Goal: Task Accomplishment & Management: Use online tool/utility

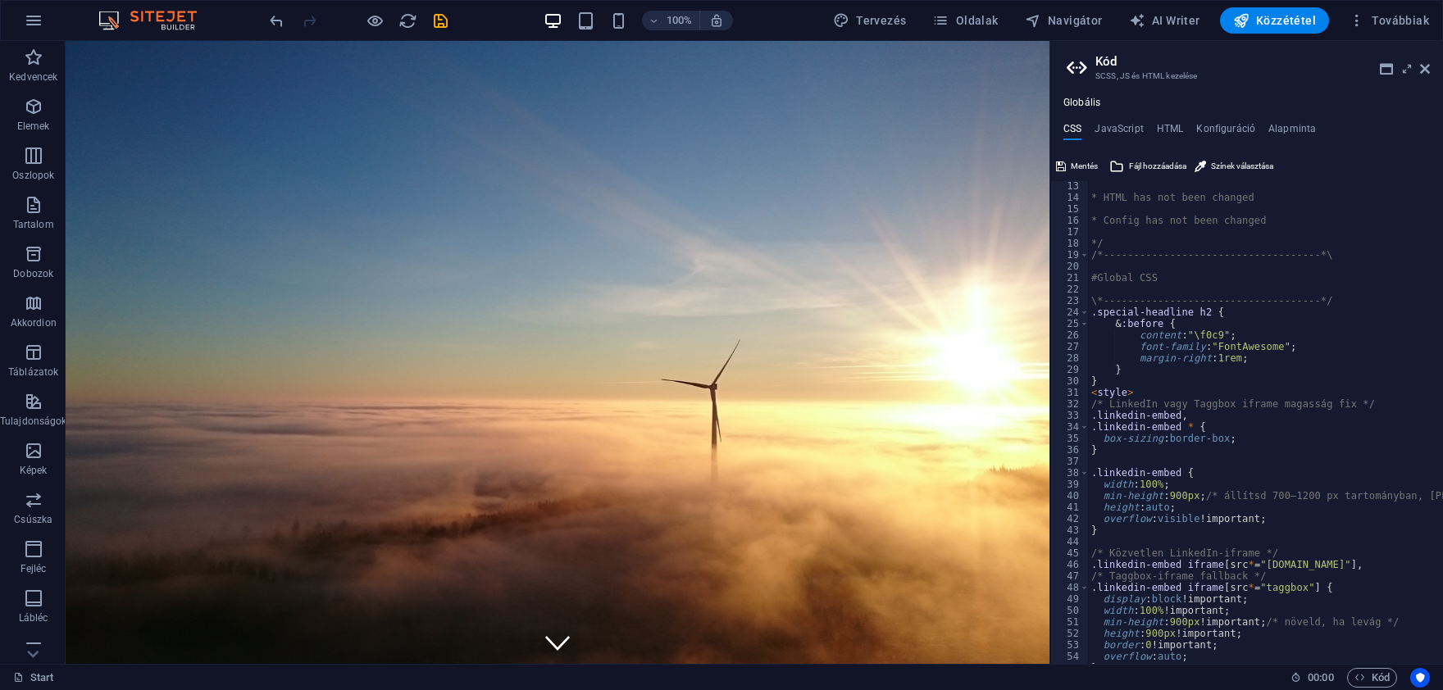
scroll to position [138, 0]
click at [32, 115] on icon "button" at bounding box center [34, 107] width 20 height 20
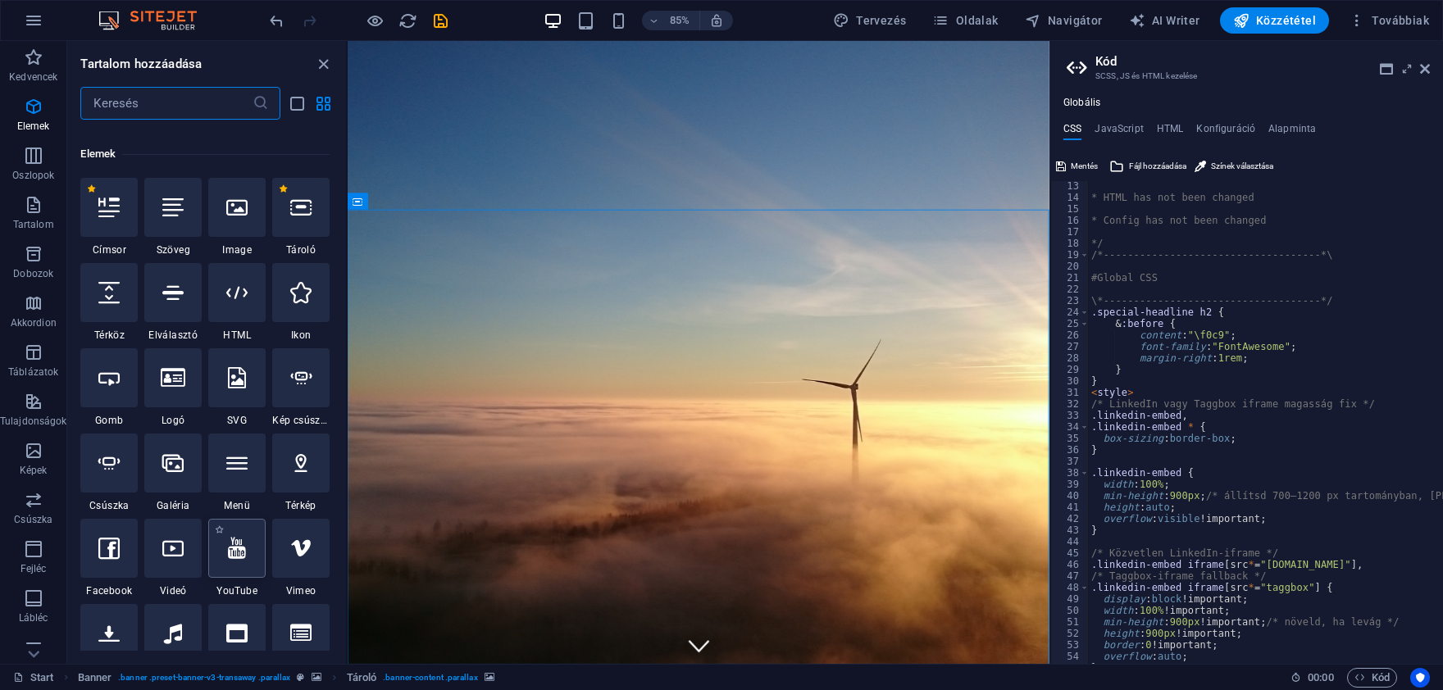
scroll to position [174, 0]
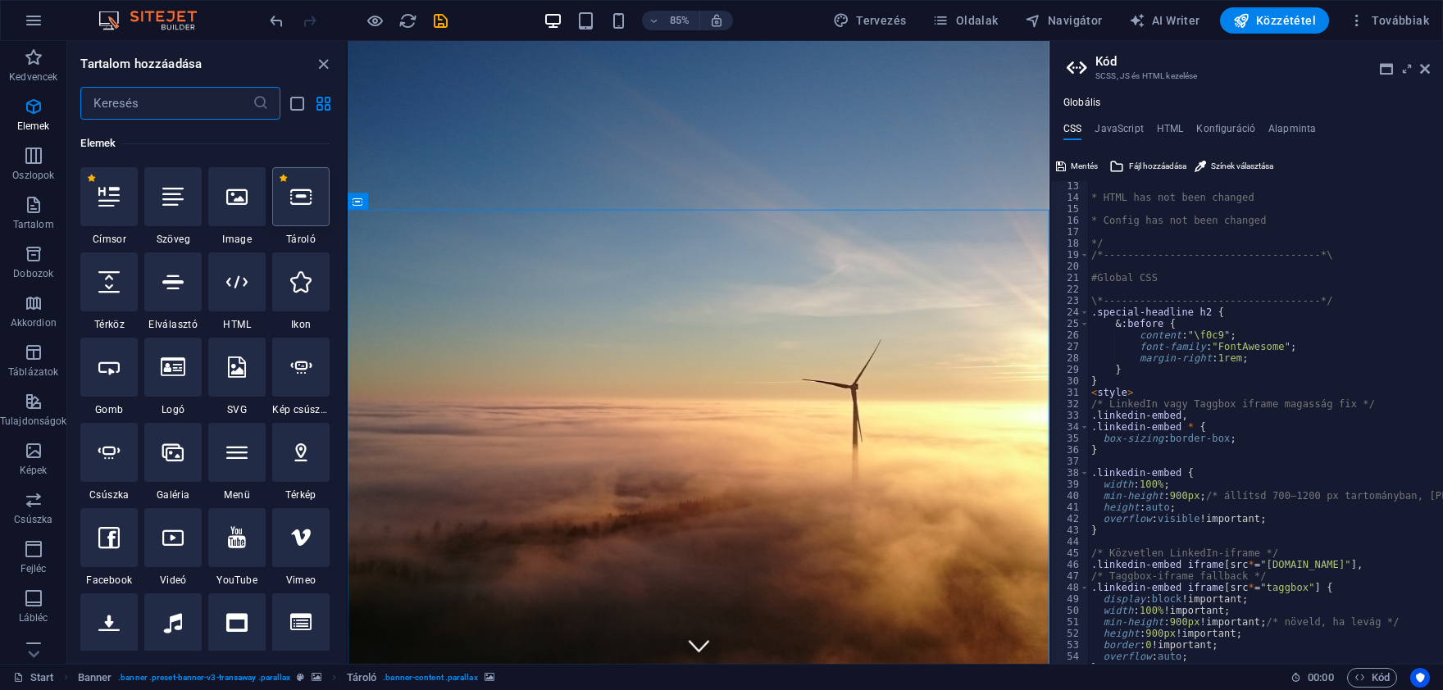
click at [295, 206] on icon at bounding box center [300, 196] width 21 height 21
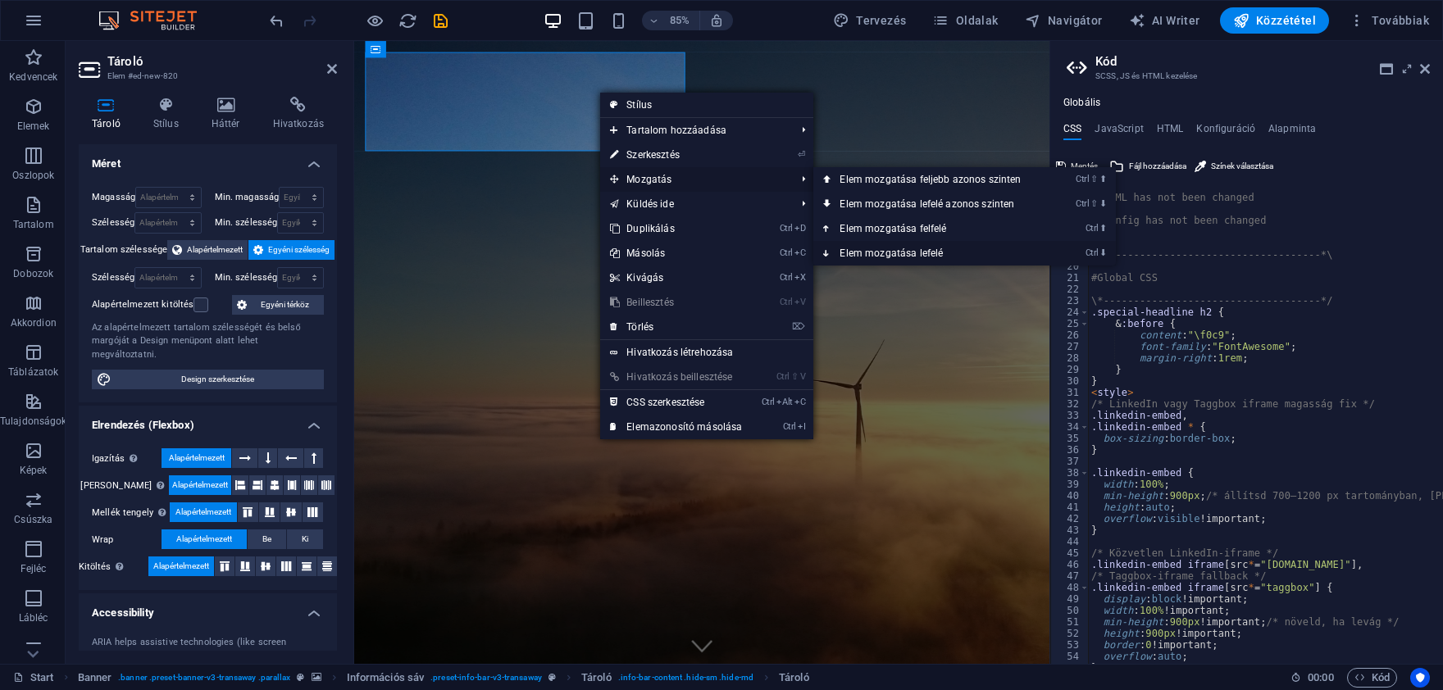
click at [943, 253] on link "Ctrl ⬇ Elem mozgatása lefelé" at bounding box center [933, 253] width 240 height 25
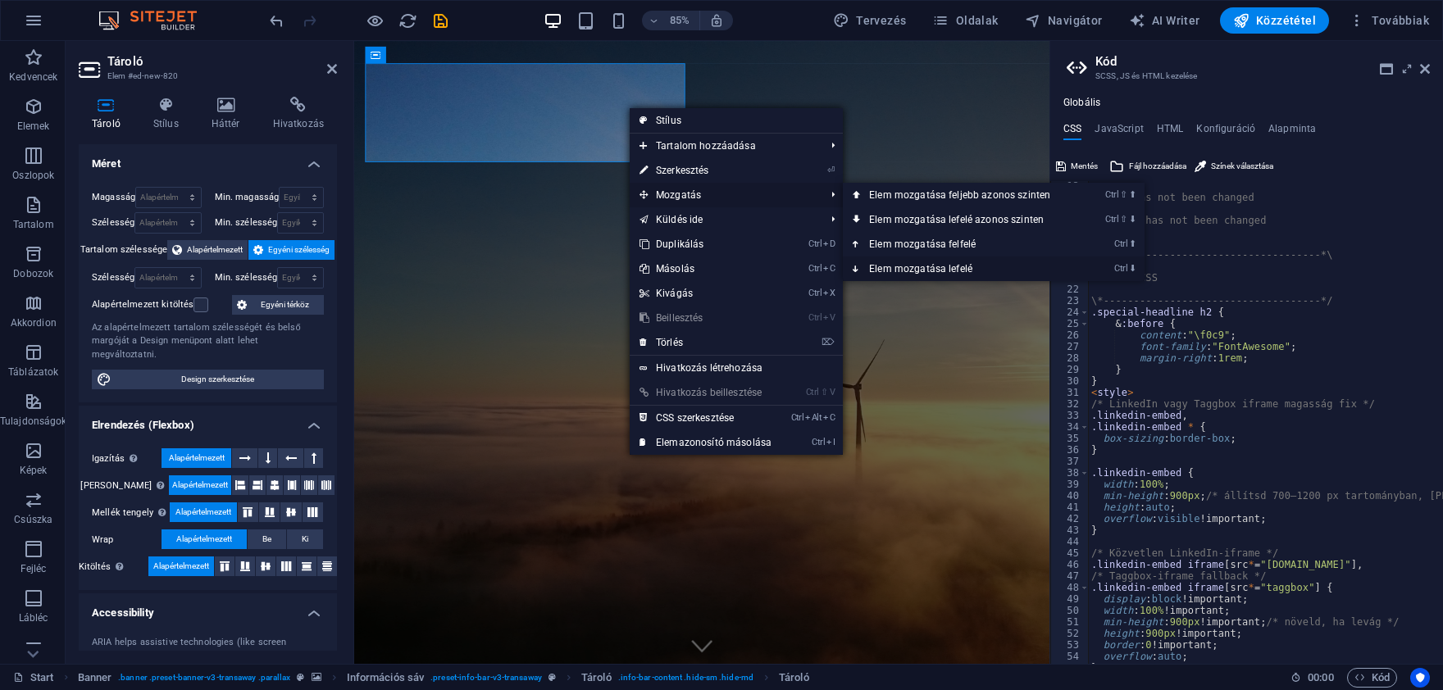
click at [916, 266] on link "Ctrl ⬇ Elem mozgatása lefelé" at bounding box center [963, 269] width 240 height 25
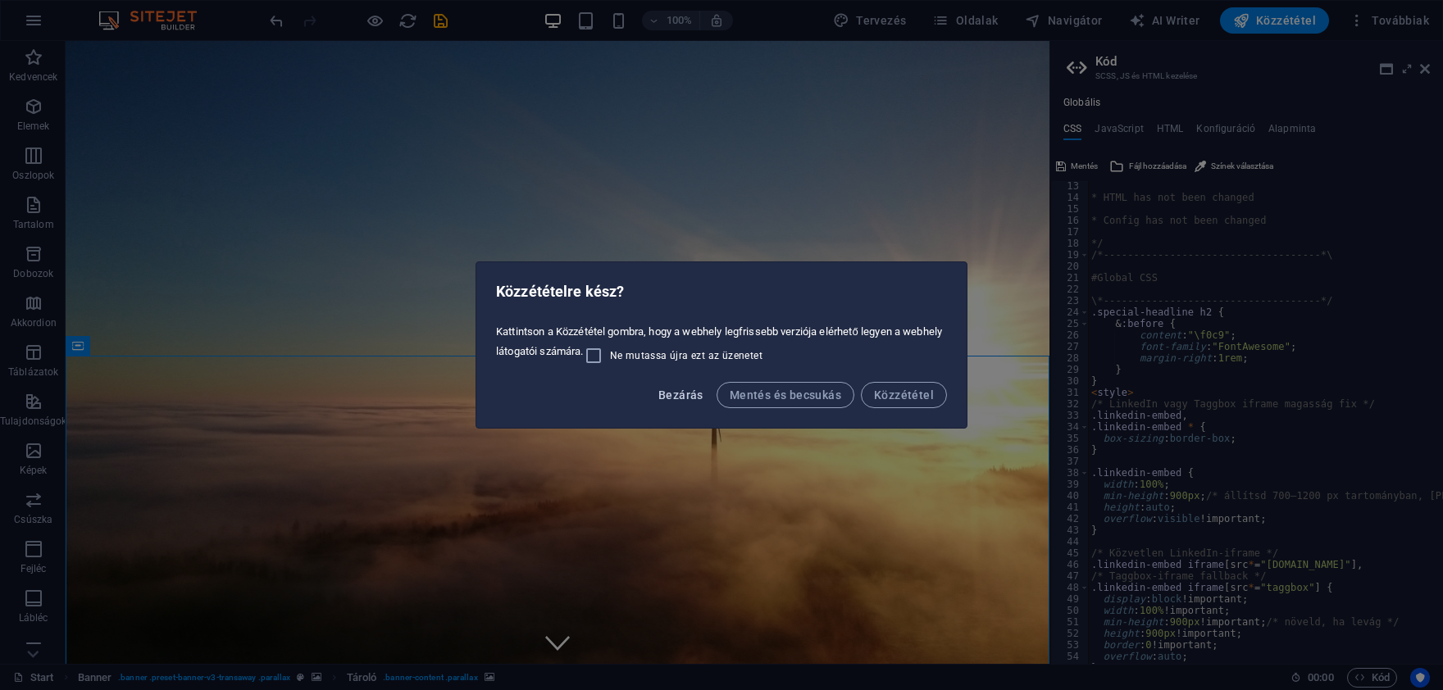
click at [658, 398] on button "Bezárás" at bounding box center [681, 395] width 58 height 26
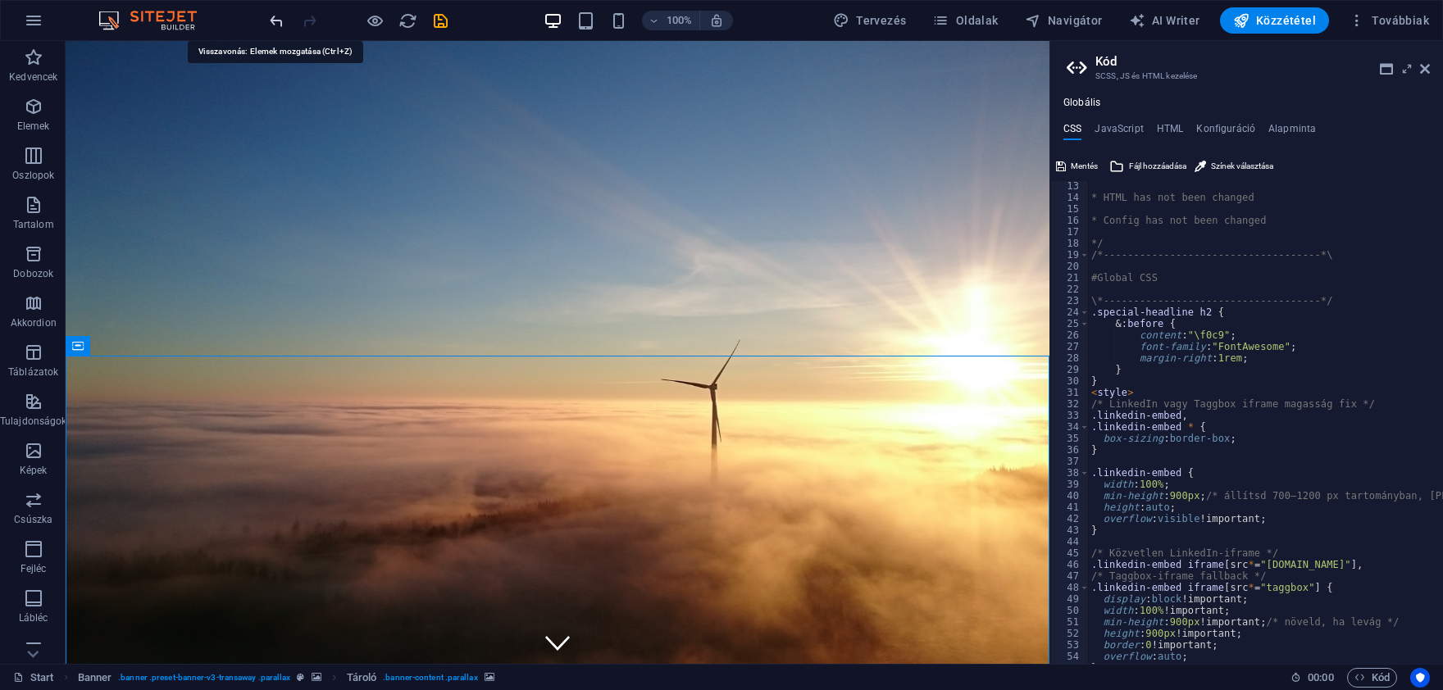
click at [271, 25] on icon "undo" at bounding box center [276, 20] width 19 height 19
click at [273, 26] on icon "undo" at bounding box center [276, 20] width 19 height 19
click at [273, 25] on icon "undo" at bounding box center [276, 20] width 19 height 19
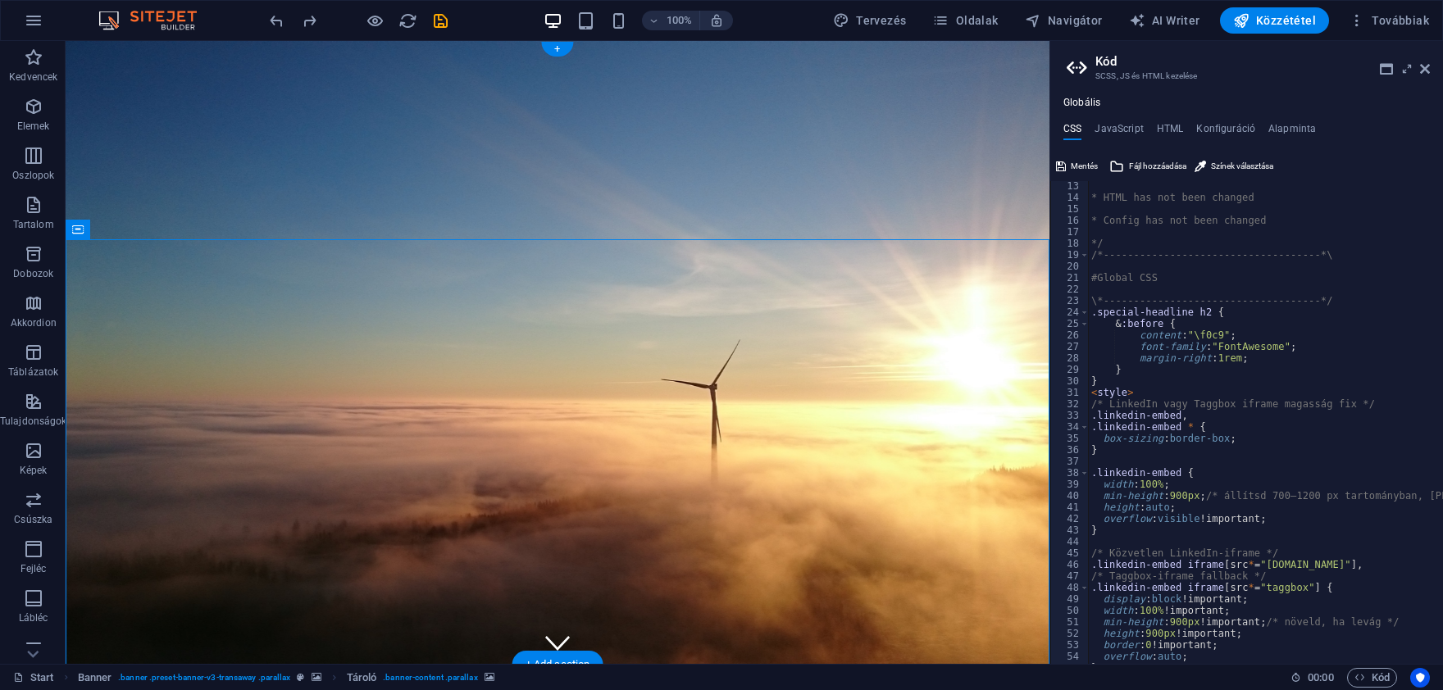
click at [134, 232] on icon at bounding box center [135, 229] width 9 height 17
click at [130, 223] on button at bounding box center [135, 230] width 20 height 20
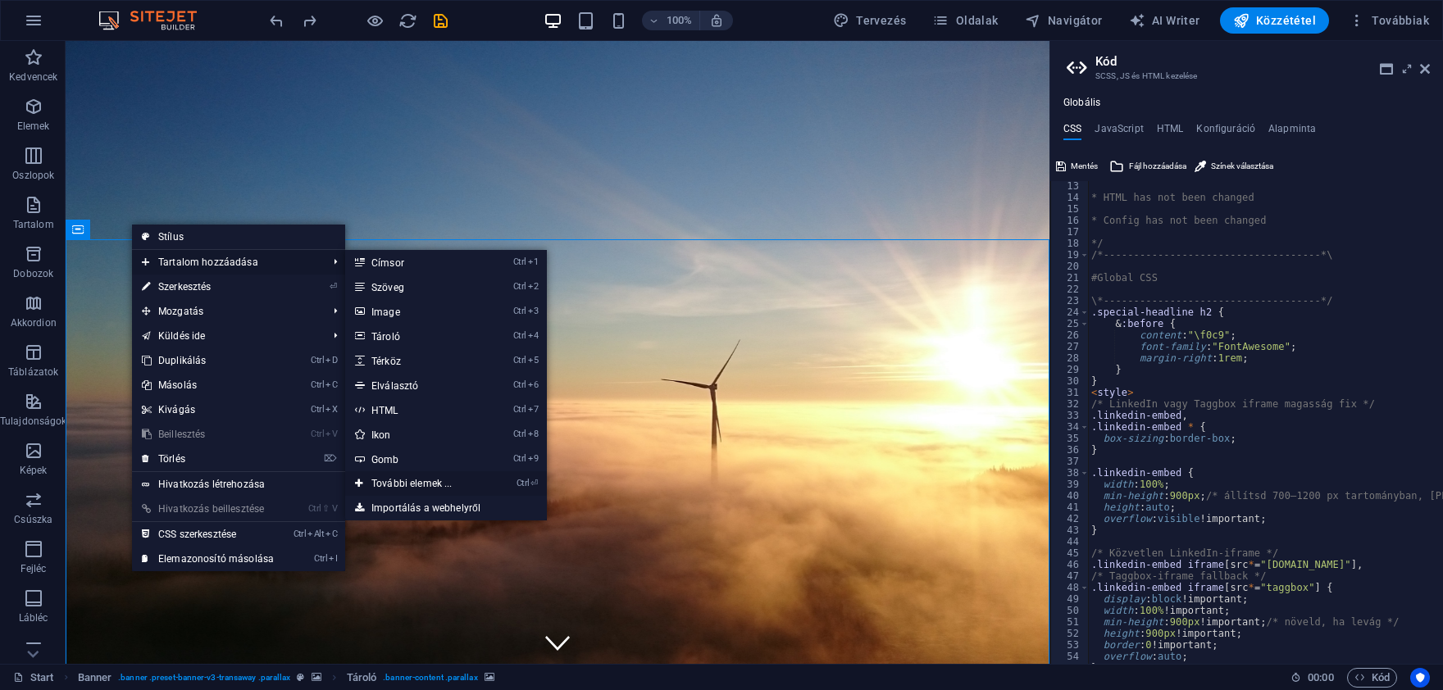
click at [466, 483] on link "Ctrl ⏎ További elemek ..." at bounding box center [415, 483] width 140 height 25
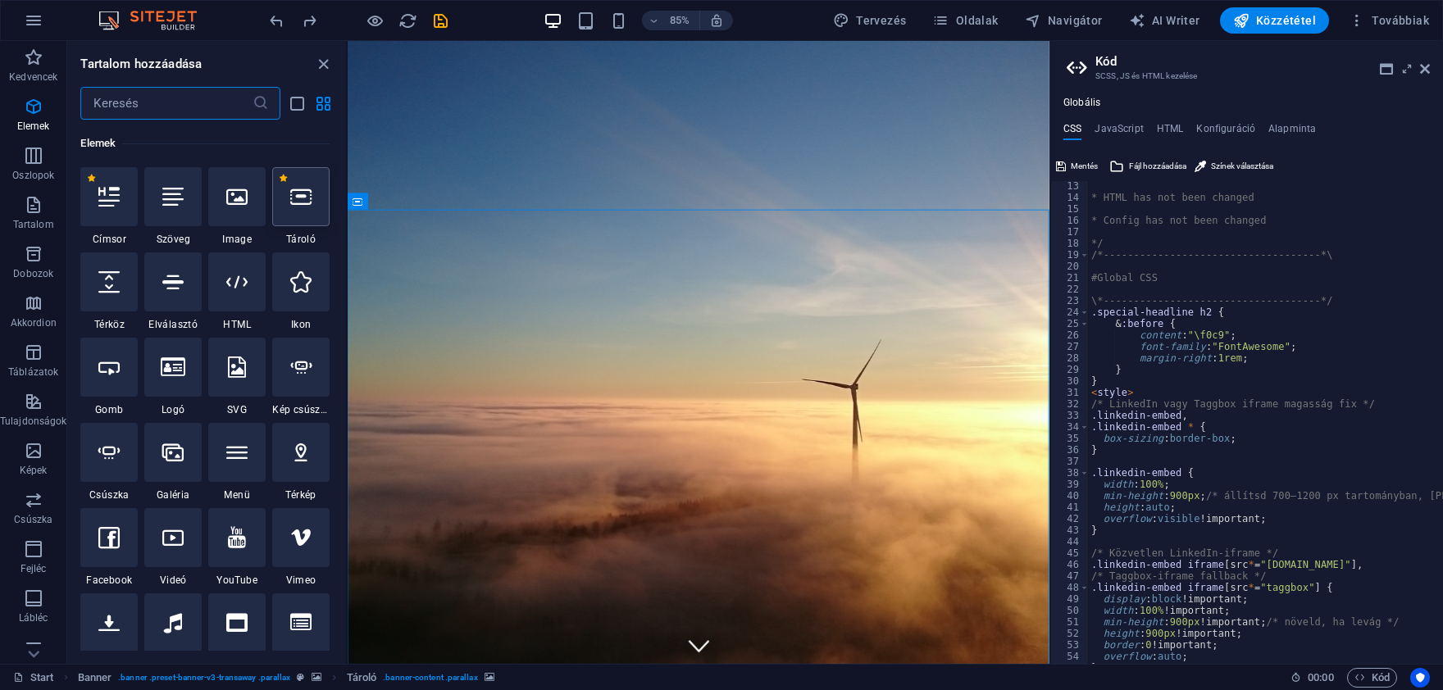
click at [303, 207] on div at bounding box center [300, 196] width 57 height 59
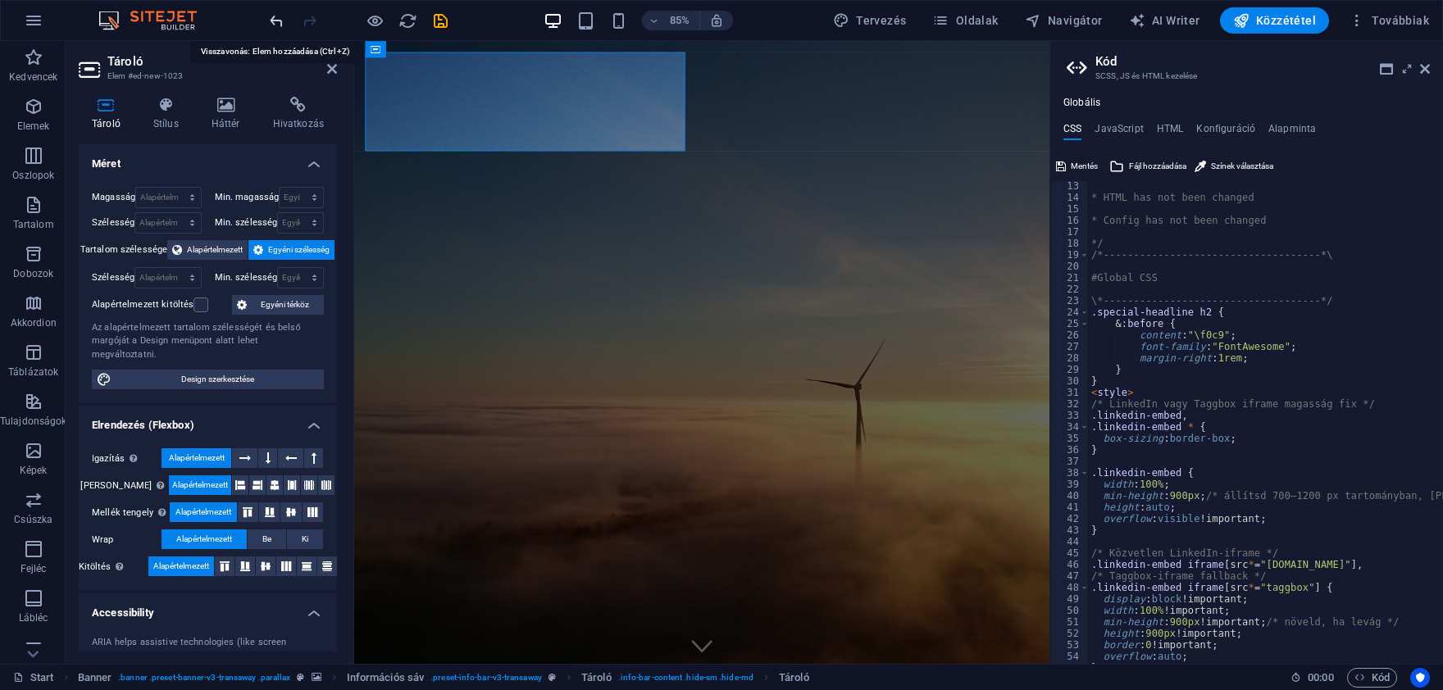
click at [272, 16] on icon "undo" at bounding box center [276, 20] width 19 height 19
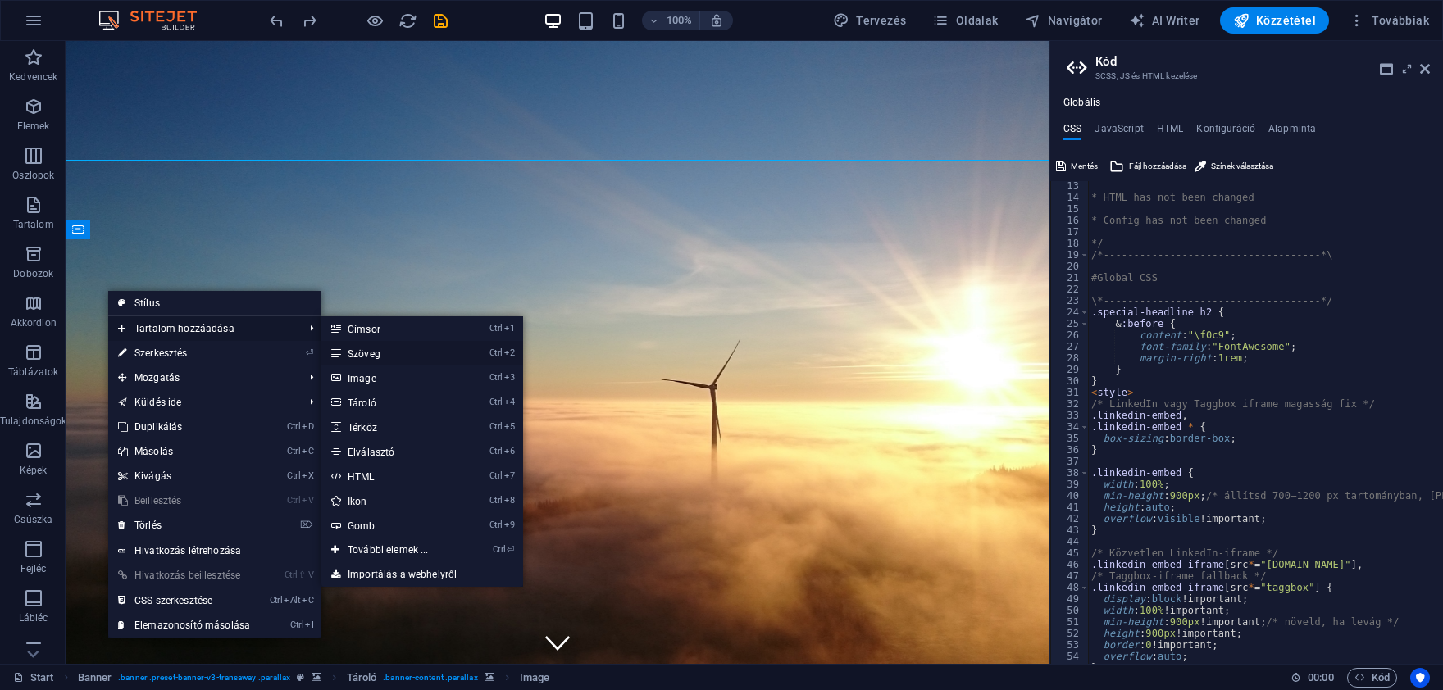
click at [373, 351] on link "Ctrl 2 Szöveg" at bounding box center [391, 353] width 140 height 25
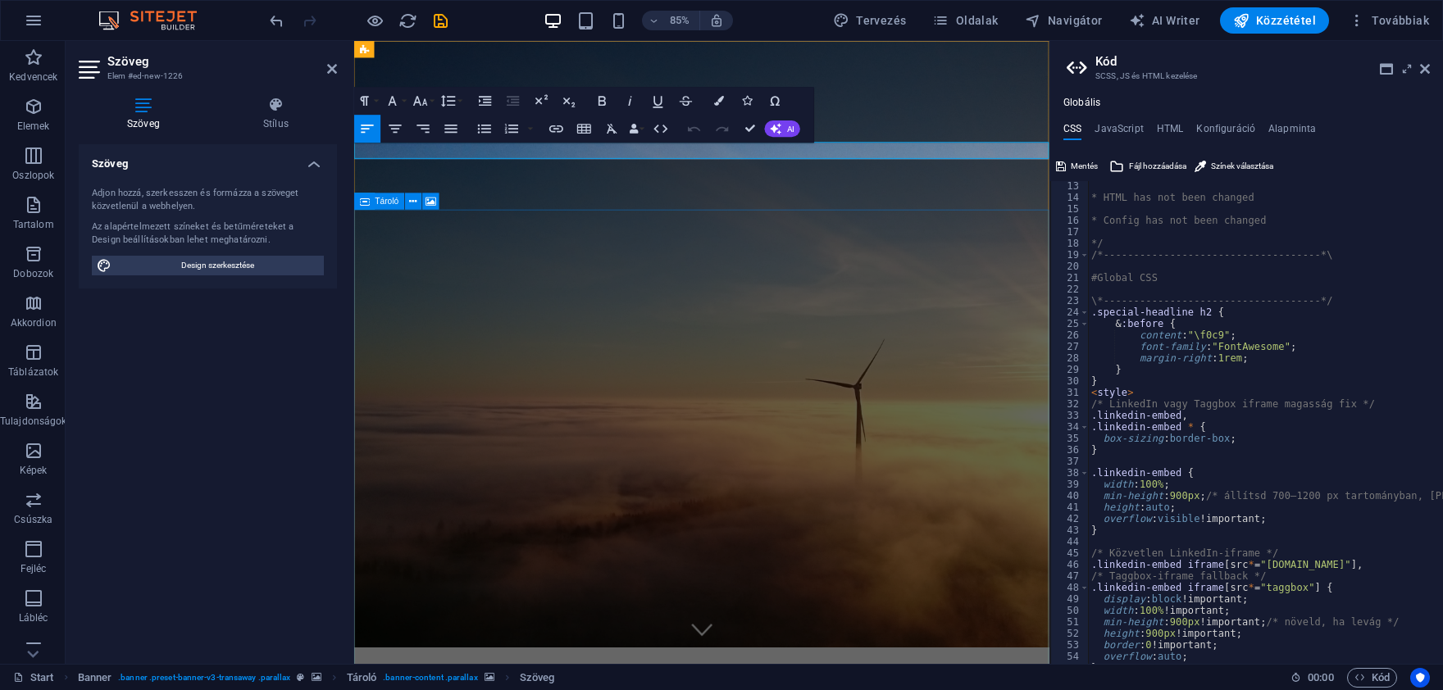
scroll to position [0, 0]
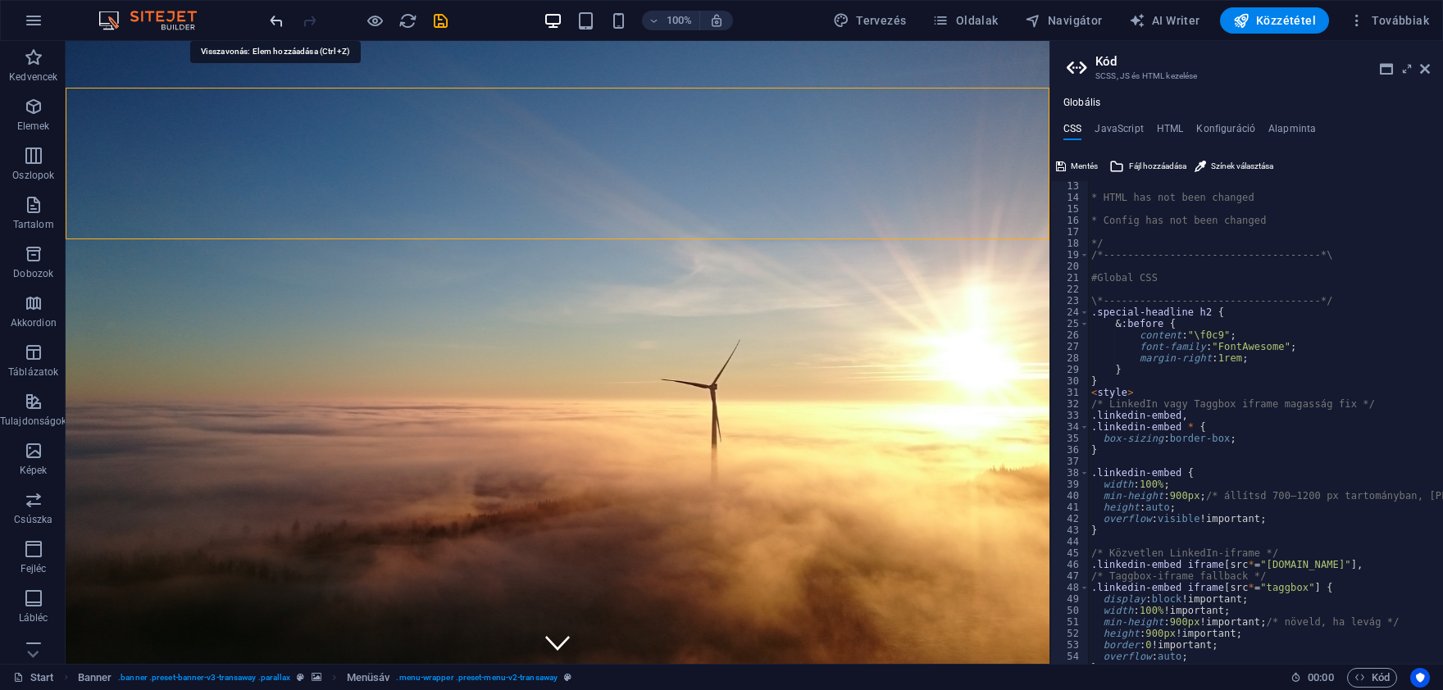
click at [279, 18] on icon "undo" at bounding box center [276, 20] width 19 height 19
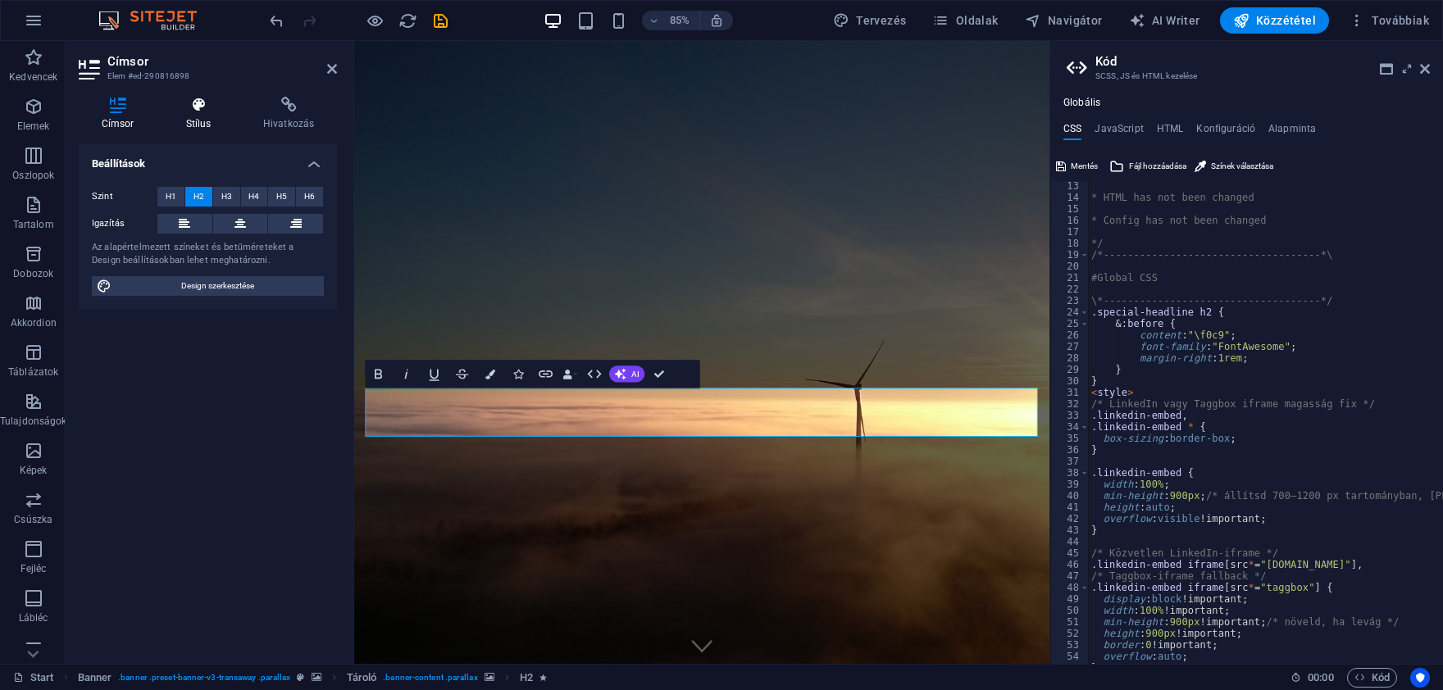
click at [206, 113] on icon at bounding box center [198, 105] width 71 height 16
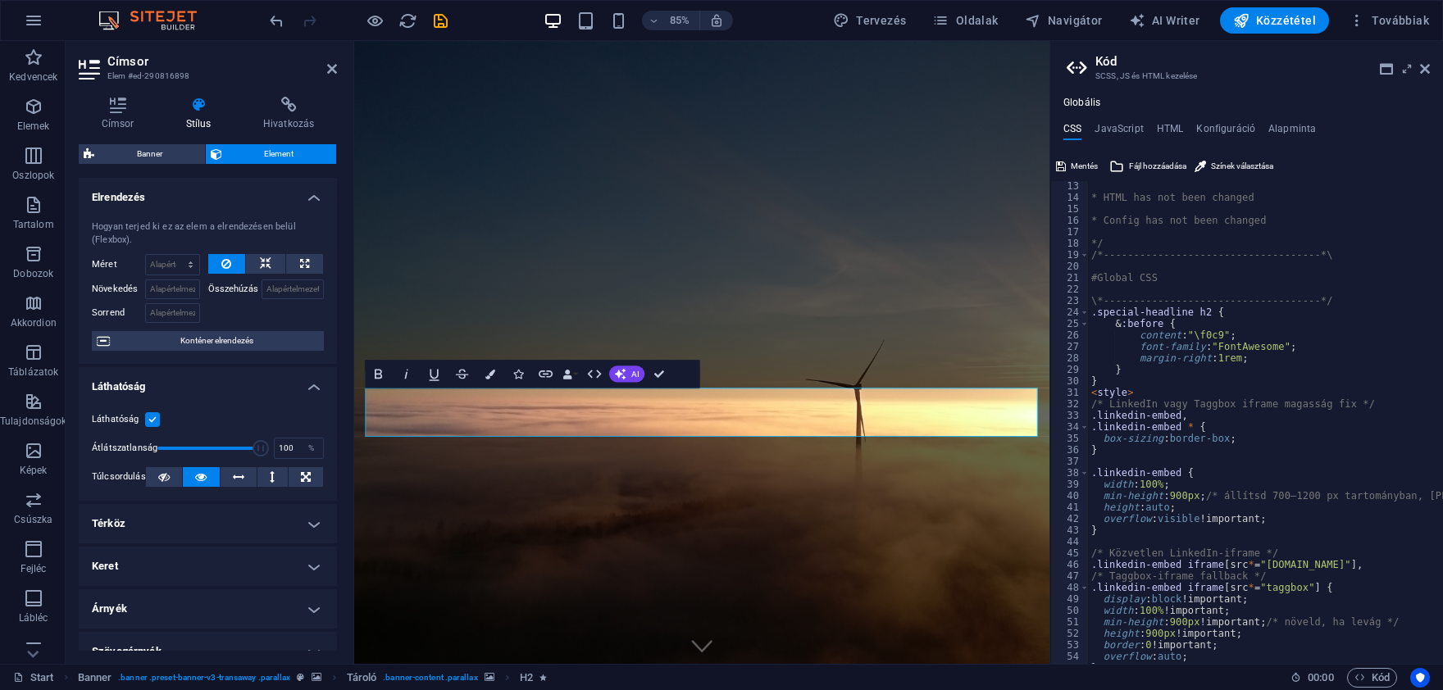
type input "53"
click at [211, 444] on span at bounding box center [208, 448] width 103 height 25
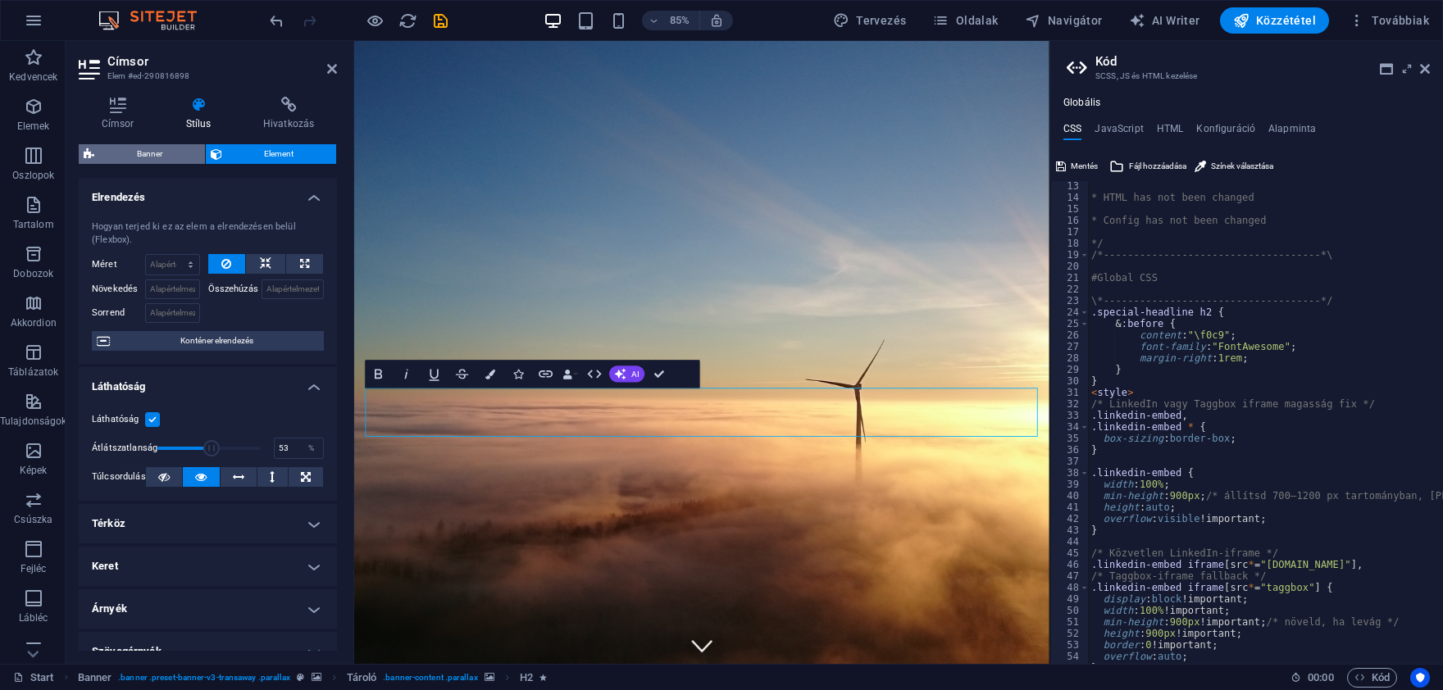
click at [153, 154] on span "Banner" at bounding box center [149, 154] width 101 height 20
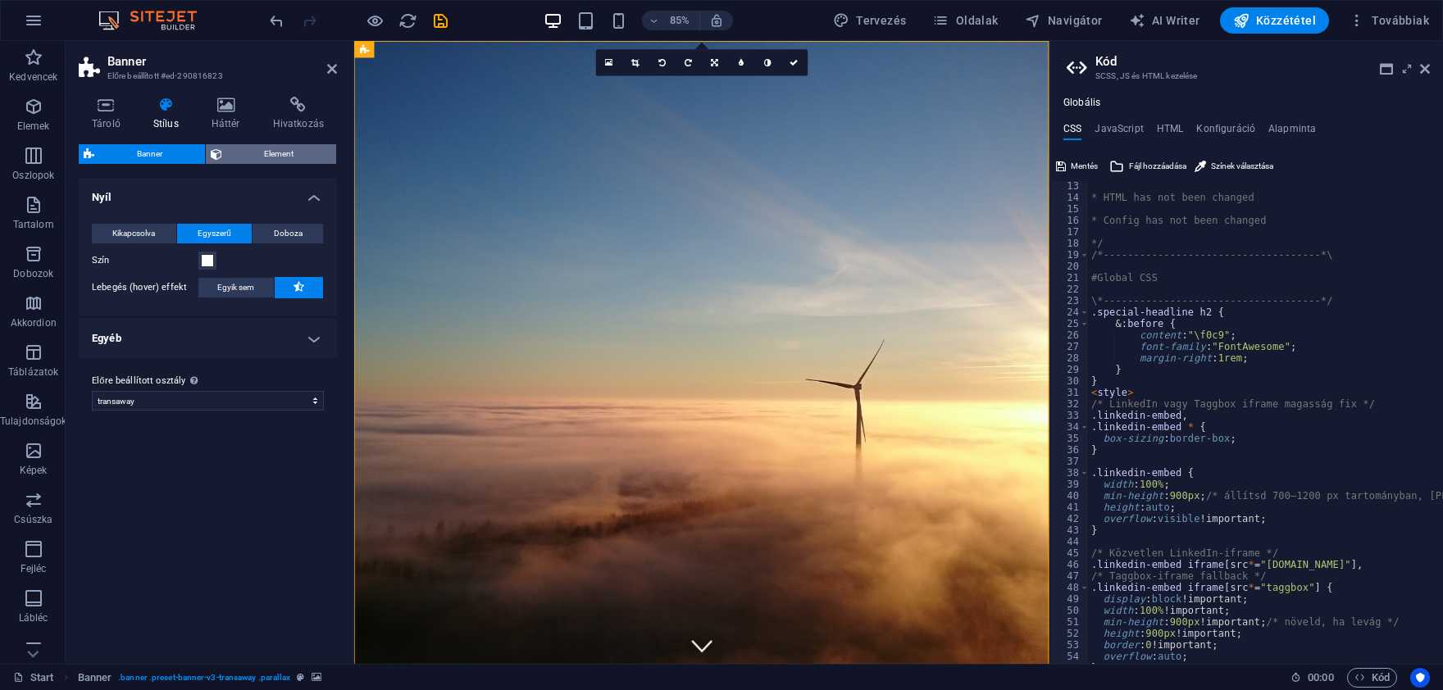
click at [240, 152] on span "Element" at bounding box center [279, 154] width 105 height 20
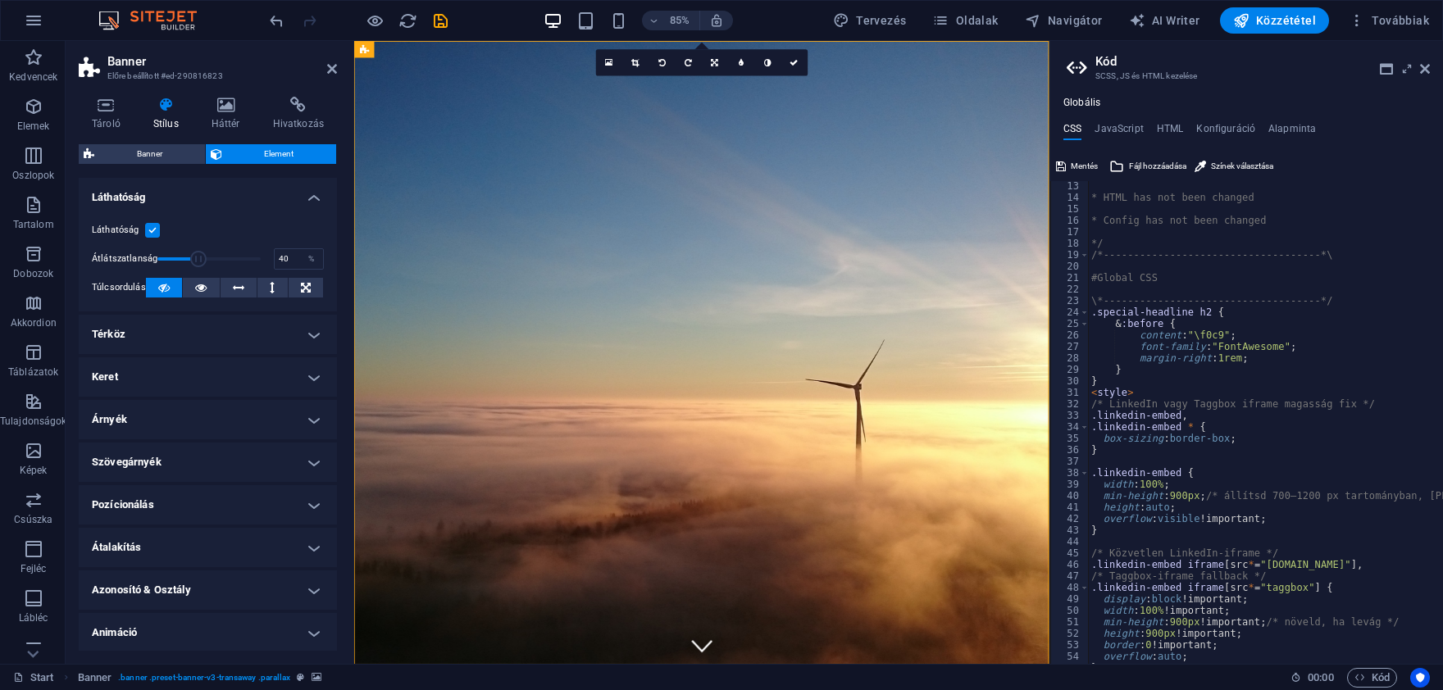
click at [198, 257] on span at bounding box center [208, 259] width 103 height 25
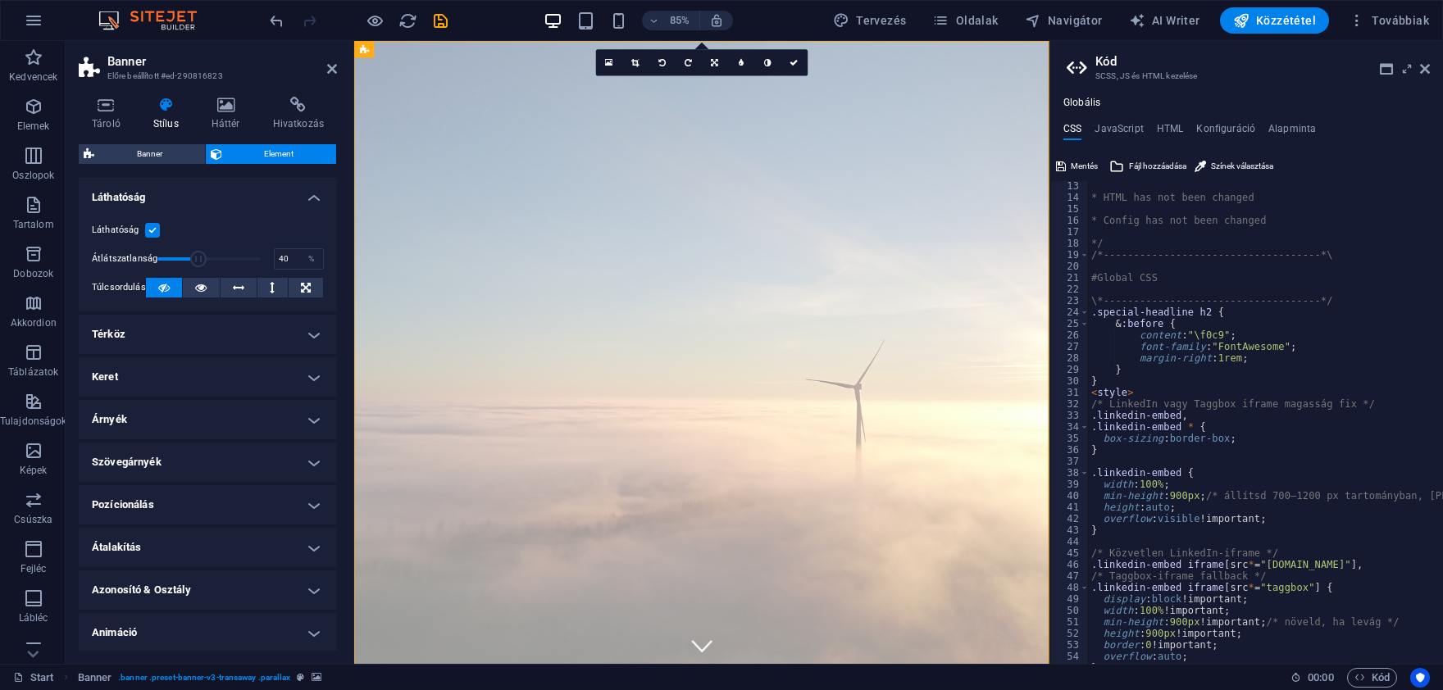
type input "93"
click at [253, 260] on span at bounding box center [208, 259] width 103 height 25
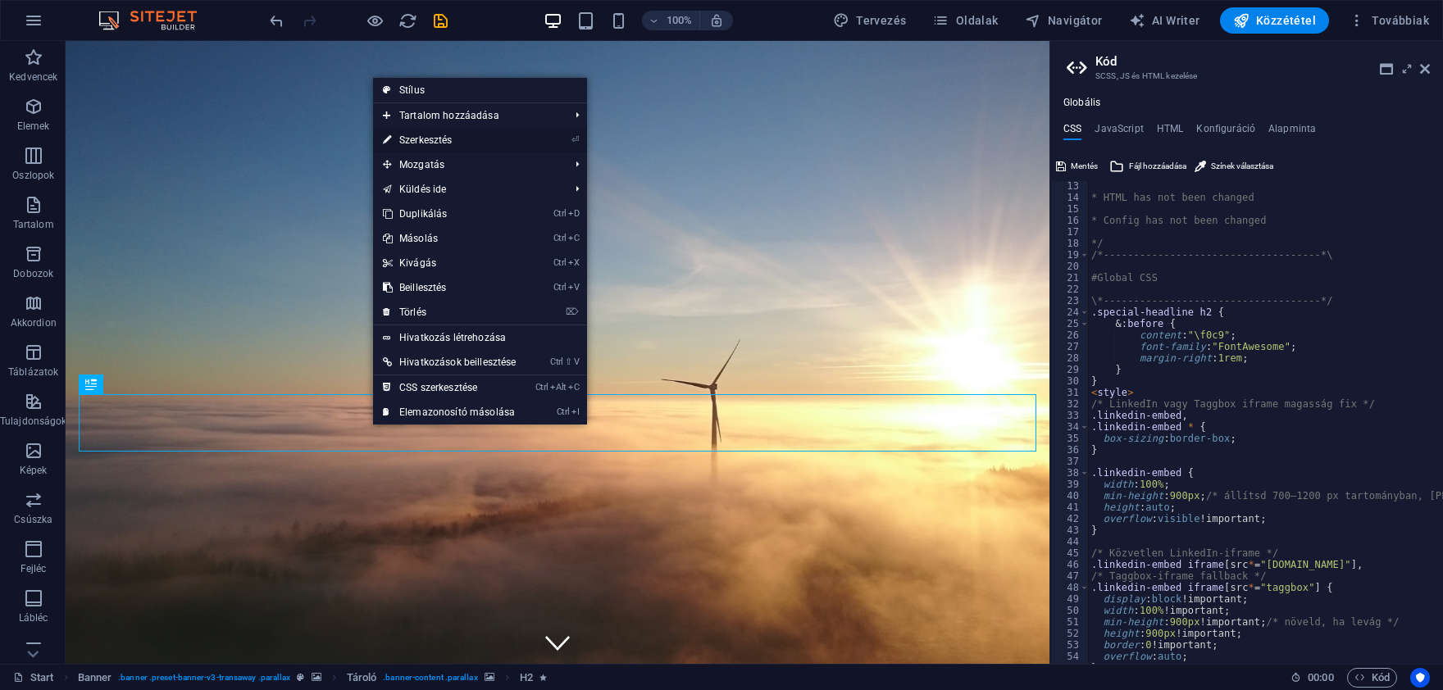
click at [500, 135] on link "⏎ Szerkesztés" at bounding box center [449, 140] width 153 height 25
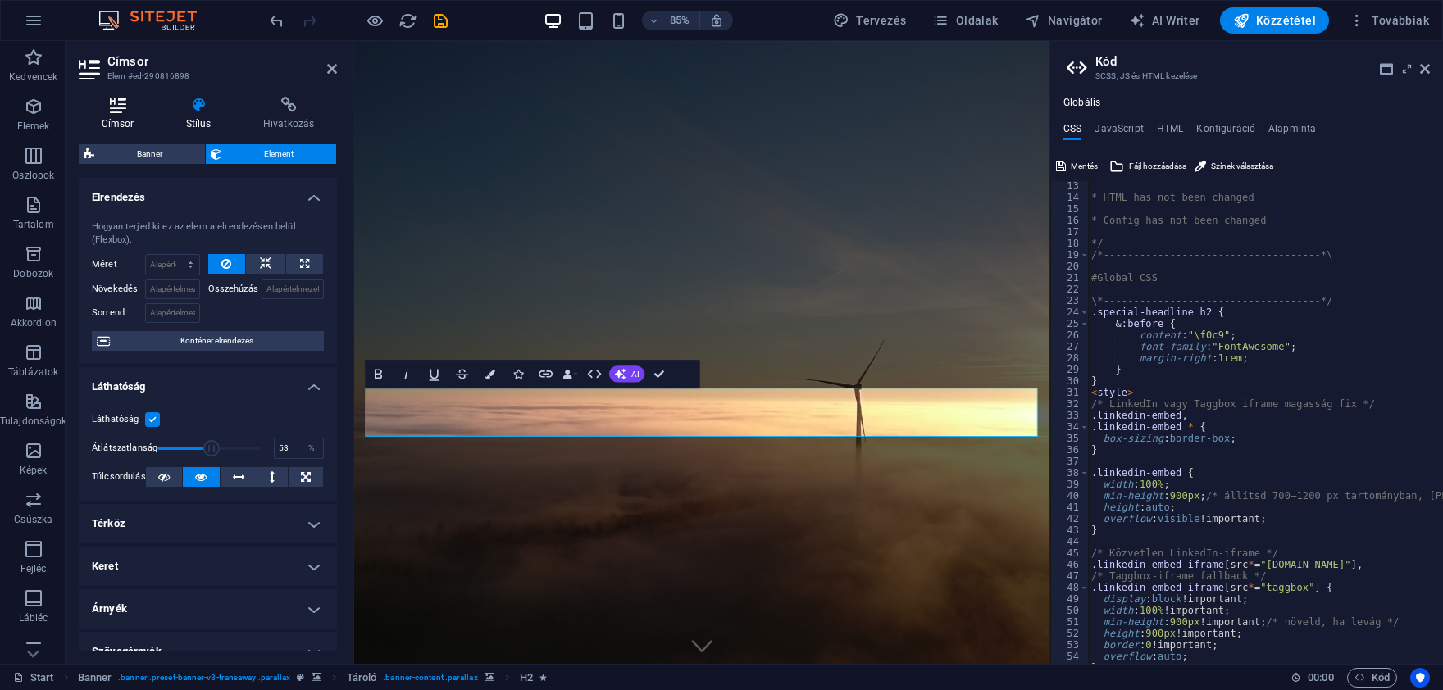
click at [120, 113] on h4 "Címsor" at bounding box center [121, 114] width 84 height 34
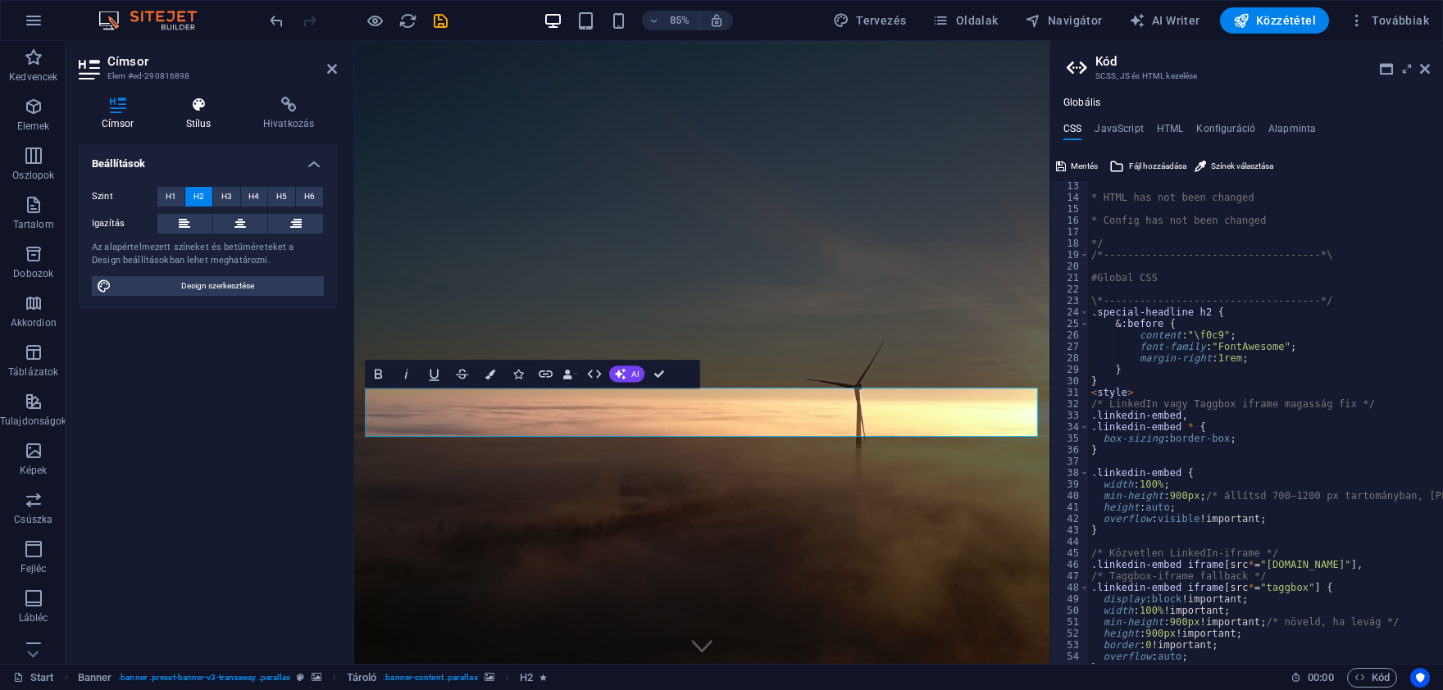
click at [200, 113] on h4 "Stílus" at bounding box center [201, 114] width 77 height 34
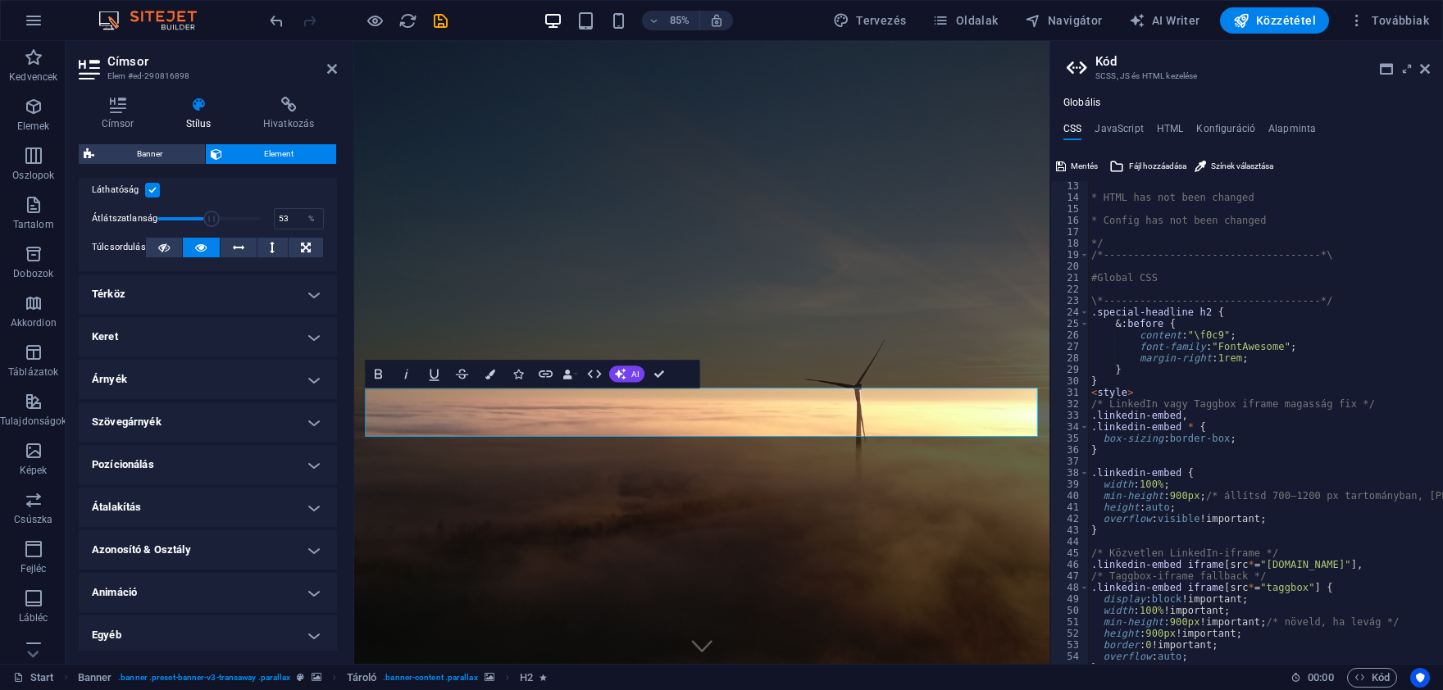
scroll to position [232, 0]
click at [158, 368] on h4 "Árnyék" at bounding box center [208, 376] width 258 height 39
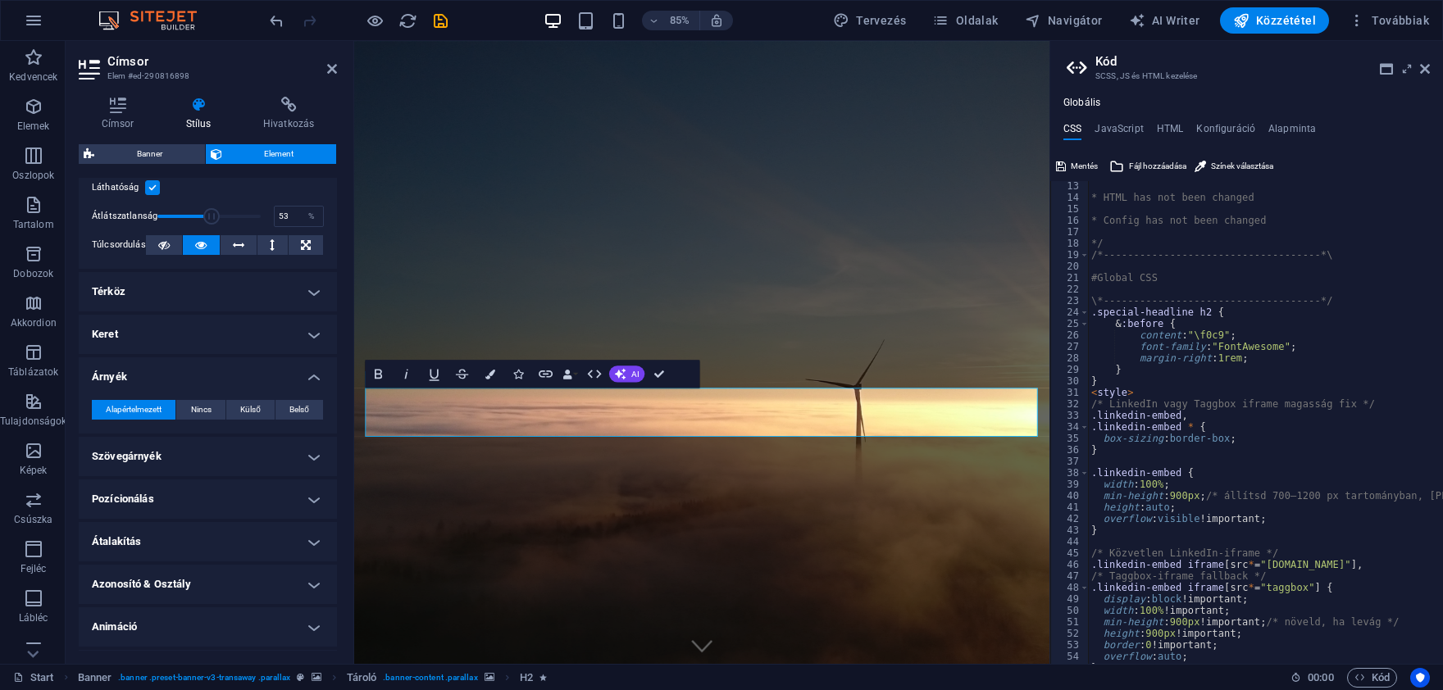
click at [159, 368] on h4 "Árnyék" at bounding box center [208, 372] width 258 height 30
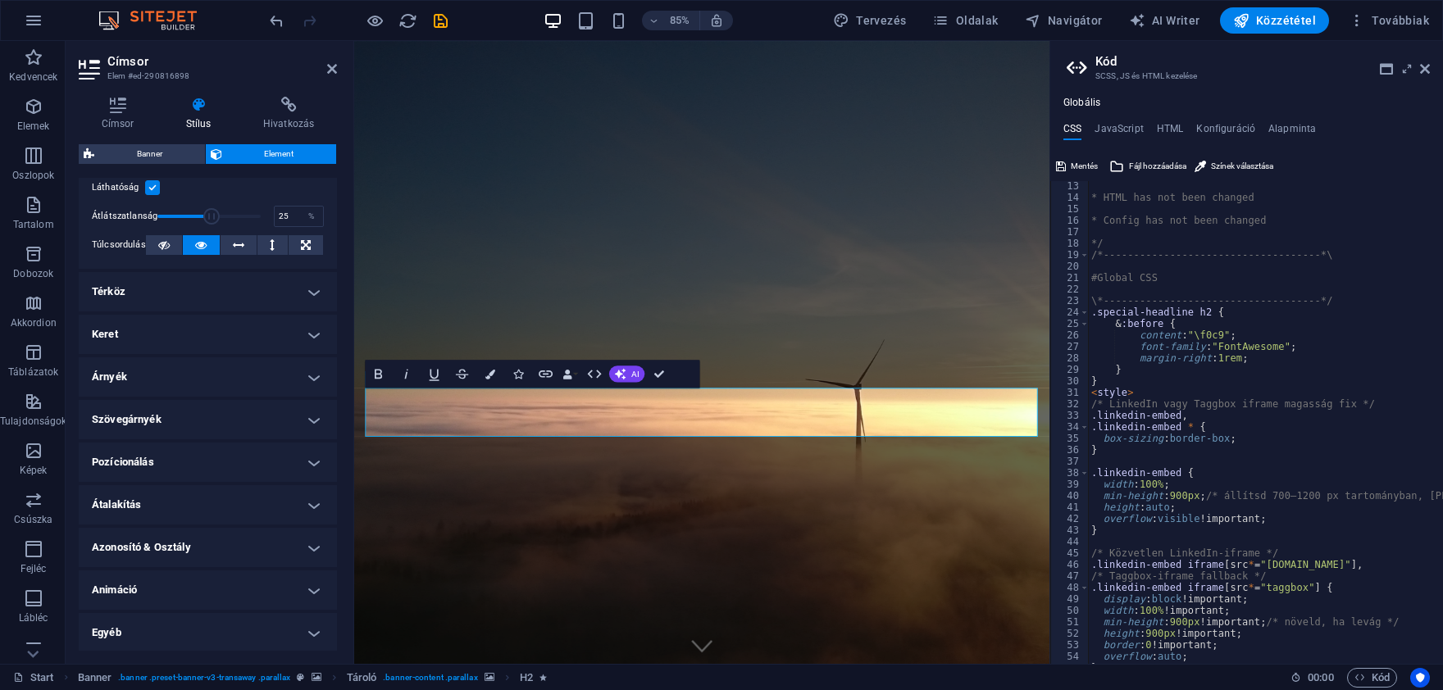
click at [181, 215] on span at bounding box center [208, 216] width 103 height 25
type input "79"
click at [239, 216] on span at bounding box center [208, 216] width 103 height 25
click at [156, 185] on label at bounding box center [152, 187] width 15 height 15
click at [0, 0] on input "Láthatóság" at bounding box center [0, 0] width 0 height 0
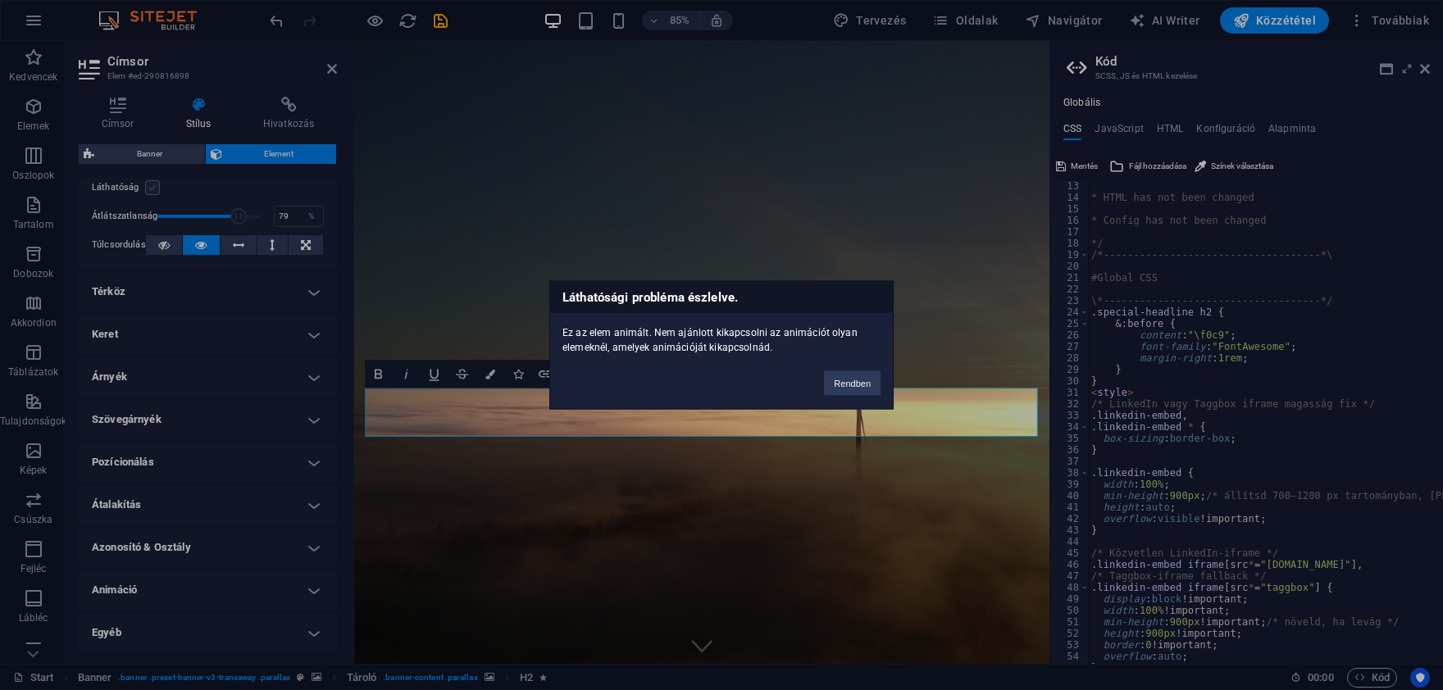
click at [156, 185] on div "Láthatósági probléma észlelve. Ez az elem animált. Nem ajánlott kikapcsolni az …" at bounding box center [721, 345] width 1443 height 690
click at [837, 384] on button "Rendben" at bounding box center [852, 383] width 57 height 25
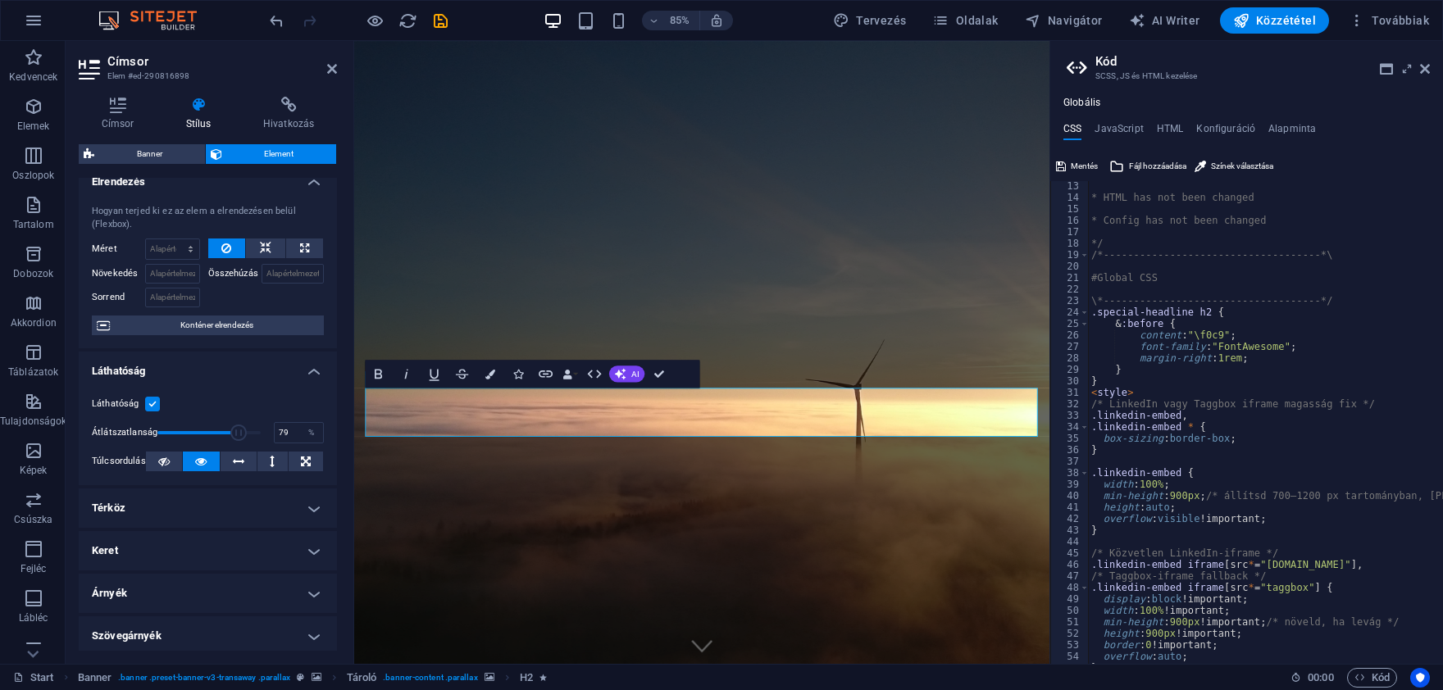
scroll to position [0, 0]
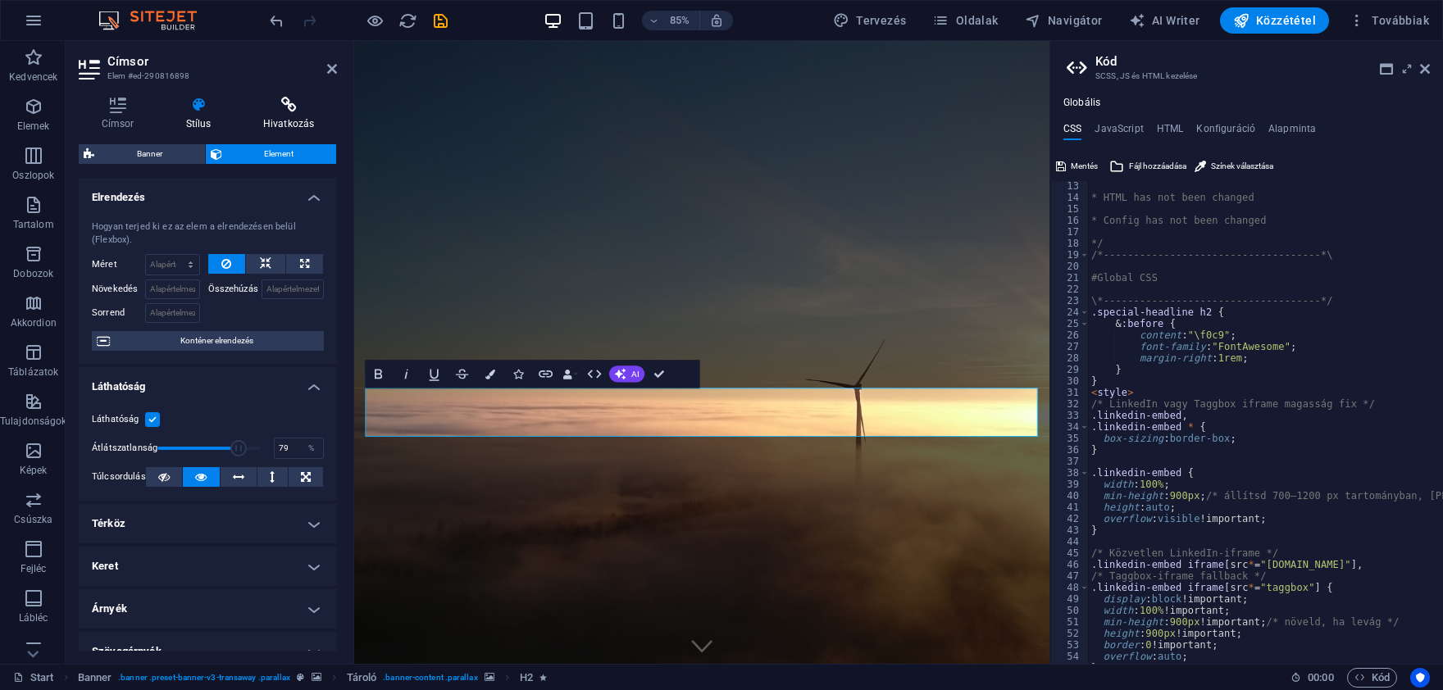
click at [289, 104] on icon at bounding box center [288, 105] width 97 height 16
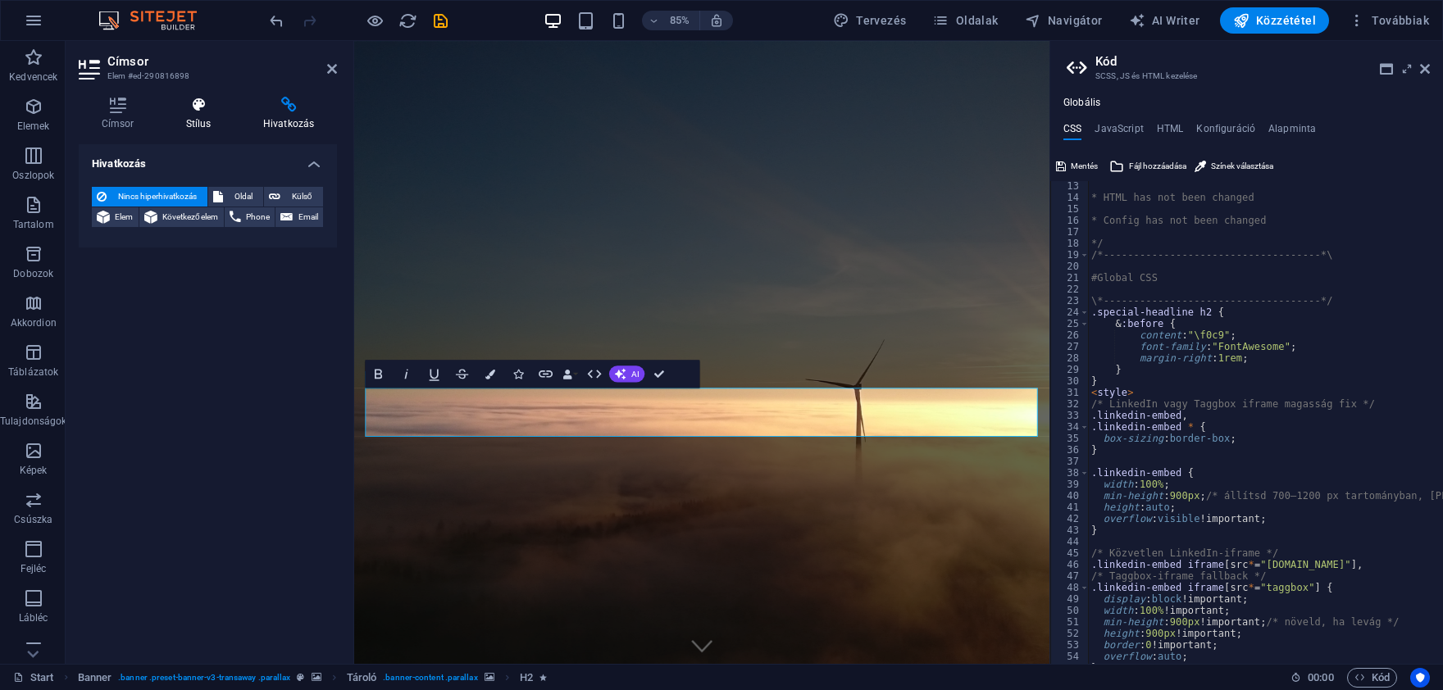
click at [200, 116] on h4 "Stílus" at bounding box center [201, 114] width 77 height 34
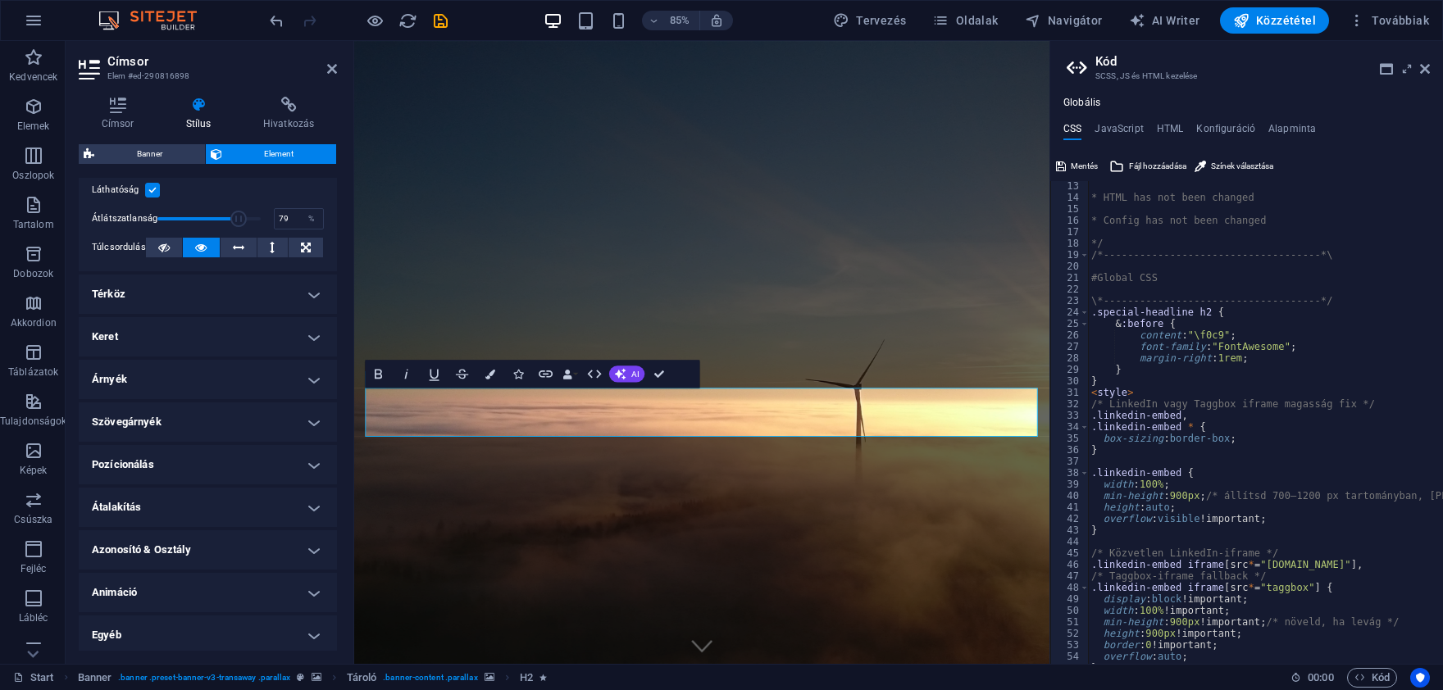
scroll to position [232, 0]
click at [303, 627] on h4 "Egyéb" at bounding box center [208, 632] width 258 height 39
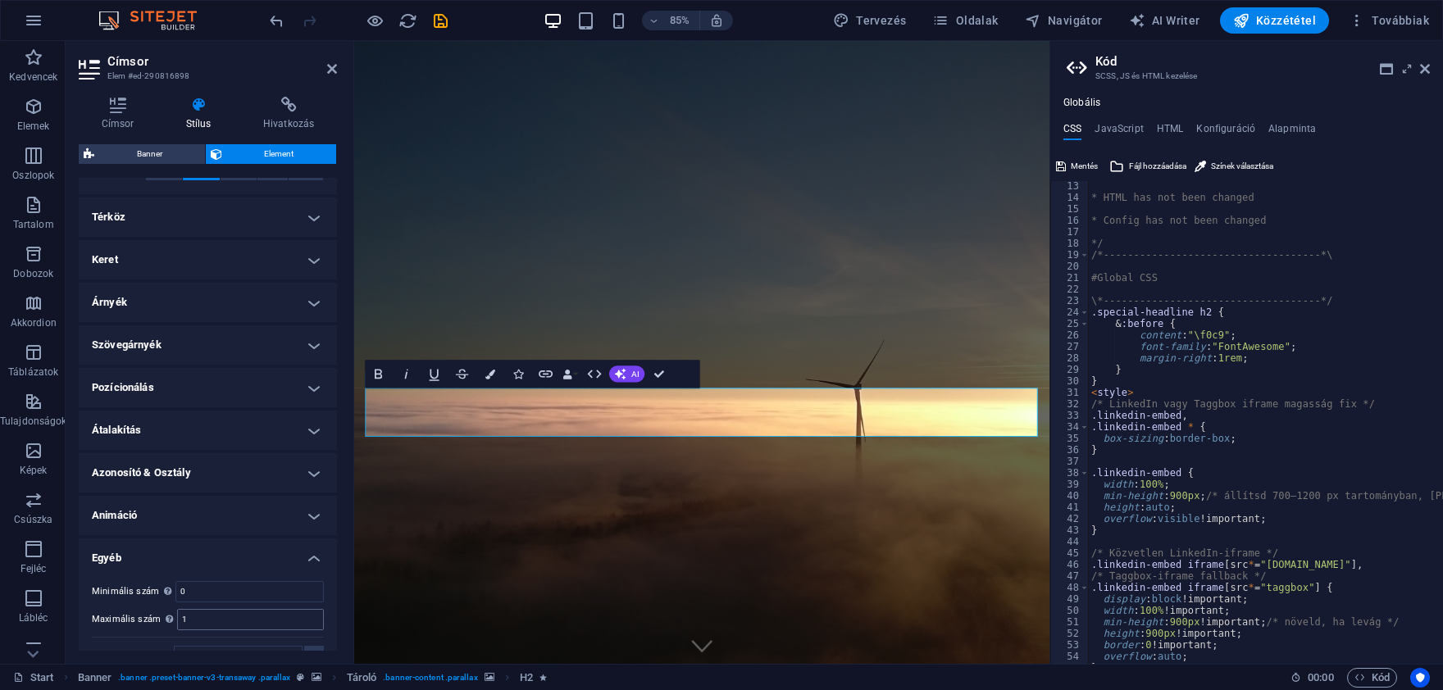
scroll to position [334, 0]
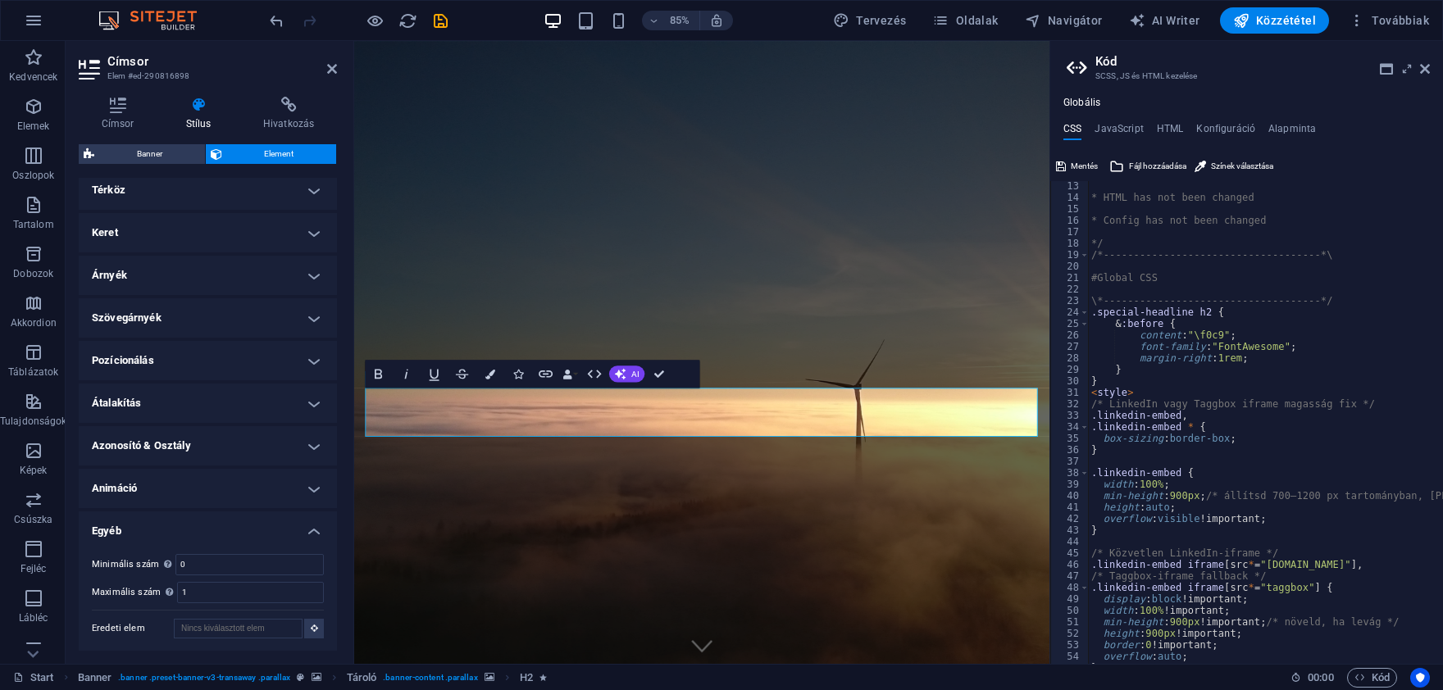
click at [294, 519] on h4 "Egyéb" at bounding box center [208, 527] width 258 height 30
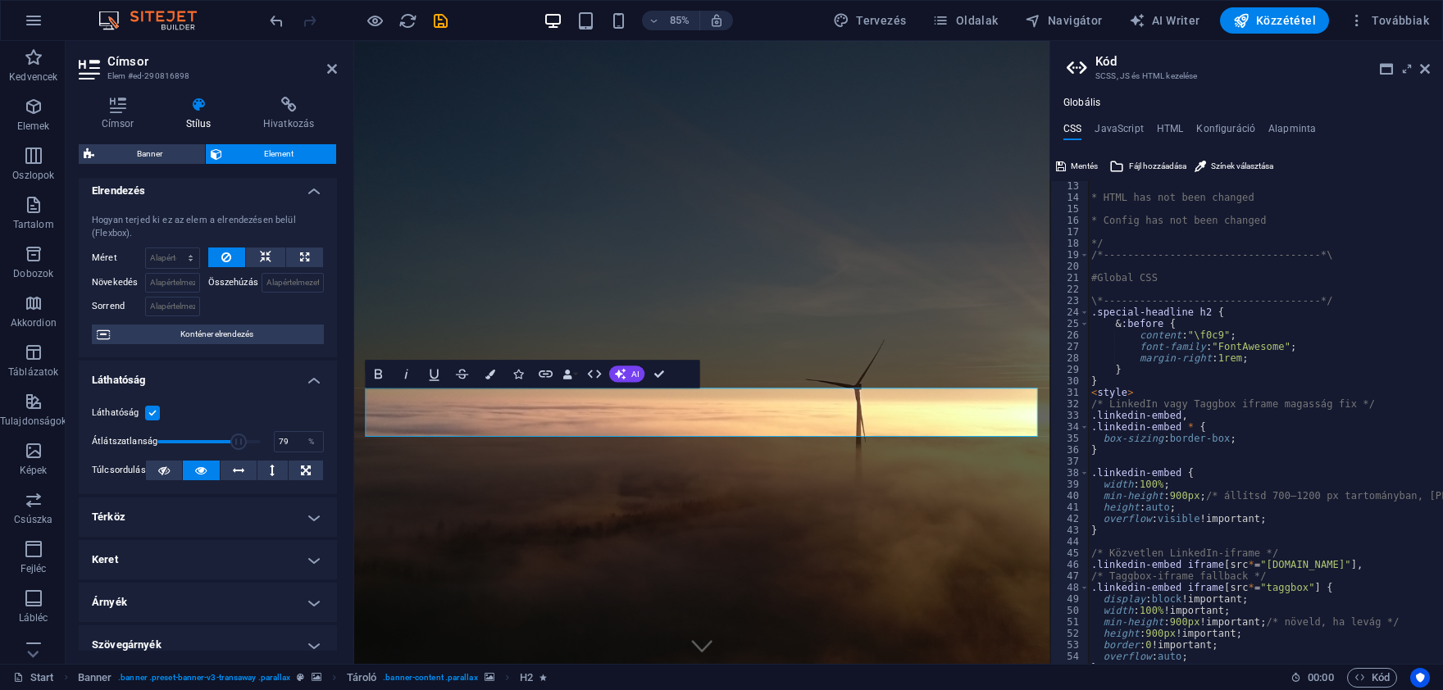
scroll to position [0, 0]
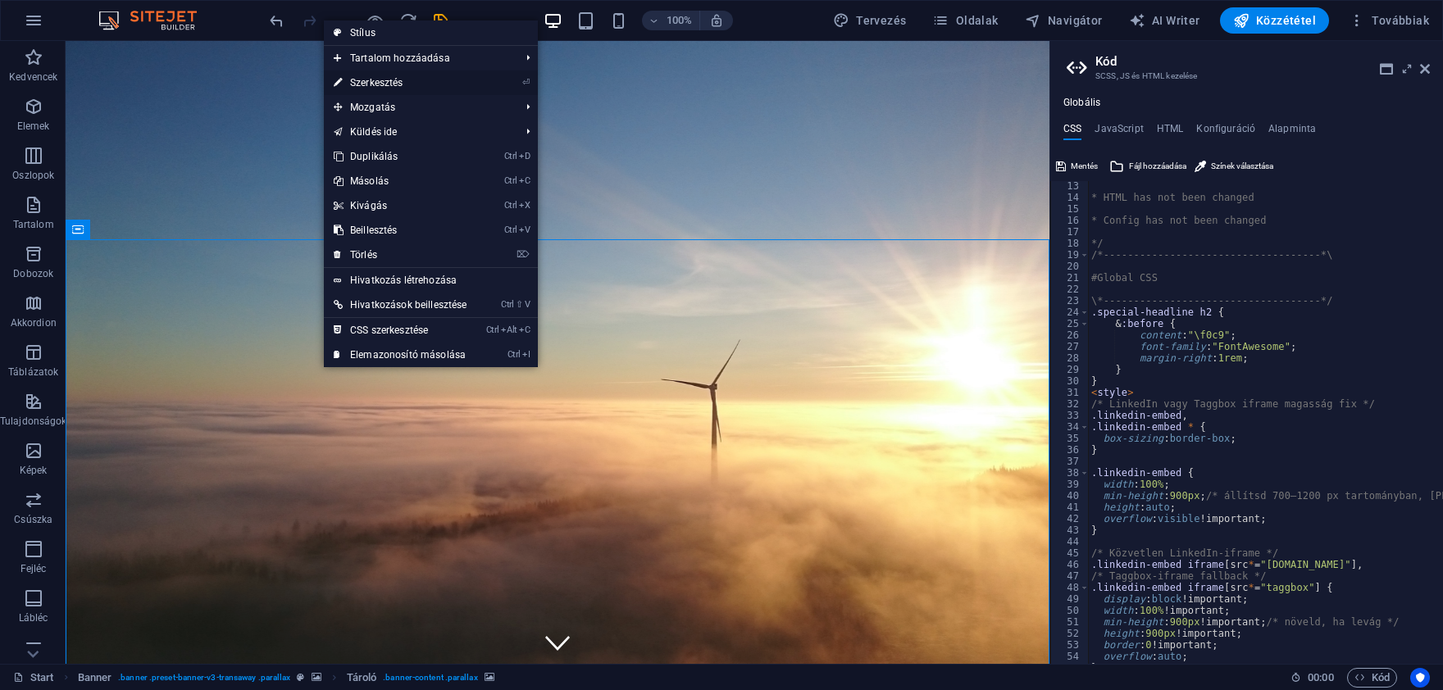
click at [414, 83] on link "⏎ Szerkesztés" at bounding box center [400, 83] width 153 height 25
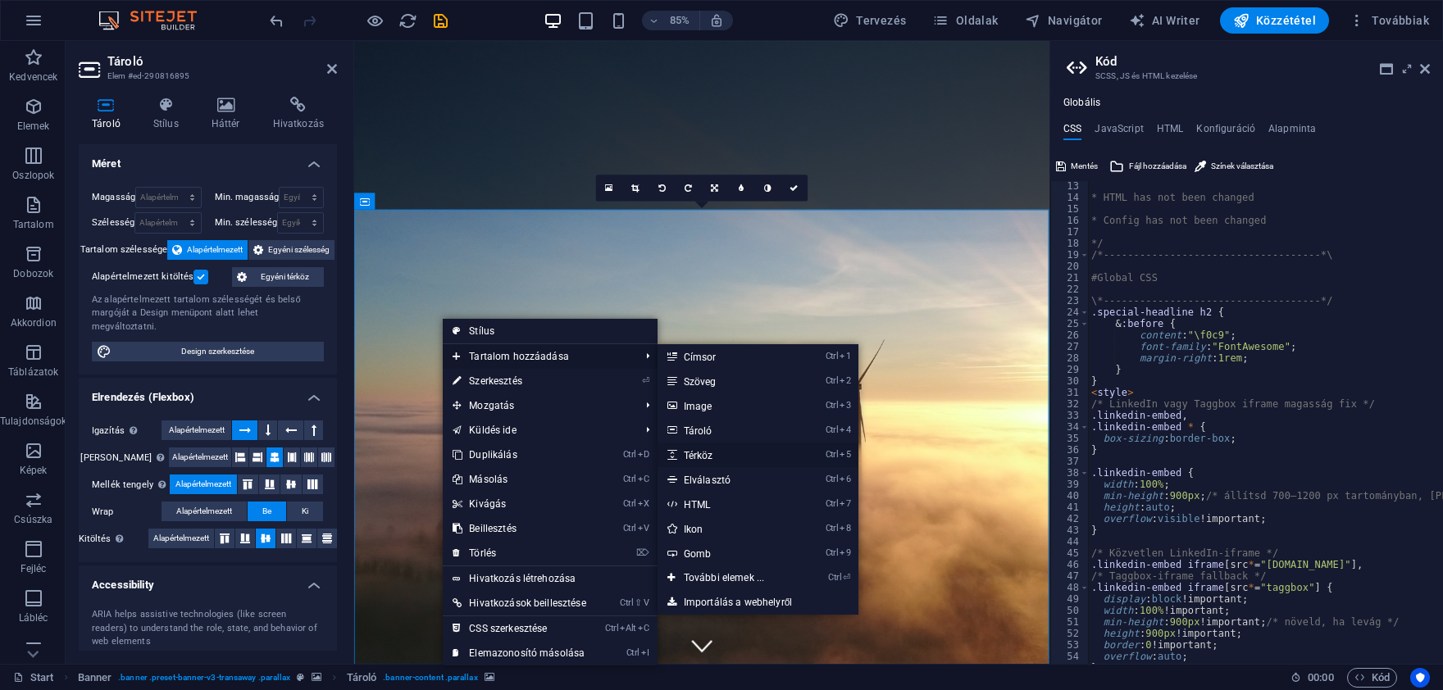
drag, startPoint x: 740, startPoint y: 447, endPoint x: 454, endPoint y: 479, distance: 287.9
click at [740, 447] on link "Ctrl 5 Térköz" at bounding box center [728, 455] width 140 height 25
select select "px"
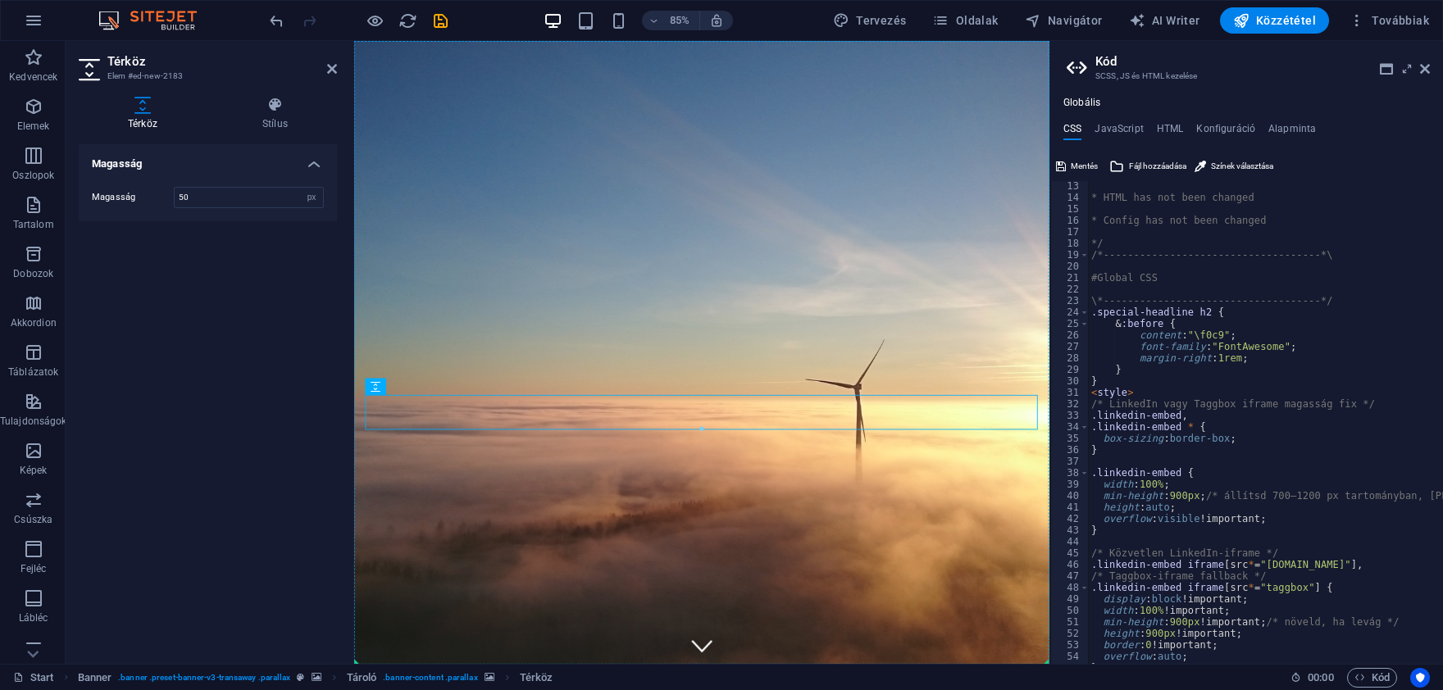
drag, startPoint x: 677, startPoint y: 471, endPoint x: 672, endPoint y: 408, distance: 63.3
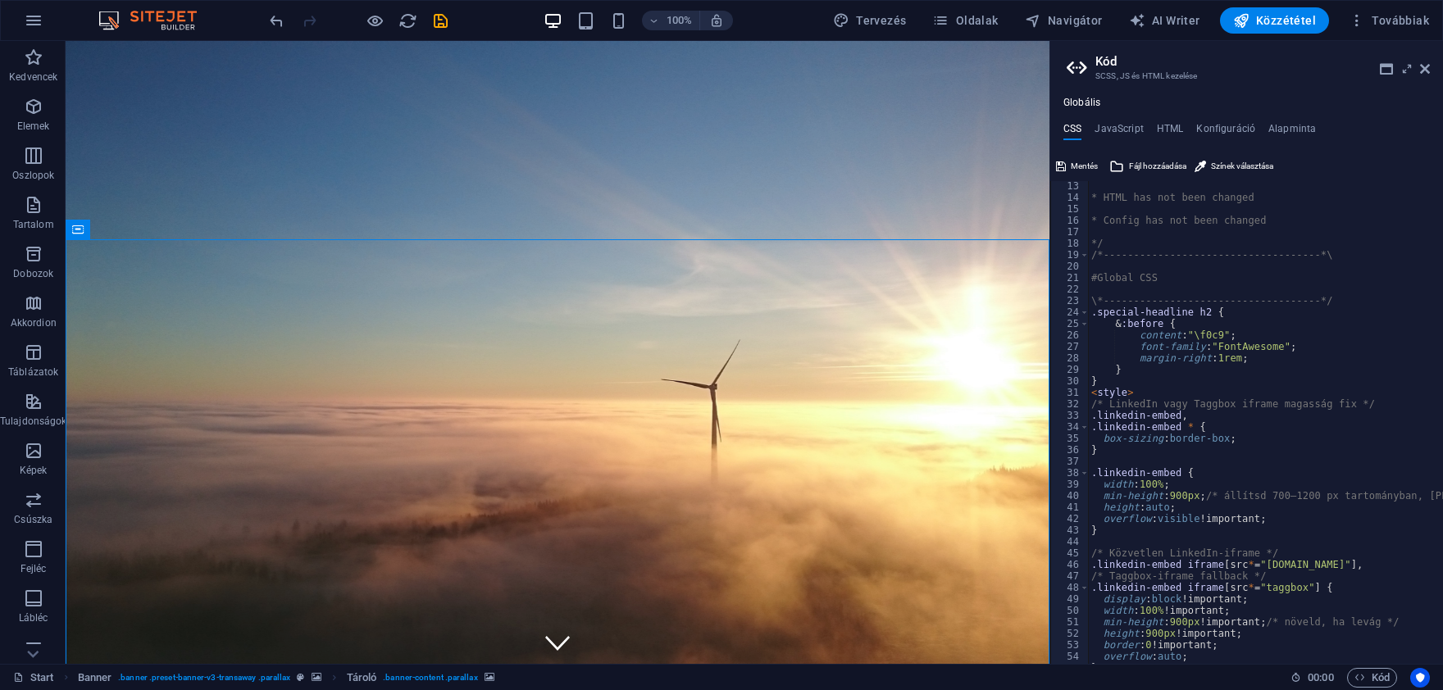
click at [271, 17] on icon "undo" at bounding box center [276, 20] width 19 height 19
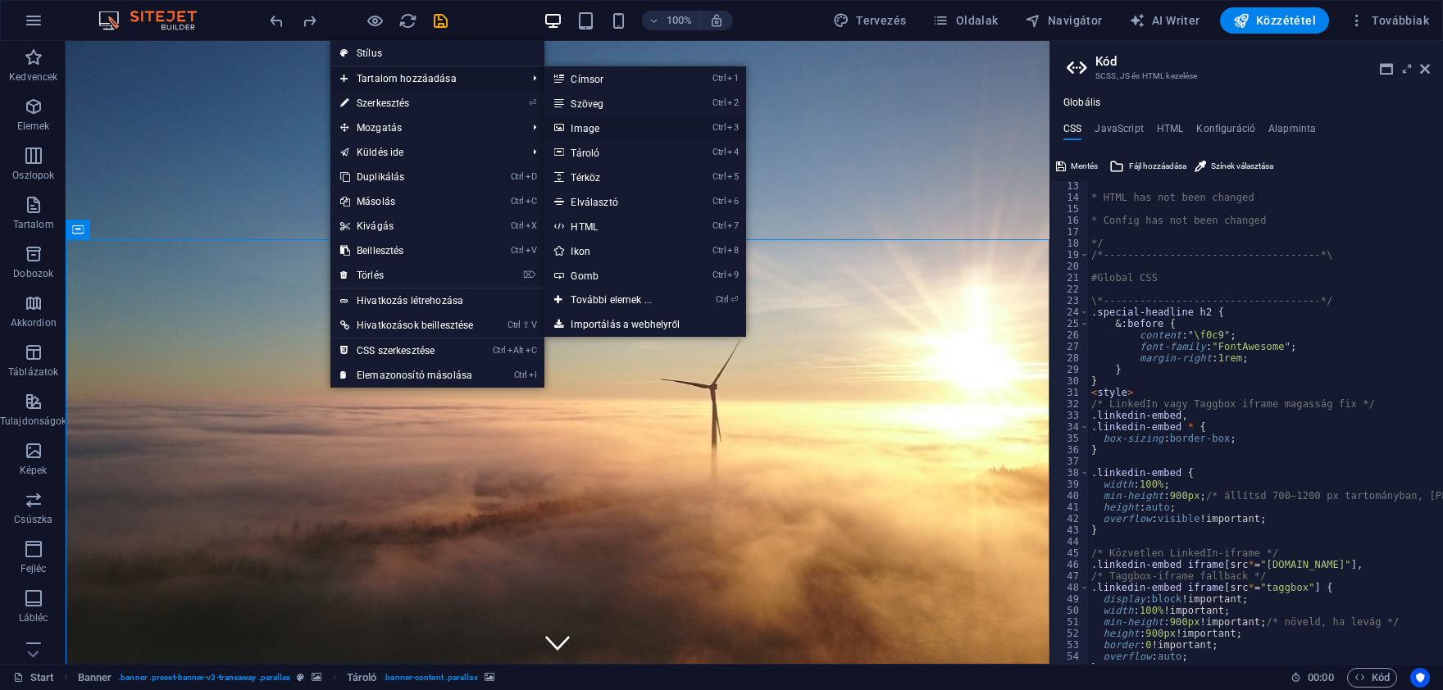
click at [612, 124] on link "Ctrl 3 Image" at bounding box center [614, 128] width 140 height 25
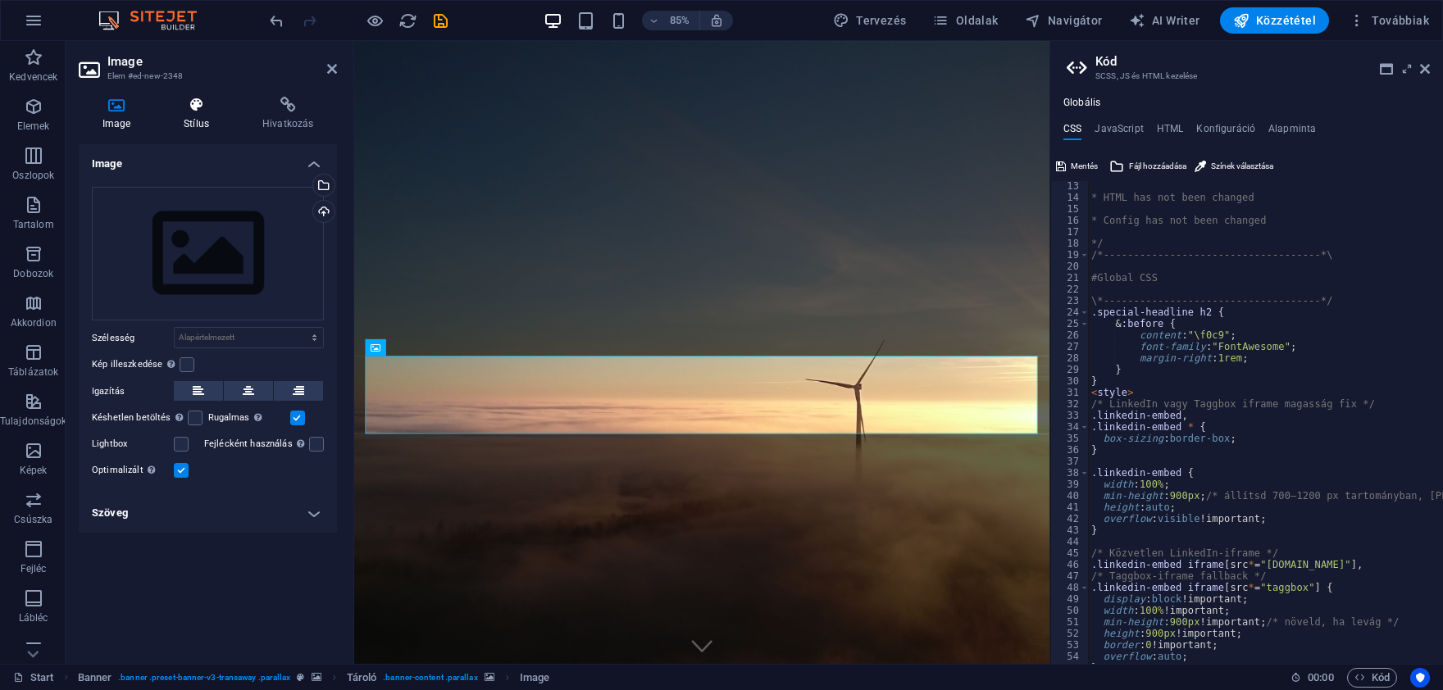
click at [192, 112] on icon at bounding box center [197, 105] width 72 height 16
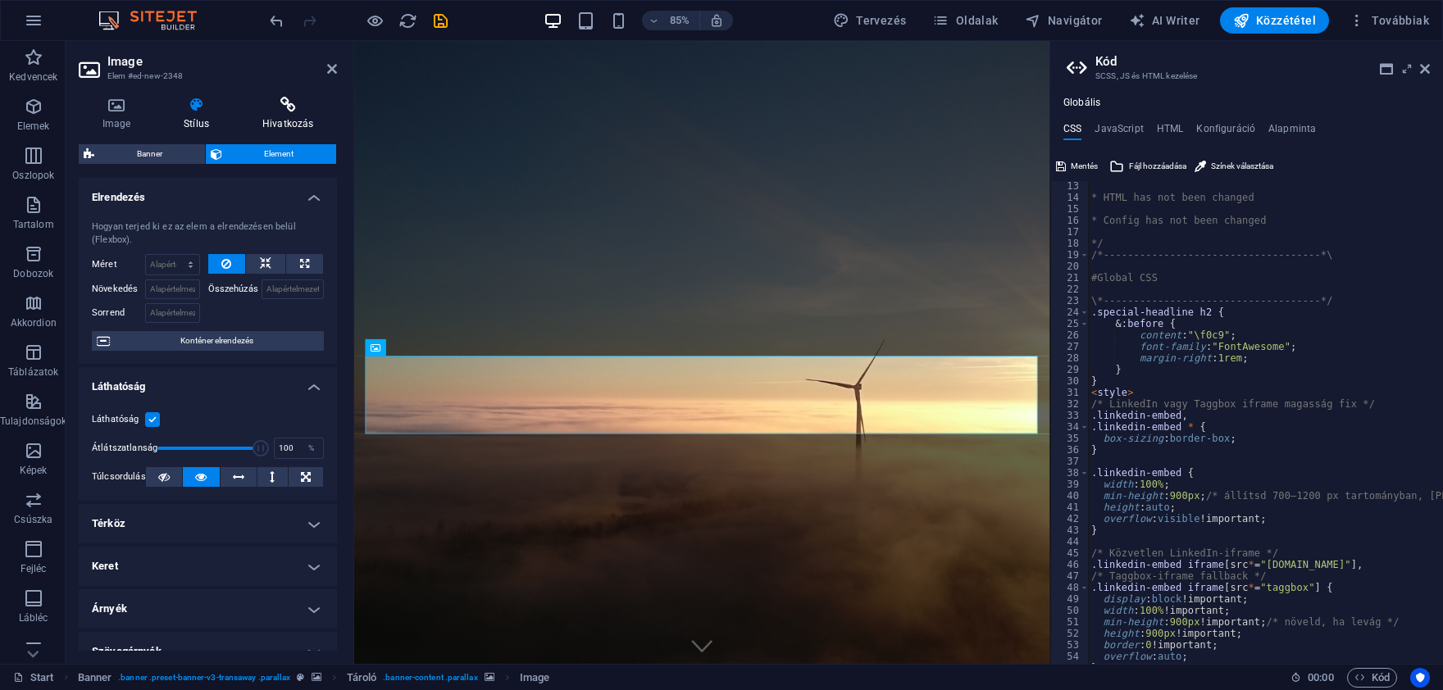
click at [289, 108] on icon at bounding box center [288, 105] width 98 height 16
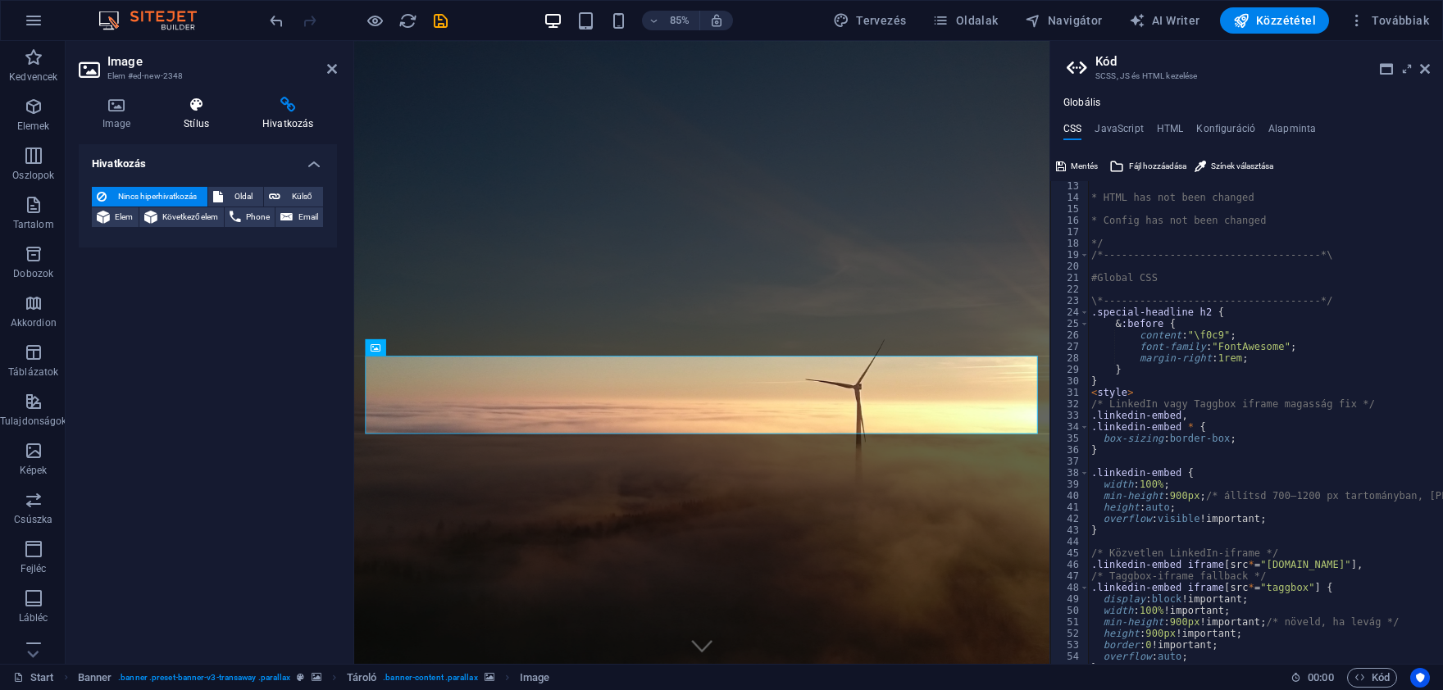
click at [208, 112] on icon at bounding box center [197, 105] width 72 height 16
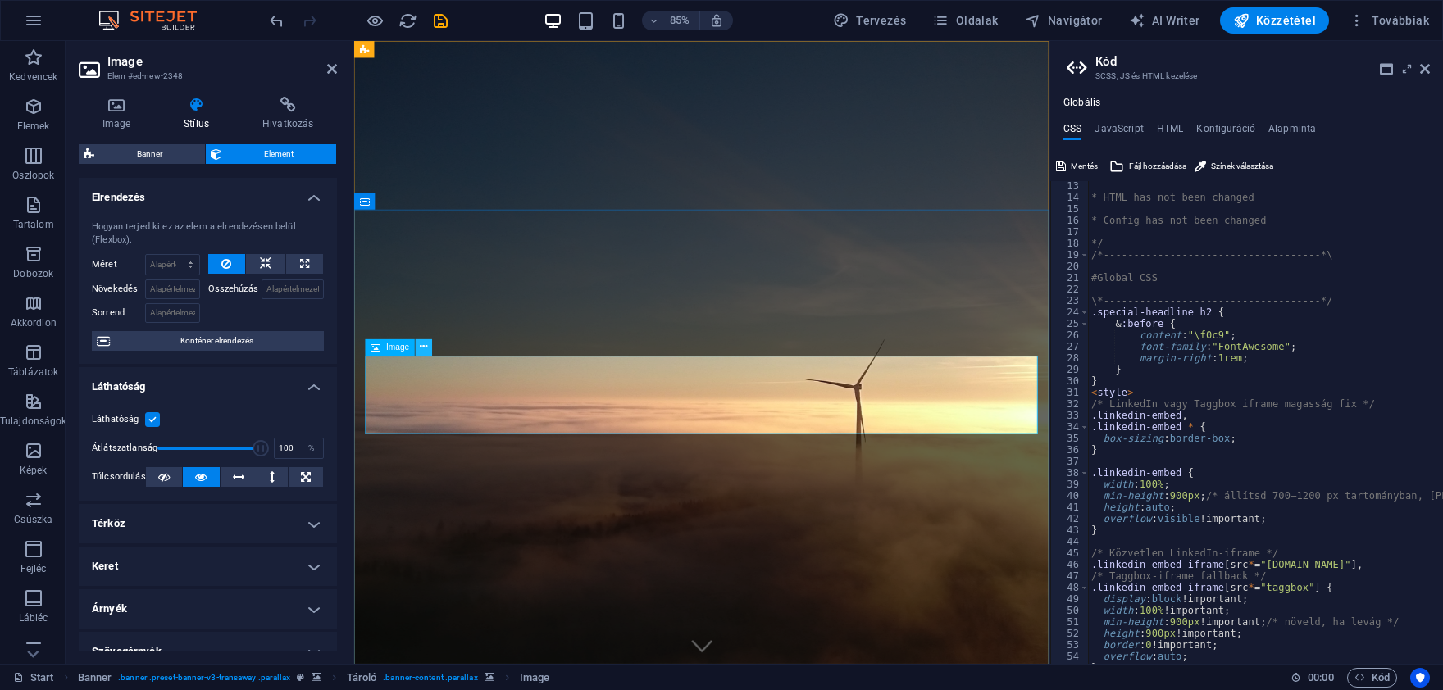
click at [422, 343] on icon at bounding box center [424, 347] width 7 height 15
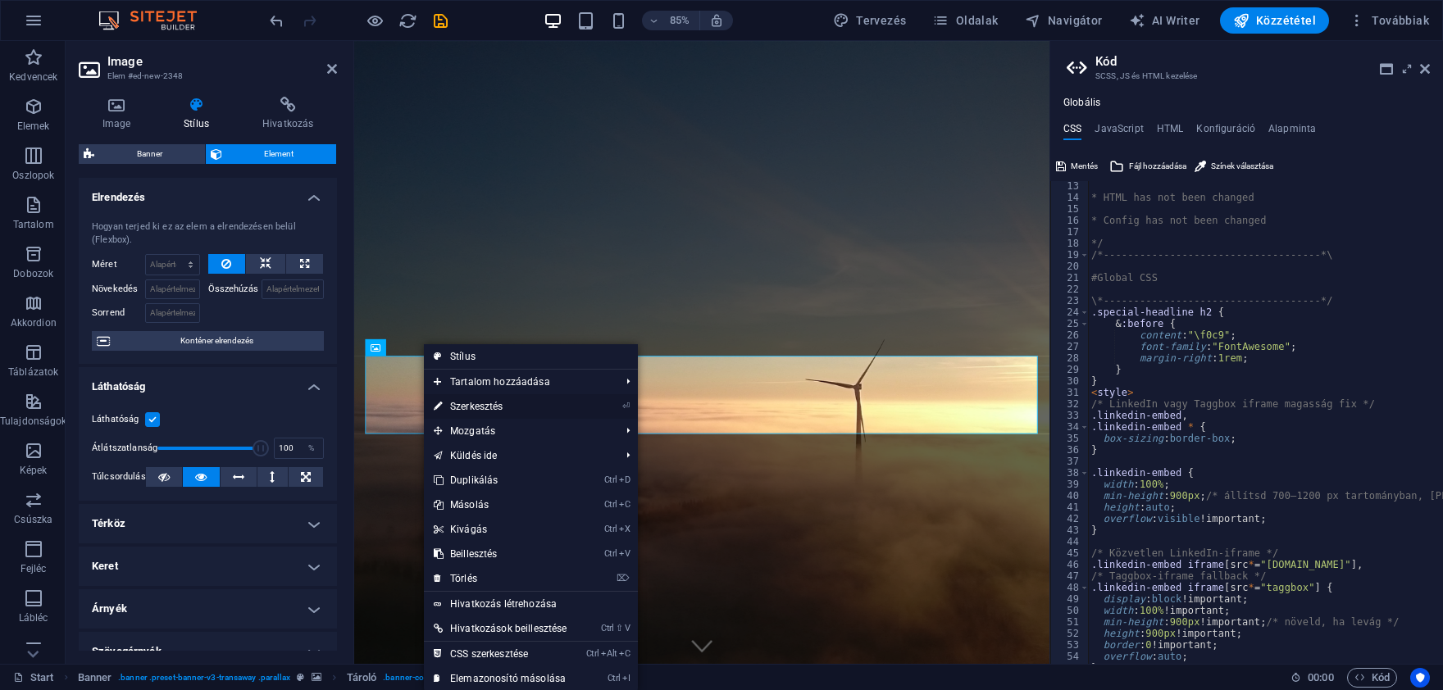
click at [487, 405] on link "⏎ Szerkesztés" at bounding box center [500, 406] width 153 height 25
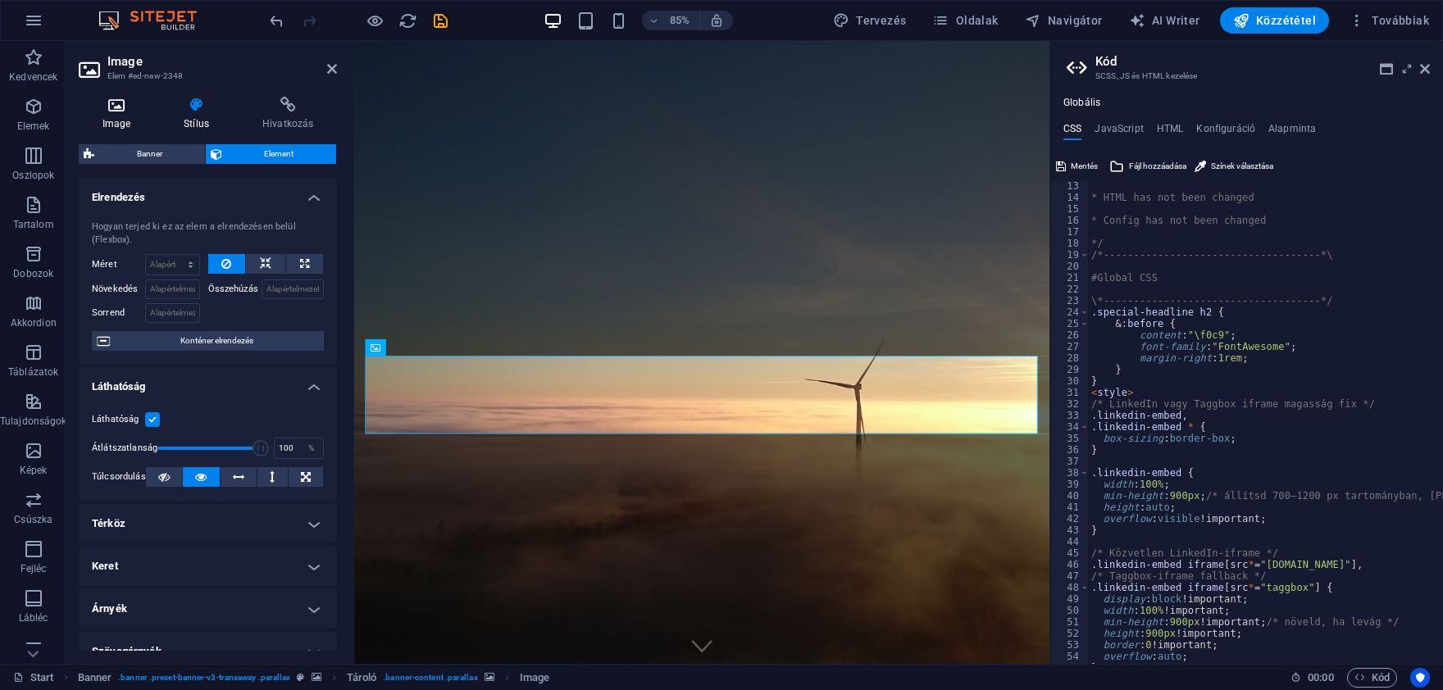
click at [118, 107] on icon at bounding box center [116, 105] width 75 height 16
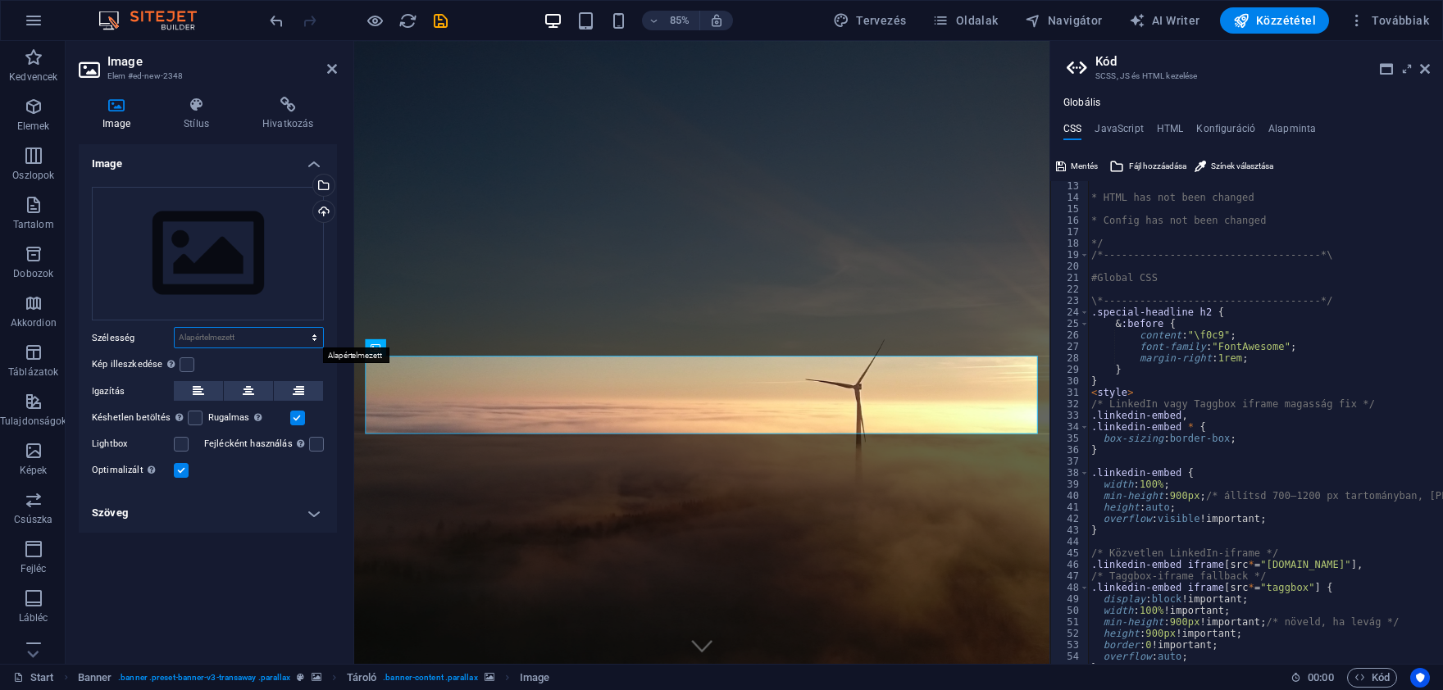
click at [175, 328] on select "Alapértelmezett automatikus px rem % em vh vw" at bounding box center [249, 338] width 148 height 20
click option "automatikus" at bounding box center [0, 0] width 0 height 0
click at [175, 328] on select "Alapértelmezett automatikus px rem % em vh vw" at bounding box center [249, 338] width 148 height 20
select select "%"
click option "%" at bounding box center [0, 0] width 0 height 0
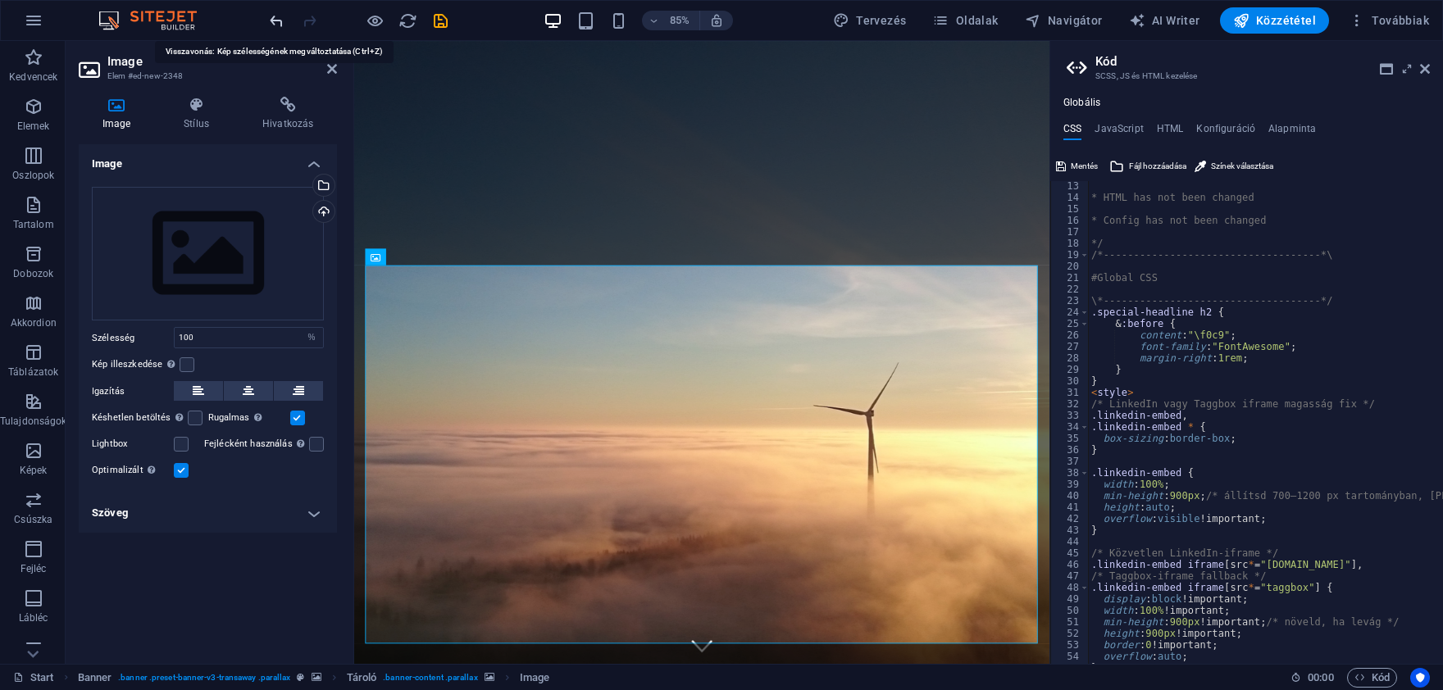
click at [275, 20] on icon "undo" at bounding box center [276, 20] width 19 height 19
type input "20.7"
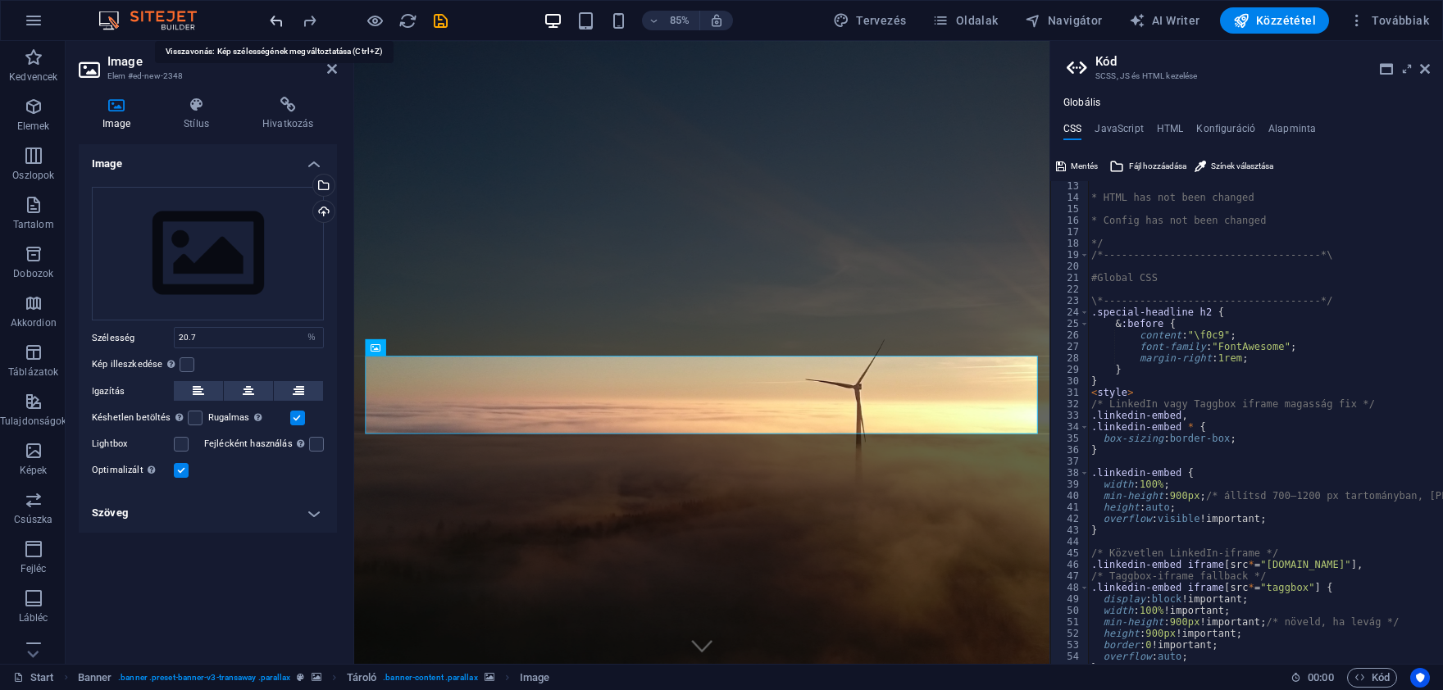
click at [275, 20] on icon "undo" at bounding box center [276, 20] width 19 height 19
select select "DISABLED_OPTION_VALUE"
click at [275, 20] on icon "undo" at bounding box center [276, 20] width 19 height 19
click at [275, 19] on icon "undo" at bounding box center [276, 20] width 19 height 19
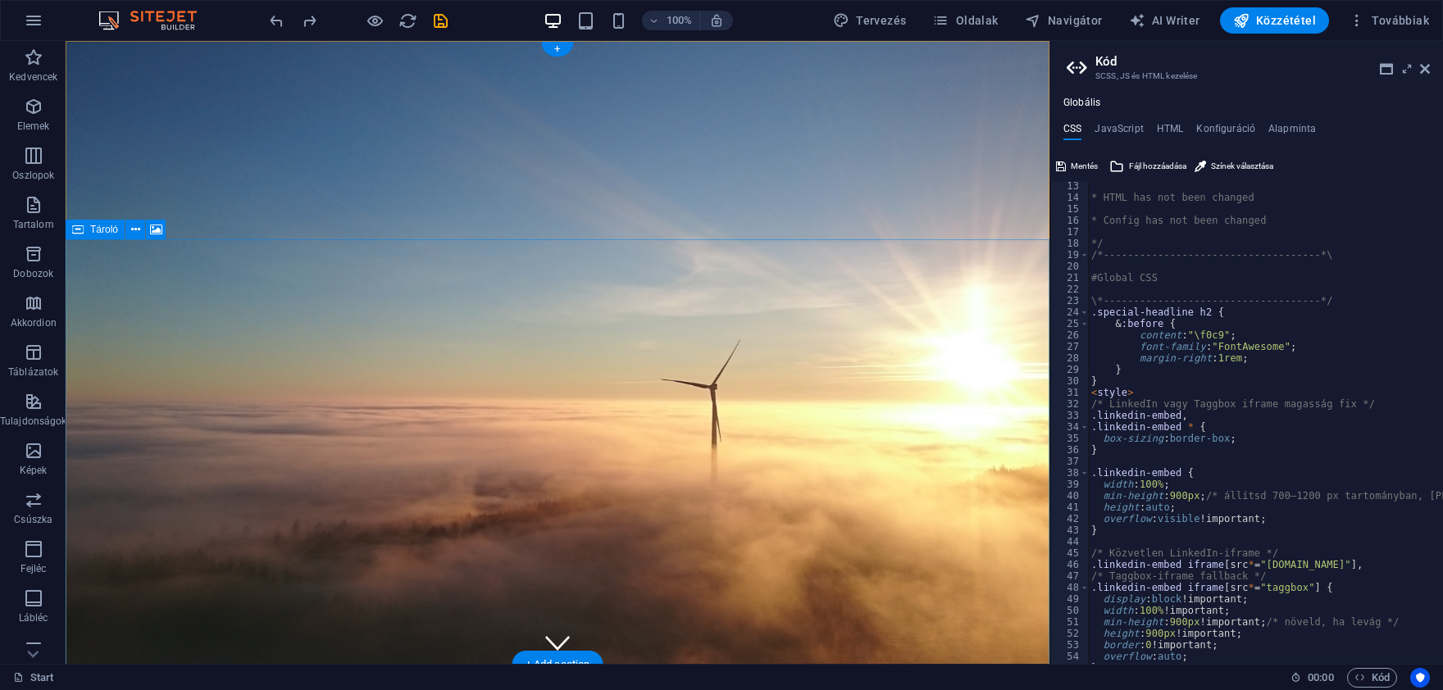
click at [136, 235] on icon at bounding box center [135, 229] width 9 height 17
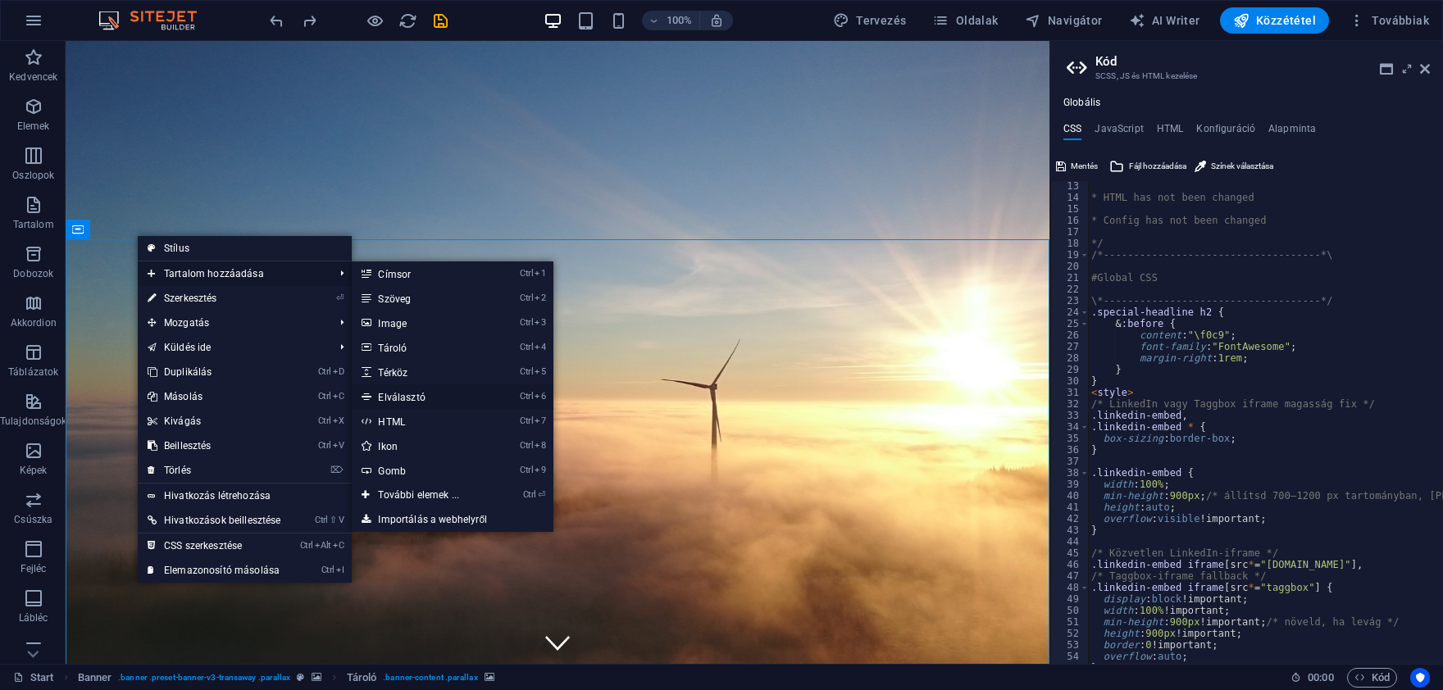
click at [417, 394] on link "Ctrl 6 Elválasztó" at bounding box center [422, 397] width 140 height 25
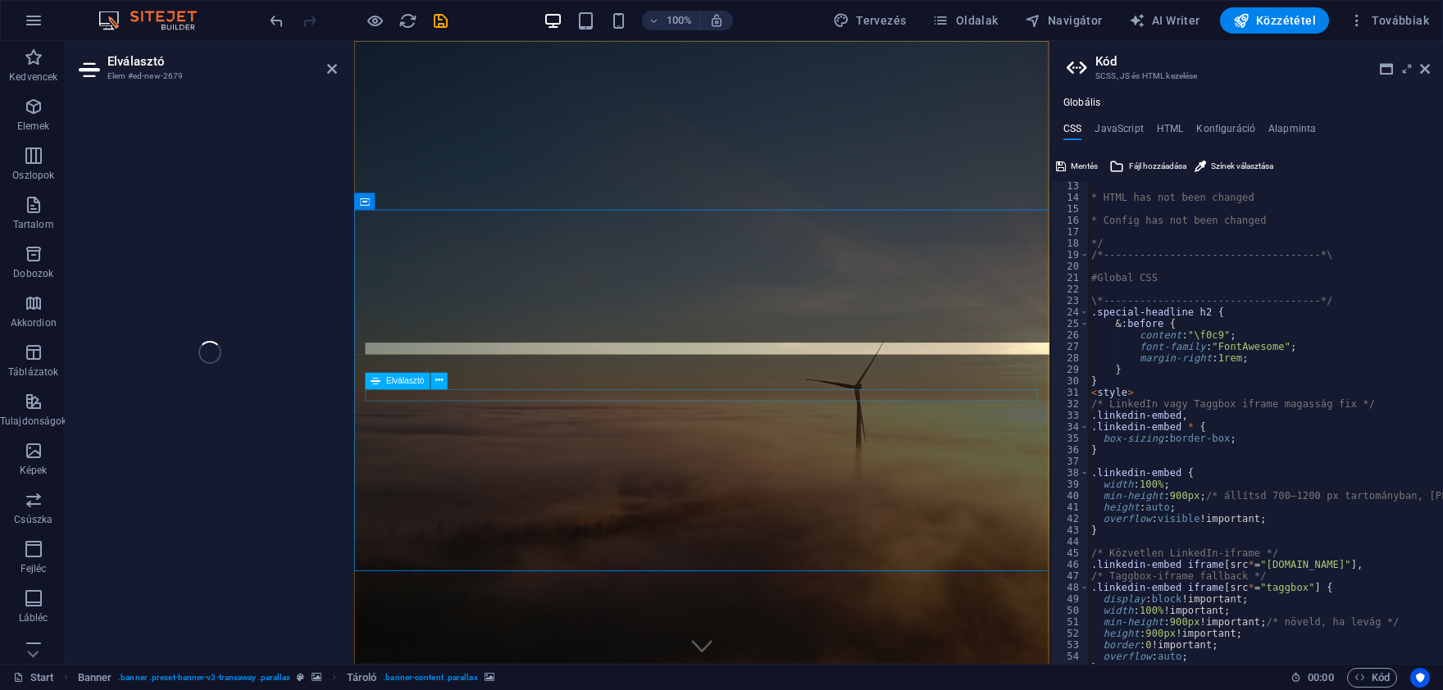
select select "%"
select select "px"
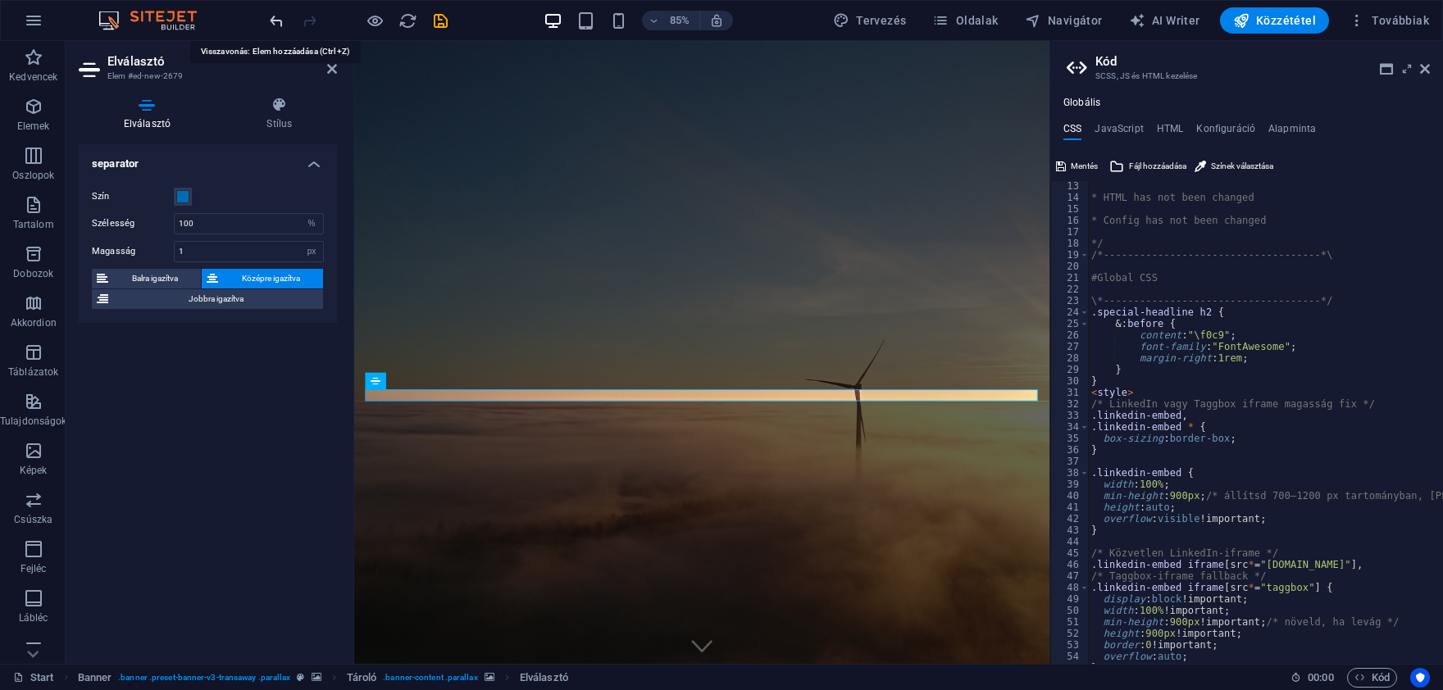
click at [279, 27] on icon "undo" at bounding box center [276, 20] width 19 height 19
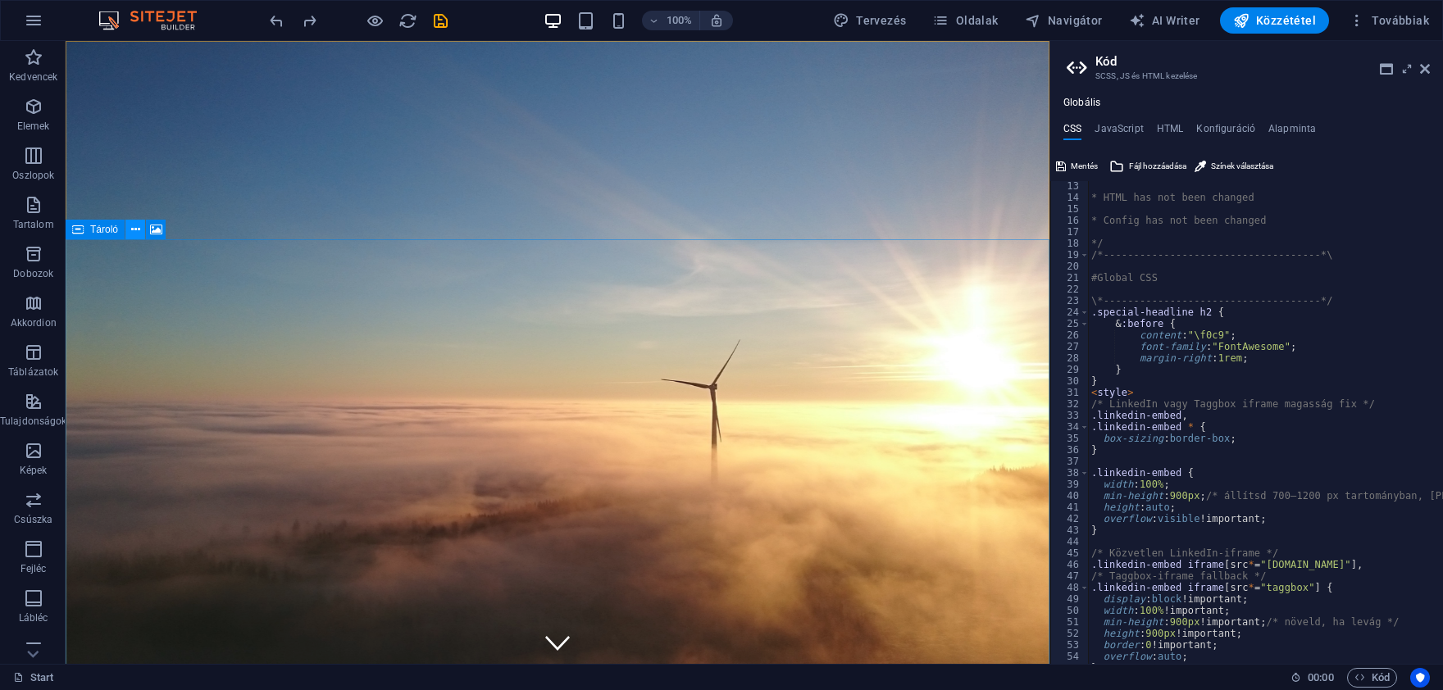
click at [139, 230] on icon at bounding box center [135, 229] width 9 height 17
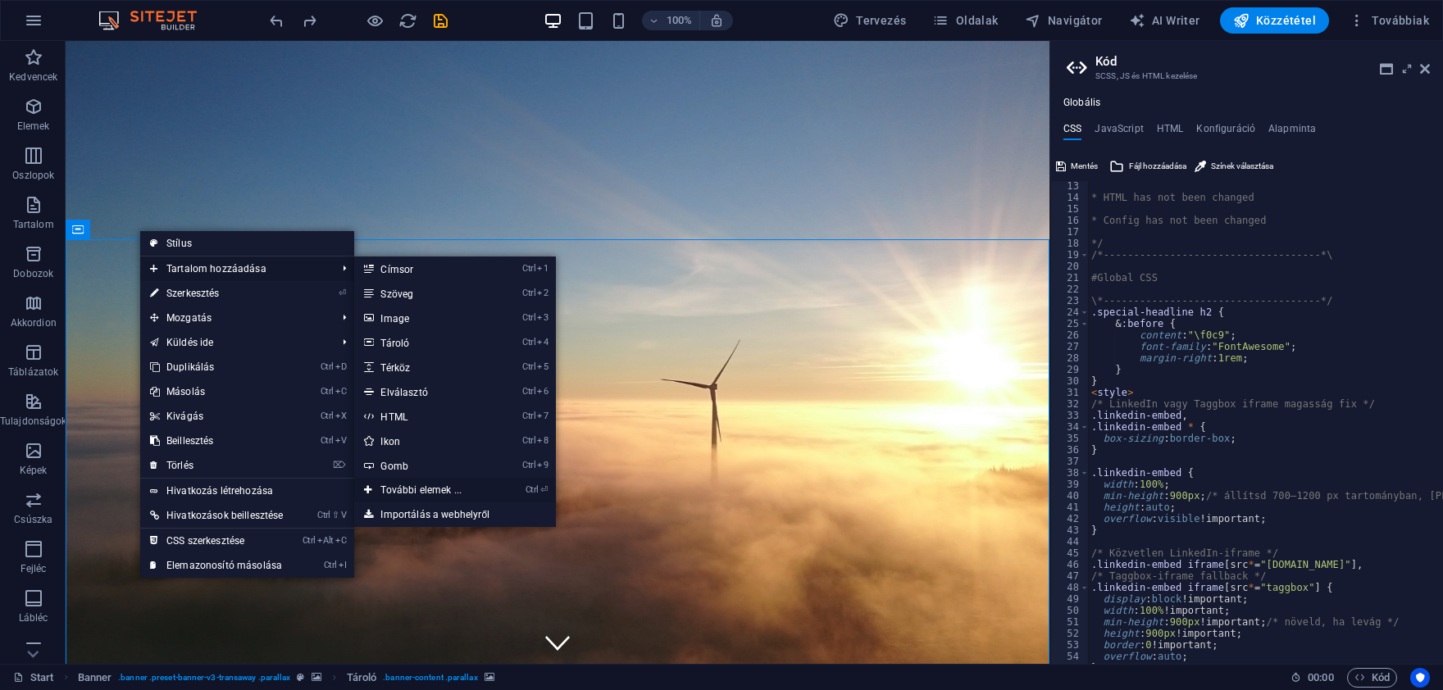
click at [426, 485] on link "Ctrl ⏎ További elemek ..." at bounding box center [424, 490] width 140 height 25
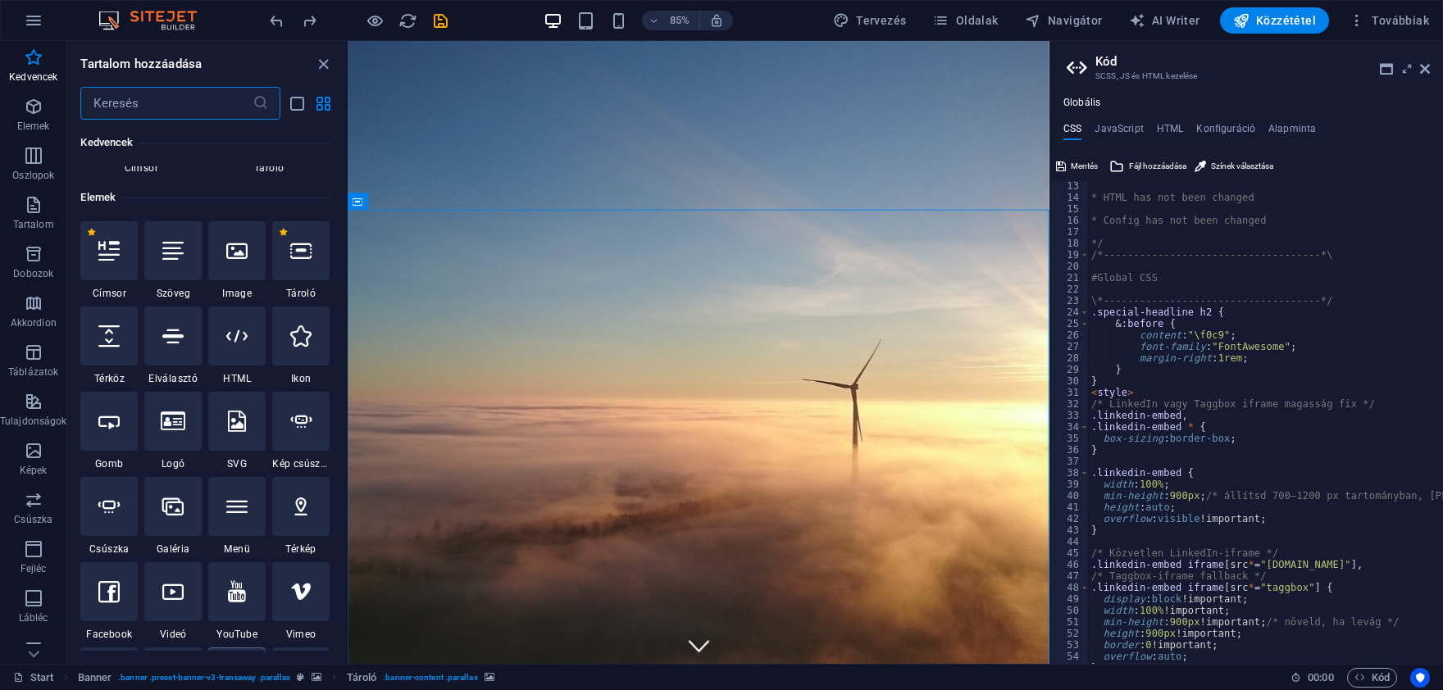
scroll to position [98, 0]
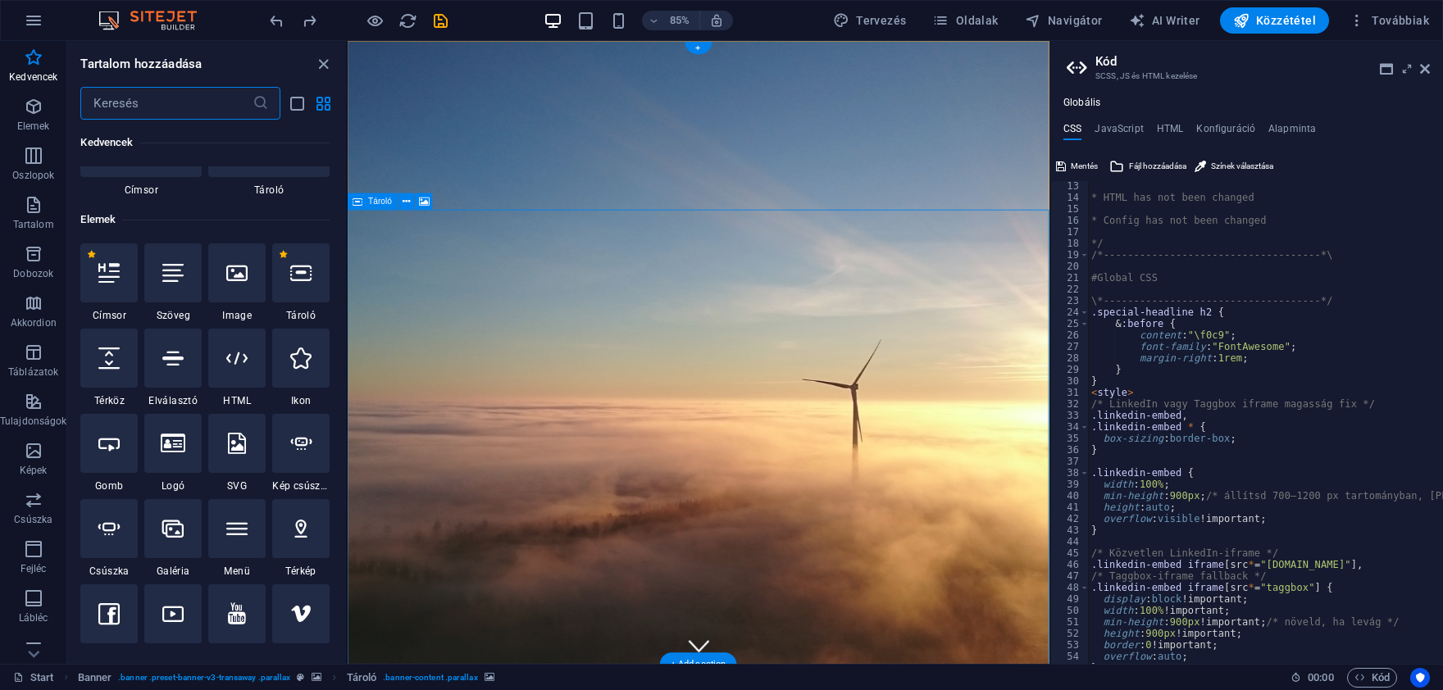
click at [304, 285] on div at bounding box center [300, 273] width 57 height 59
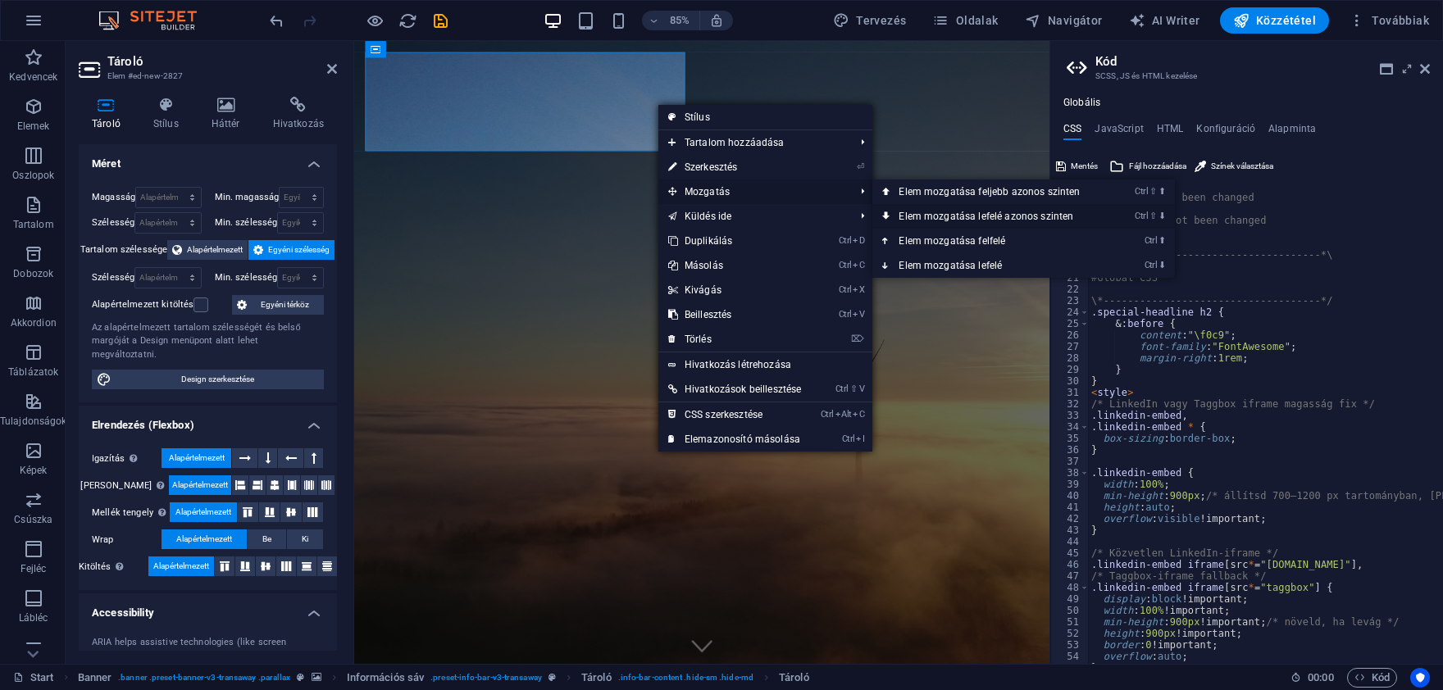
click at [913, 218] on link "Ctrl ⇧ ⬇ Elem mozgatása lefelé azonos szinten" at bounding box center [992, 216] width 240 height 25
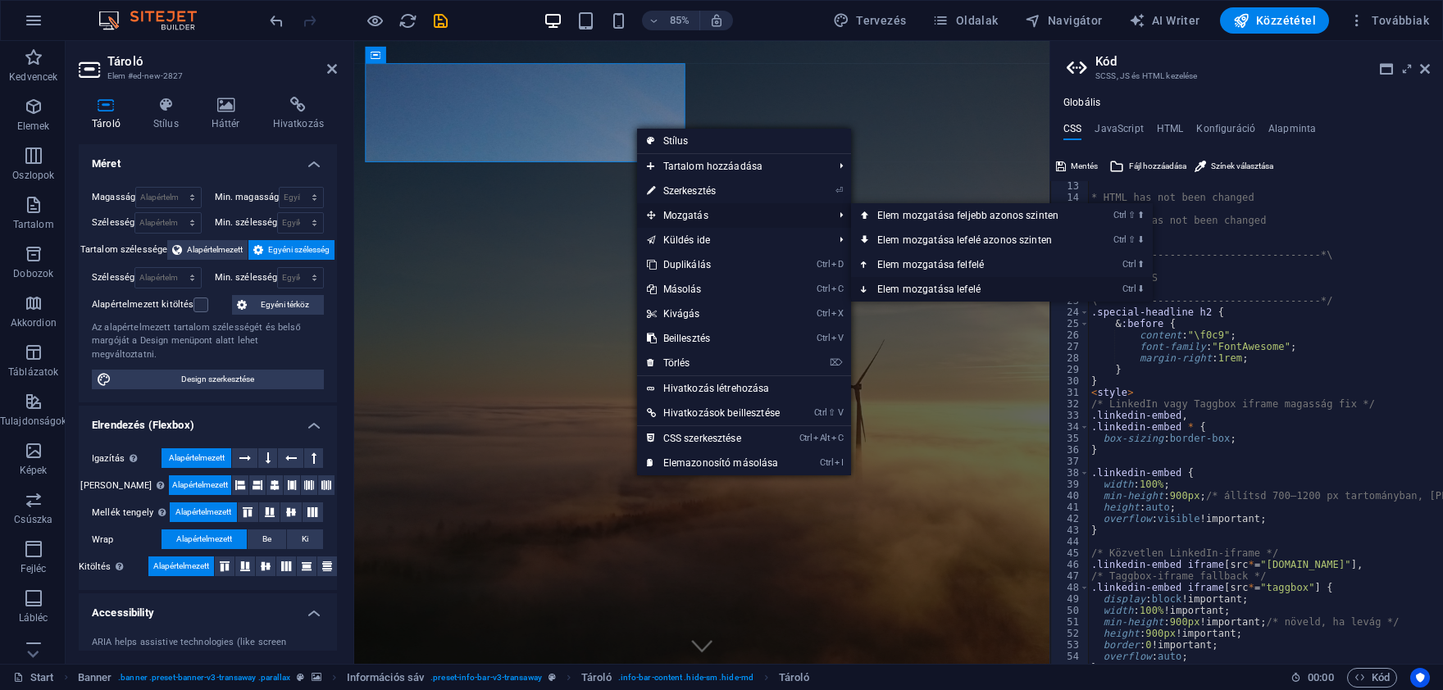
click at [905, 281] on link "Ctrl ⬇ Elem mozgatása lefelé" at bounding box center [971, 289] width 240 height 25
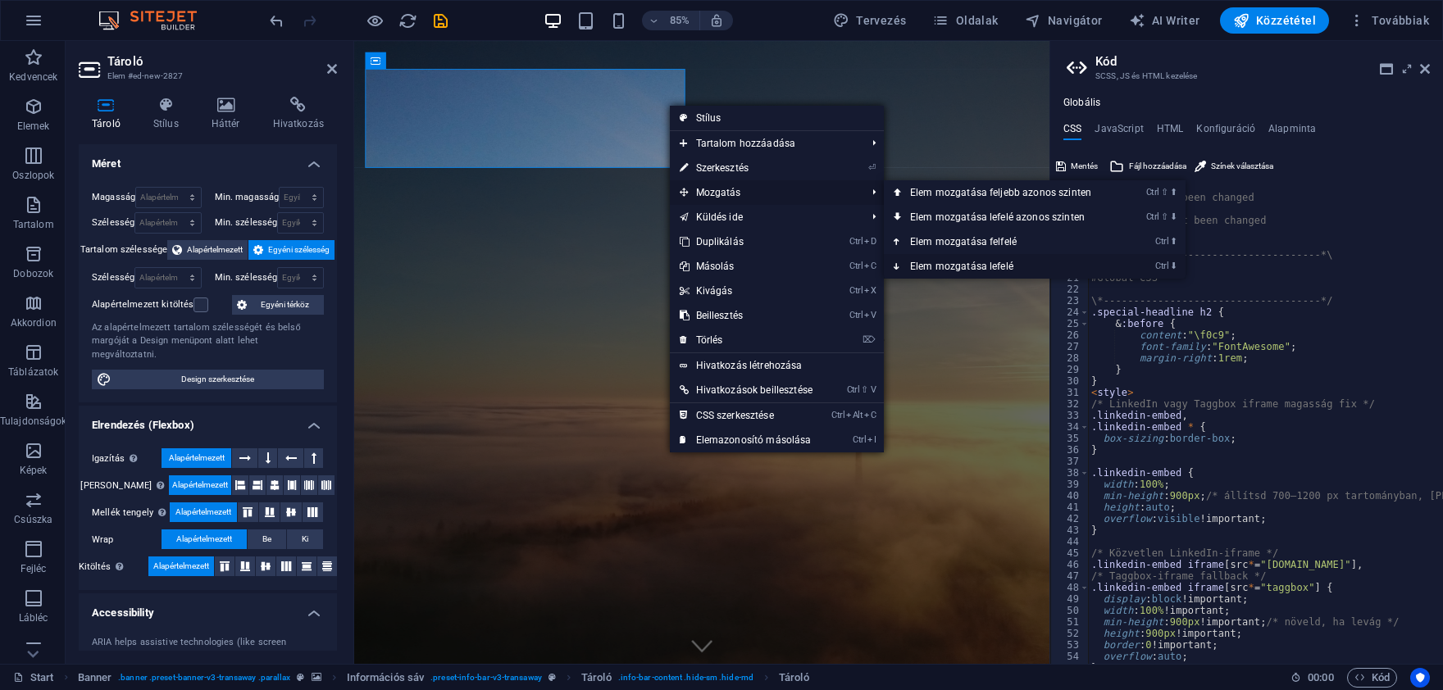
click at [936, 266] on link "Ctrl ⬇ Elem mozgatása lefelé" at bounding box center [1004, 266] width 240 height 25
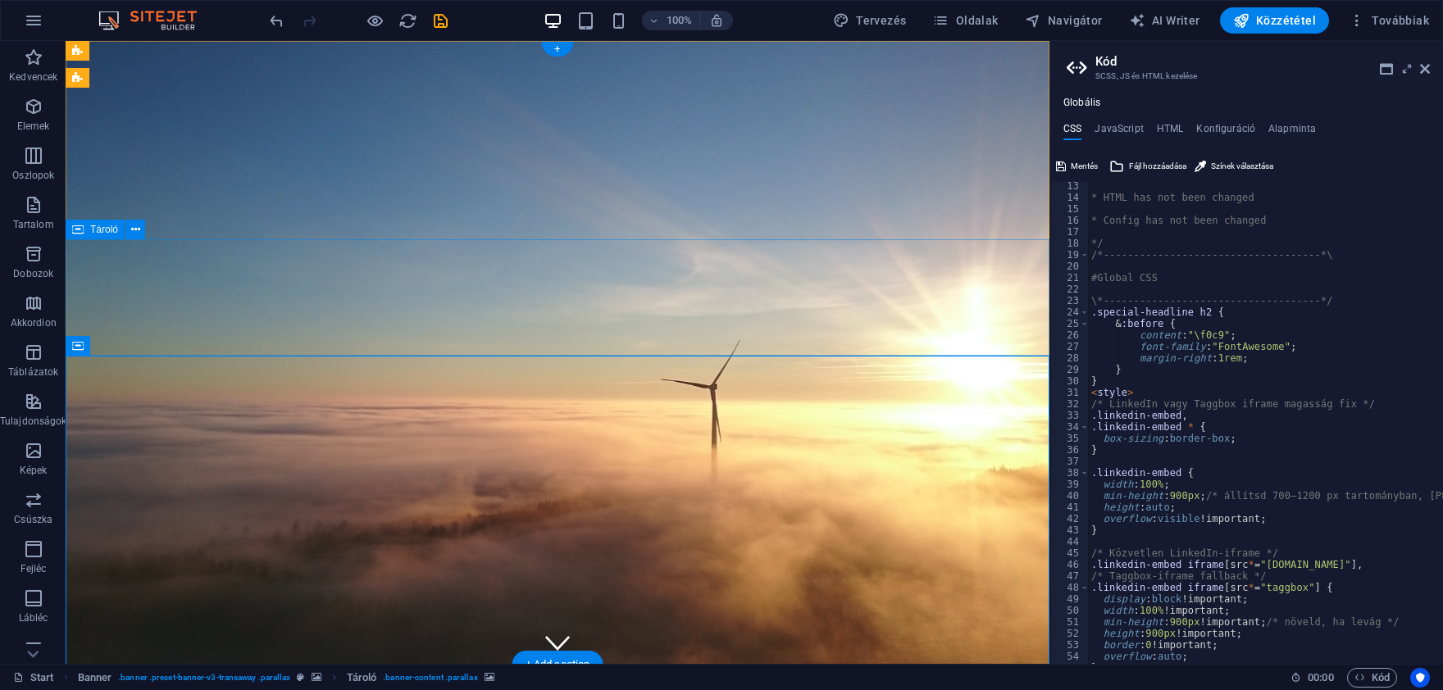
click at [135, 233] on icon at bounding box center [135, 229] width 9 height 17
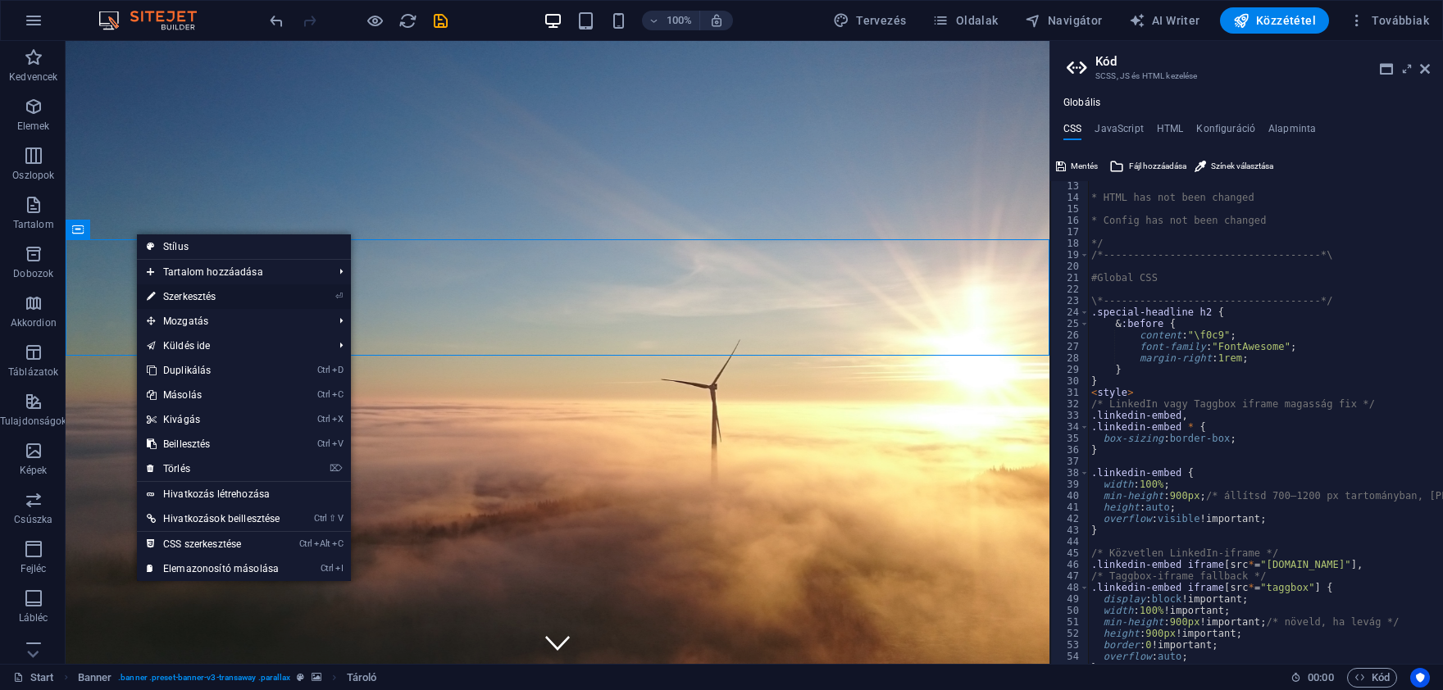
click at [225, 290] on link "⏎ Szerkesztés" at bounding box center [213, 297] width 153 height 25
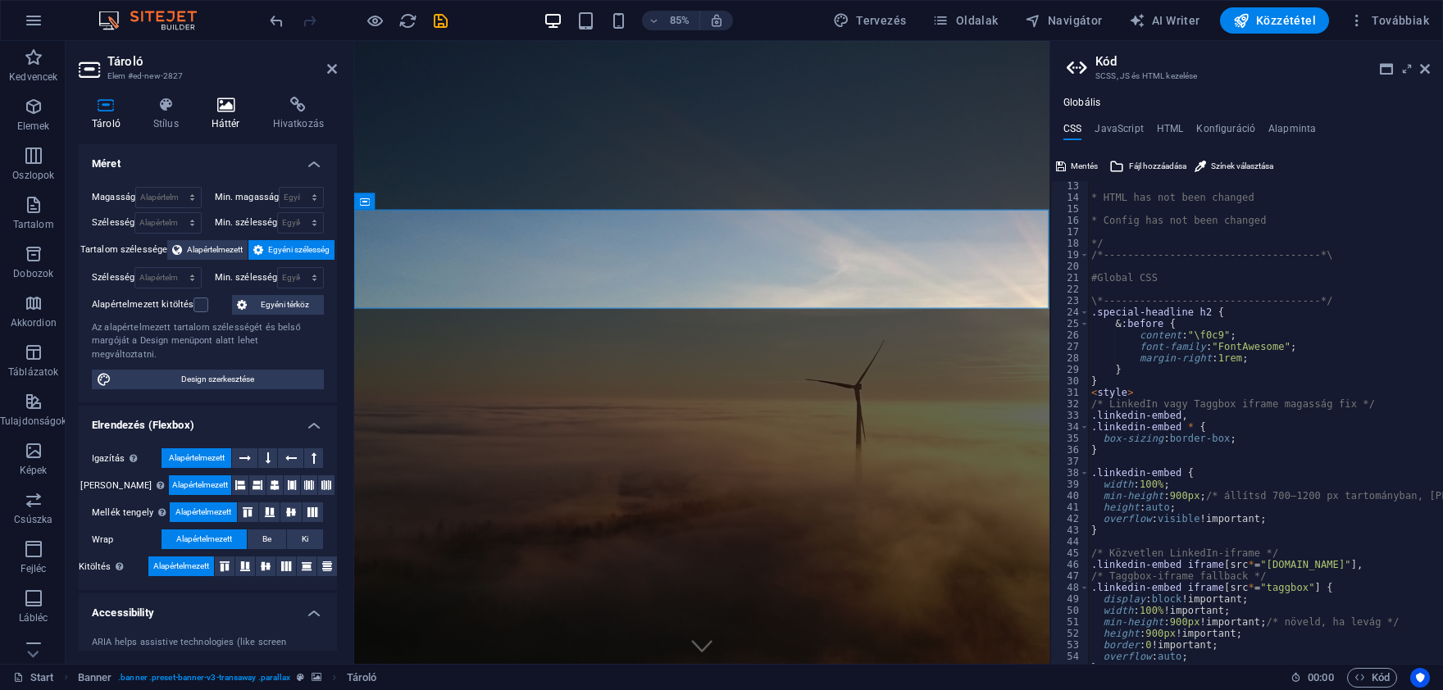
click at [214, 121] on h4 "Háttér" at bounding box center [228, 114] width 61 height 34
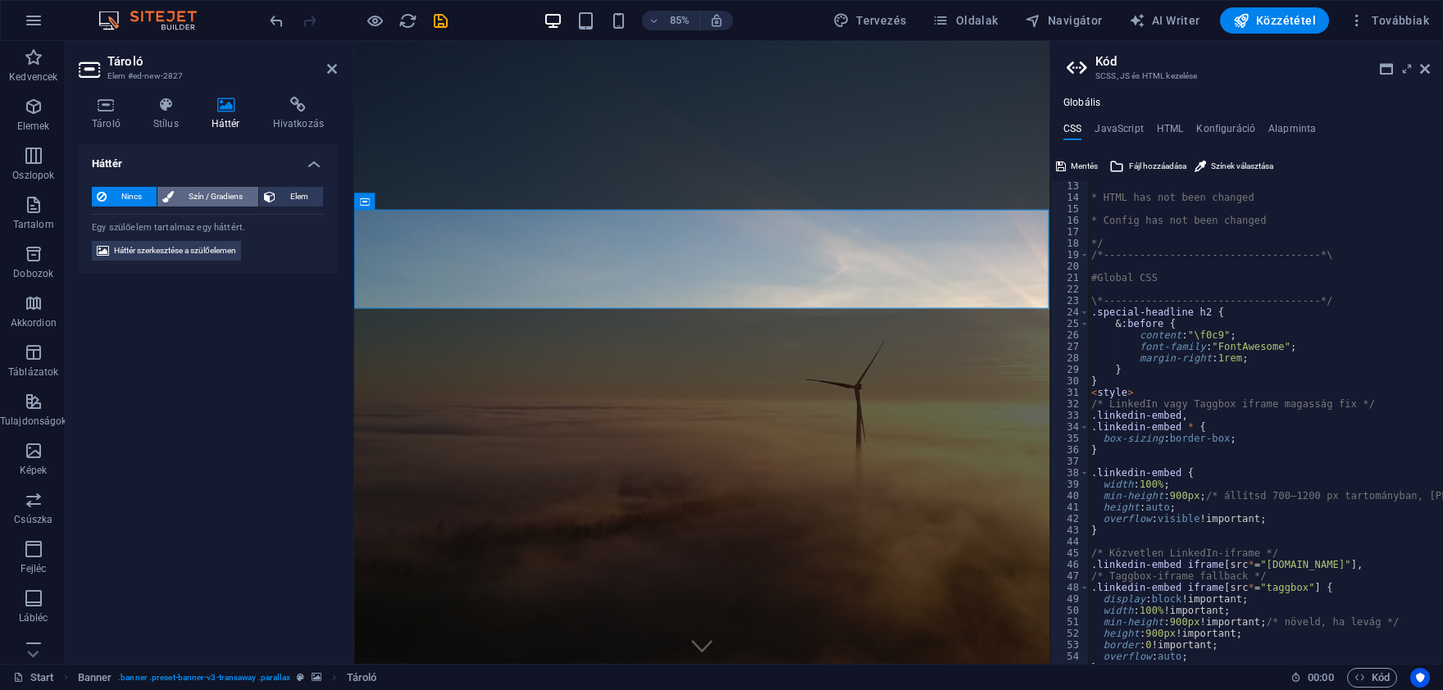
click at [203, 190] on span "Szín / Gradiens" at bounding box center [216, 197] width 74 height 20
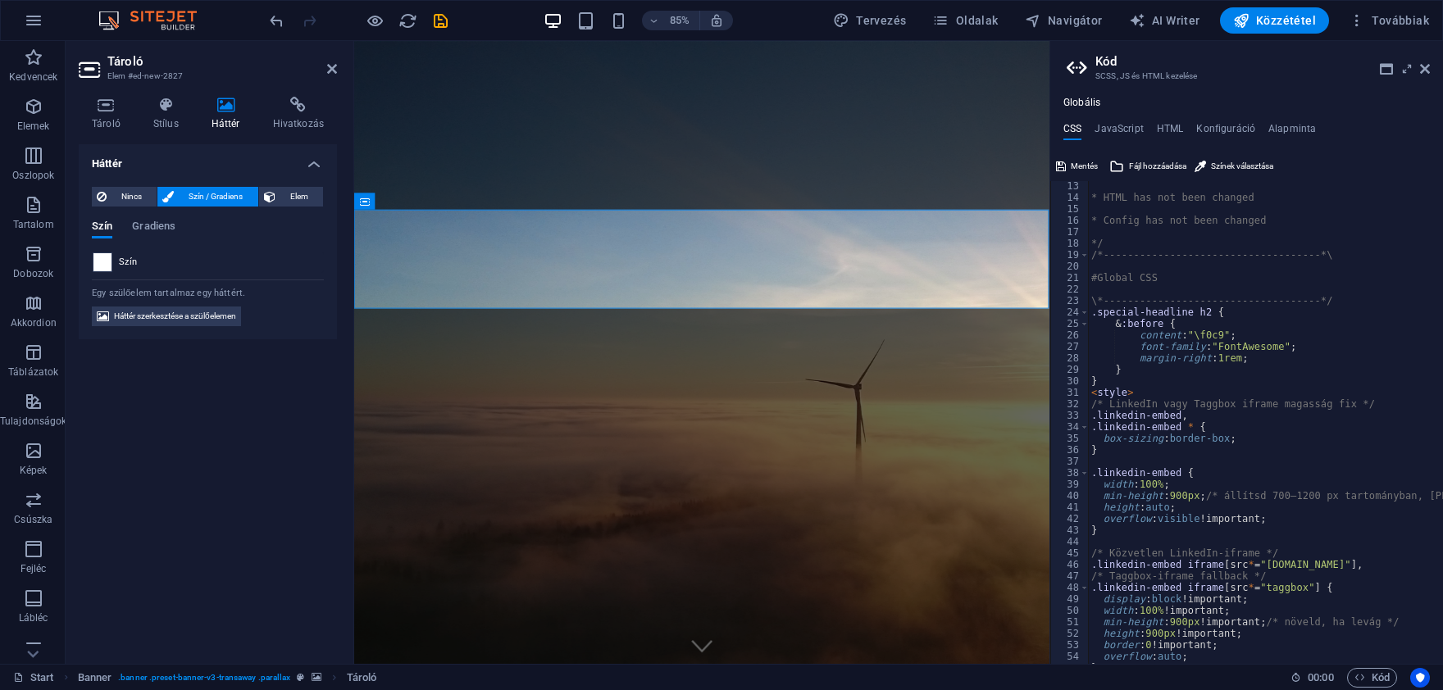
click at [104, 266] on span at bounding box center [102, 262] width 18 height 18
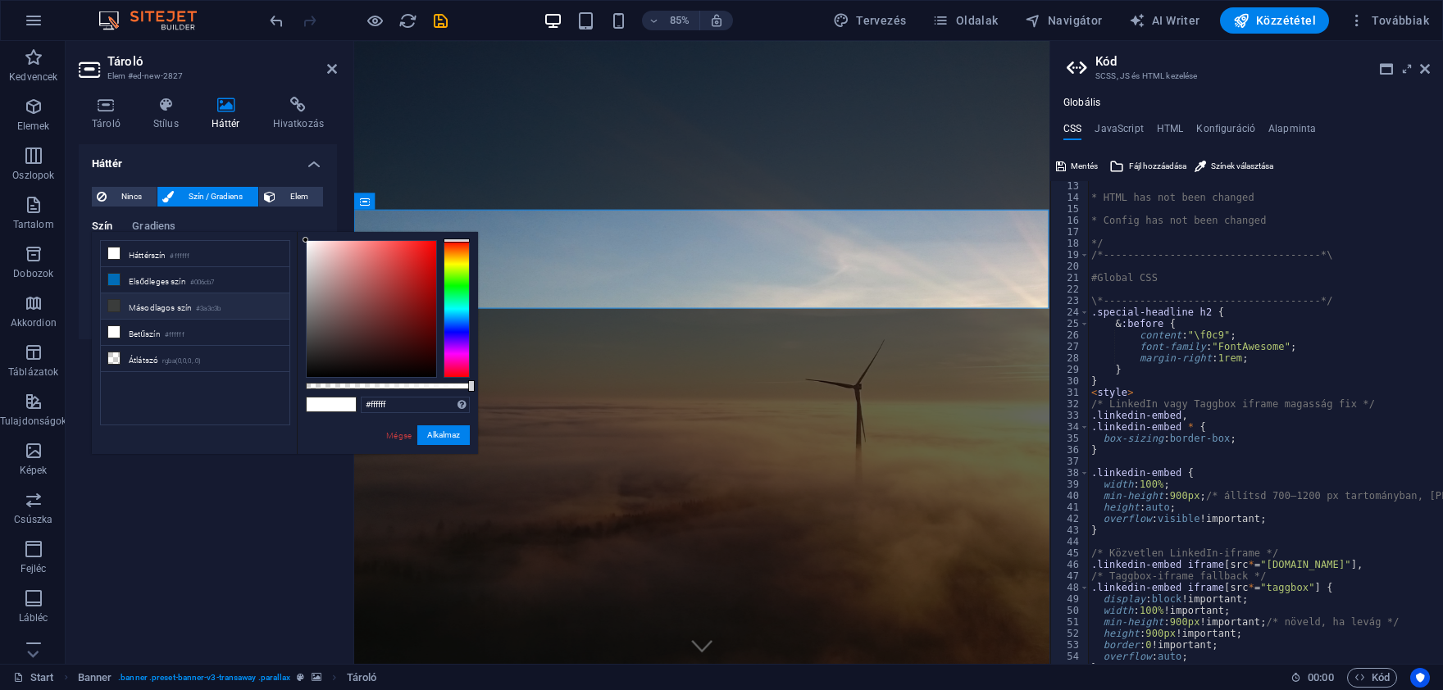
click at [107, 305] on span at bounding box center [113, 305] width 13 height 13
type input "#3a3c3b"
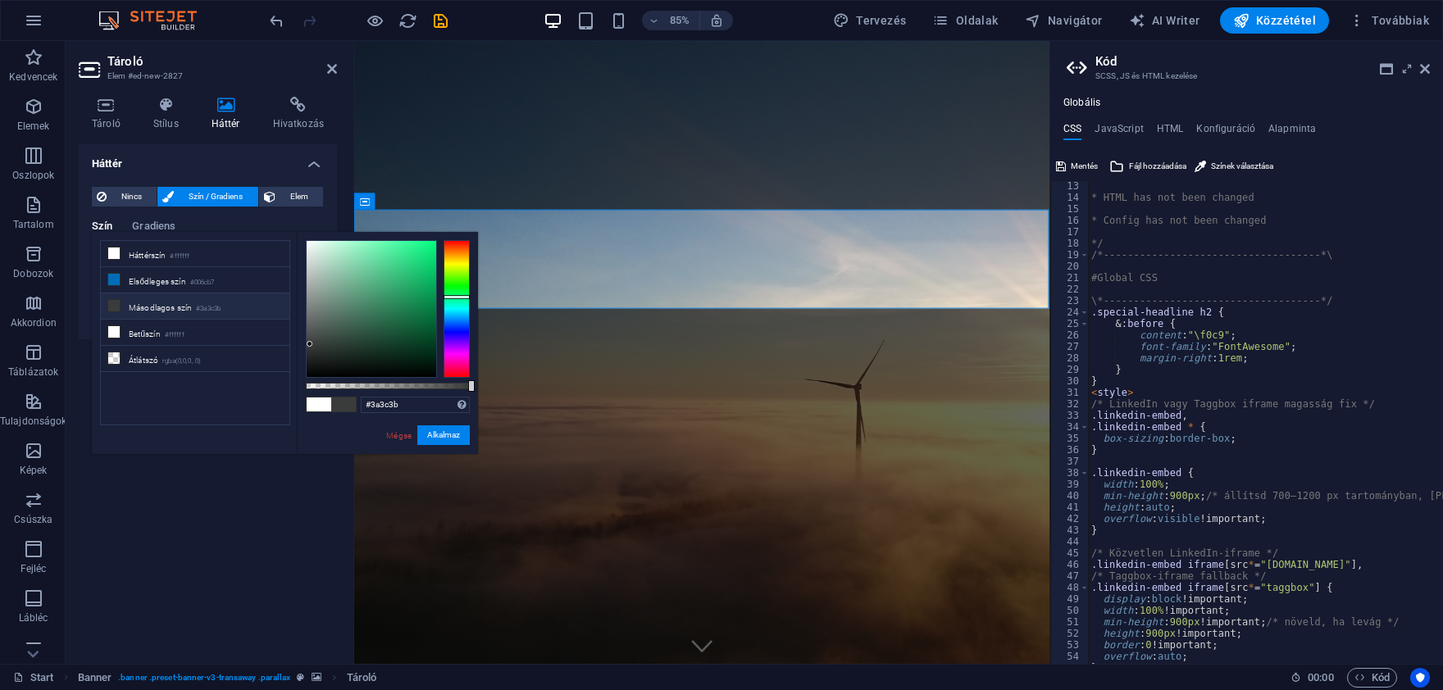
click at [346, 405] on span at bounding box center [343, 405] width 25 height 14
click at [452, 434] on button "Alkalmaz" at bounding box center [443, 436] width 52 height 20
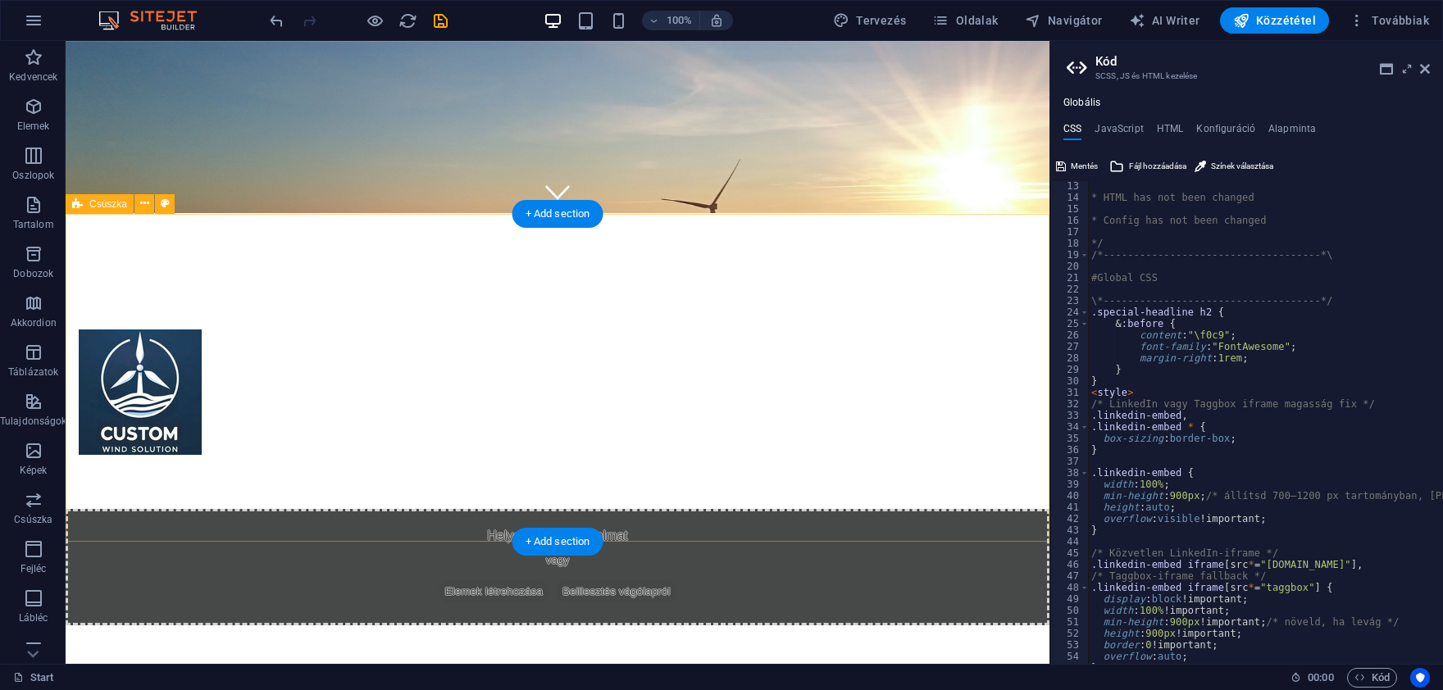
scroll to position [541, 0]
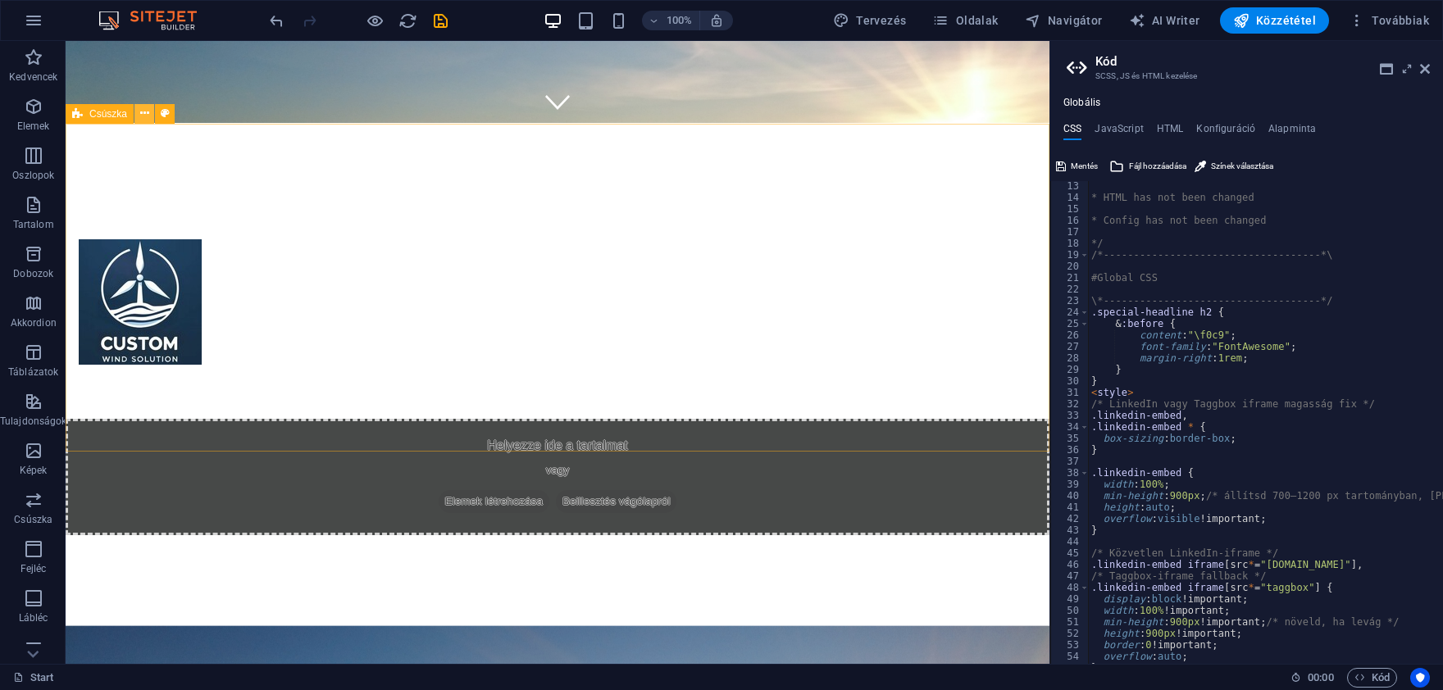
click at [139, 112] on button at bounding box center [144, 114] width 20 height 20
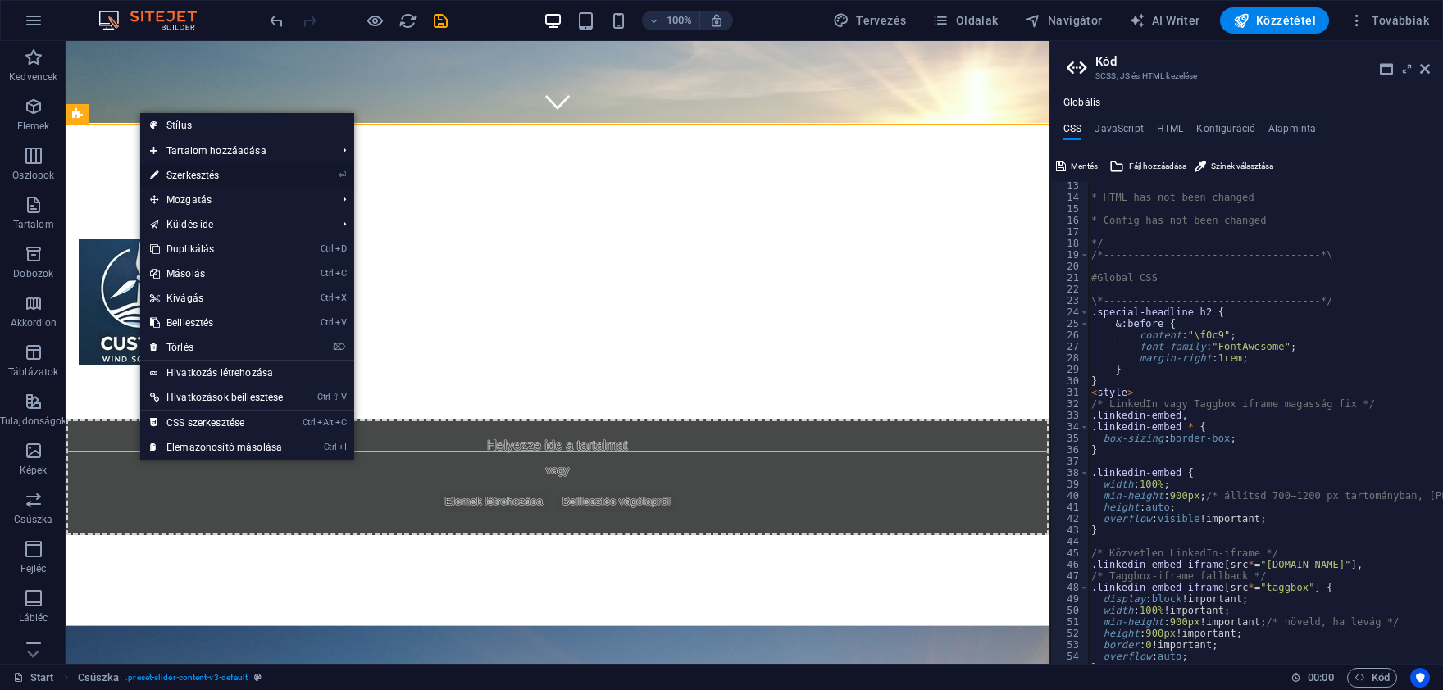
click at [229, 174] on link "⏎ Szerkesztés" at bounding box center [216, 175] width 153 height 25
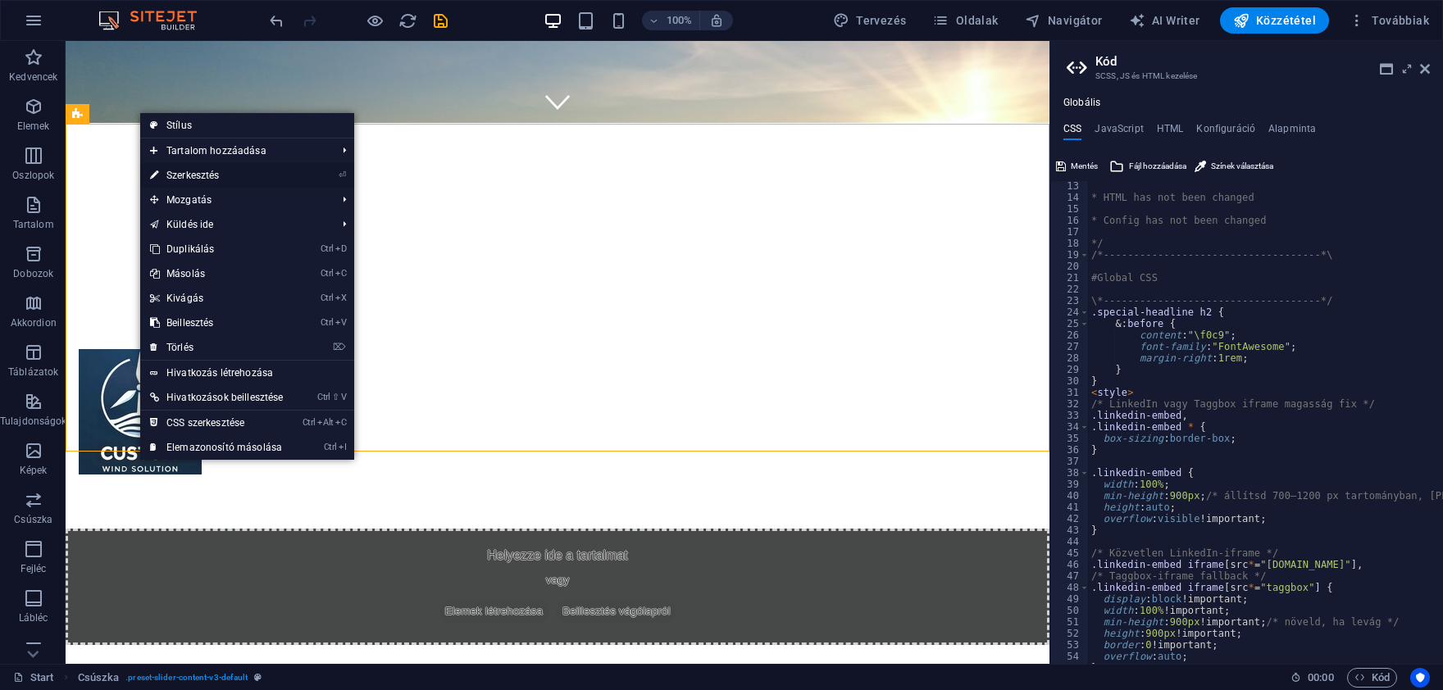
select select "px"
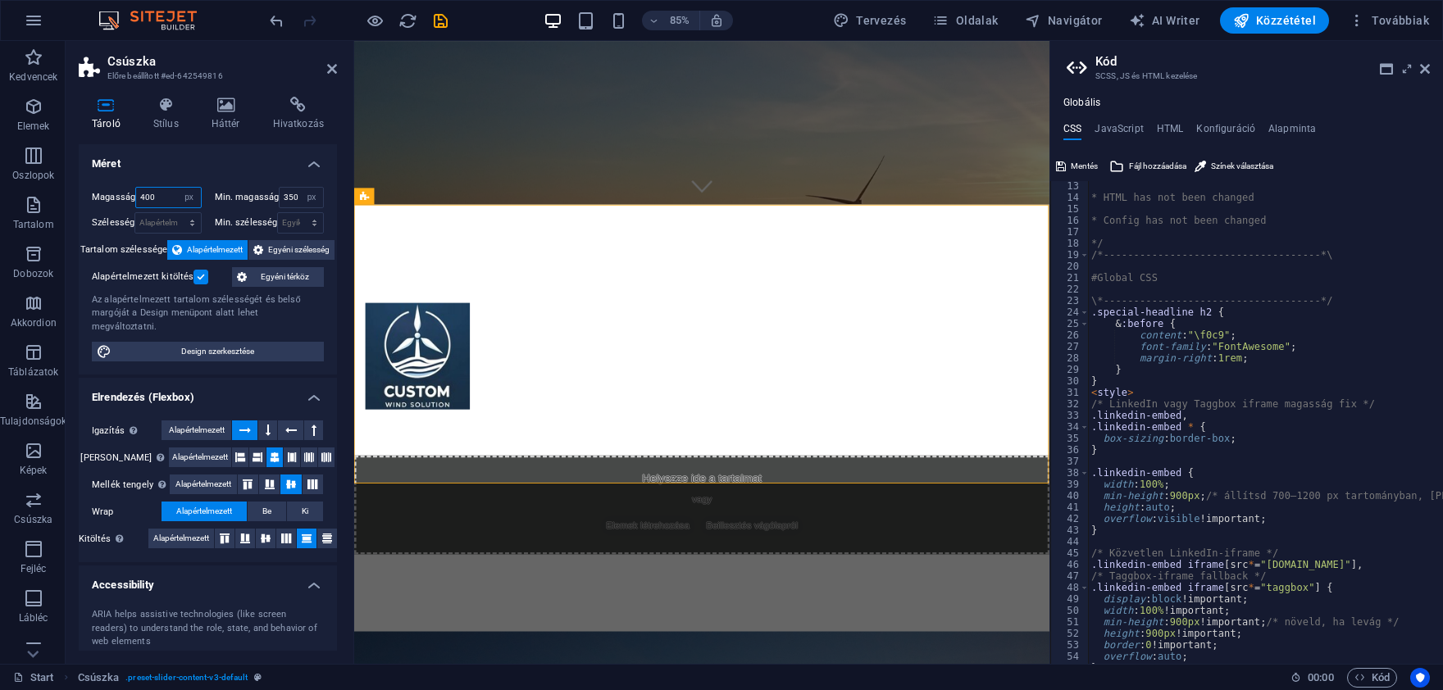
click at [160, 200] on input "400" at bounding box center [168, 198] width 64 height 20
type input "4"
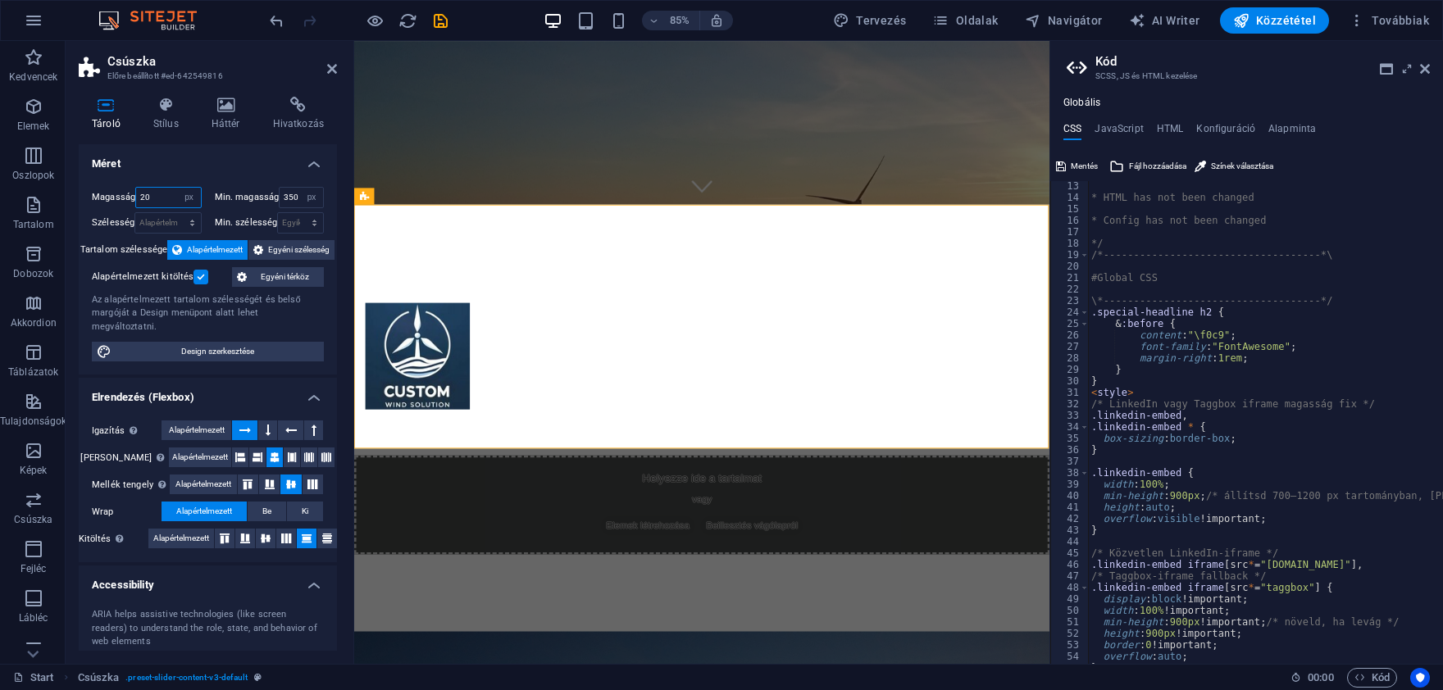
type input "2"
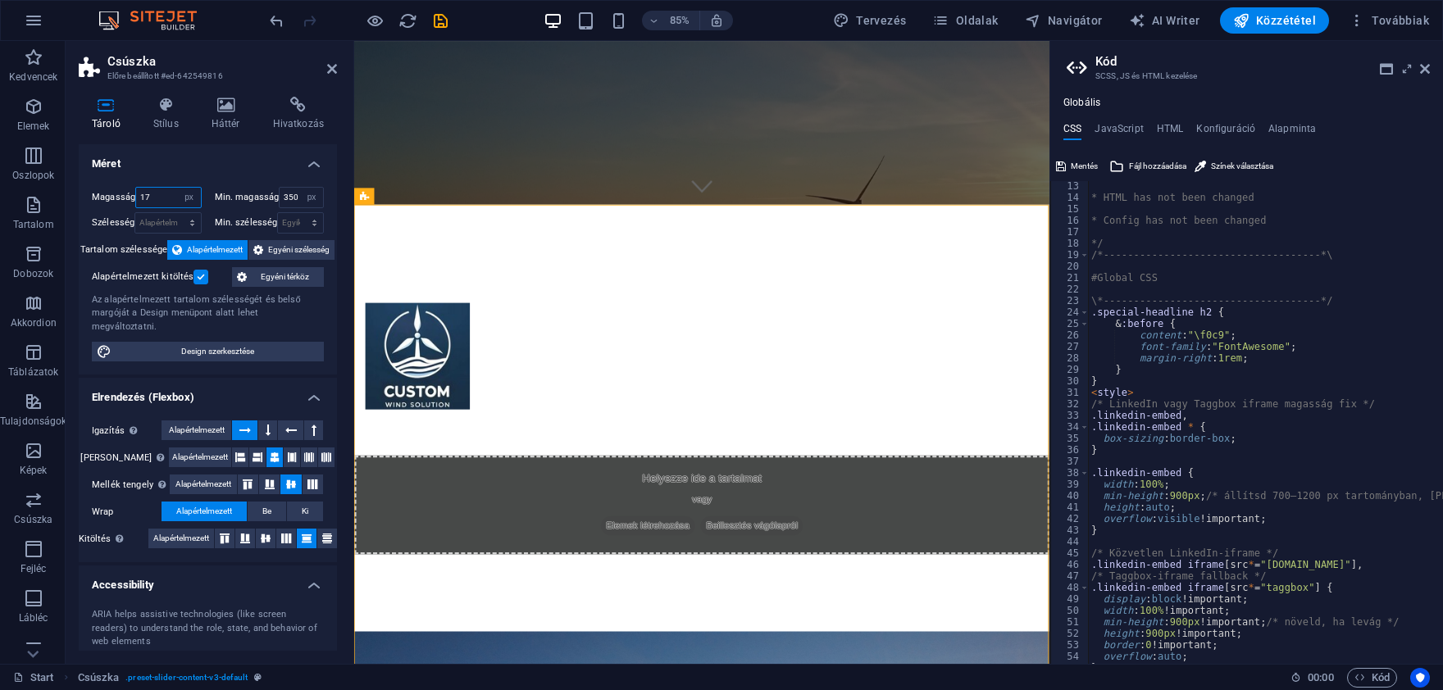
type input "1"
type input "7"
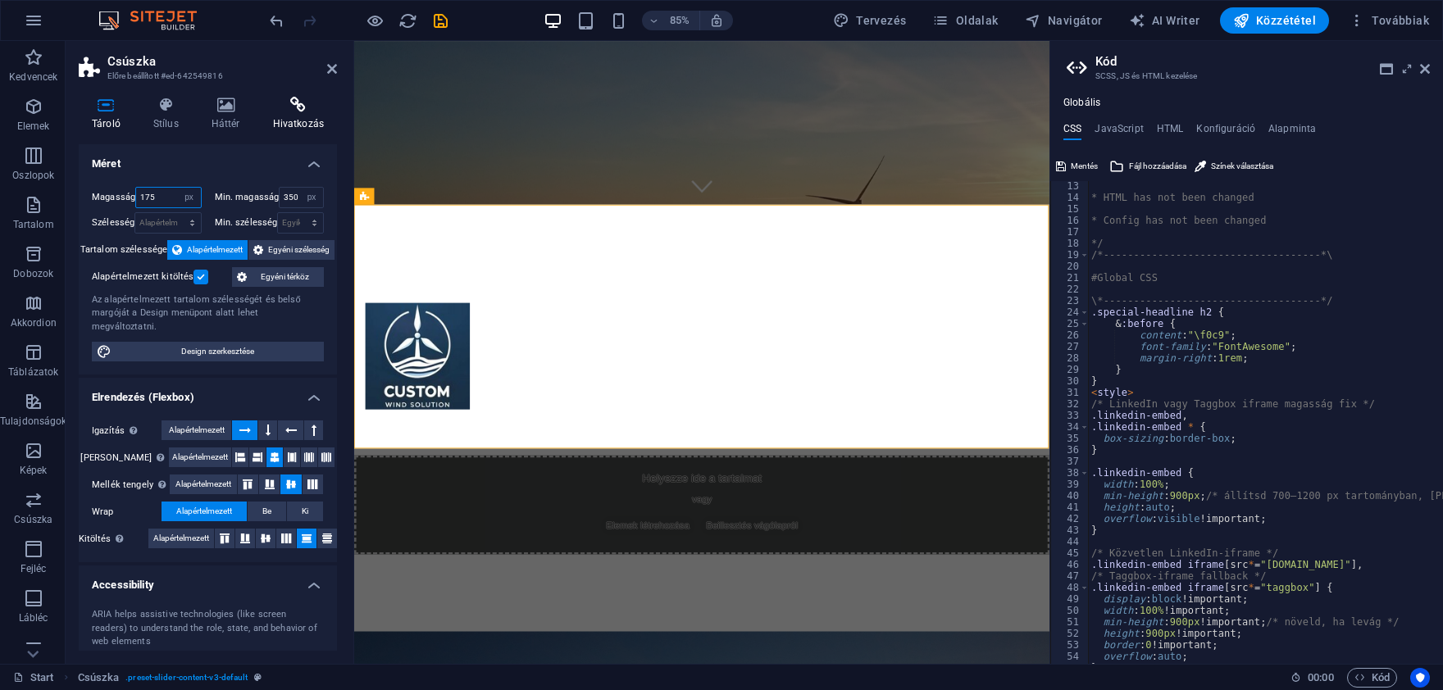
type input "175"
click at [264, 107] on icon at bounding box center [298, 105] width 77 height 16
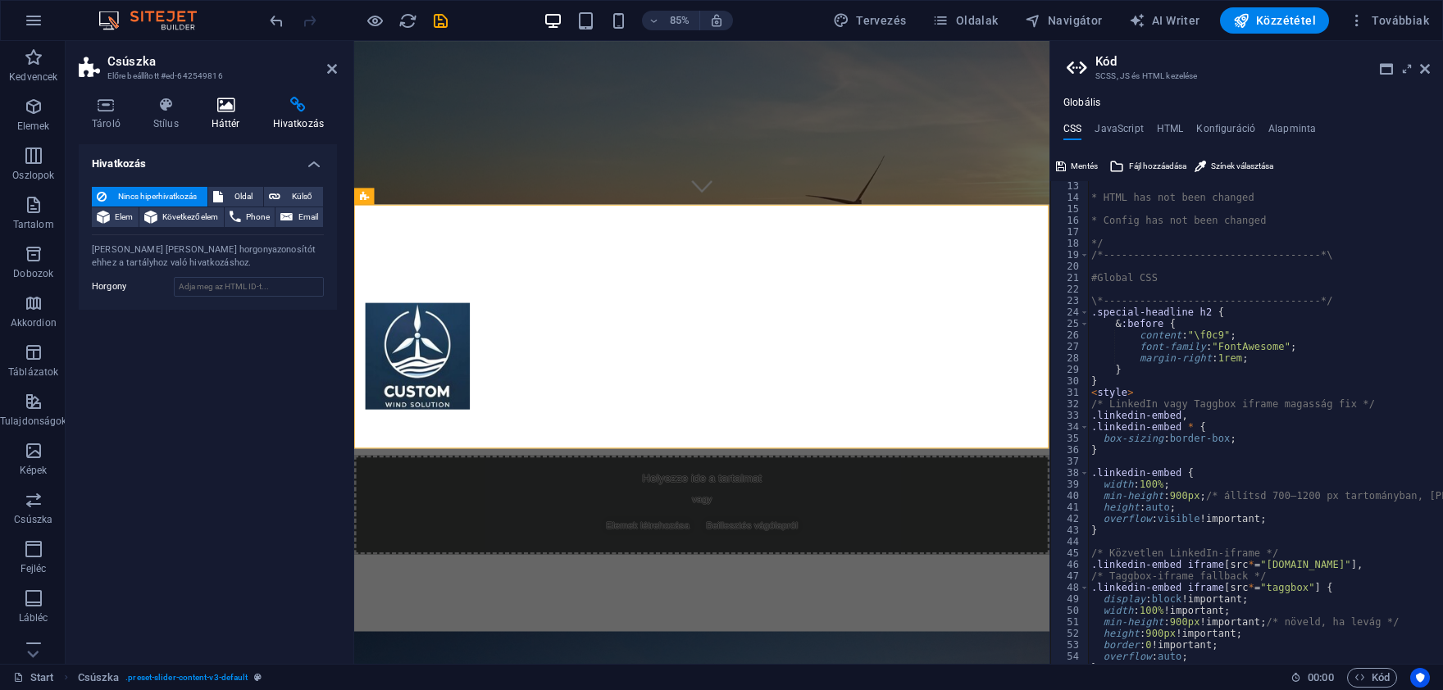
click at [219, 108] on icon at bounding box center [225, 105] width 55 height 16
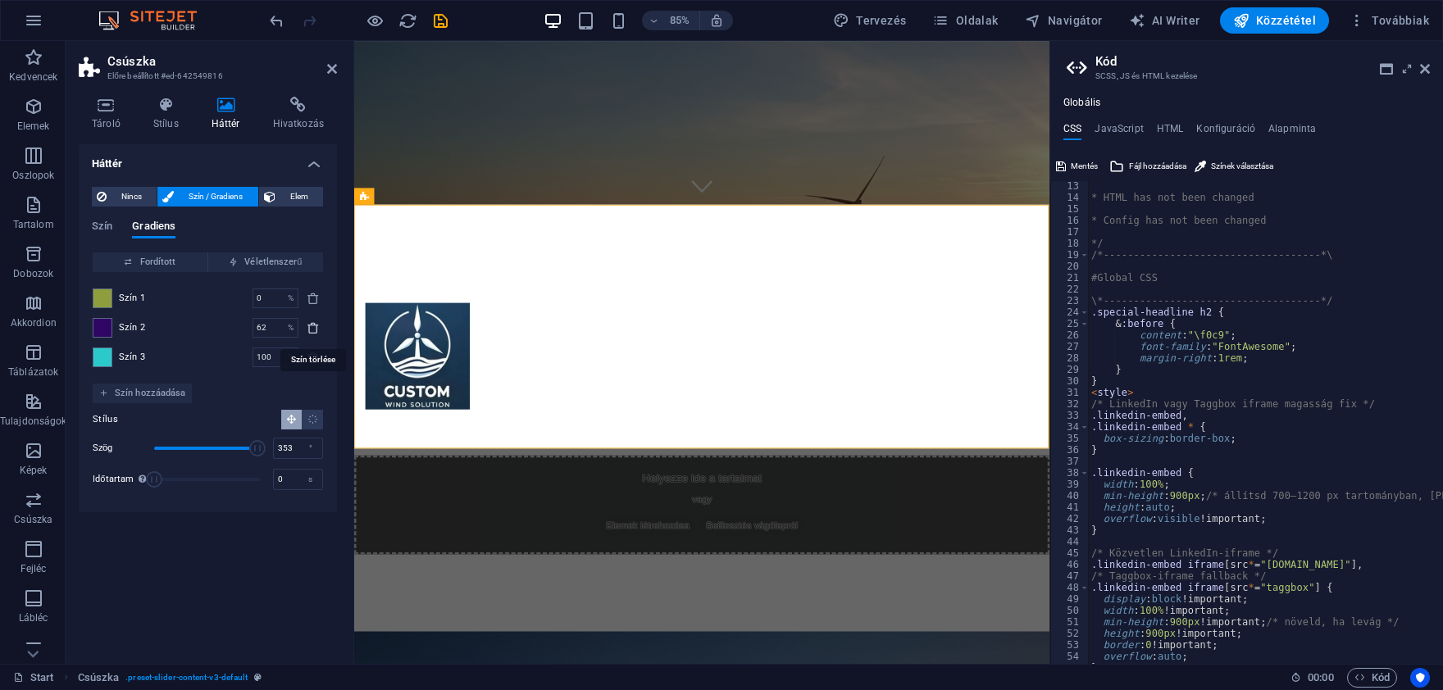
click at [317, 326] on icon "delete" at bounding box center [313, 327] width 13 height 13
type input "100"
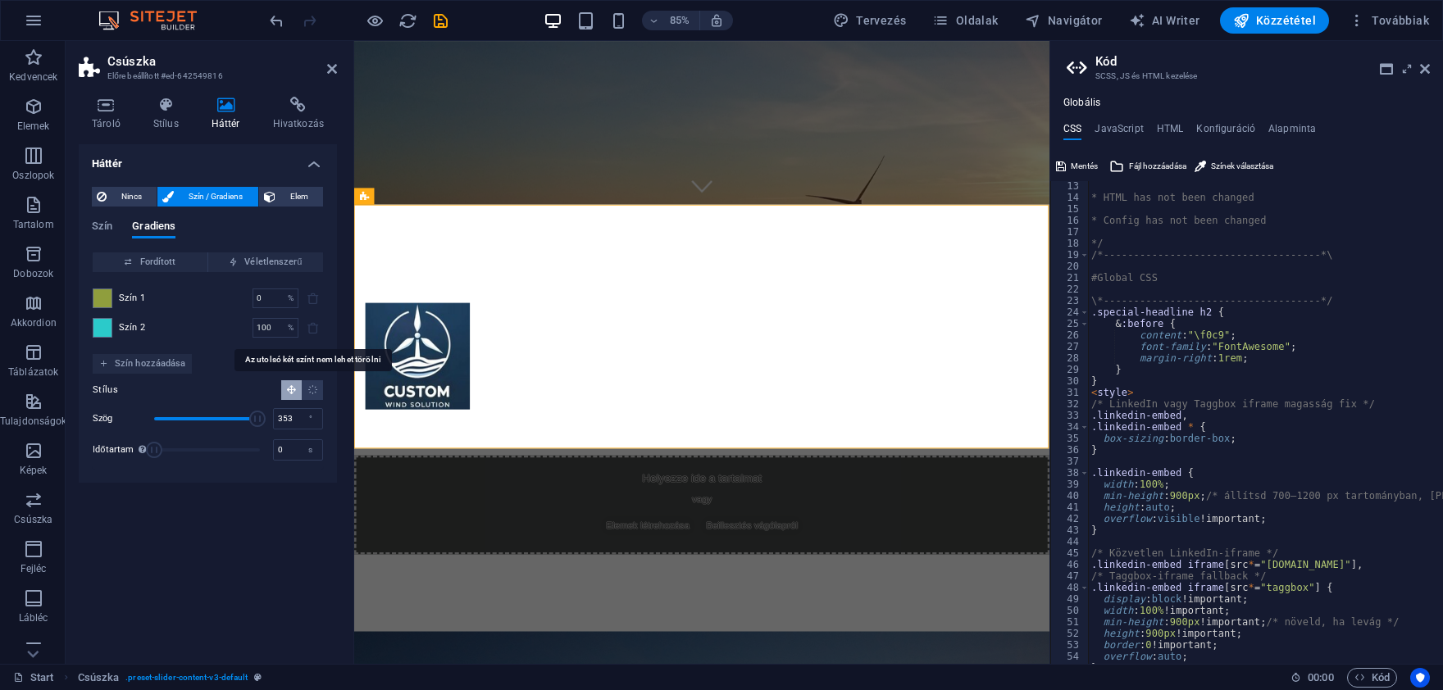
click at [310, 330] on span at bounding box center [313, 328] width 20 height 20
click at [109, 326] on span at bounding box center [102, 328] width 18 height 18
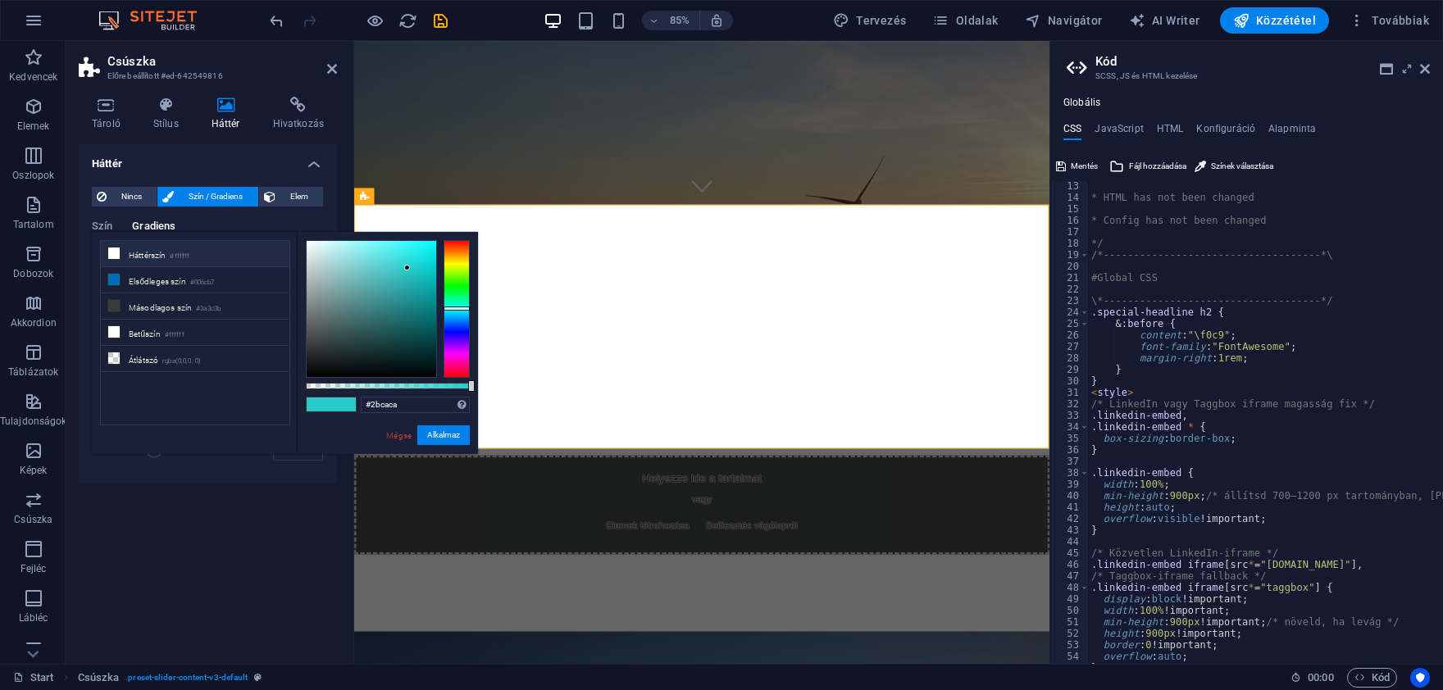
click at [115, 250] on icon at bounding box center [113, 253] width 11 height 11
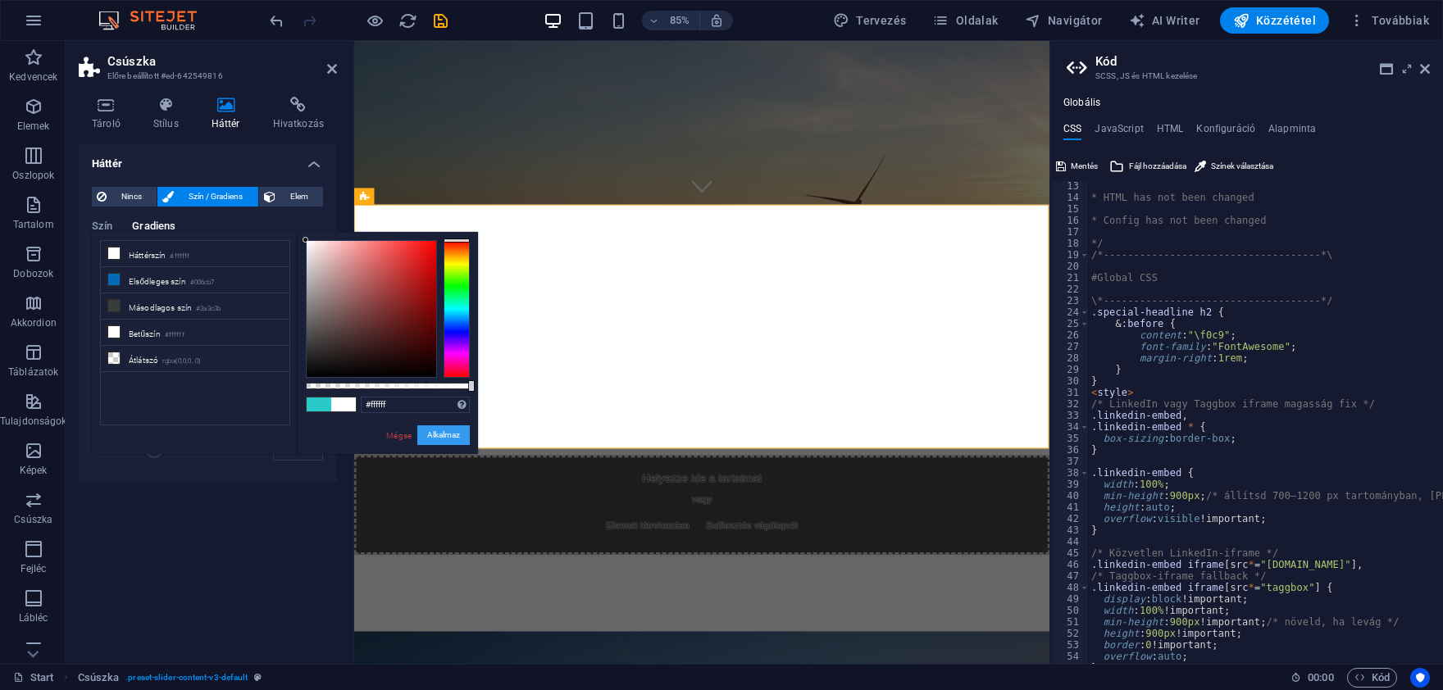
drag, startPoint x: 451, startPoint y: 435, endPoint x: 324, endPoint y: 379, distance: 139.1
click at [451, 435] on button "Alkalmaz" at bounding box center [443, 436] width 52 height 20
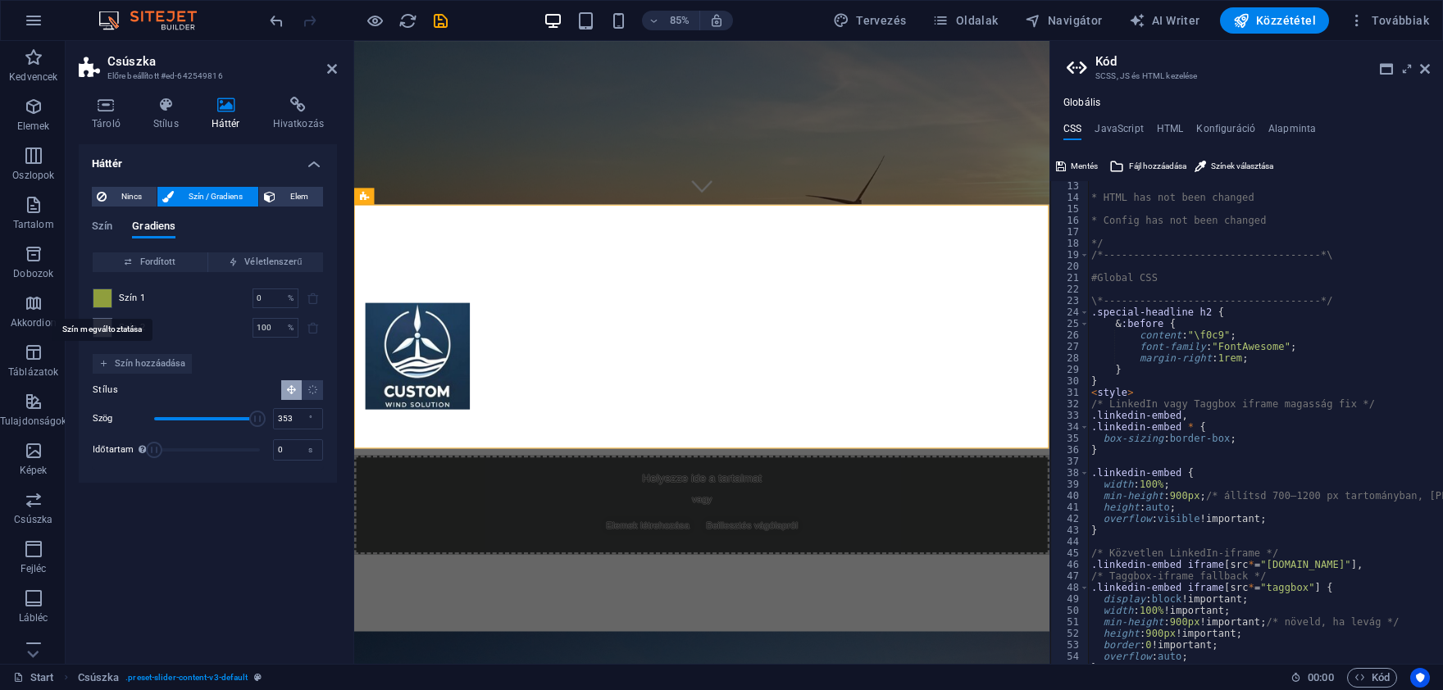
click at [104, 299] on span at bounding box center [102, 298] width 18 height 18
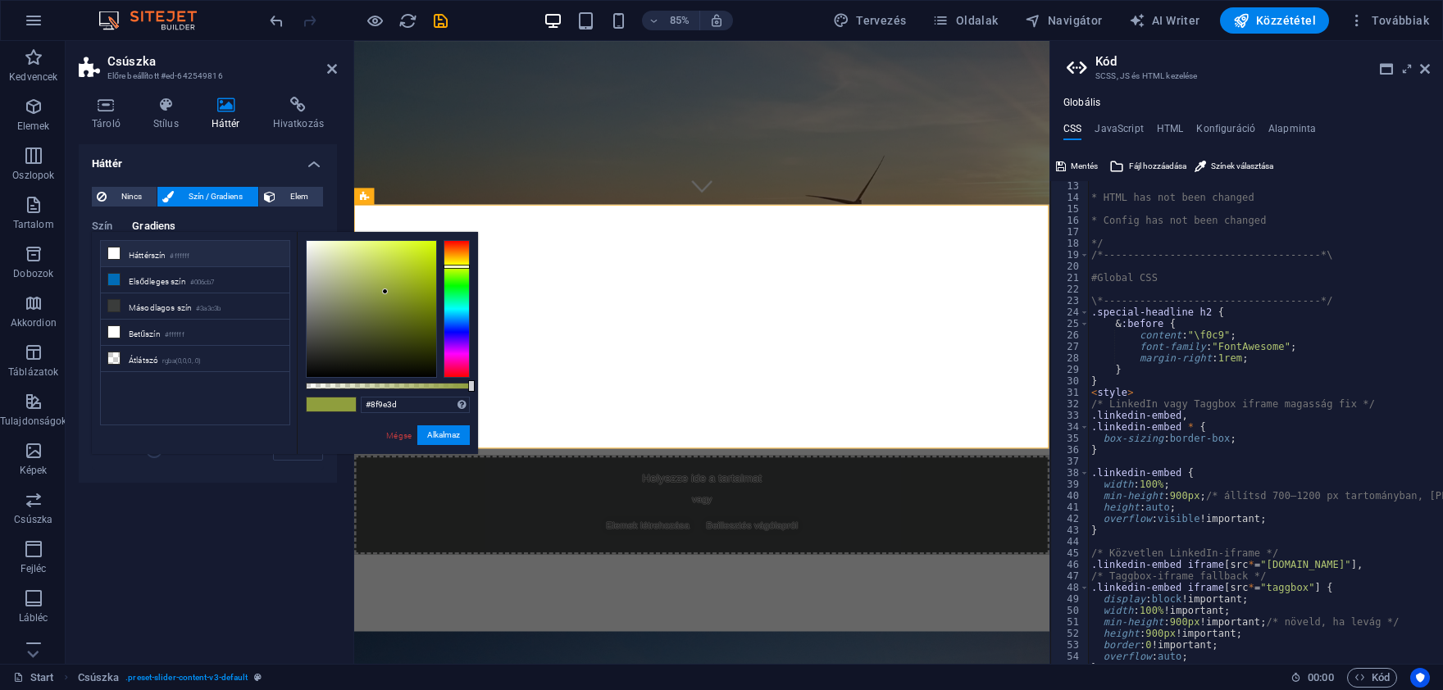
click at [117, 253] on icon at bounding box center [113, 253] width 11 height 11
type input "#ffffff"
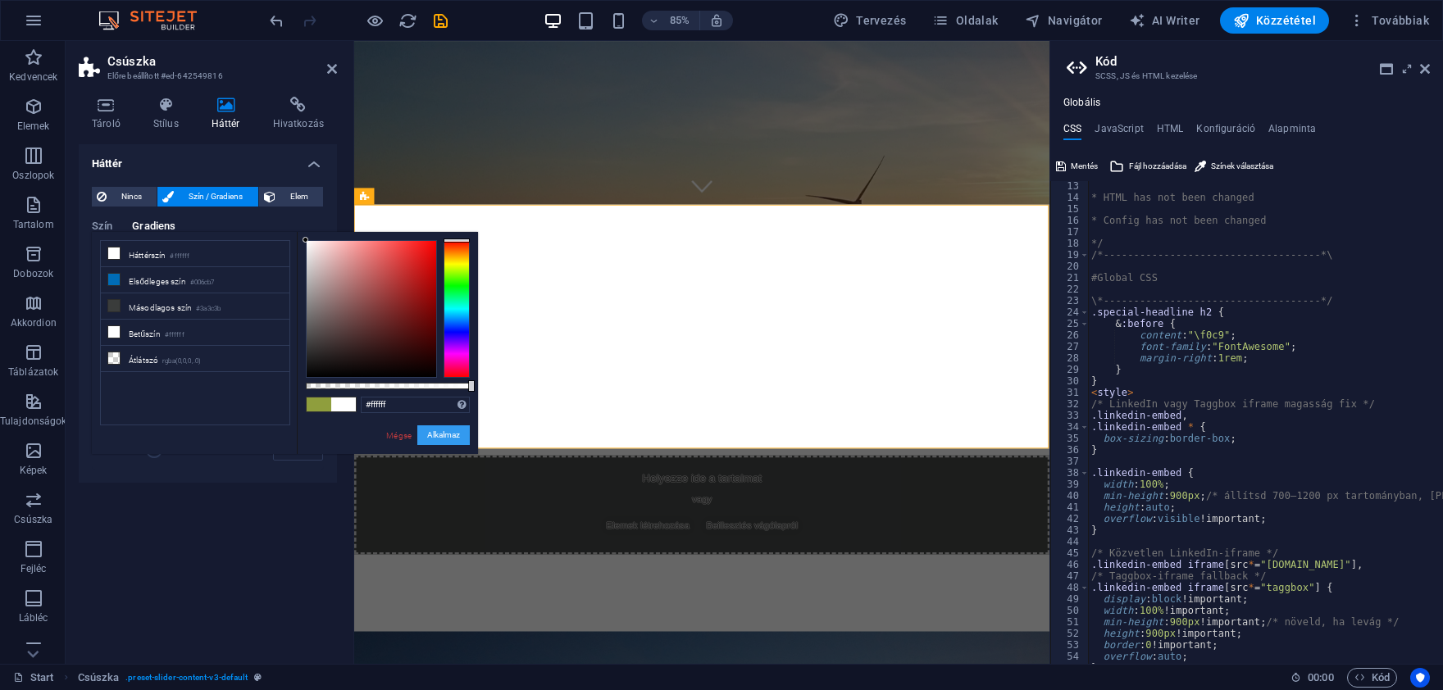
click at [423, 430] on button "Alkalmaz" at bounding box center [443, 436] width 52 height 20
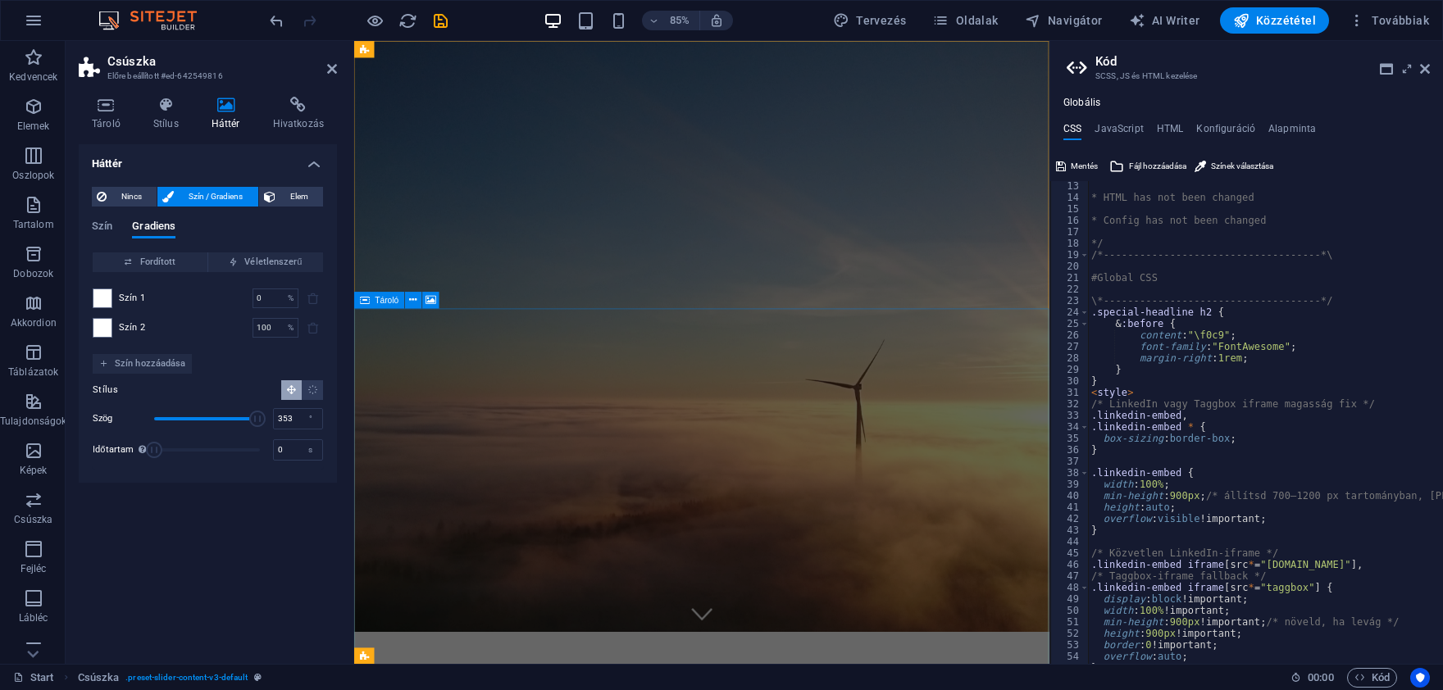
scroll to position [0, 0]
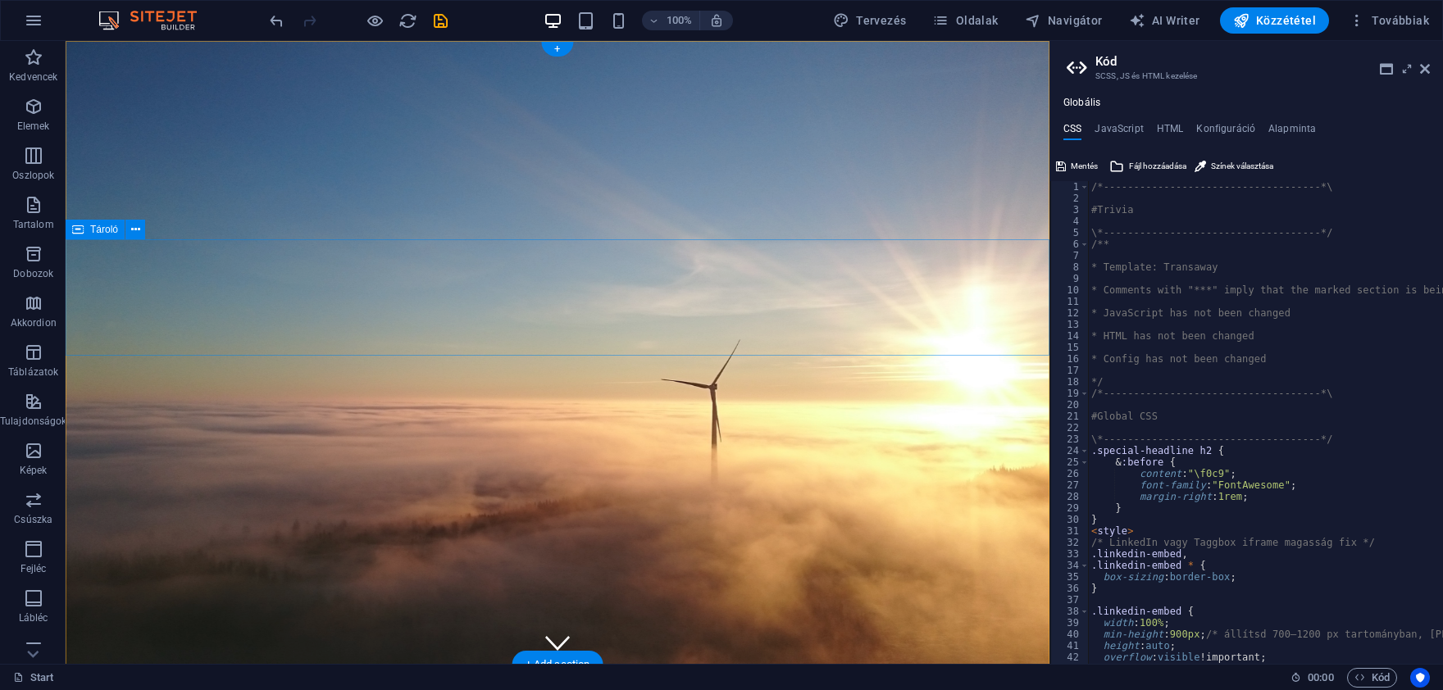
click at [132, 230] on icon at bounding box center [135, 229] width 9 height 17
click at [138, 231] on icon at bounding box center [135, 229] width 9 height 17
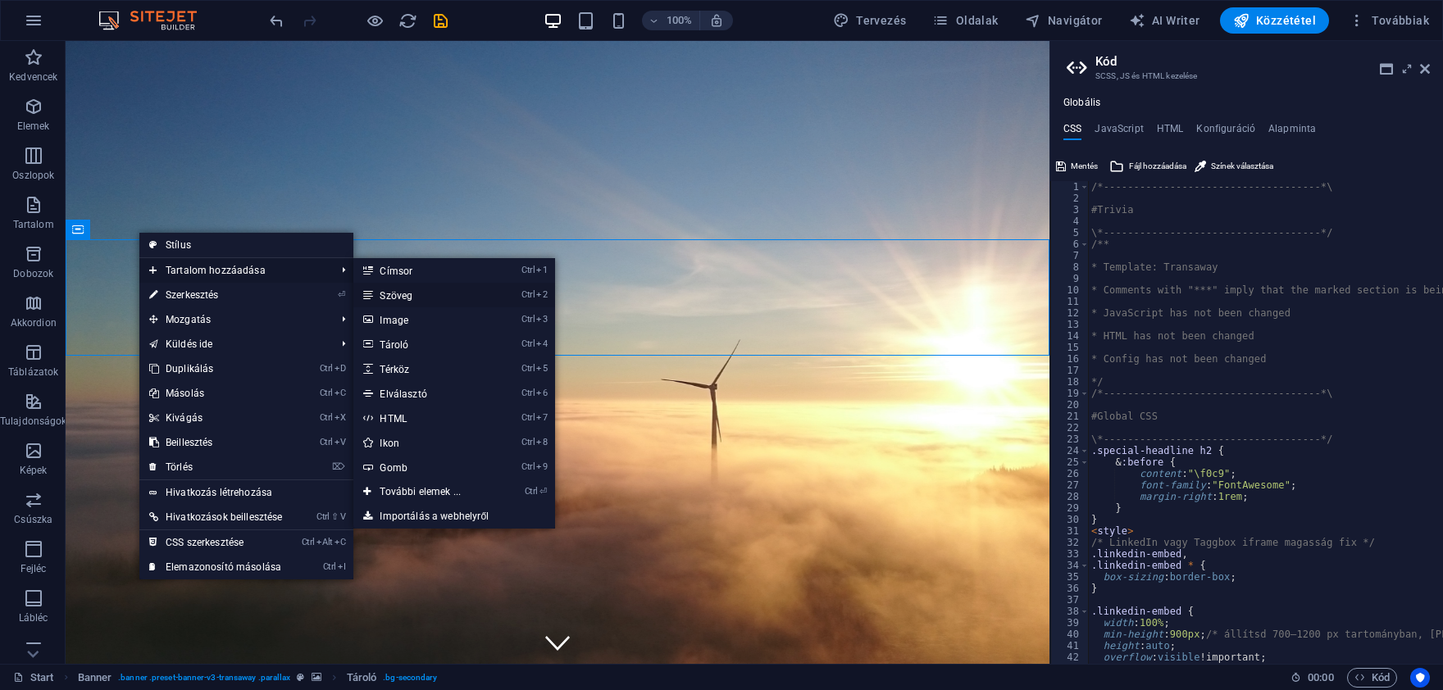
drag, startPoint x: 398, startPoint y: 298, endPoint x: 227, endPoint y: 320, distance: 172.0
click at [398, 298] on link "Ctrl 2 Szöveg" at bounding box center [423, 295] width 140 height 25
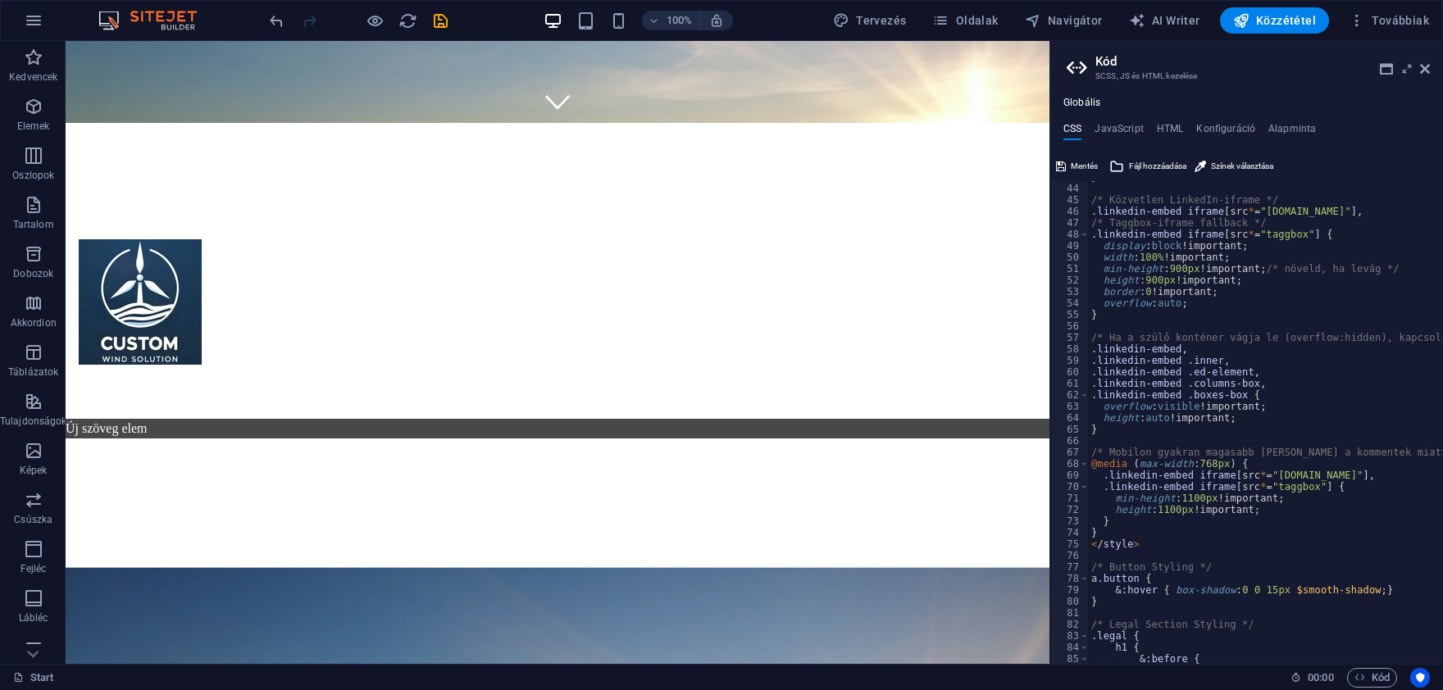
scroll to position [295, 0]
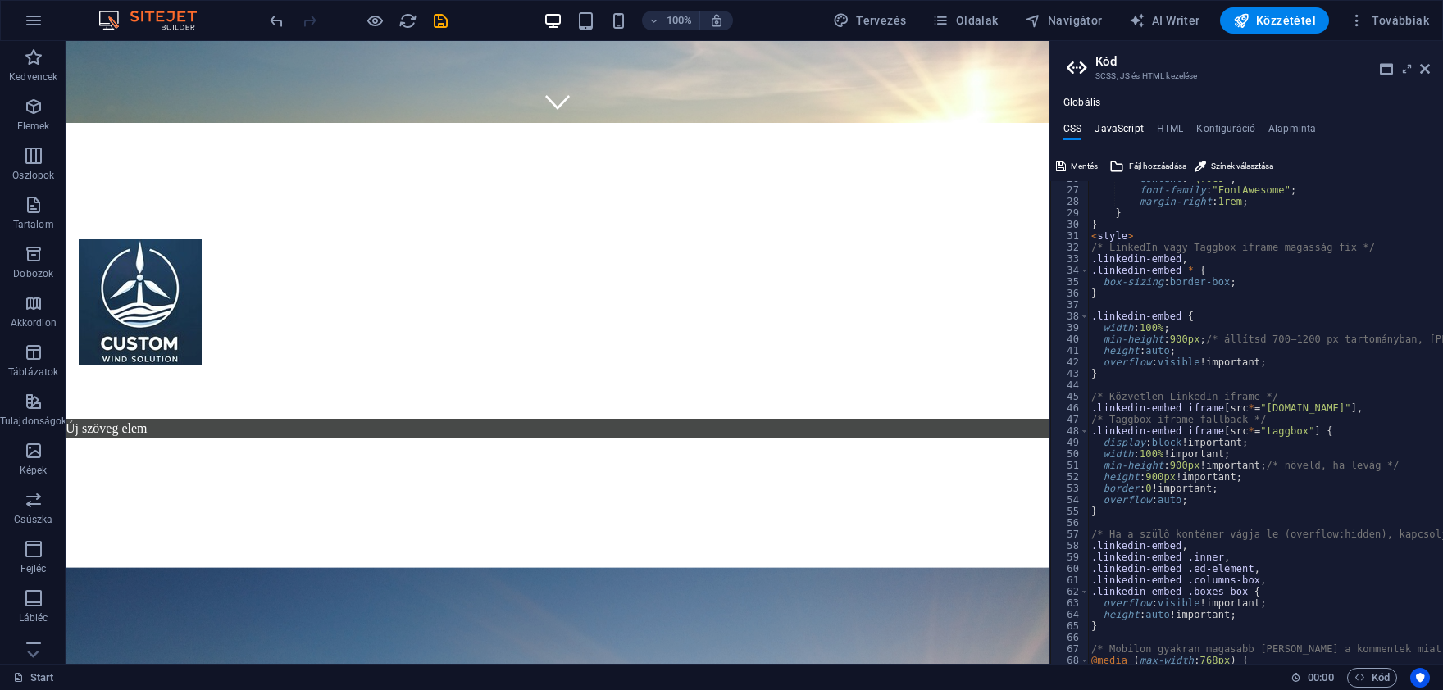
click at [1122, 131] on h4 "JavaScript" at bounding box center [1119, 132] width 48 height 18
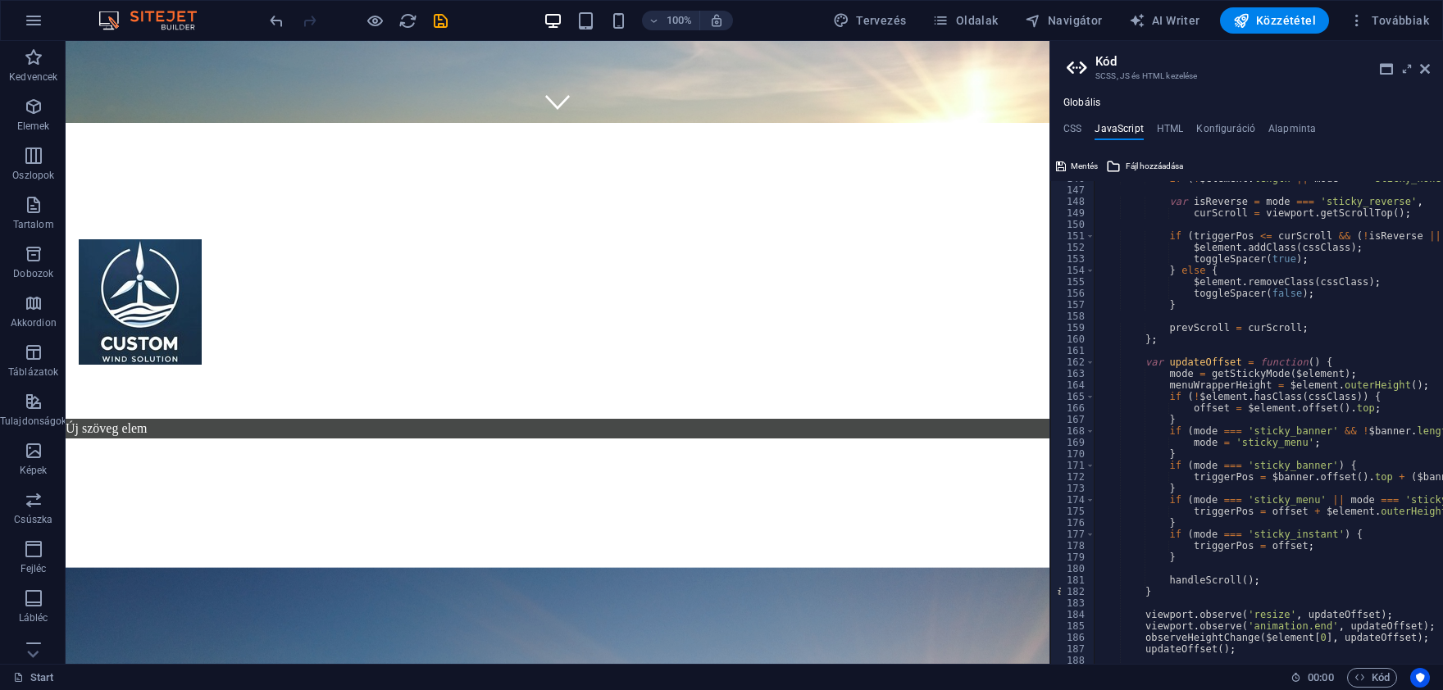
scroll to position [1672, 0]
click at [1069, 130] on h4 "CSS" at bounding box center [1072, 132] width 18 height 18
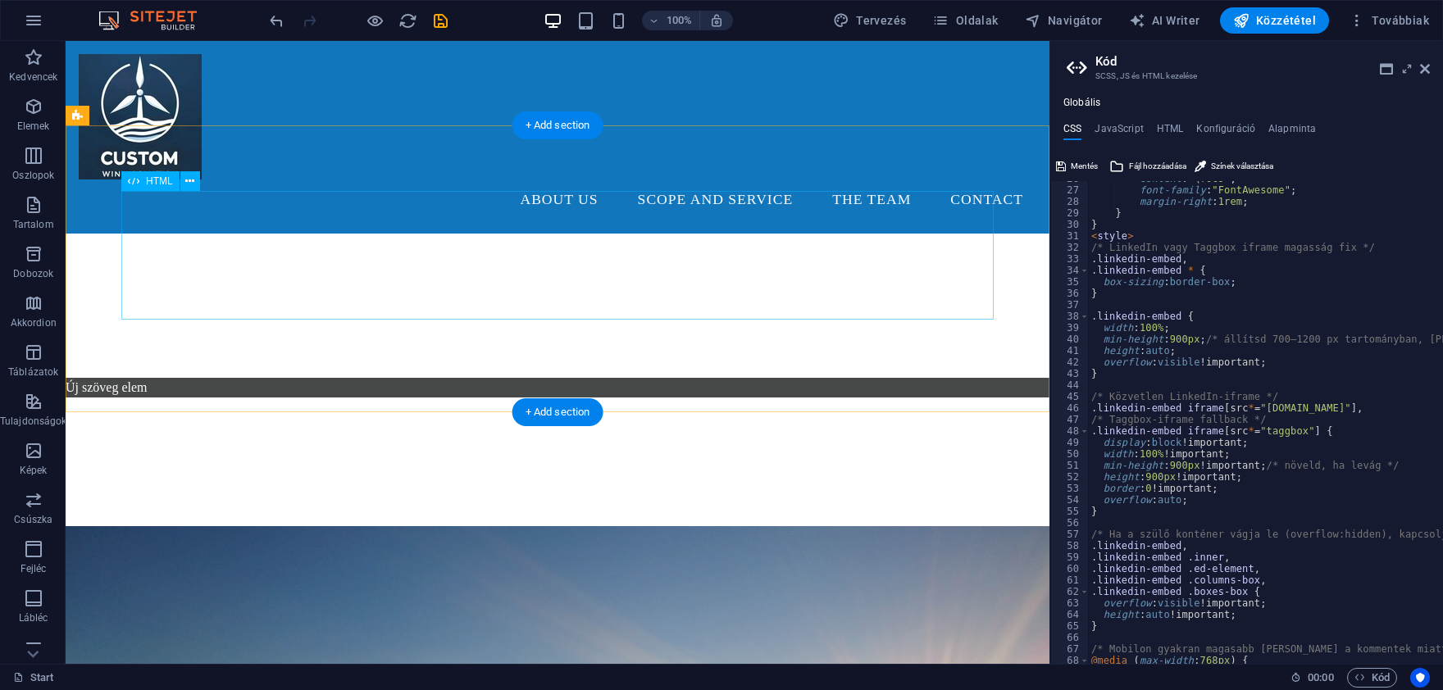
scroll to position [451, 0]
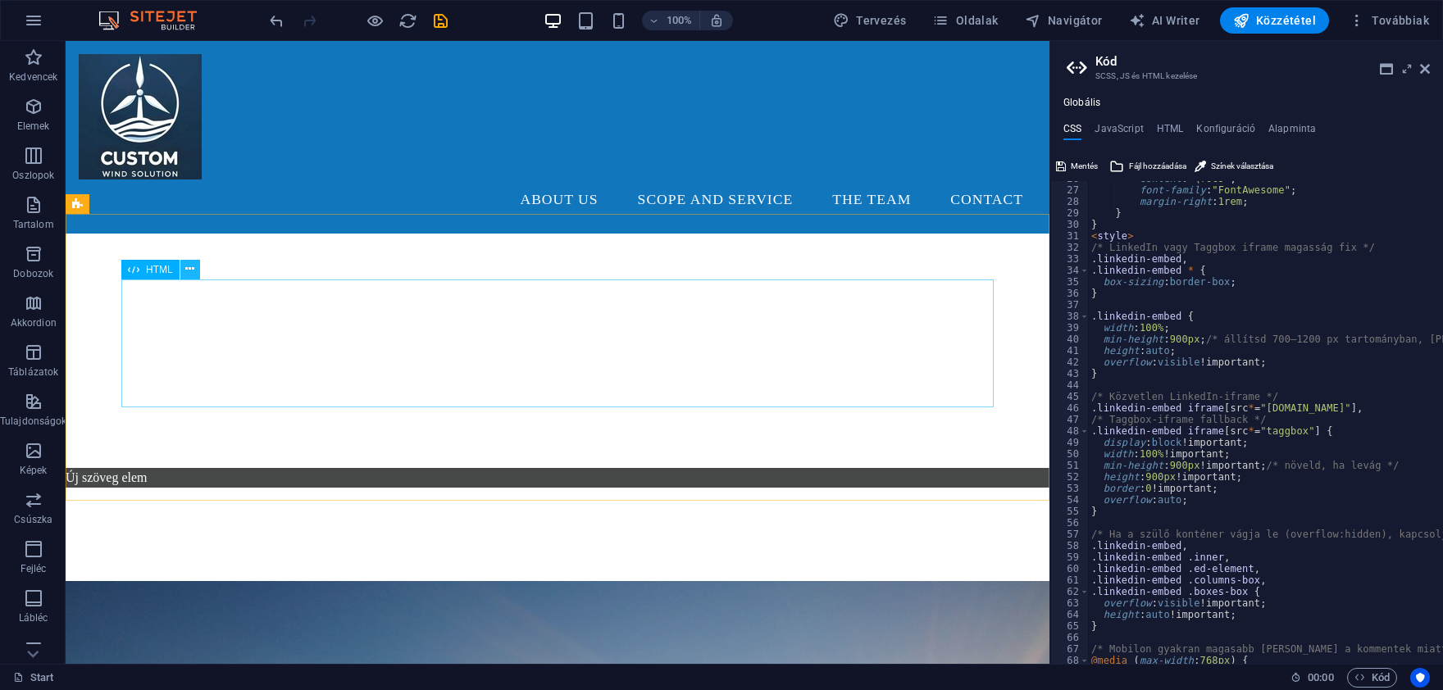
click at [189, 275] on icon at bounding box center [189, 269] width 9 height 17
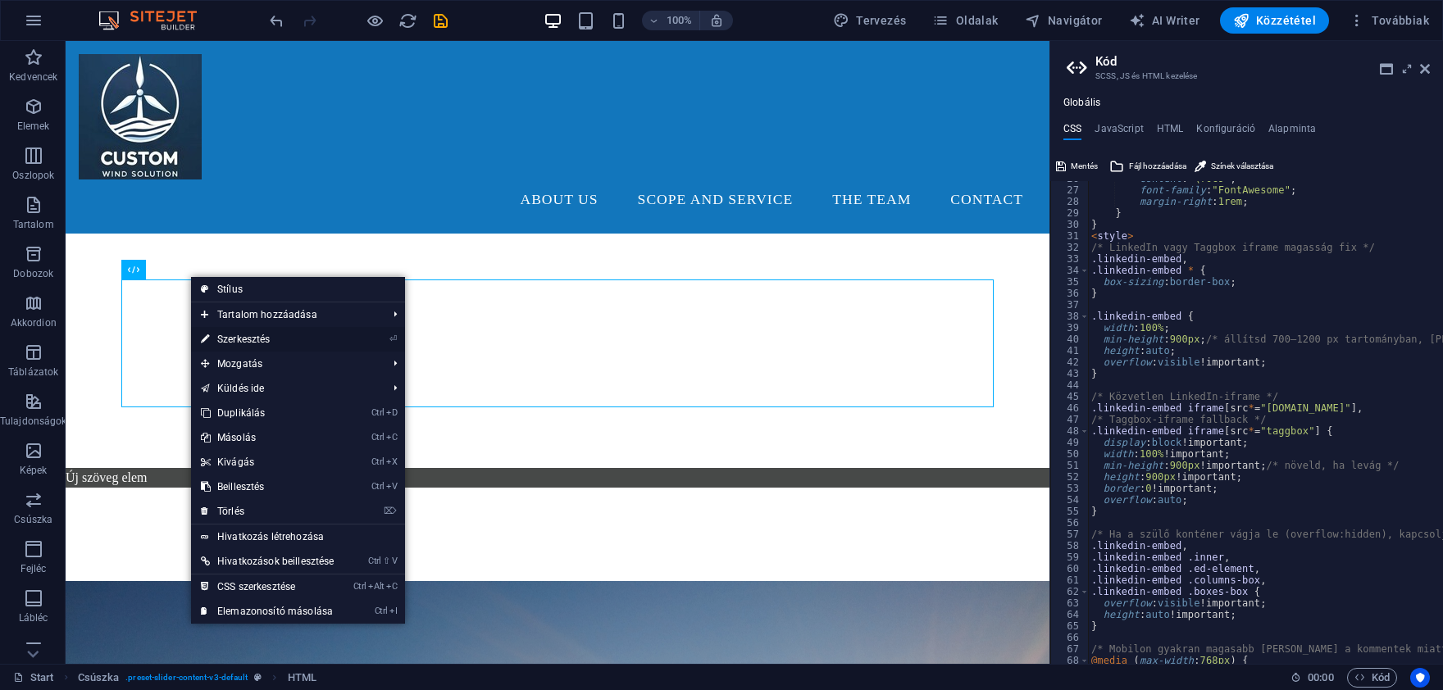
click at [321, 336] on link "⏎ Szerkesztés" at bounding box center [267, 339] width 153 height 25
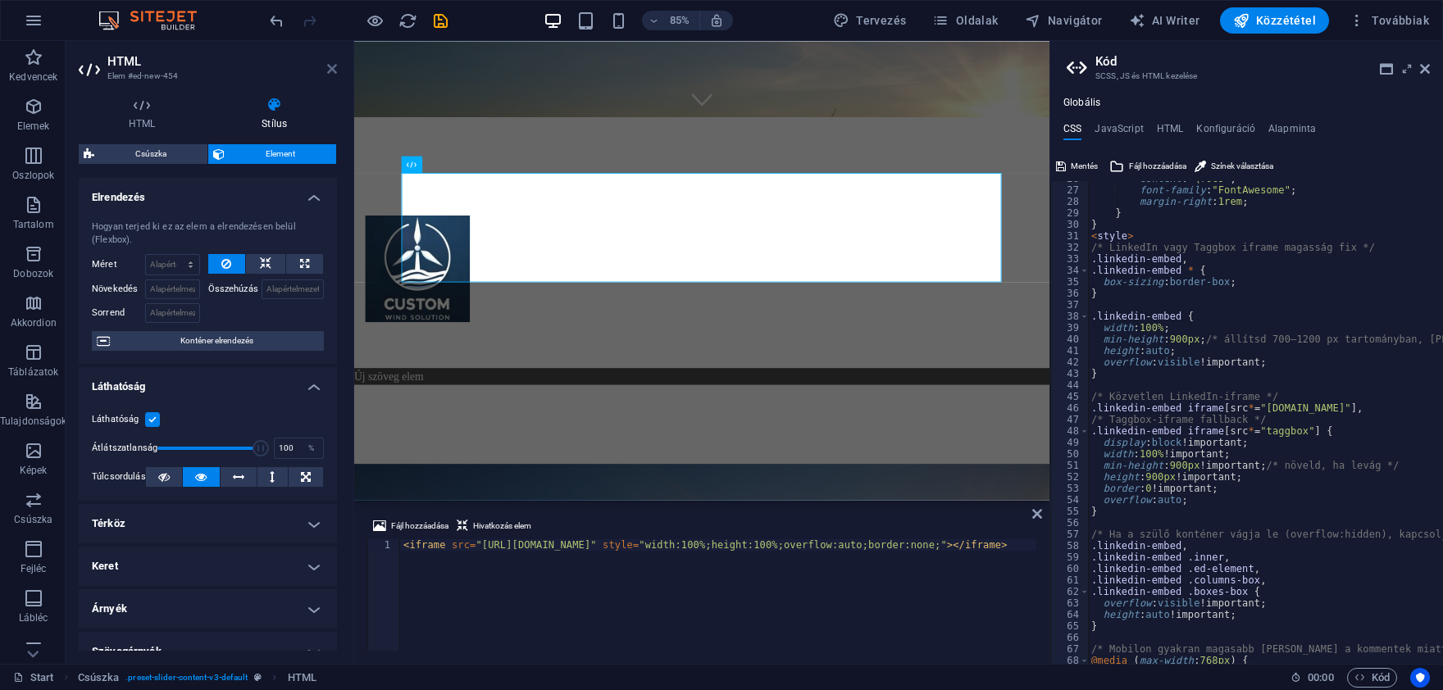
click at [328, 70] on icon at bounding box center [332, 68] width 10 height 13
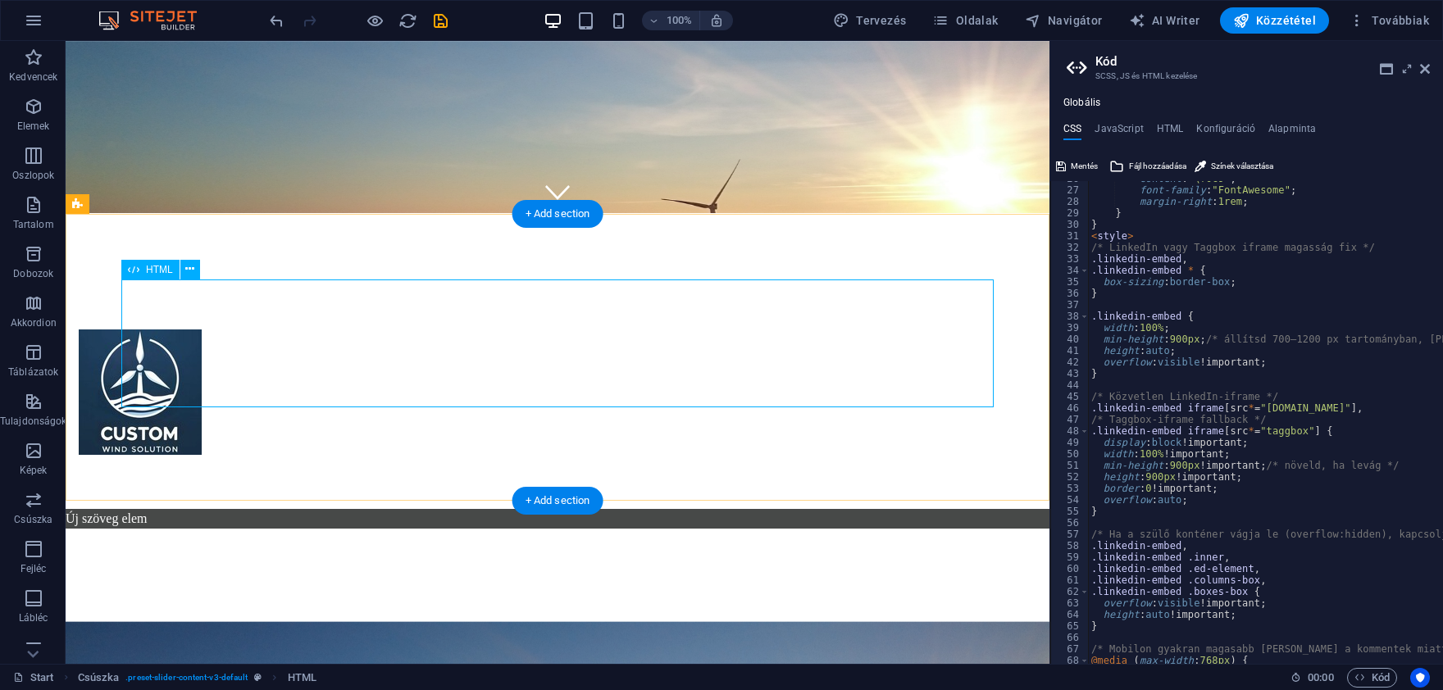
drag, startPoint x: 436, startPoint y: 302, endPoint x: 449, endPoint y: 323, distance: 25.0
drag, startPoint x: 449, startPoint y: 323, endPoint x: 468, endPoint y: 330, distance: 20.0
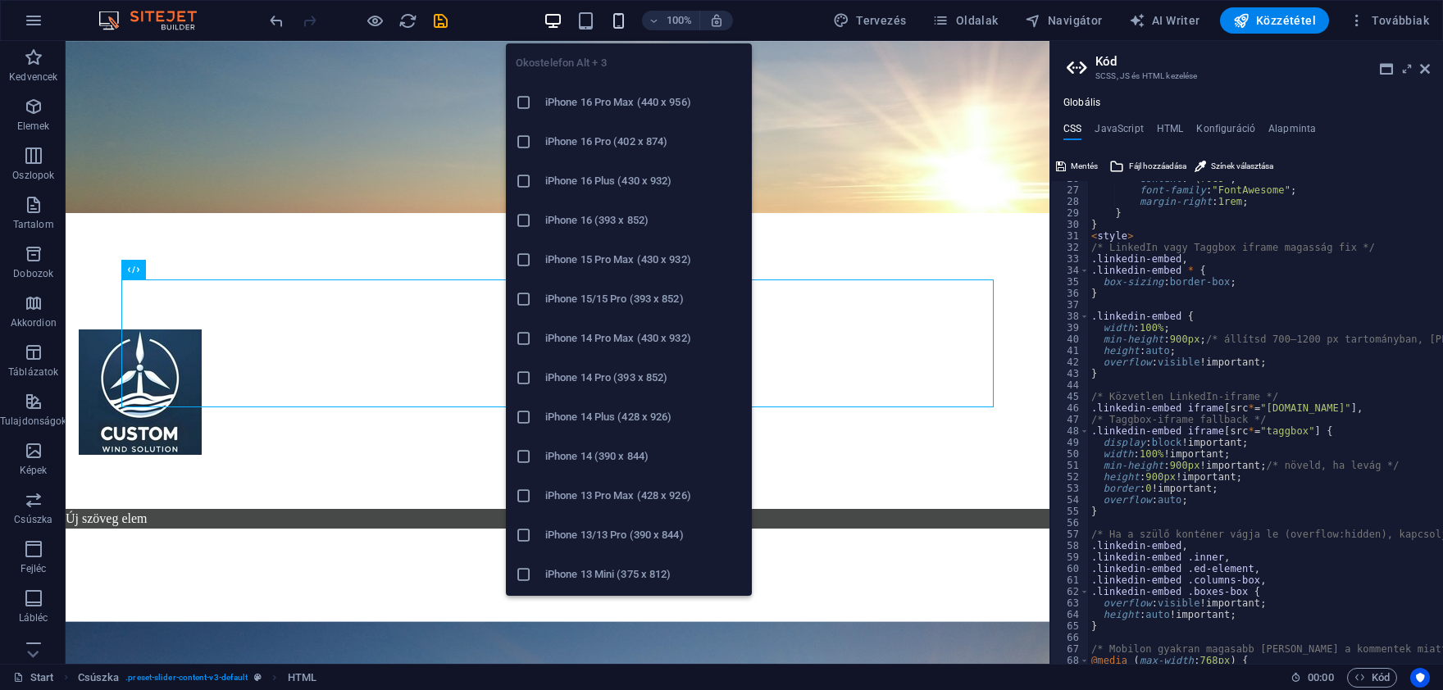
click at [626, 28] on icon "button" at bounding box center [618, 20] width 19 height 19
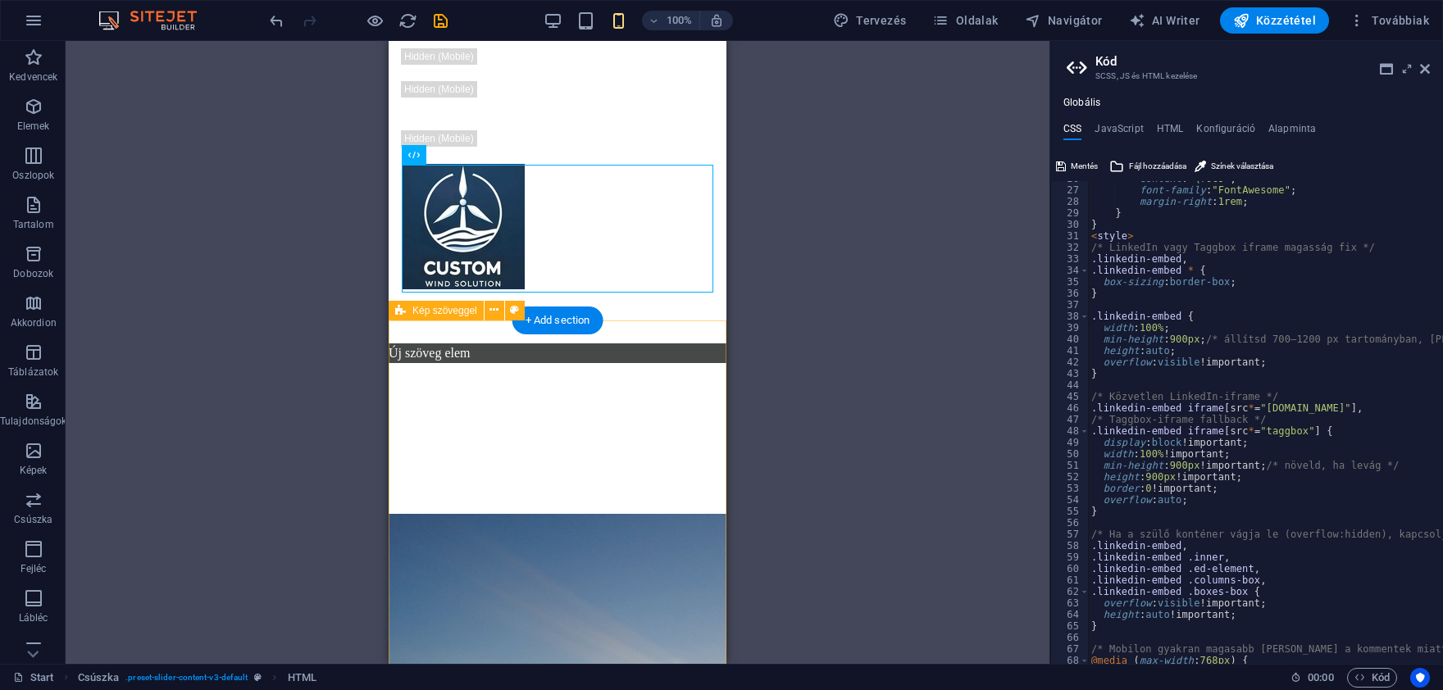
scroll to position [631, 0]
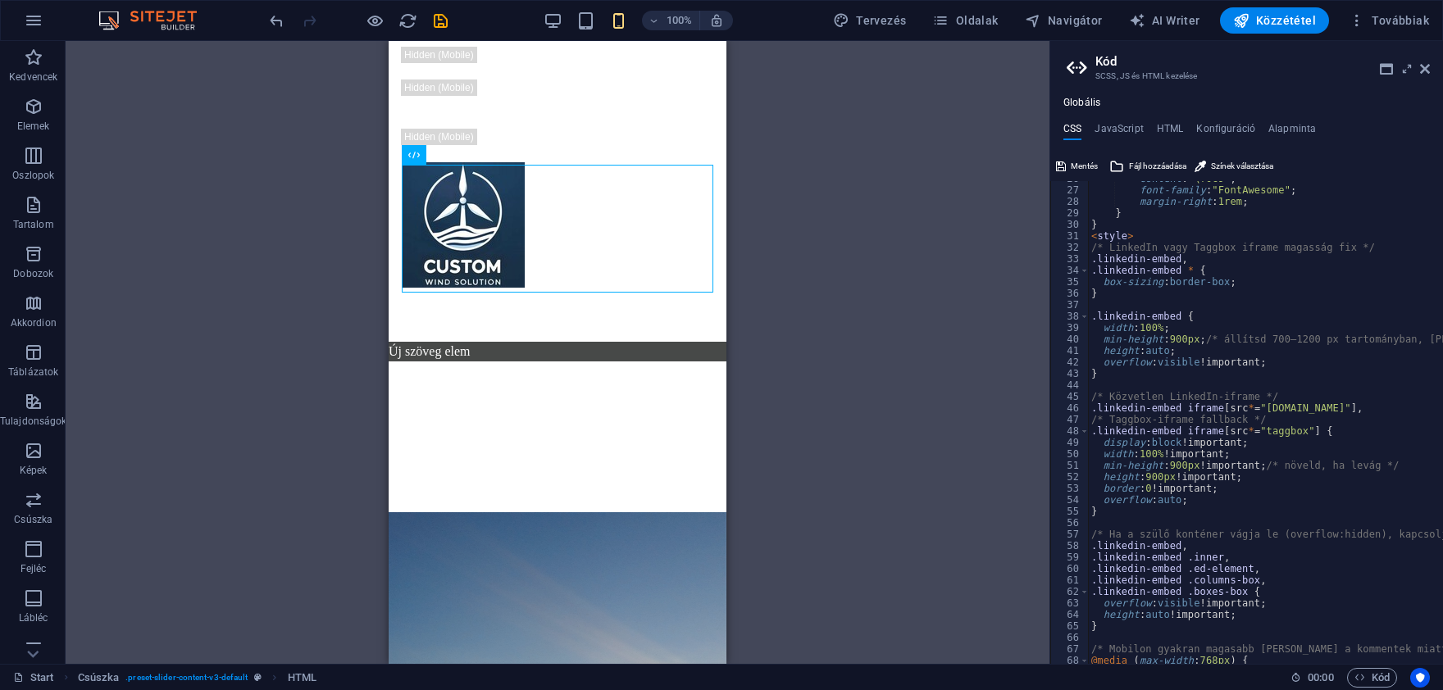
type textarea "min-height: 900px; /* állítsd 700–1200 px tartományban, ha kell */"
drag, startPoint x: 1099, startPoint y: 337, endPoint x: 1238, endPoint y: 342, distance: 139.5
click at [1238, 342] on div "content : "\f0c9" ; font-family : "FontAwesome" ; margin-right : 1rem ; } } < s…" at bounding box center [1334, 426] width 493 height 506
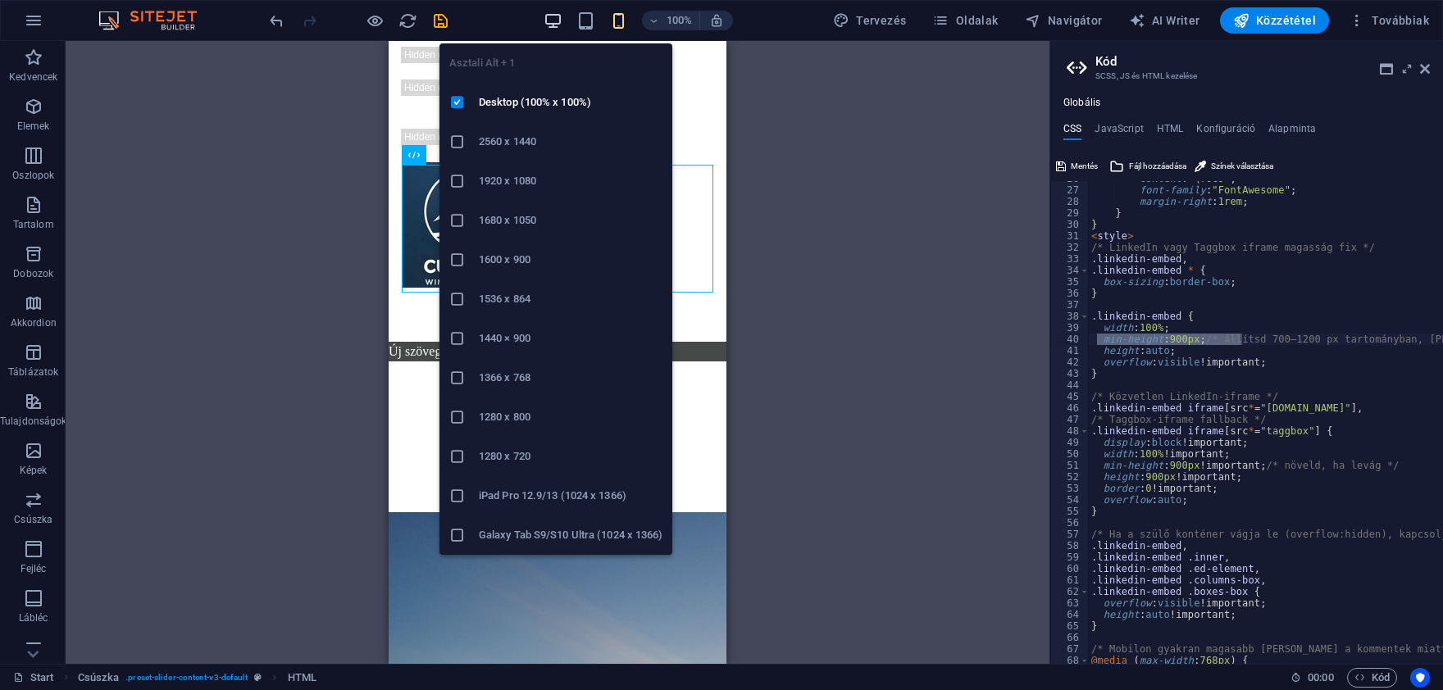
click at [555, 17] on icon "button" at bounding box center [553, 20] width 19 height 19
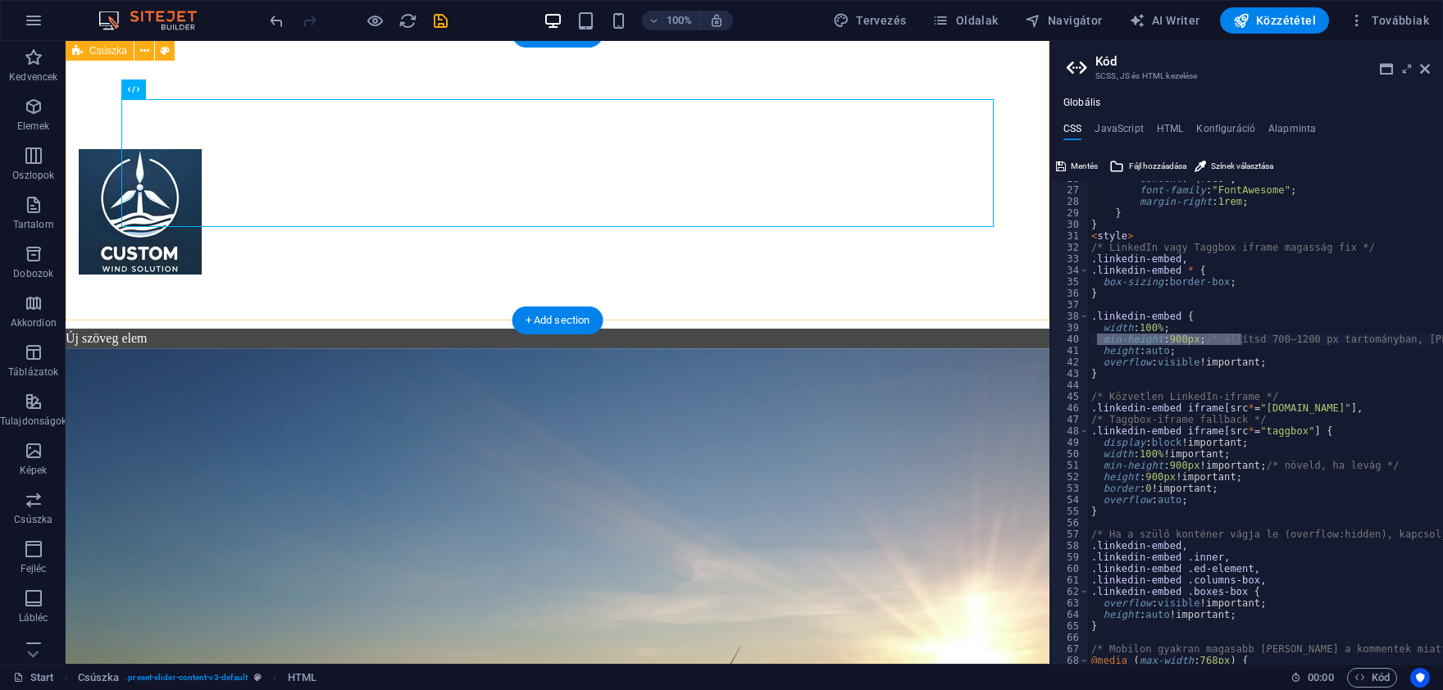
drag, startPoint x: 765, startPoint y: 301, endPoint x: 696, endPoint y: 287, distance: 70.3
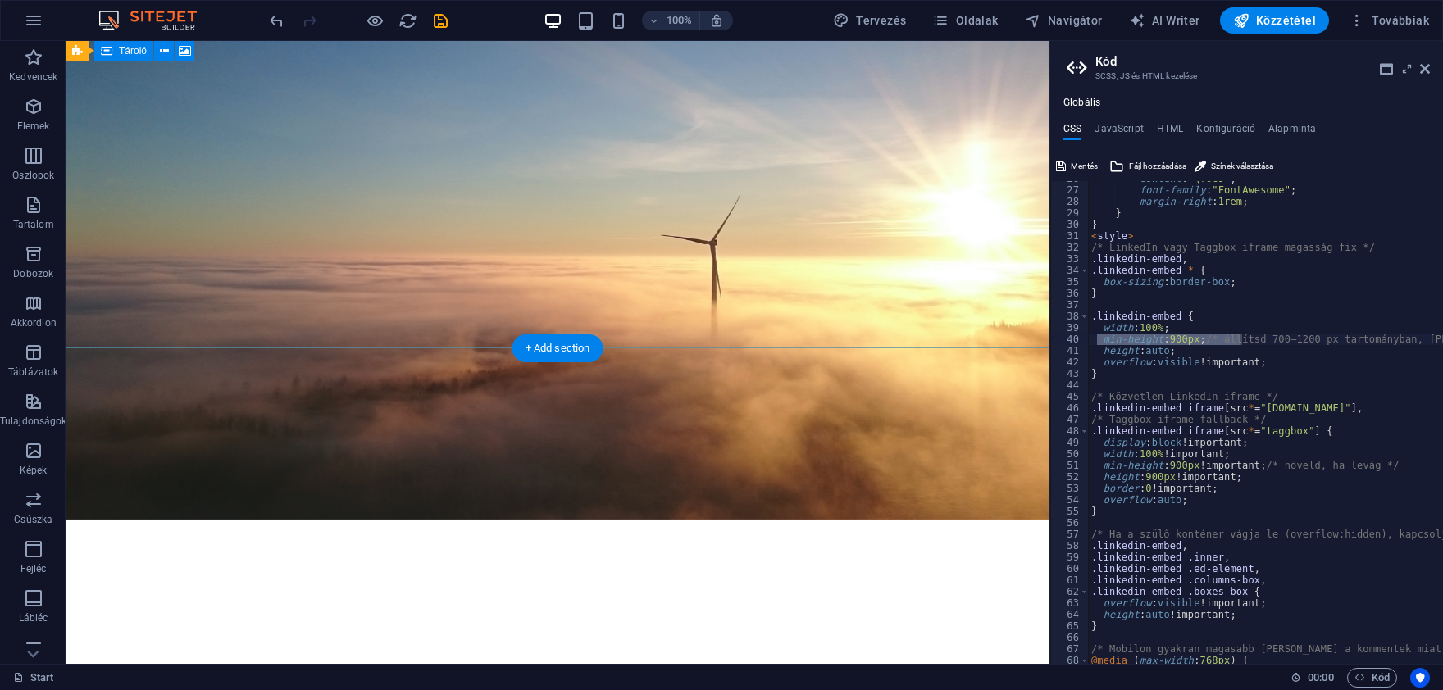
scroll to position [361, 0]
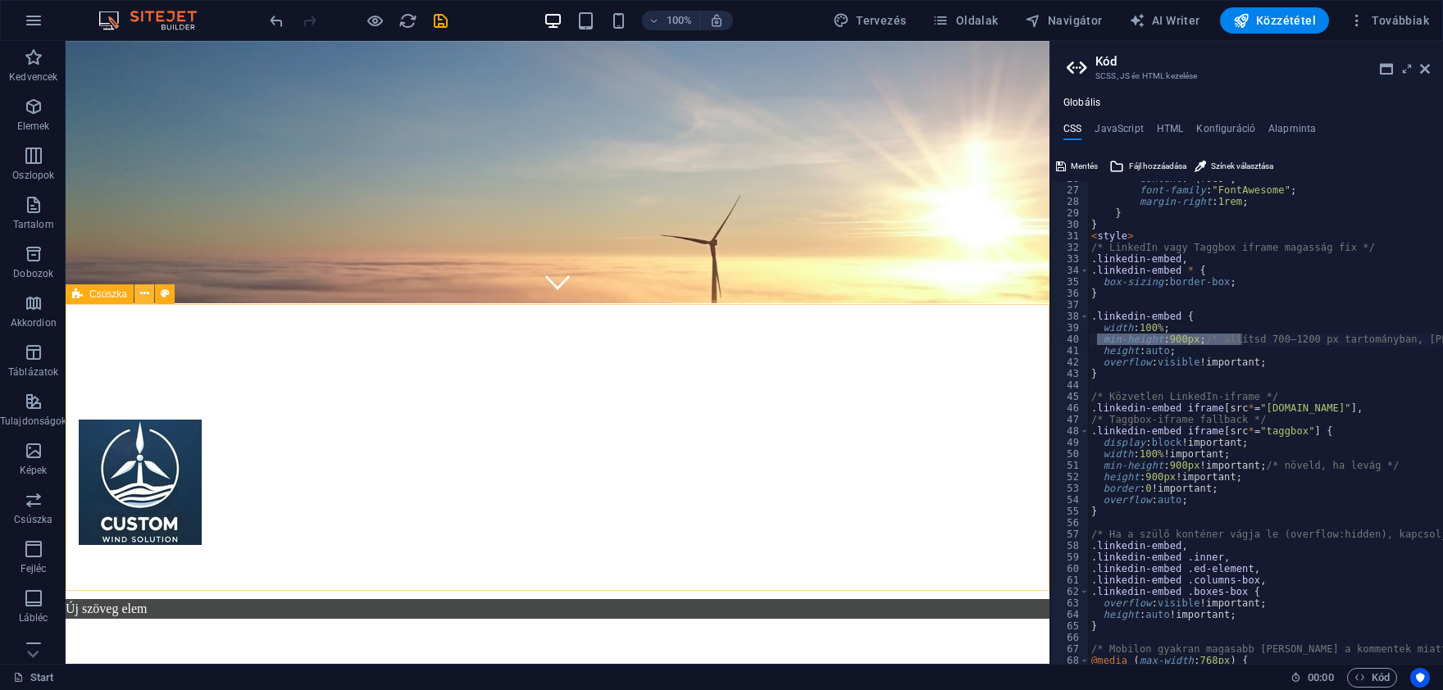
click at [137, 298] on button at bounding box center [144, 295] width 20 height 20
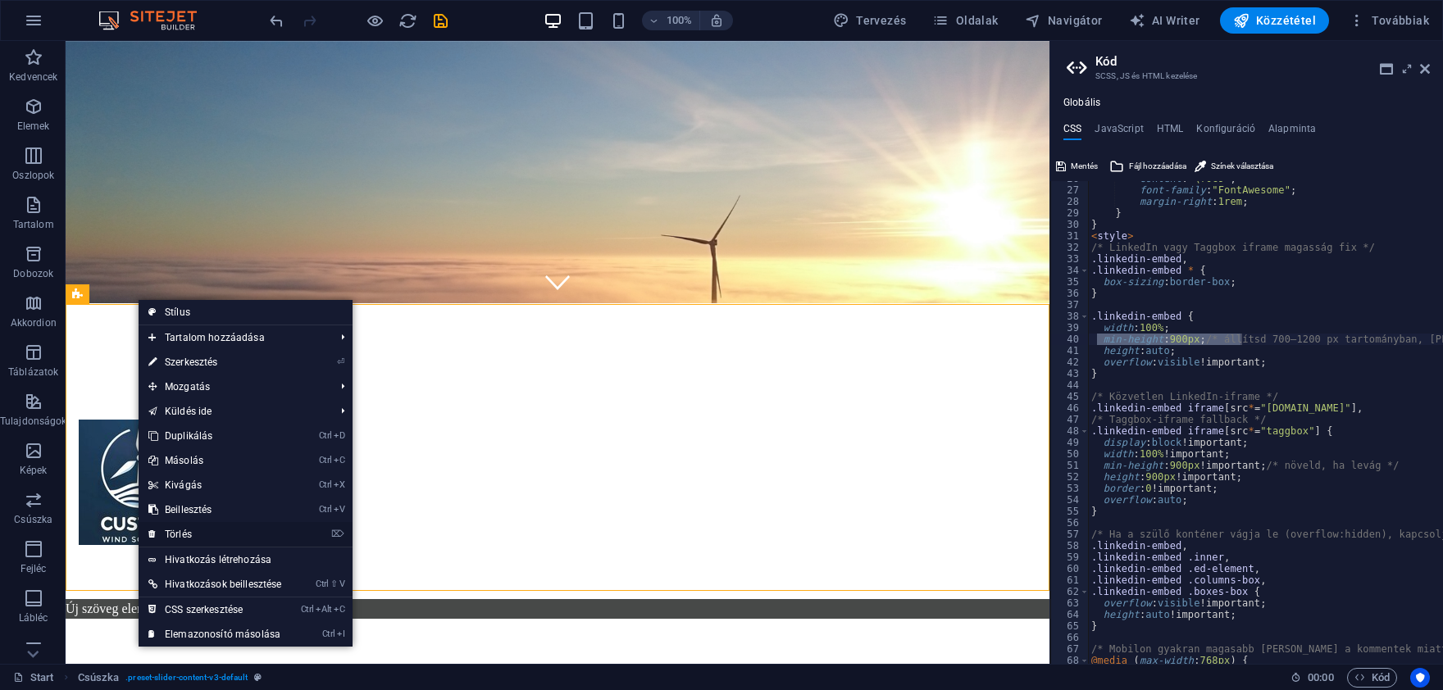
click at [258, 540] on link "⌦ Törlés" at bounding box center [215, 534] width 153 height 25
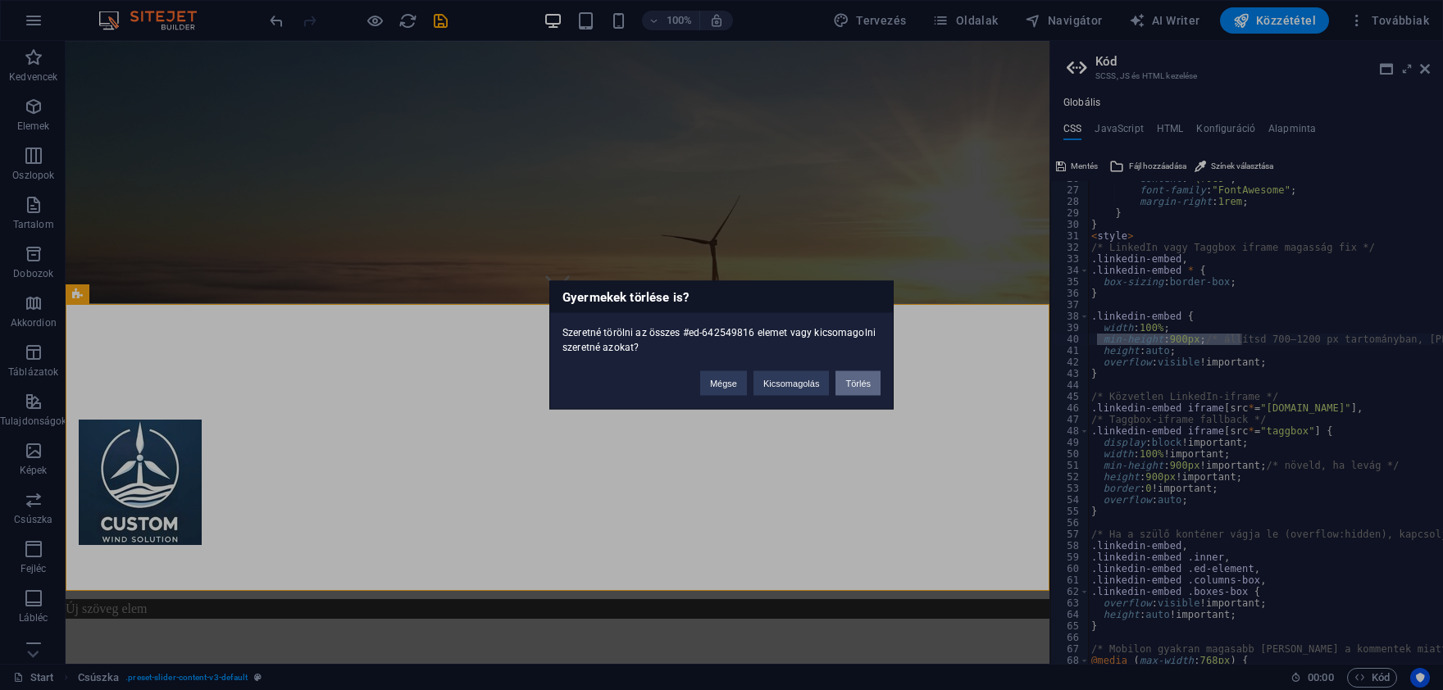
click at [851, 379] on button "Törlés" at bounding box center [858, 383] width 45 height 25
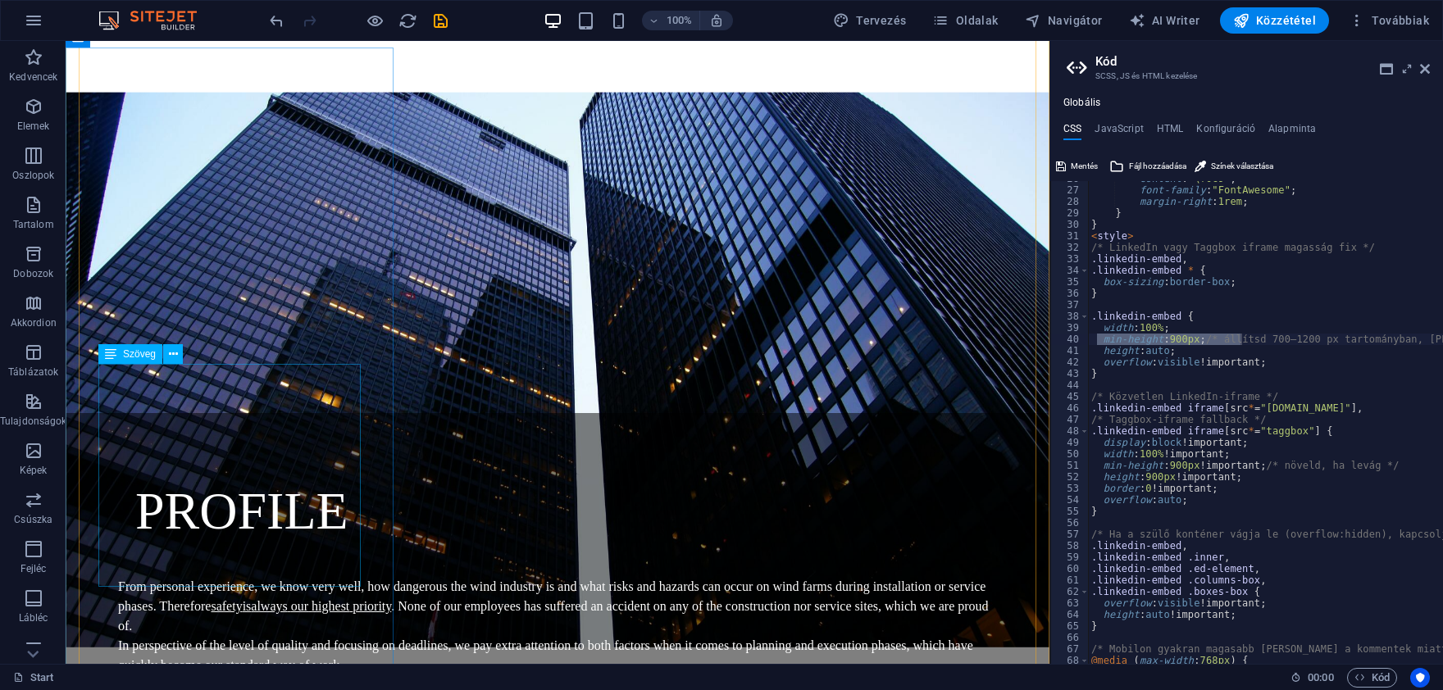
scroll to position [4239, 0]
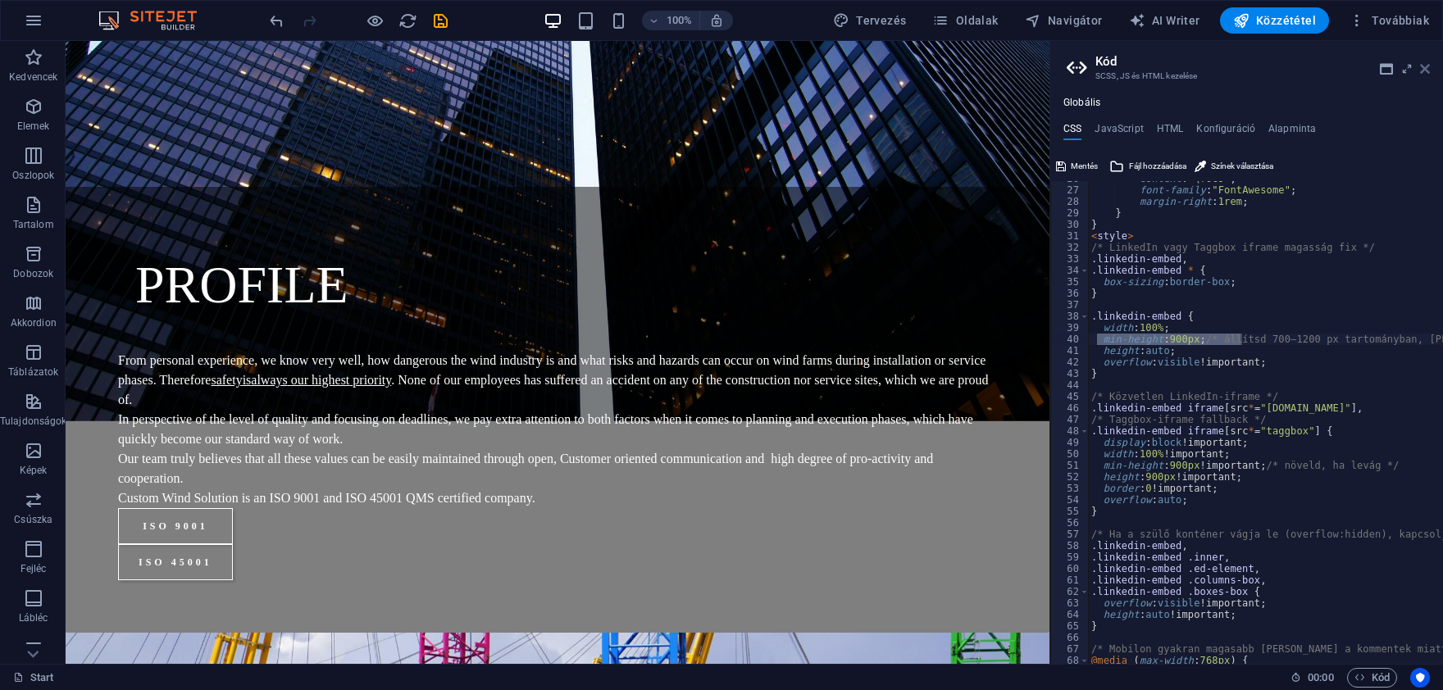
click at [1428, 72] on icon at bounding box center [1425, 68] width 10 height 13
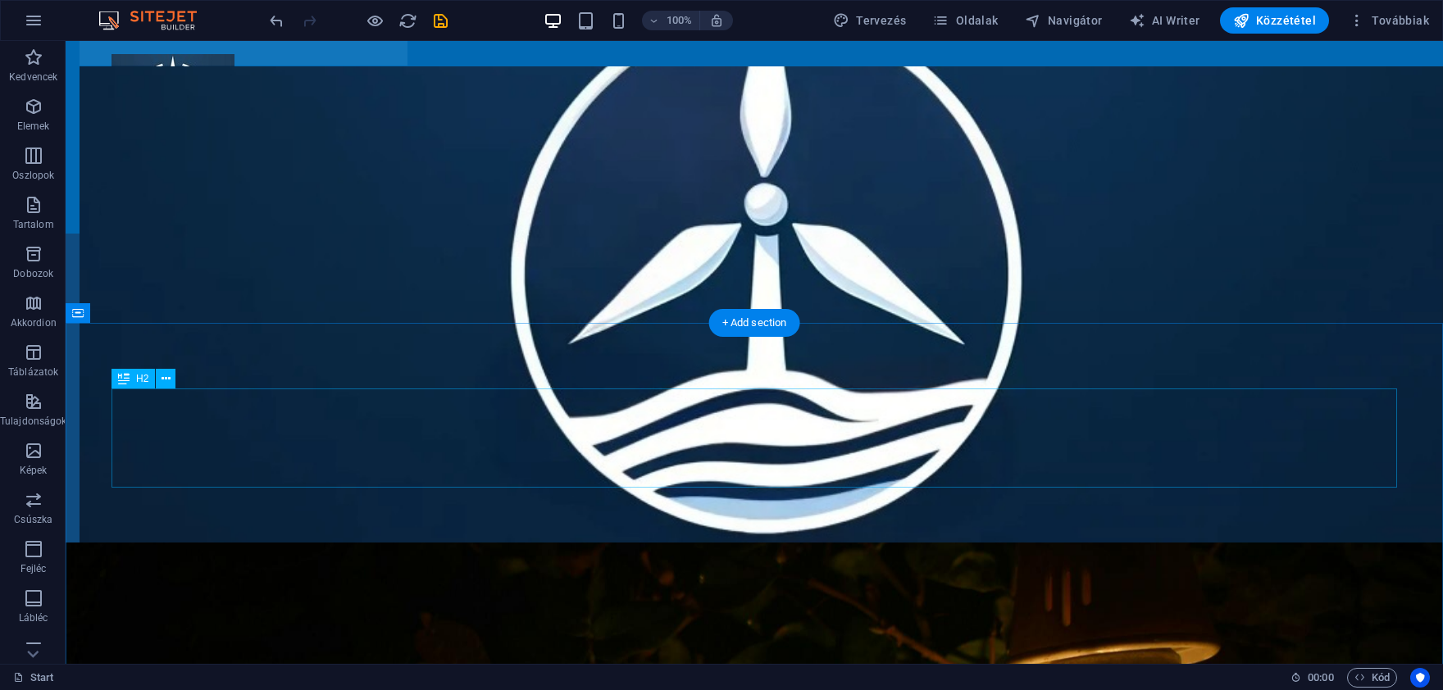
scroll to position [1804, 0]
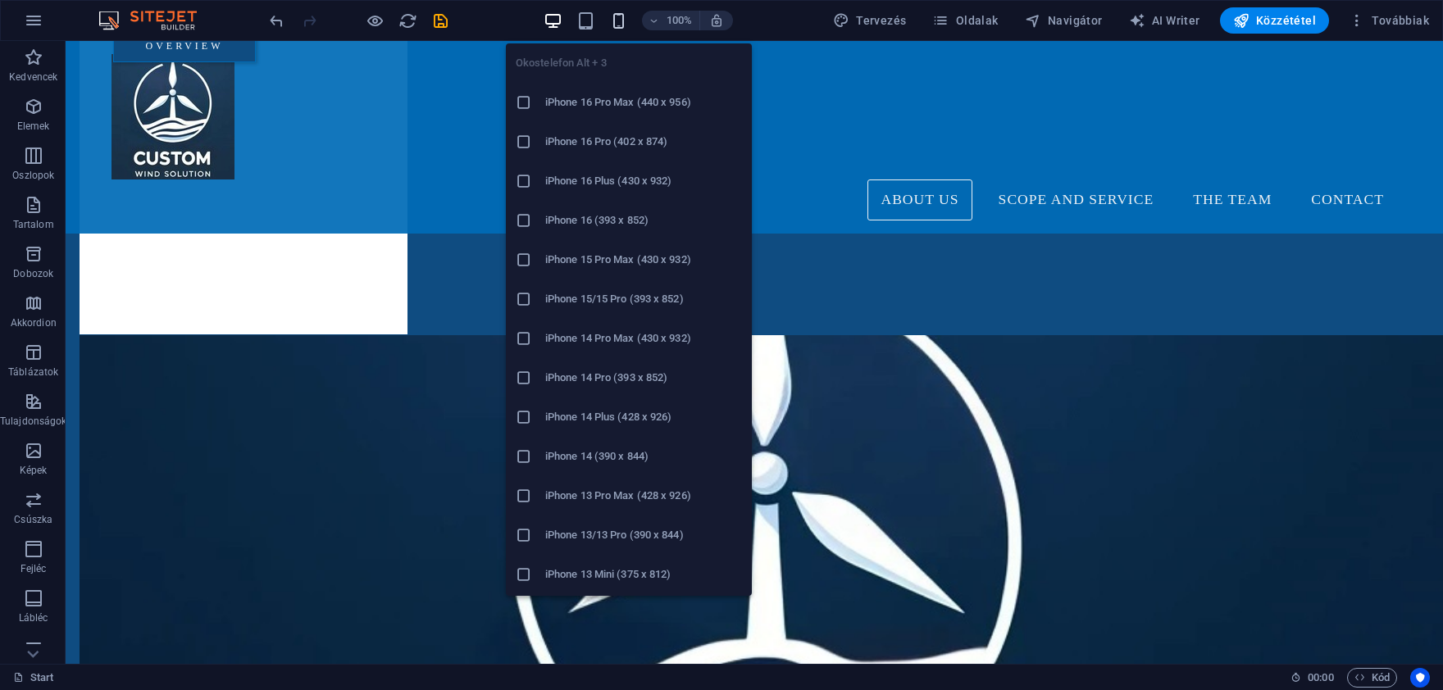
click at [618, 19] on icon "button" at bounding box center [618, 20] width 19 height 19
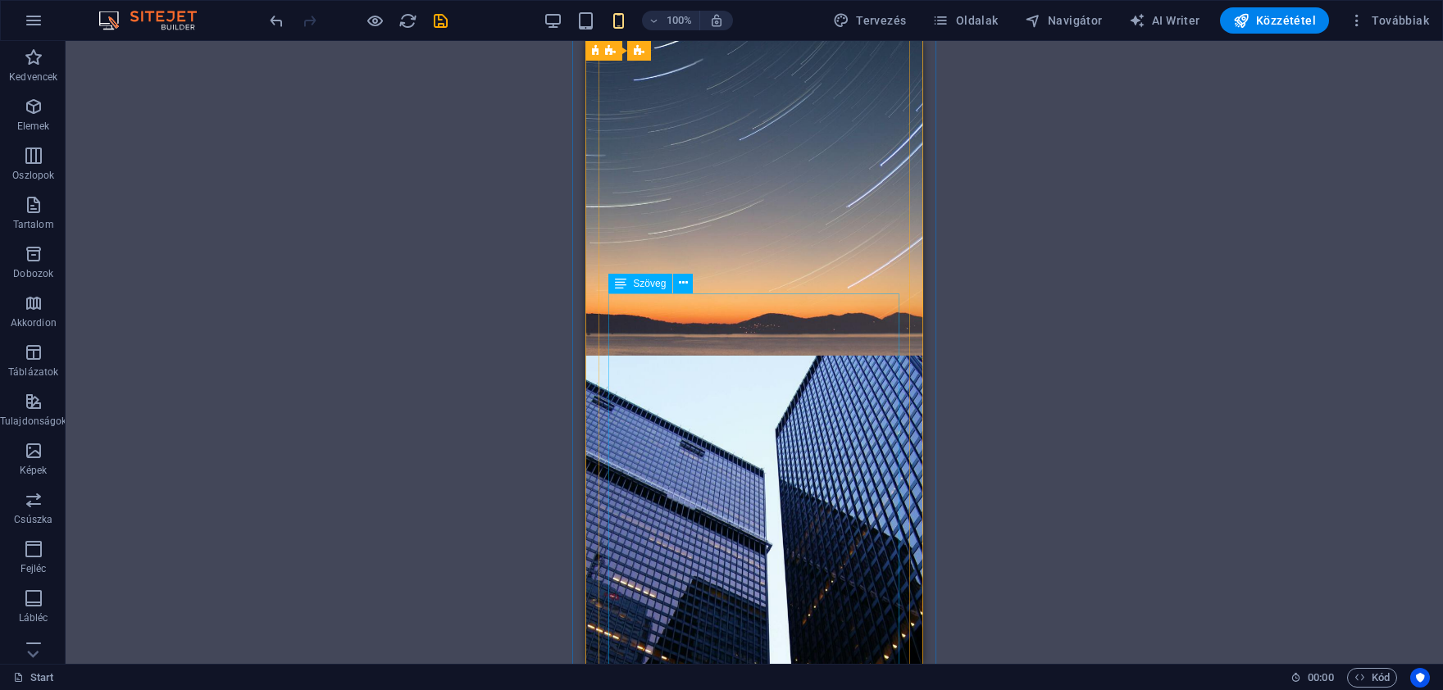
scroll to position [4239, 0]
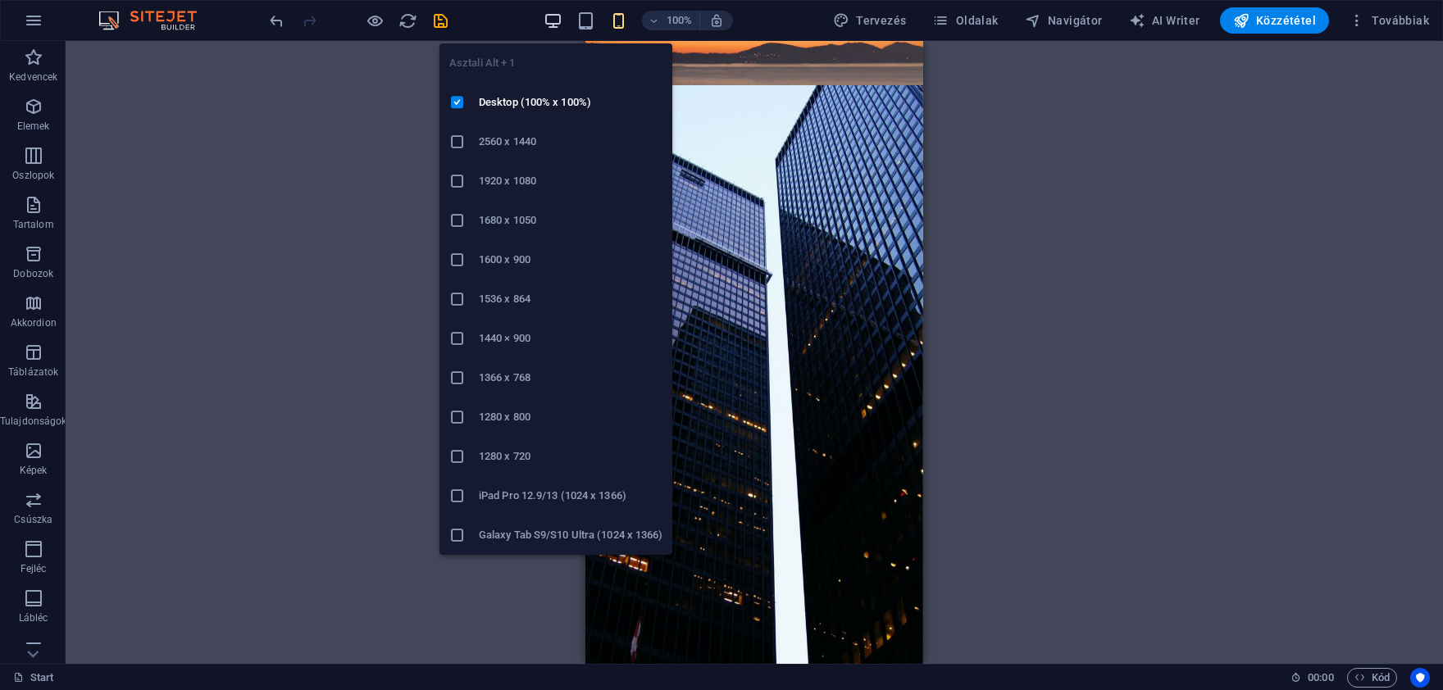
click at [552, 17] on icon "button" at bounding box center [553, 20] width 19 height 19
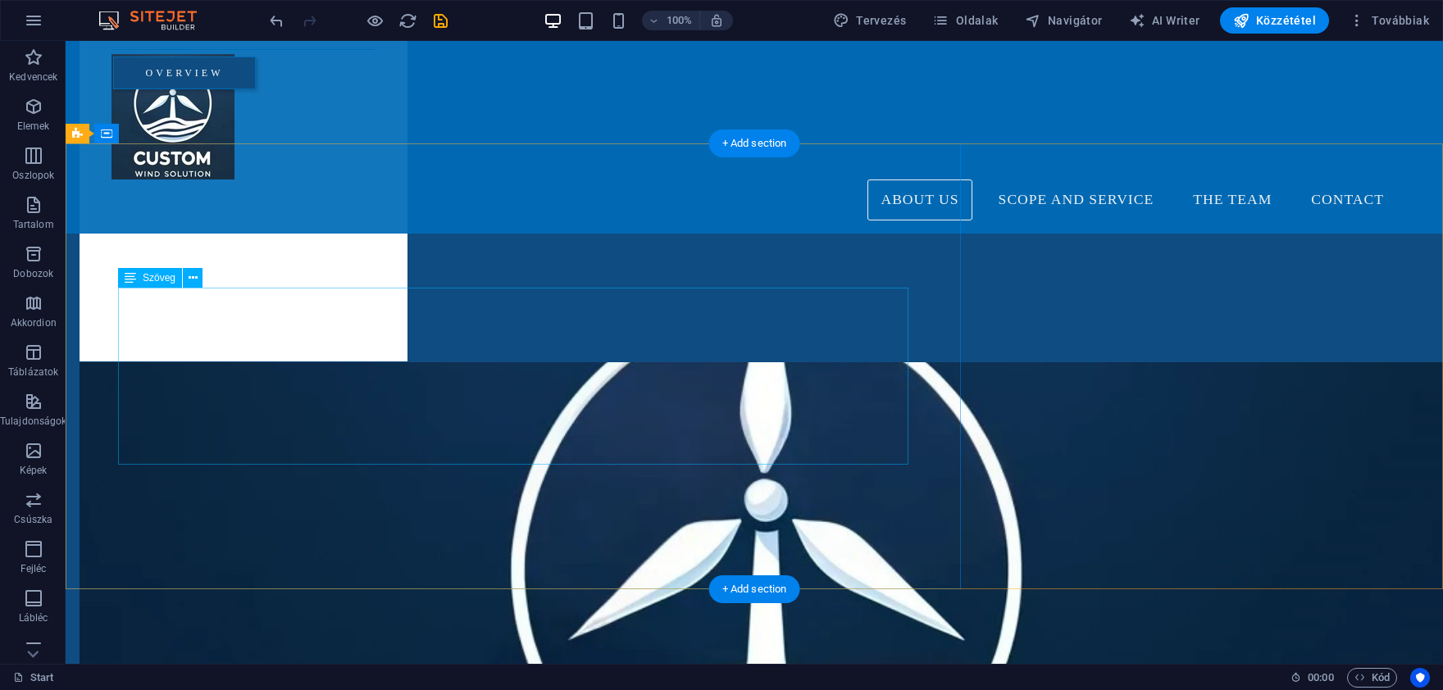
scroll to position [1533, 0]
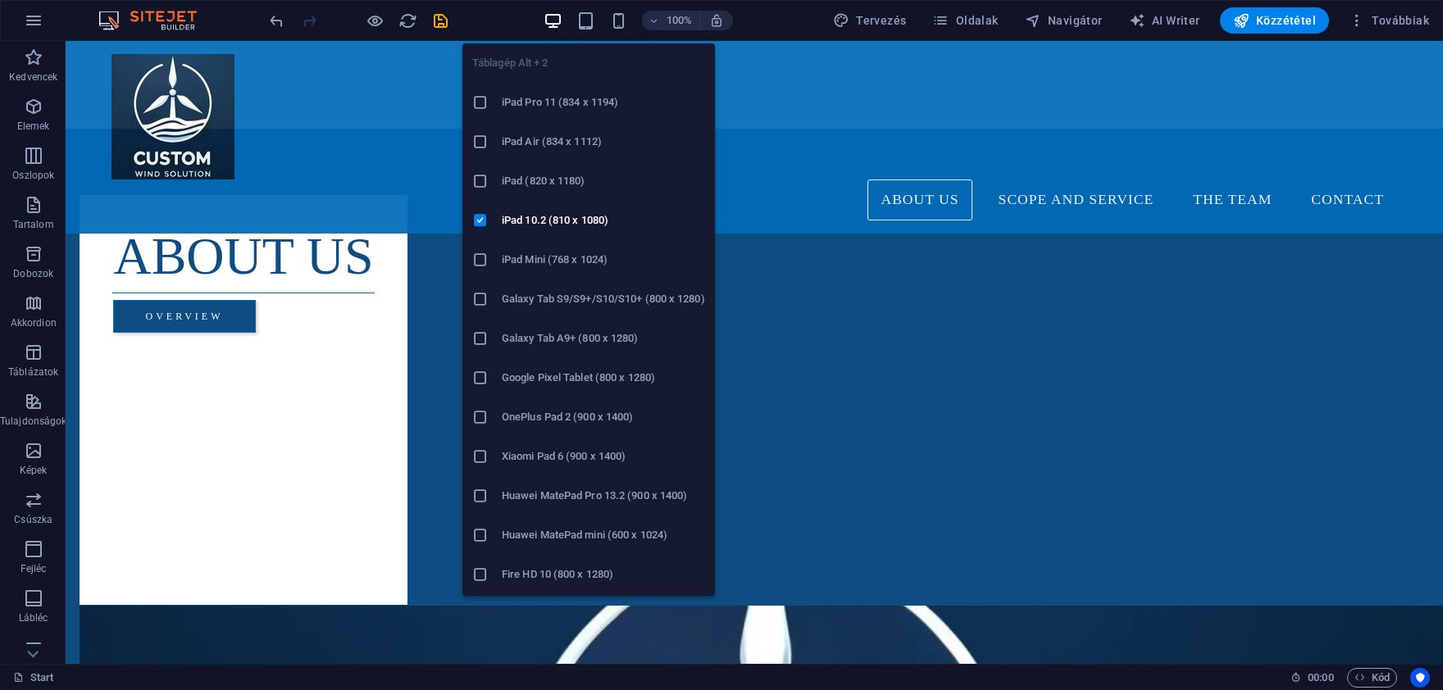
click at [590, 31] on div "Táblagép Alt + 2 iPad Pro 11 (834 x 1194) iPad Air (834 x 1112) iPad (820 x 118…" at bounding box center [588, 313] width 253 height 566
click at [590, 20] on icon "button" at bounding box center [585, 20] width 19 height 19
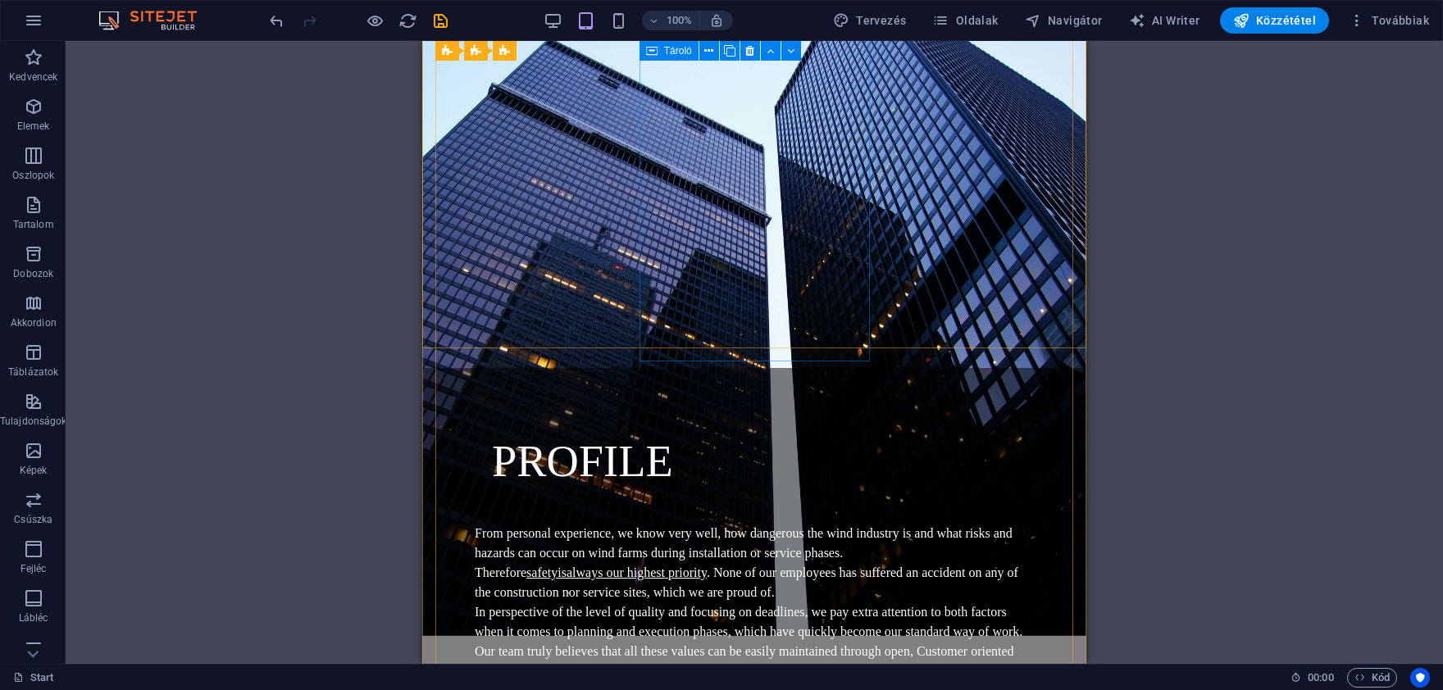
scroll to position [3698, 0]
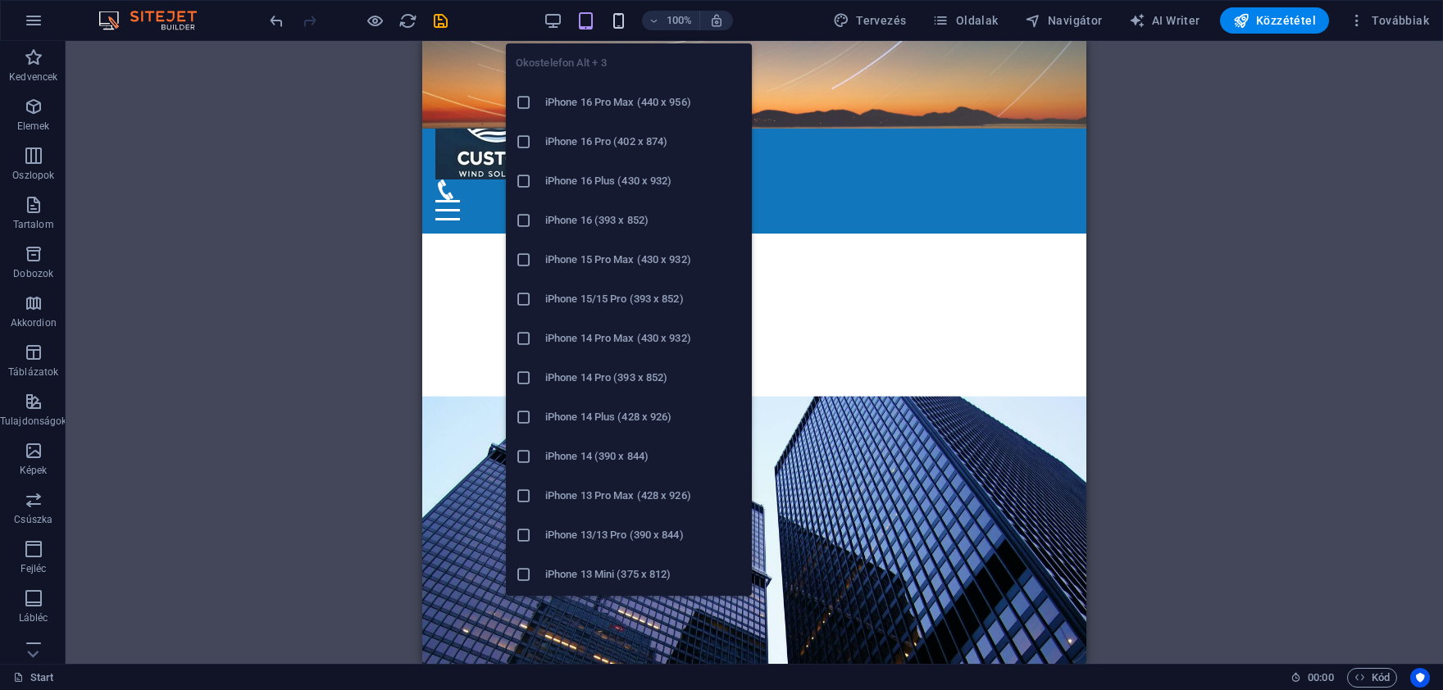
click at [627, 14] on icon "button" at bounding box center [618, 20] width 19 height 19
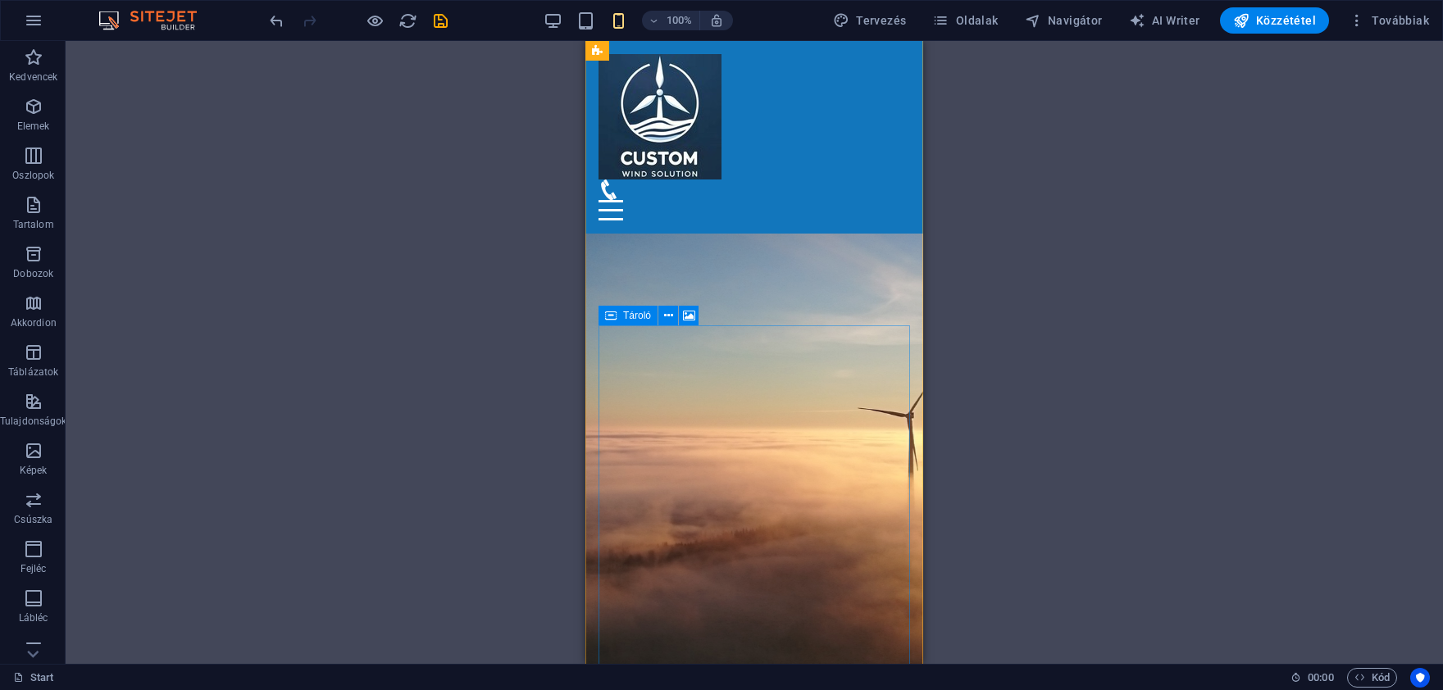
scroll to position [431, 0]
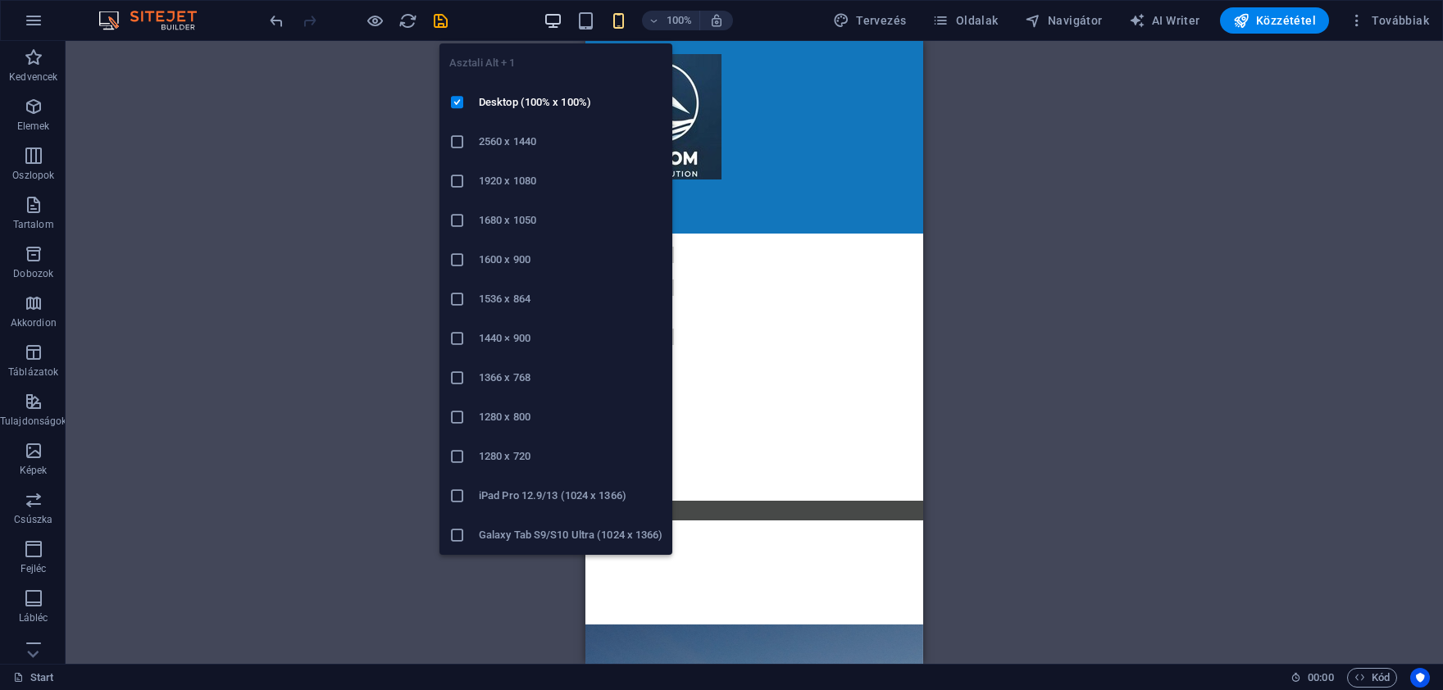
click at [557, 18] on icon "button" at bounding box center [553, 20] width 19 height 19
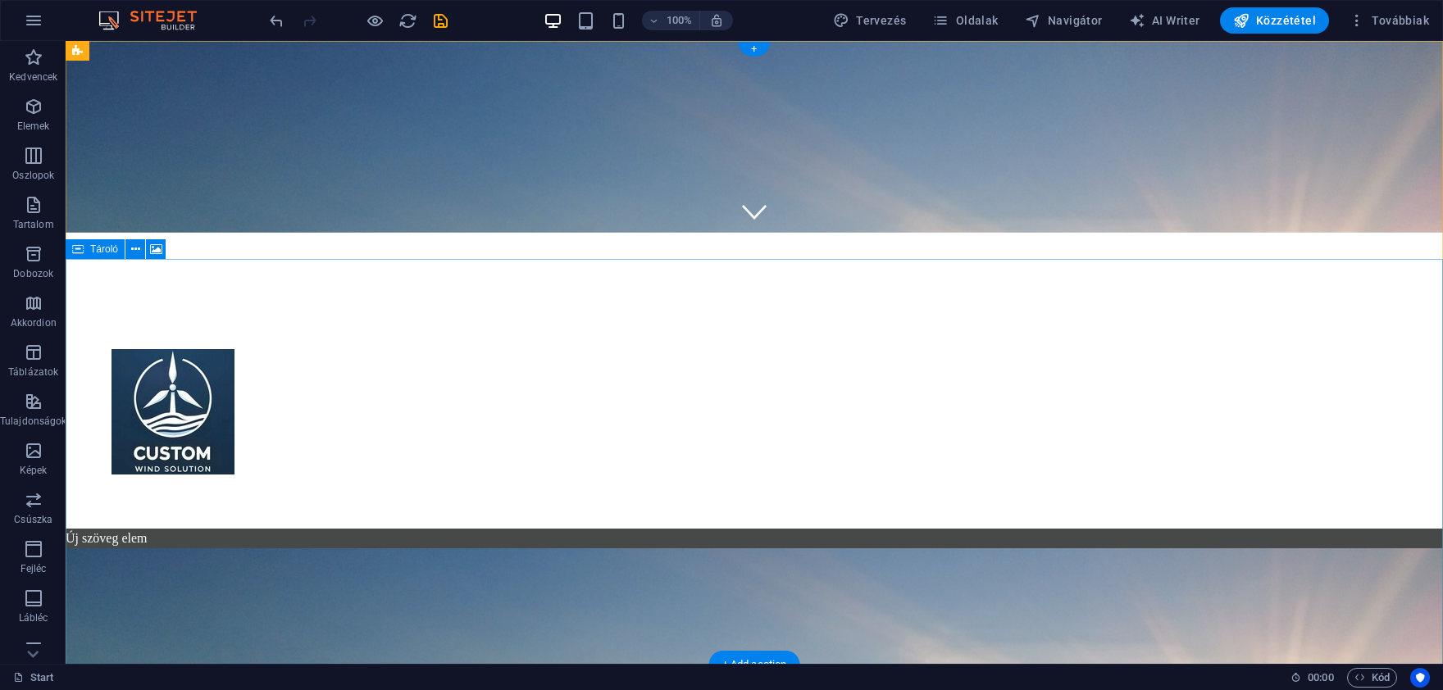
scroll to position [0, 0]
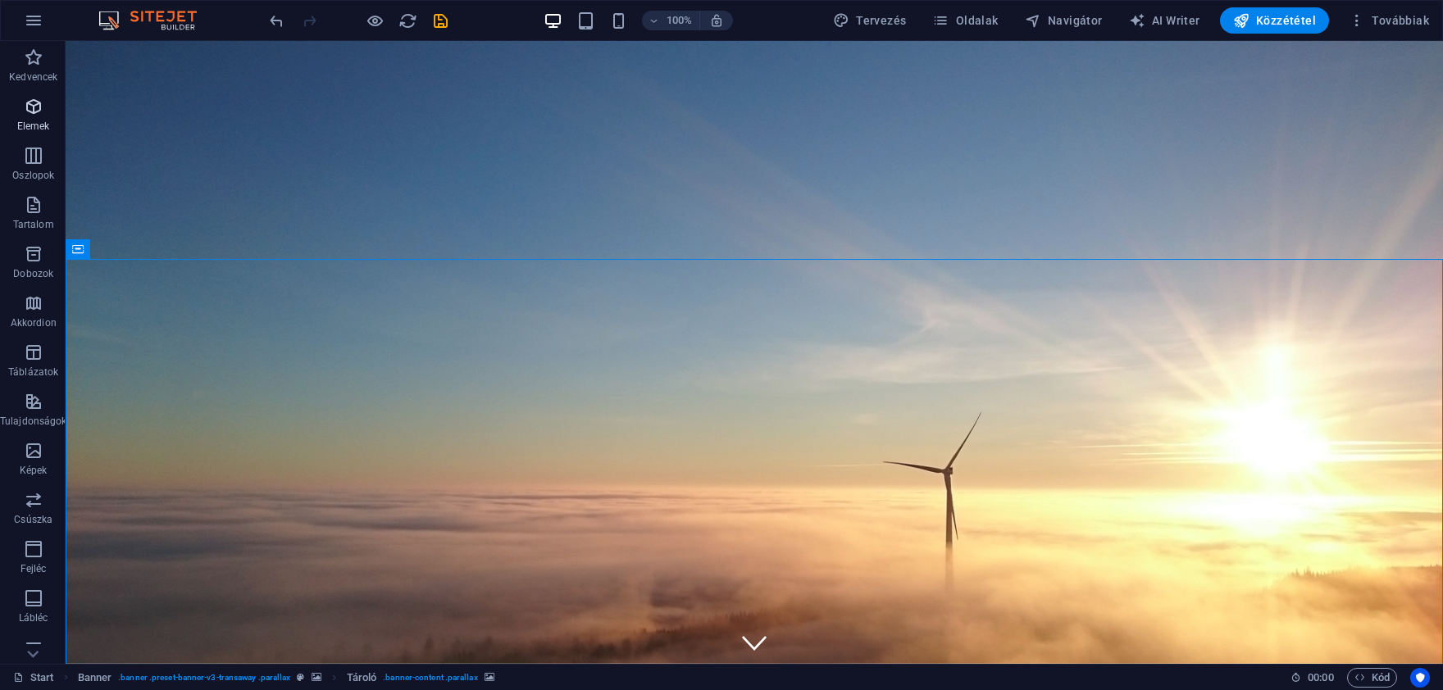
click at [41, 119] on span "Elemek" at bounding box center [33, 116] width 66 height 39
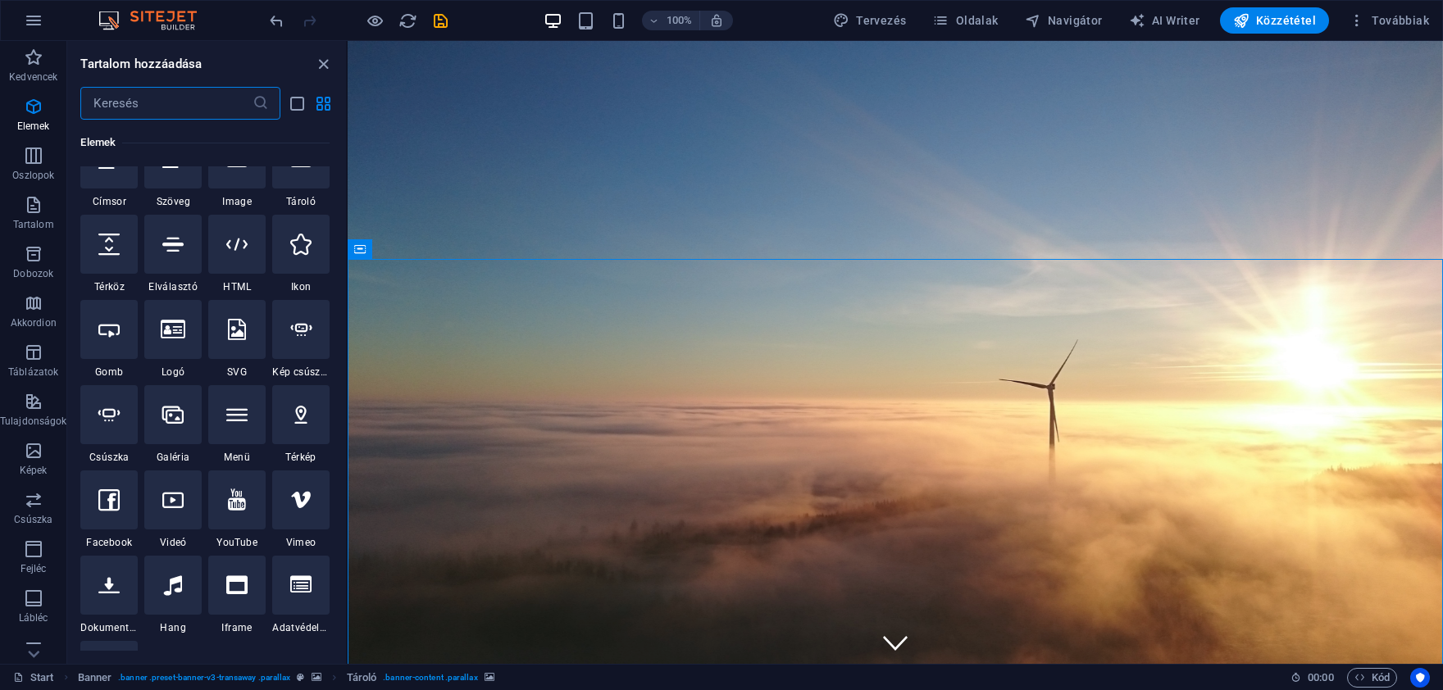
scroll to position [171, 0]
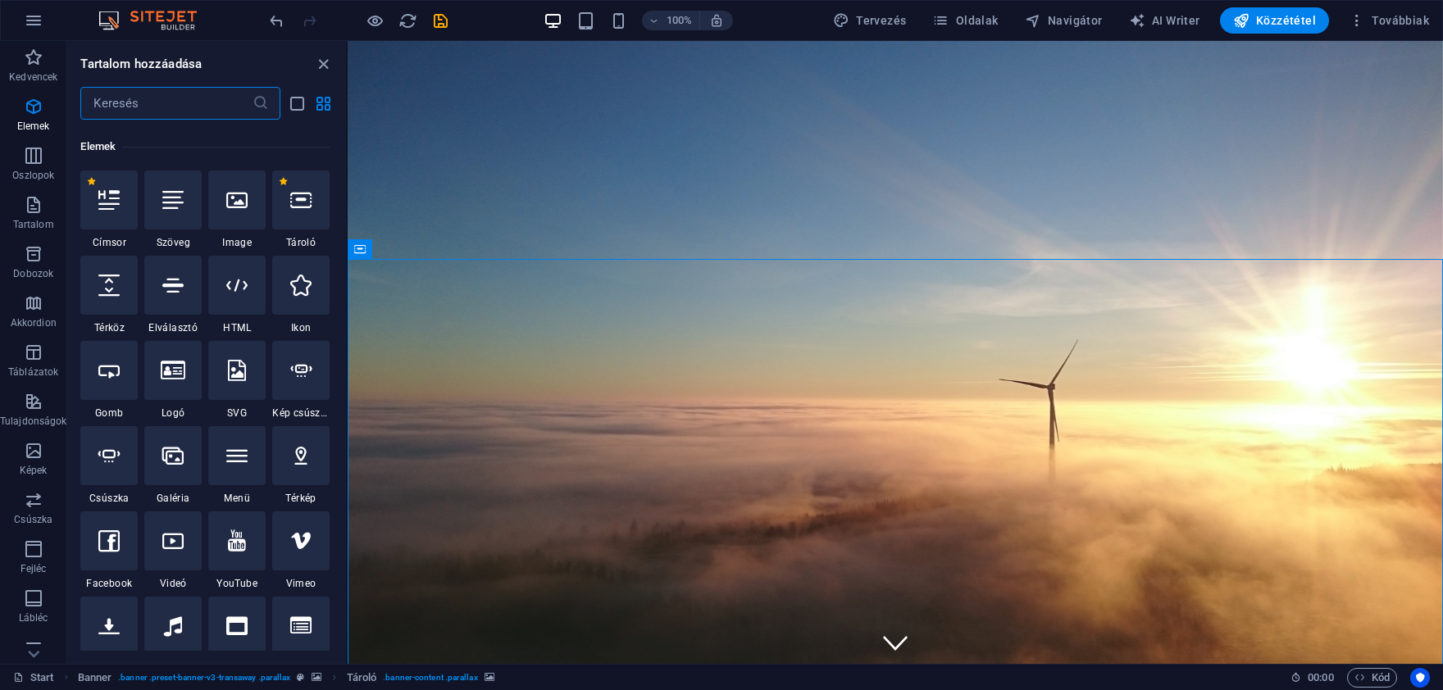
click at [222, 294] on div at bounding box center [236, 285] width 57 height 59
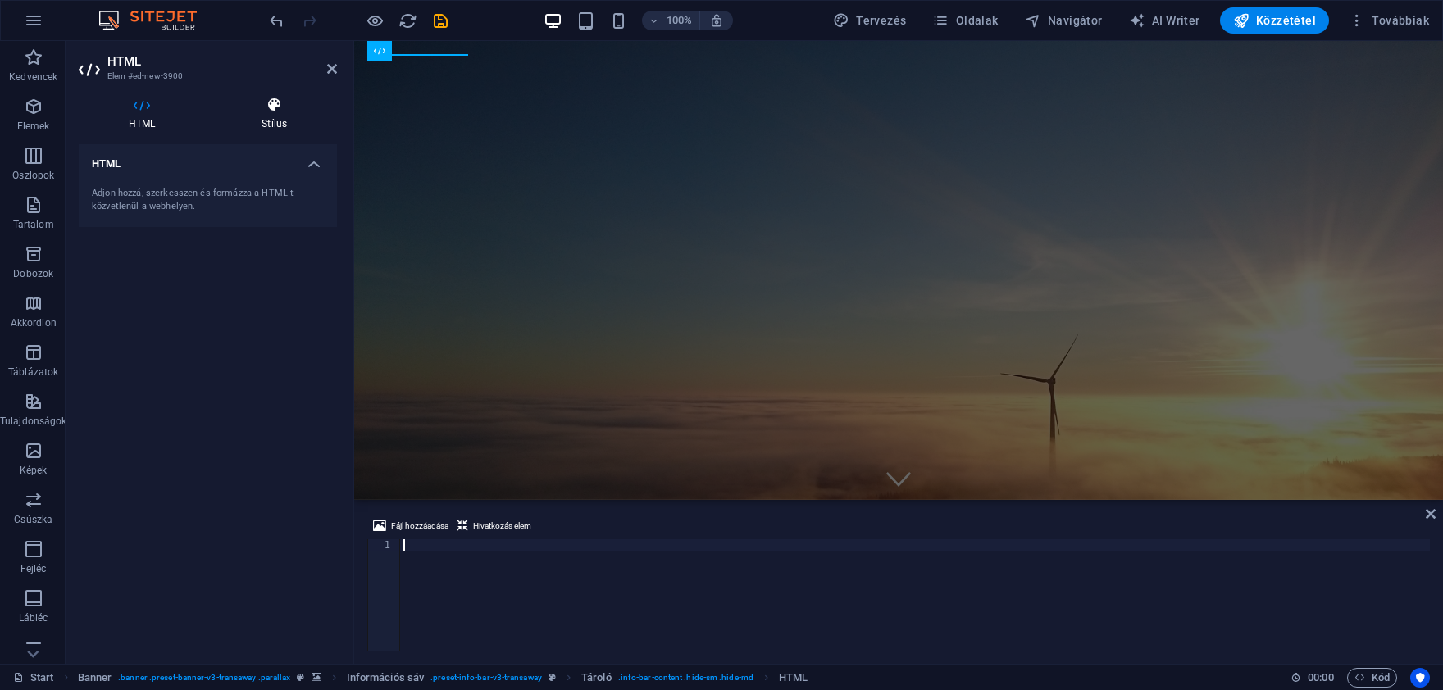
click at [259, 121] on h4 "Stílus" at bounding box center [274, 114] width 125 height 34
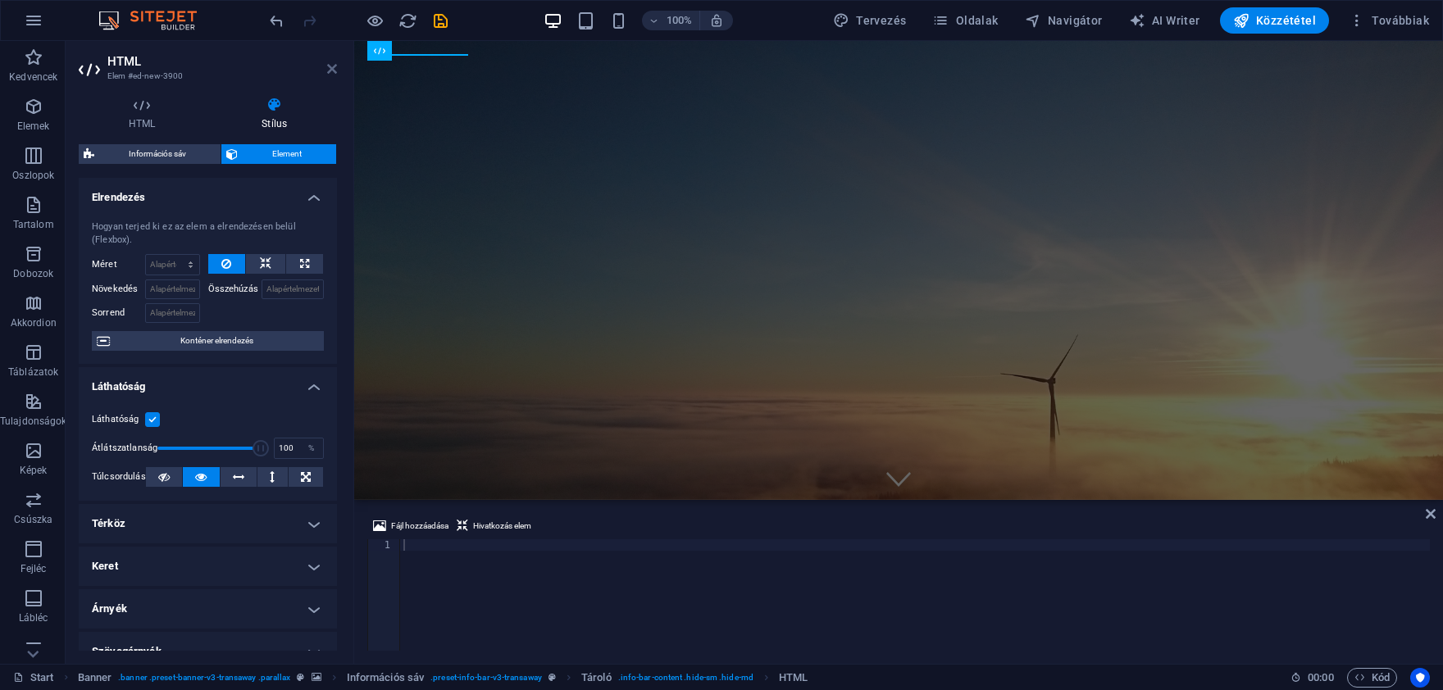
drag, startPoint x: 332, startPoint y: 68, endPoint x: 266, endPoint y: 27, distance: 78.0
click at [332, 68] on icon at bounding box center [332, 68] width 10 height 13
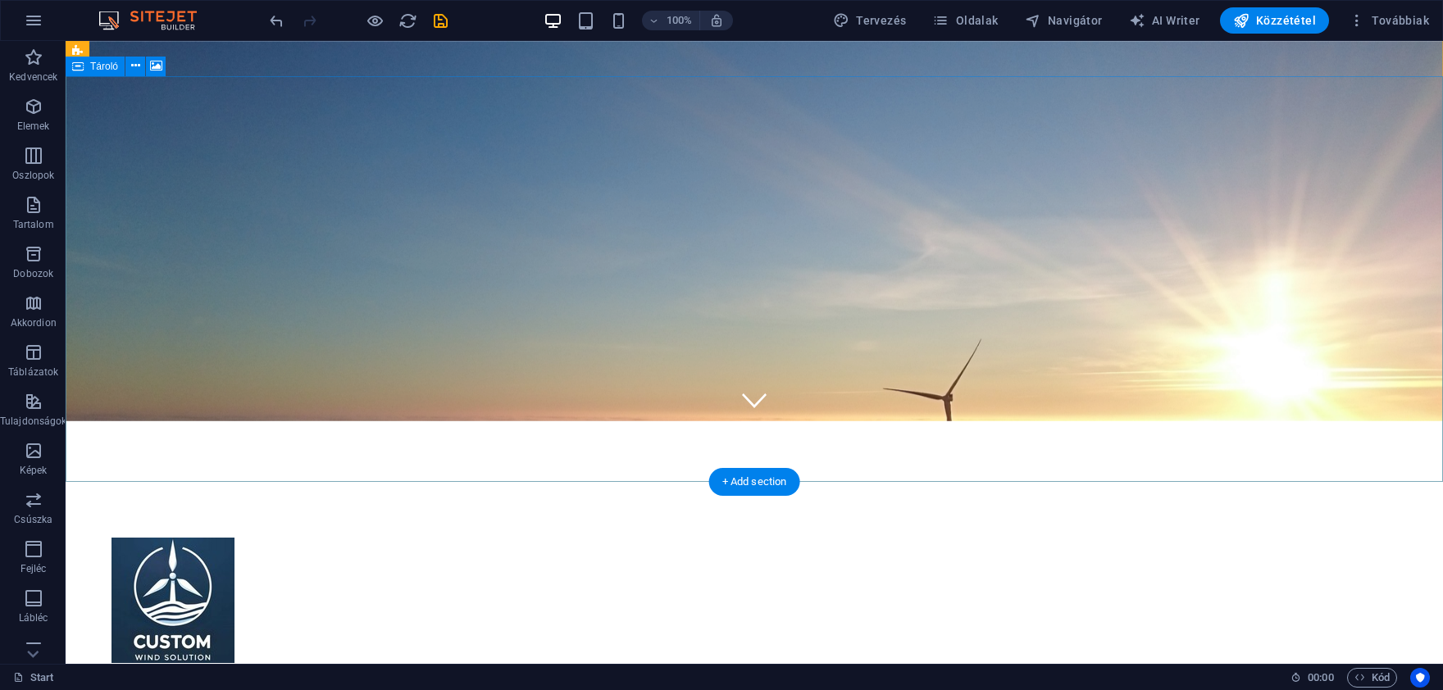
scroll to position [361, 0]
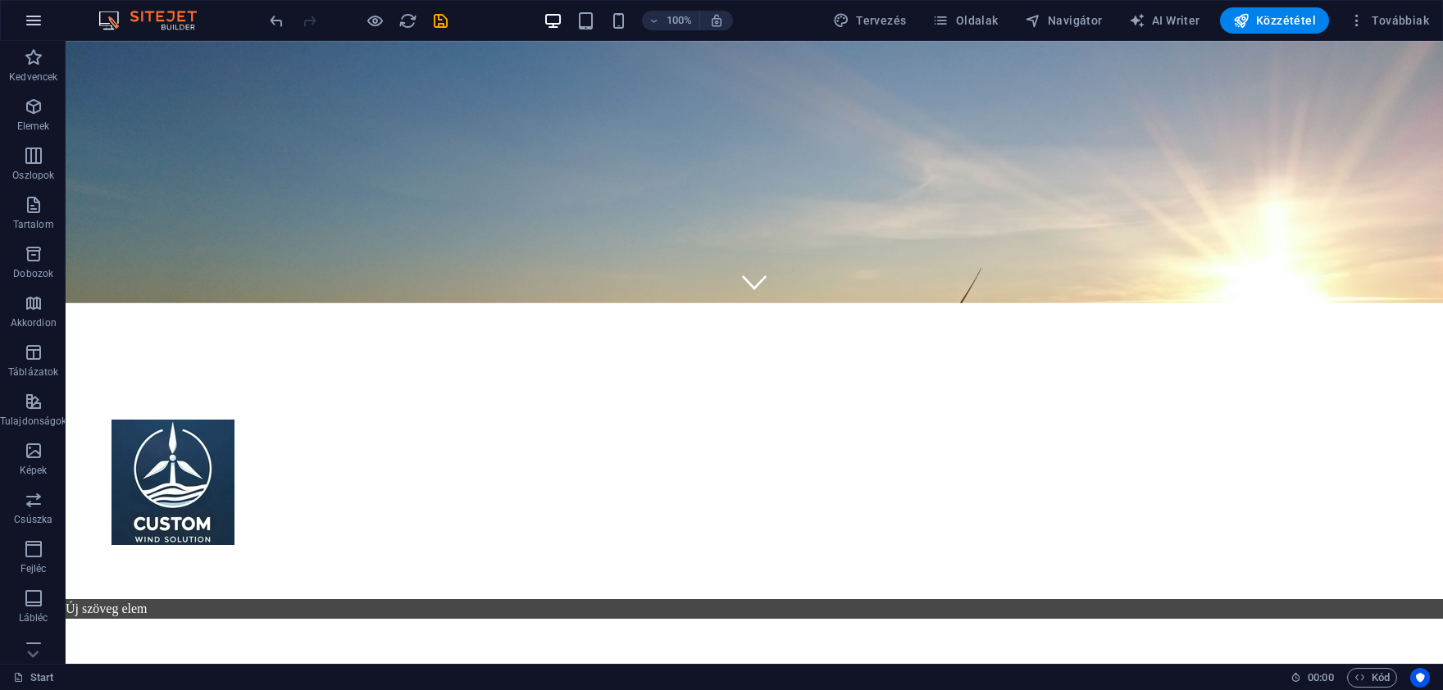
click at [25, 17] on icon "button" at bounding box center [34, 21] width 20 height 20
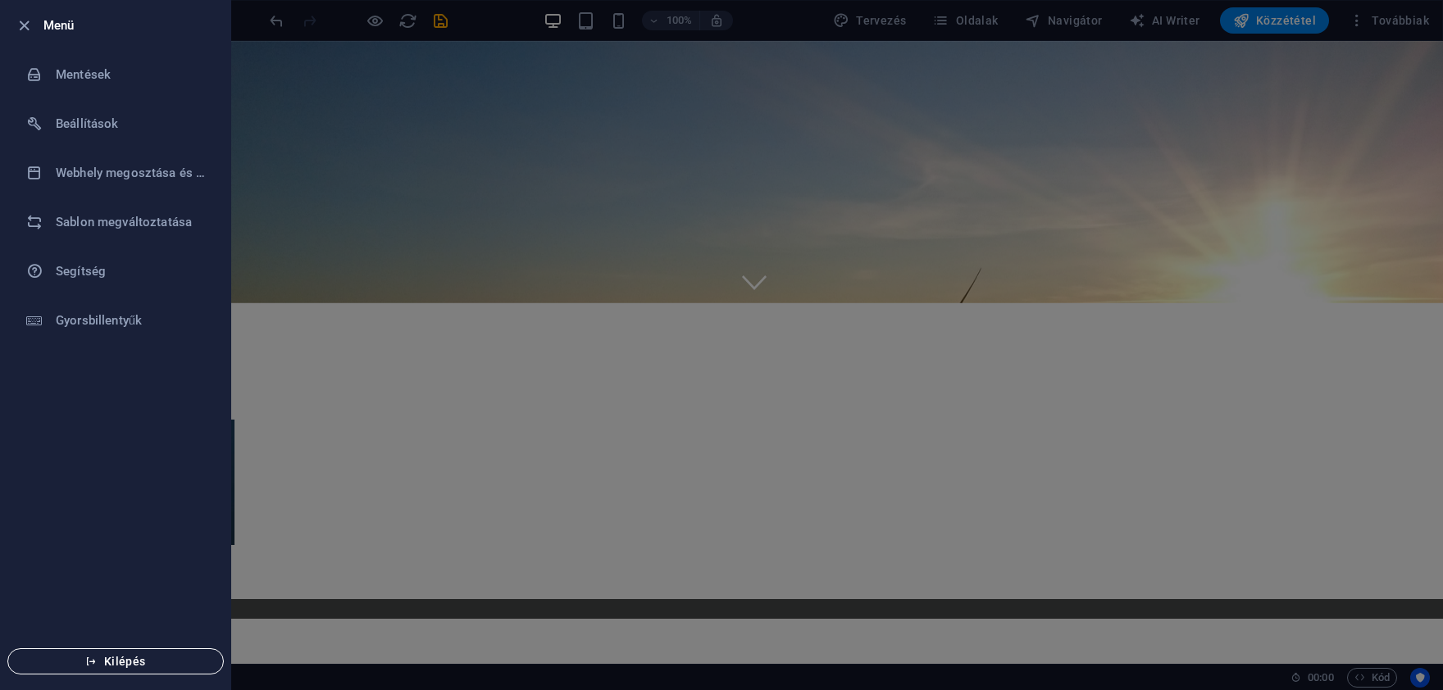
click at [183, 667] on span "Kilépés" at bounding box center [115, 661] width 189 height 13
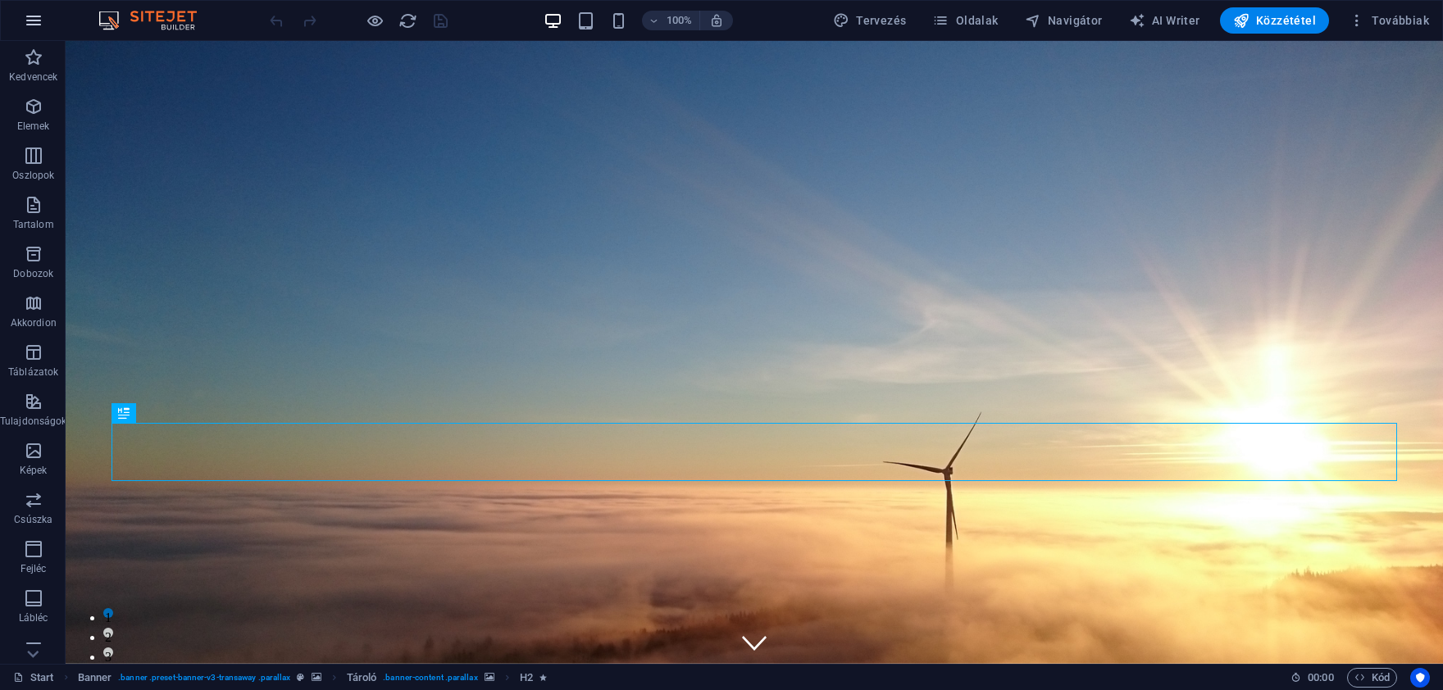
click at [28, 23] on icon "button" at bounding box center [34, 21] width 20 height 20
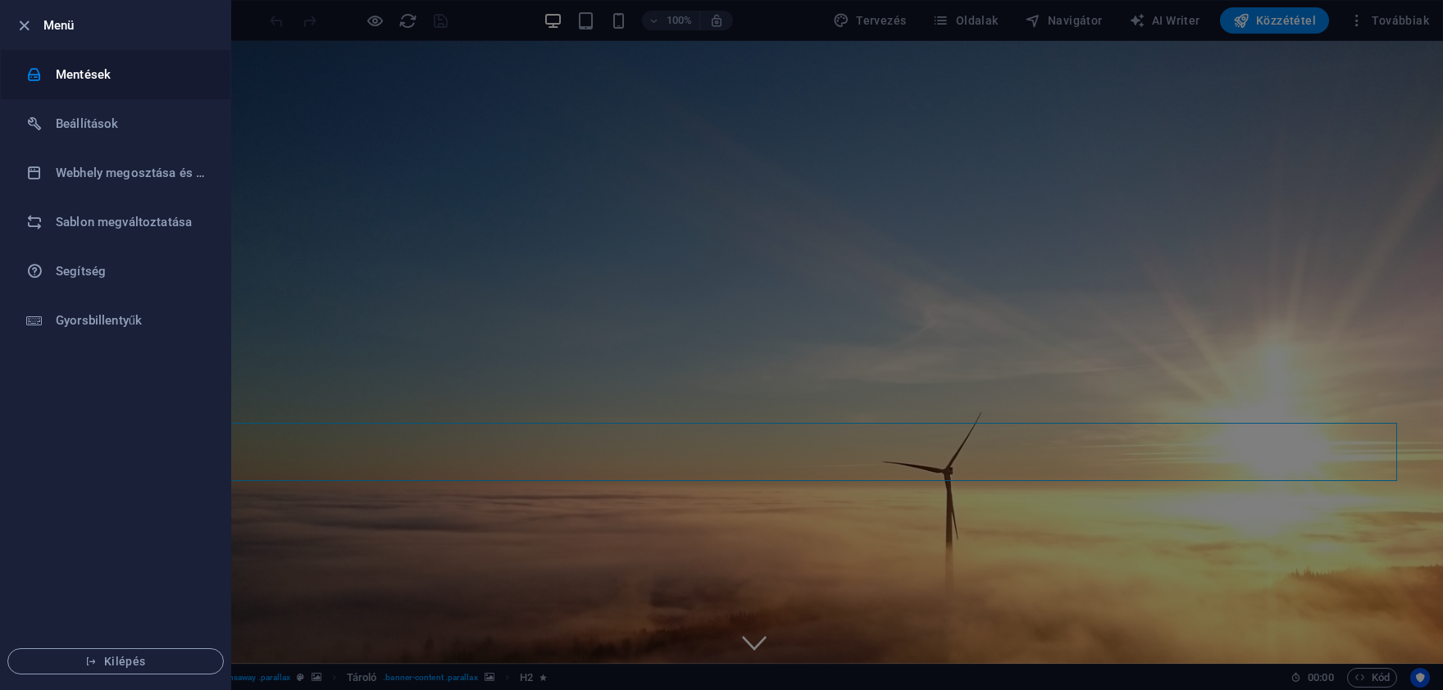
click at [42, 69] on icon at bounding box center [34, 74] width 16 height 16
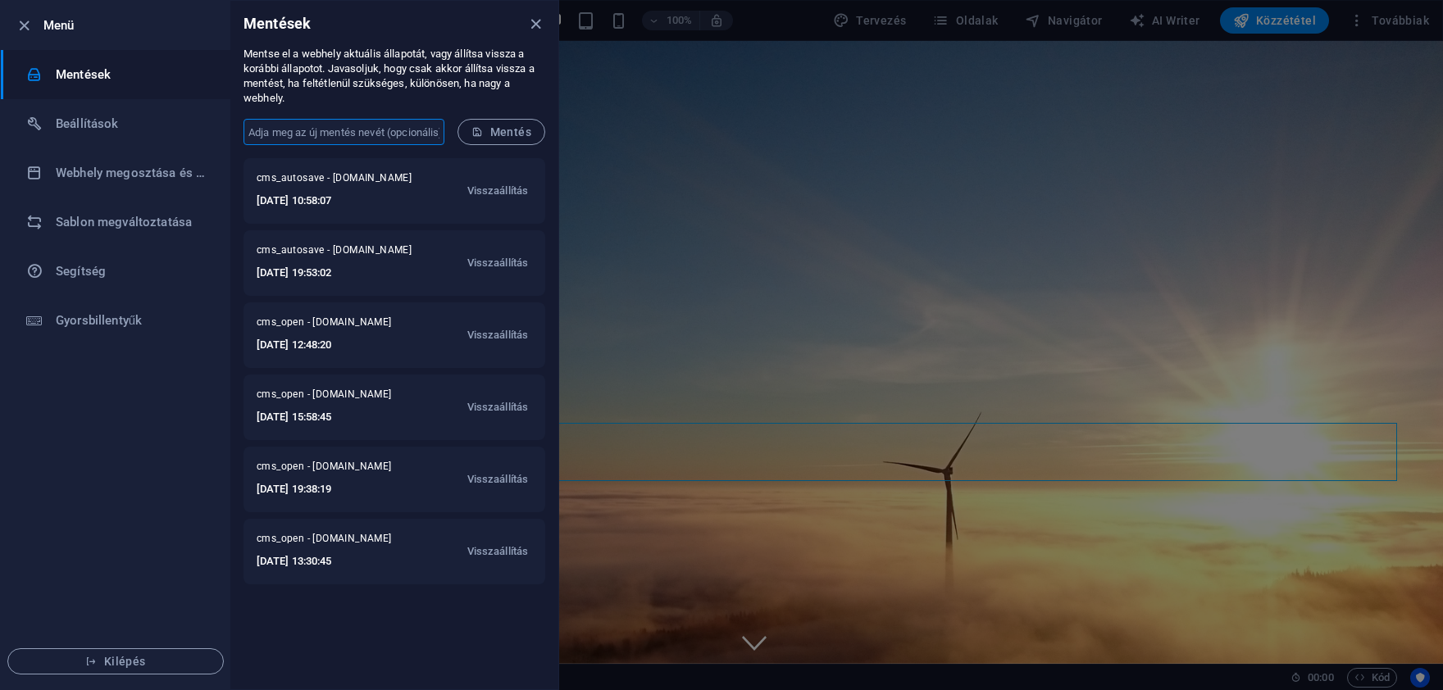
click at [376, 134] on input "text" at bounding box center [344, 132] width 201 height 26
type input "2025.10.06. Utolsó"
click at [502, 131] on span "Mentés" at bounding box center [501, 131] width 60 height 13
click at [844, 307] on div at bounding box center [721, 345] width 1443 height 690
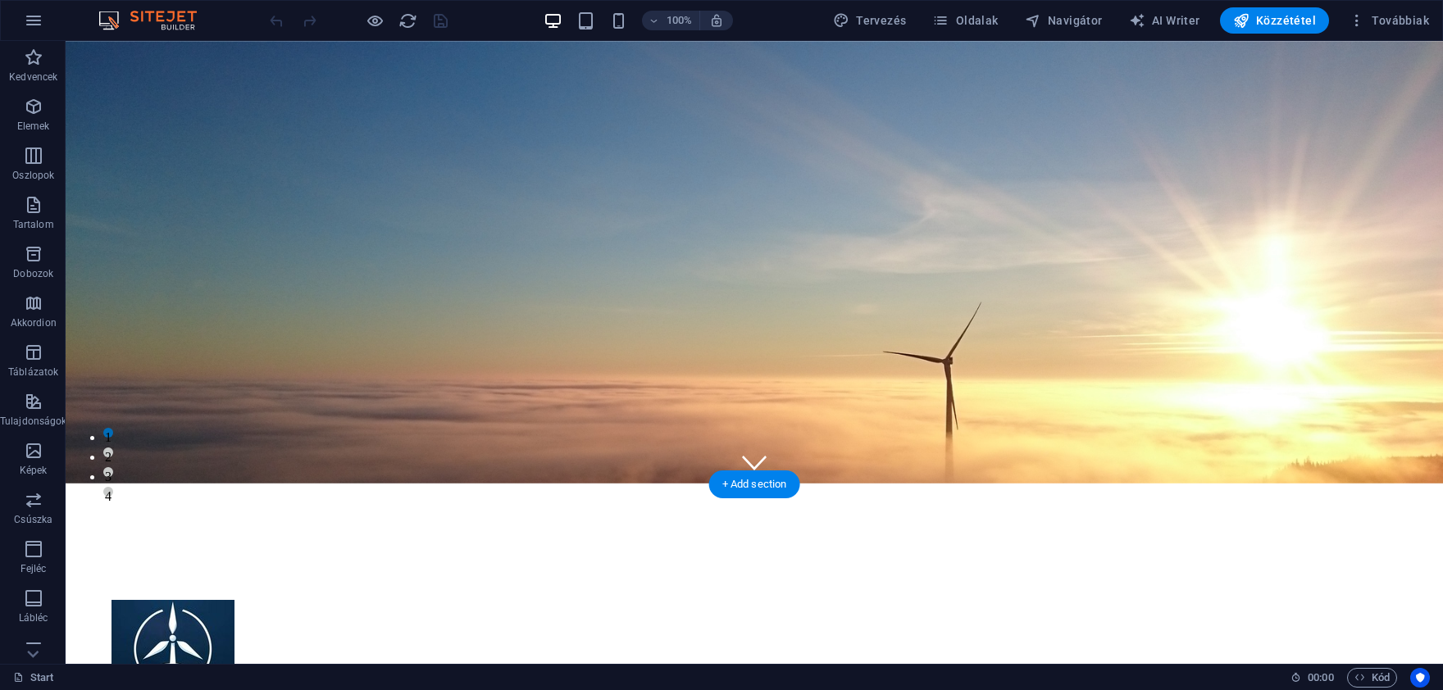
scroll to position [361, 0]
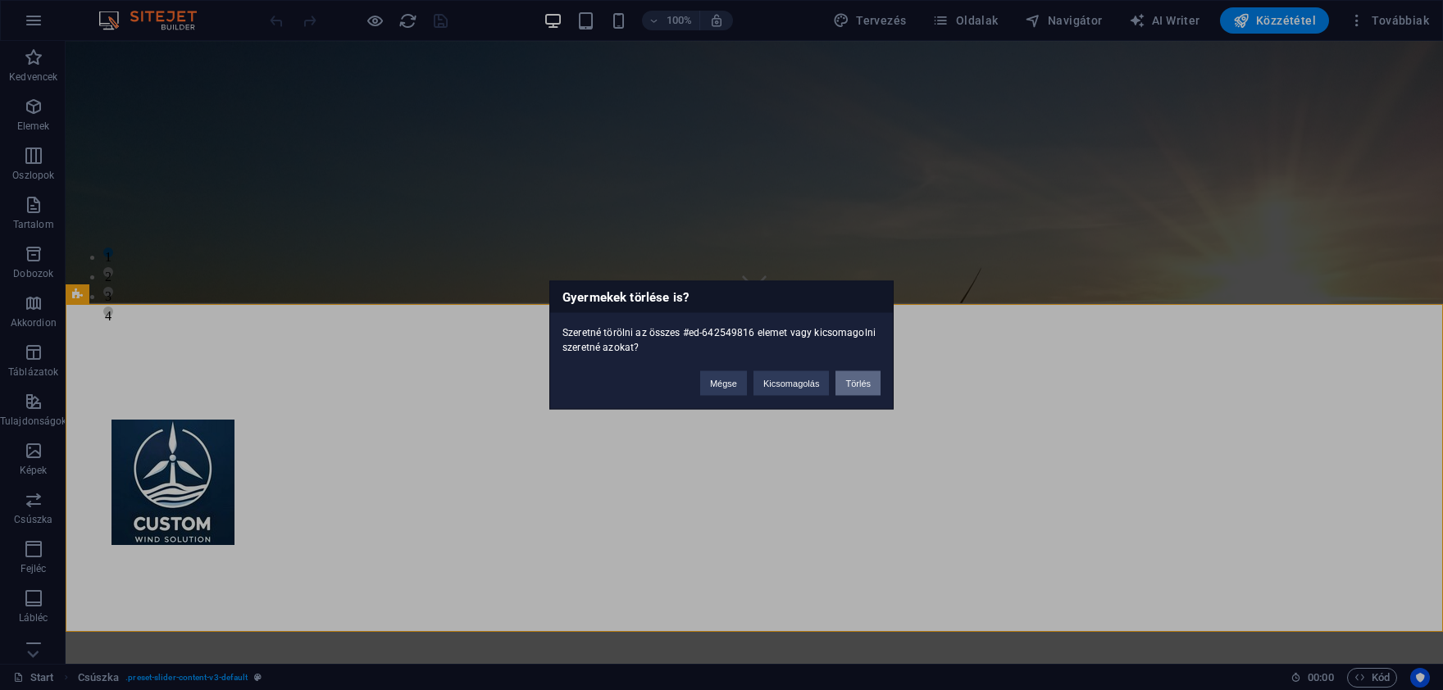
click at [872, 379] on button "Törlés" at bounding box center [858, 383] width 45 height 25
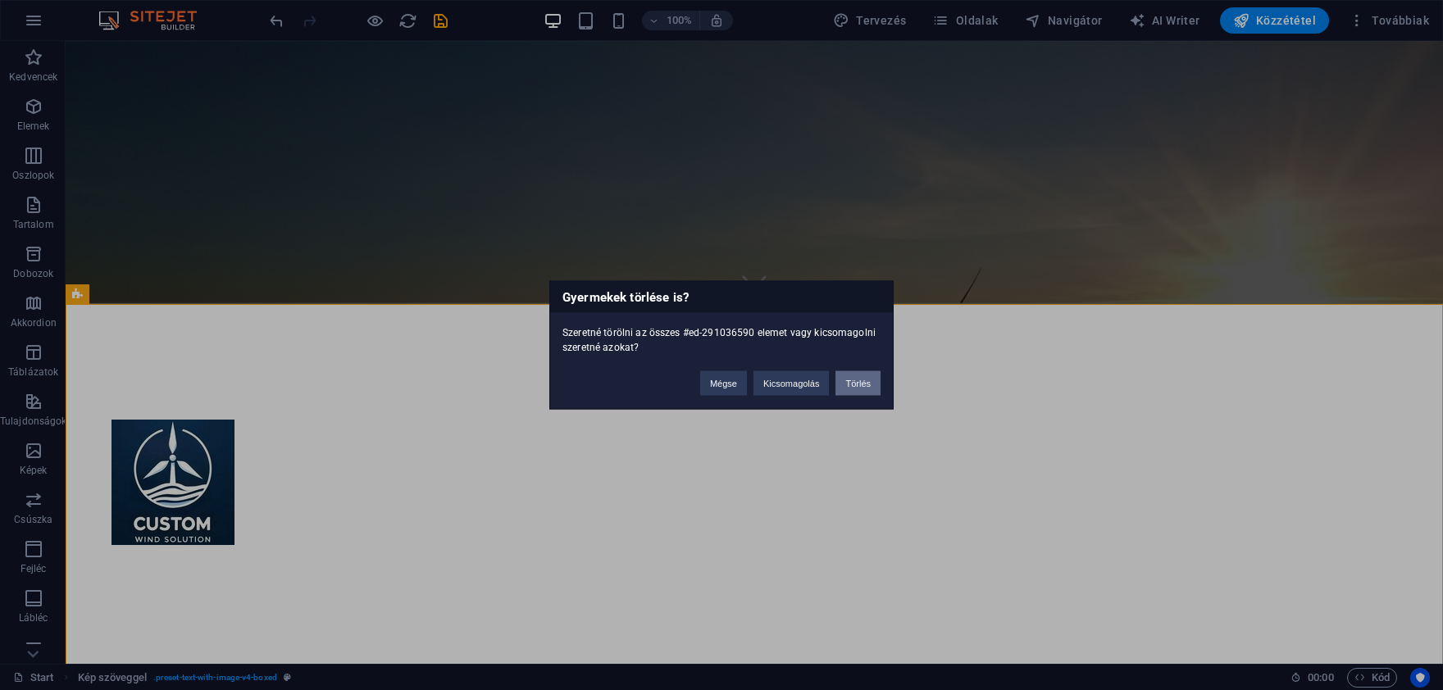
click at [853, 385] on button "Törlés" at bounding box center [858, 383] width 45 height 25
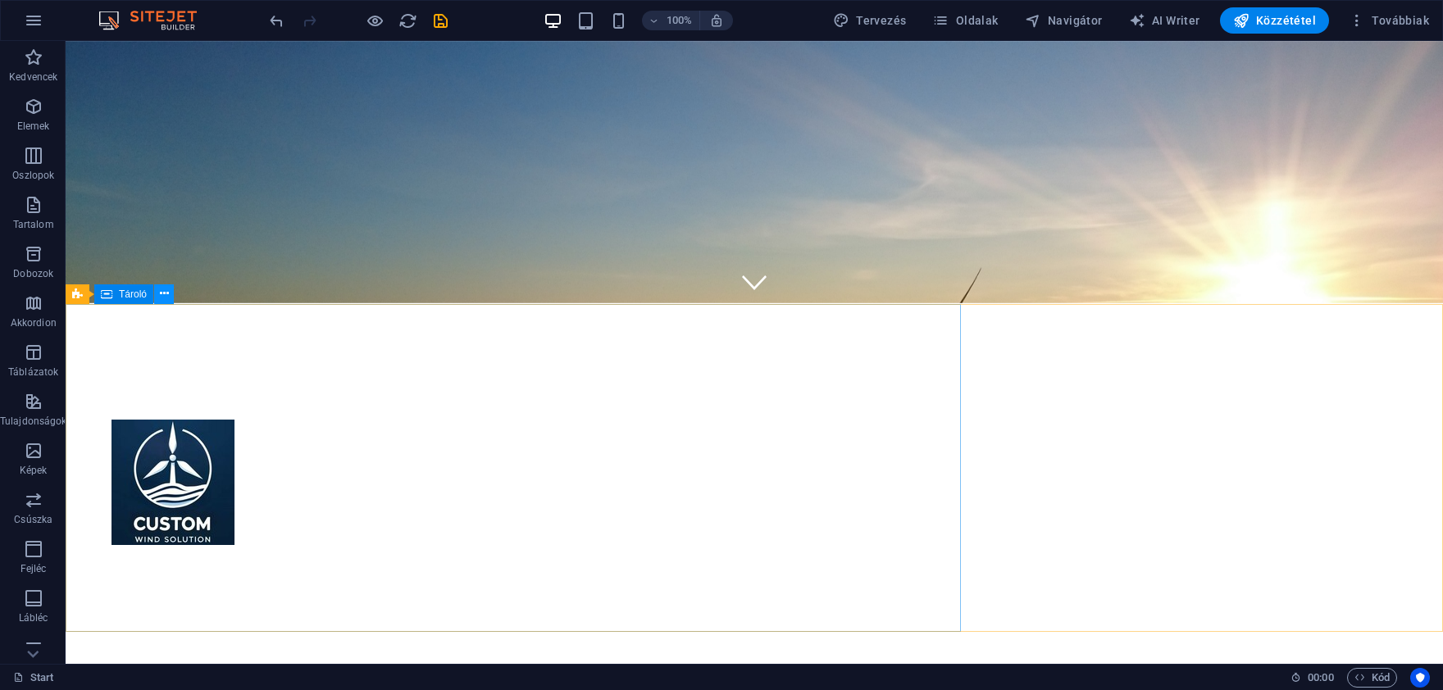
click at [160, 292] on icon at bounding box center [164, 293] width 9 height 17
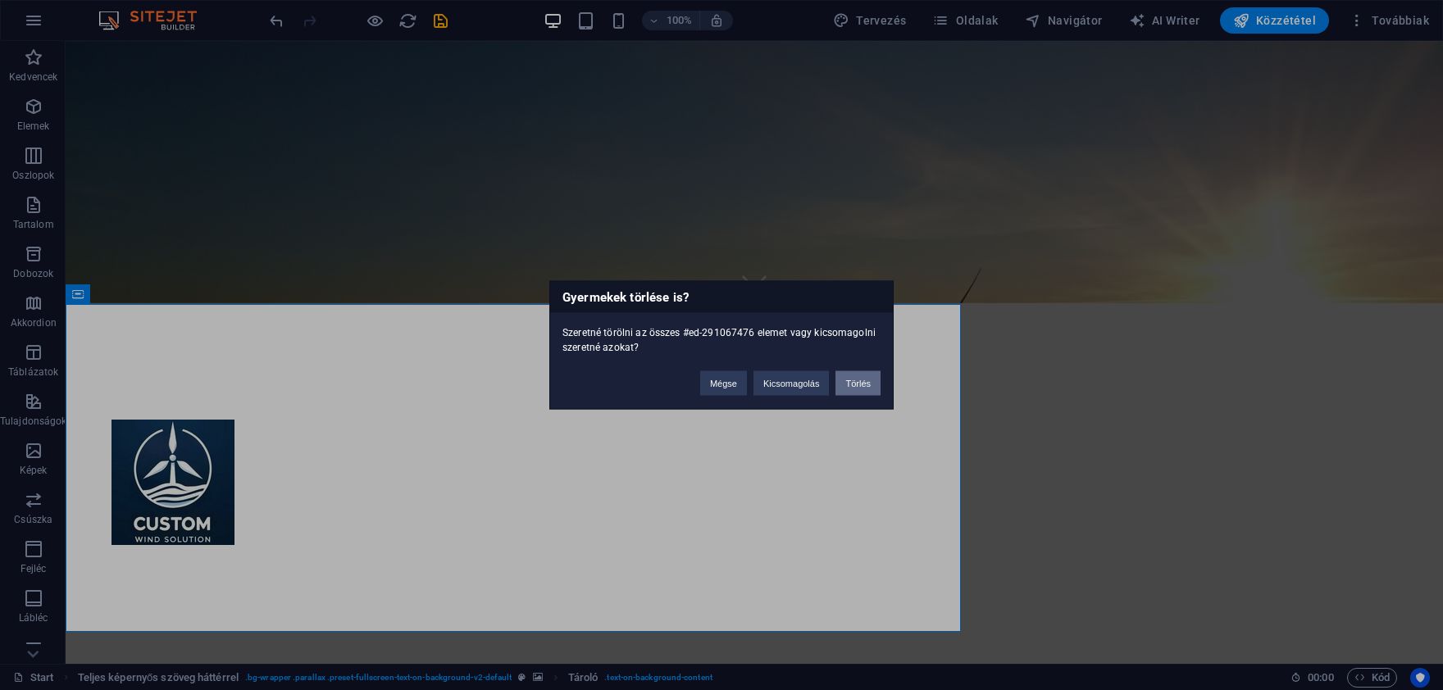
click at [847, 383] on button "Törlés" at bounding box center [858, 383] width 45 height 25
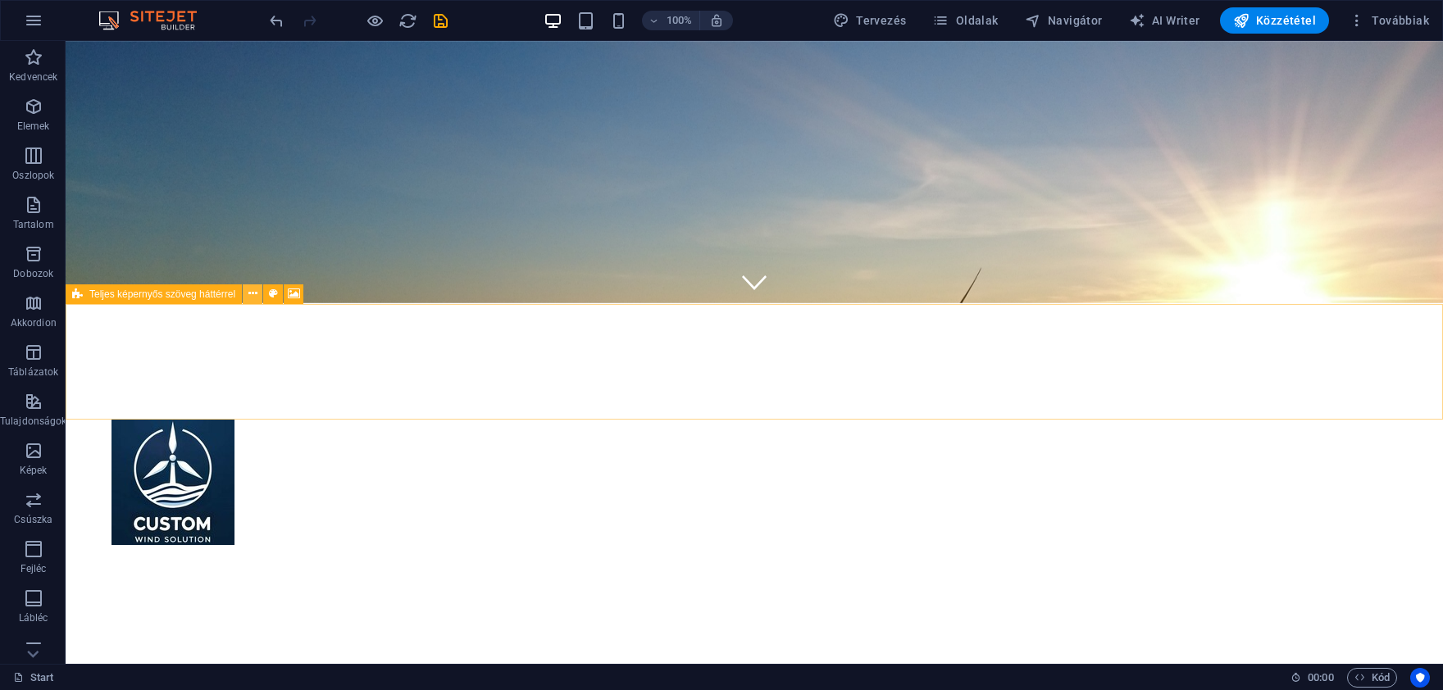
click at [258, 289] on button at bounding box center [253, 295] width 20 height 20
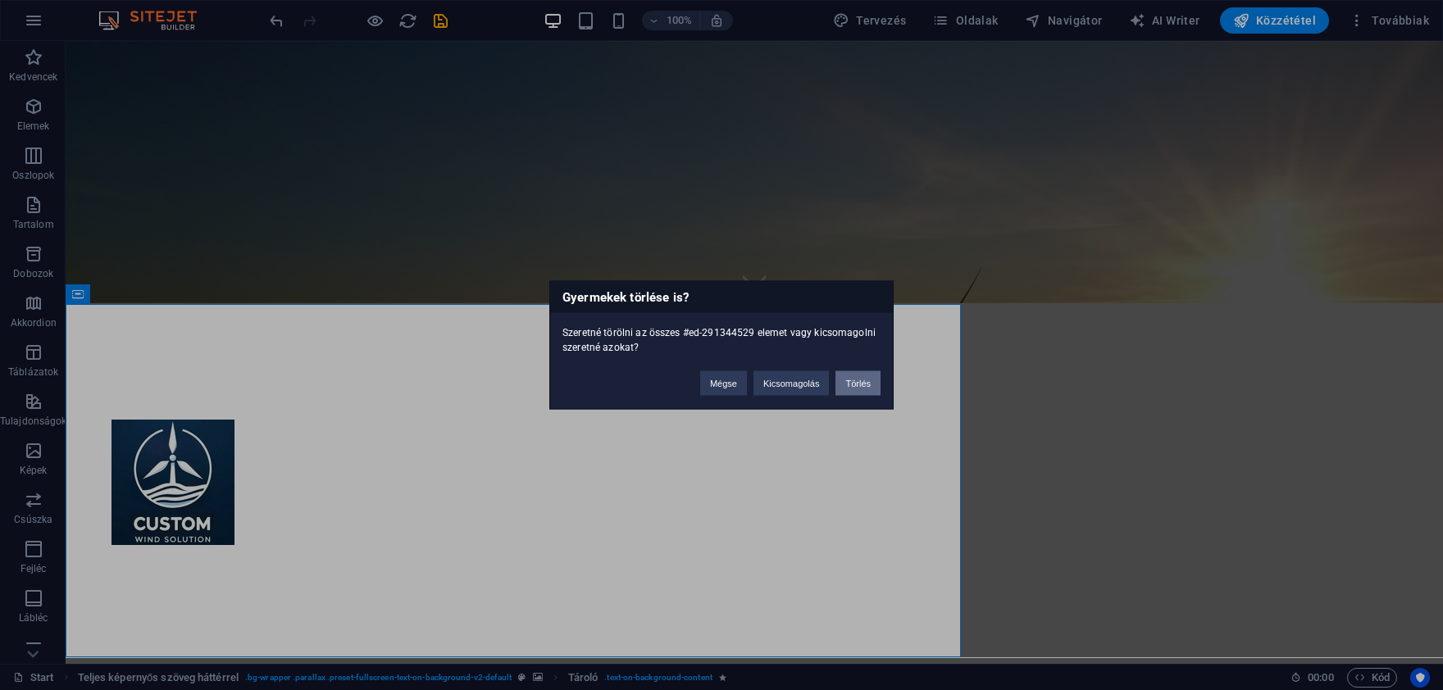
click at [852, 375] on button "Törlés" at bounding box center [858, 383] width 45 height 25
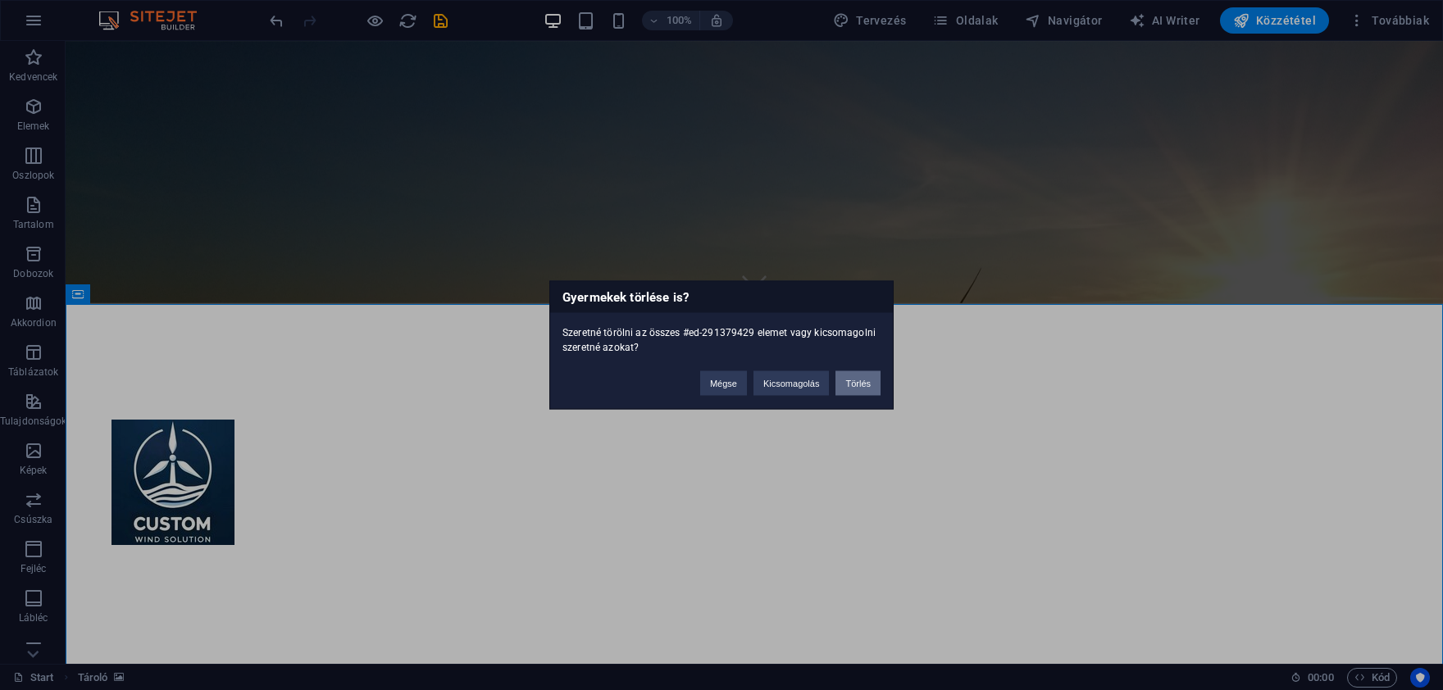
click at [863, 382] on button "Törlés" at bounding box center [858, 383] width 45 height 25
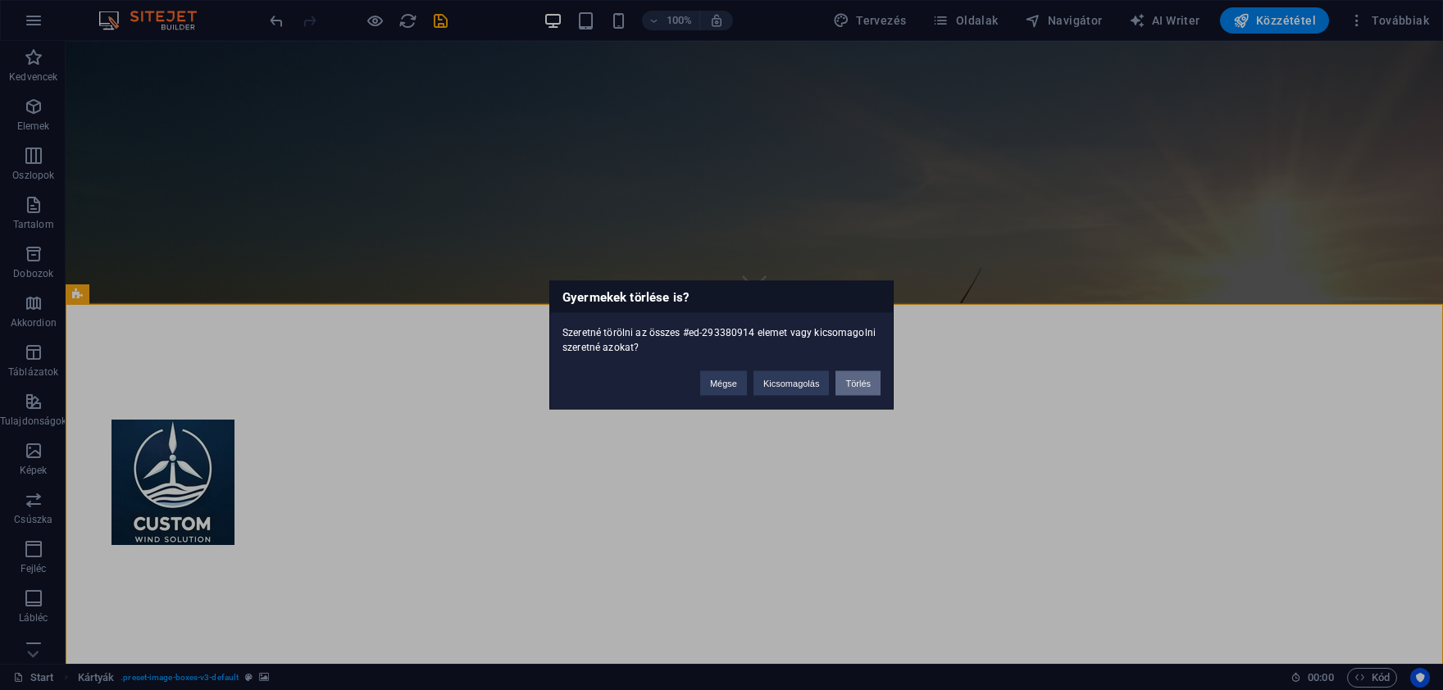
drag, startPoint x: 849, startPoint y: 391, endPoint x: 784, endPoint y: 350, distance: 77.4
click at [849, 391] on button "Törlés" at bounding box center [858, 383] width 45 height 25
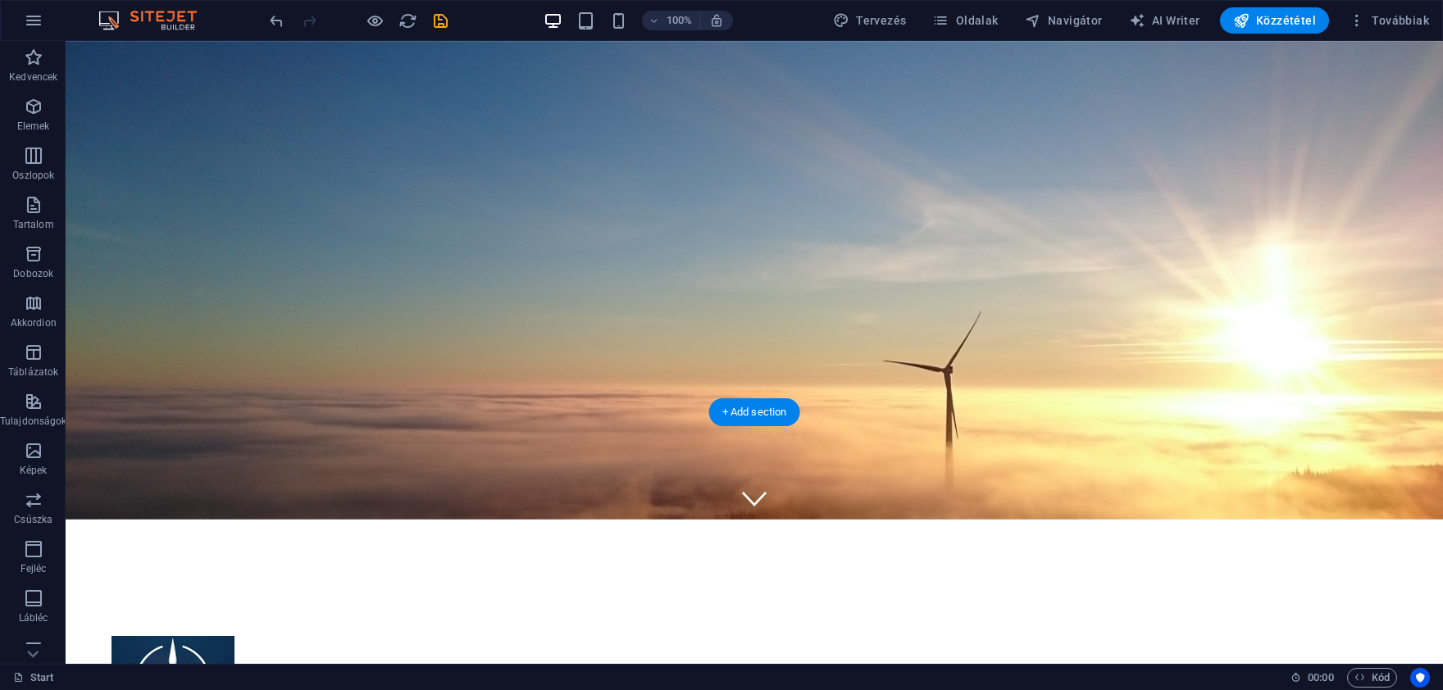
scroll to position [253, 0]
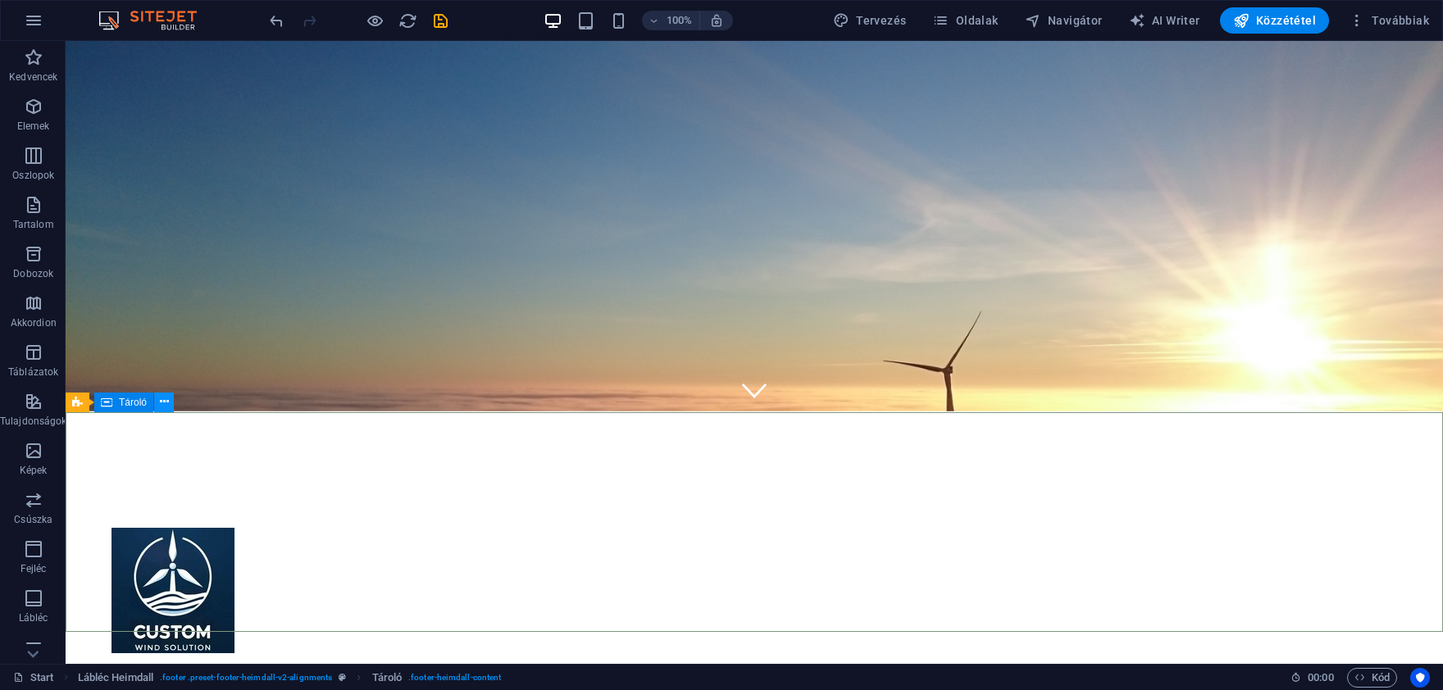
click at [161, 403] on icon at bounding box center [164, 402] width 9 height 17
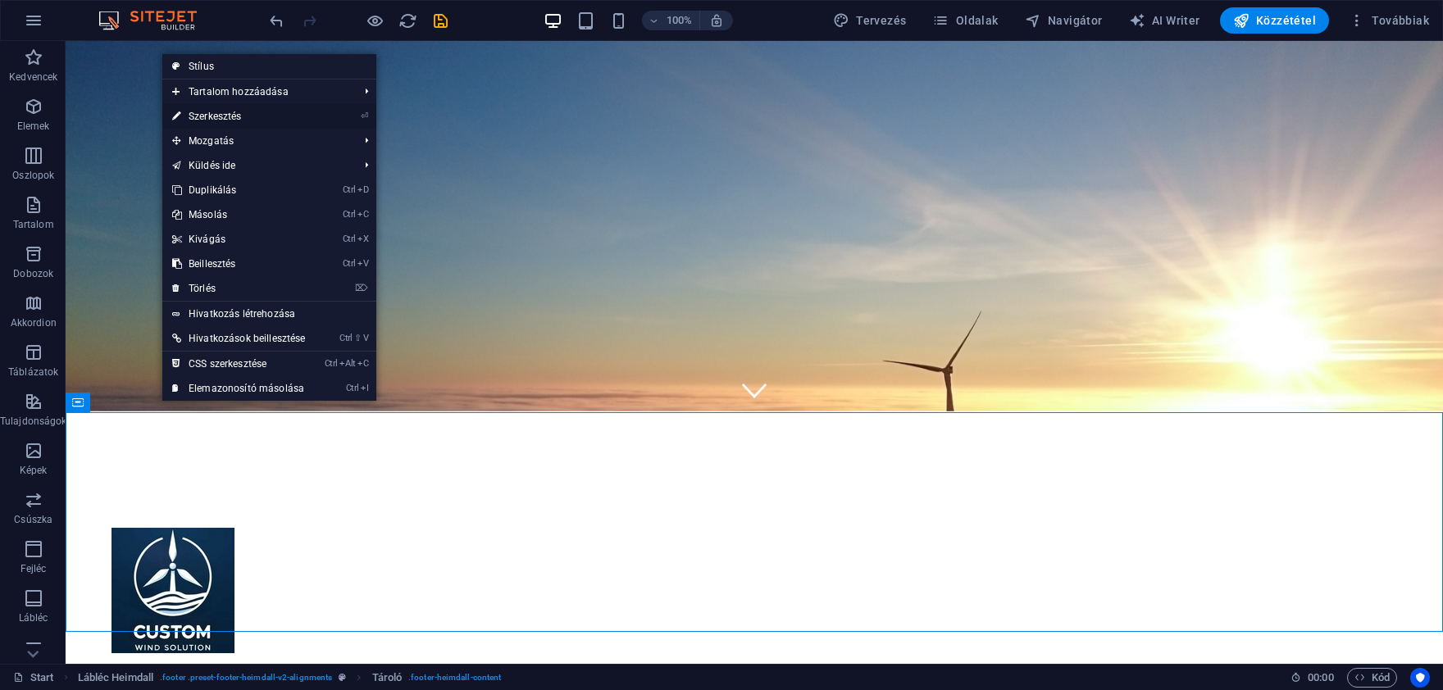
click at [249, 114] on link "⏎ Szerkesztés" at bounding box center [238, 116] width 153 height 25
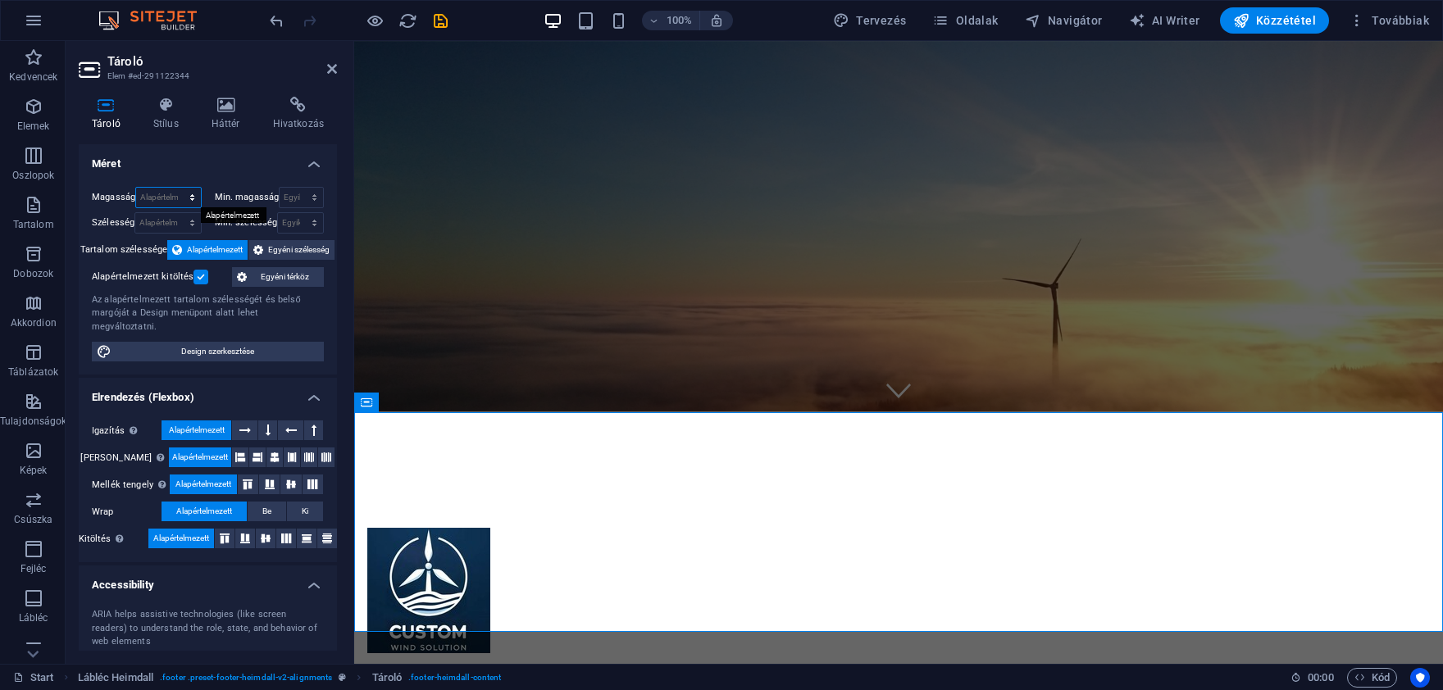
click at [136, 188] on select "Alapértelmezett px rem % vh vw" at bounding box center [168, 198] width 64 height 20
select select "px"
click option "px" at bounding box center [0, 0] width 0 height 0
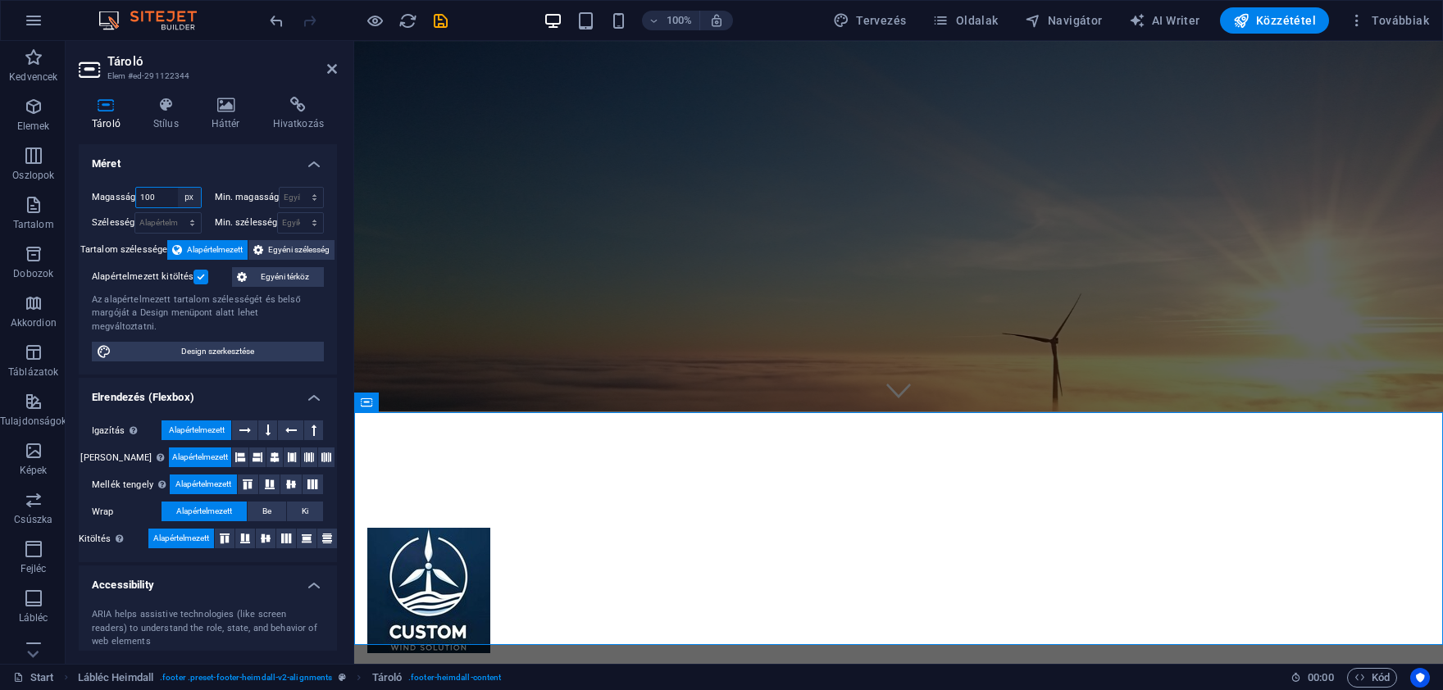
scroll to position [115, 0]
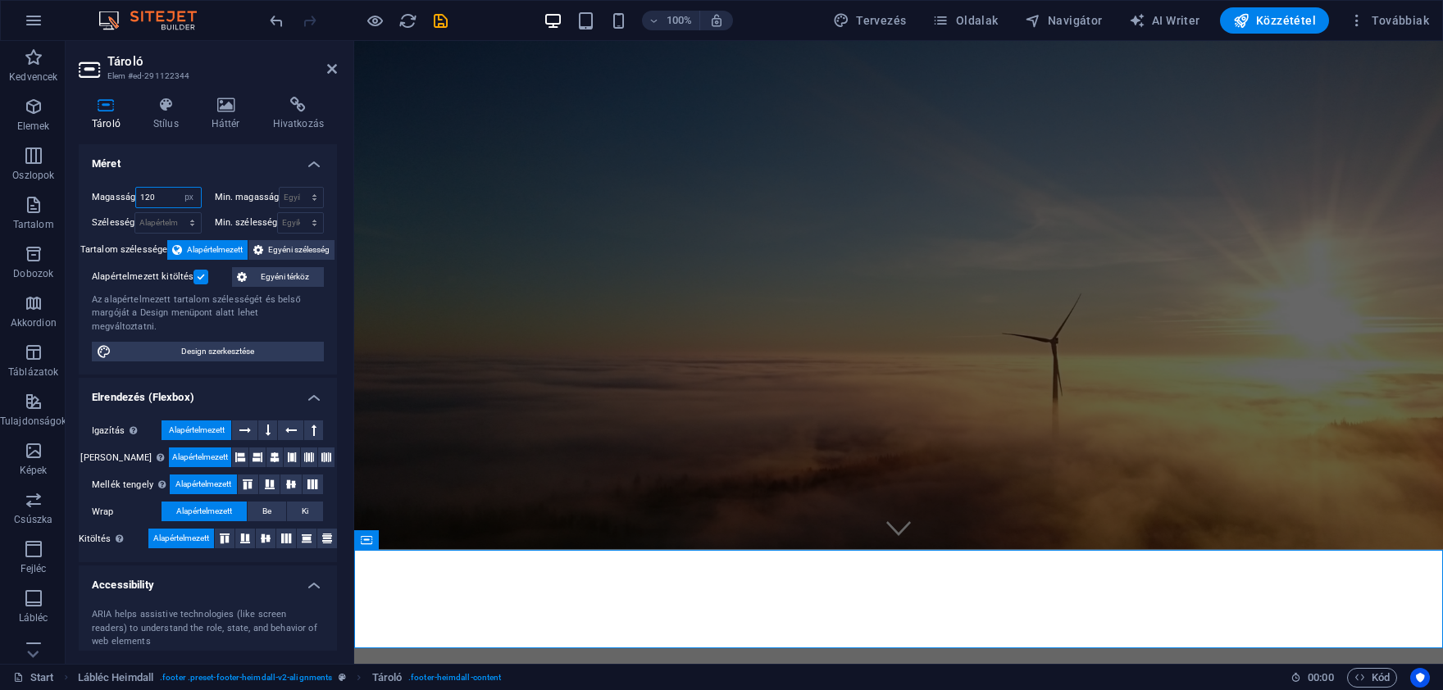
type input "120"
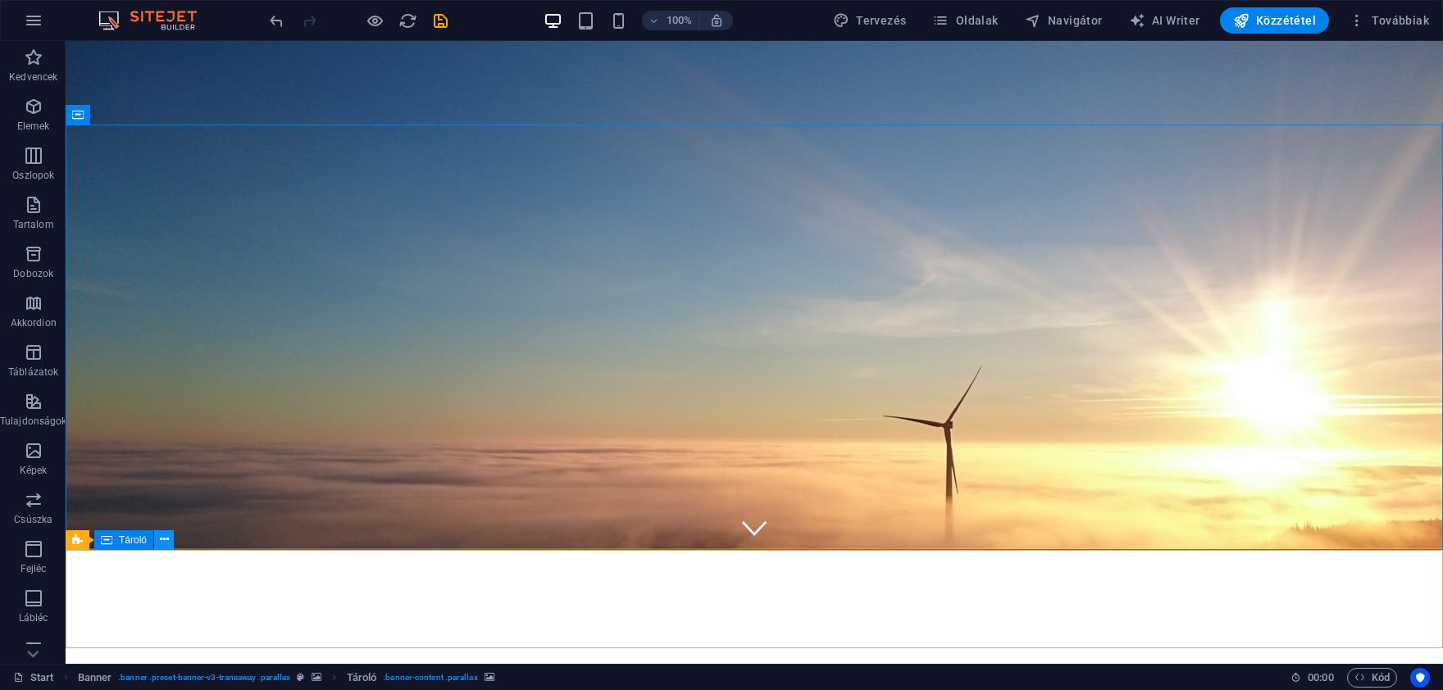
click at [162, 545] on icon at bounding box center [164, 539] width 9 height 17
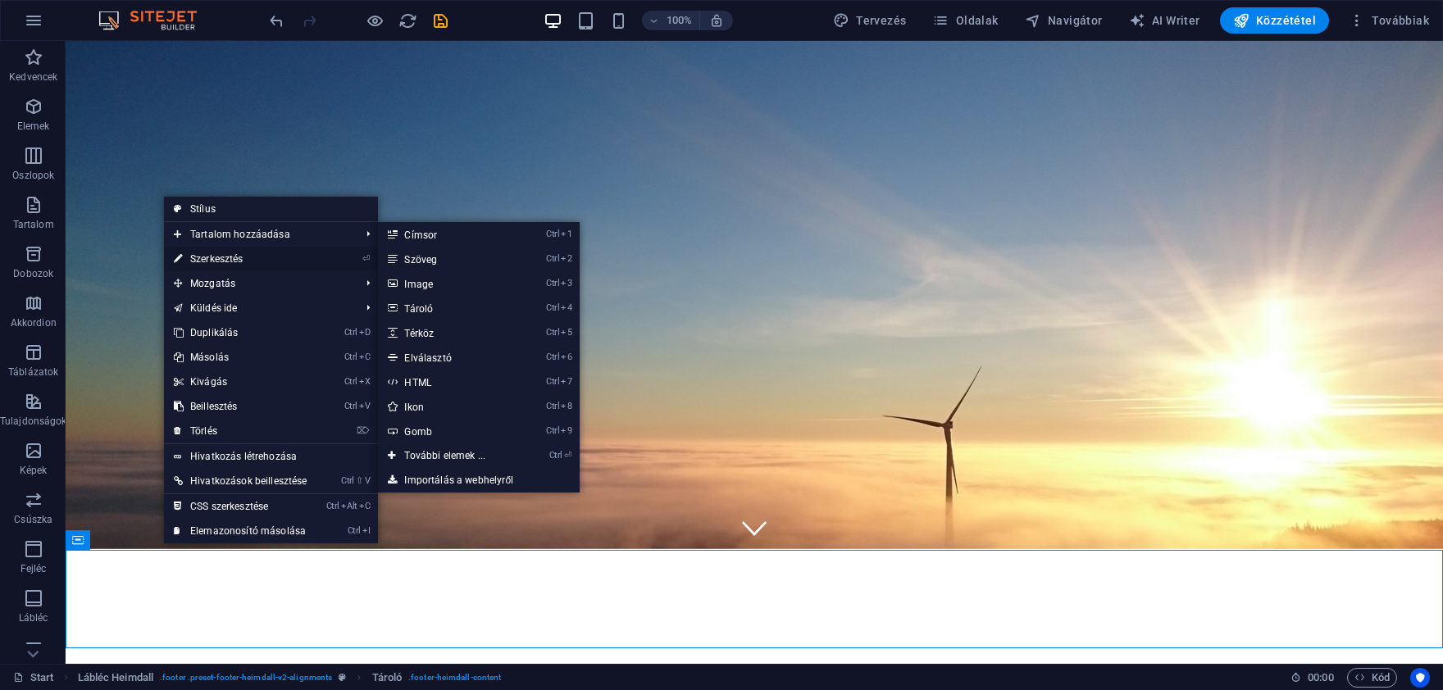
click at [231, 257] on link "⏎ Szerkesztés" at bounding box center [240, 259] width 153 height 25
select select "px"
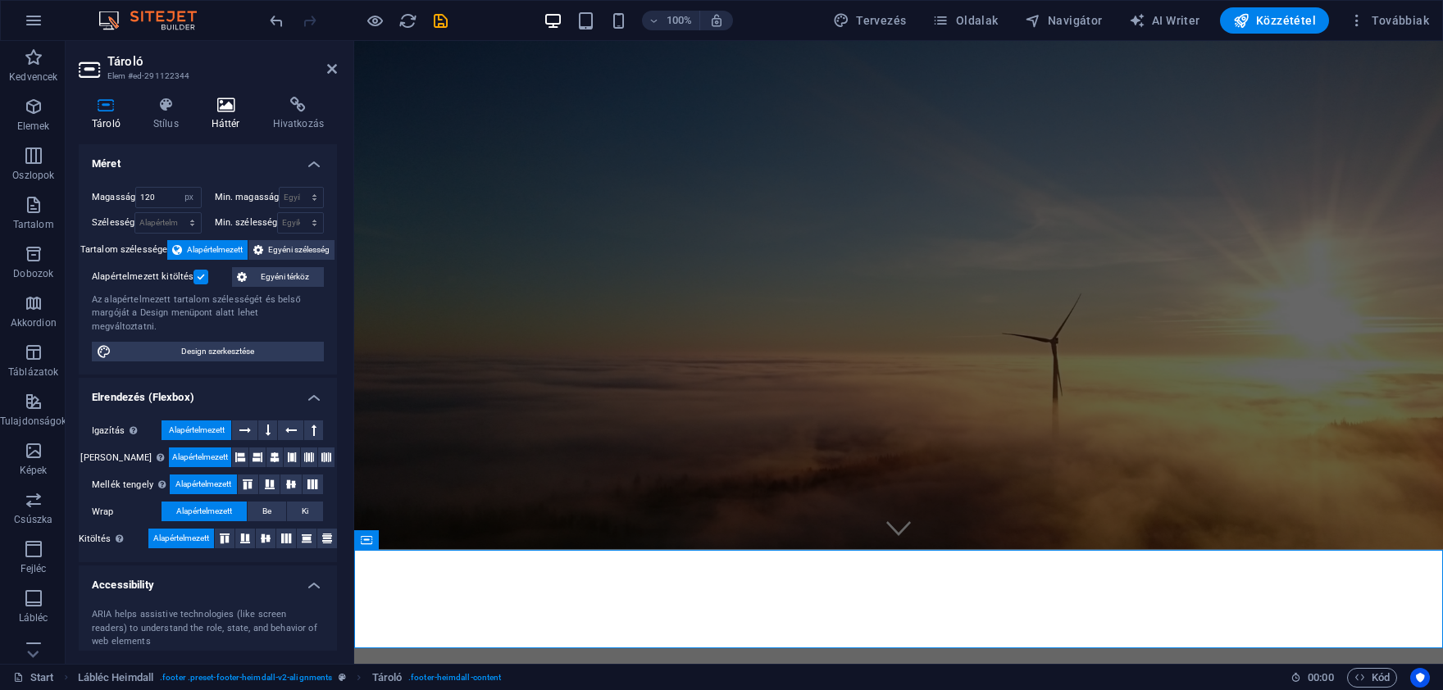
click at [221, 104] on icon at bounding box center [225, 105] width 55 height 16
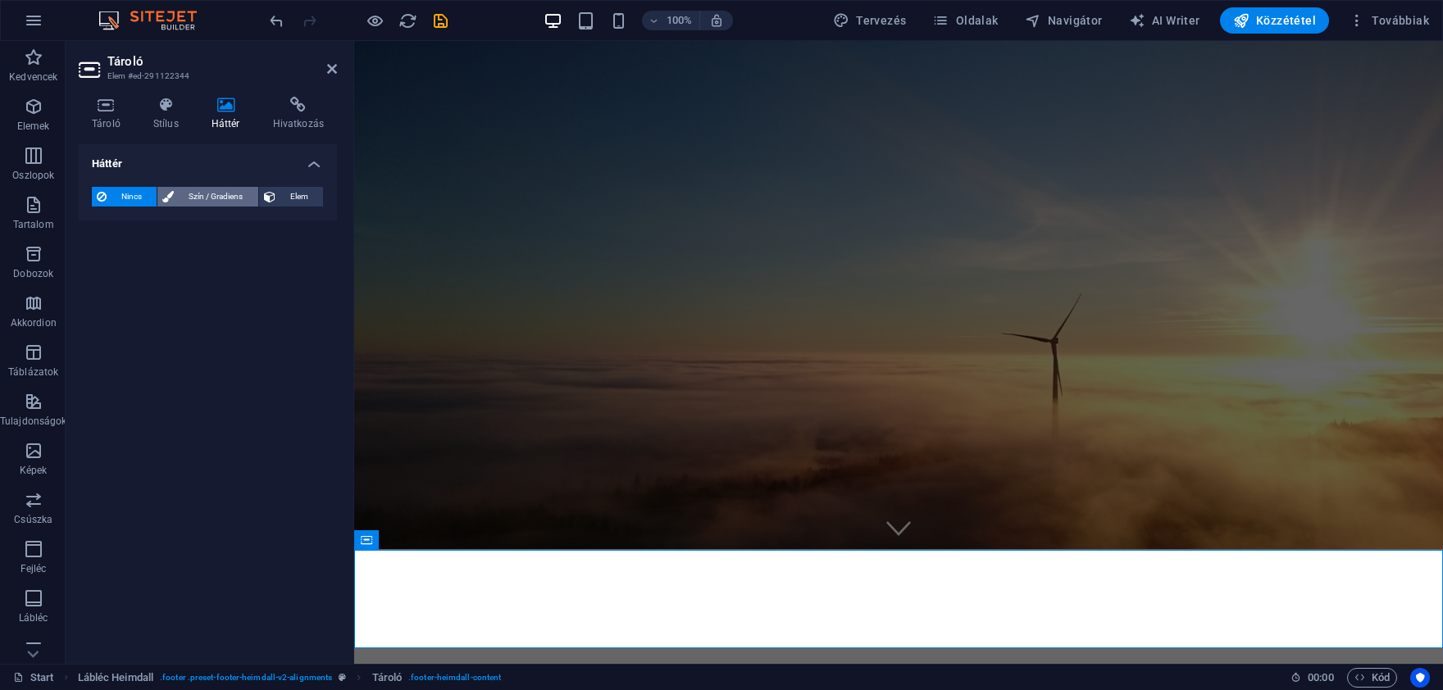
click at [198, 194] on span "Szín / Gradiens" at bounding box center [216, 197] width 74 height 20
click at [157, 223] on span "Gradiens" at bounding box center [153, 227] width 43 height 23
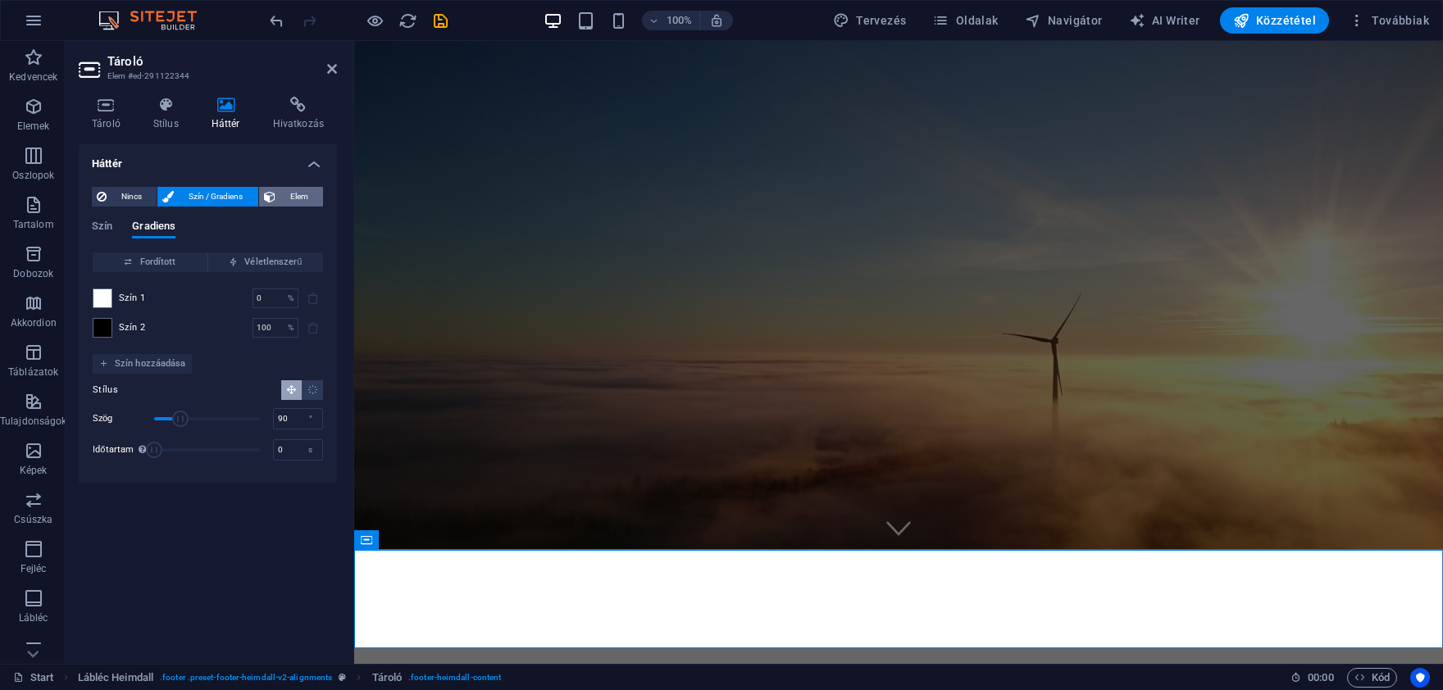
click at [285, 189] on span "Elem" at bounding box center [299, 197] width 38 height 20
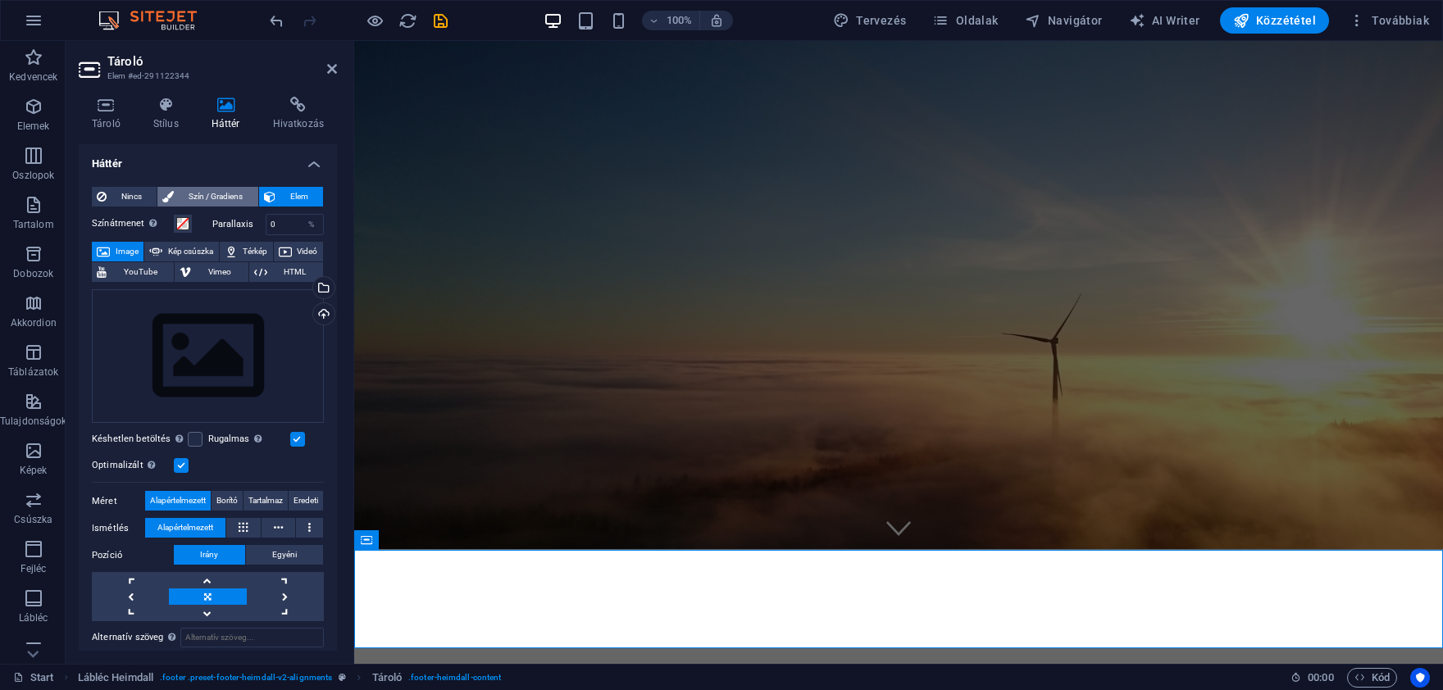
click at [202, 194] on span "Szín / Gradiens" at bounding box center [216, 197] width 74 height 20
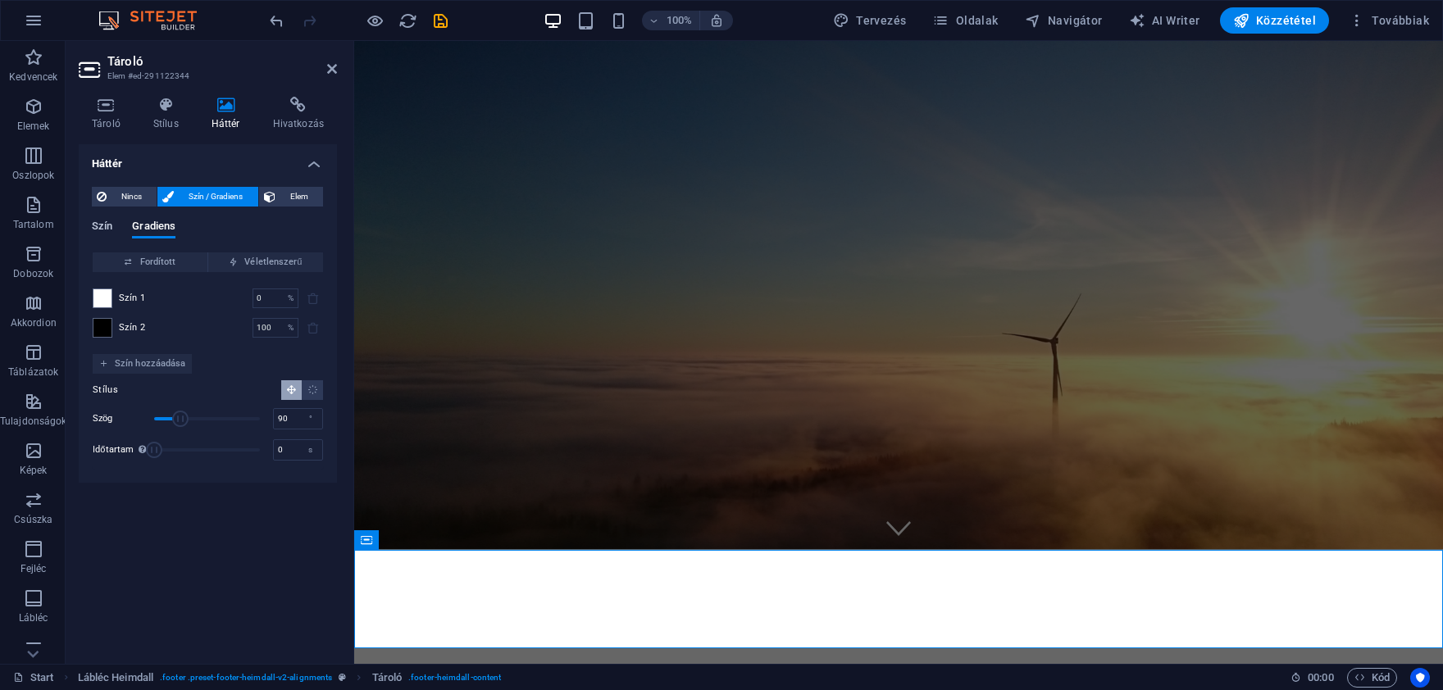
click at [106, 228] on span "Szín" at bounding box center [102, 227] width 20 height 23
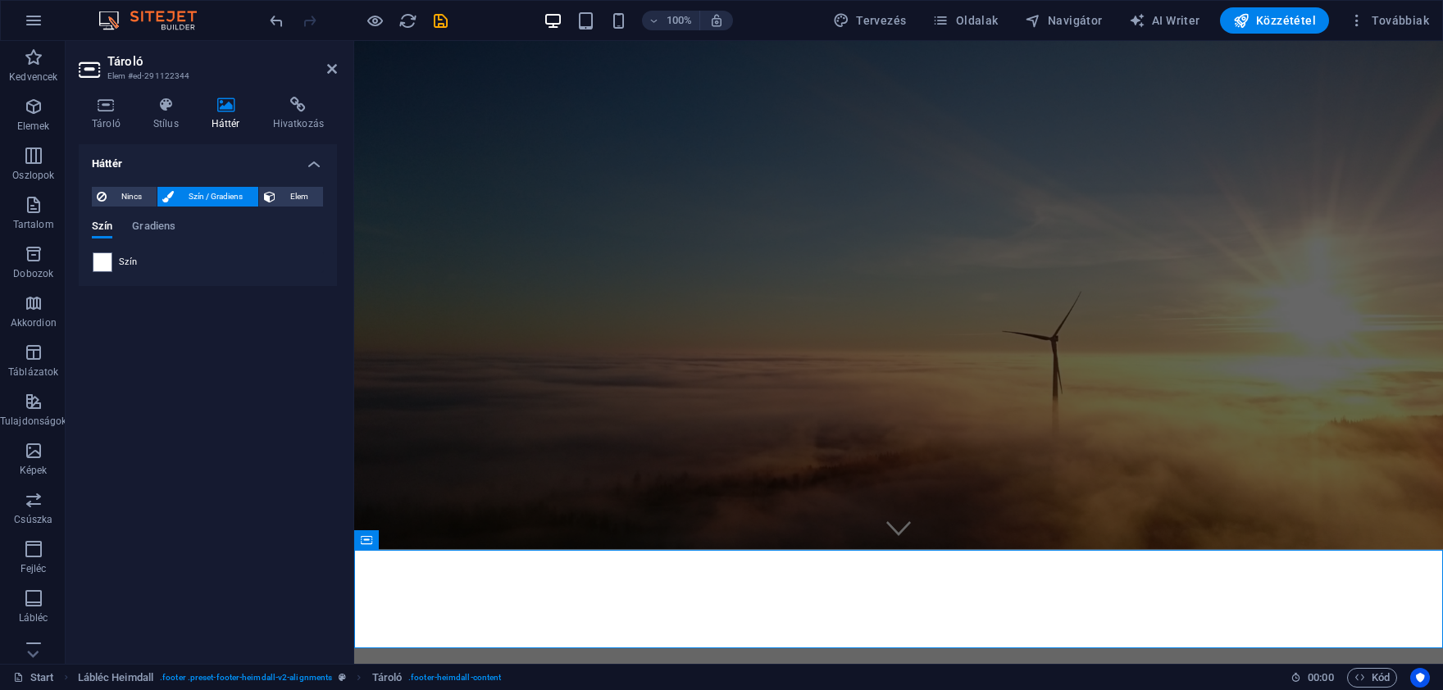
scroll to position [131, 0]
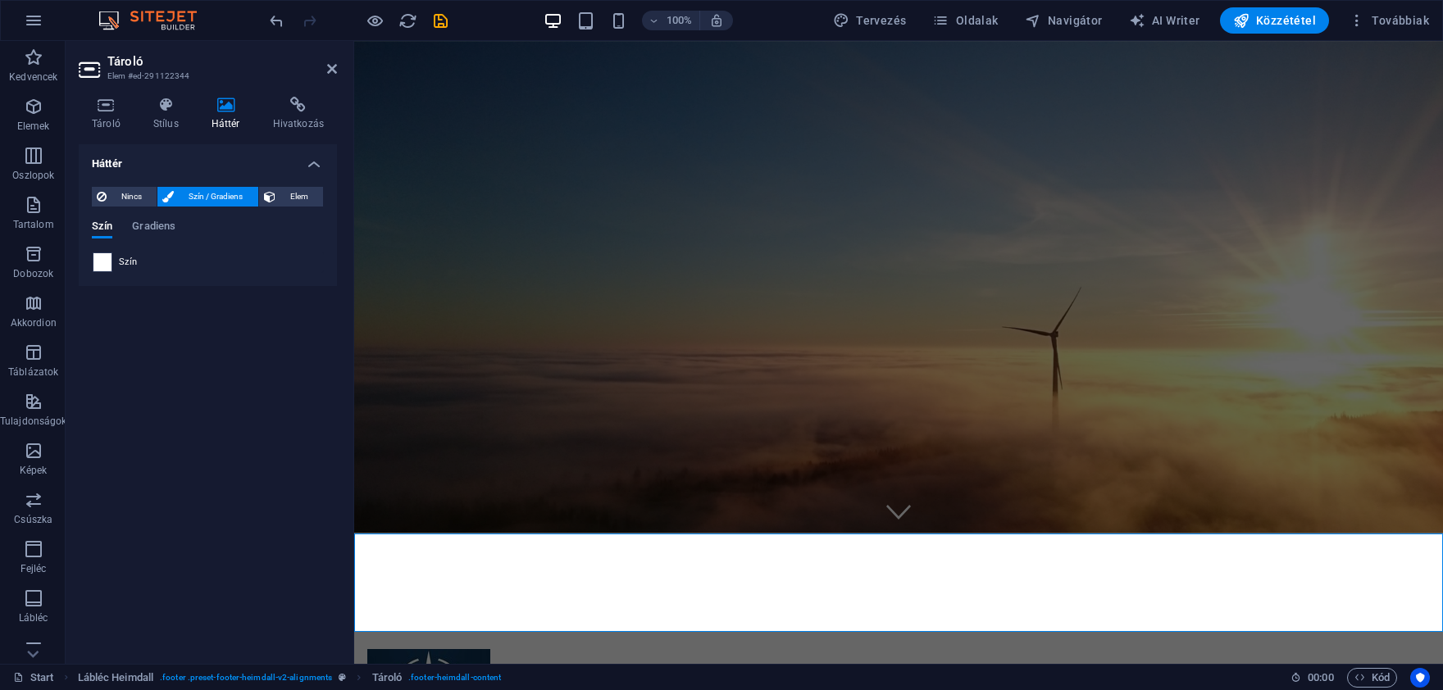
click at [104, 260] on span at bounding box center [102, 262] width 18 height 18
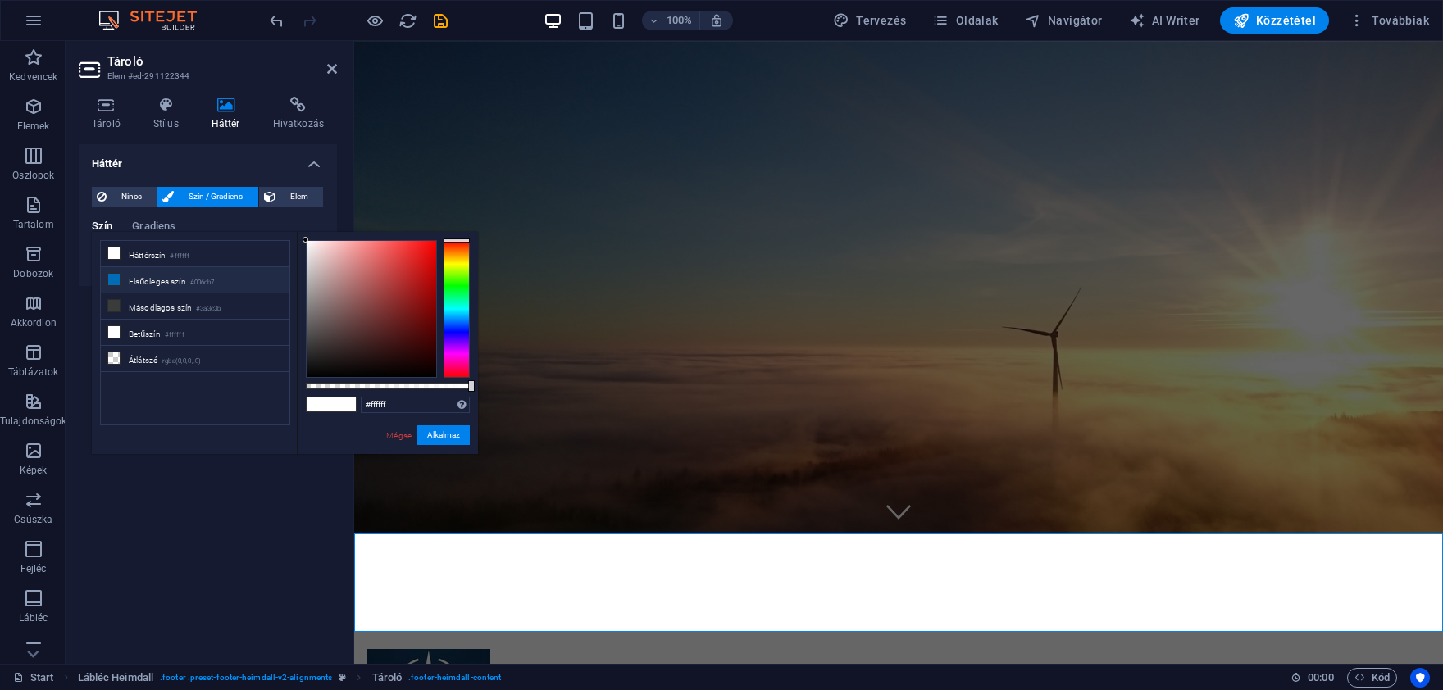
click at [118, 281] on icon at bounding box center [113, 279] width 11 height 11
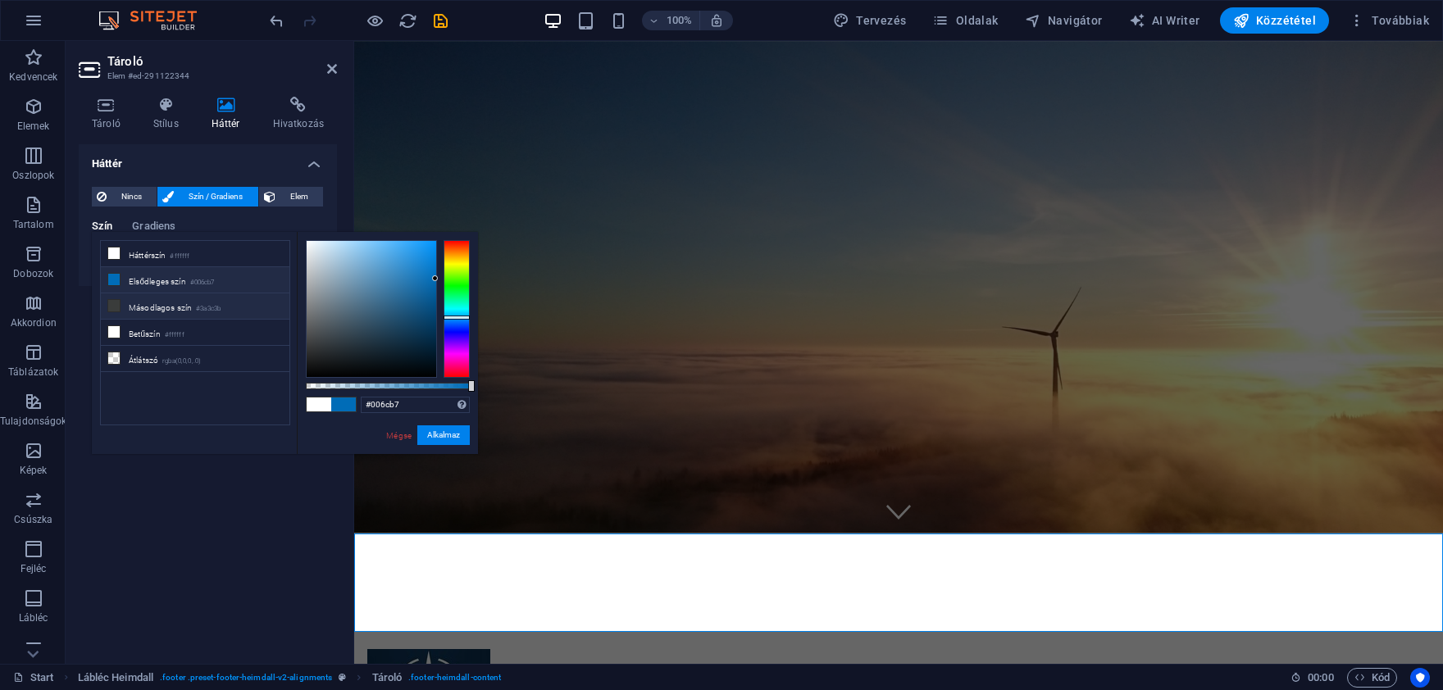
click at [114, 303] on icon at bounding box center [113, 305] width 11 height 11
type input "#3a3c3b"
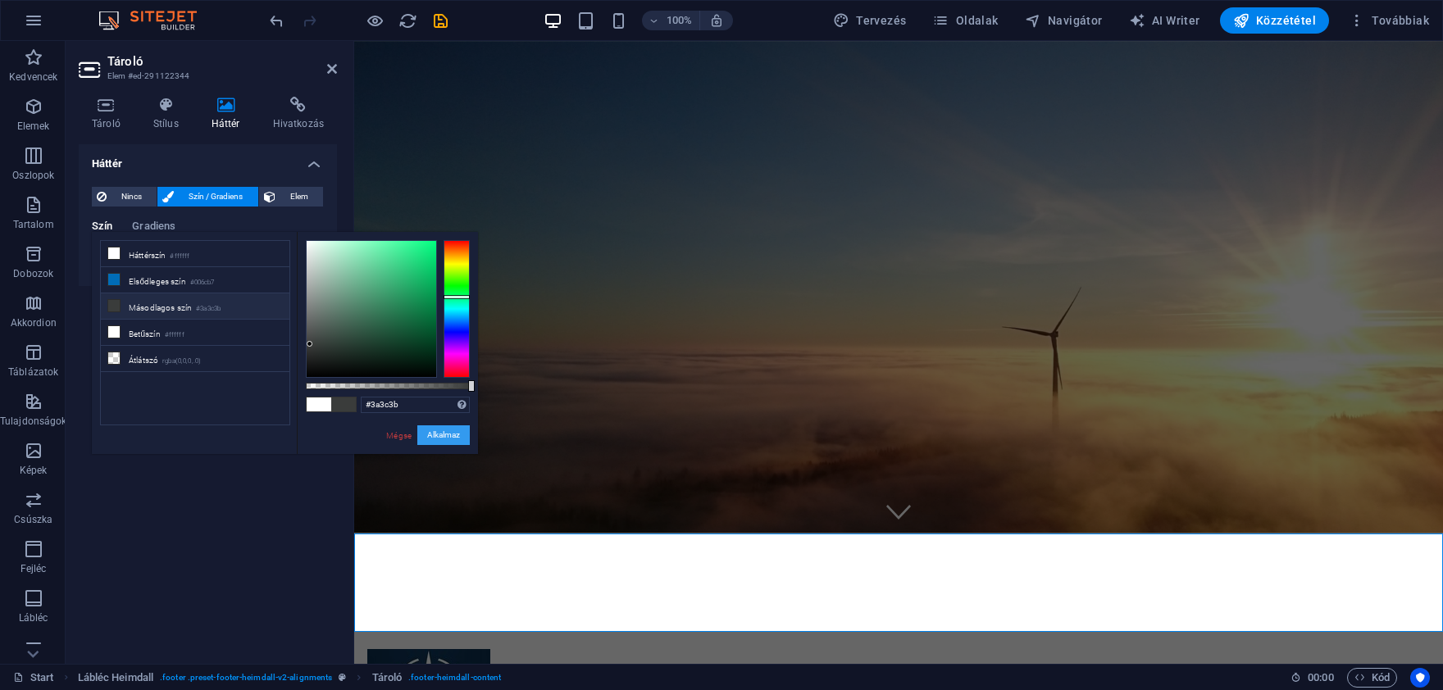
click at [448, 434] on button "Alkalmaz" at bounding box center [443, 436] width 52 height 20
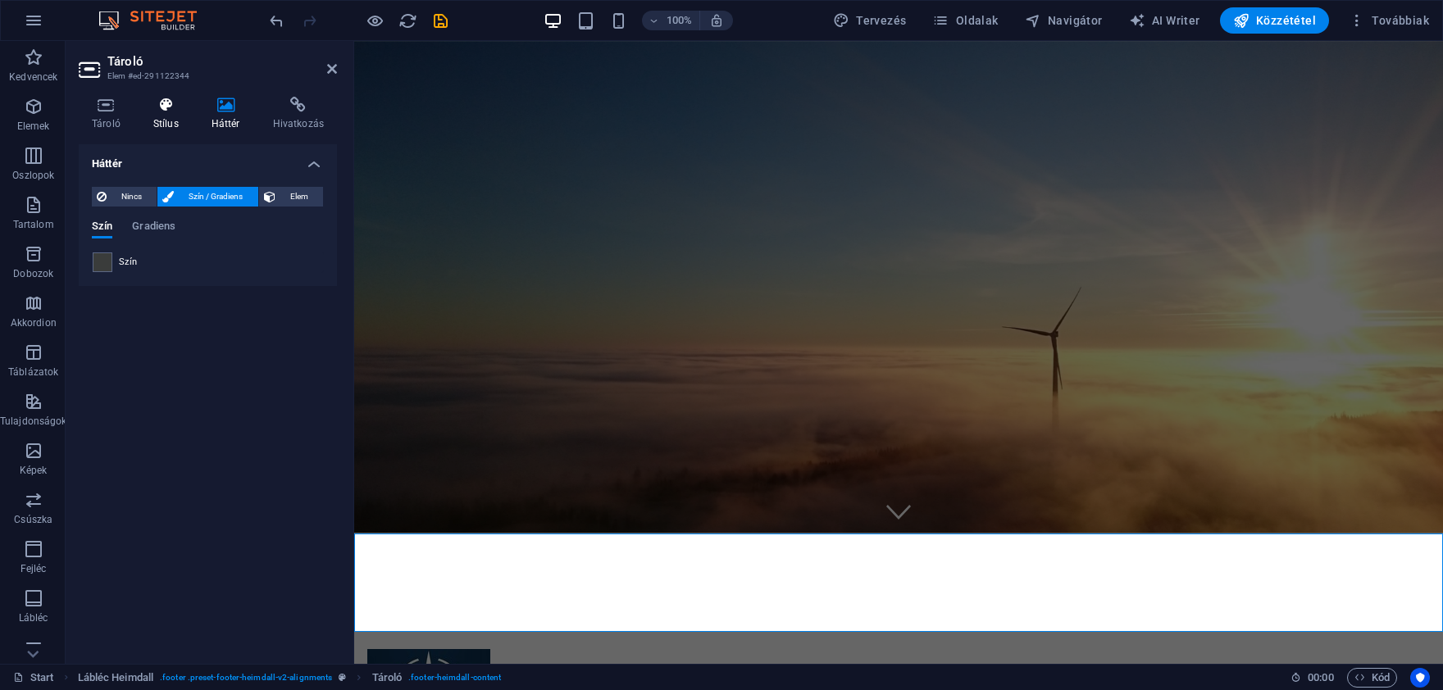
click at [162, 121] on h4 "Stílus" at bounding box center [169, 114] width 58 height 34
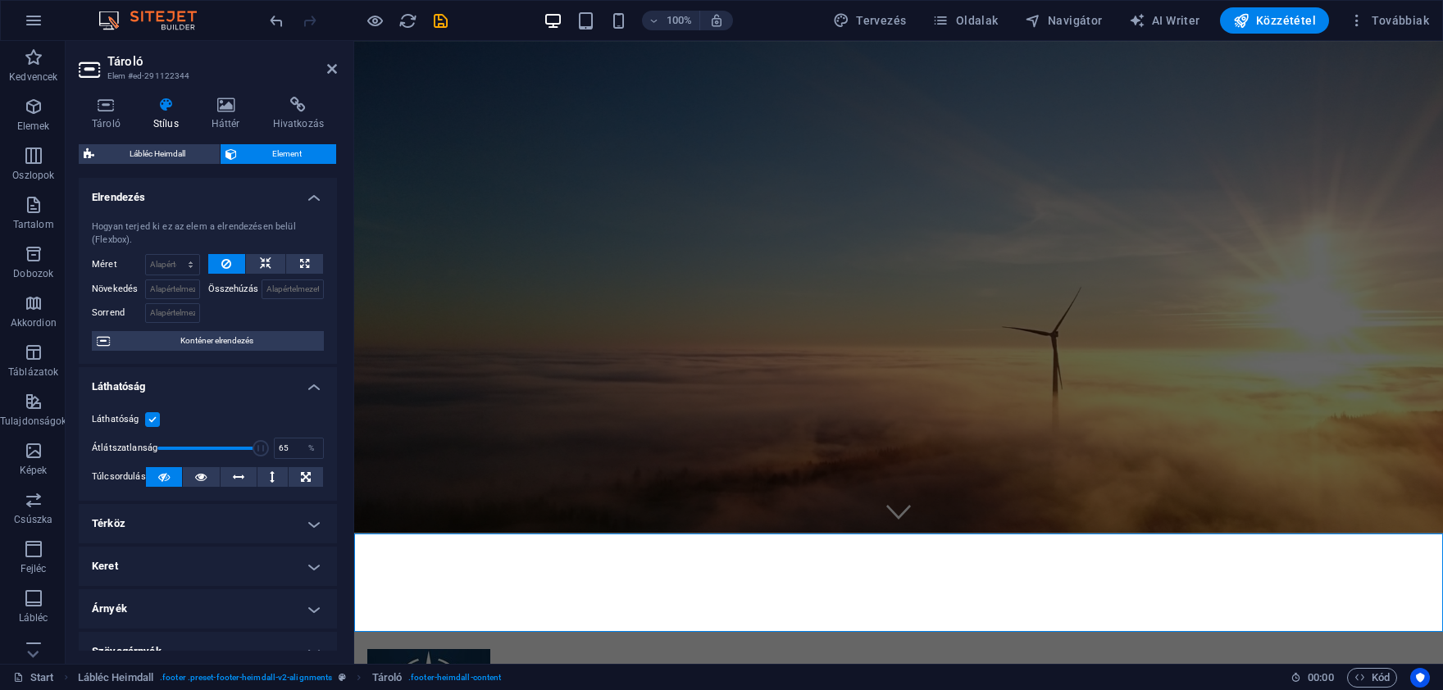
click at [224, 449] on span at bounding box center [208, 448] width 103 height 25
drag, startPoint x: 223, startPoint y: 449, endPoint x: 263, endPoint y: 463, distance: 42.8
click at [263, 463] on div "Láthatóság Átlátszatlanság 100 % Túlcsordulás" at bounding box center [208, 449] width 258 height 104
drag, startPoint x: 262, startPoint y: 439, endPoint x: 204, endPoint y: 449, distance: 59.0
click at [205, 450] on span at bounding box center [208, 448] width 16 height 16
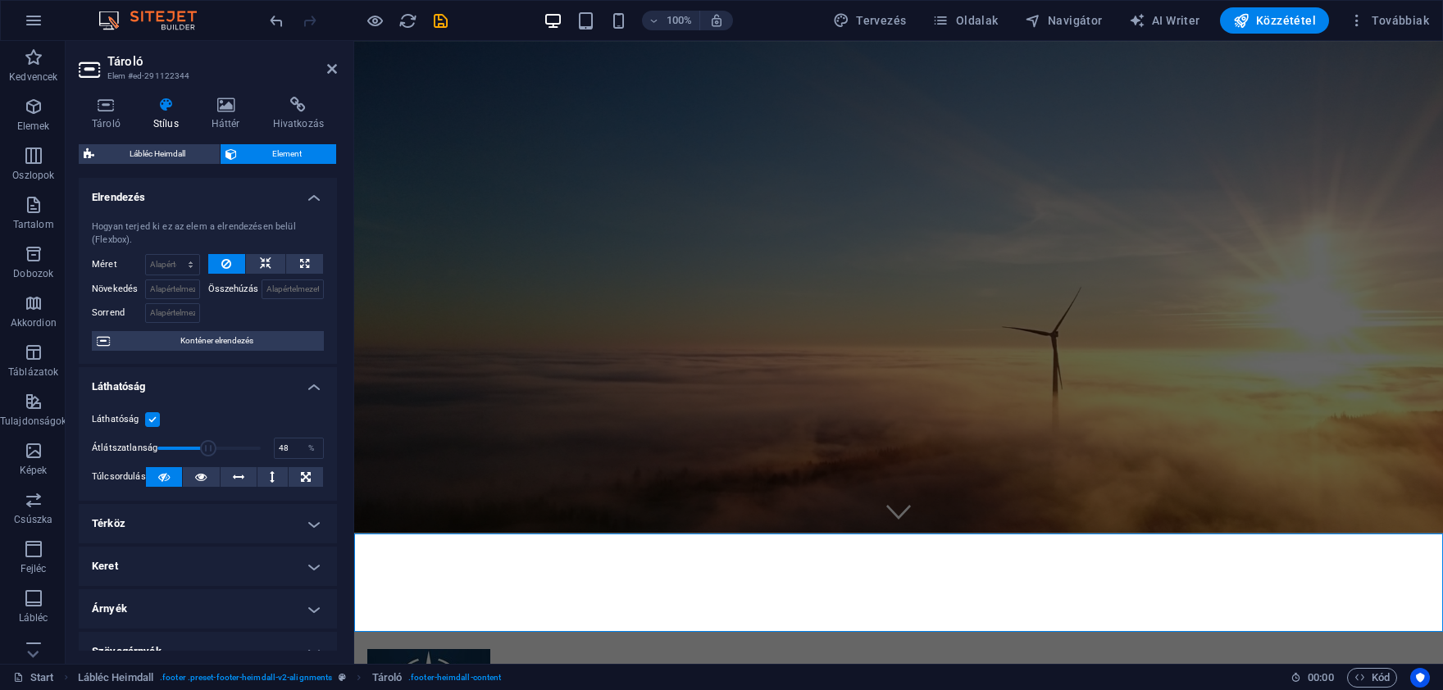
type input "47"
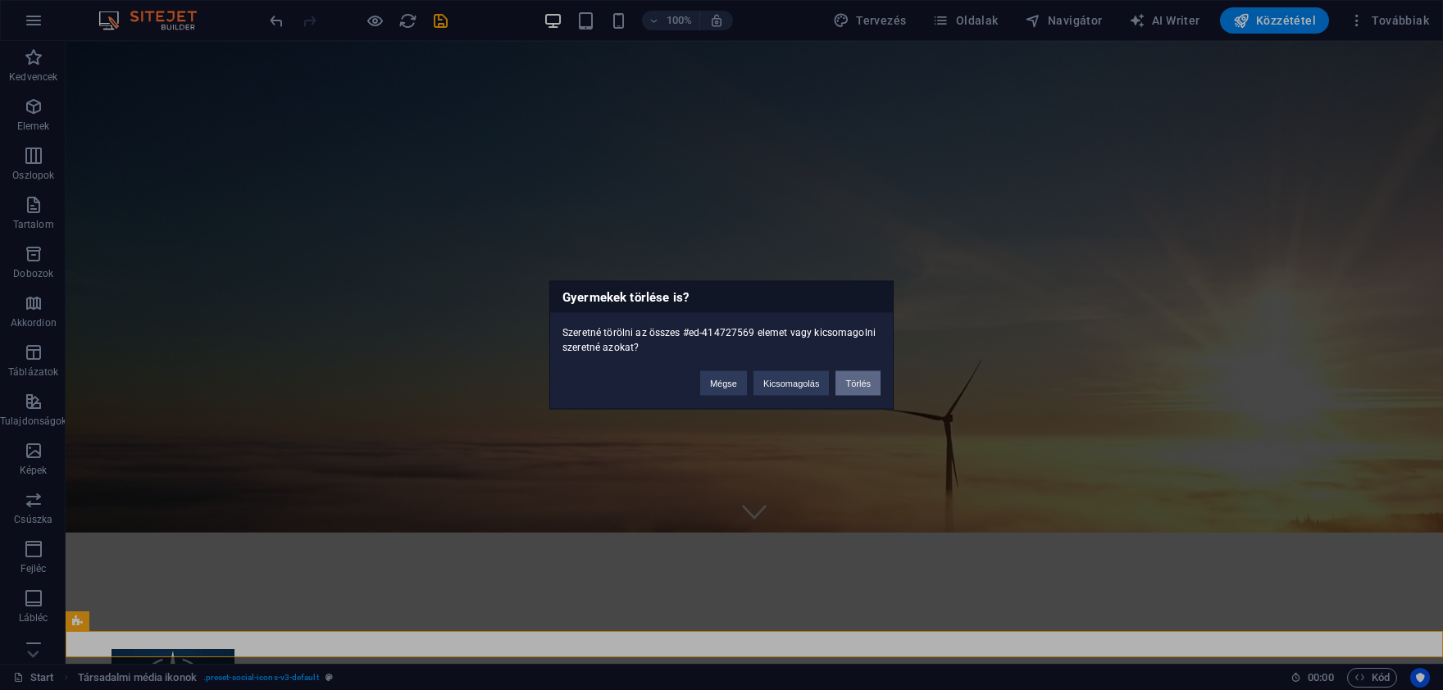
click at [845, 374] on button "Törlés" at bounding box center [858, 383] width 45 height 25
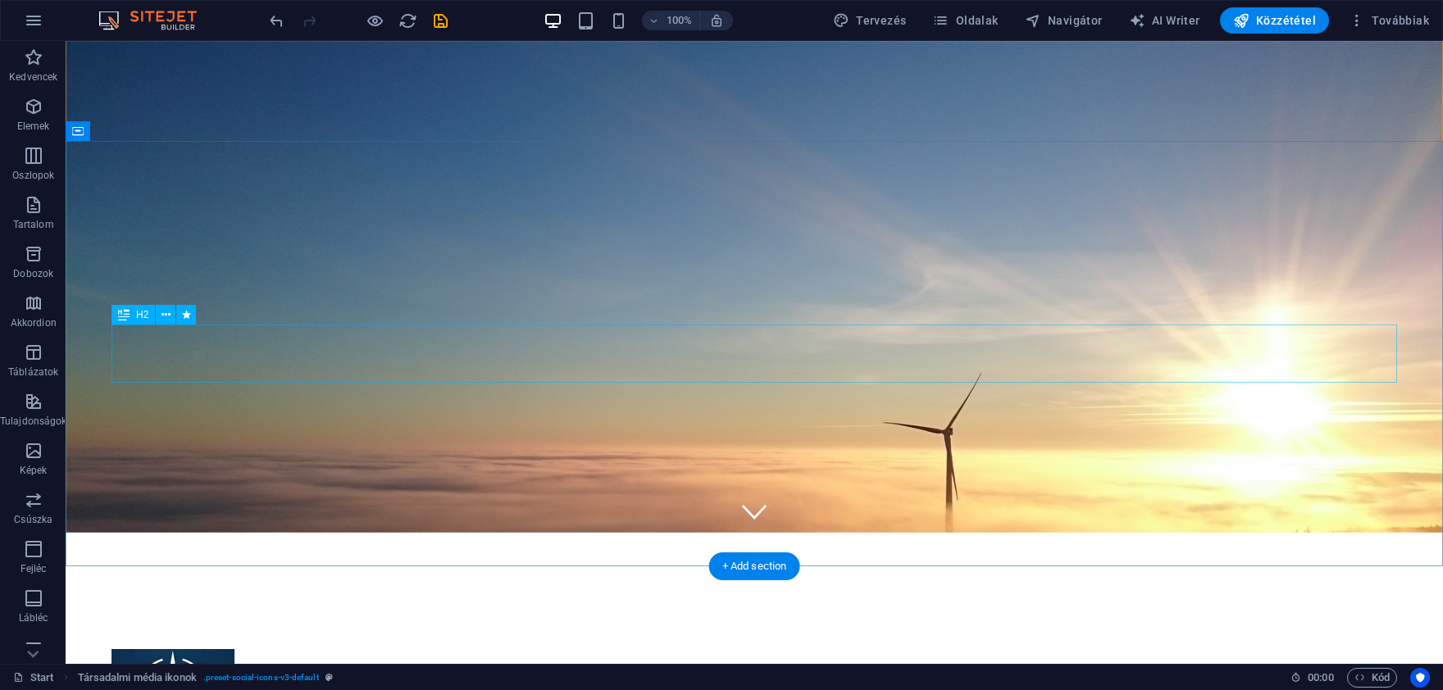
scroll to position [98, 0]
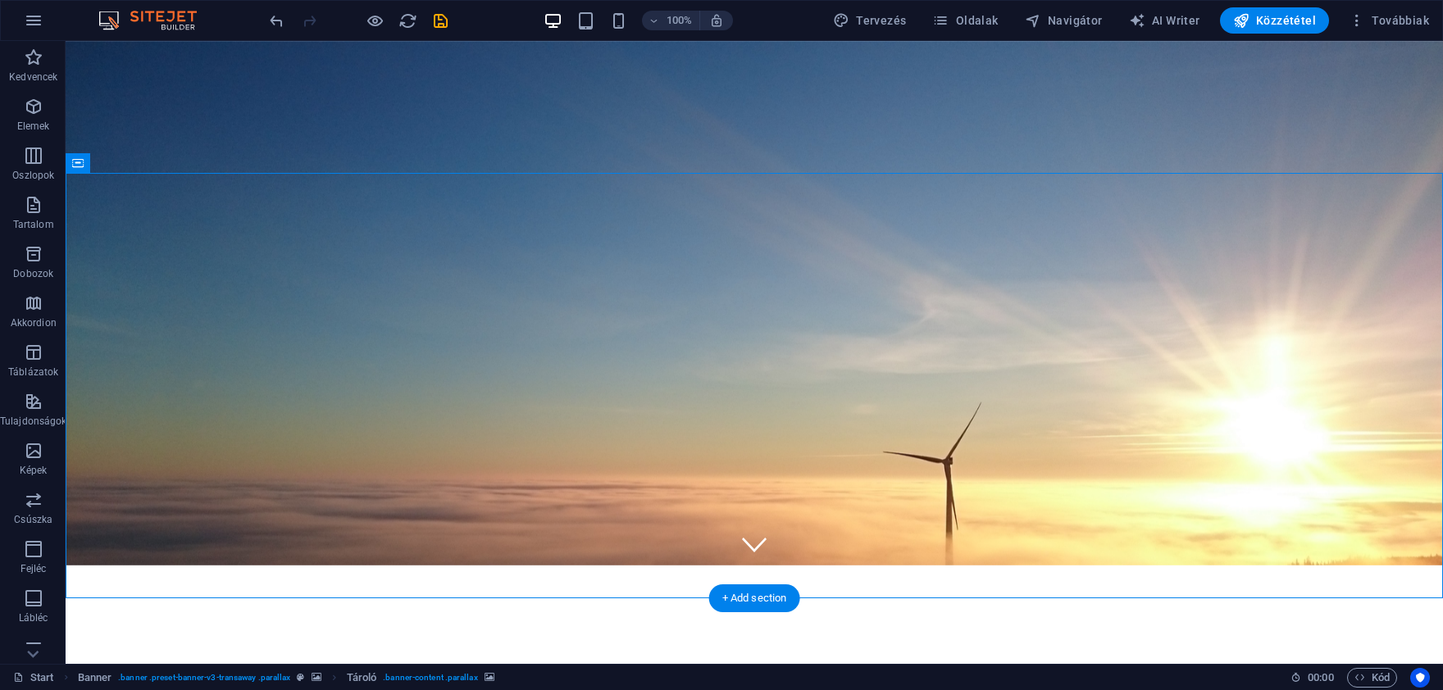
scroll to position [0, 0]
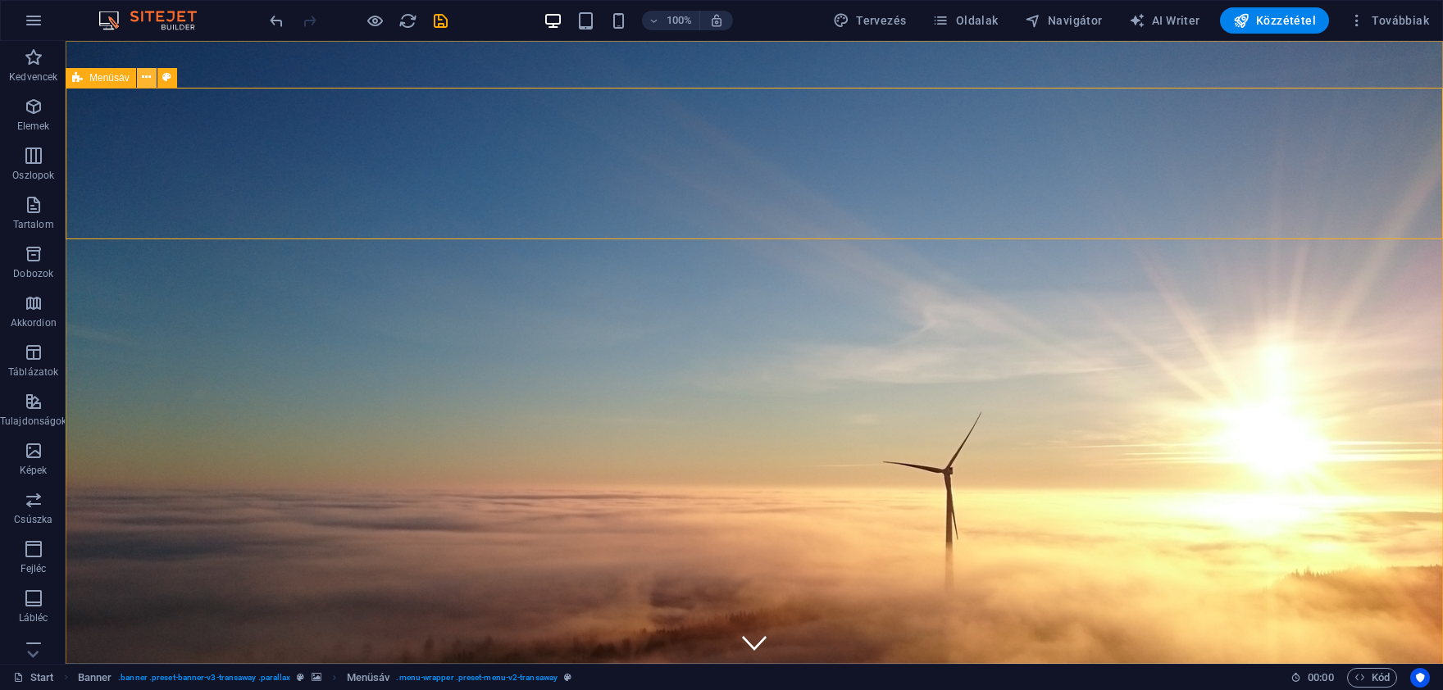
click at [147, 75] on icon at bounding box center [146, 77] width 9 height 17
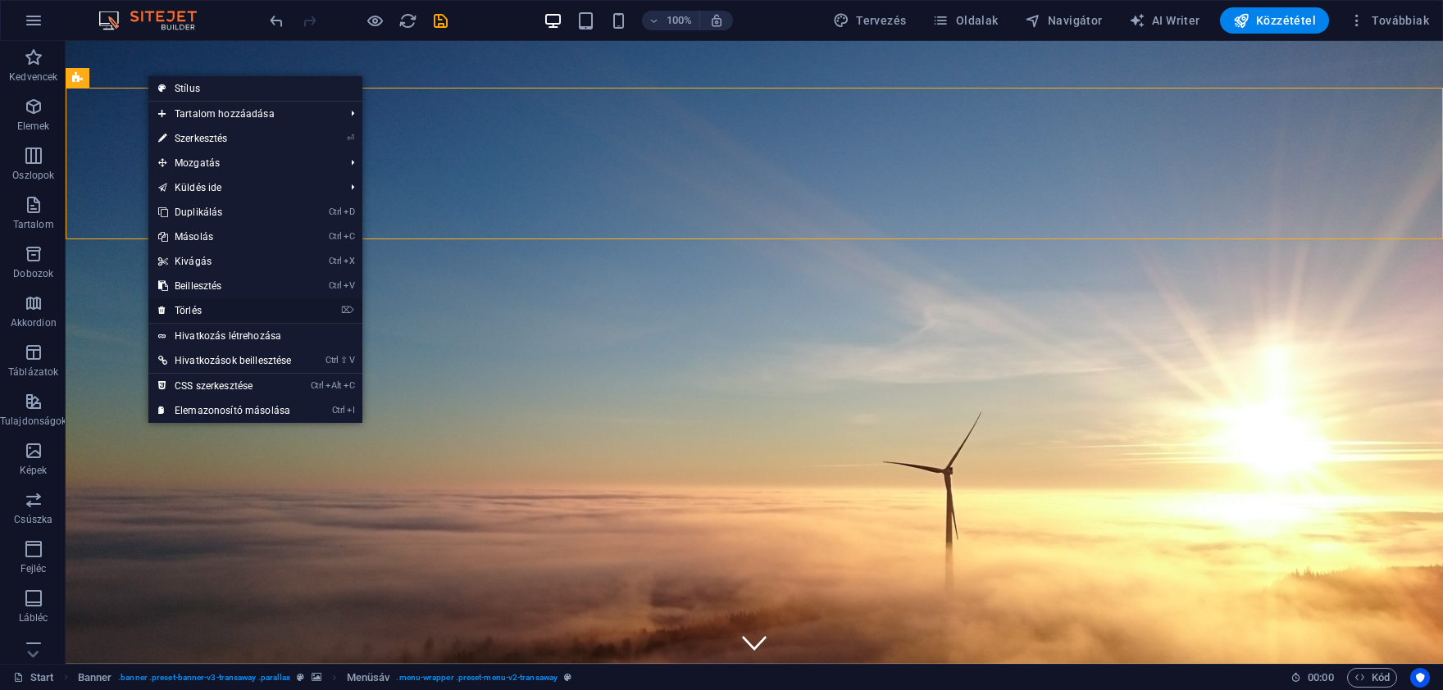
click at [213, 310] on link "⌦ Törlés" at bounding box center [224, 310] width 153 height 25
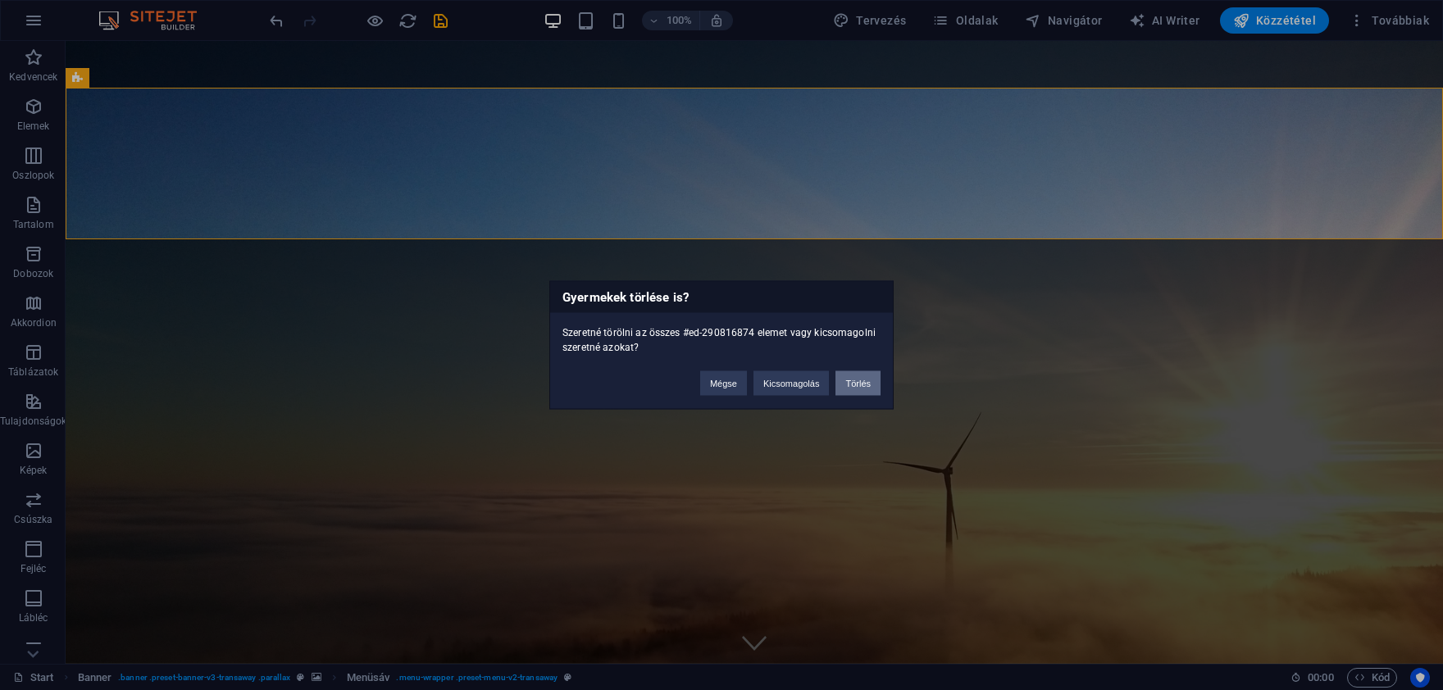
click at [855, 376] on button "Törlés" at bounding box center [858, 383] width 45 height 25
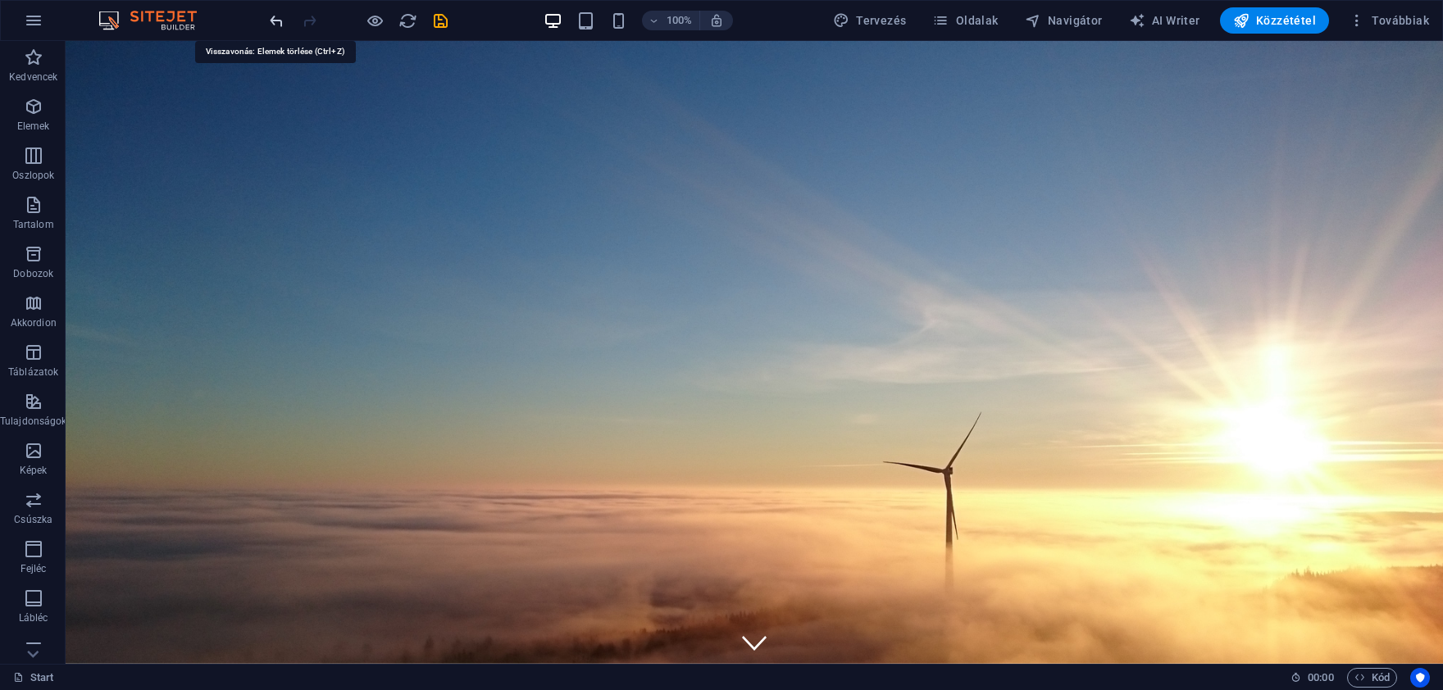
click at [280, 20] on icon "undo" at bounding box center [276, 20] width 19 height 19
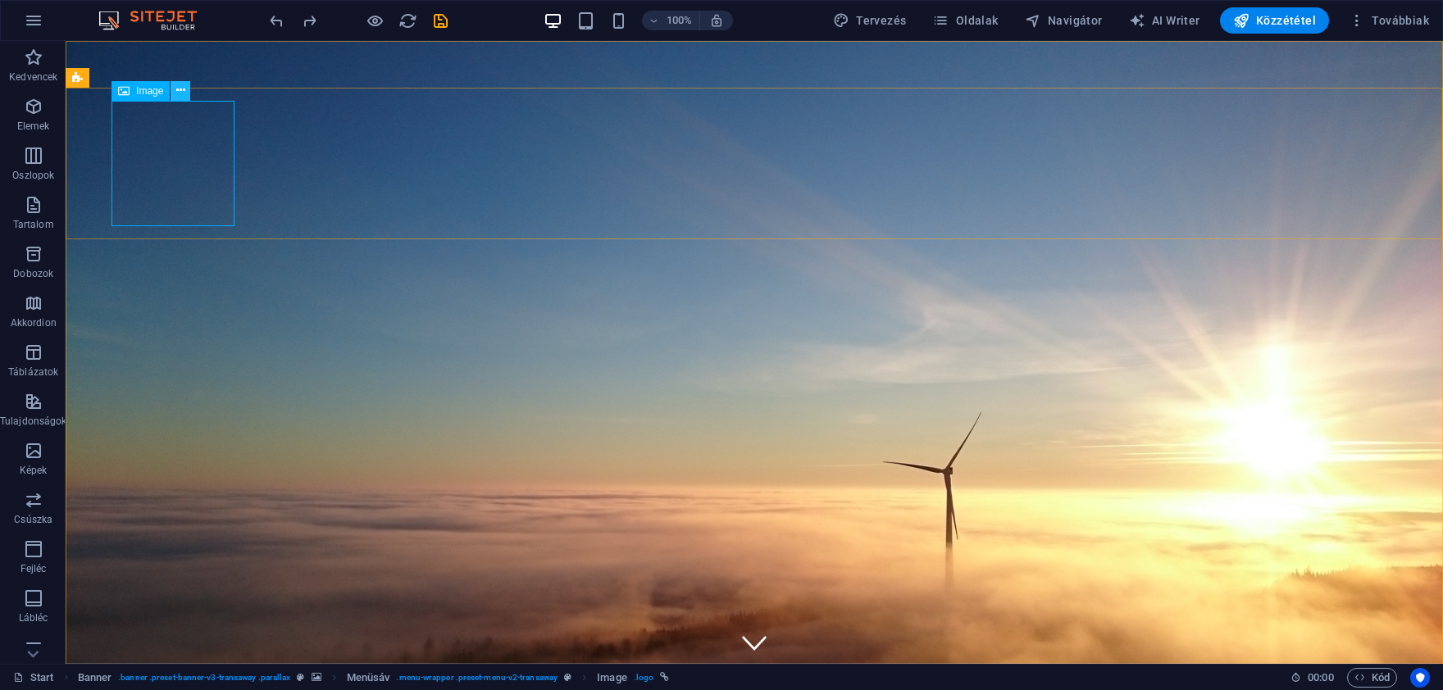
click at [177, 92] on button at bounding box center [181, 91] width 20 height 20
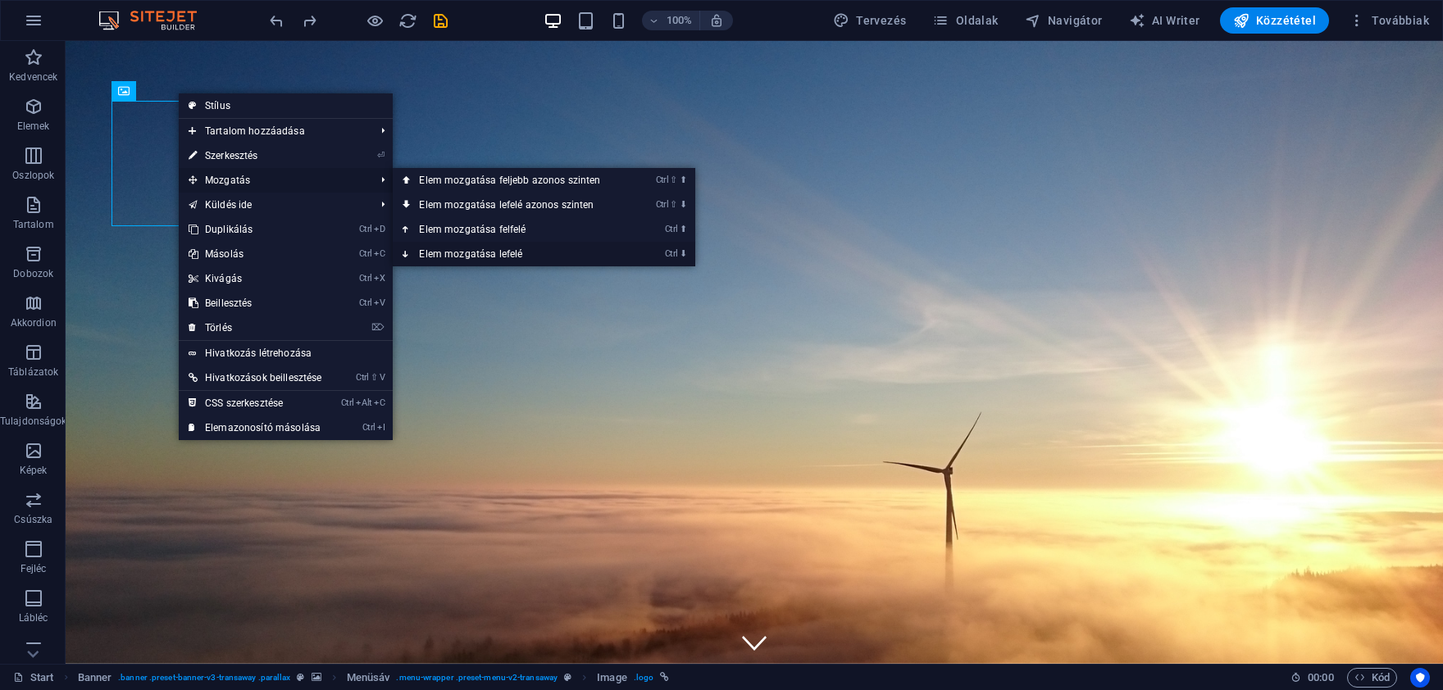
click at [444, 248] on link "Ctrl ⬇ Elem mozgatása lefelé" at bounding box center [513, 254] width 240 height 25
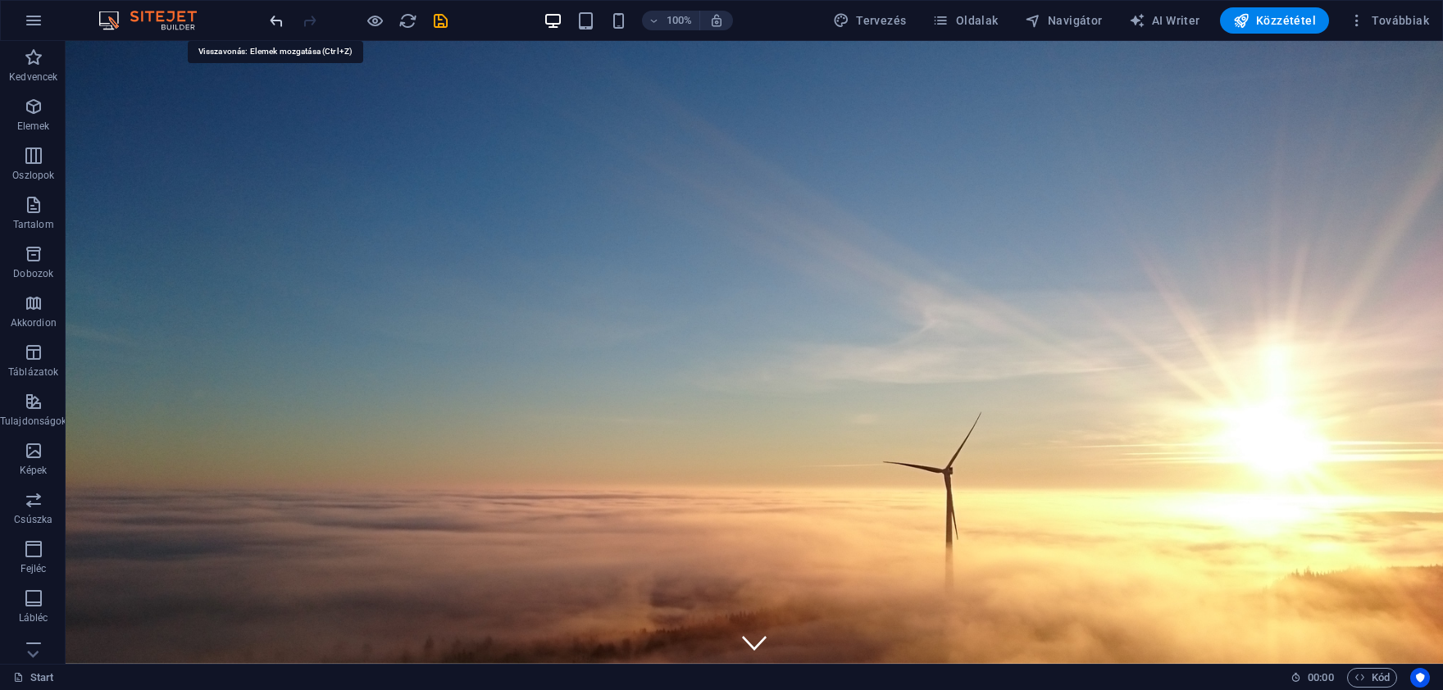
click at [279, 21] on icon "undo" at bounding box center [276, 20] width 19 height 19
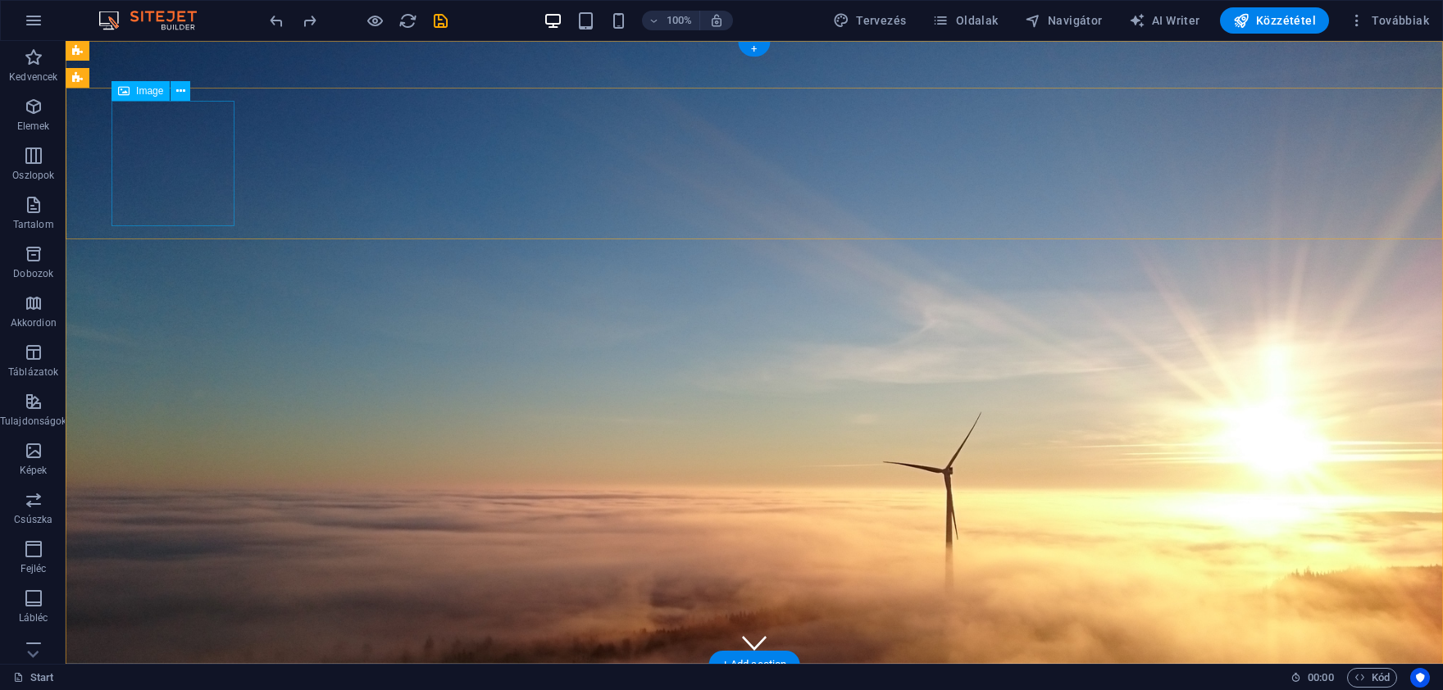
drag, startPoint x: 159, startPoint y: 139, endPoint x: 199, endPoint y: 197, distance: 70.7
drag, startPoint x: 184, startPoint y: 163, endPoint x: 183, endPoint y: 145, distance: 18.1
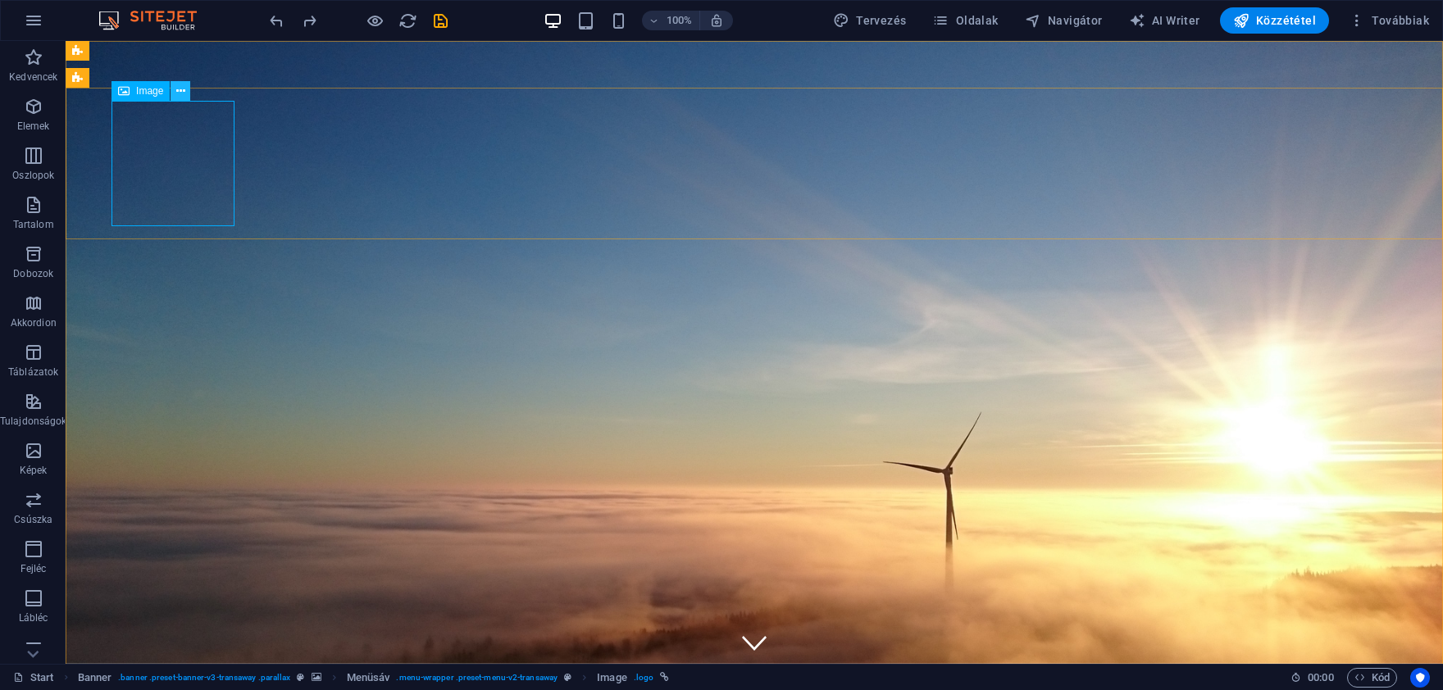
click at [179, 92] on icon at bounding box center [180, 91] width 9 height 17
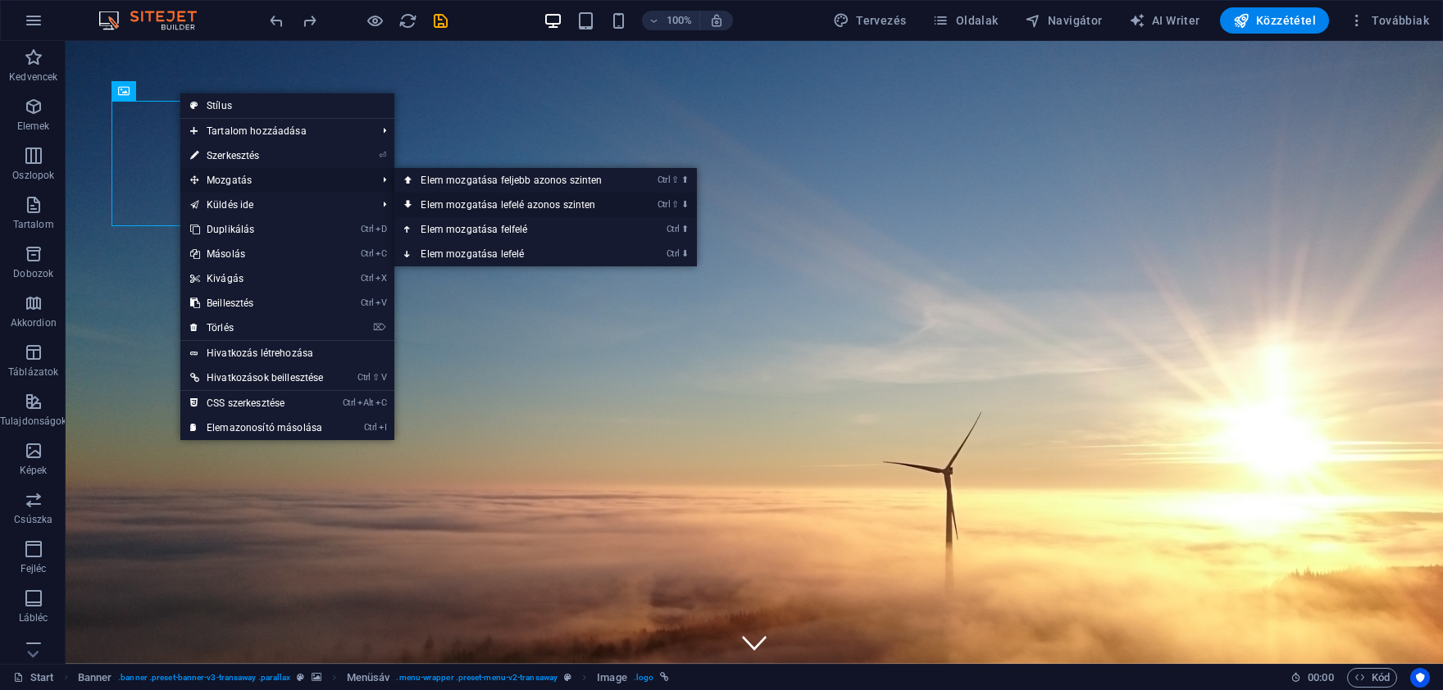
click at [471, 198] on link "Ctrl ⇧ ⬇ Elem mozgatása lefelé azonos szinten" at bounding box center [514, 205] width 240 height 25
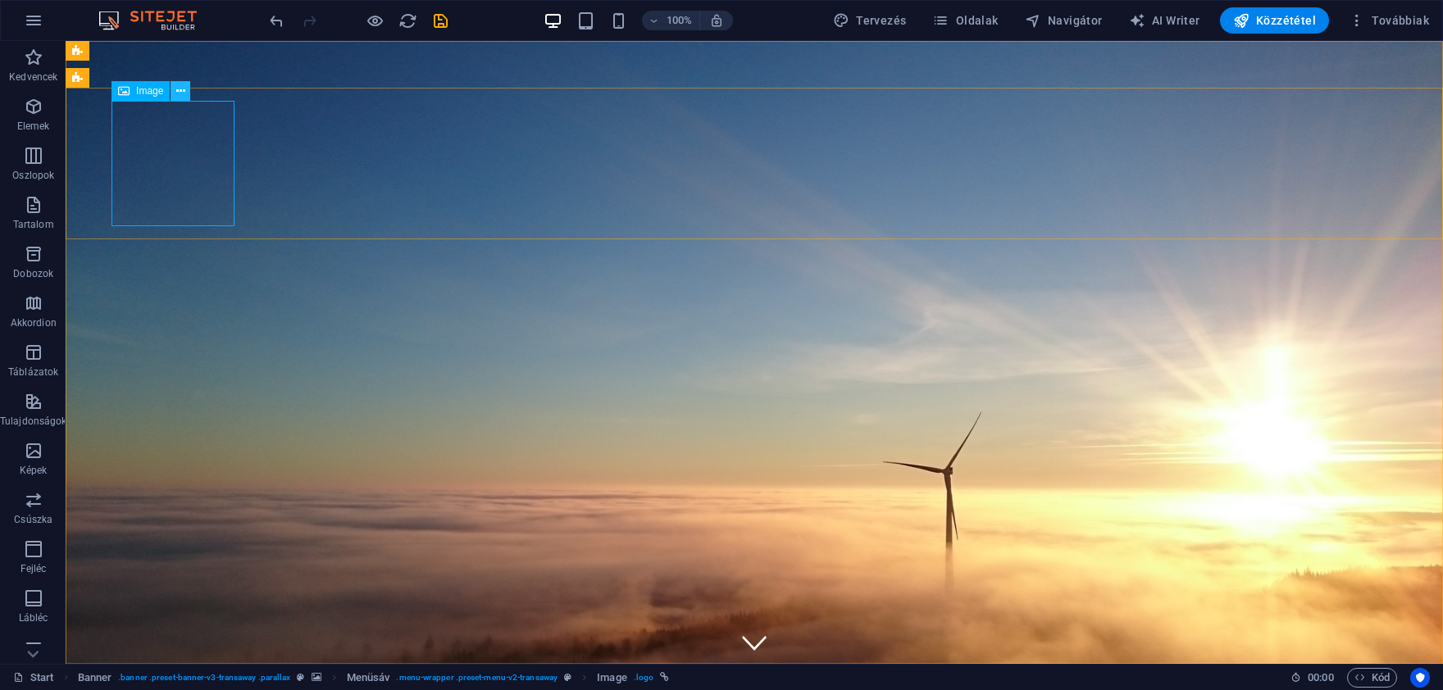
click at [180, 89] on icon at bounding box center [180, 91] width 9 height 17
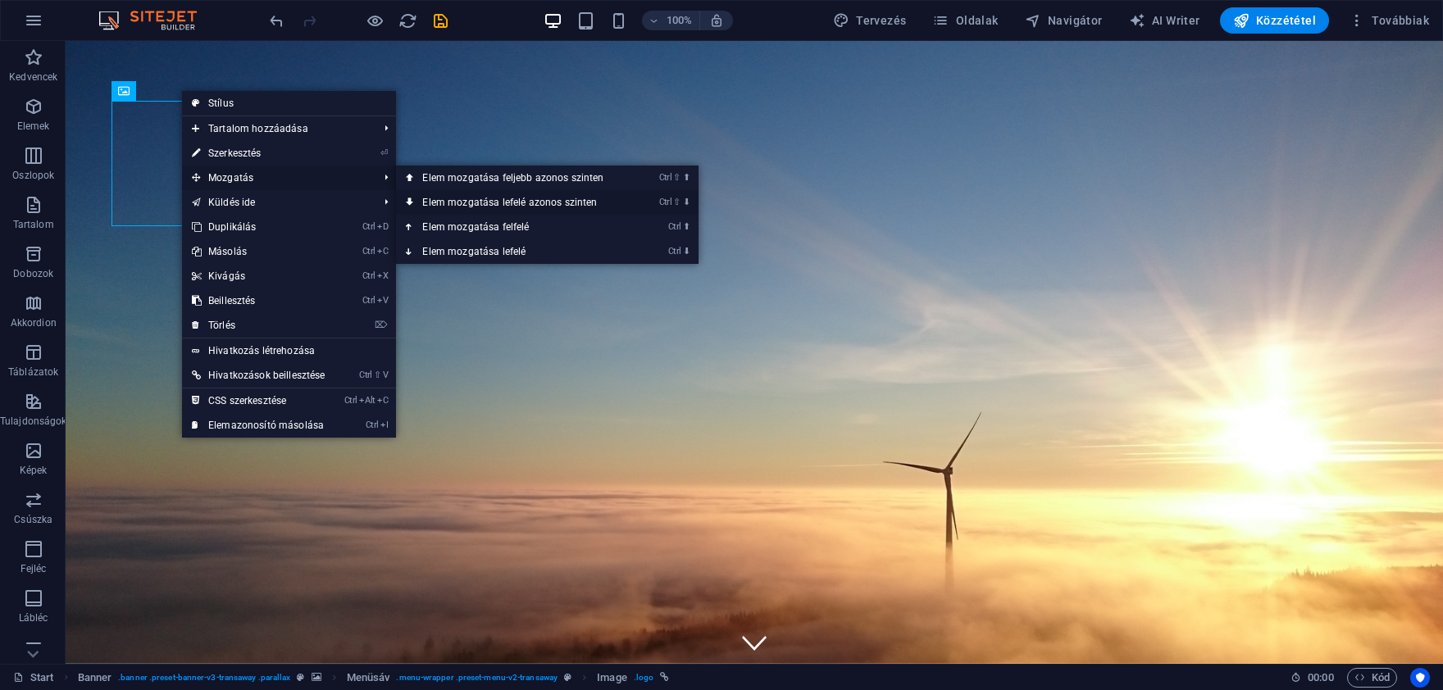
click at [464, 203] on link "Ctrl ⇧ ⬇ Elem mozgatása lefelé azonos szinten" at bounding box center [516, 202] width 240 height 25
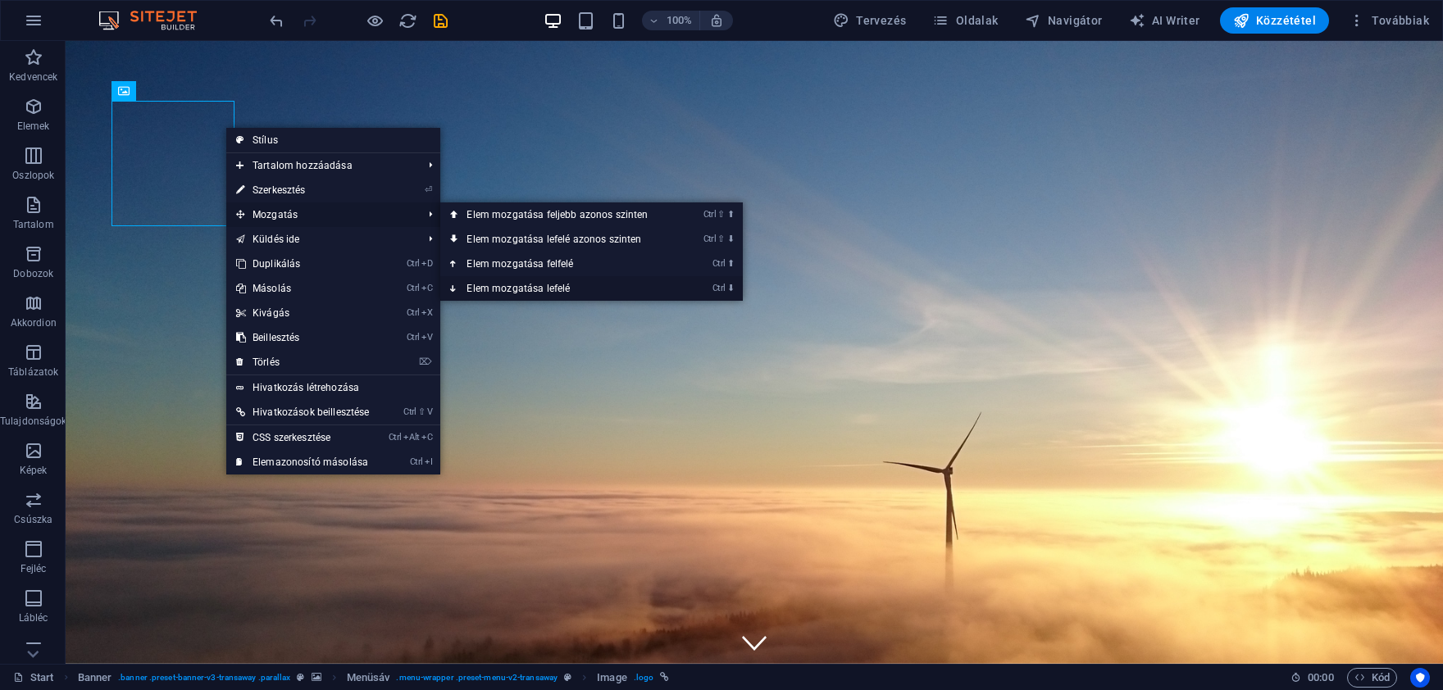
click at [498, 285] on link "Ctrl ⬇ Elem mozgatása lefelé" at bounding box center [560, 288] width 240 height 25
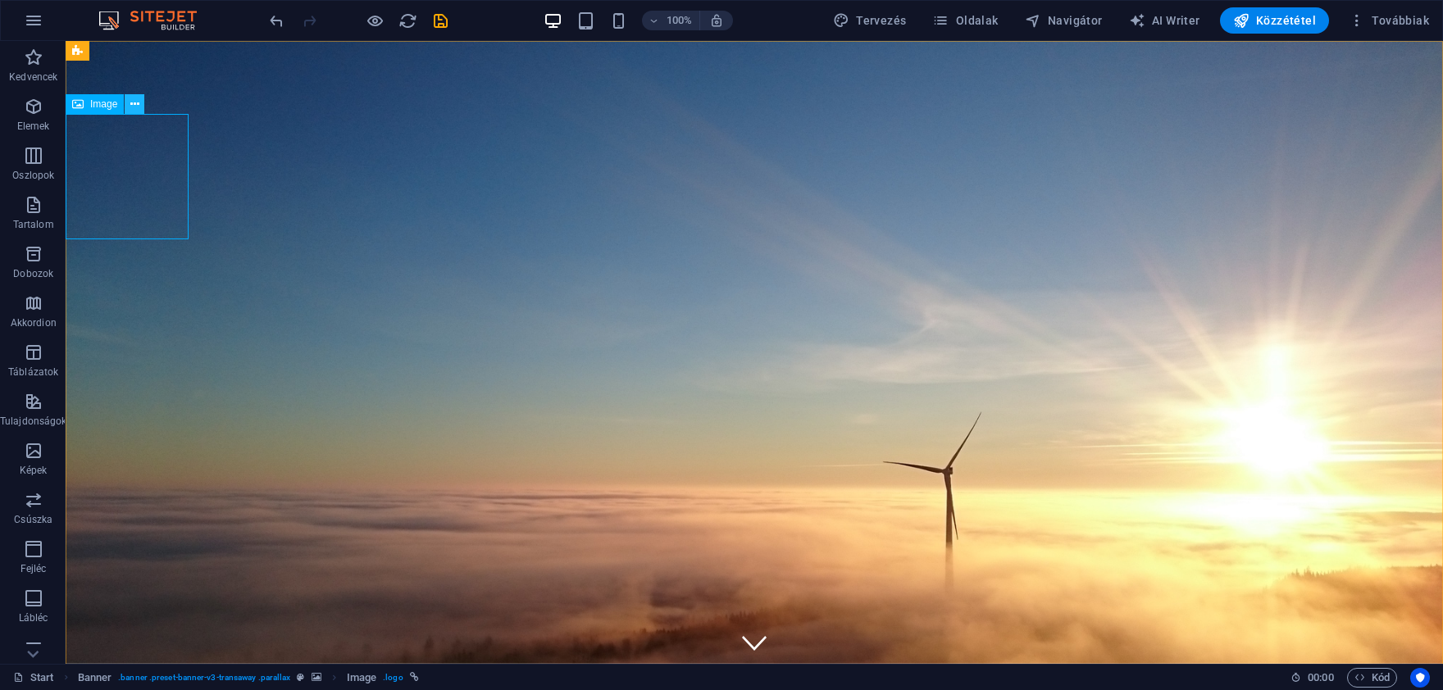
click at [141, 102] on button at bounding box center [135, 104] width 20 height 20
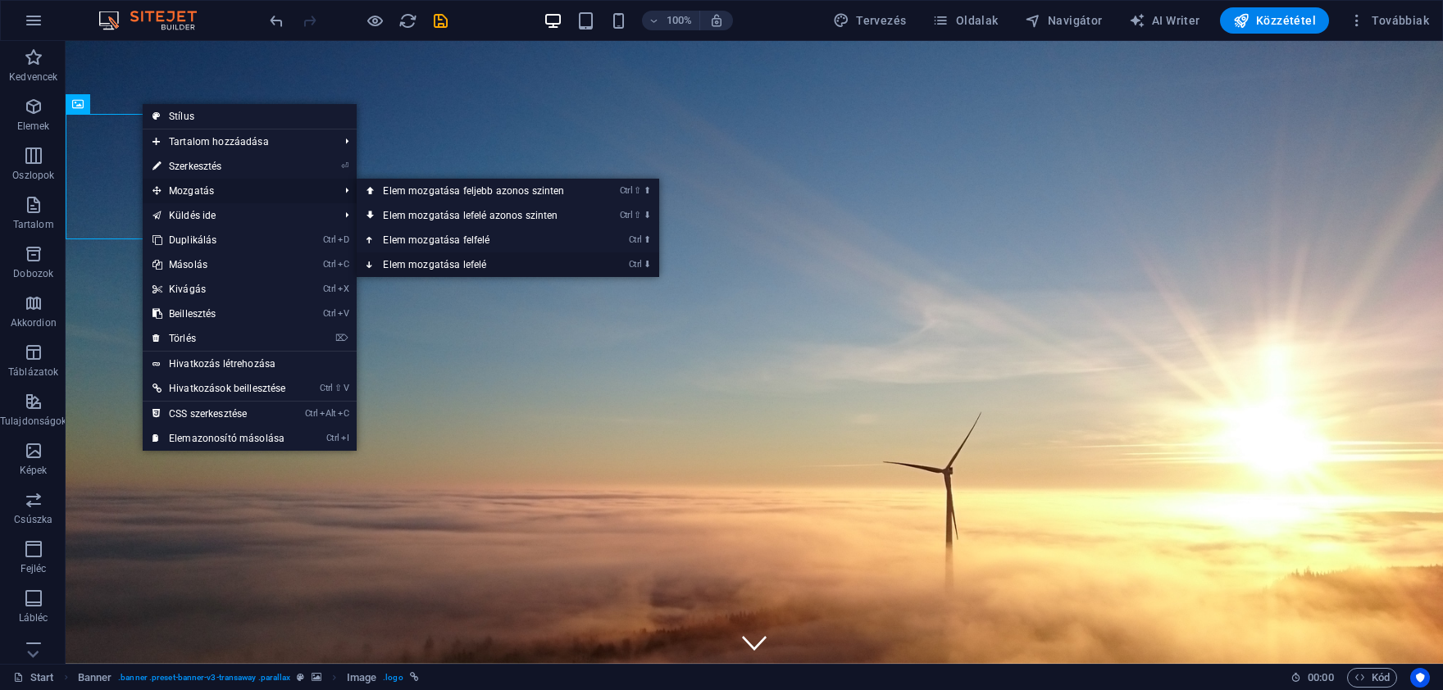
click at [413, 259] on link "Ctrl ⬇ Elem mozgatása lefelé" at bounding box center [477, 265] width 240 height 25
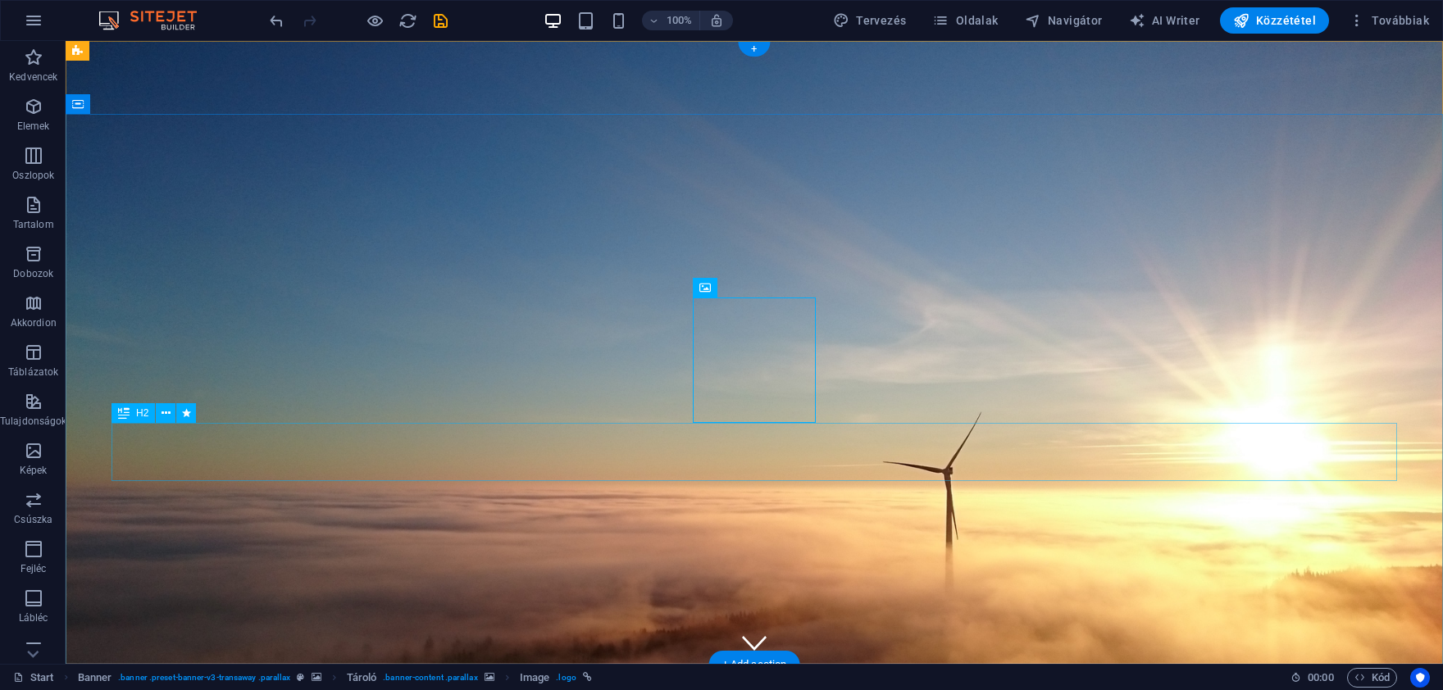
drag, startPoint x: 763, startPoint y: 358, endPoint x: 763, endPoint y: 330, distance: 28.7
drag, startPoint x: 770, startPoint y: 328, endPoint x: 771, endPoint y: 294, distance: 33.6
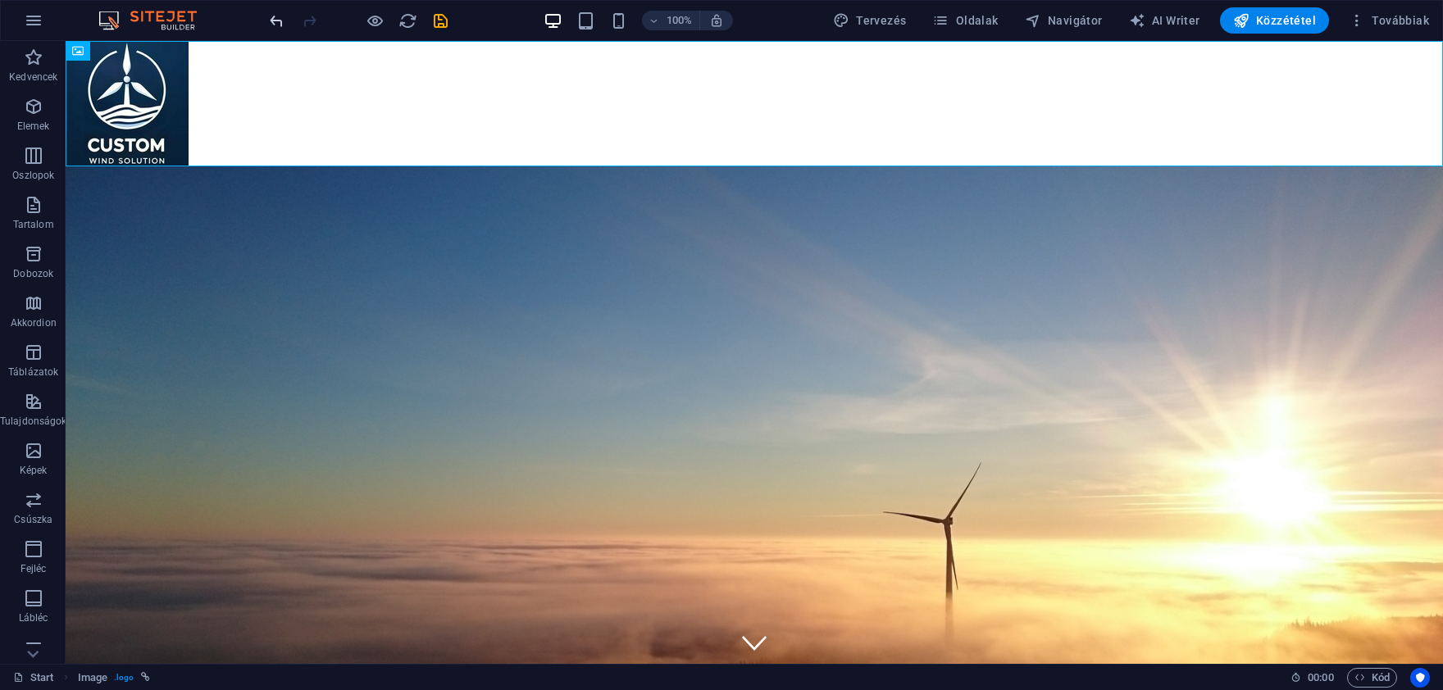
click at [270, 23] on icon "undo" at bounding box center [276, 20] width 19 height 19
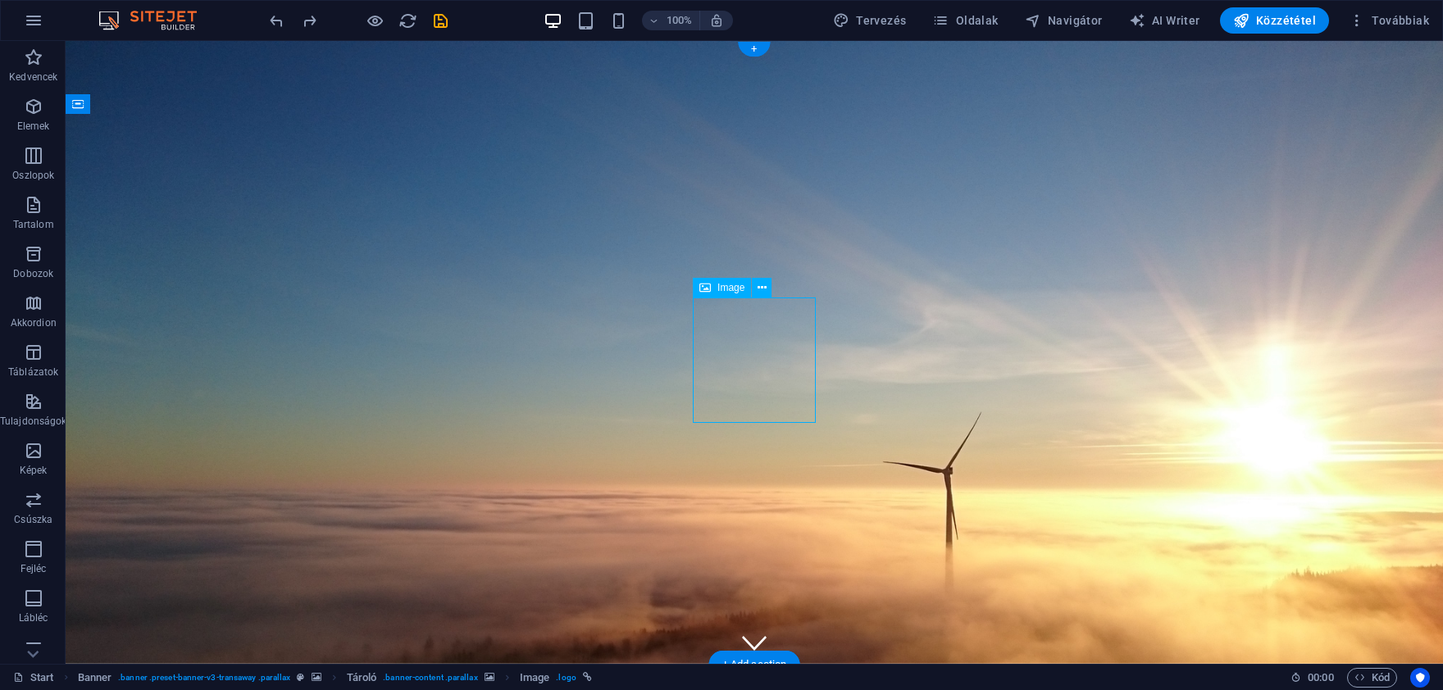
drag, startPoint x: 731, startPoint y: 329, endPoint x: 733, endPoint y: 304, distance: 24.7
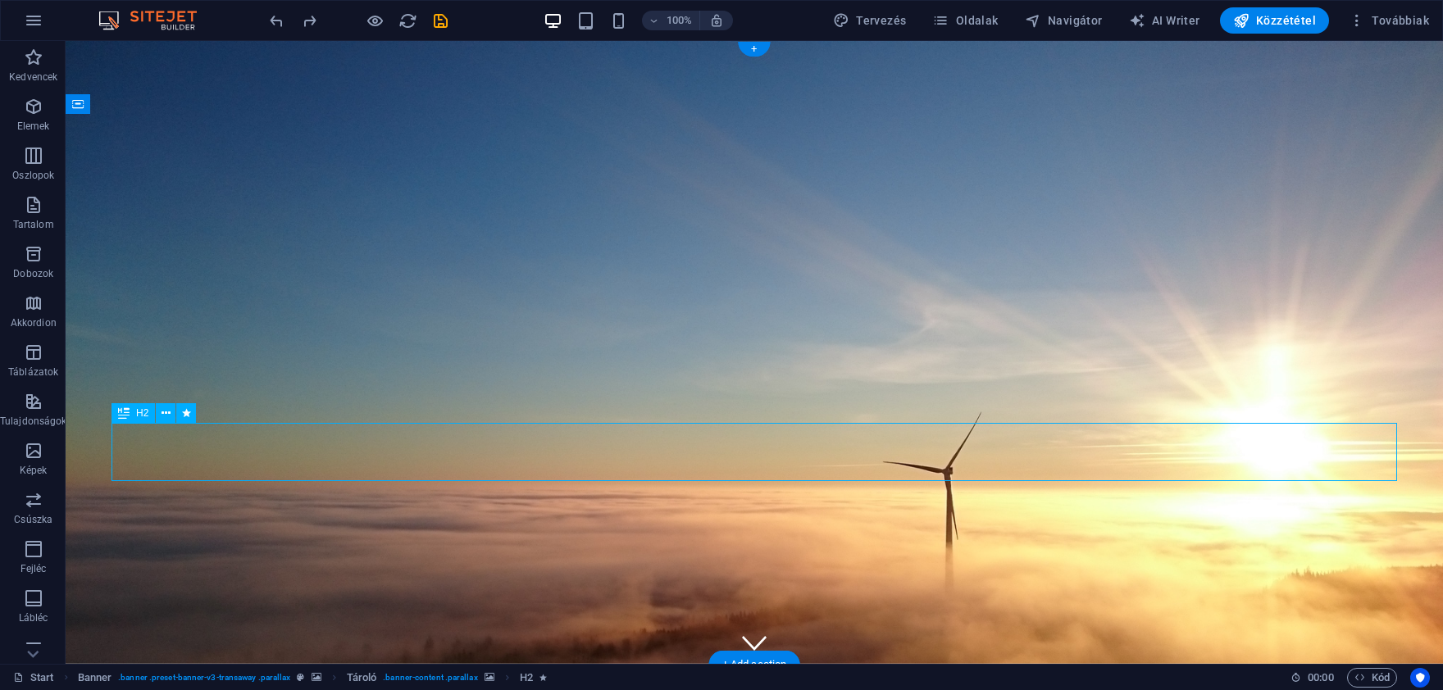
drag, startPoint x: 606, startPoint y: 444, endPoint x: 608, endPoint y: 474, distance: 29.6
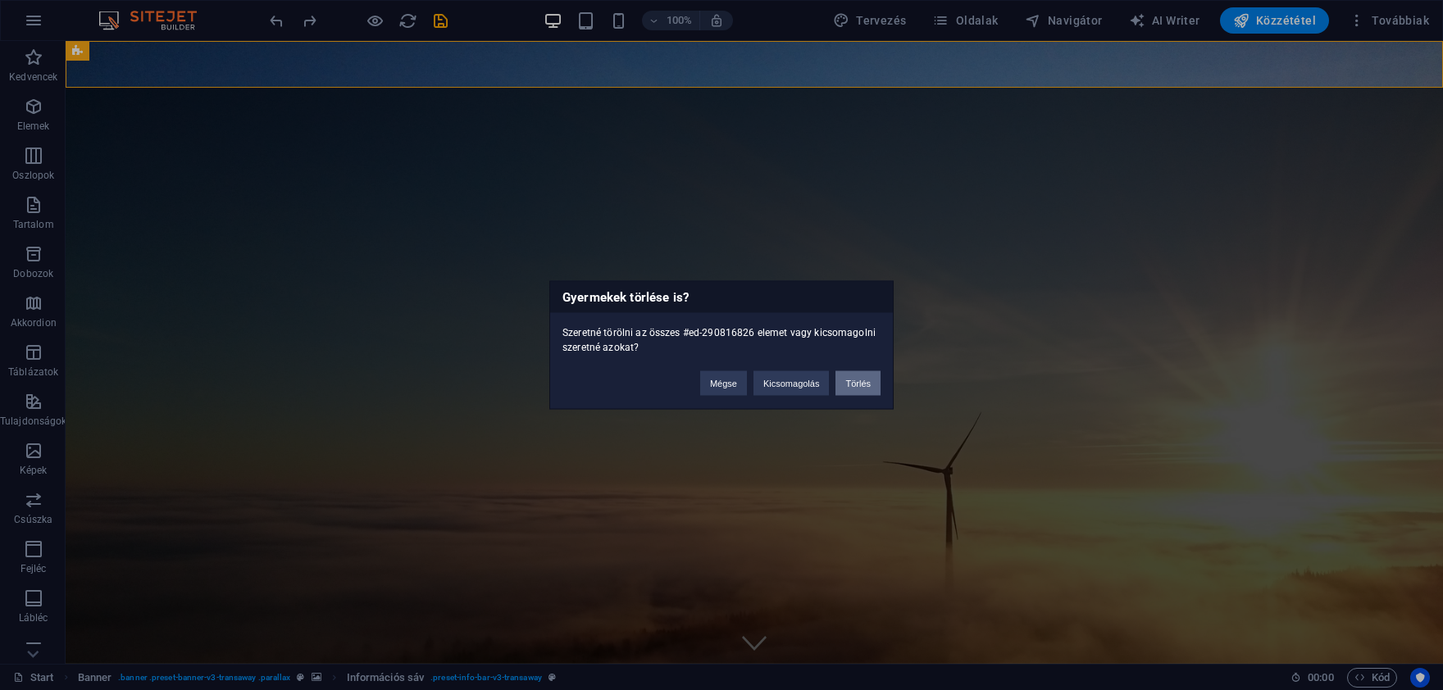
click at [851, 382] on button "Törlés" at bounding box center [858, 383] width 45 height 25
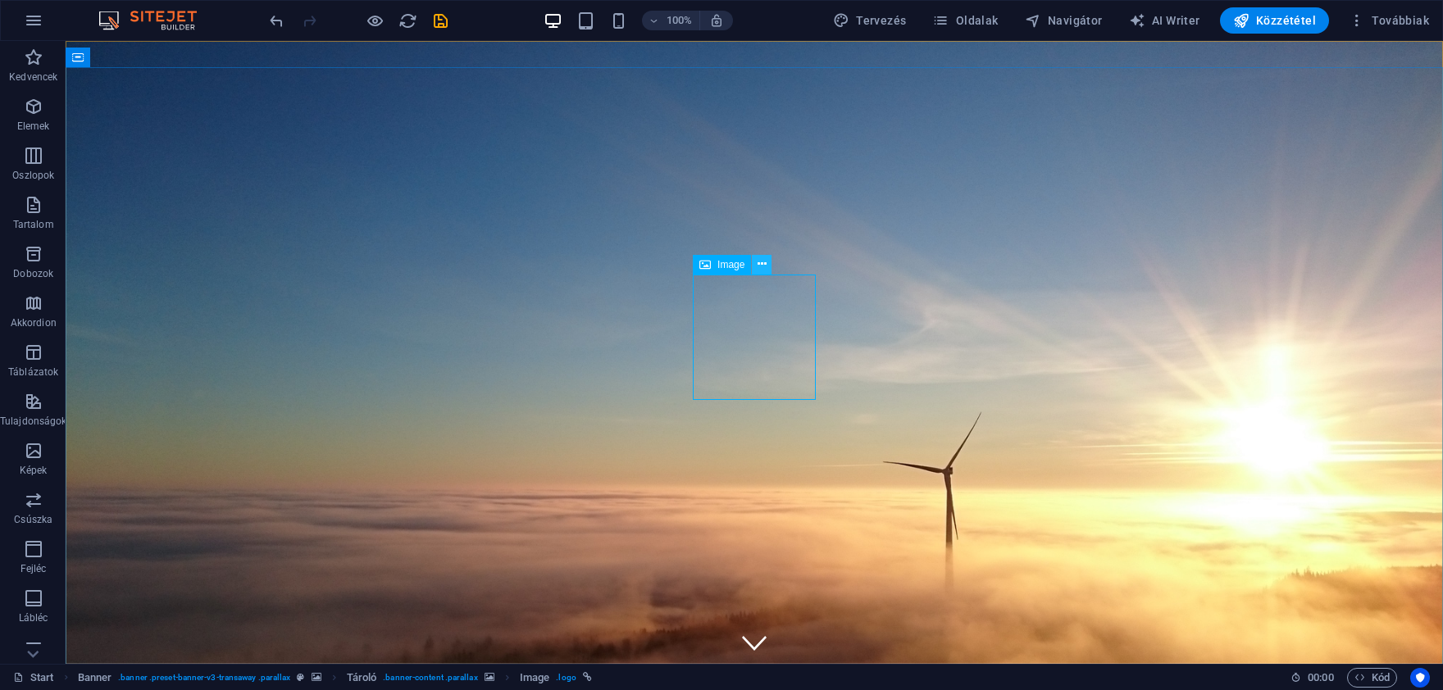
click at [760, 266] on icon at bounding box center [762, 264] width 9 height 17
select select "px"
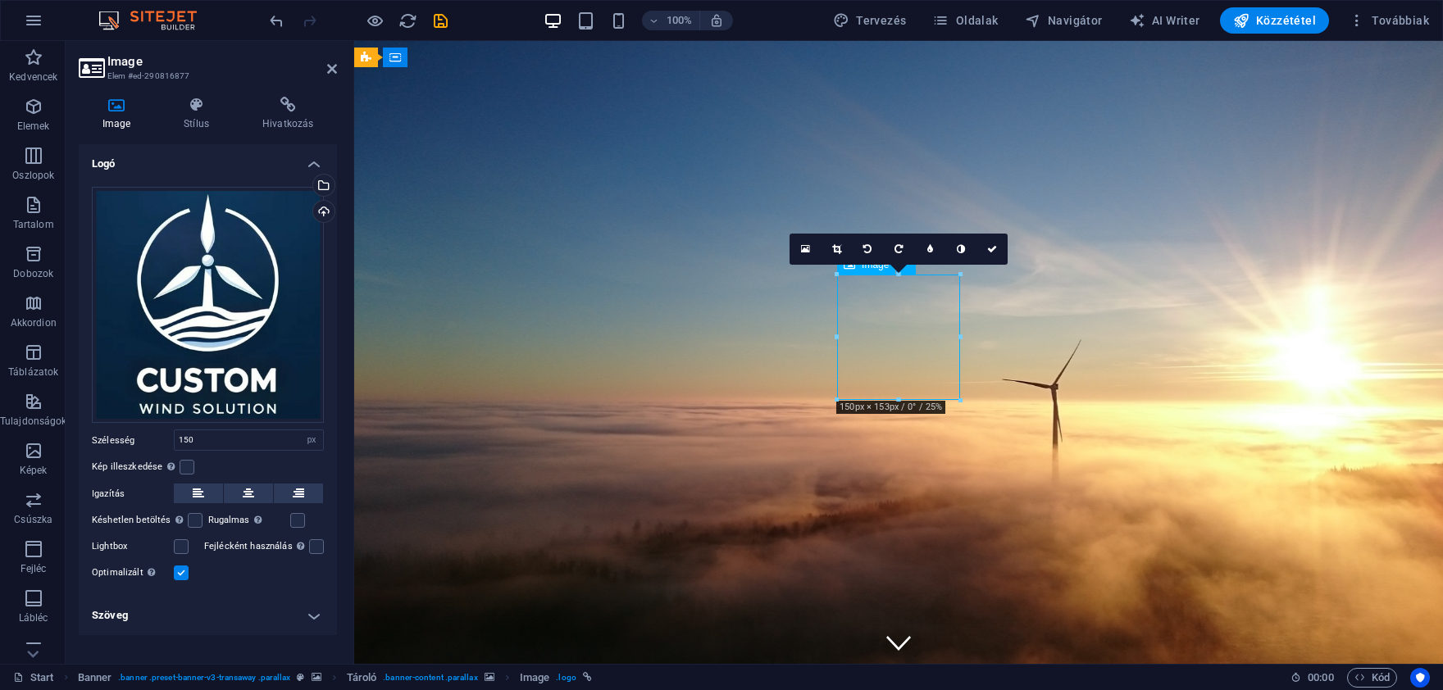
drag, startPoint x: 880, startPoint y: 339, endPoint x: 921, endPoint y: 339, distance: 41.0
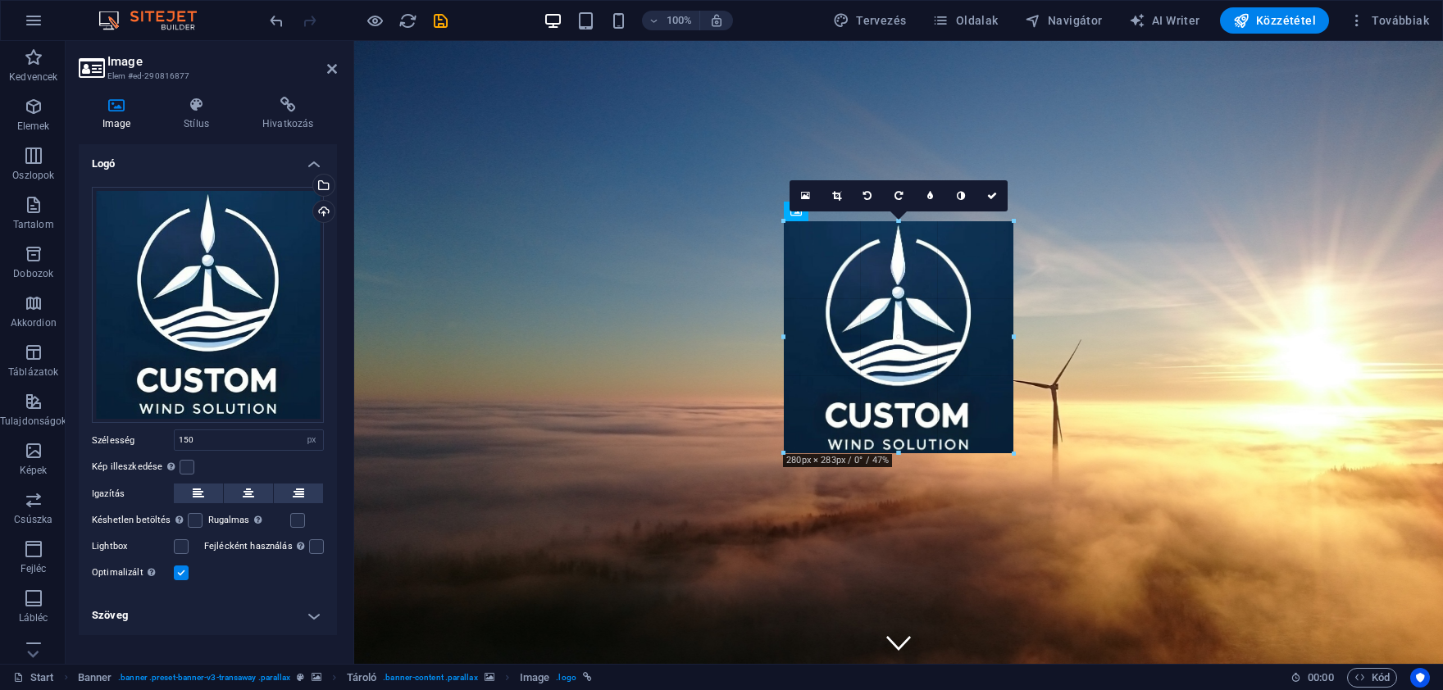
drag, startPoint x: 958, startPoint y: 278, endPoint x: 1064, endPoint y: 246, distance: 111.3
click at [1064, 246] on div "H2 Banner Banner Tároló Menüsáv Image H2 Csúszka Csúszka Szöveg Kép szöveggel H…" at bounding box center [898, 352] width 1089 height 623
type input "283"
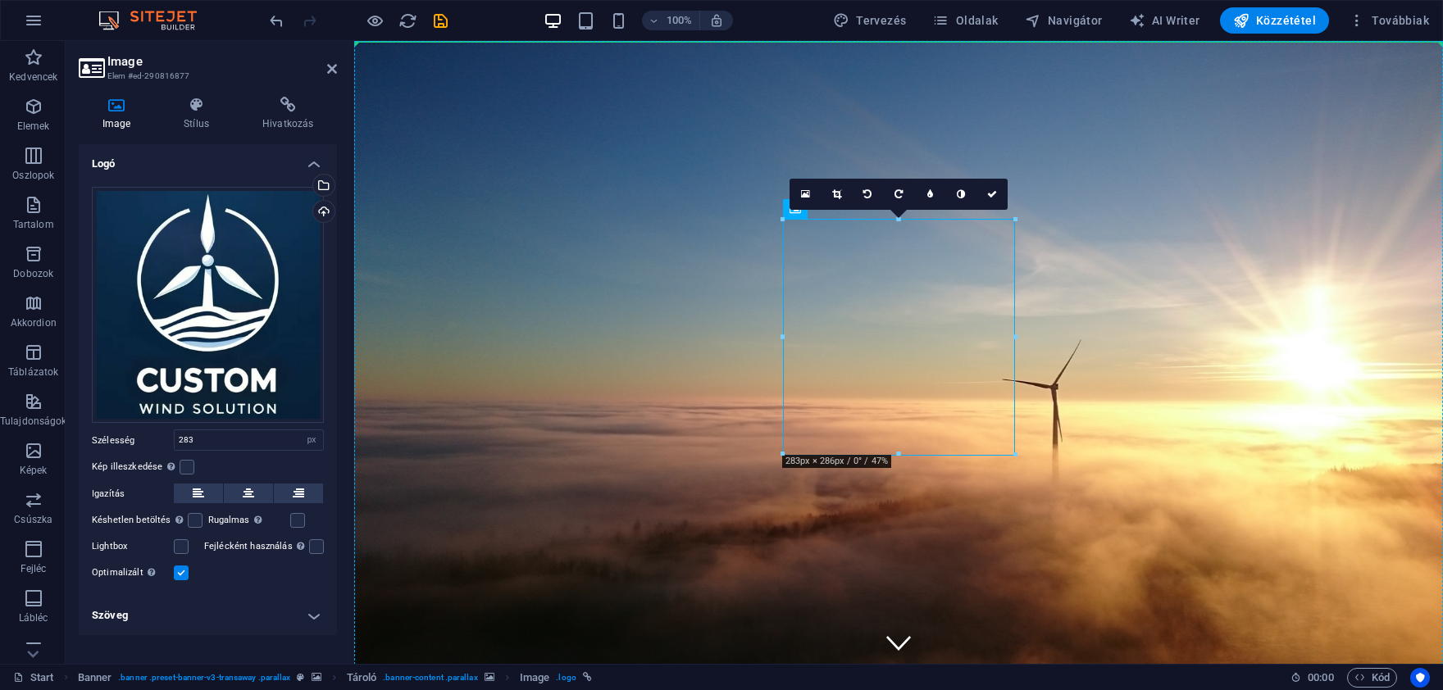
drag, startPoint x: 970, startPoint y: 319, endPoint x: 1237, endPoint y: 301, distance: 267.9
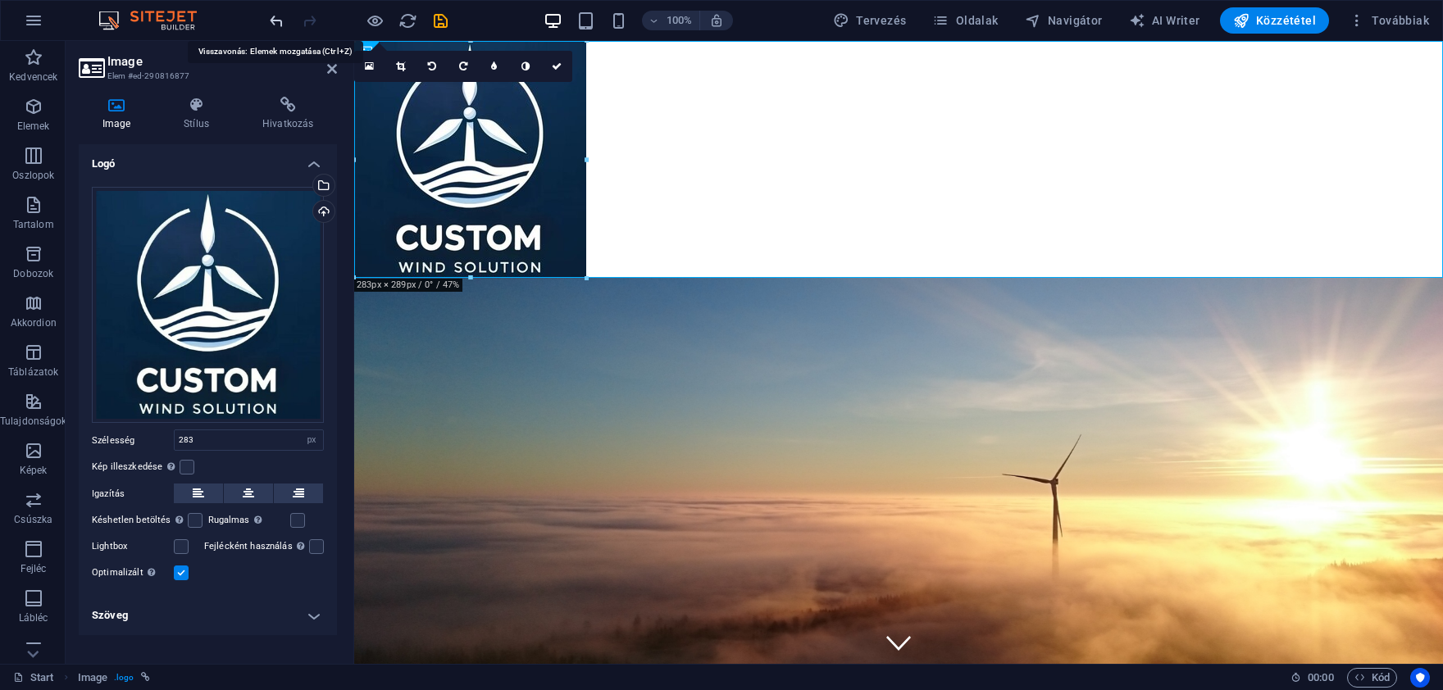
click at [280, 15] on icon "undo" at bounding box center [276, 20] width 19 height 19
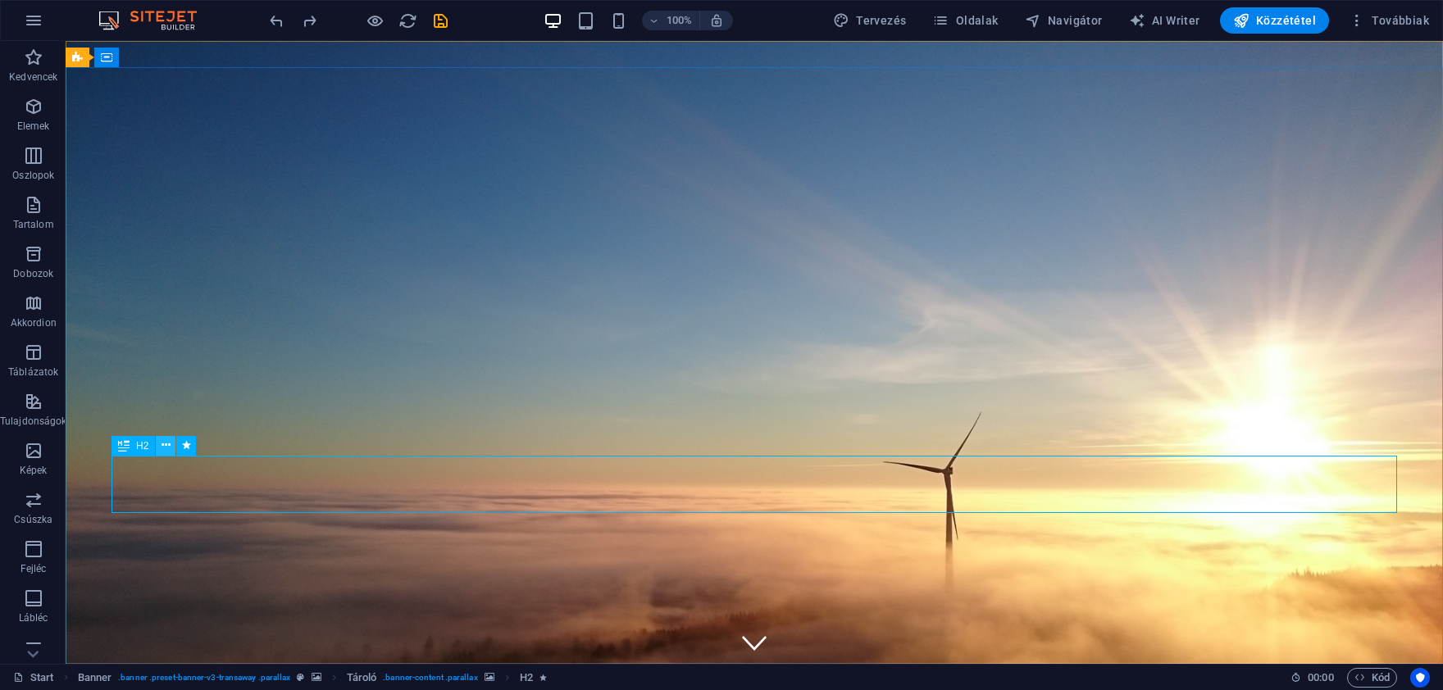
click at [165, 444] on icon at bounding box center [166, 445] width 9 height 17
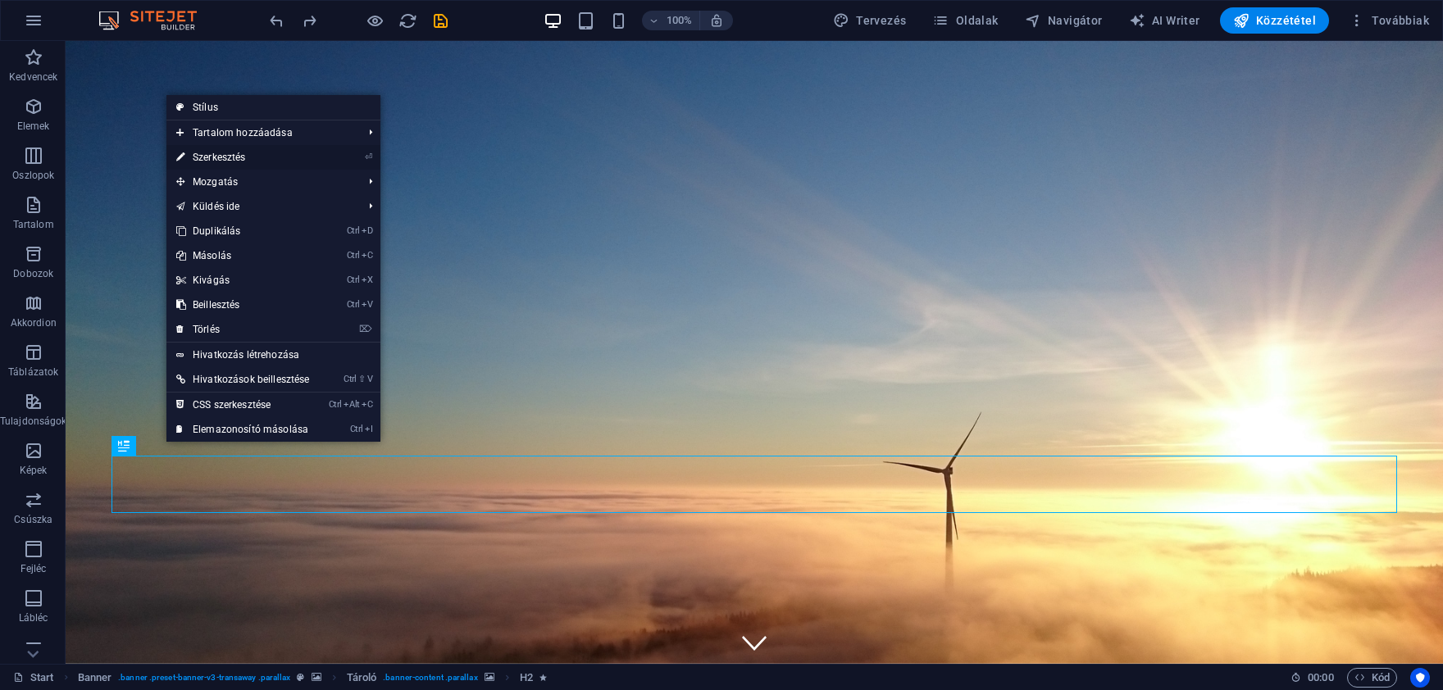
click at [248, 158] on link "⏎ Szerkesztés" at bounding box center [242, 157] width 153 height 25
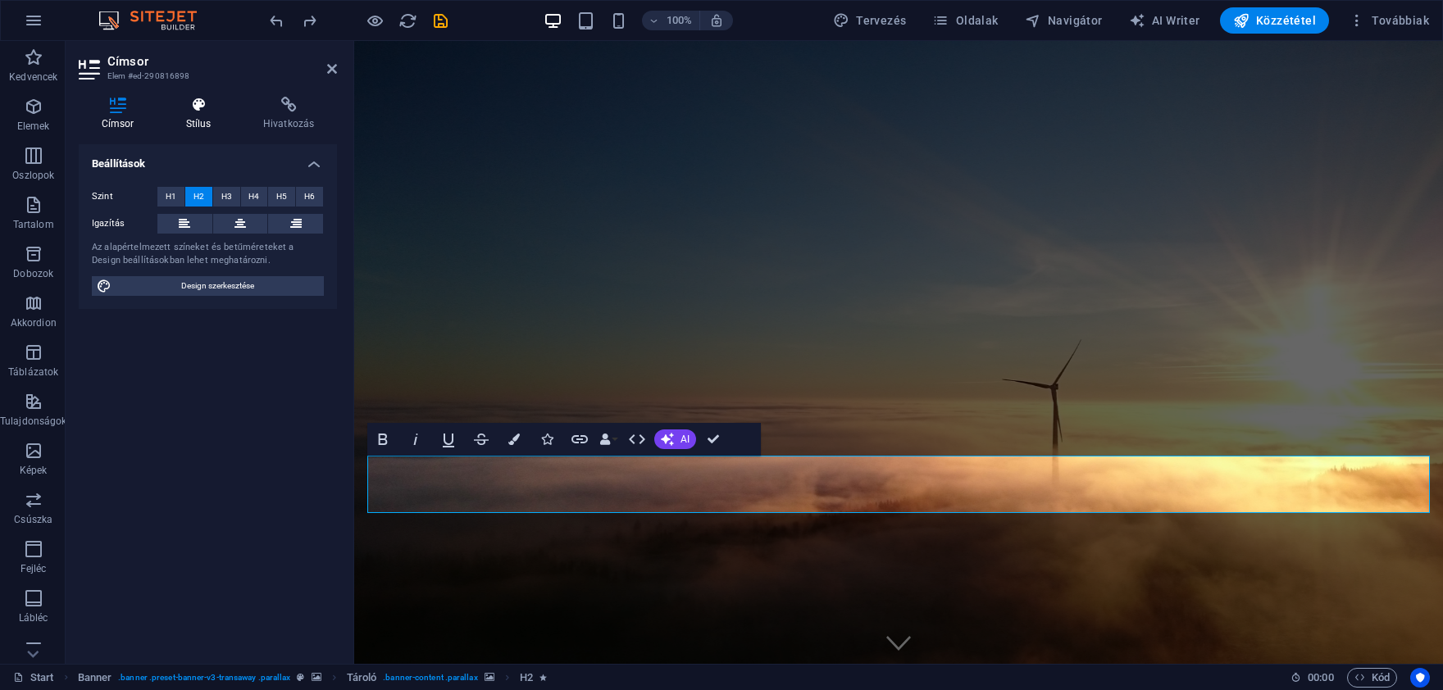
click at [203, 118] on h4 "Stílus" at bounding box center [201, 114] width 77 height 34
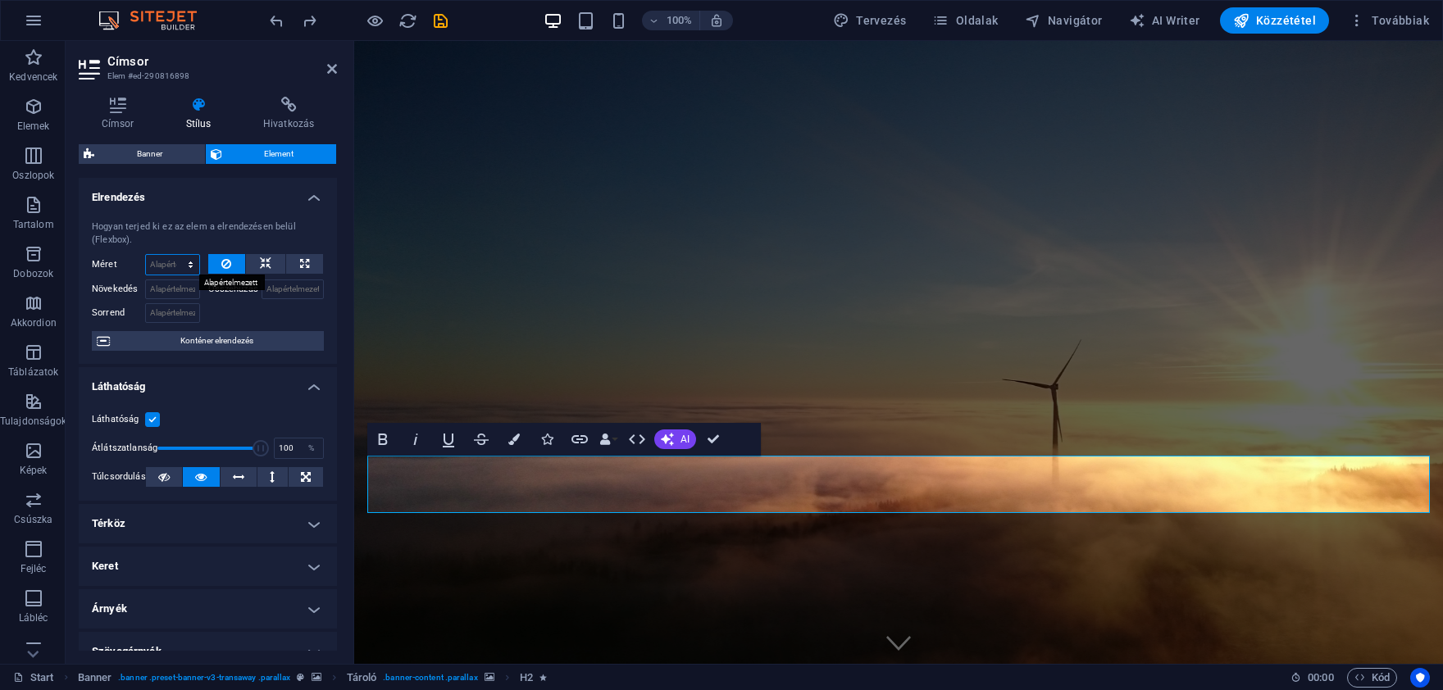
click at [146, 255] on select "Alapértelmezett automatikus px % 1/1 1/2 1/3 1/4 1/5 1/6 1/7 1/8 1/9 1/10" at bounding box center [172, 265] width 53 height 20
select select "%"
click option "%" at bounding box center [0, 0] width 0 height 0
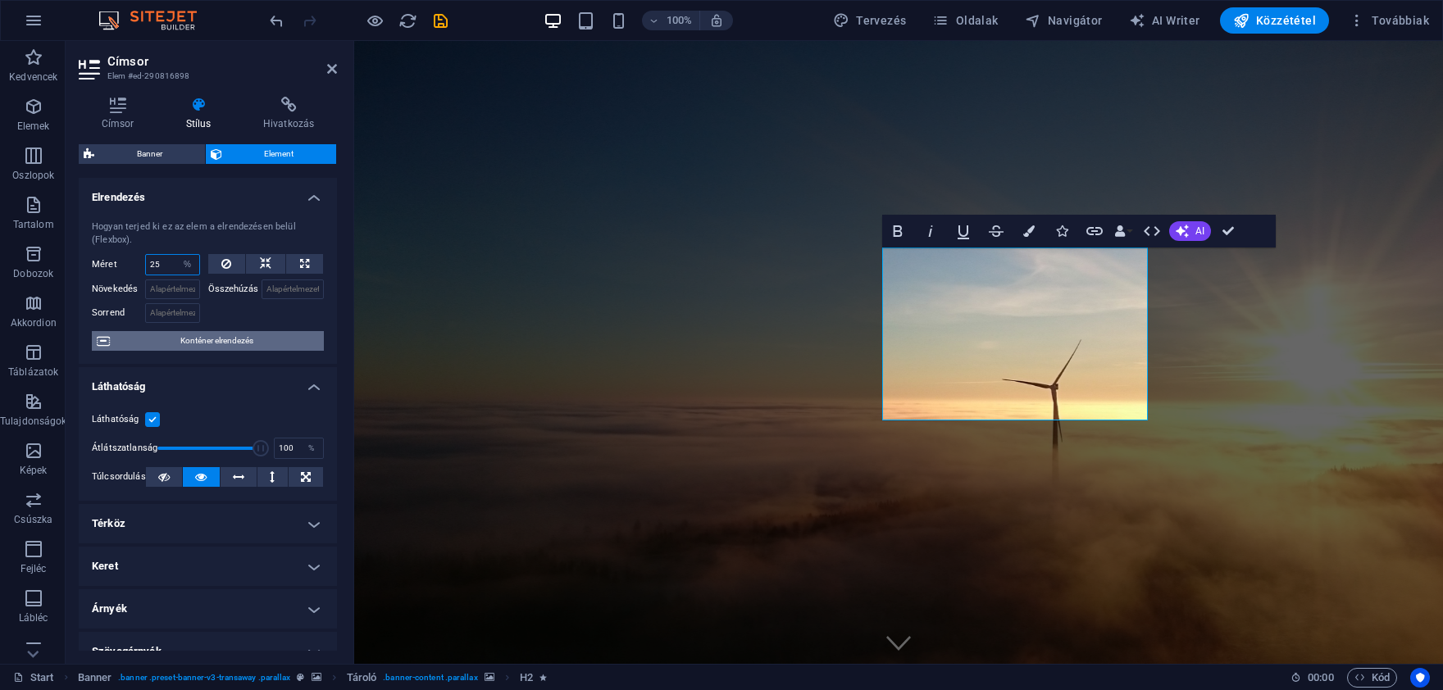
type input "2"
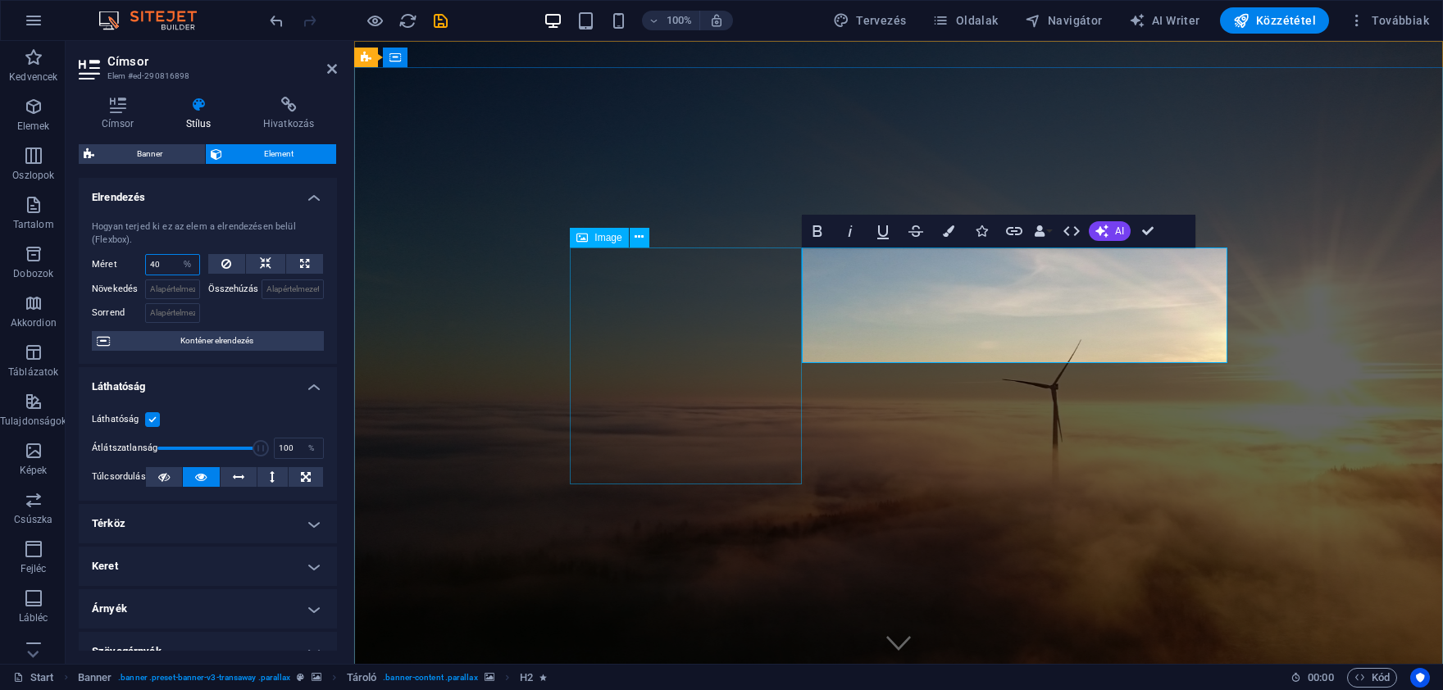
type input "4"
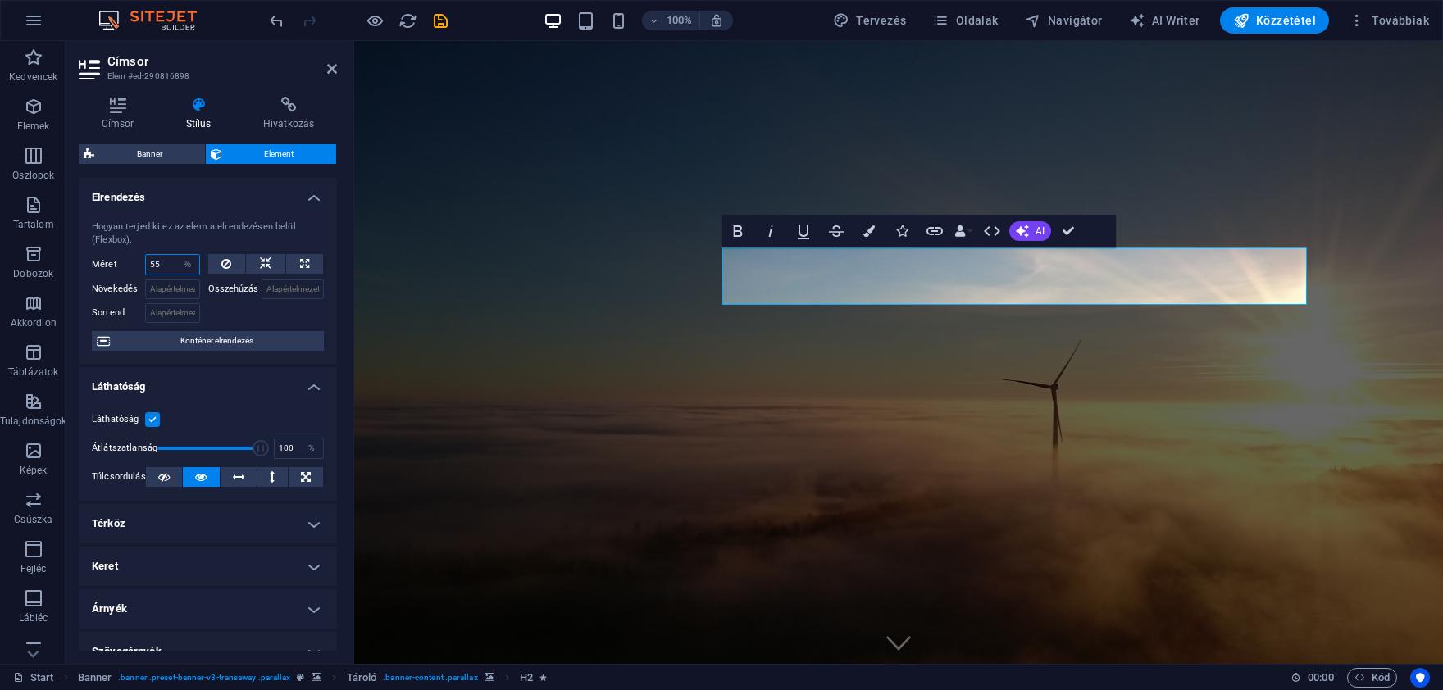
type input "55"
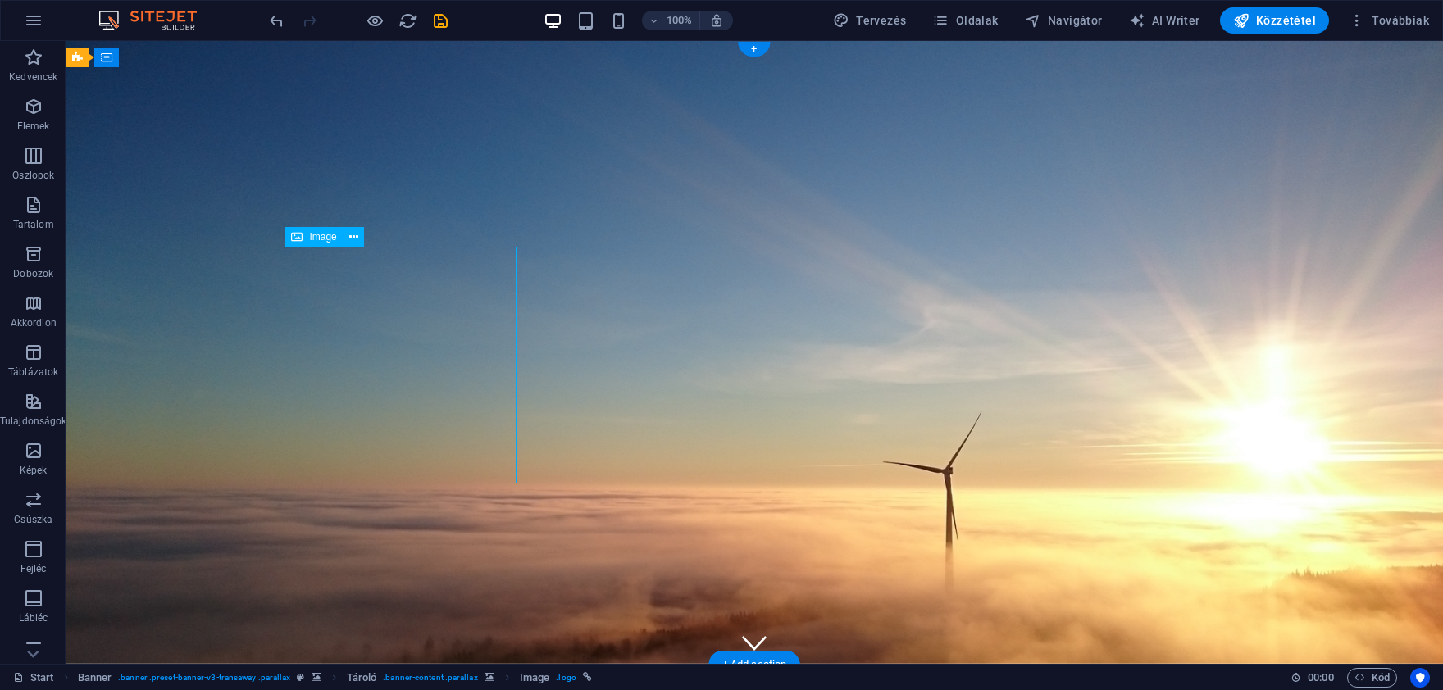
select select "px"
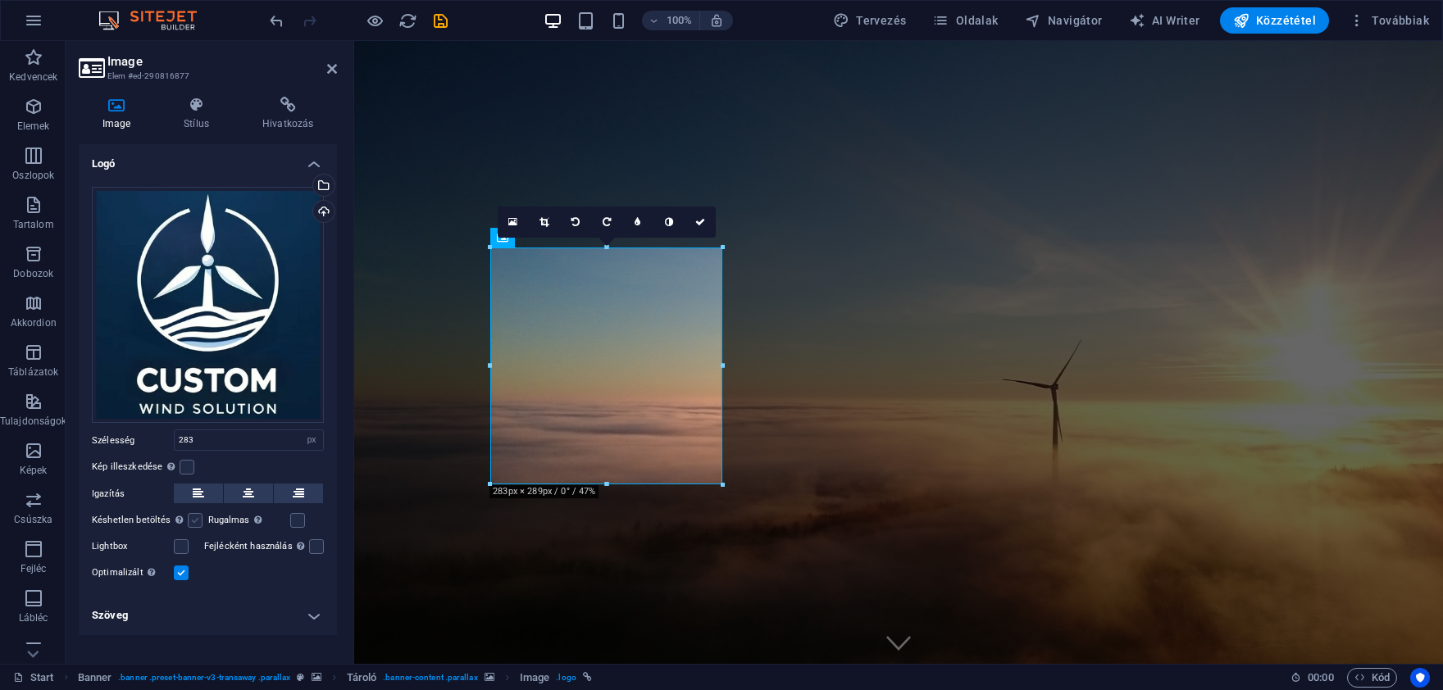
click at [189, 522] on label at bounding box center [195, 520] width 15 height 15
click at [0, 0] on input "Késhetlen betöltés Az oldal betöltése után a képek betöltése javítja az oldal s…" at bounding box center [0, 0] width 0 height 0
click at [194, 519] on label at bounding box center [195, 520] width 15 height 15
click at [0, 0] on input "Késhetlen betöltés Az oldal betöltése után a képek betöltése javítja az oldal s…" at bounding box center [0, 0] width 0 height 0
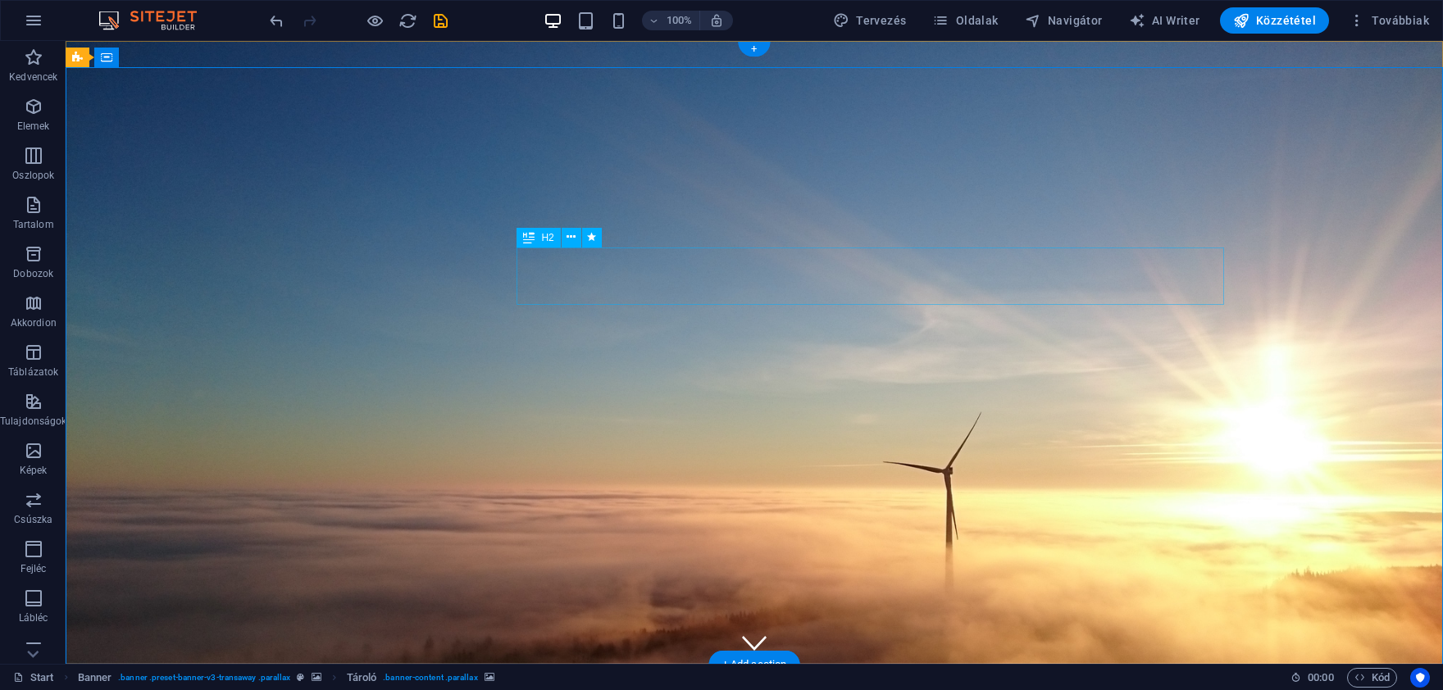
drag, startPoint x: 728, startPoint y: 293, endPoint x: 727, endPoint y: 460, distance: 167.3
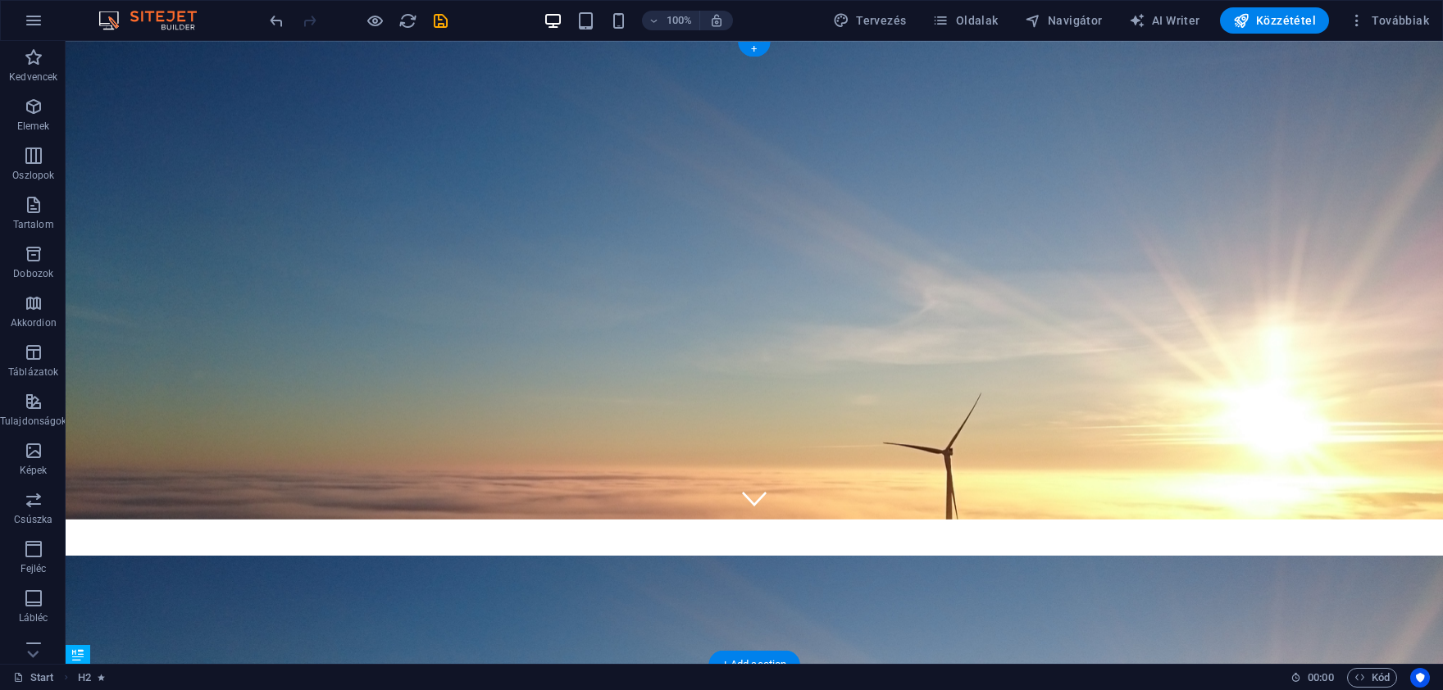
scroll to position [156, 0]
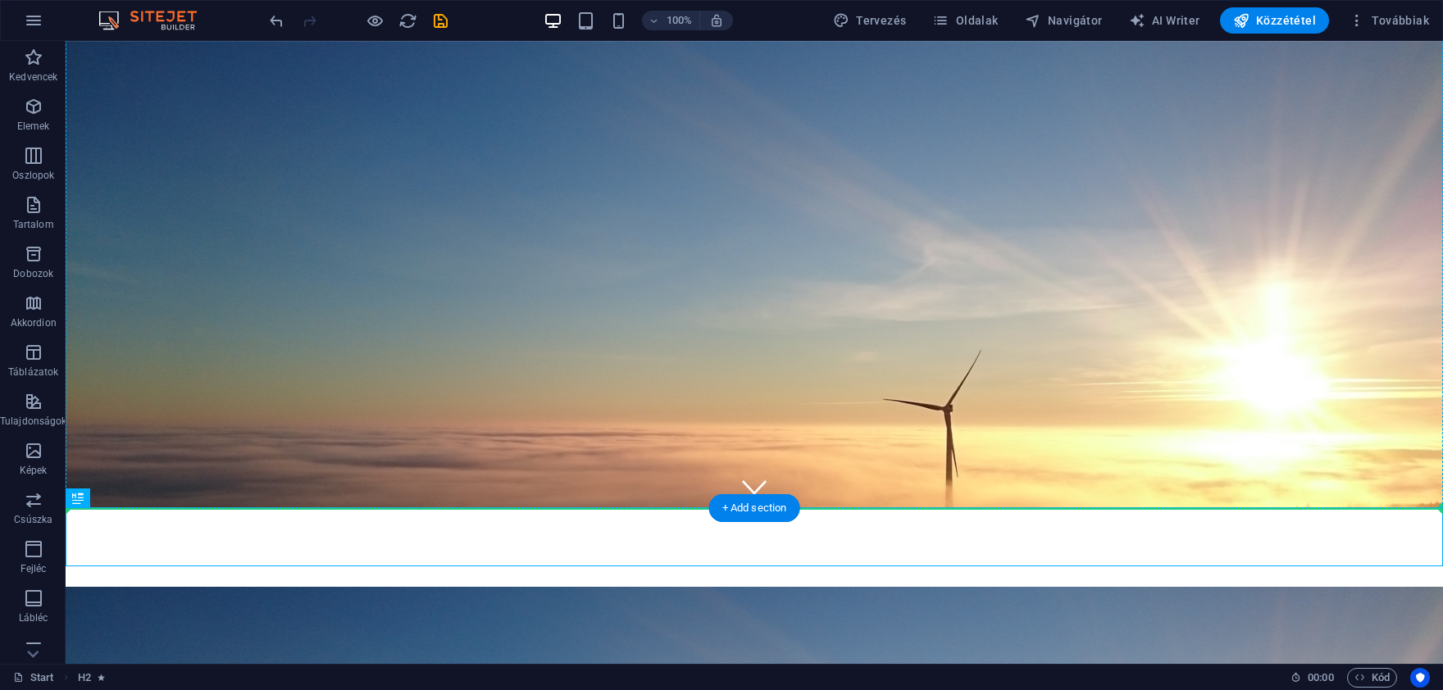
drag, startPoint x: 634, startPoint y: 532, endPoint x: 629, endPoint y: 451, distance: 81.3
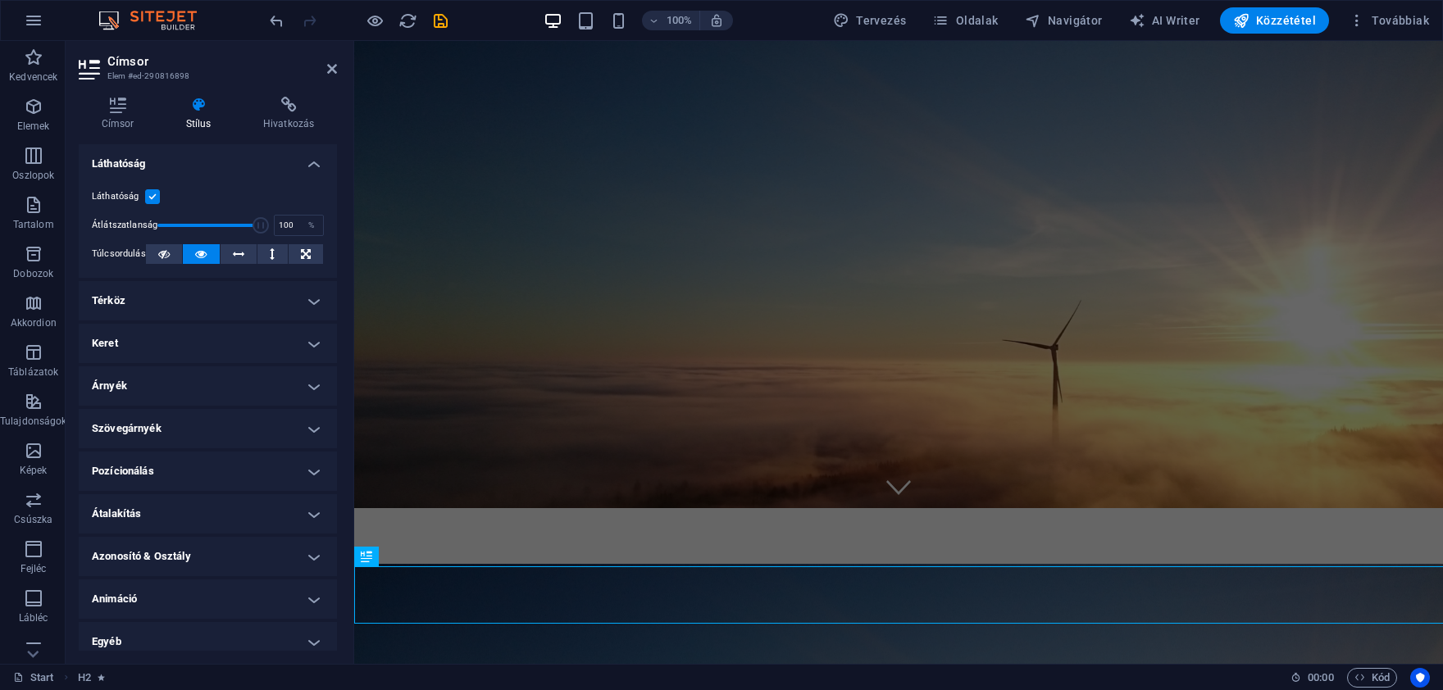
scroll to position [98, 0]
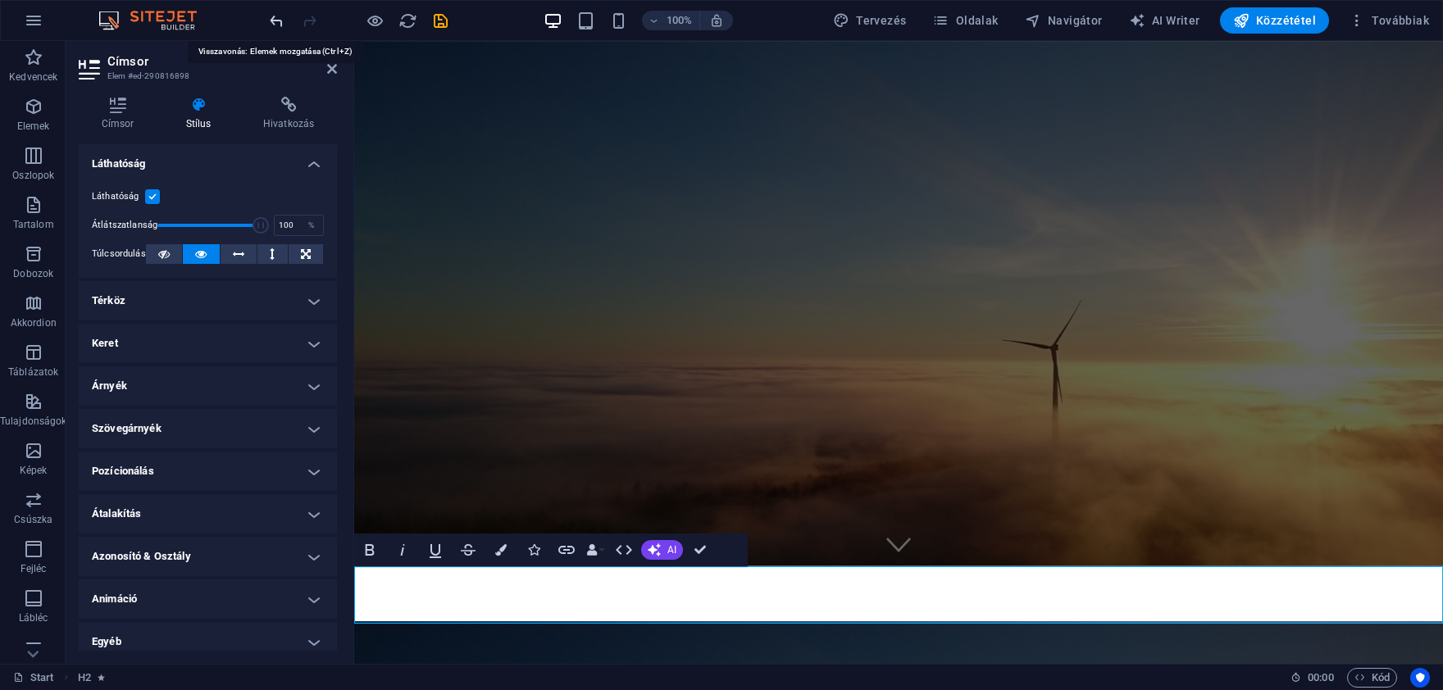
click at [280, 25] on icon "undo" at bounding box center [276, 20] width 19 height 19
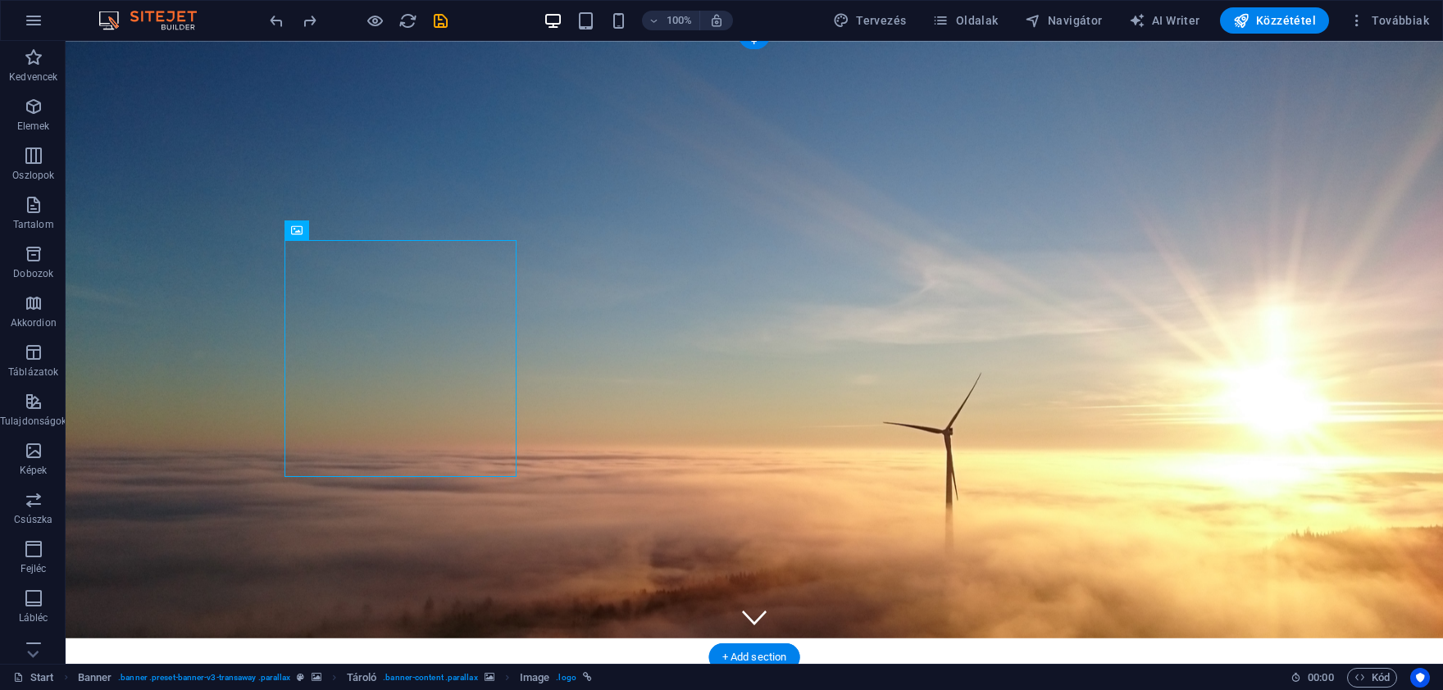
scroll to position [0, 0]
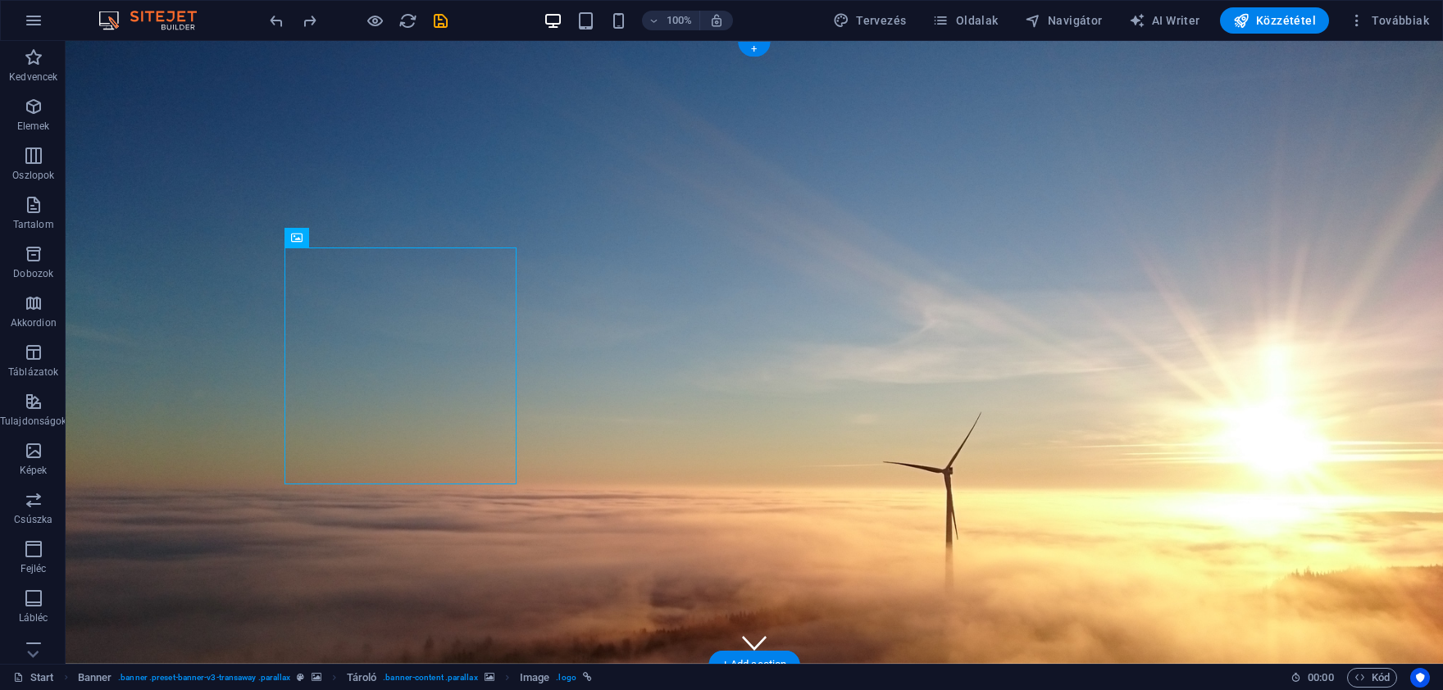
drag, startPoint x: 116, startPoint y: 116, endPoint x: 113, endPoint y: 79, distance: 37.0
click at [172, 50] on icon at bounding box center [175, 51] width 9 height 17
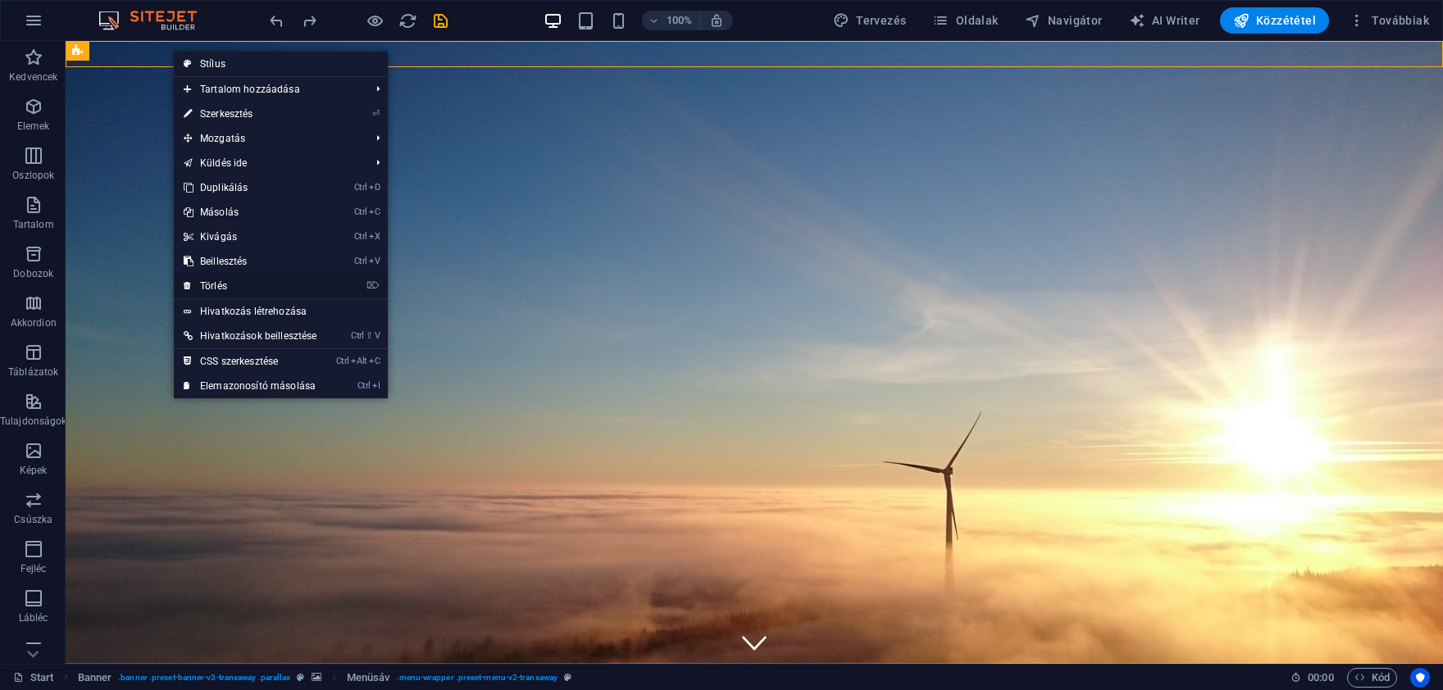
click at [221, 280] on link "⌦ Törlés" at bounding box center [250, 286] width 153 height 25
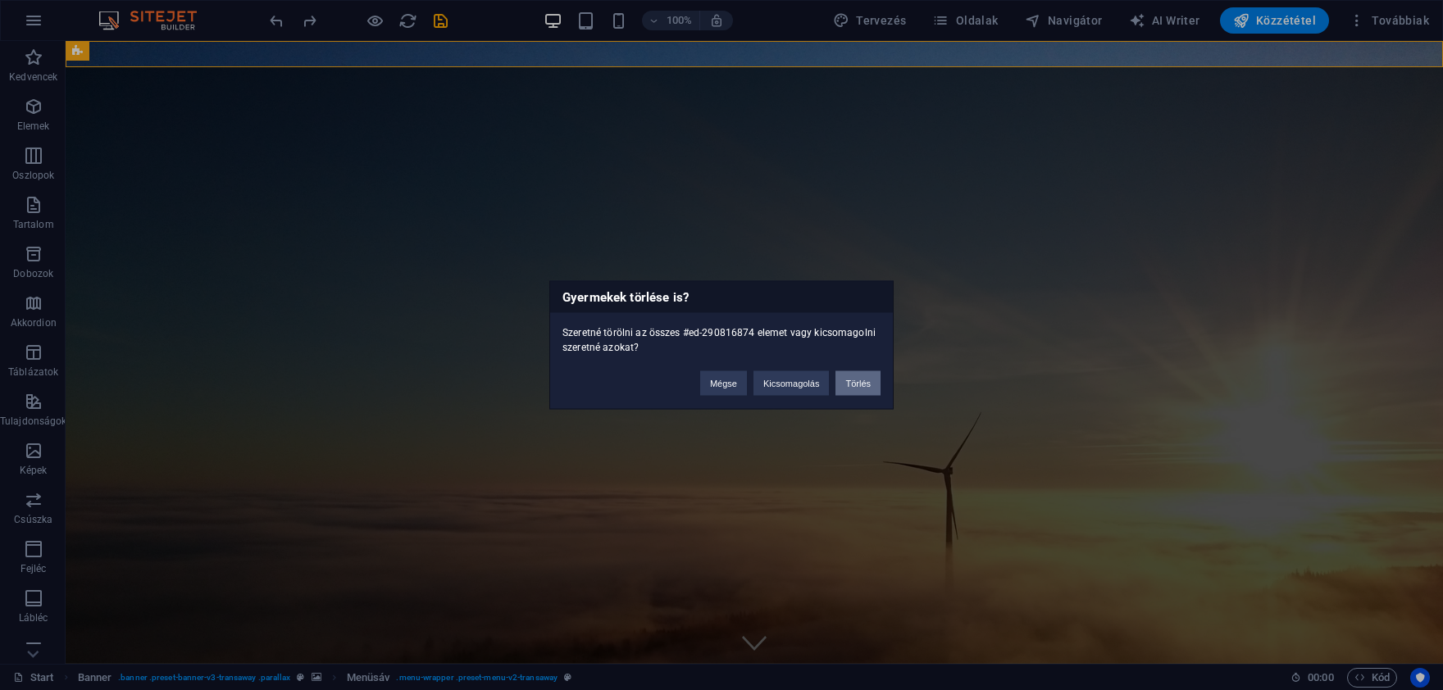
drag, startPoint x: 844, startPoint y: 376, endPoint x: 758, endPoint y: 343, distance: 92.4
click at [844, 376] on button "Törlés" at bounding box center [858, 383] width 45 height 25
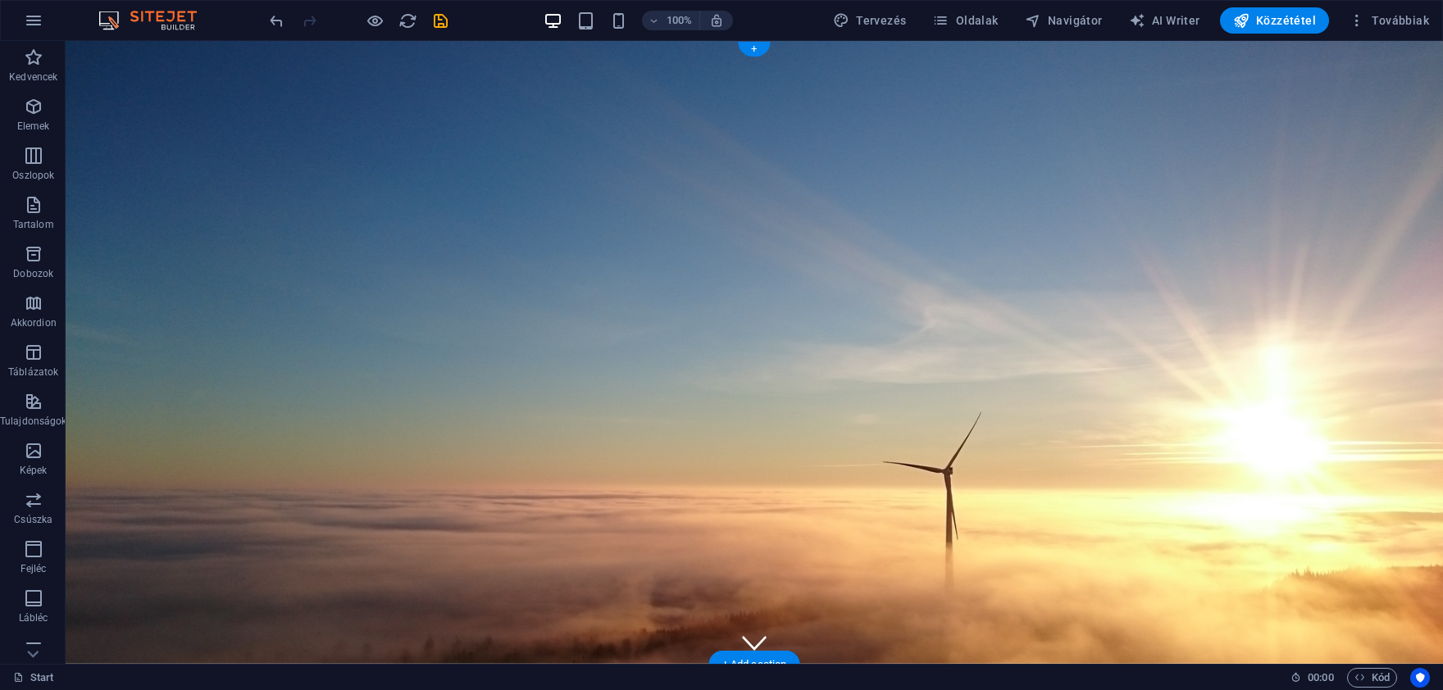
drag, startPoint x: 89, startPoint y: 104, endPoint x: 92, endPoint y: 95, distance: 9.3
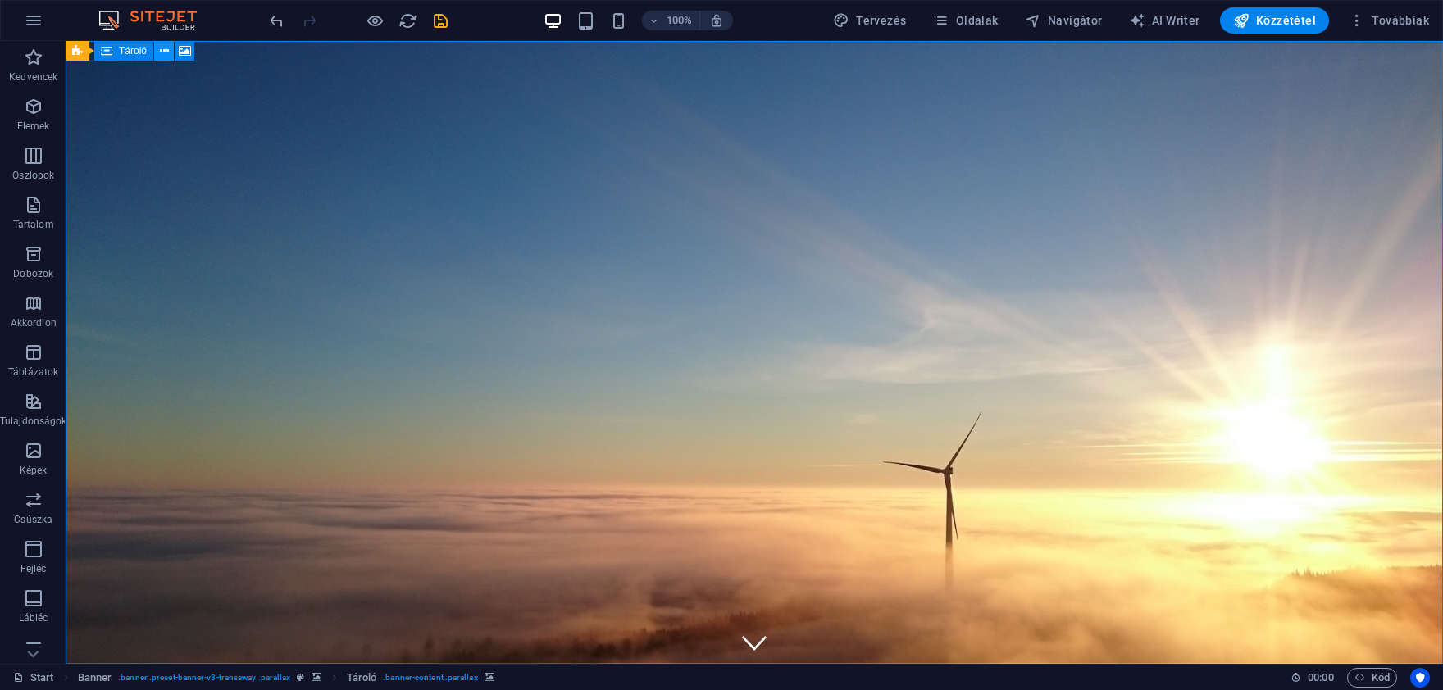
drag, startPoint x: 180, startPoint y: 50, endPoint x: 162, endPoint y: 48, distance: 18.2
click at [162, 48] on div "Banner Tároló" at bounding box center [135, 51] width 139 height 20
click at [134, 52] on span "Tároló" at bounding box center [133, 51] width 28 height 10
click at [121, 51] on span "Tároló" at bounding box center [133, 51] width 28 height 10
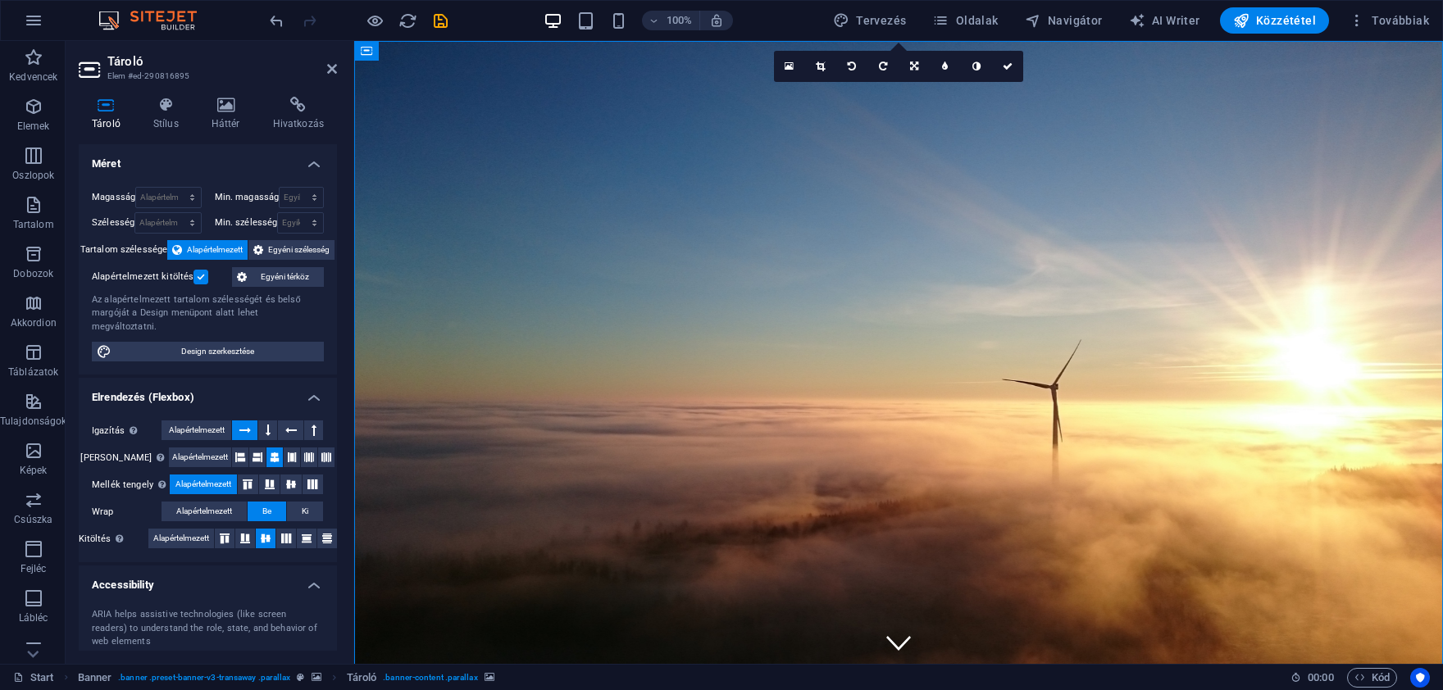
click at [330, 68] on icon at bounding box center [332, 68] width 10 height 13
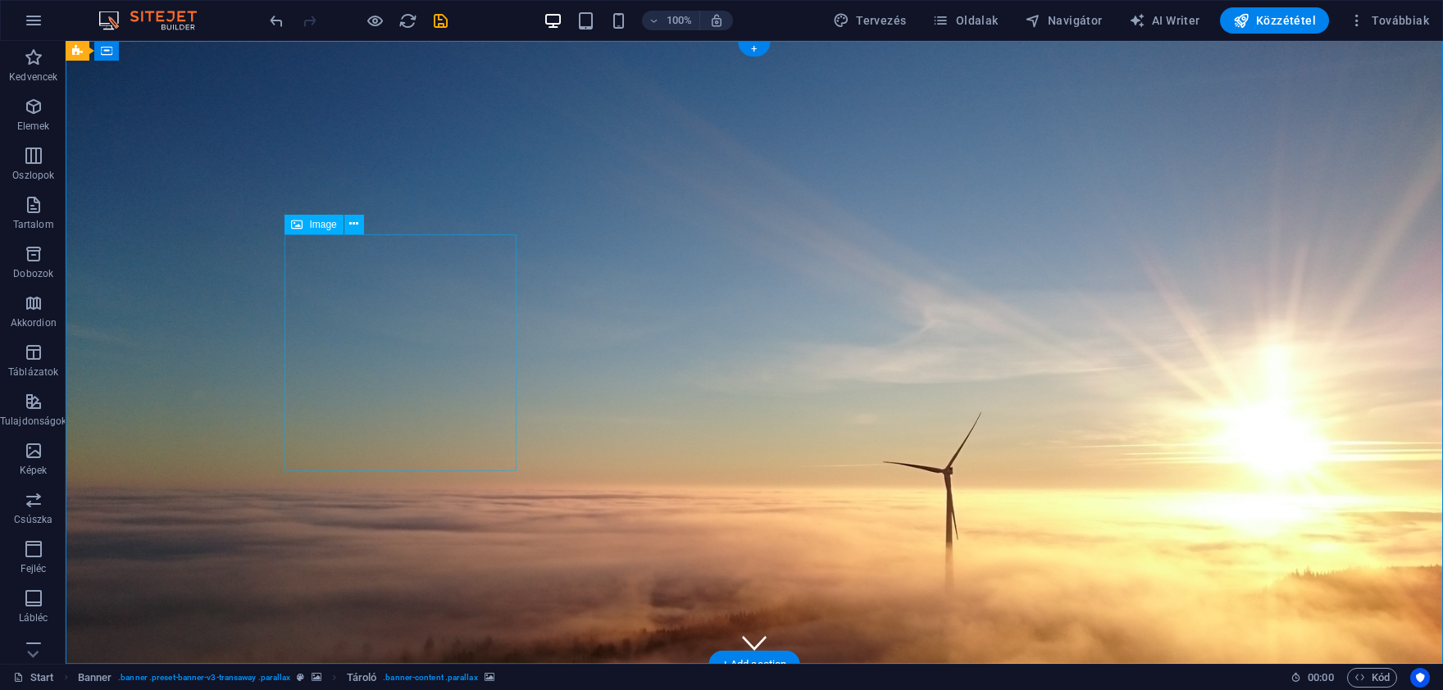
click at [357, 225] on icon at bounding box center [353, 224] width 9 height 17
drag, startPoint x: 367, startPoint y: 266, endPoint x: 1105, endPoint y: 318, distance: 740.6
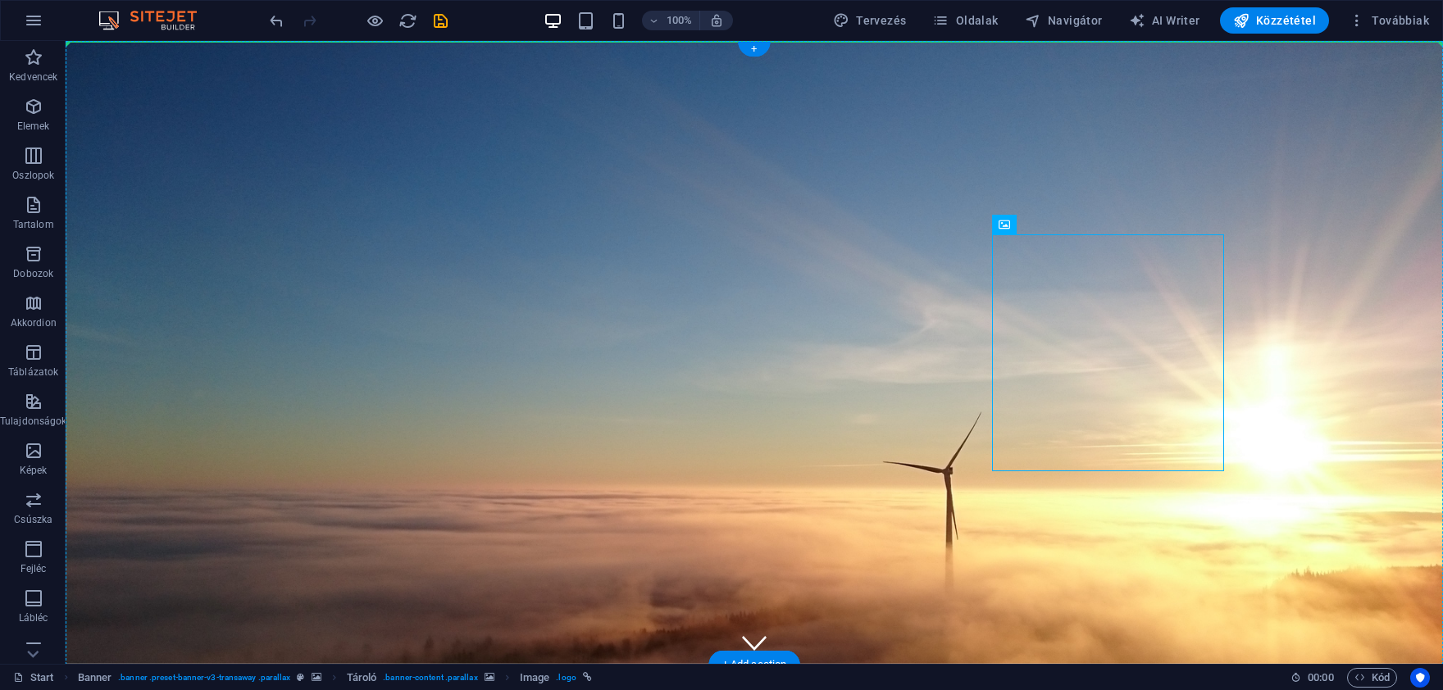
drag, startPoint x: 1105, startPoint y: 267, endPoint x: 1113, endPoint y: 227, distance: 40.8
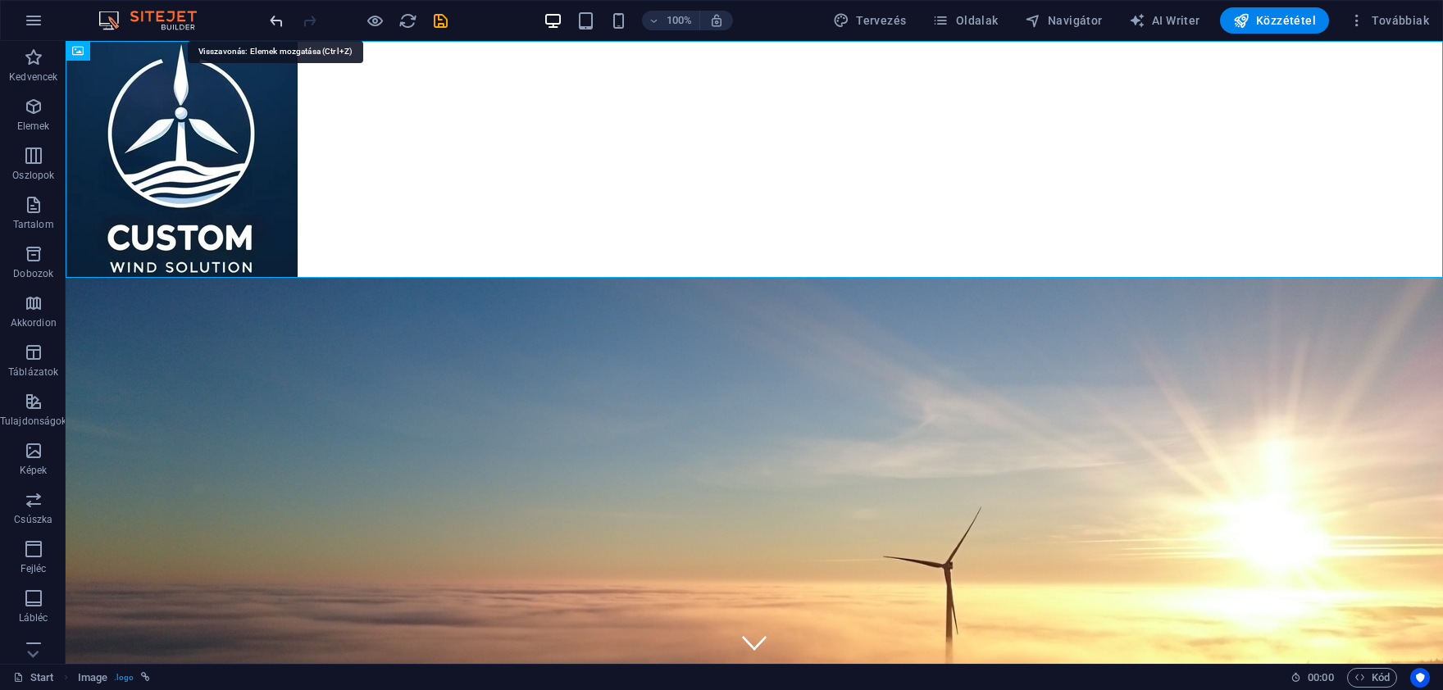
click at [278, 20] on icon "undo" at bounding box center [276, 20] width 19 height 19
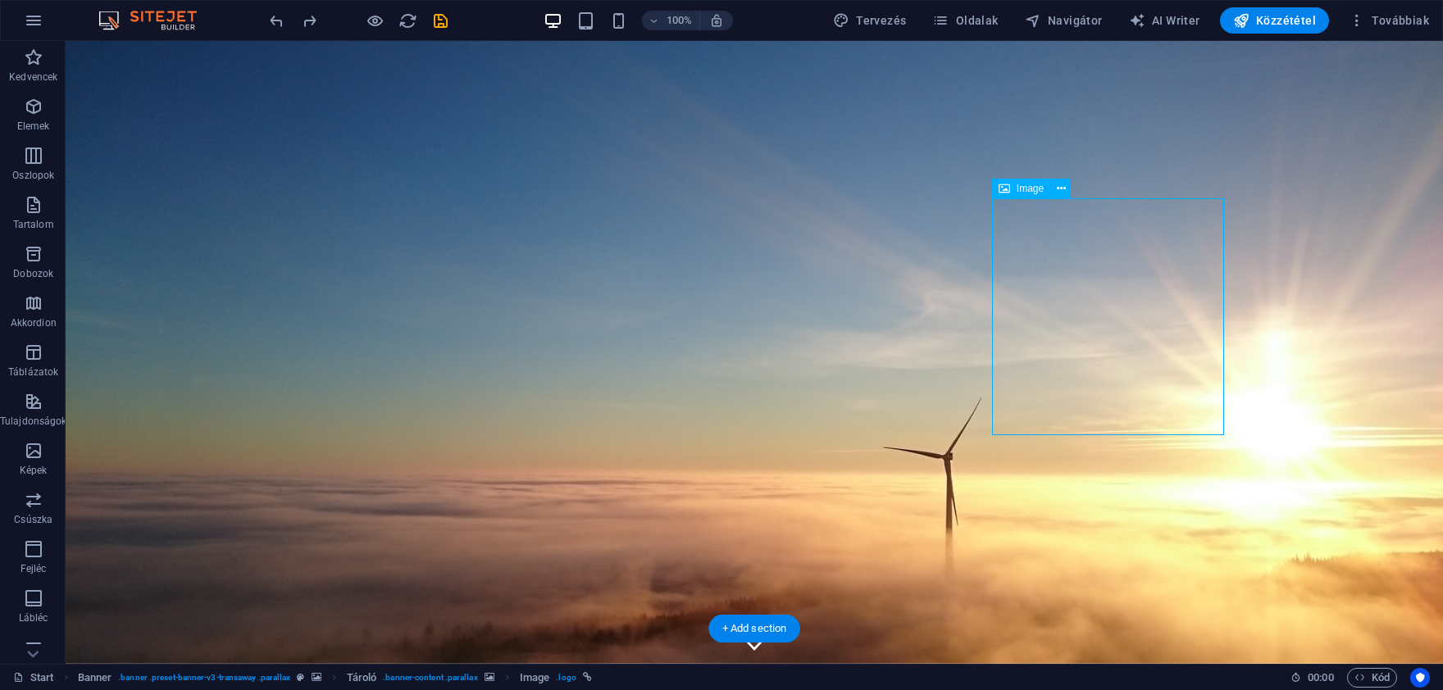
scroll to position [98, 0]
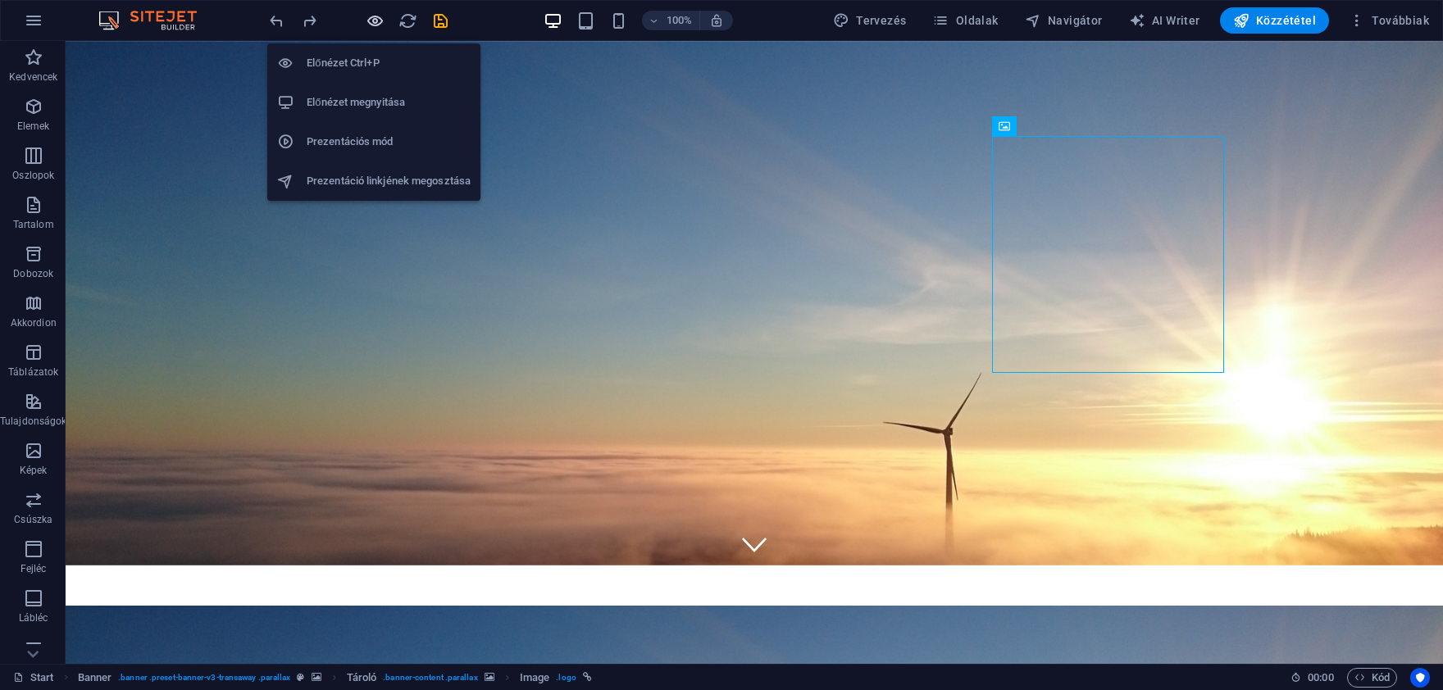
click at [378, 23] on icon "button" at bounding box center [375, 20] width 19 height 19
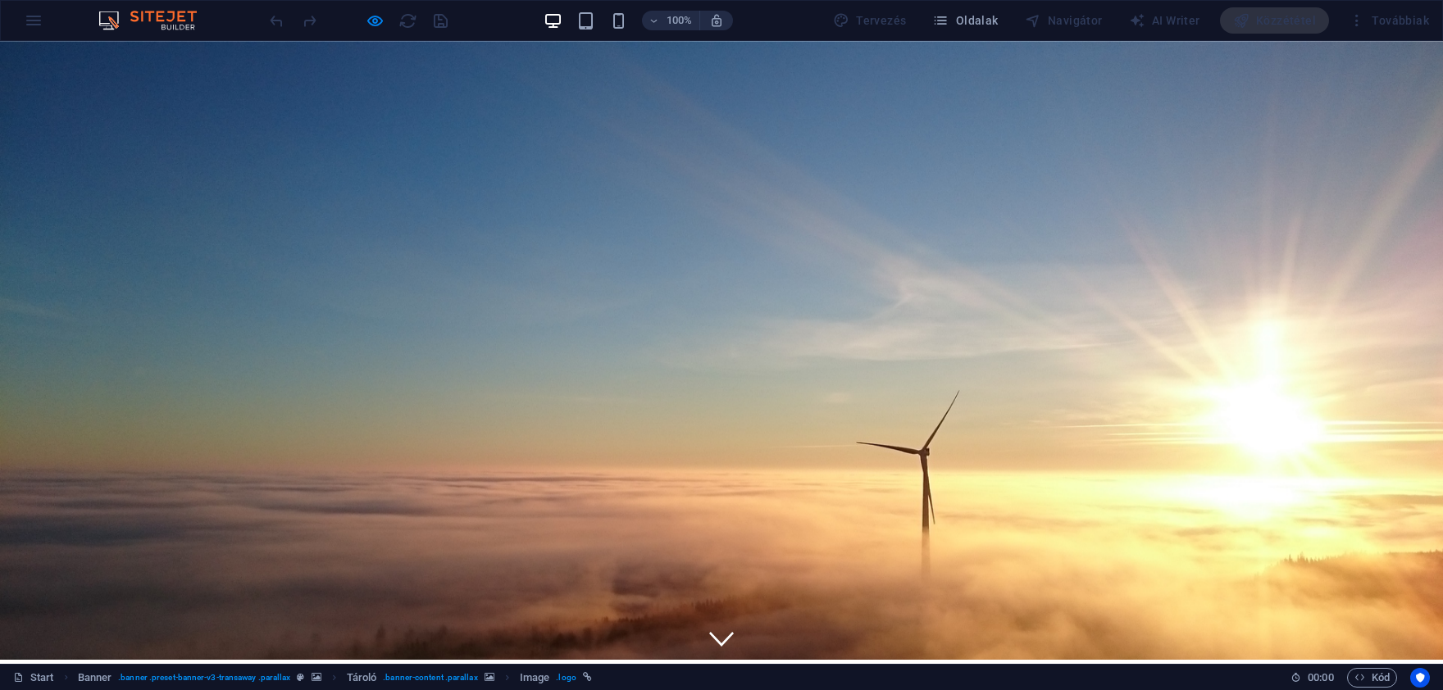
scroll to position [0, 0]
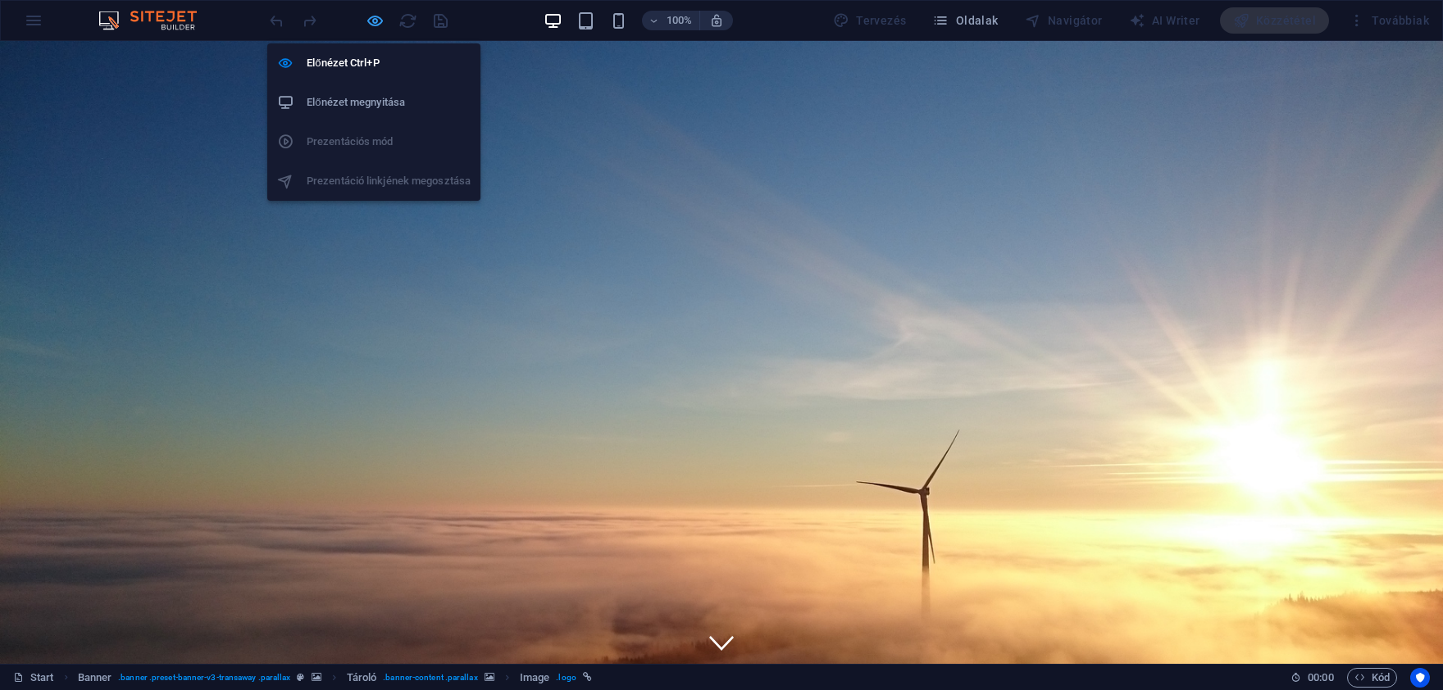
click at [376, 20] on icon "button" at bounding box center [375, 20] width 19 height 19
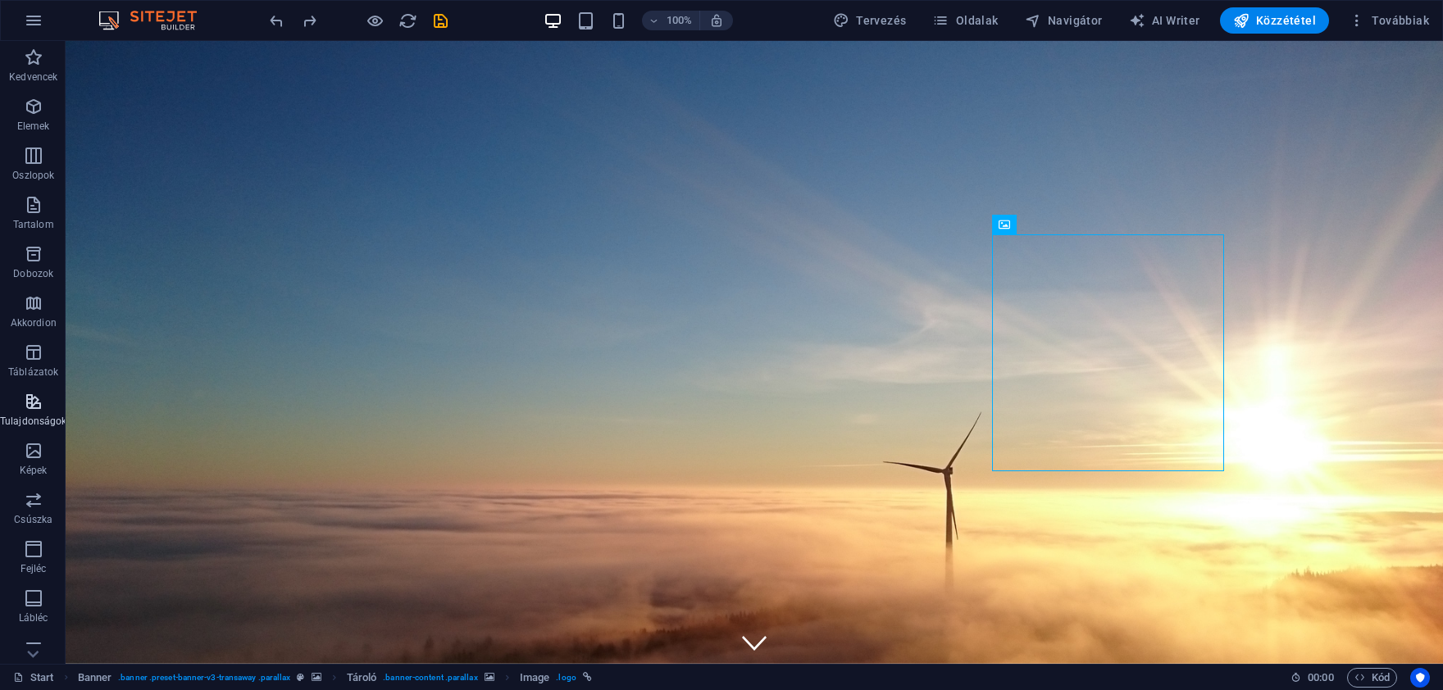
click at [39, 411] on icon "button" at bounding box center [34, 402] width 20 height 20
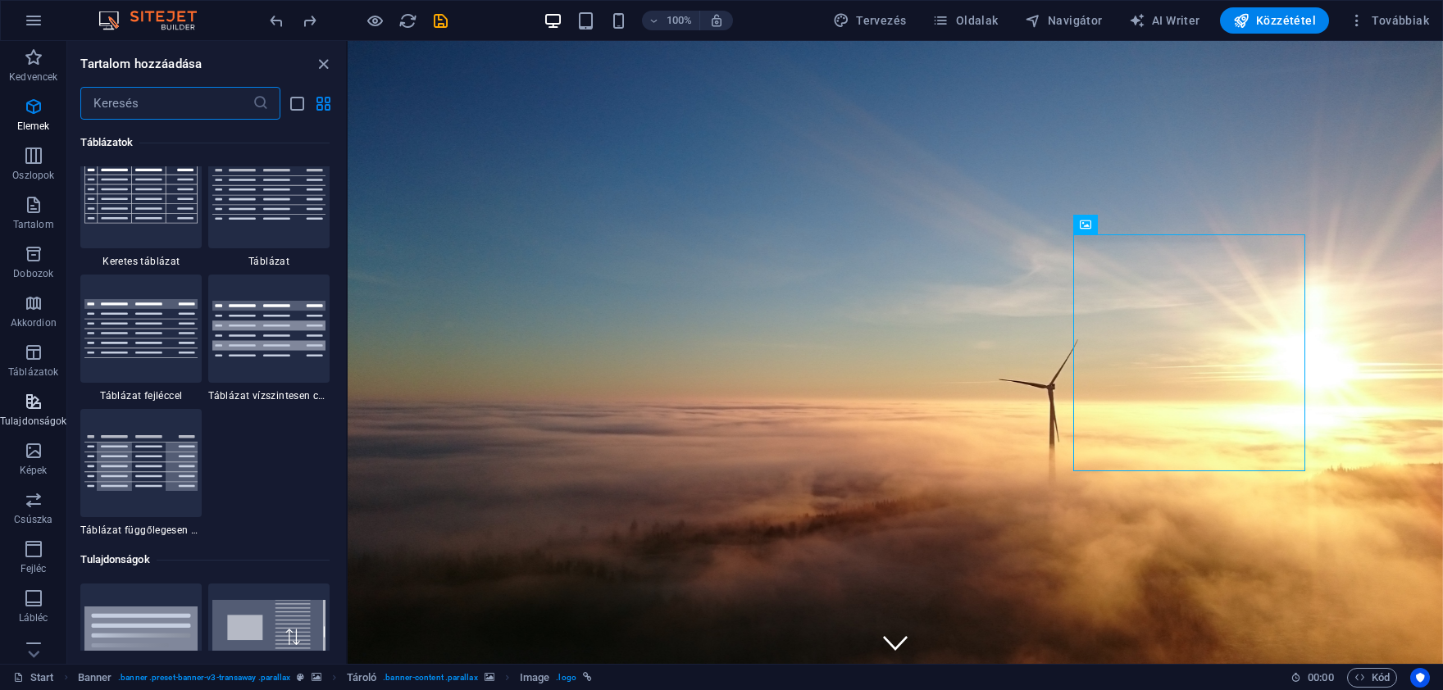
scroll to position [6391, 0]
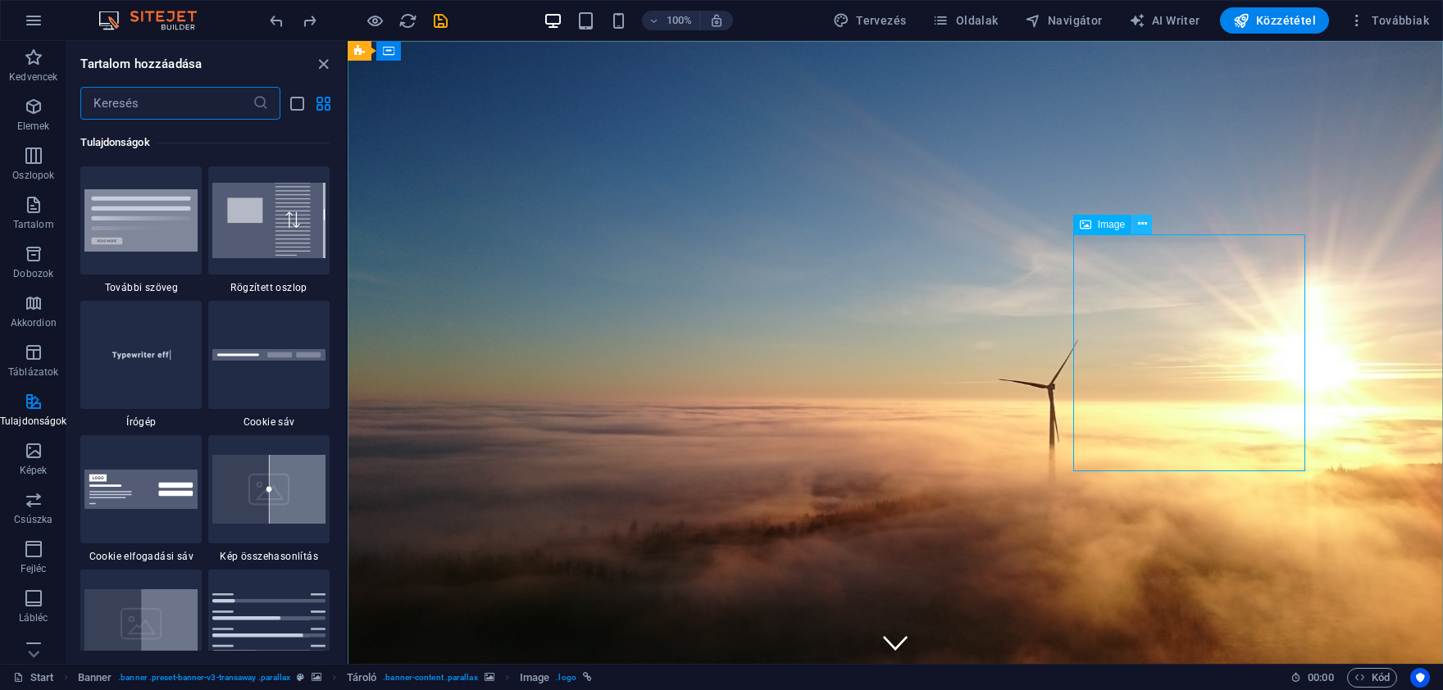
click at [1138, 225] on icon at bounding box center [1142, 224] width 9 height 17
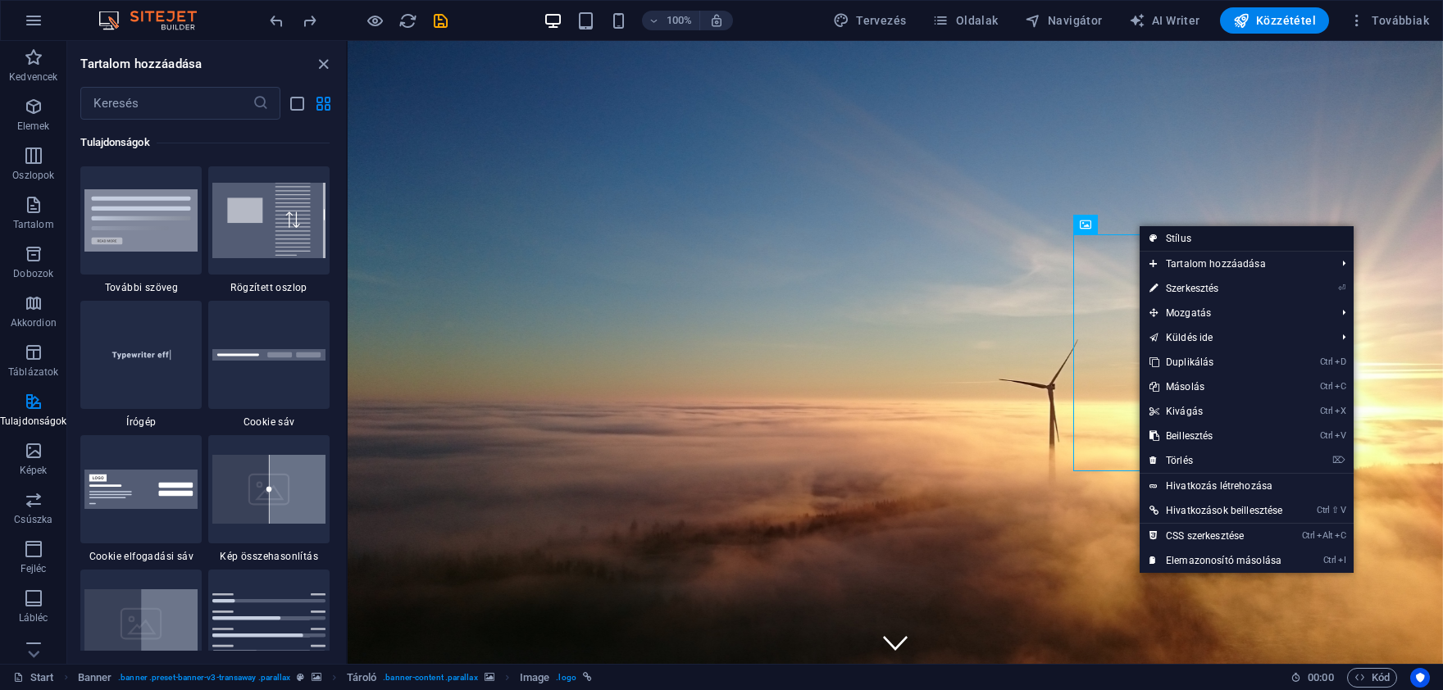
click at [1195, 236] on link "Stílus" at bounding box center [1247, 238] width 214 height 25
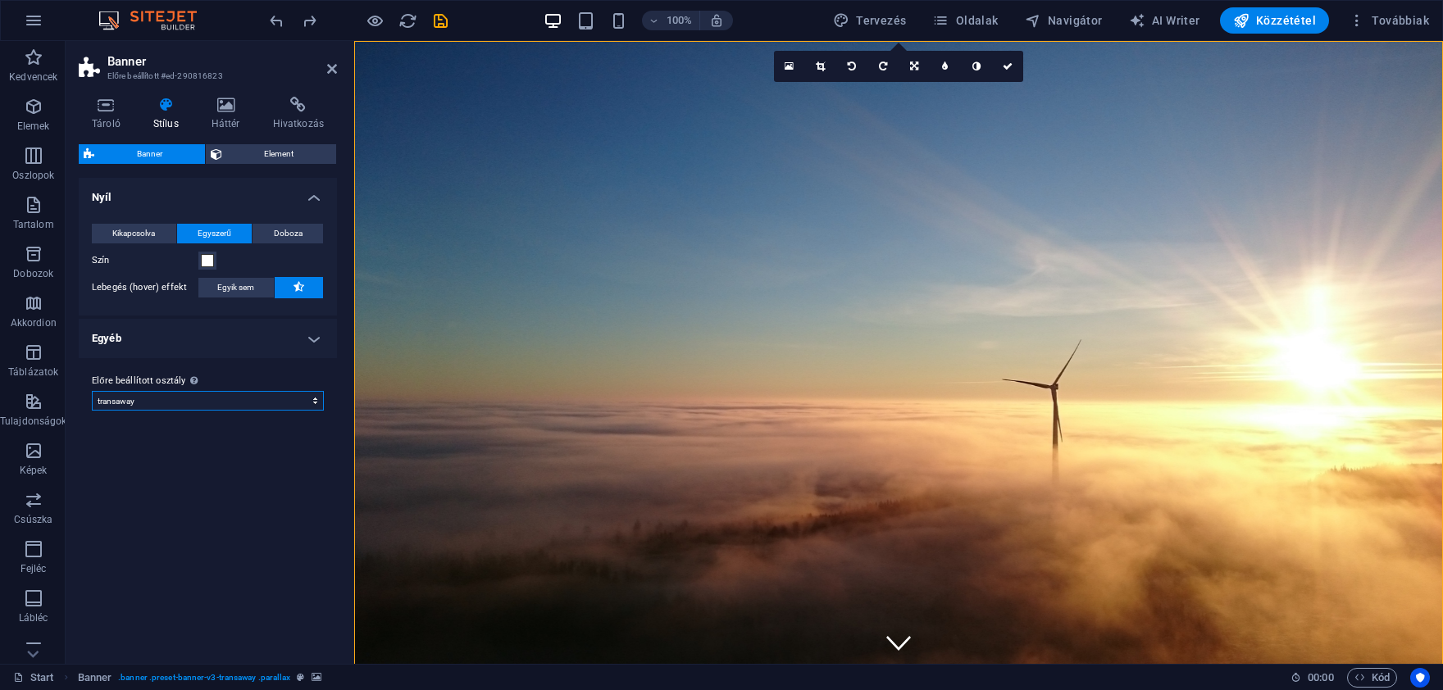
click at [92, 391] on select "transaway Előre beállított osztály hozzáadása" at bounding box center [208, 401] width 232 height 20
click at [244, 399] on select "transaway Előre beállított osztály hozzáadása" at bounding box center [208, 401] width 232 height 20
click at [225, 113] on icon at bounding box center [225, 105] width 55 height 16
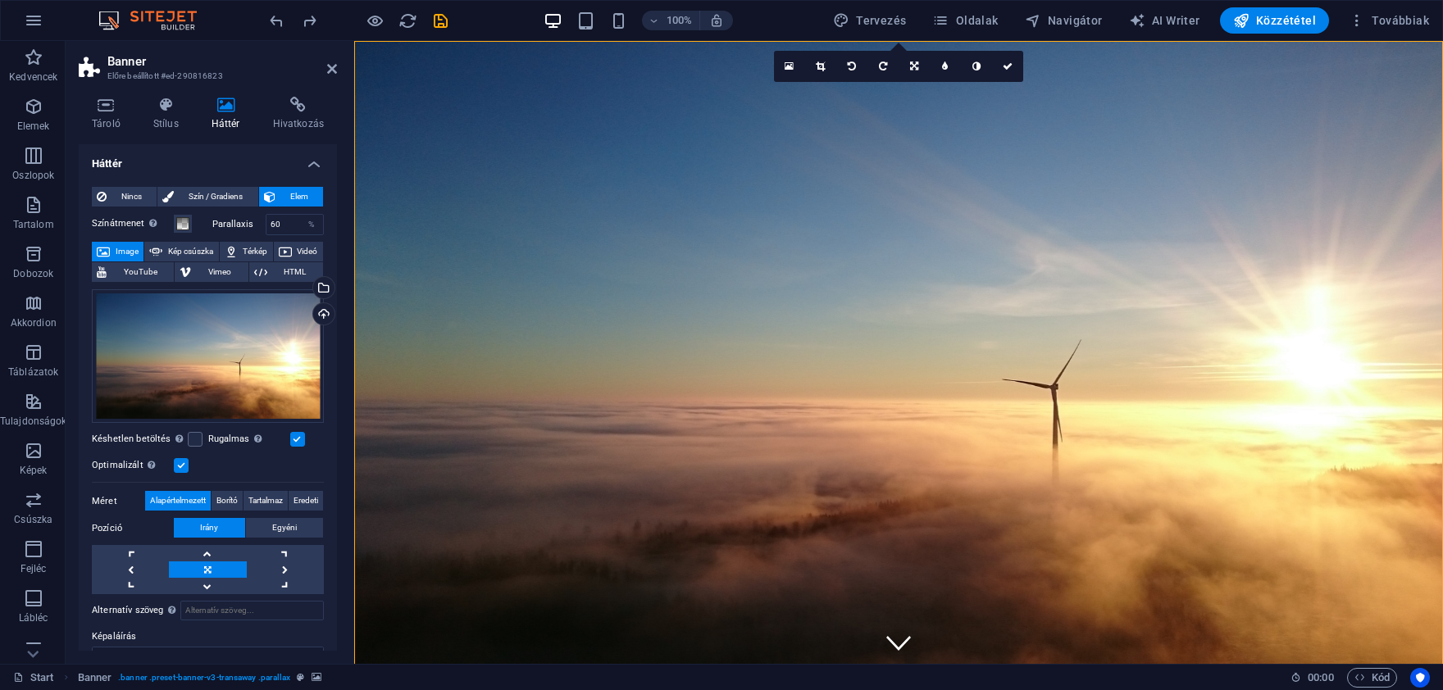
scroll to position [76, 0]
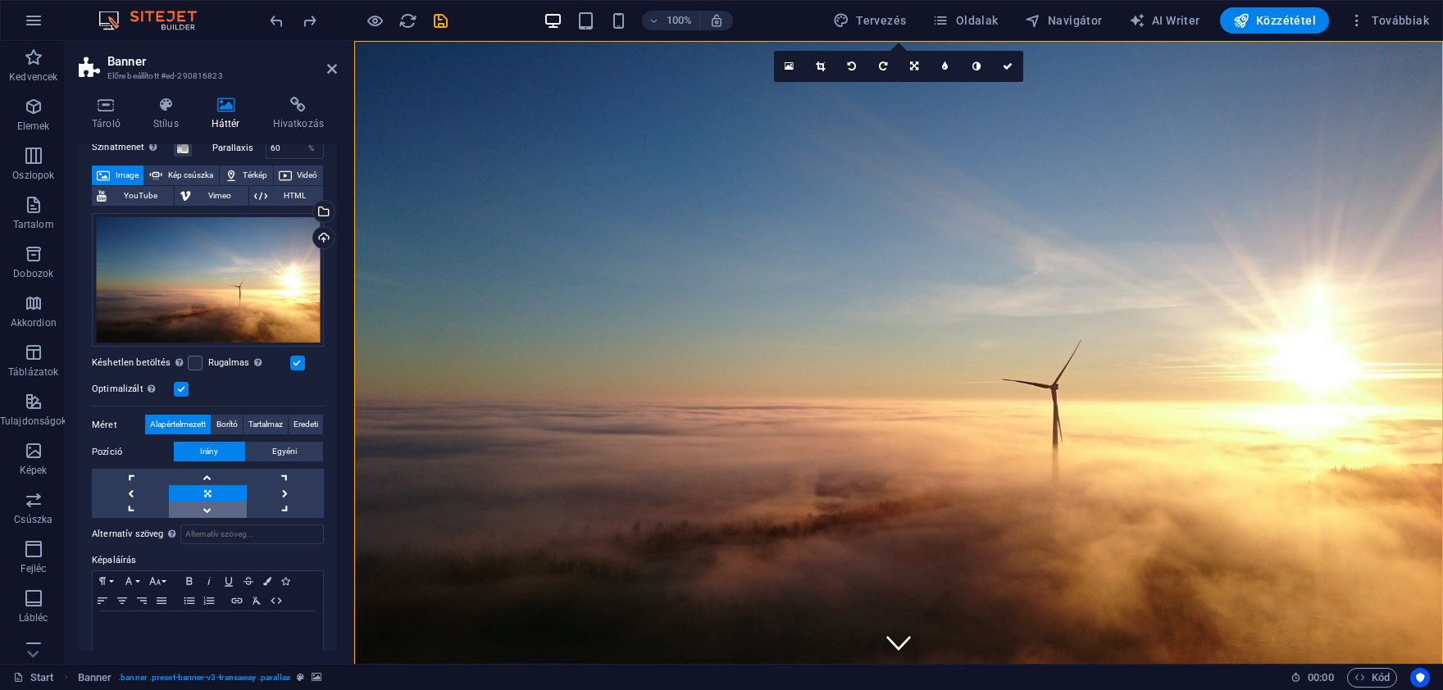
click at [211, 508] on link at bounding box center [207, 510] width 77 height 16
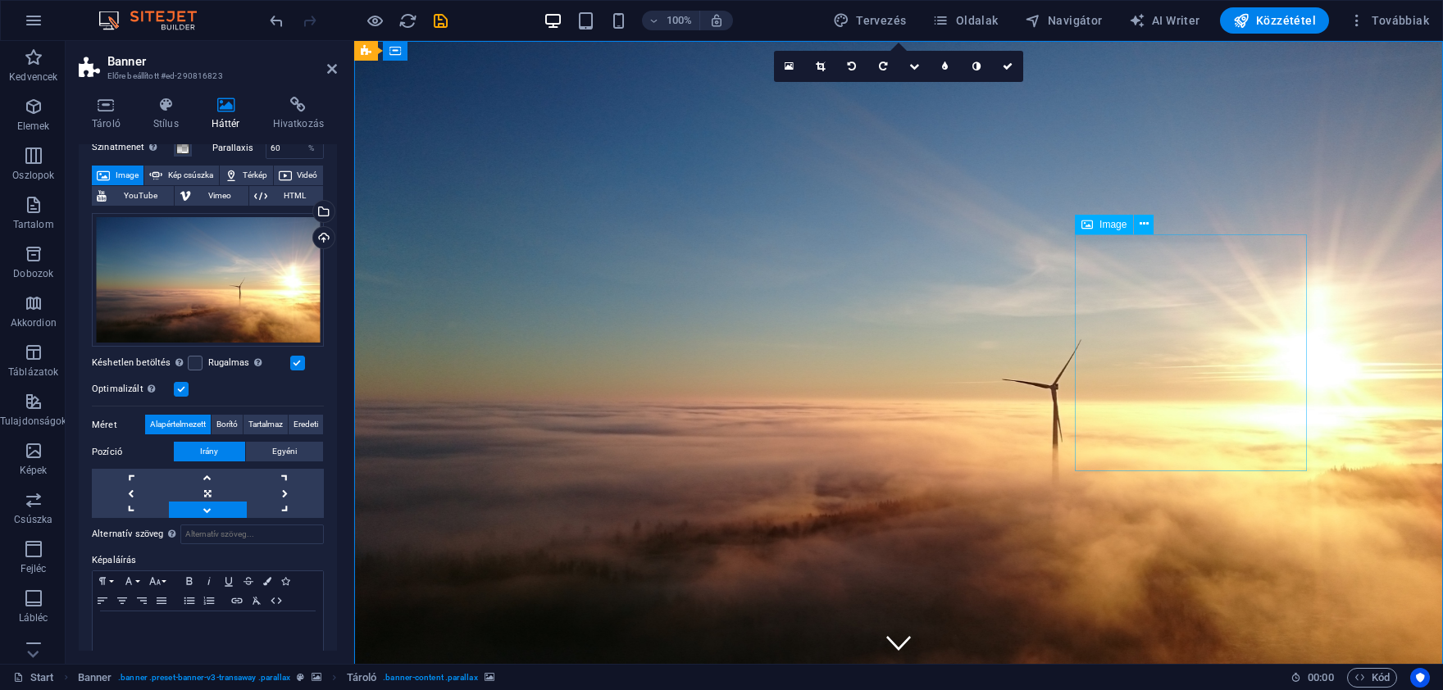
click at [1147, 225] on icon at bounding box center [1144, 224] width 9 height 17
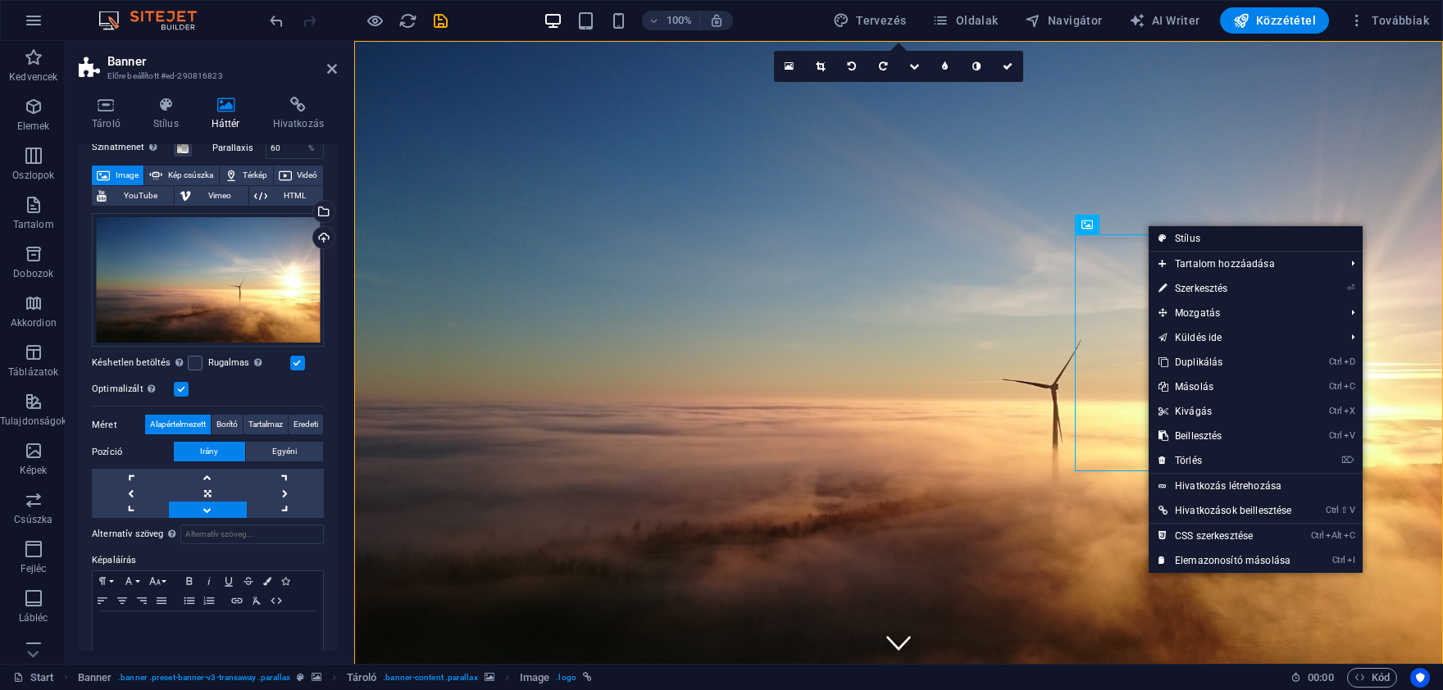
click at [1188, 241] on link "Stílus" at bounding box center [1256, 238] width 214 height 25
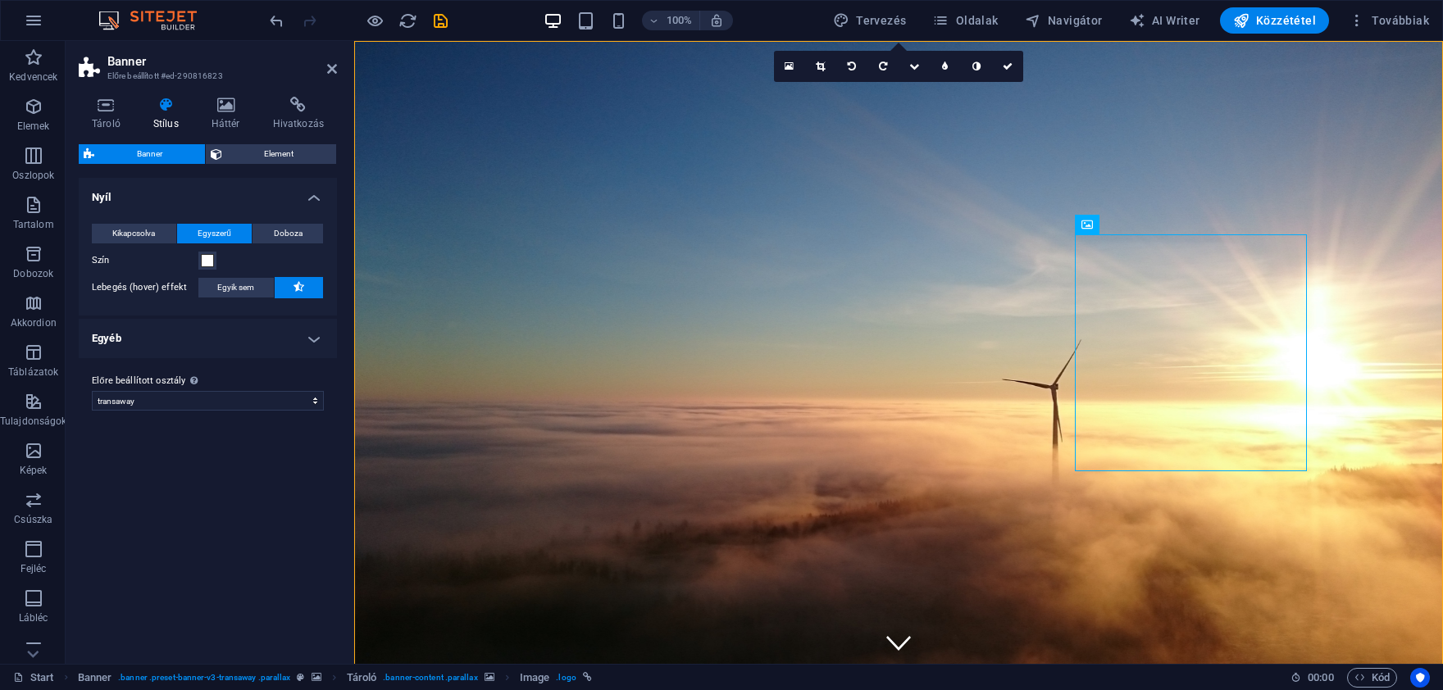
click at [160, 108] on icon at bounding box center [166, 105] width 52 height 16
click at [167, 110] on icon at bounding box center [166, 105] width 52 height 16
click at [135, 233] on span "Kikapcsolva" at bounding box center [133, 234] width 43 height 20
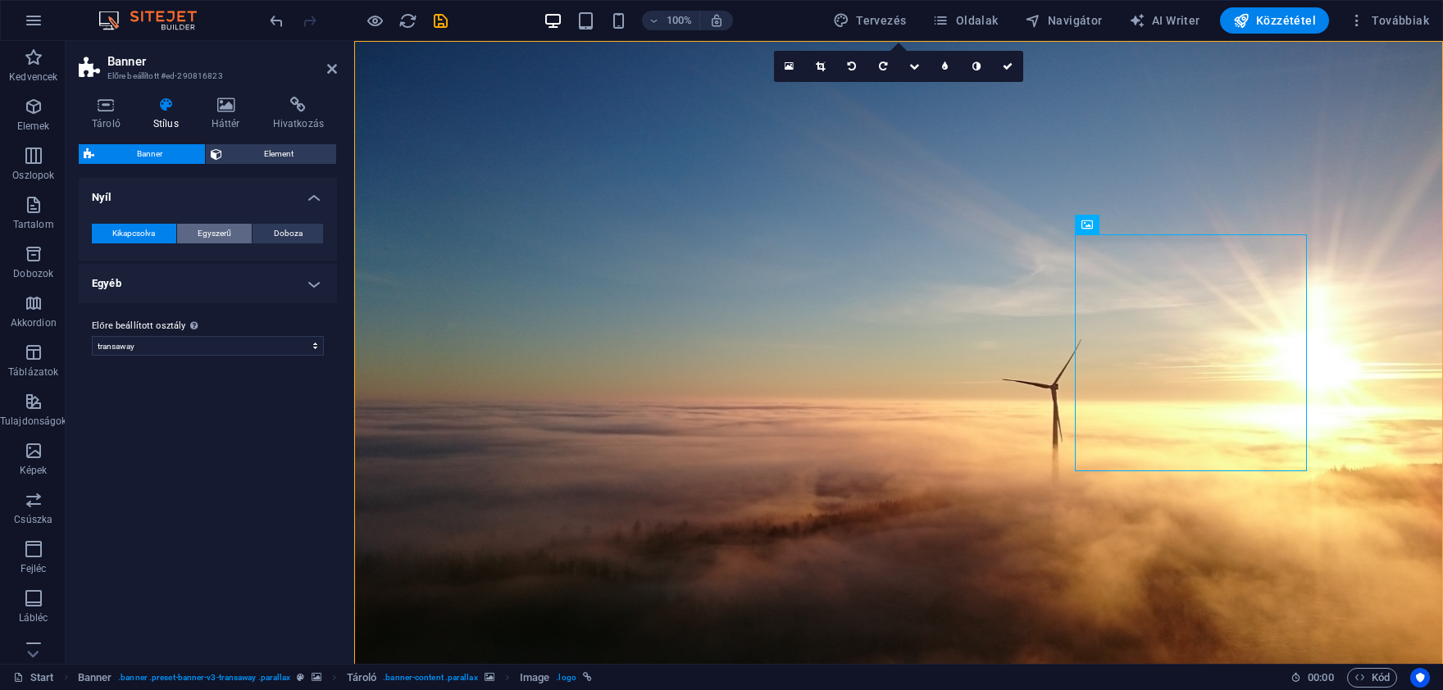
click at [194, 229] on button "Egyszerű" at bounding box center [214, 234] width 75 height 20
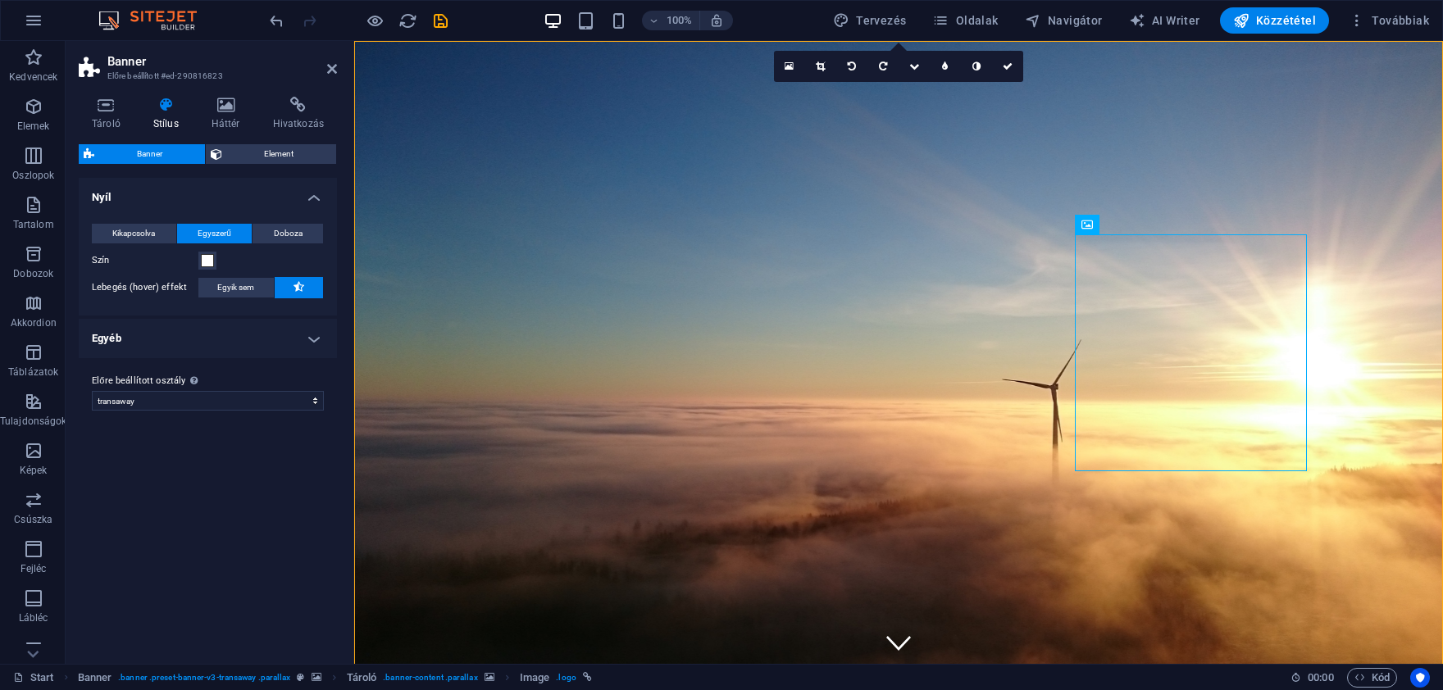
click at [135, 153] on span "Banner" at bounding box center [149, 154] width 101 height 20
click at [219, 148] on icon at bounding box center [216, 154] width 11 height 20
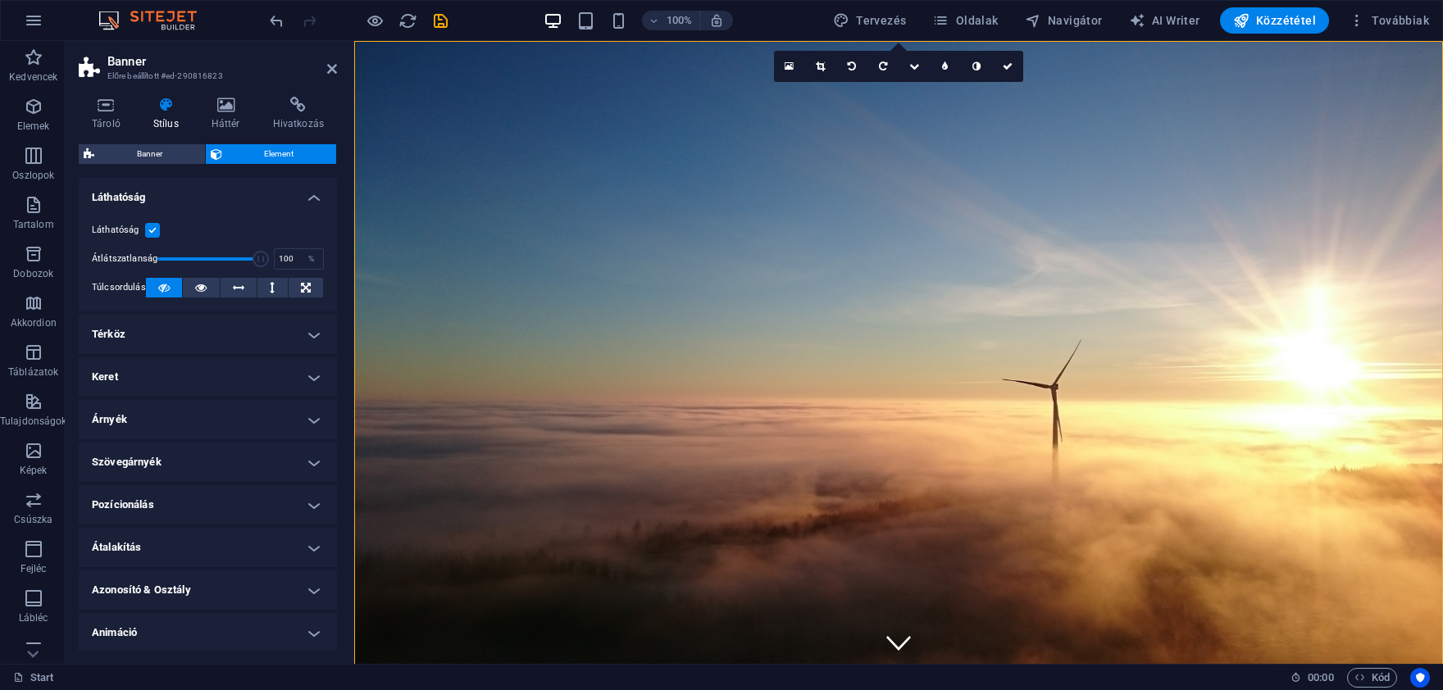
drag, startPoint x: 907, startPoint y: 486, endPoint x: 894, endPoint y: 498, distance: 17.4
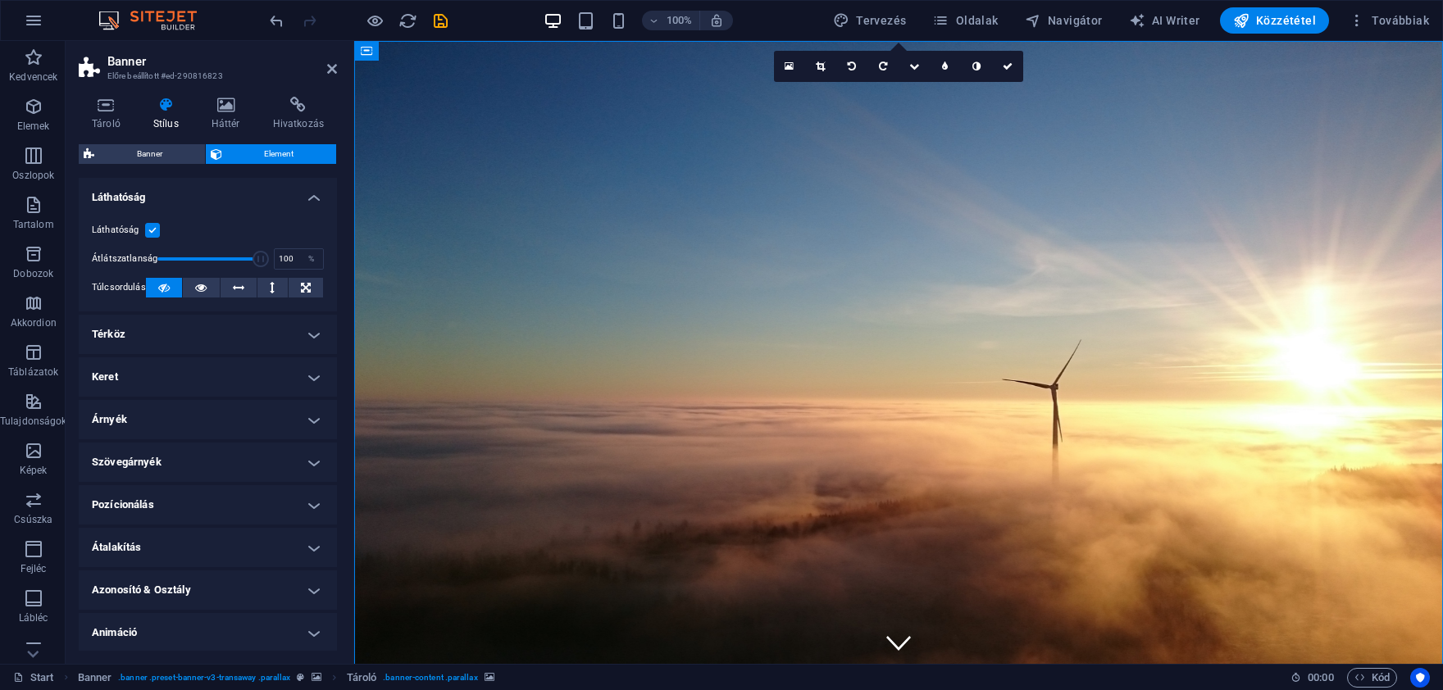
click at [329, 70] on icon at bounding box center [332, 68] width 10 height 13
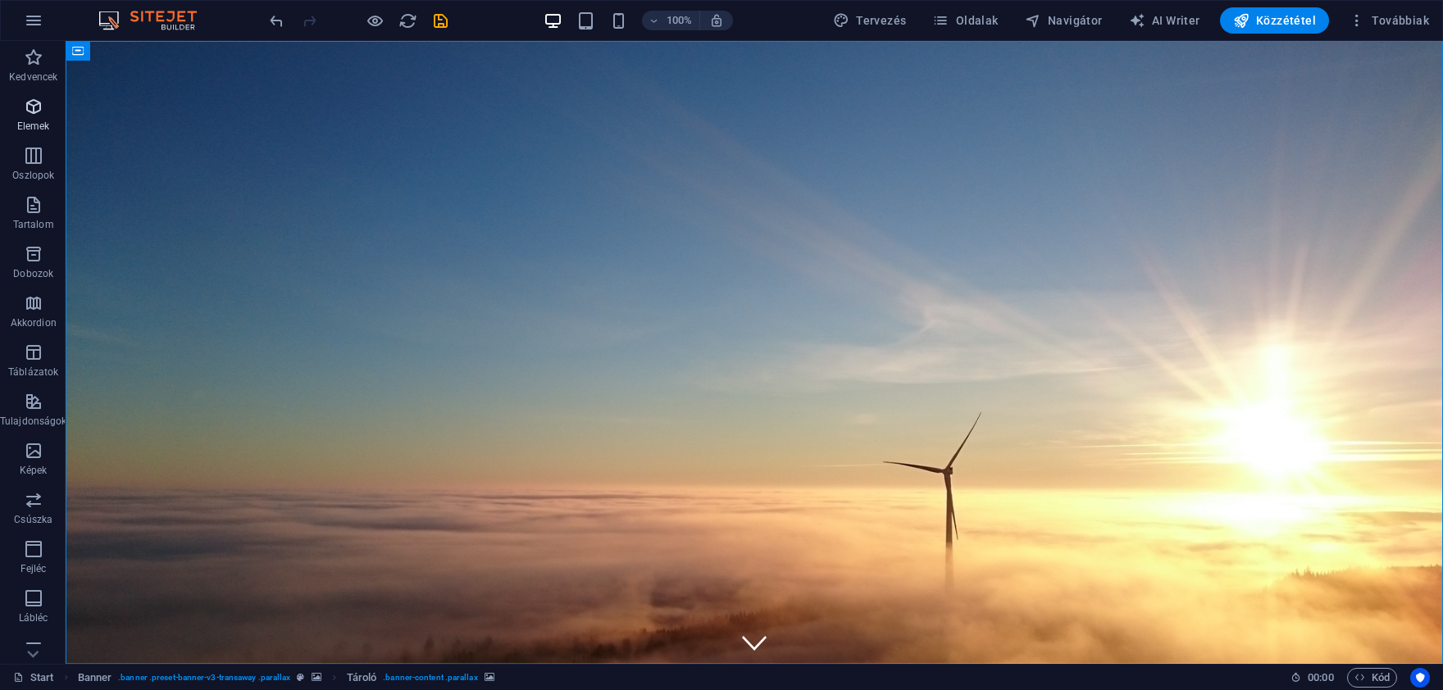
click at [36, 115] on icon "button" at bounding box center [34, 107] width 20 height 20
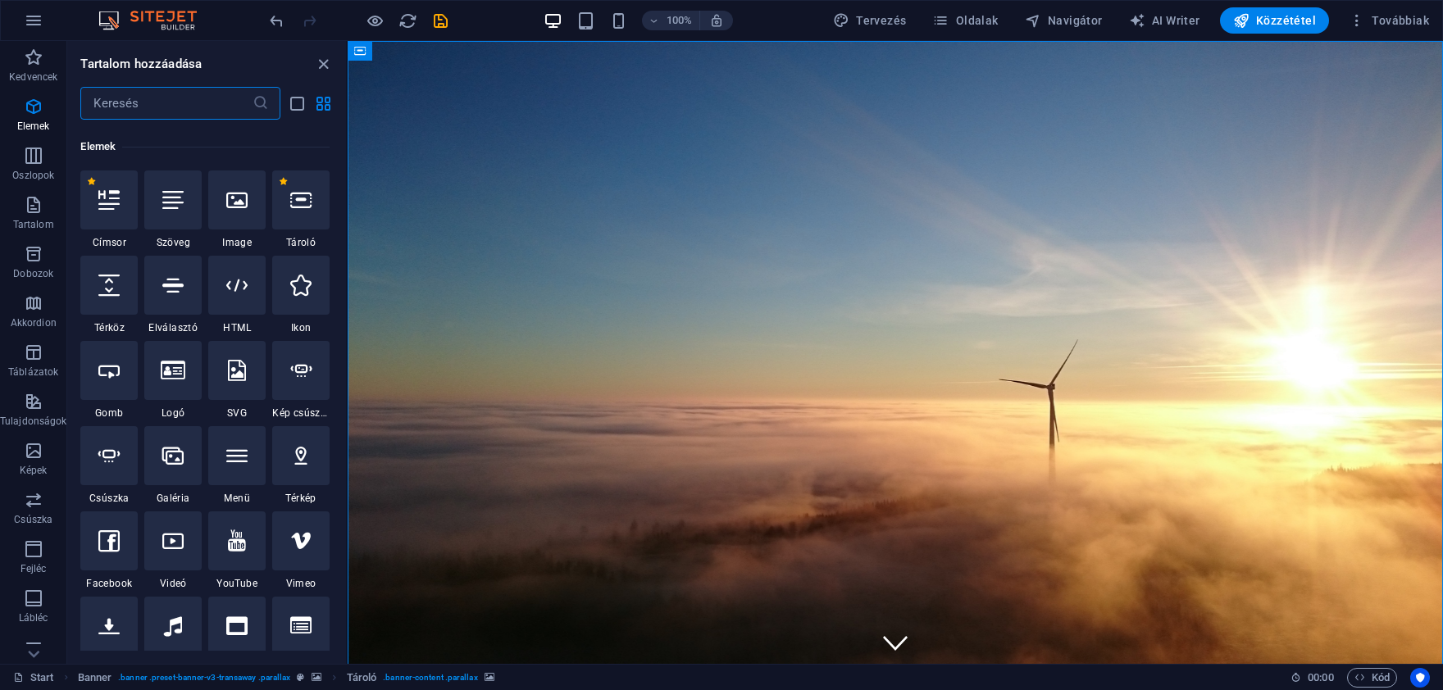
scroll to position [174, 0]
click at [180, 467] on div at bounding box center [172, 452] width 57 height 59
select select "4"
select select "%"
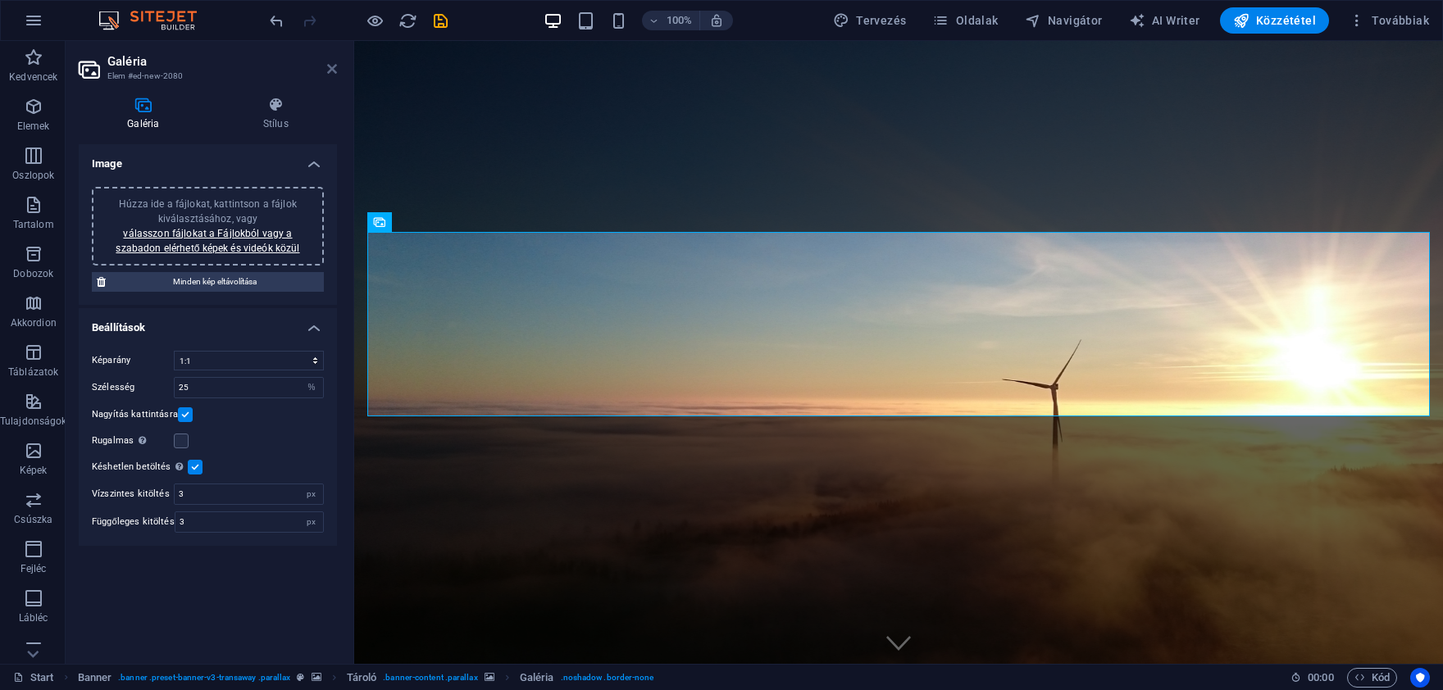
drag, startPoint x: 330, startPoint y: 70, endPoint x: 253, endPoint y: 37, distance: 83.8
click at [330, 70] on icon at bounding box center [332, 68] width 10 height 13
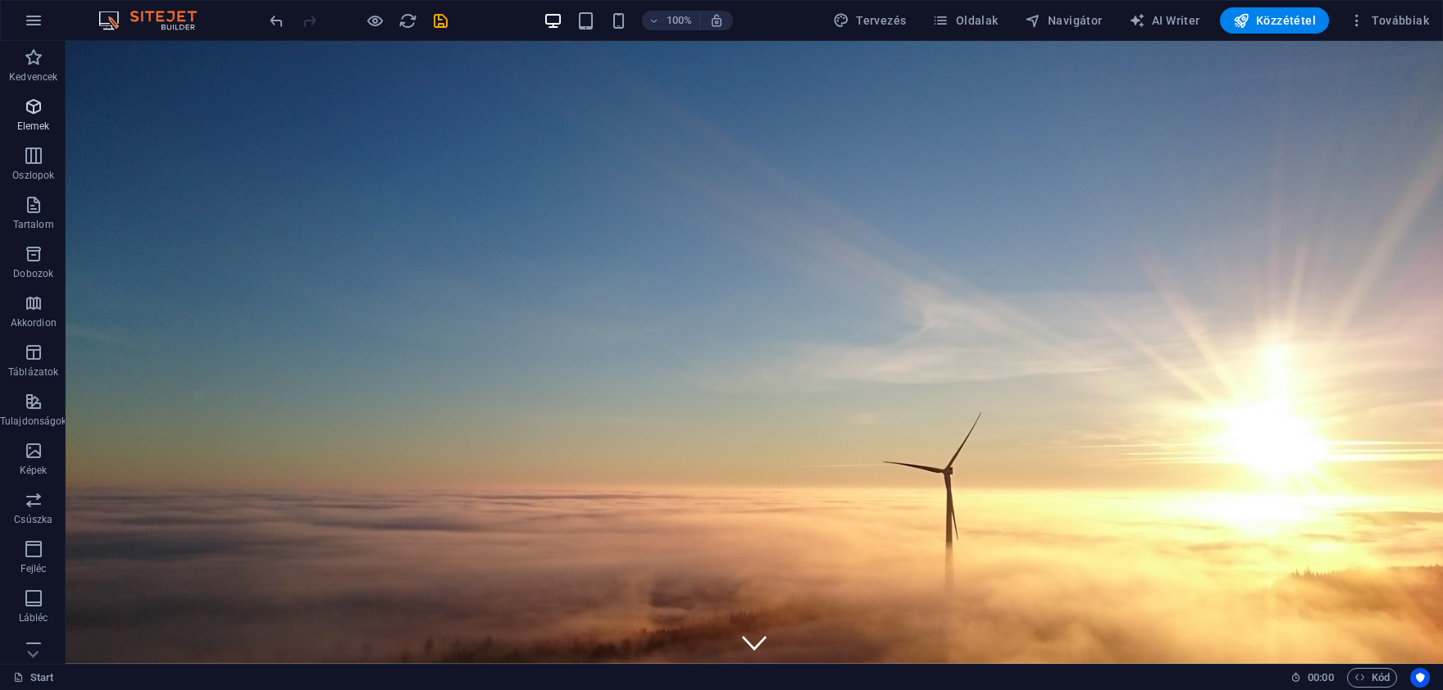
click at [39, 114] on icon "button" at bounding box center [34, 107] width 20 height 20
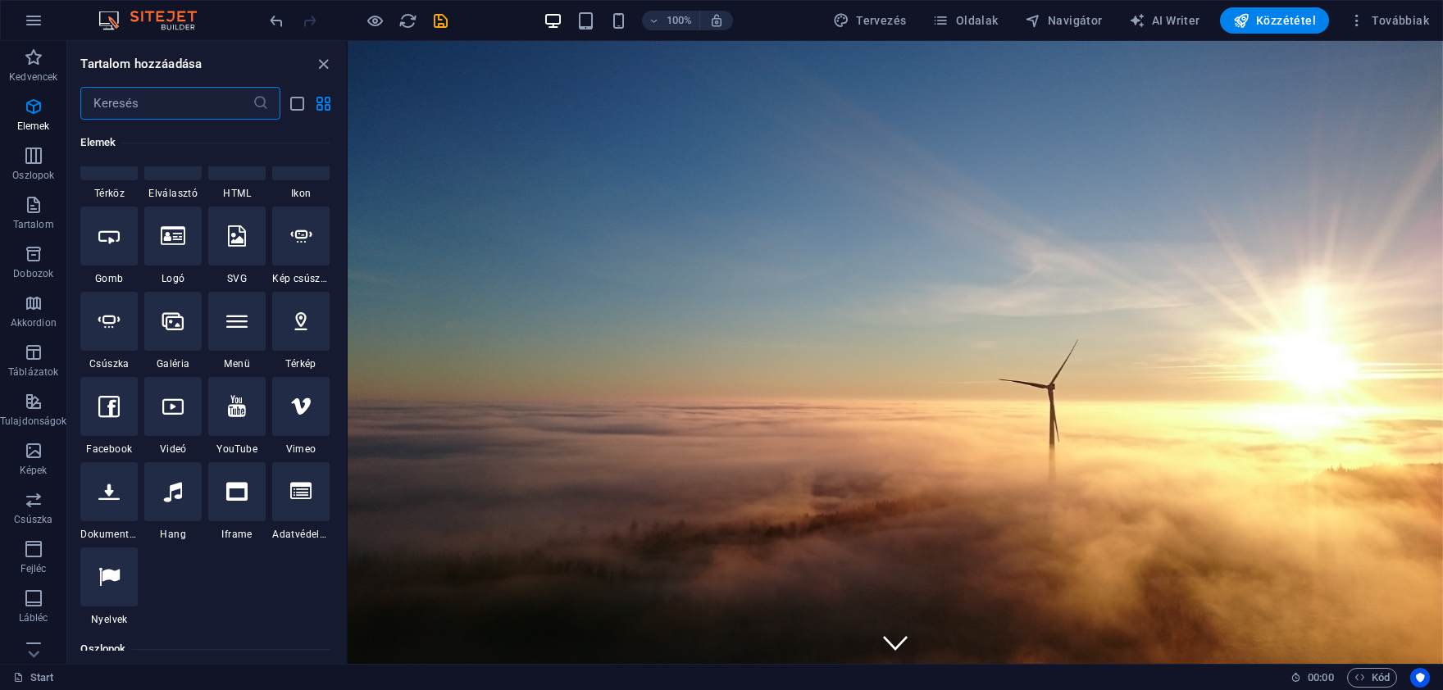
scroll to position [327, 0]
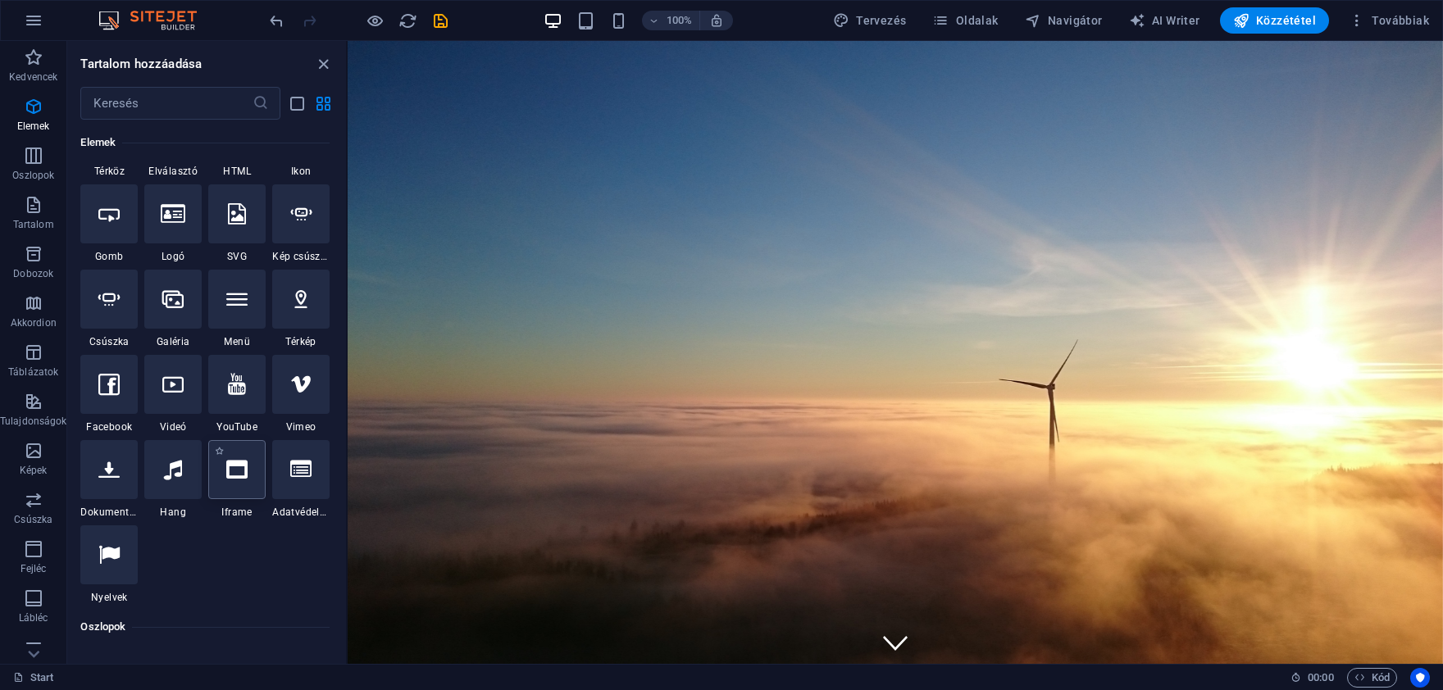
click at [230, 483] on div at bounding box center [236, 469] width 57 height 59
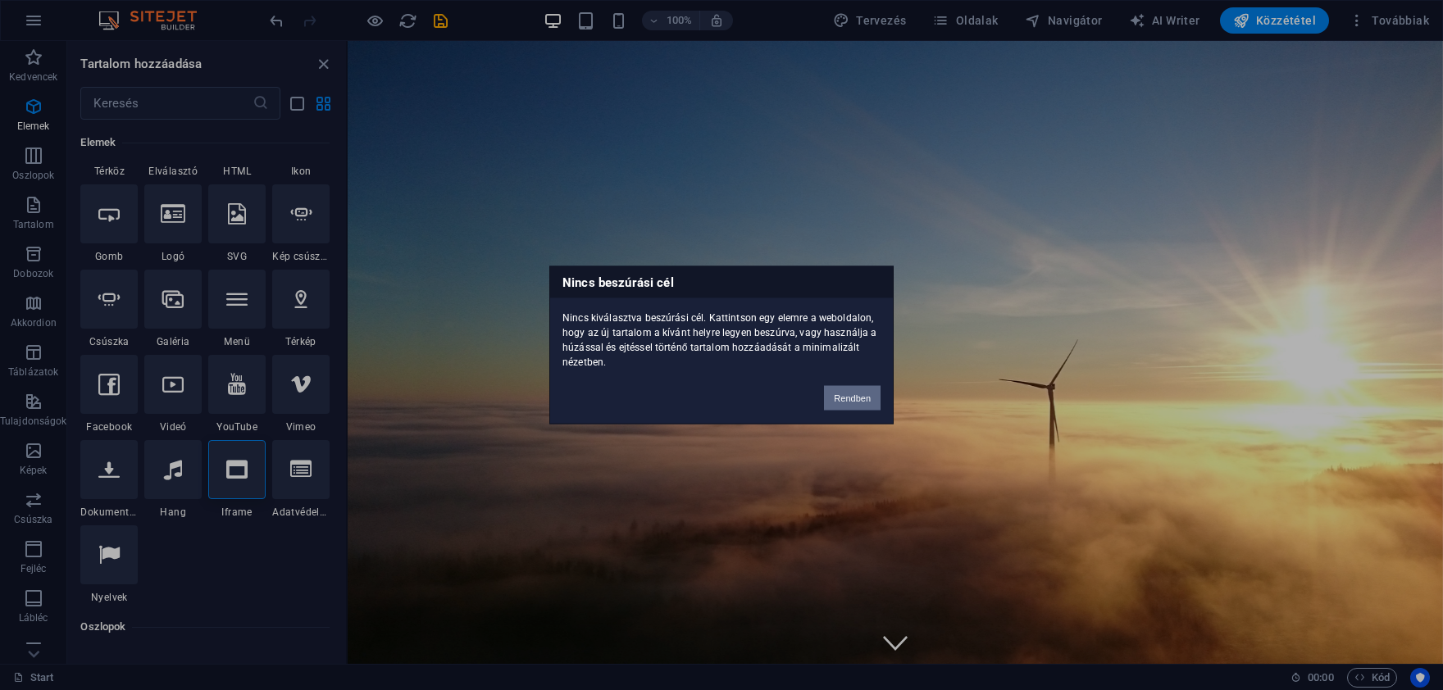
click at [837, 397] on button "Rendben" at bounding box center [852, 398] width 57 height 25
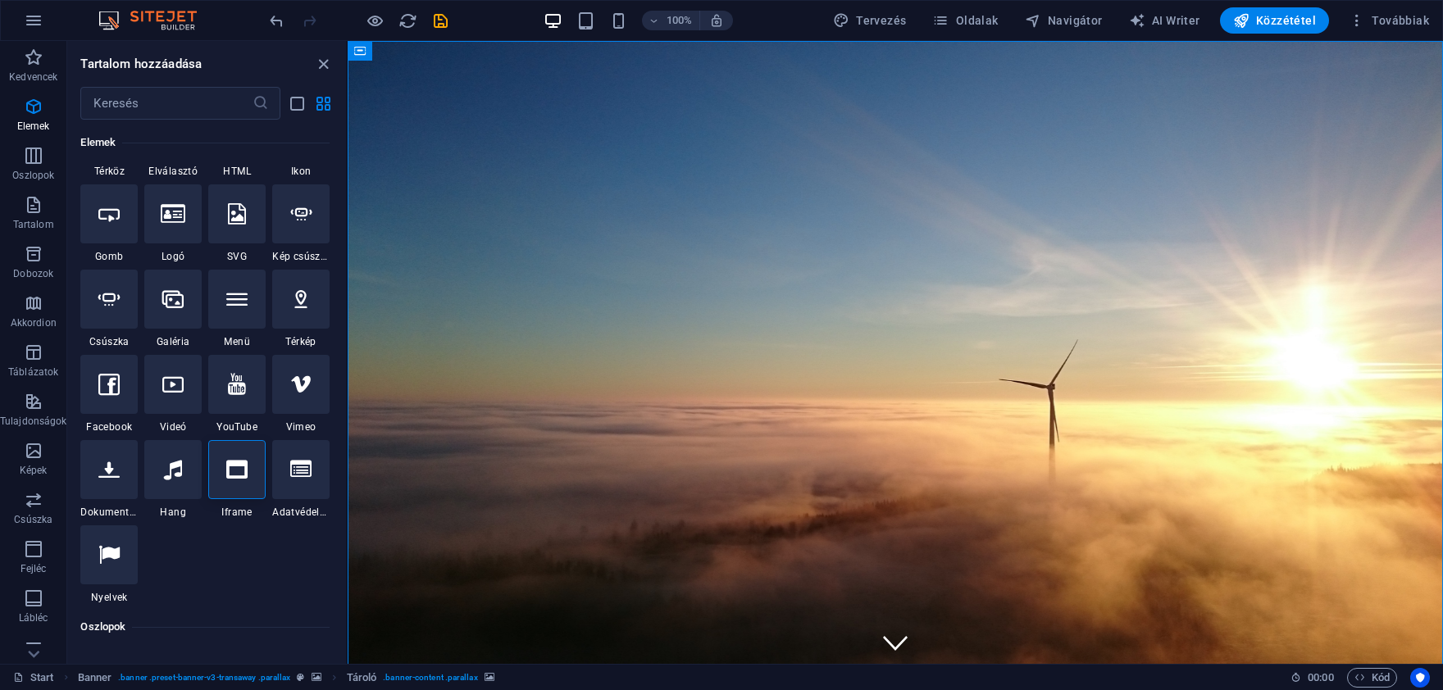
click at [235, 481] on div at bounding box center [236, 469] width 57 height 59
select select "%"
select select "px"
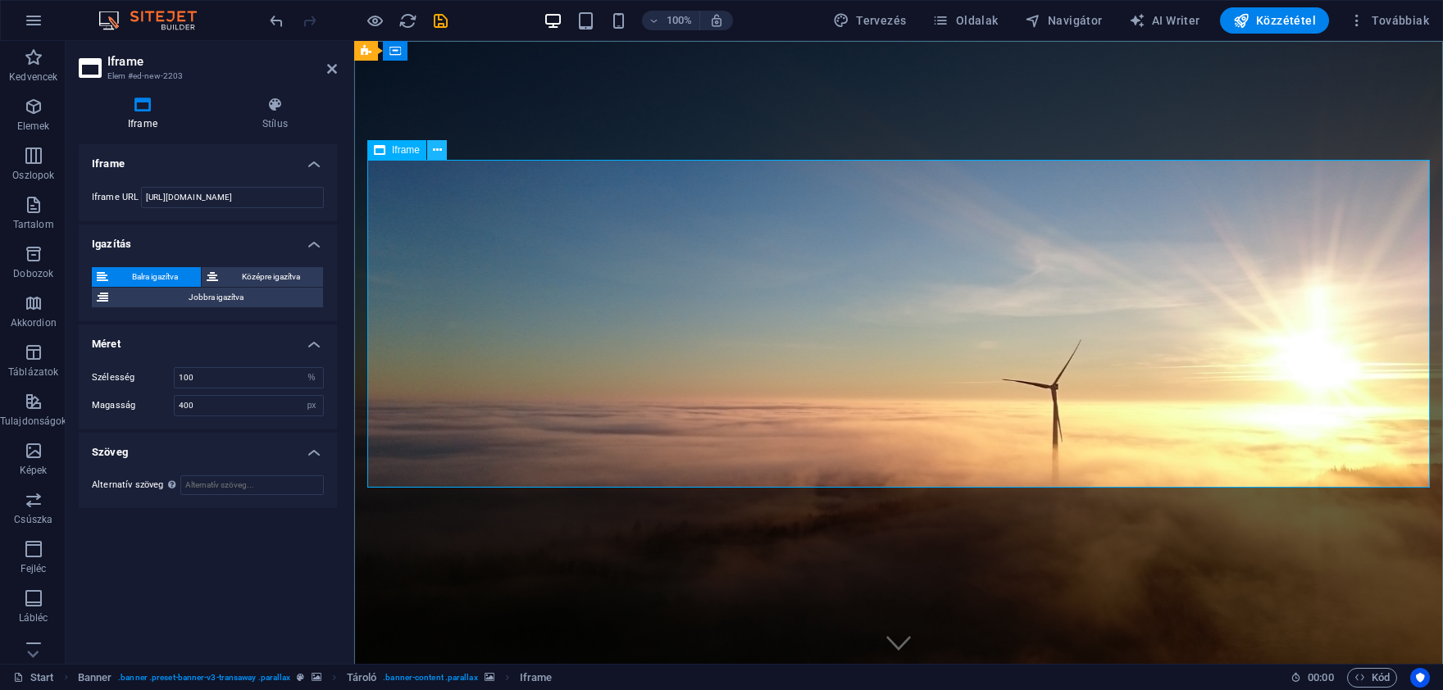
click at [431, 148] on button at bounding box center [437, 150] width 20 height 20
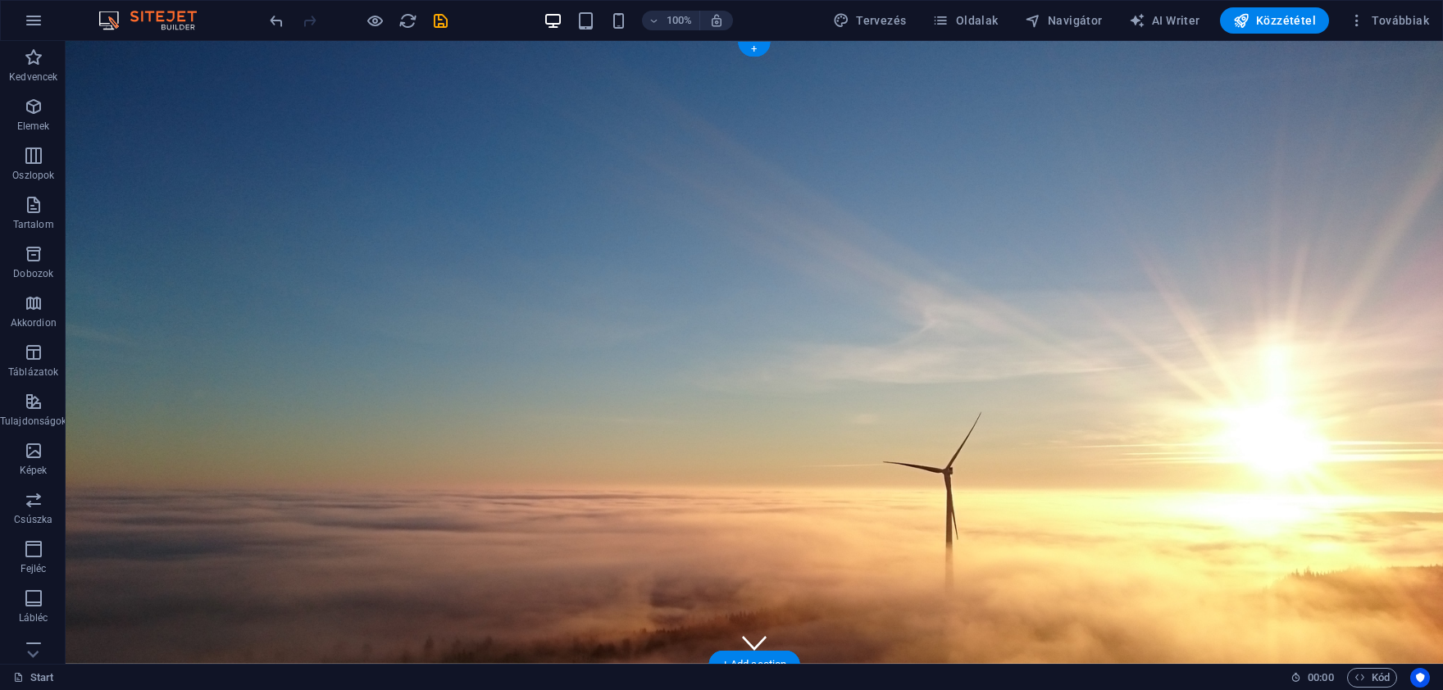
scroll to position [98, 0]
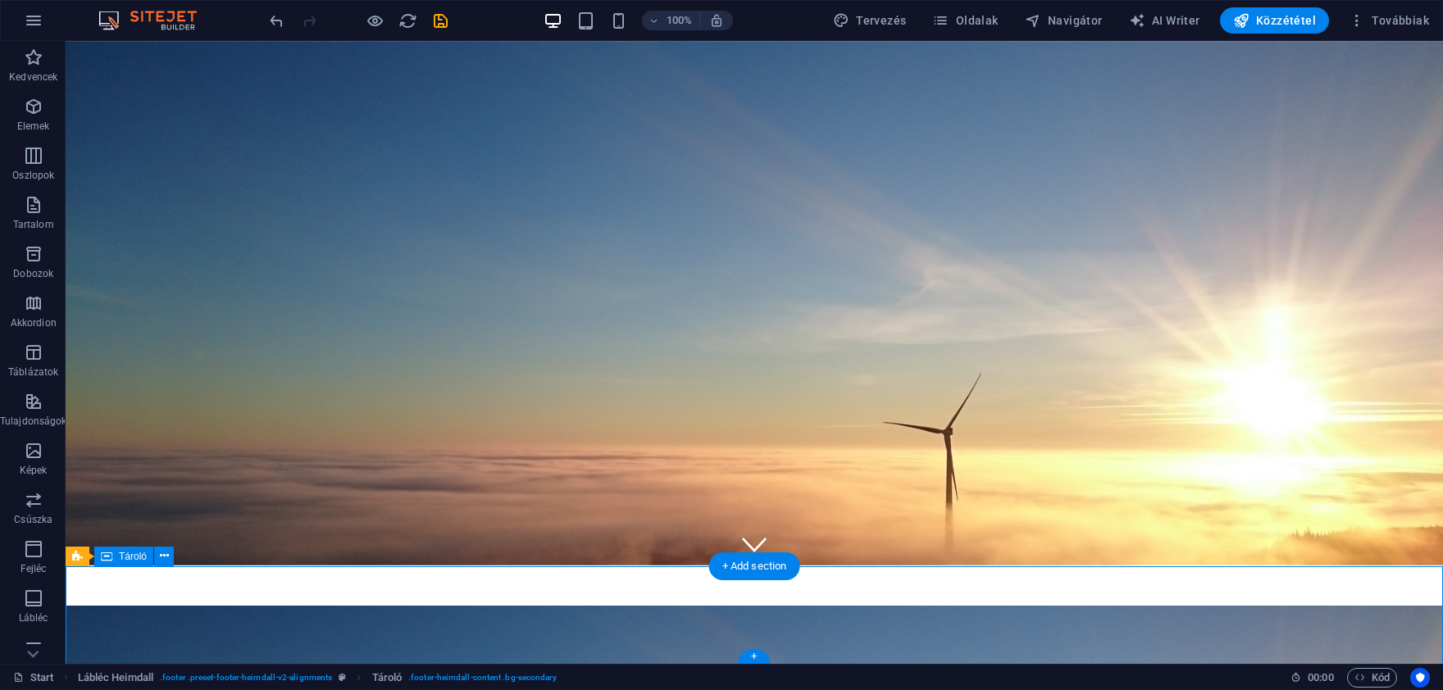
drag, startPoint x: 124, startPoint y: 592, endPoint x: 172, endPoint y: 612, distance: 52.2
drag, startPoint x: 528, startPoint y: 635, endPoint x: 388, endPoint y: 589, distance: 147.8
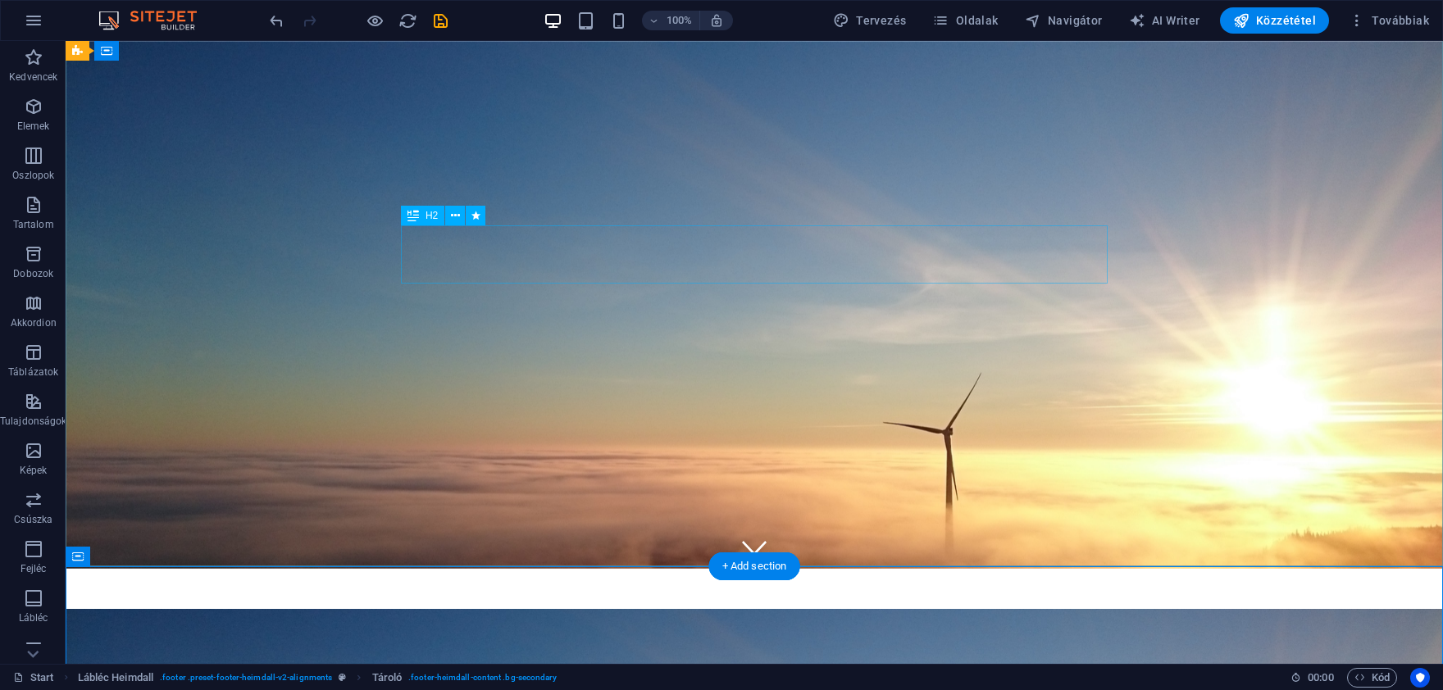
scroll to position [0, 0]
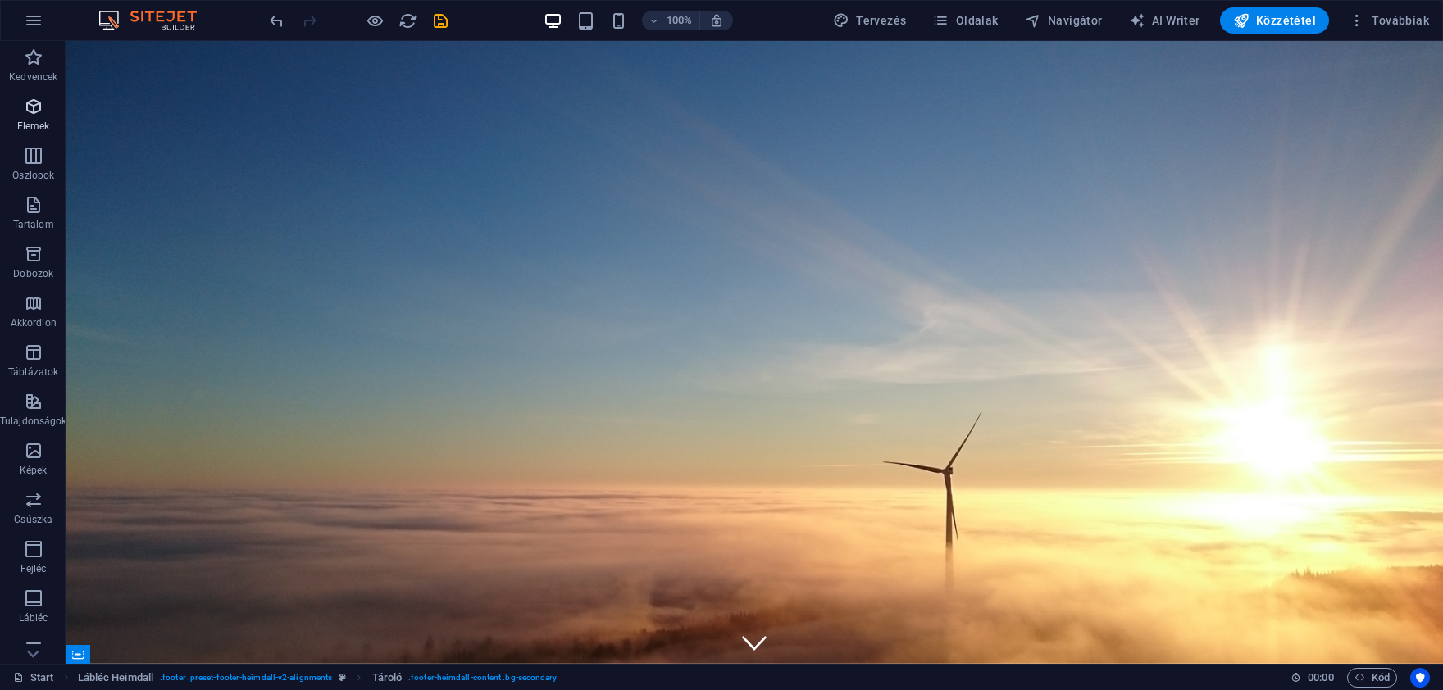
click at [39, 113] on icon "button" at bounding box center [34, 107] width 20 height 20
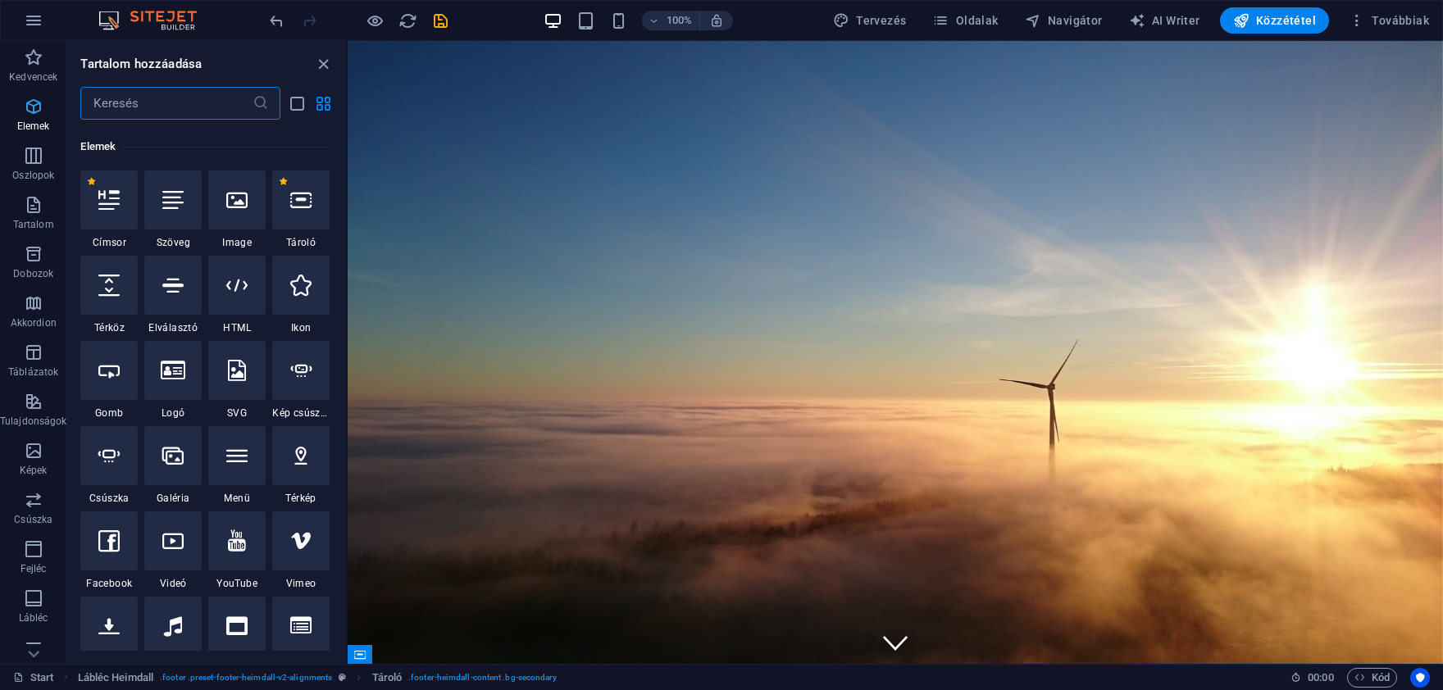
scroll to position [174, 0]
click at [173, 201] on icon at bounding box center [172, 196] width 21 height 21
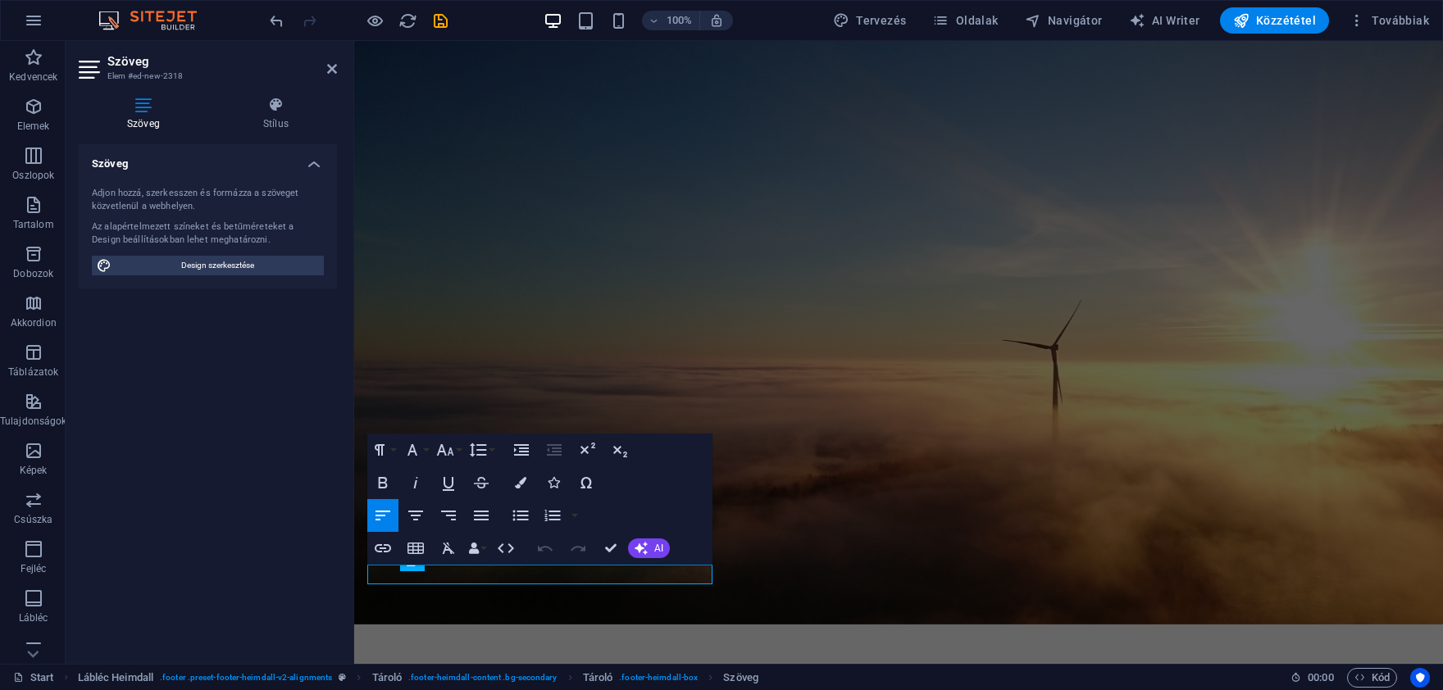
scroll to position [98, 0]
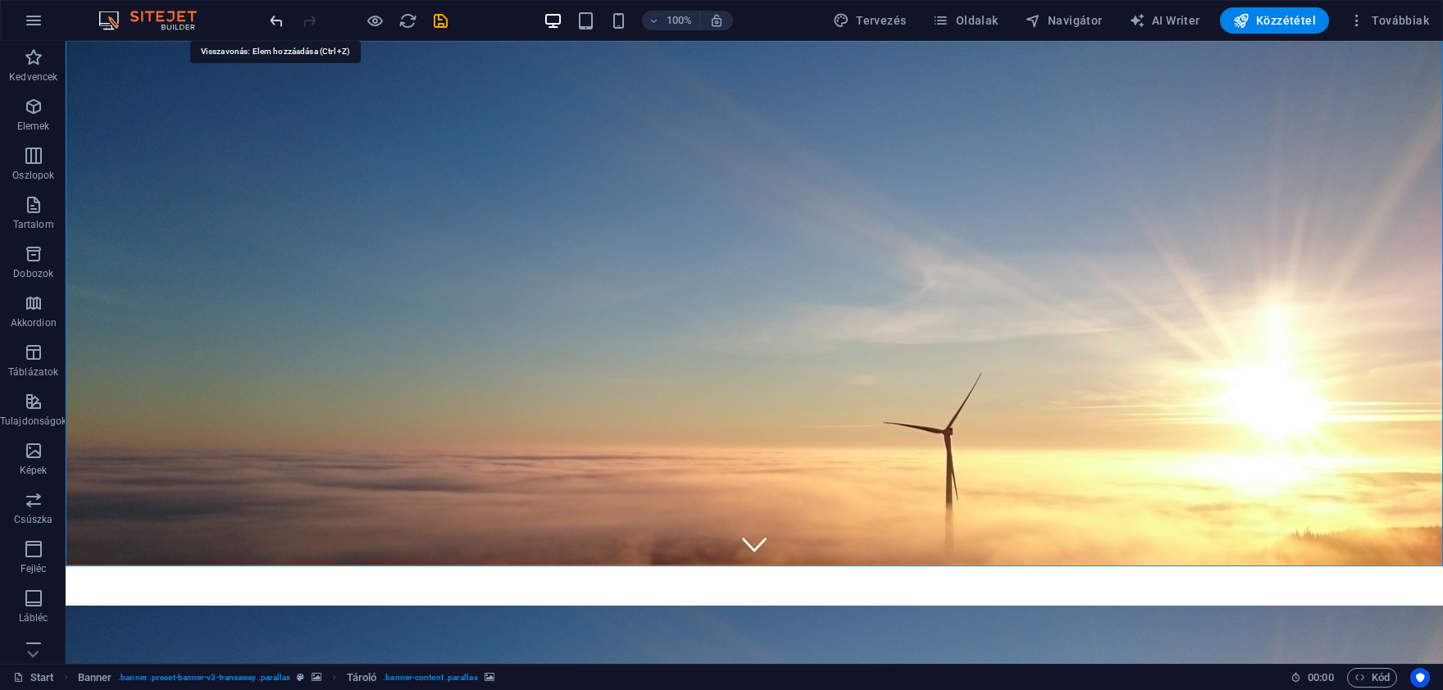
click at [276, 18] on icon "undo" at bounding box center [276, 20] width 19 height 19
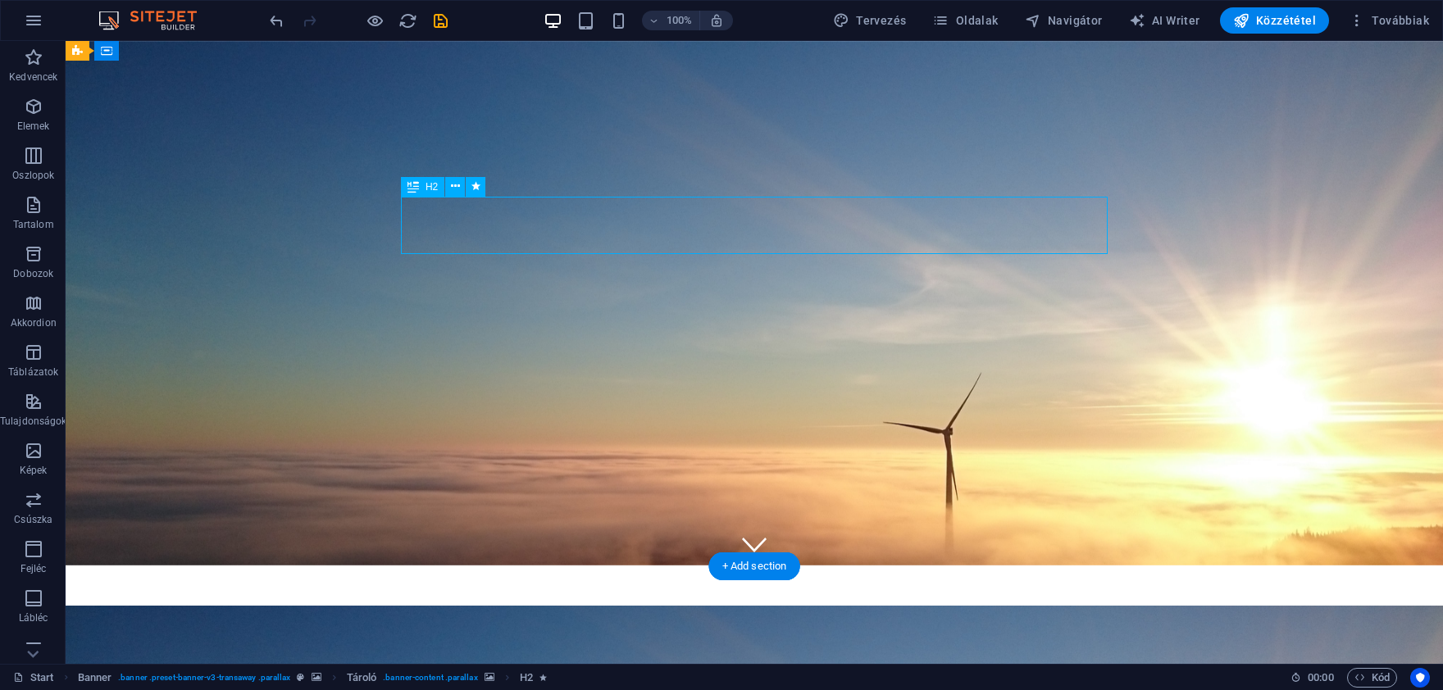
select select "%"
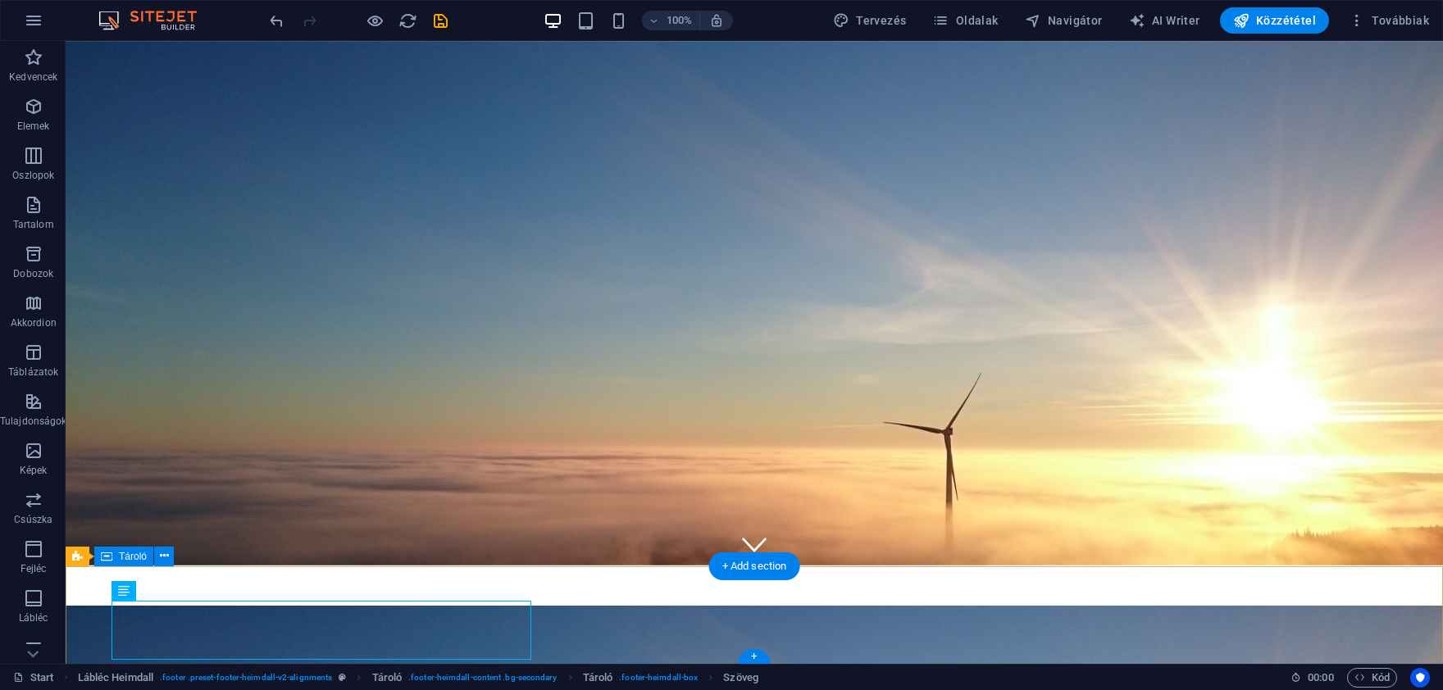
drag, startPoint x: 87, startPoint y: 602, endPoint x: 127, endPoint y: 539, distance: 74.8
click at [128, 556] on span "Tároló" at bounding box center [133, 557] width 28 height 10
click at [163, 553] on icon at bounding box center [164, 556] width 9 height 17
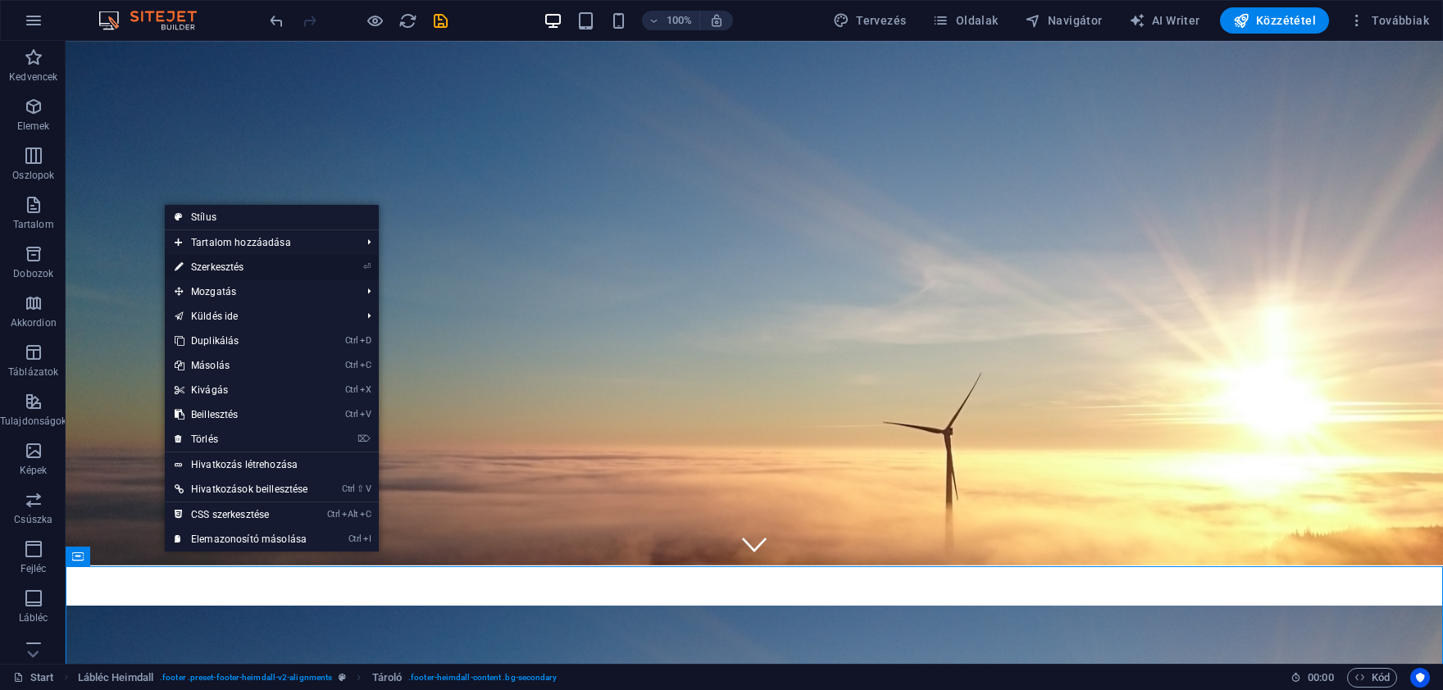
click at [276, 262] on link "⏎ Szerkesztés" at bounding box center [241, 267] width 153 height 25
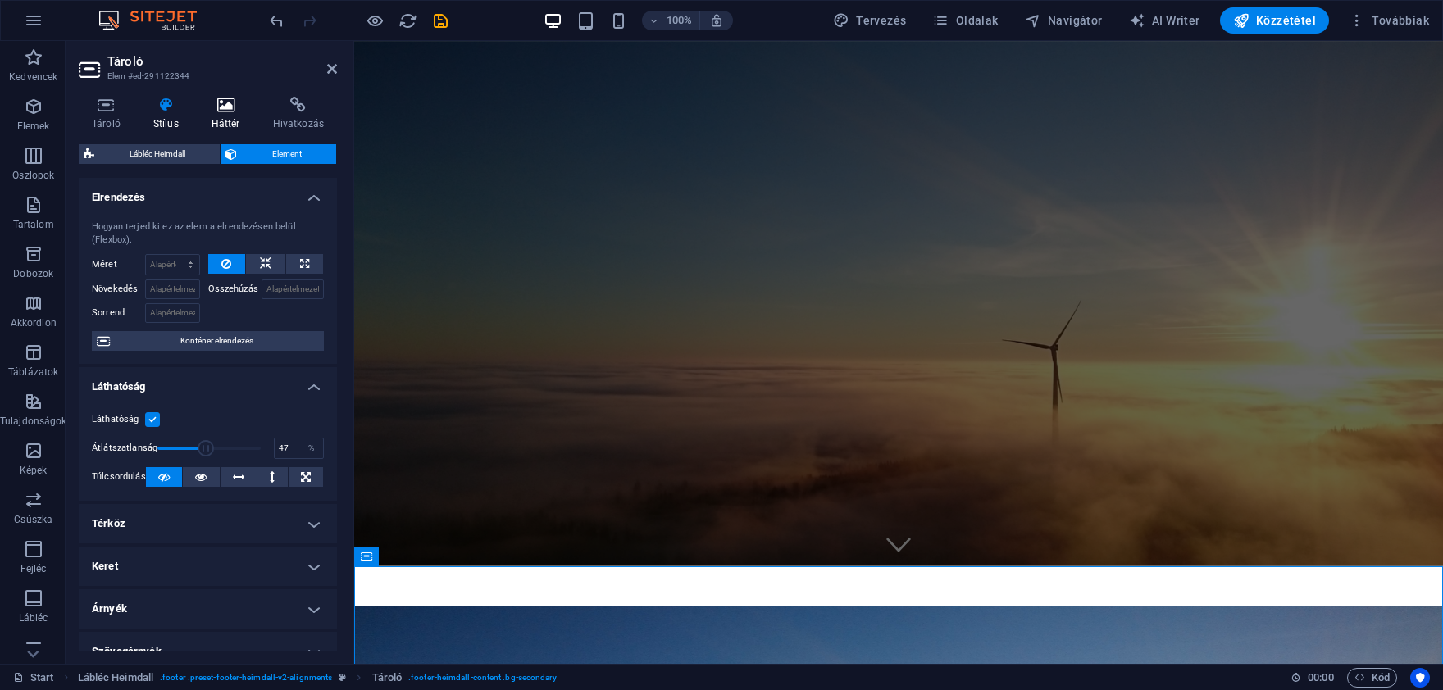
click at [213, 111] on icon at bounding box center [225, 105] width 55 height 16
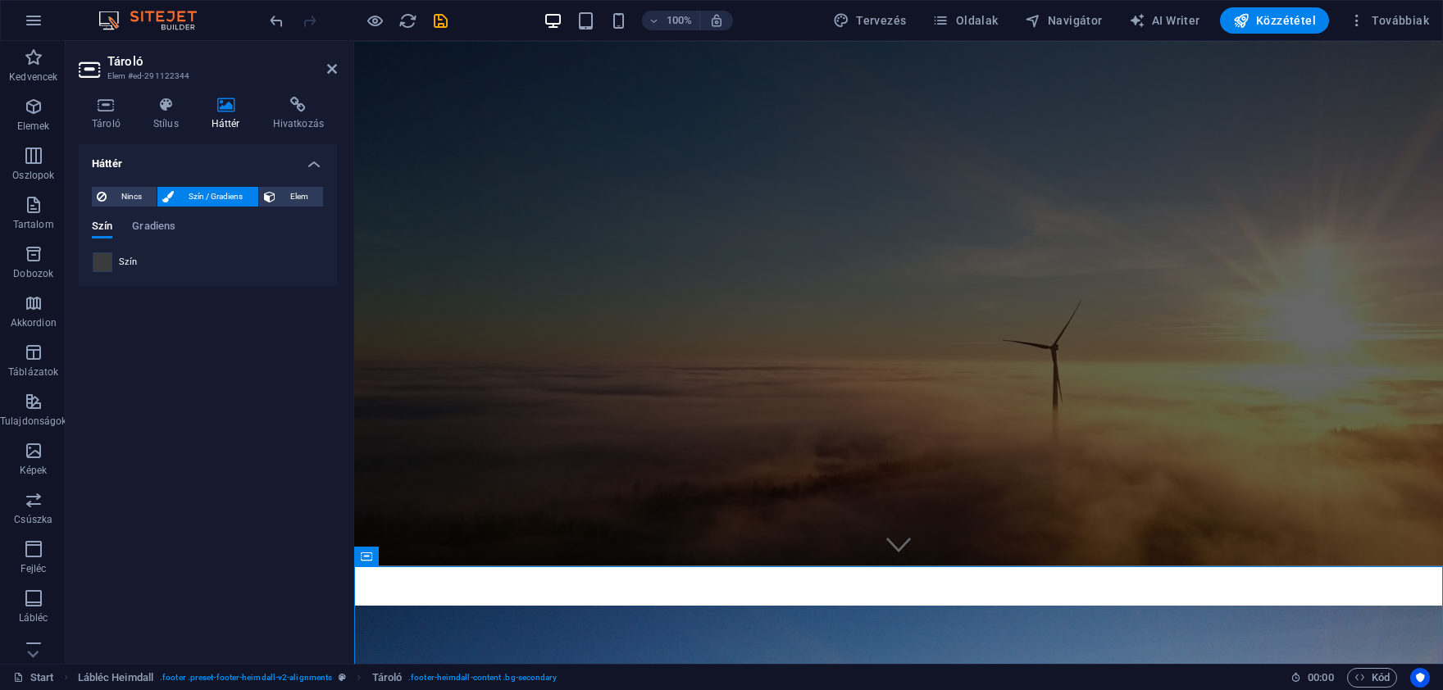
click at [99, 257] on span at bounding box center [102, 262] width 18 height 18
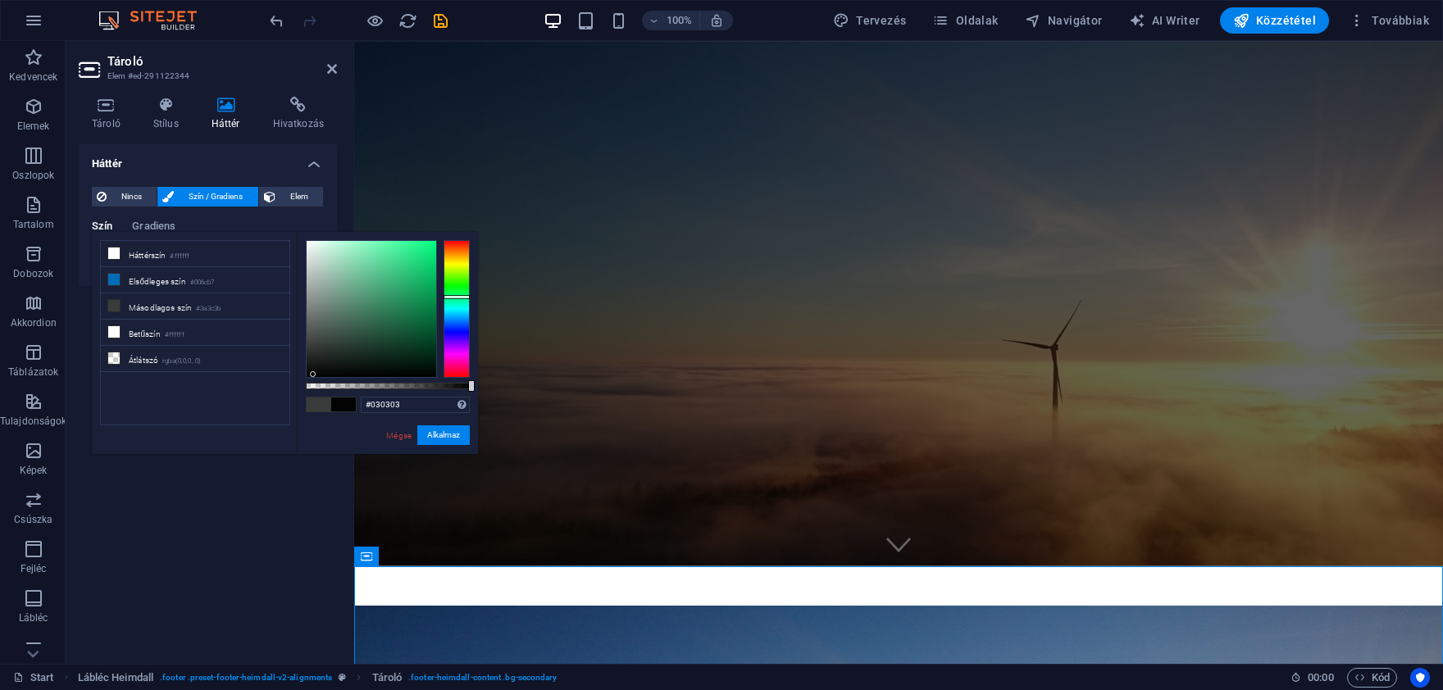
type input "#000000"
drag, startPoint x: 311, startPoint y: 346, endPoint x: 312, endPoint y: 380, distance: 34.4
click at [312, 380] on div "#000000 Támogatott formátumok #0852ed rgb(8, 82, 237) rgba(8, 82, 237, 90%) hsv…" at bounding box center [387, 462] width 181 height 460
click at [436, 430] on button "Alkalmaz" at bounding box center [443, 436] width 52 height 20
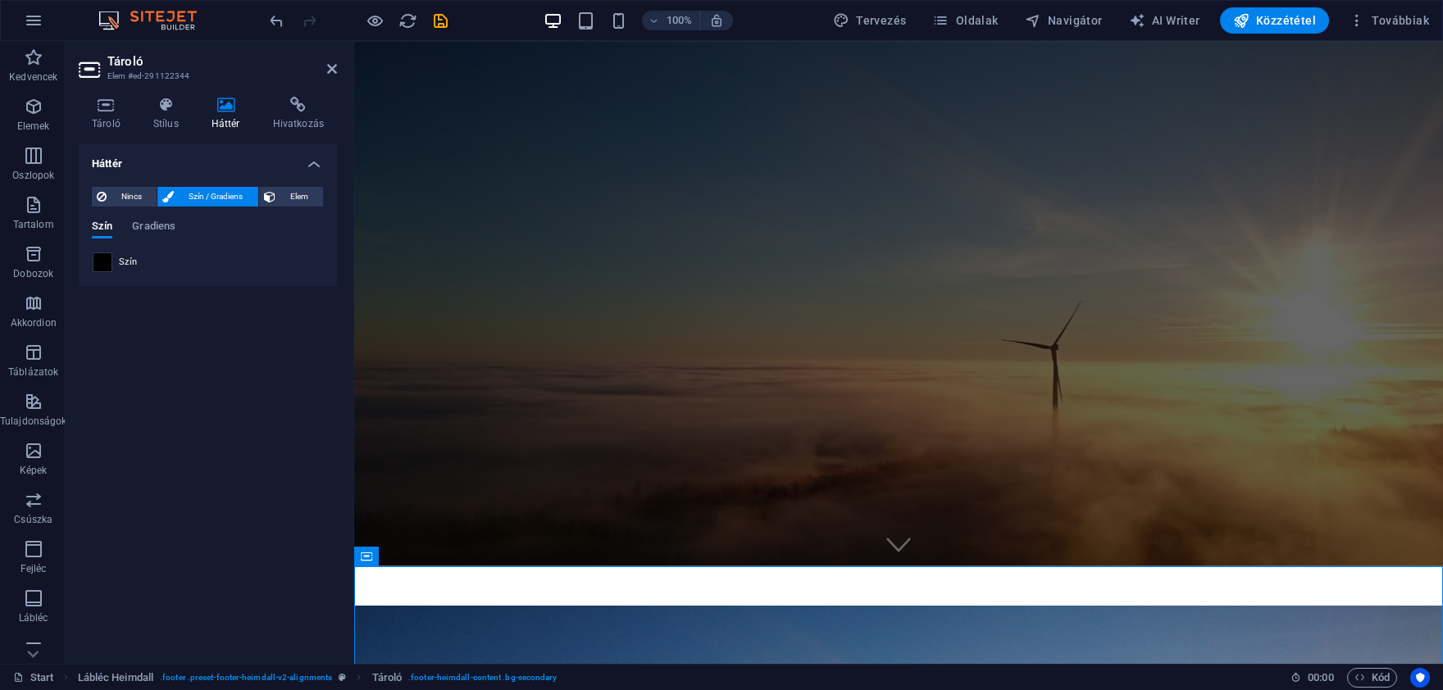
click at [106, 258] on span at bounding box center [102, 262] width 18 height 18
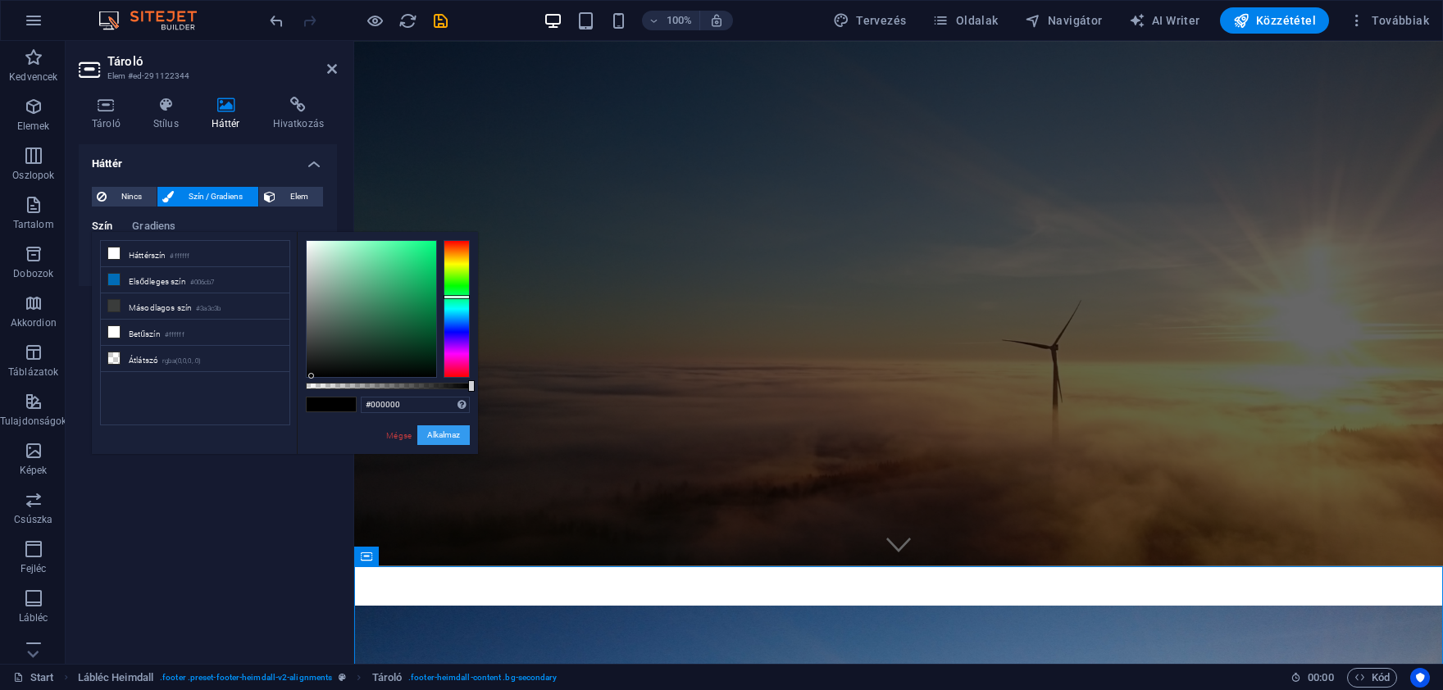
click at [435, 435] on button "Alkalmaz" at bounding box center [443, 436] width 52 height 20
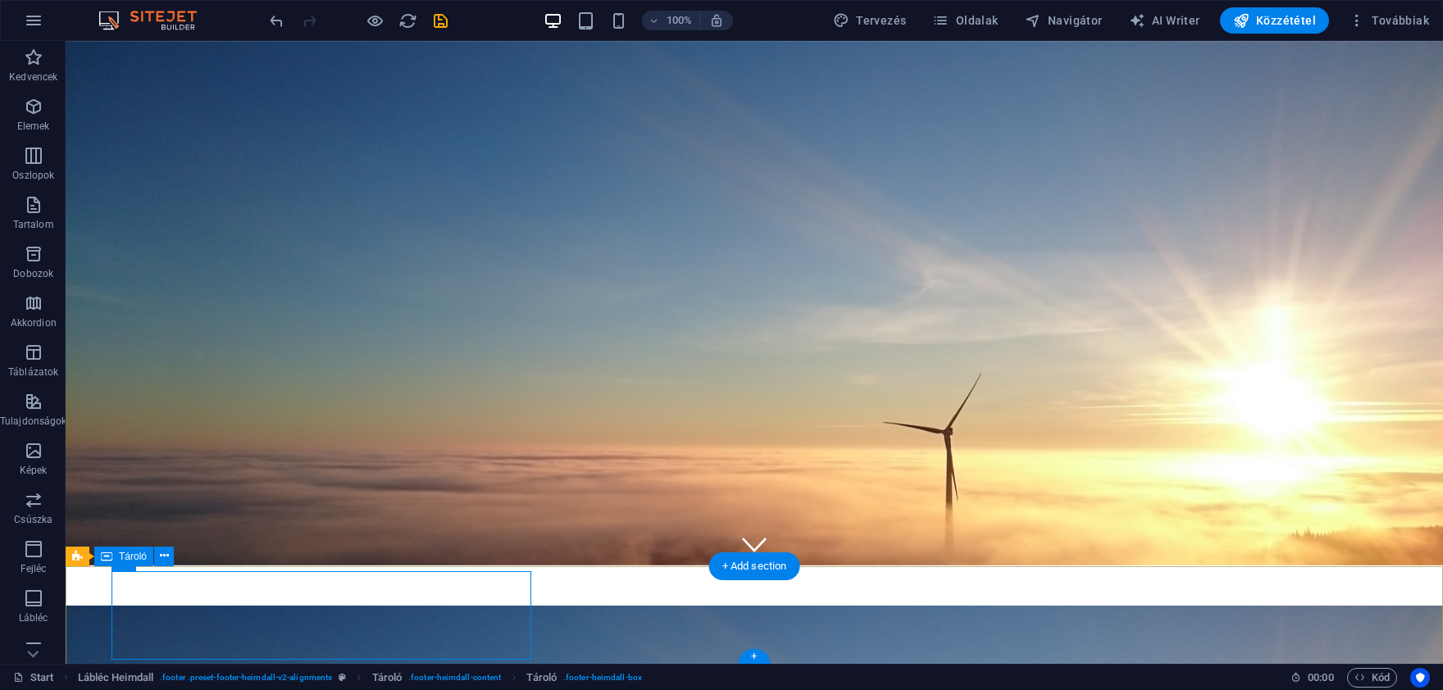
drag, startPoint x: 91, startPoint y: 590, endPoint x: 101, endPoint y: 569, distance: 22.7
click at [172, 558] on icon at bounding box center [176, 556] width 9 height 17
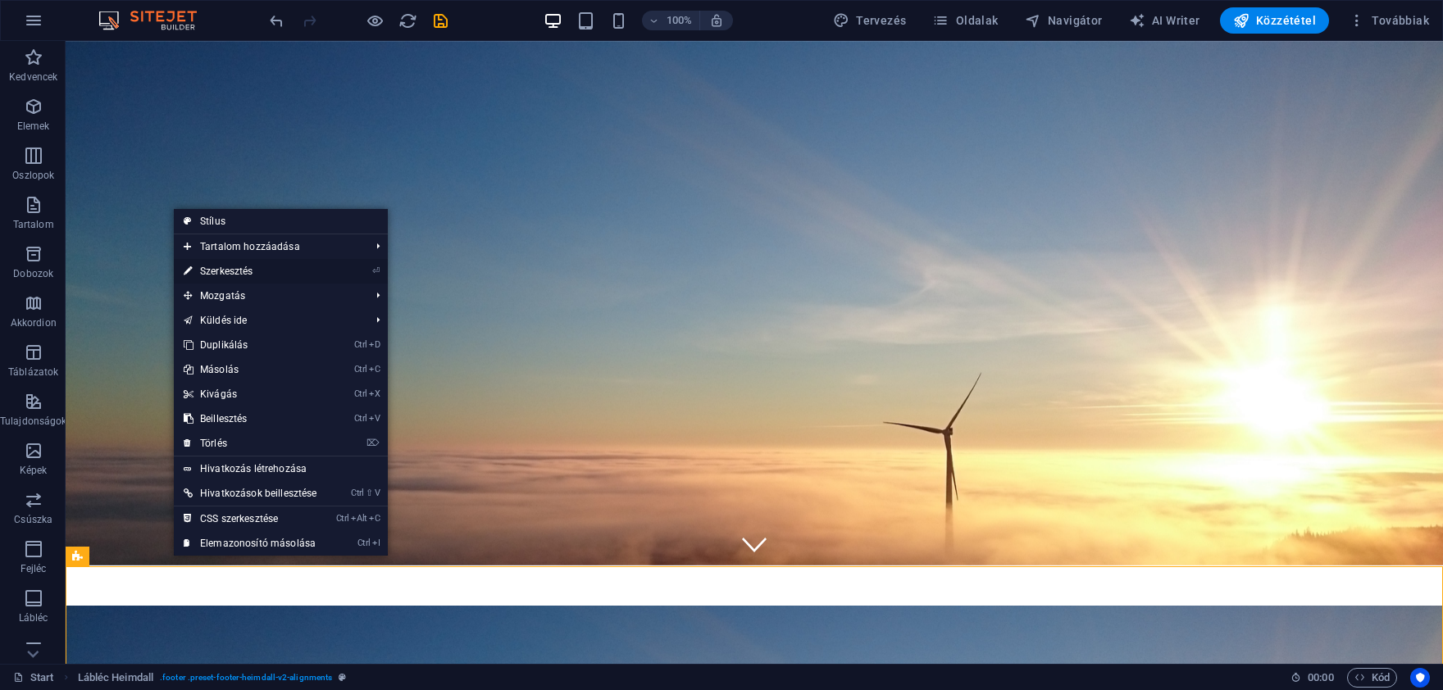
click at [313, 273] on link "⏎ Szerkesztés" at bounding box center [250, 271] width 153 height 25
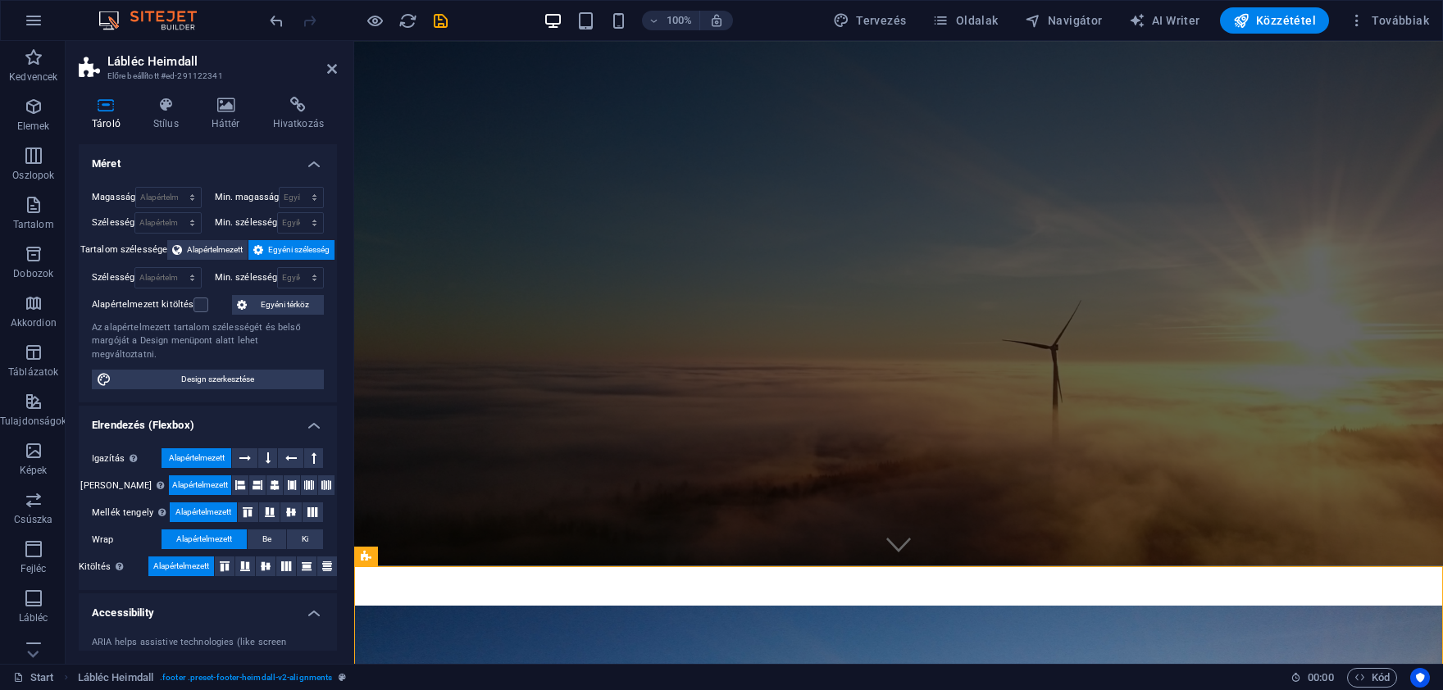
select select "rem"
click at [171, 117] on h4 "Stílus" at bounding box center [169, 114] width 58 height 34
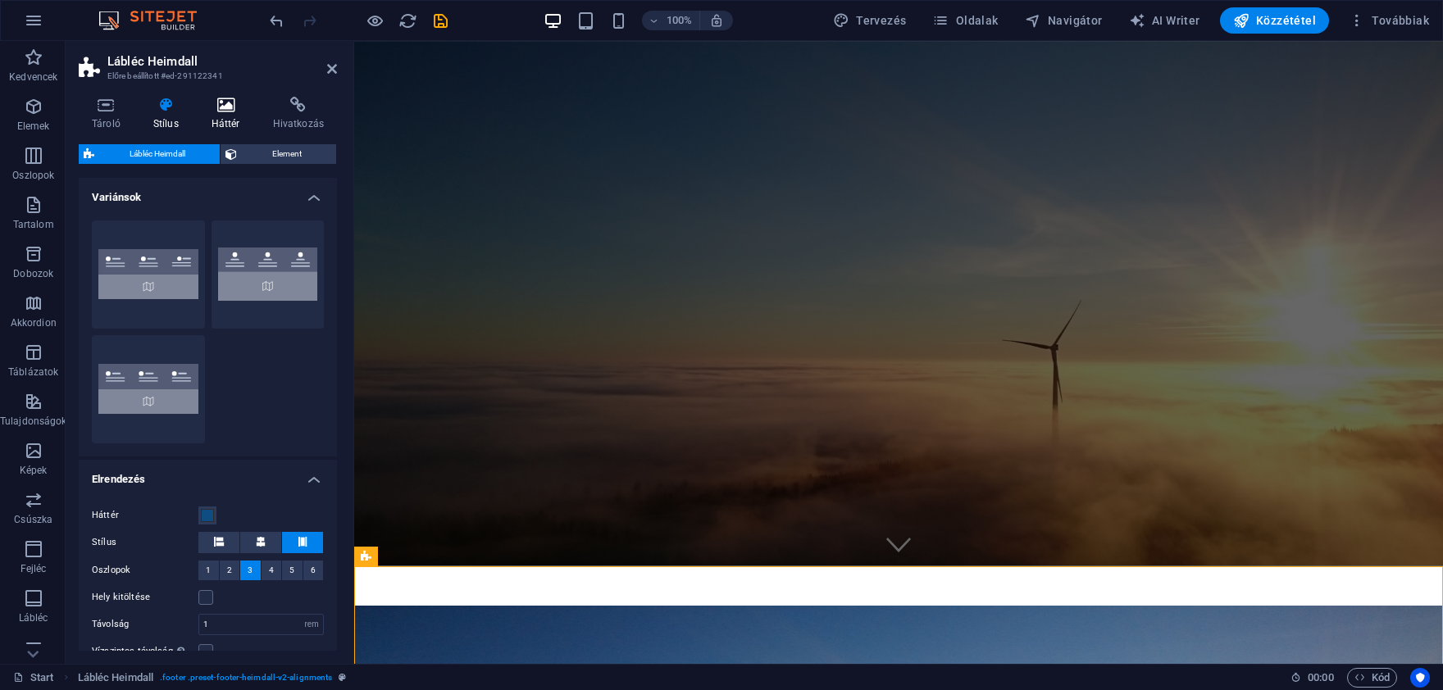
click at [221, 113] on h4 "Háttér" at bounding box center [228, 114] width 61 height 34
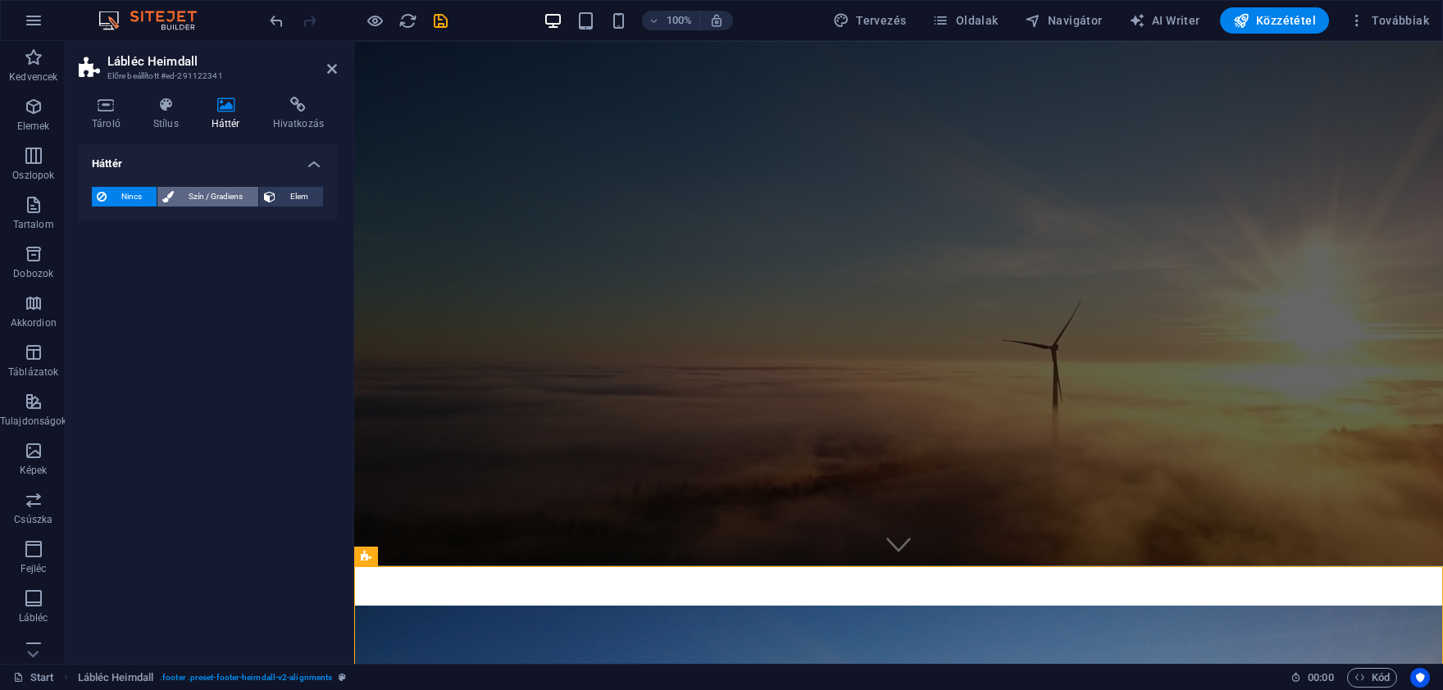
click at [183, 196] on span "Szín / Gradiens" at bounding box center [216, 197] width 74 height 20
click at [98, 265] on span at bounding box center [102, 262] width 18 height 18
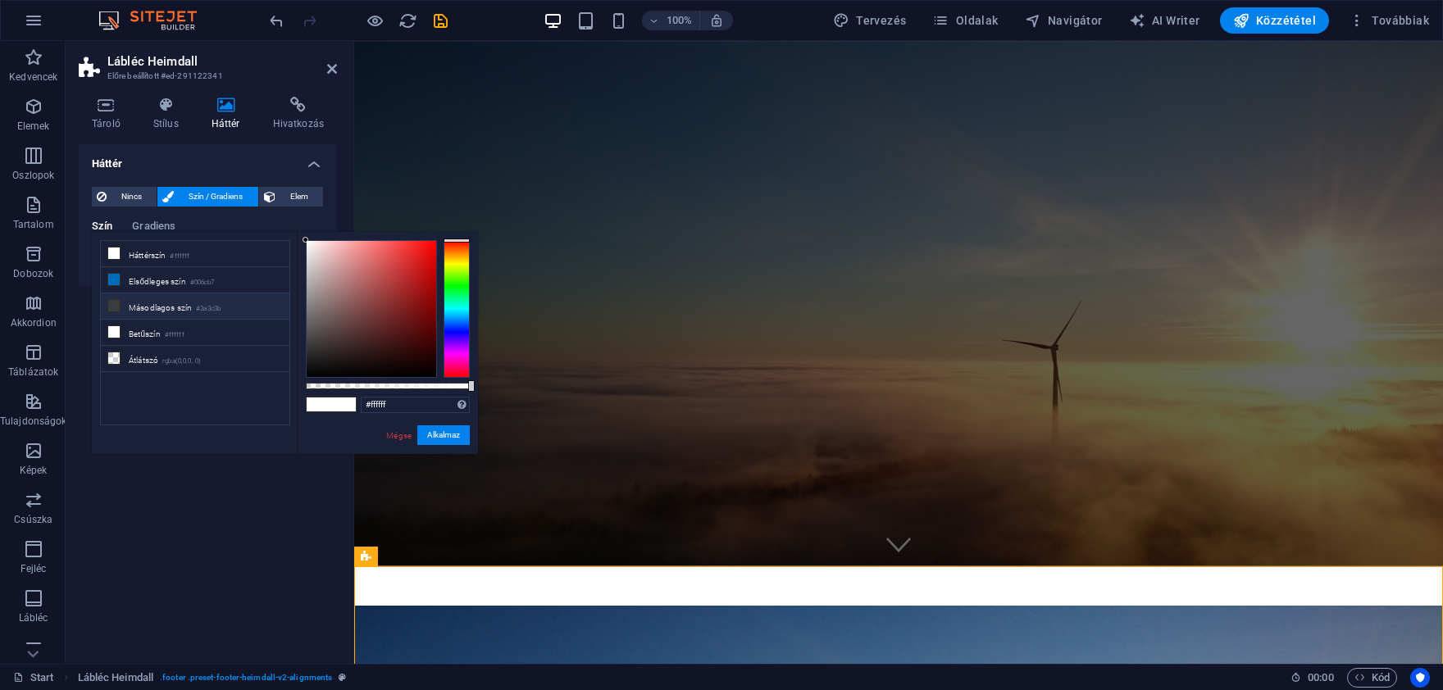
click at [114, 302] on icon at bounding box center [113, 305] width 11 height 11
type input "#3a3c3b"
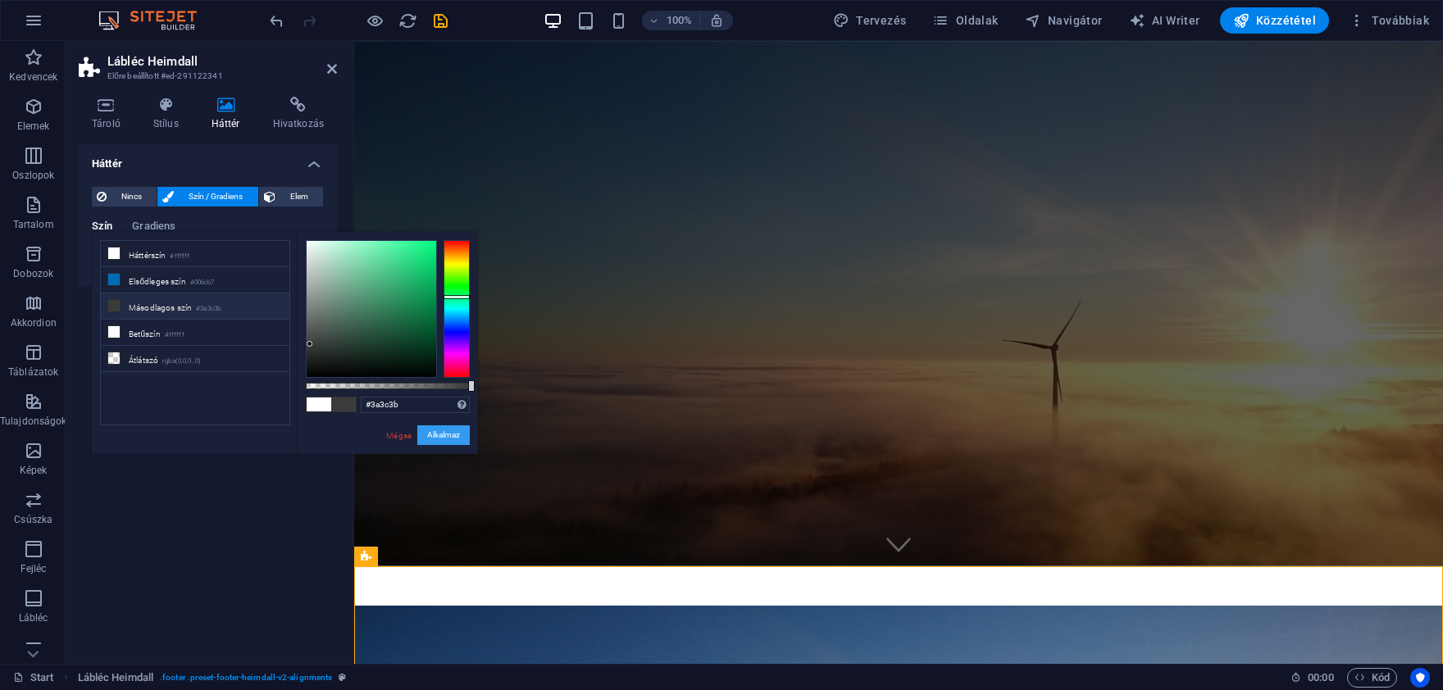
click at [432, 429] on button "Alkalmaz" at bounding box center [443, 436] width 52 height 20
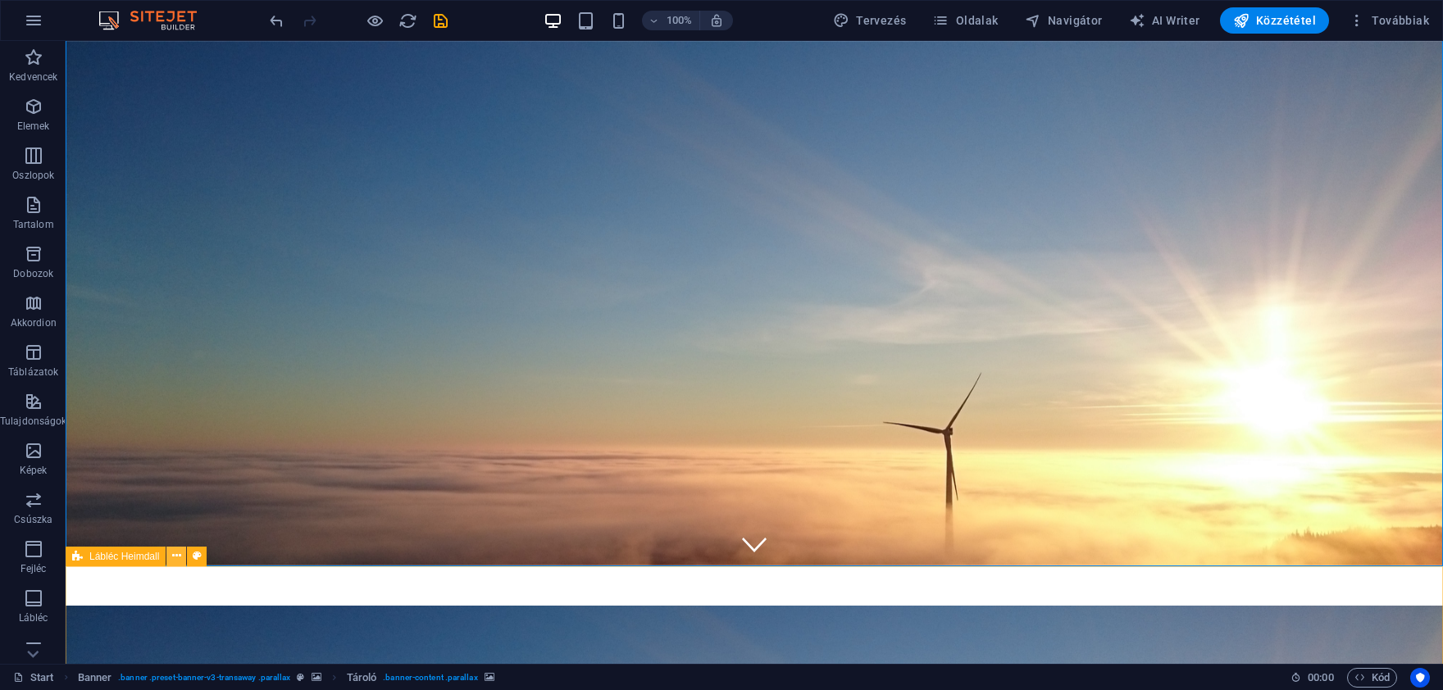
click at [175, 553] on icon at bounding box center [176, 556] width 9 height 17
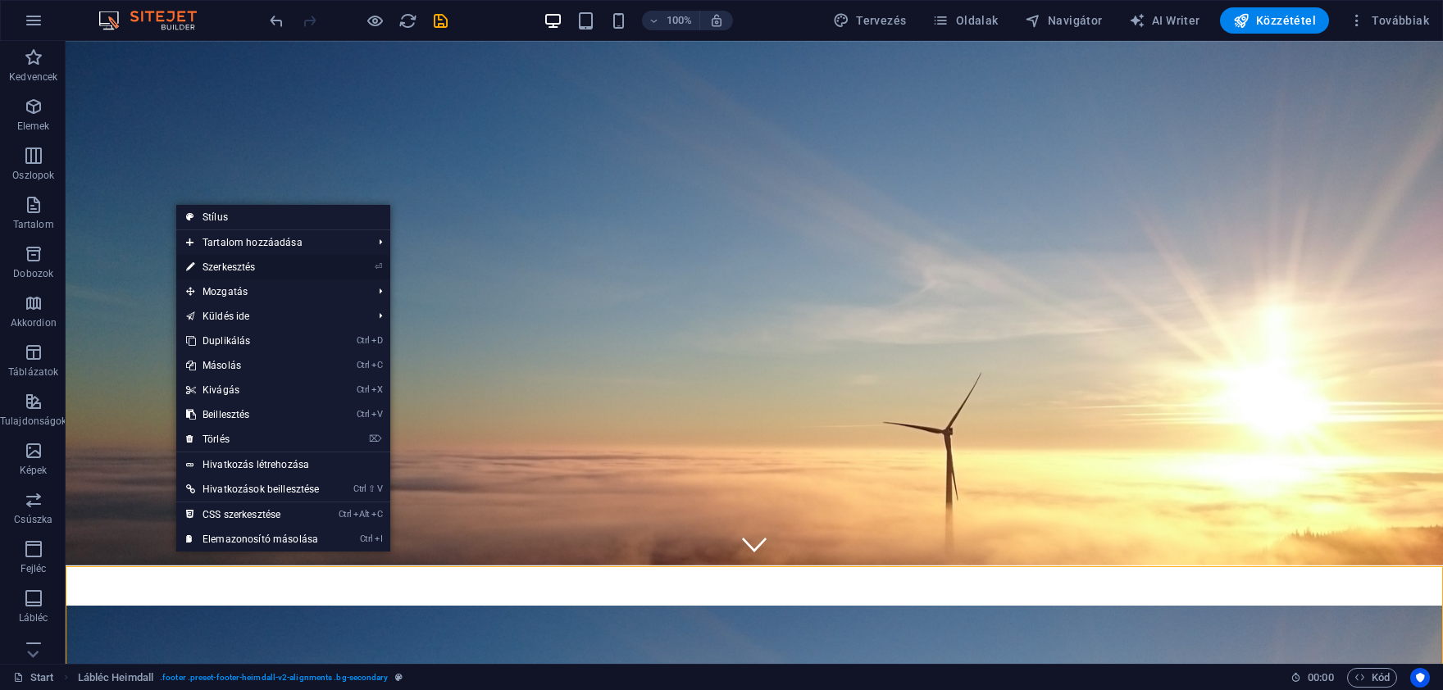
click at [259, 263] on link "⏎ Szerkesztés" at bounding box center [252, 267] width 153 height 25
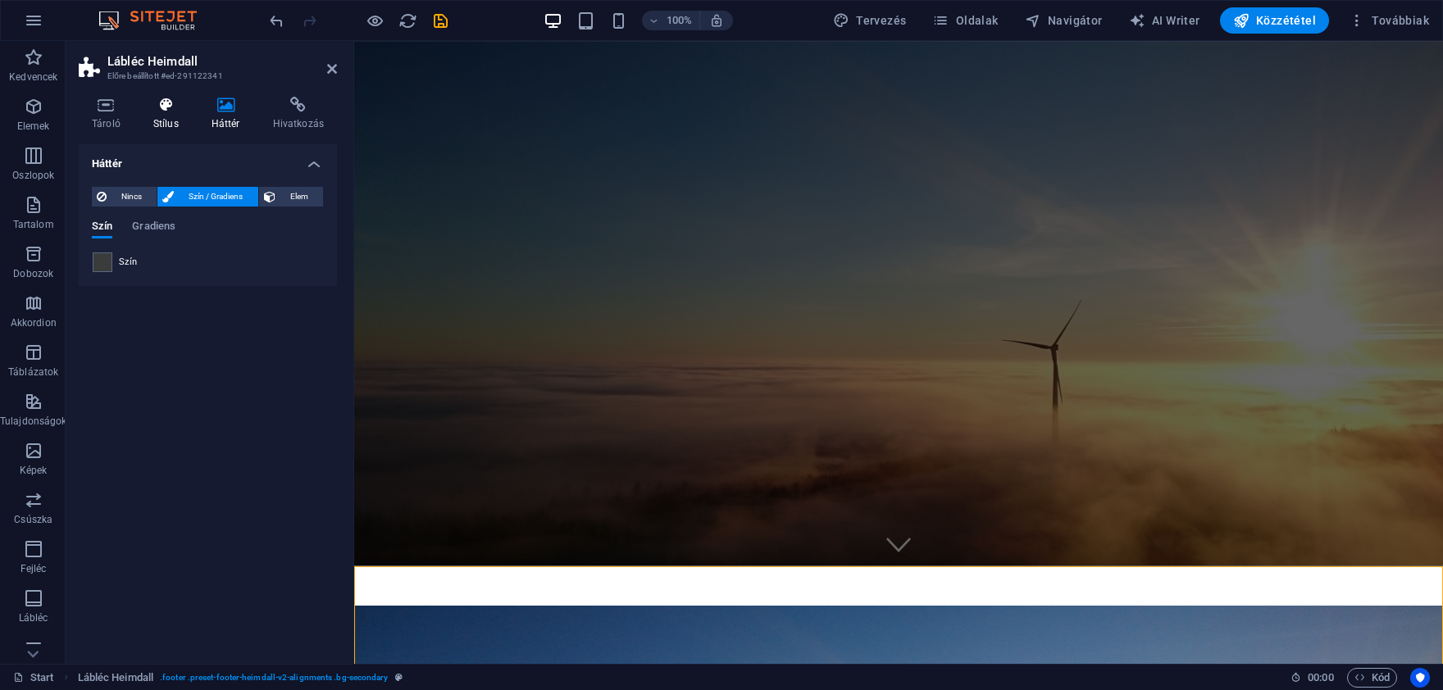
click at [169, 110] on icon at bounding box center [166, 105] width 52 height 16
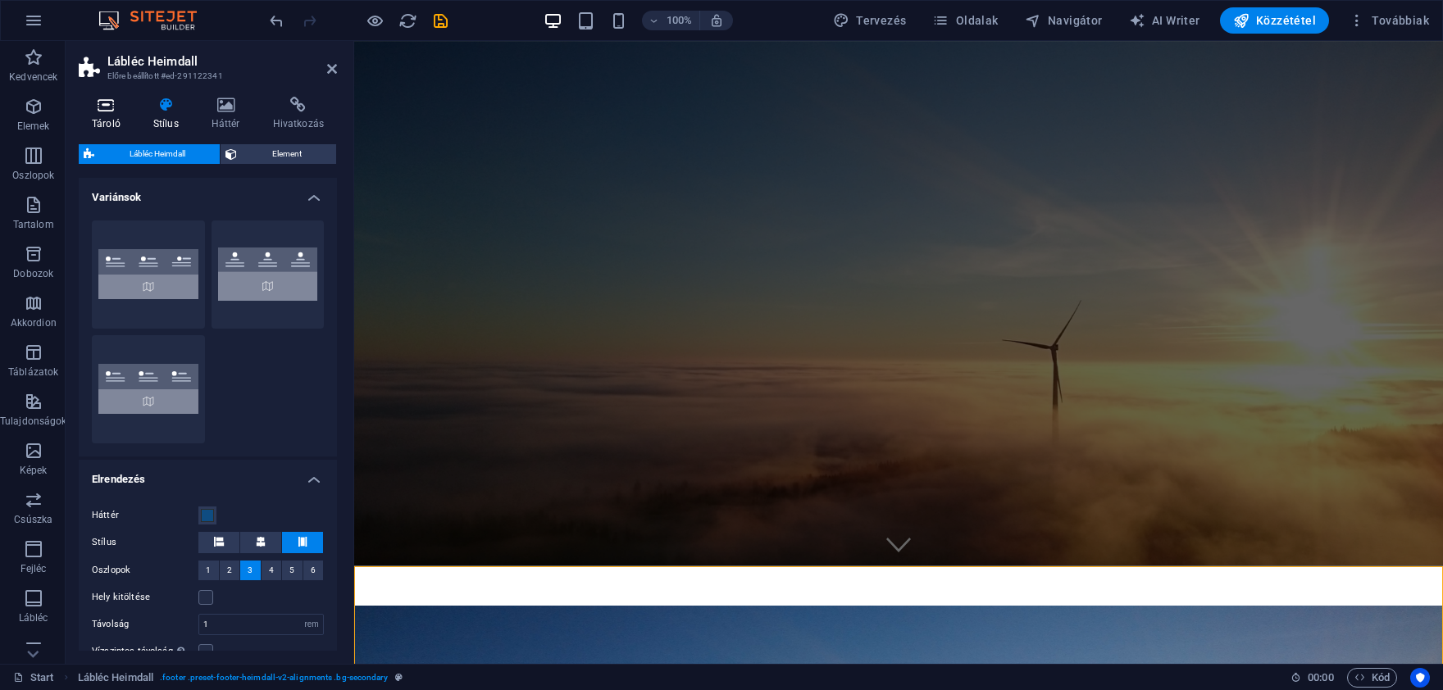
click at [110, 108] on icon at bounding box center [106, 105] width 55 height 16
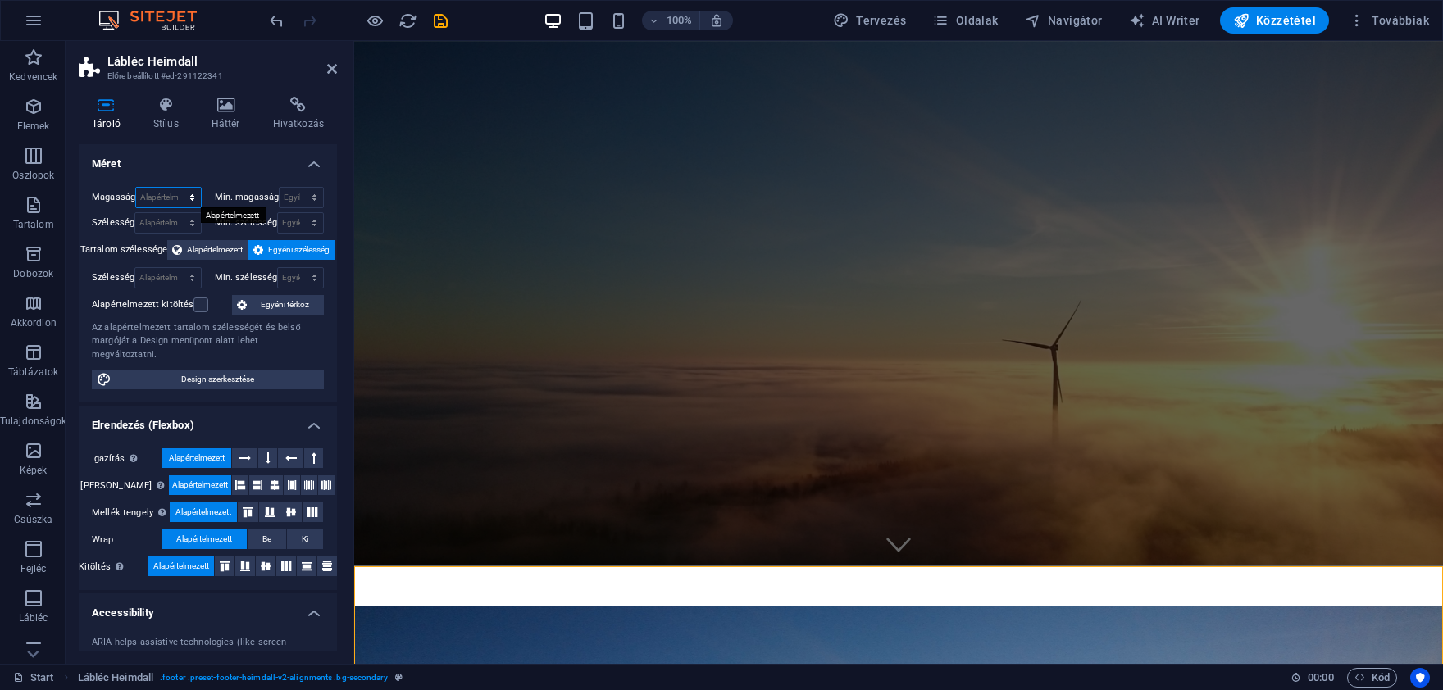
click at [136, 188] on select "Alapértelmezett px rem % vh vw" at bounding box center [168, 198] width 64 height 20
select select "px"
click option "px" at bounding box center [0, 0] width 0 height 0
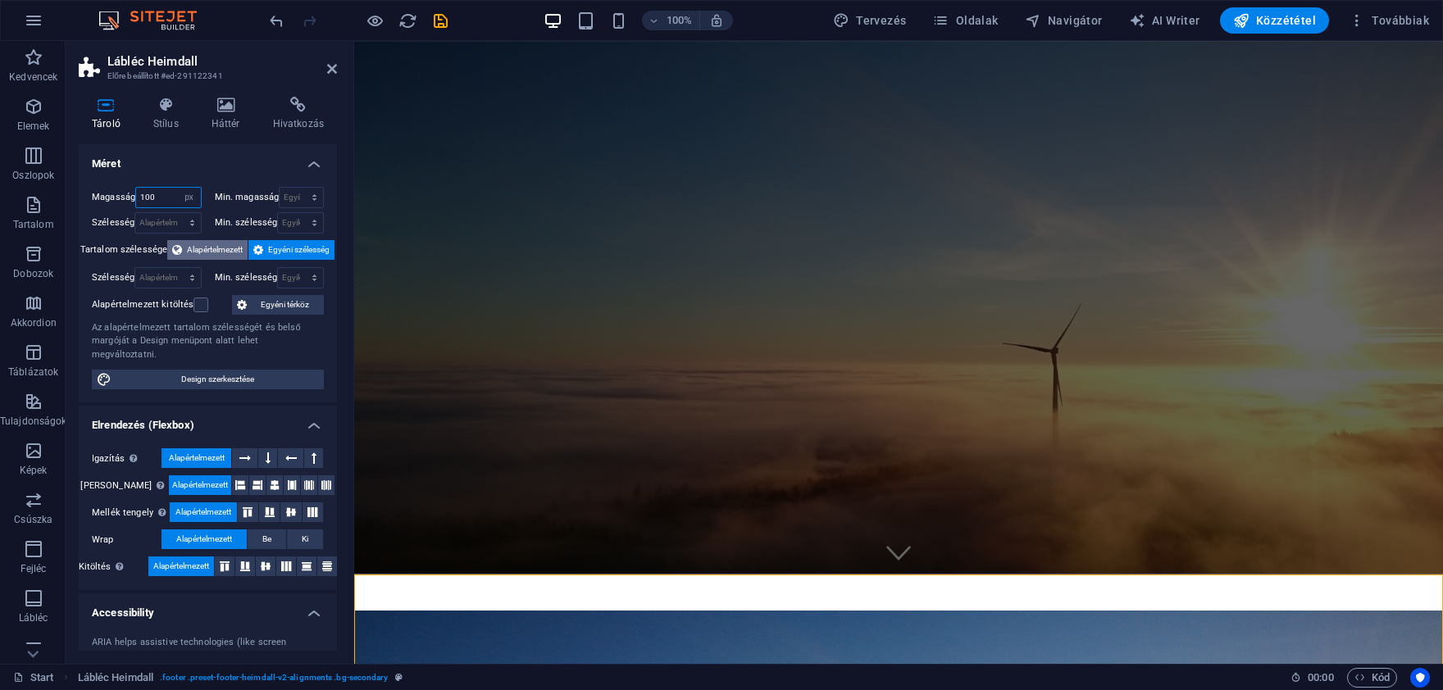
scroll to position [81, 0]
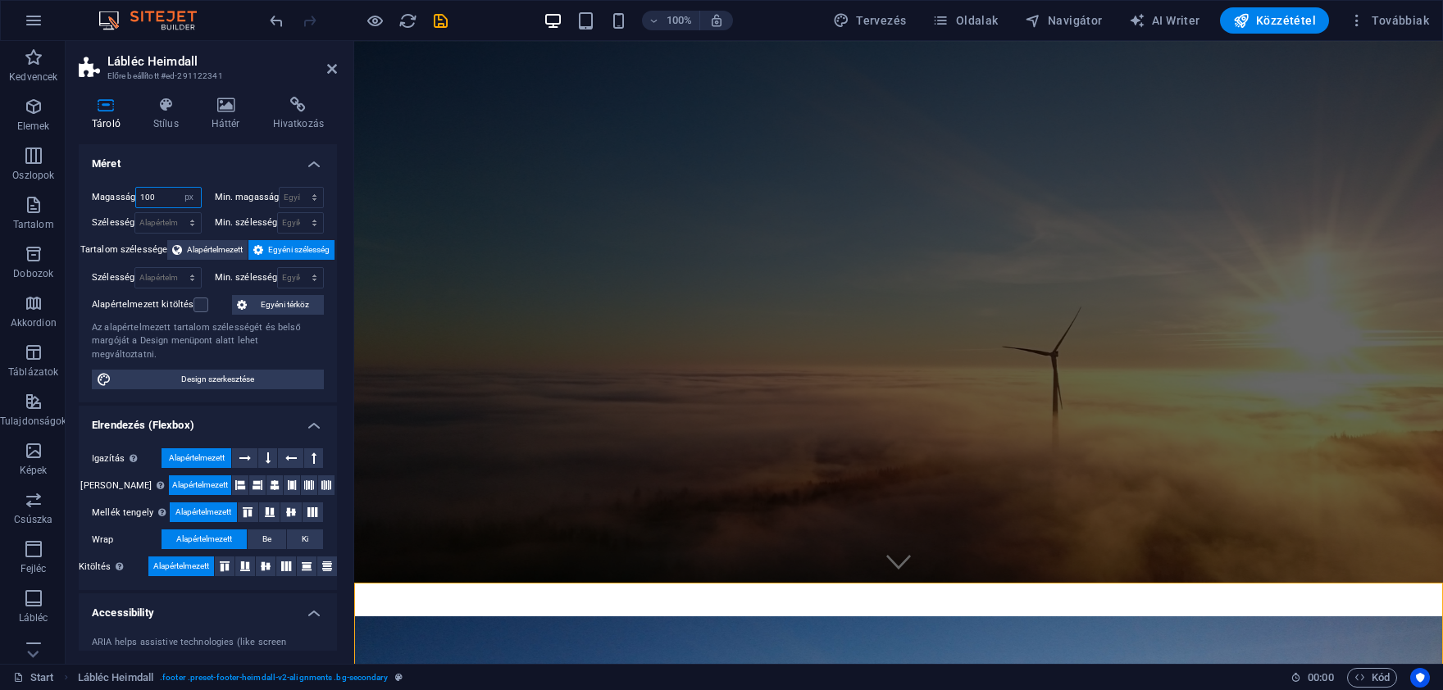
type input "100"
click at [330, 65] on icon at bounding box center [332, 68] width 10 height 13
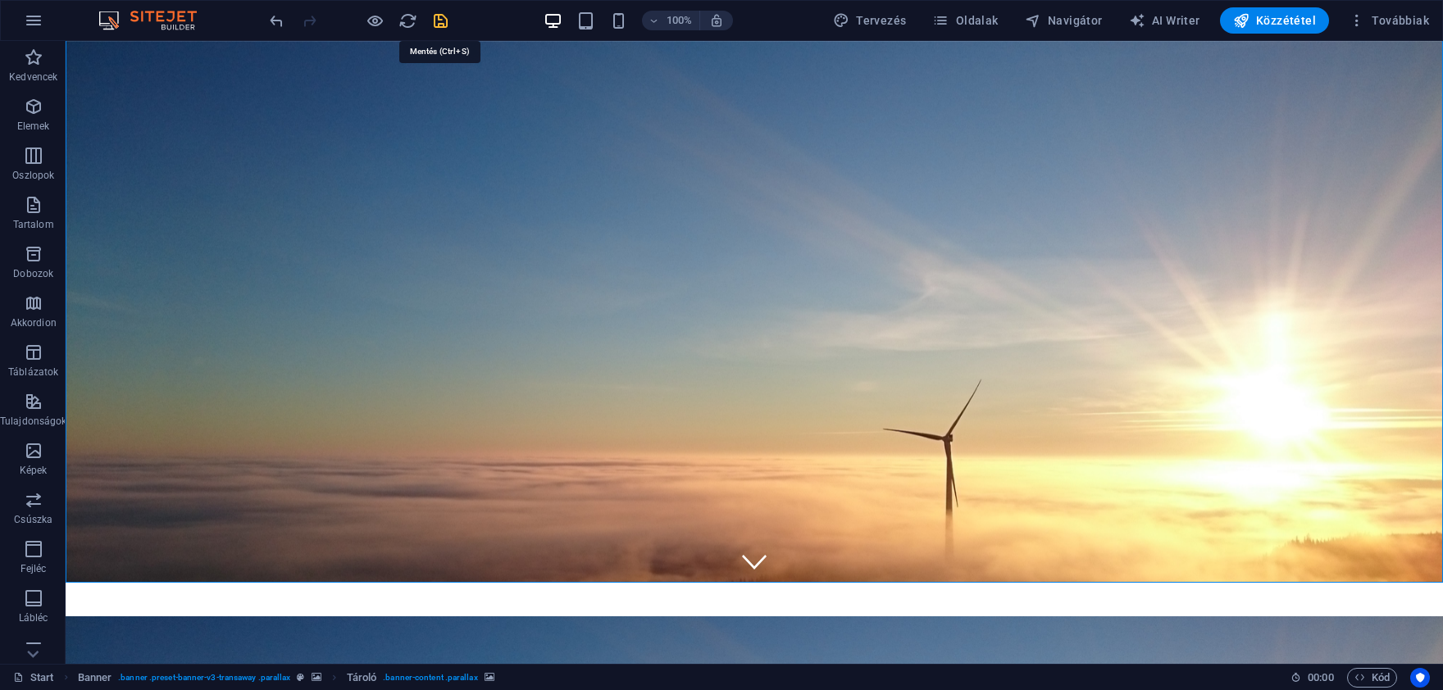
click at [443, 21] on icon "save" at bounding box center [440, 20] width 19 height 19
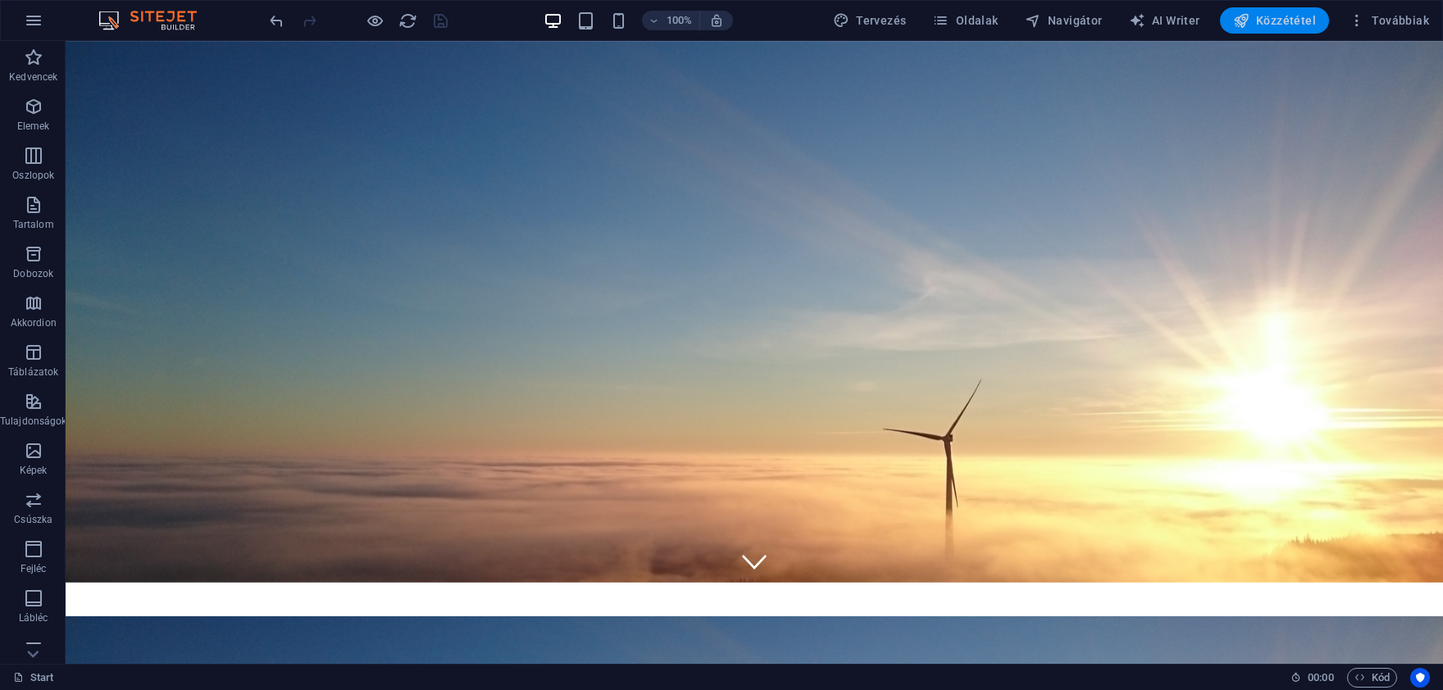
click at [1287, 20] on span "Közzététel" at bounding box center [1274, 20] width 83 height 16
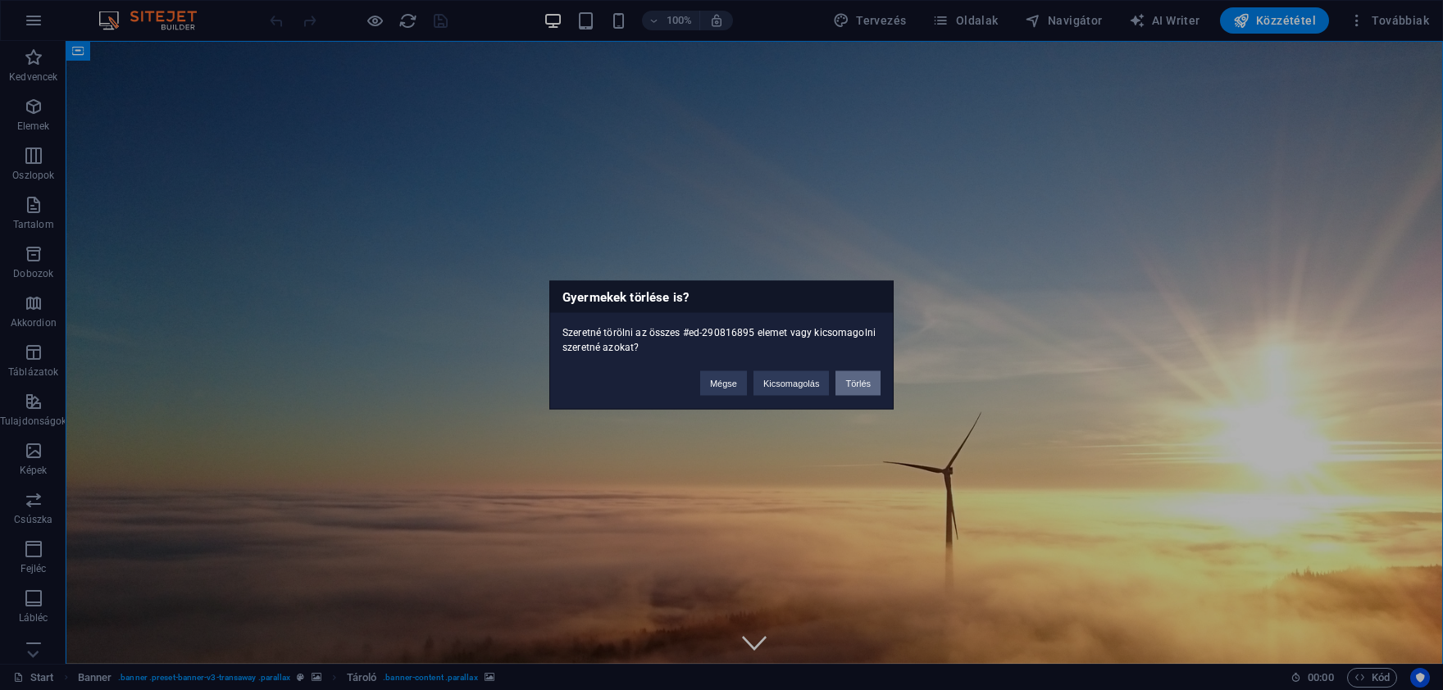
click at [851, 378] on button "Törlés" at bounding box center [858, 383] width 45 height 25
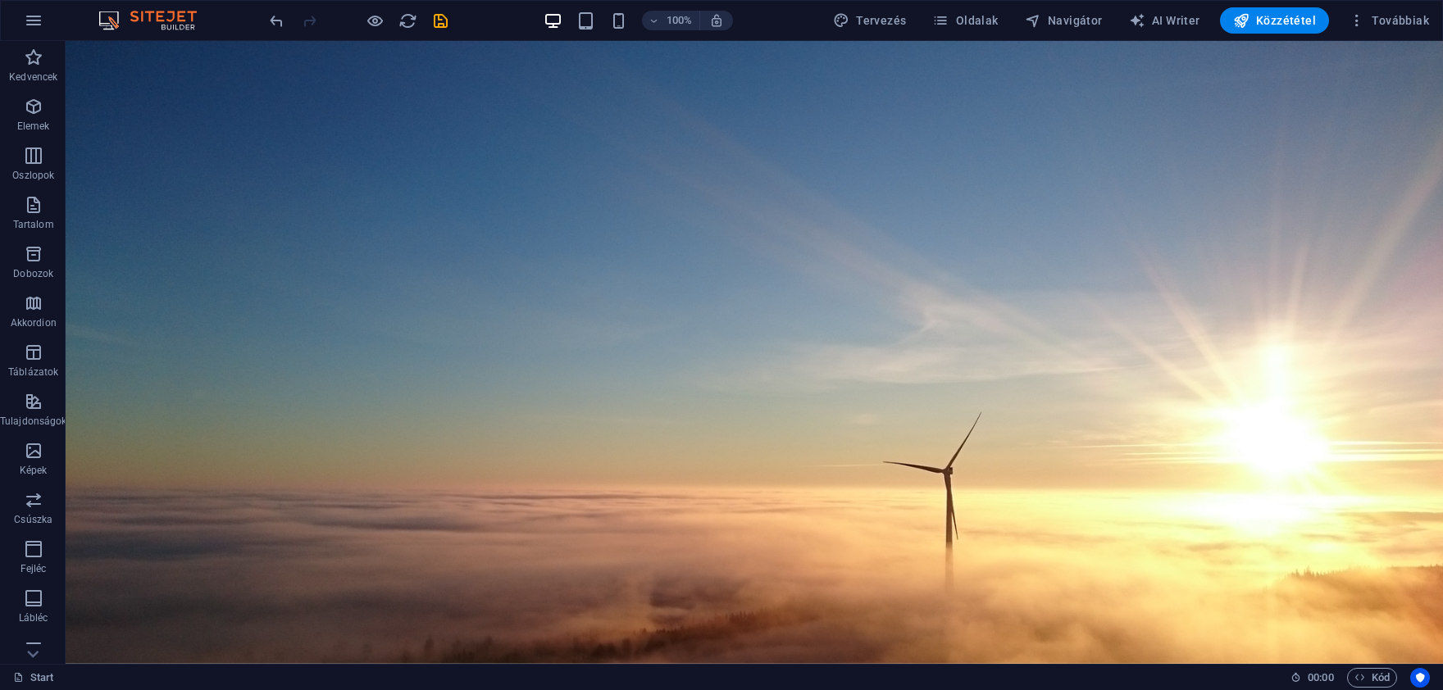
click at [239, 212] on figure at bounding box center [754, 352] width 1377 height 623
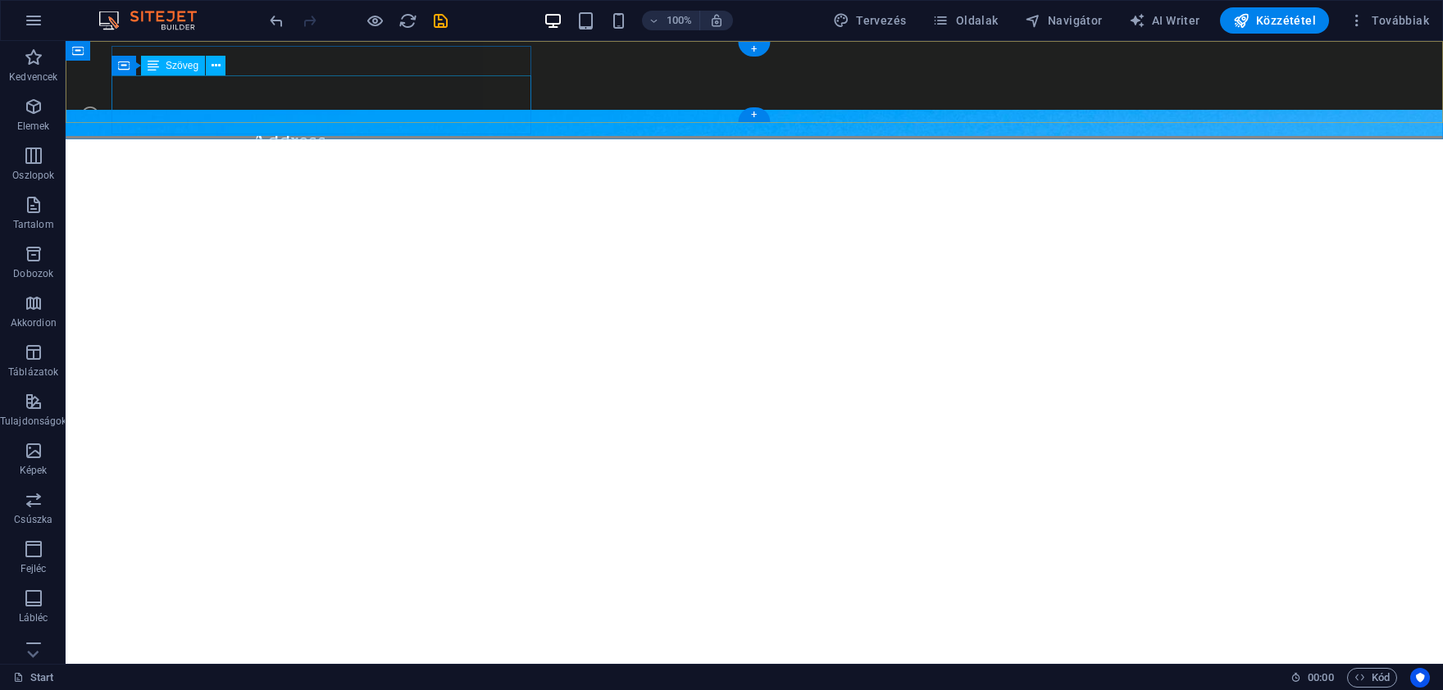
click at [285, 159] on div "[STREET_ADDRESS]" at bounding box center [289, 188] width 420 height 59
click at [330, 107] on div "Address" at bounding box center [289, 130] width 420 height 46
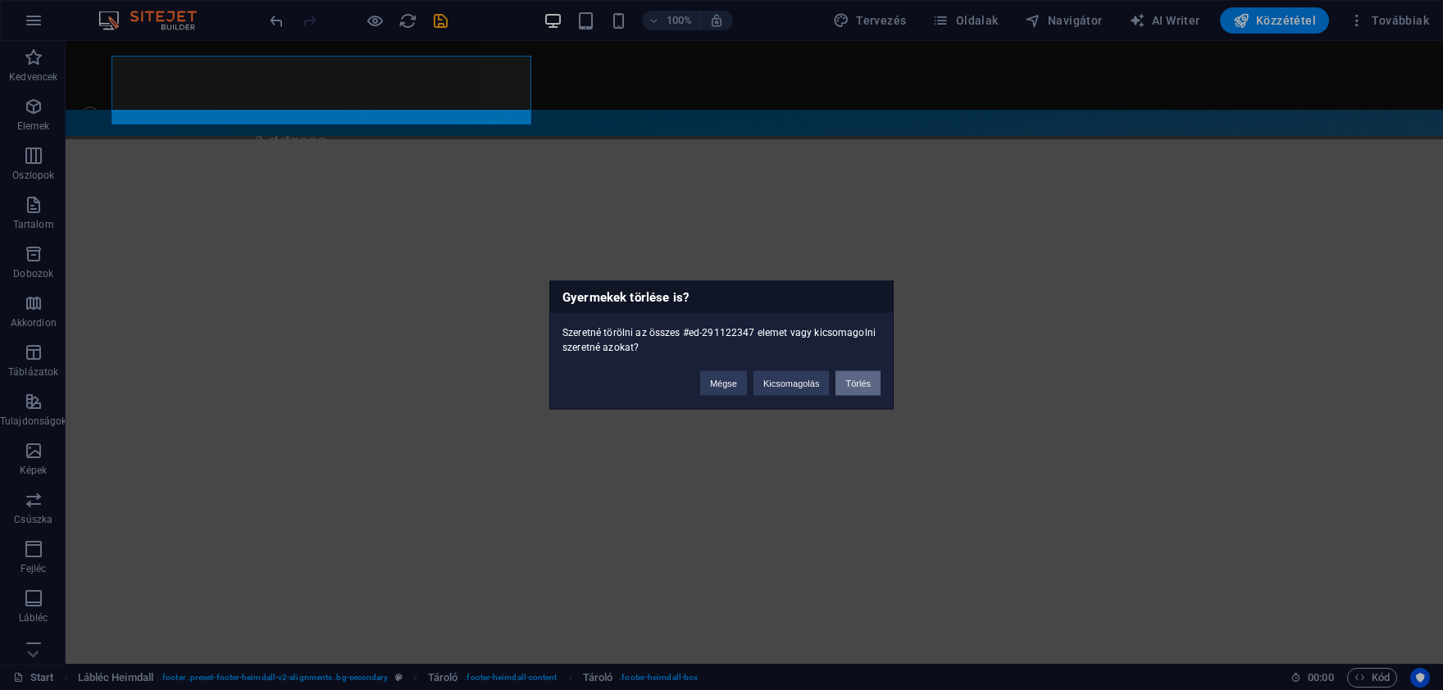
click at [846, 383] on button "Törlés" at bounding box center [858, 383] width 45 height 25
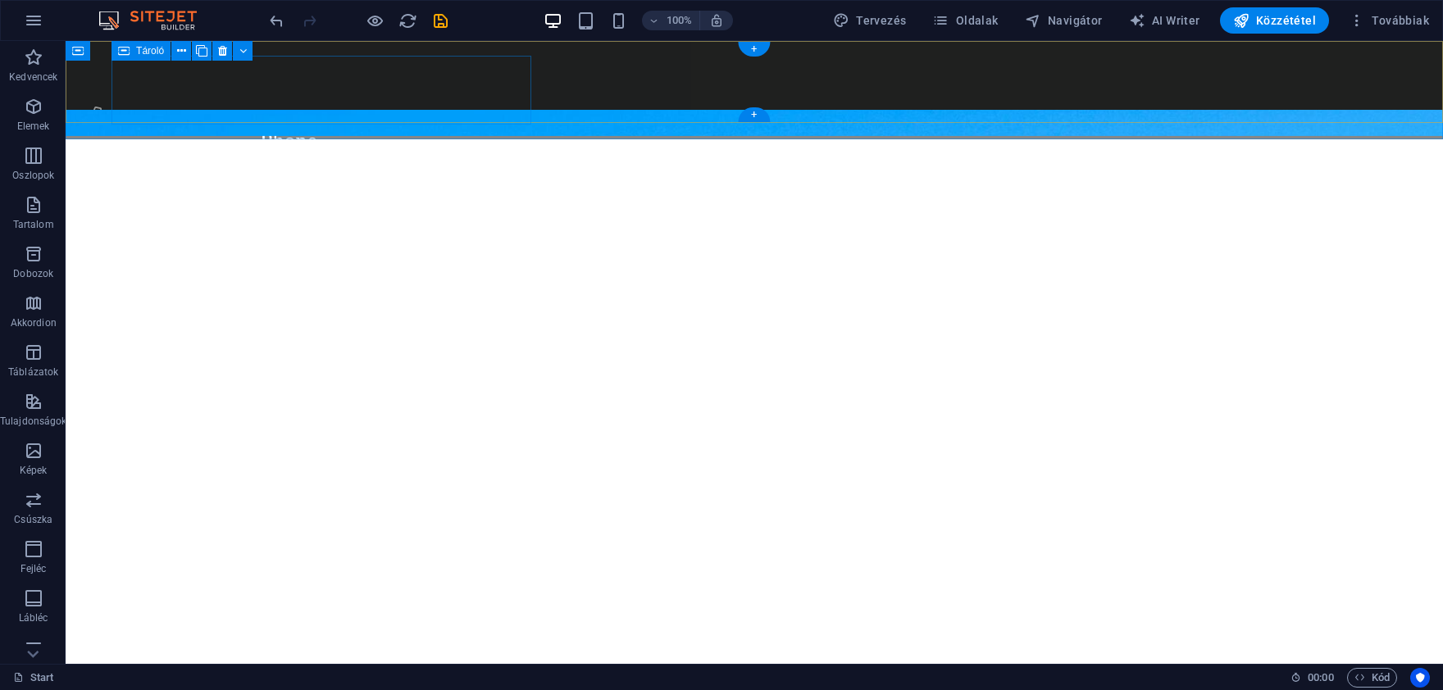
click at [484, 107] on div "Phone Phone: [PHONE_NUMBER]" at bounding box center [289, 143] width 420 height 72
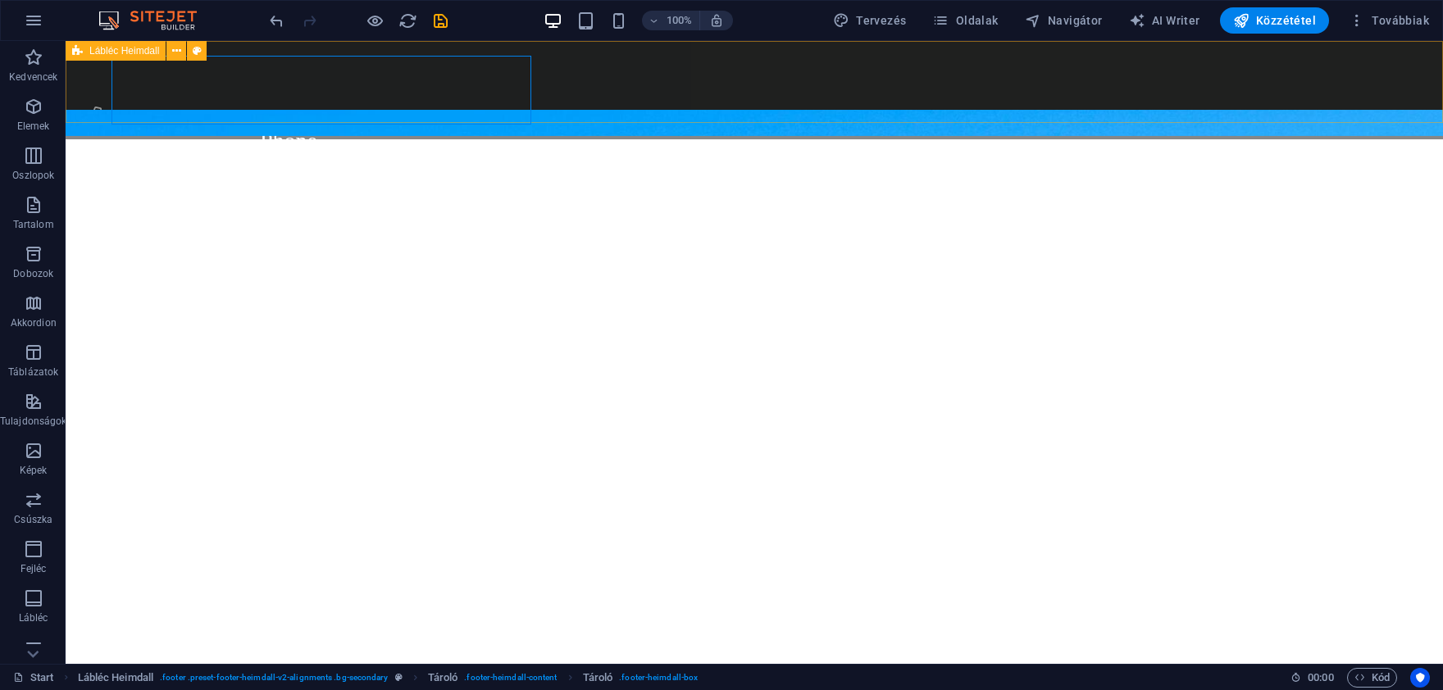
click at [82, 54] on icon at bounding box center [77, 51] width 11 height 20
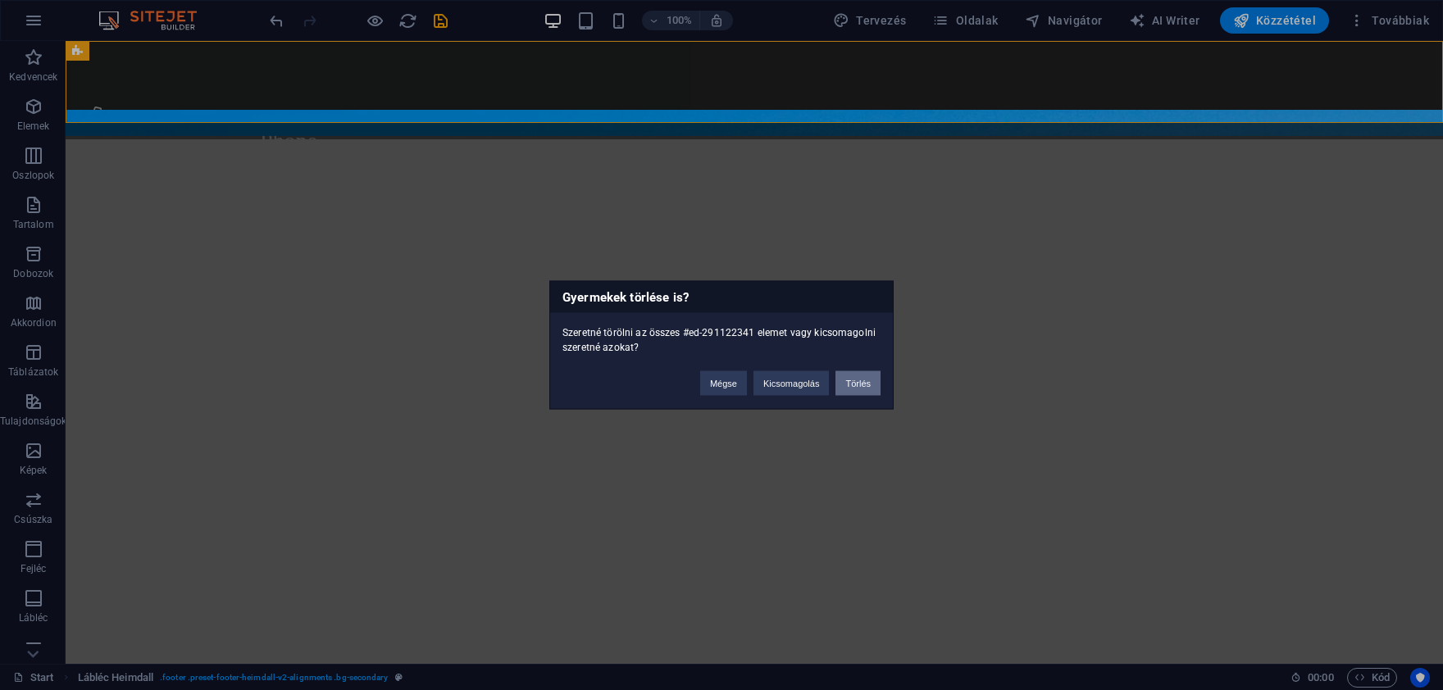
click at [862, 376] on button "Törlés" at bounding box center [858, 383] width 45 height 25
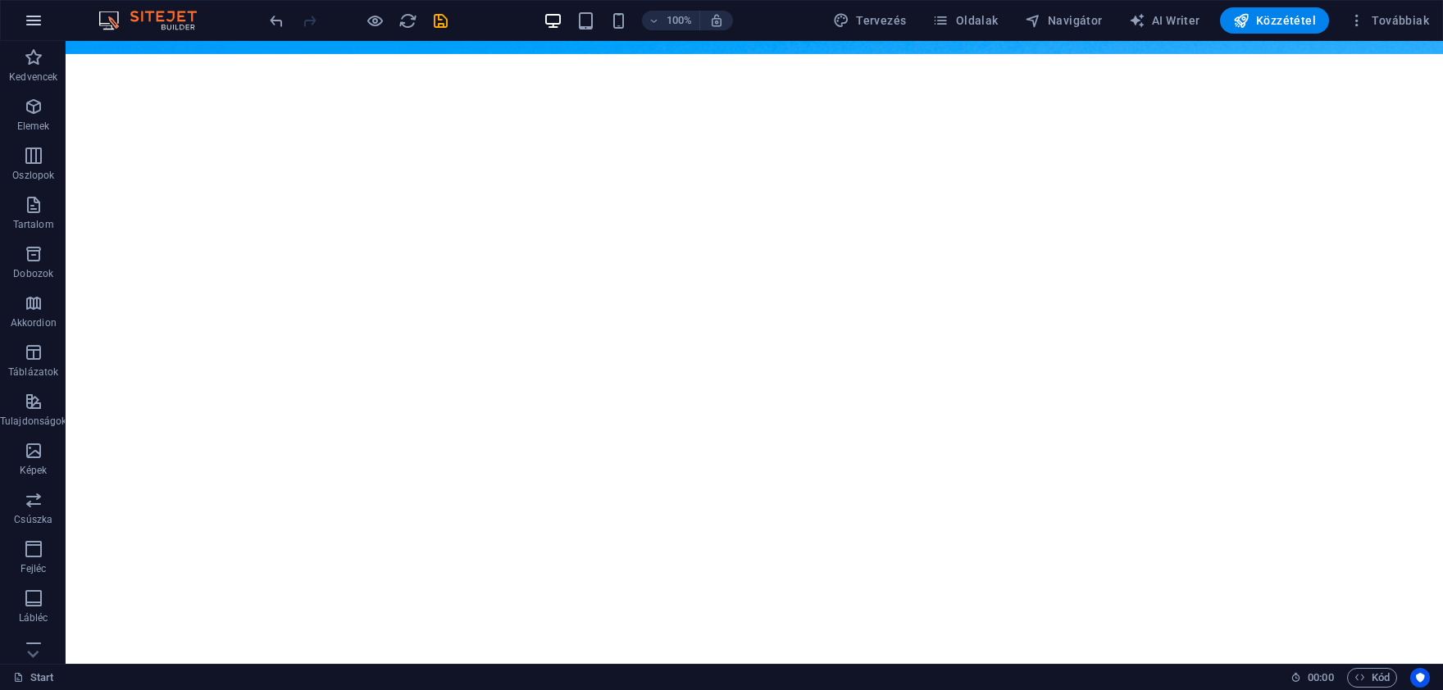
click at [34, 12] on icon "button" at bounding box center [34, 21] width 20 height 20
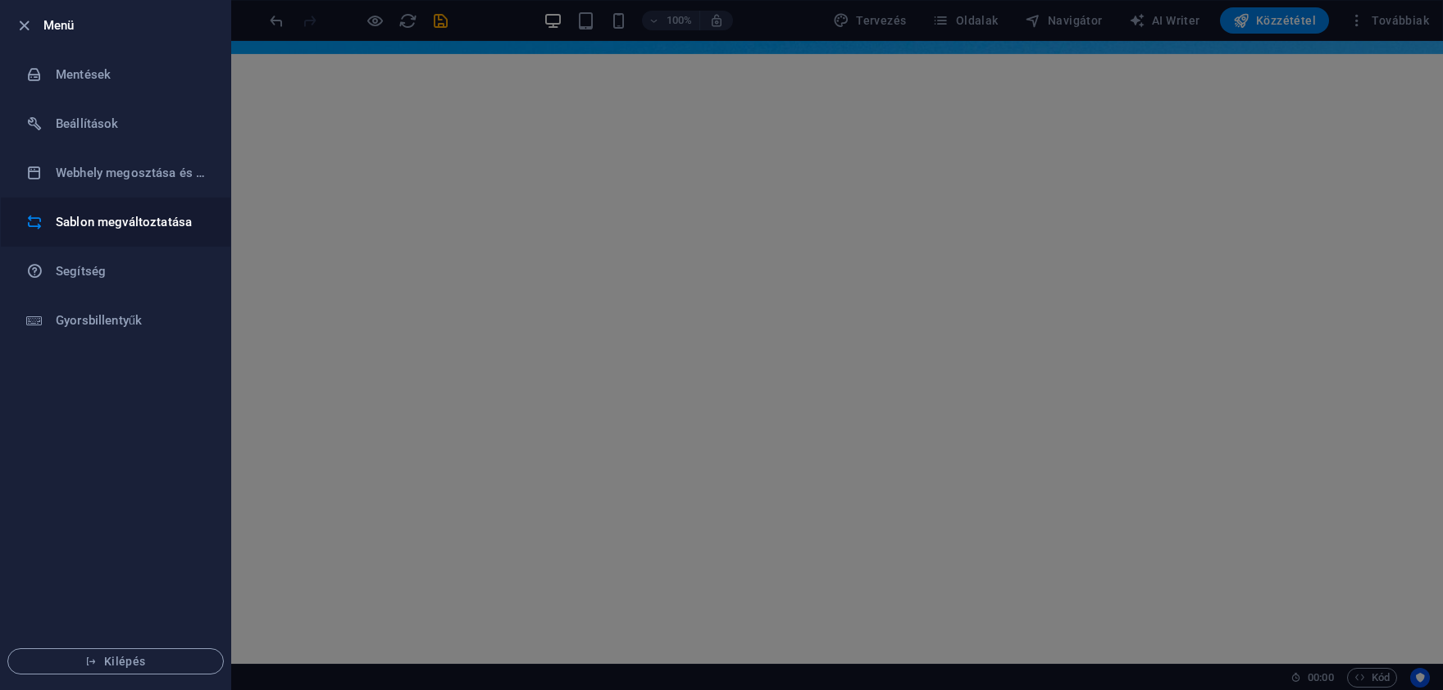
click at [110, 221] on h6 "Sablon megváltoztatása" at bounding box center [132, 222] width 152 height 20
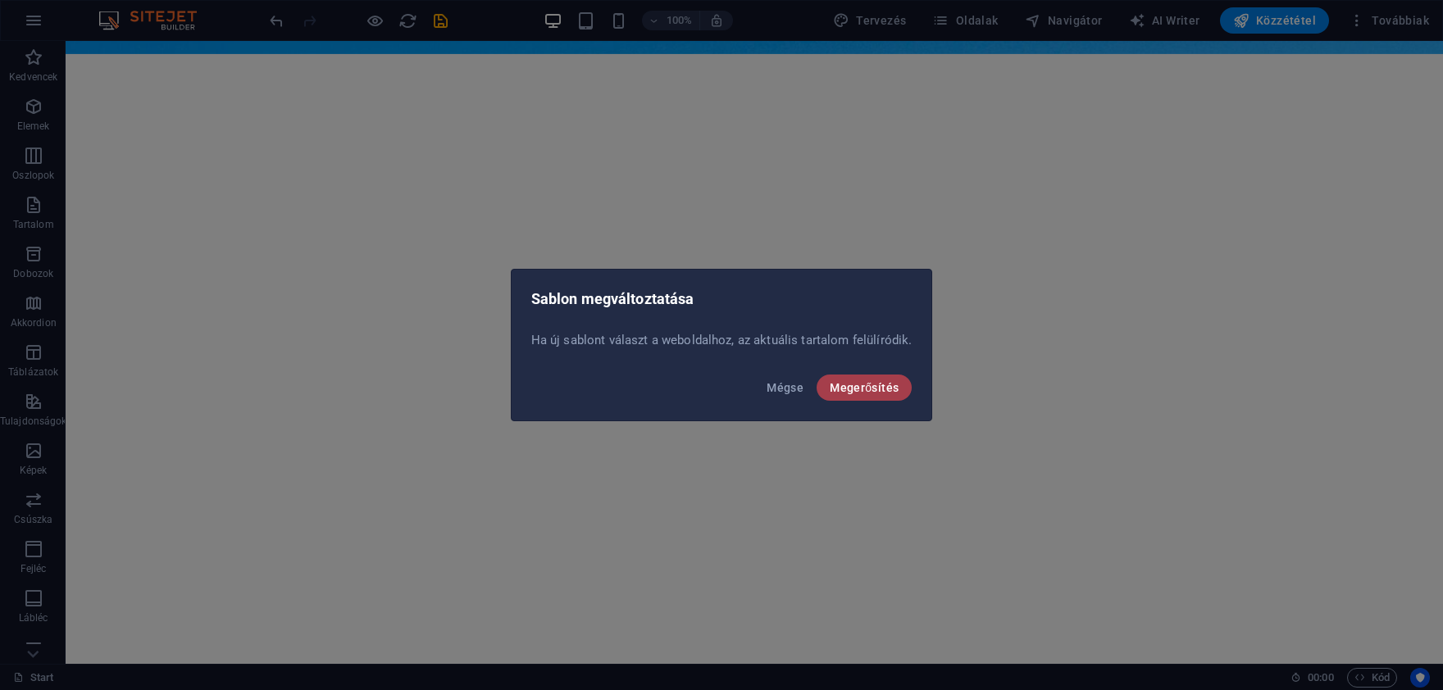
click at [884, 384] on span "Megerősítés" at bounding box center [864, 387] width 69 height 13
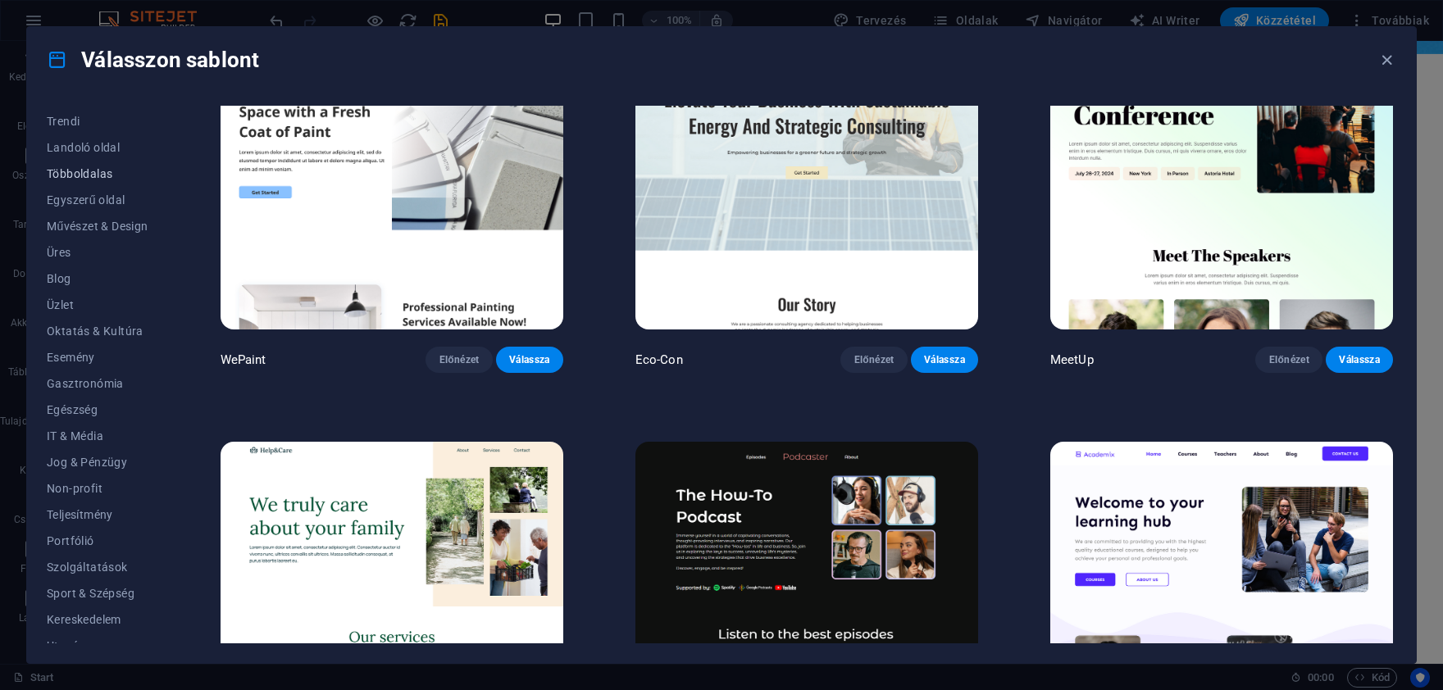
scroll to position [117, 0]
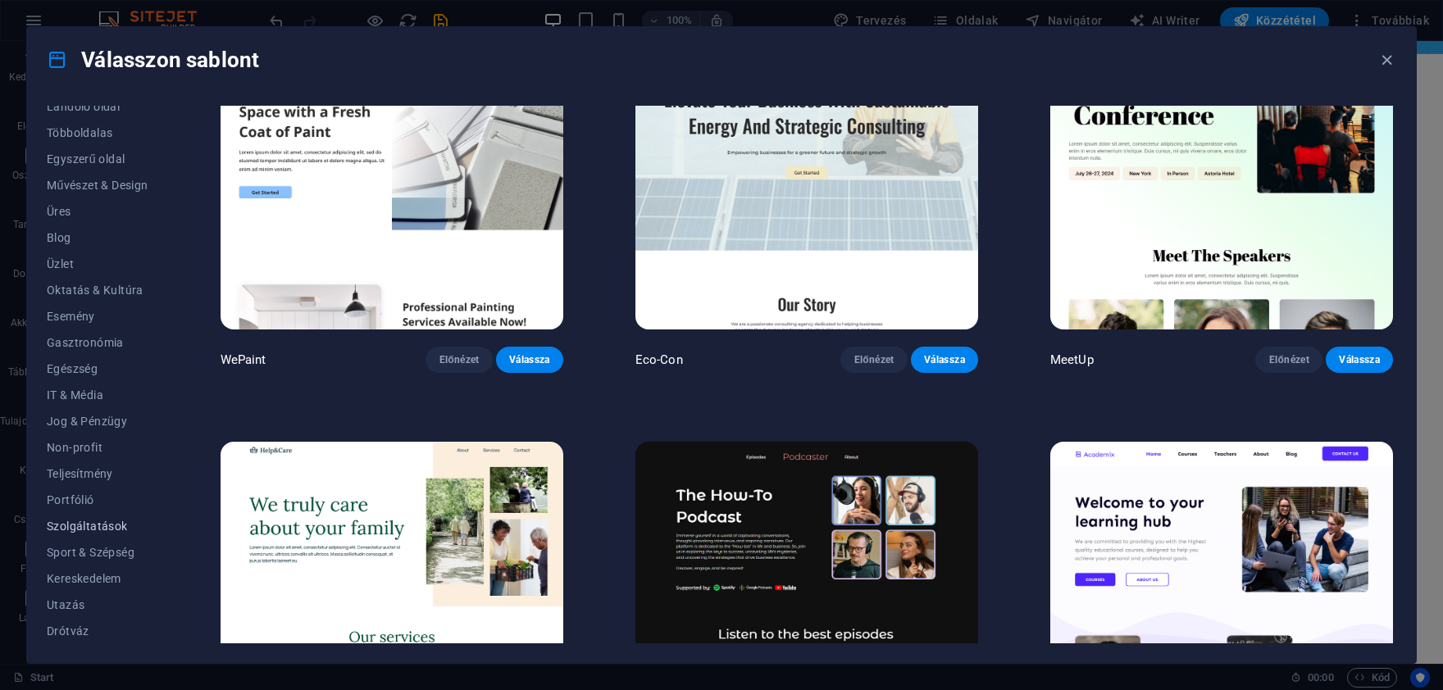
click at [93, 523] on span "Szolgáltatások" at bounding box center [98, 526] width 102 height 13
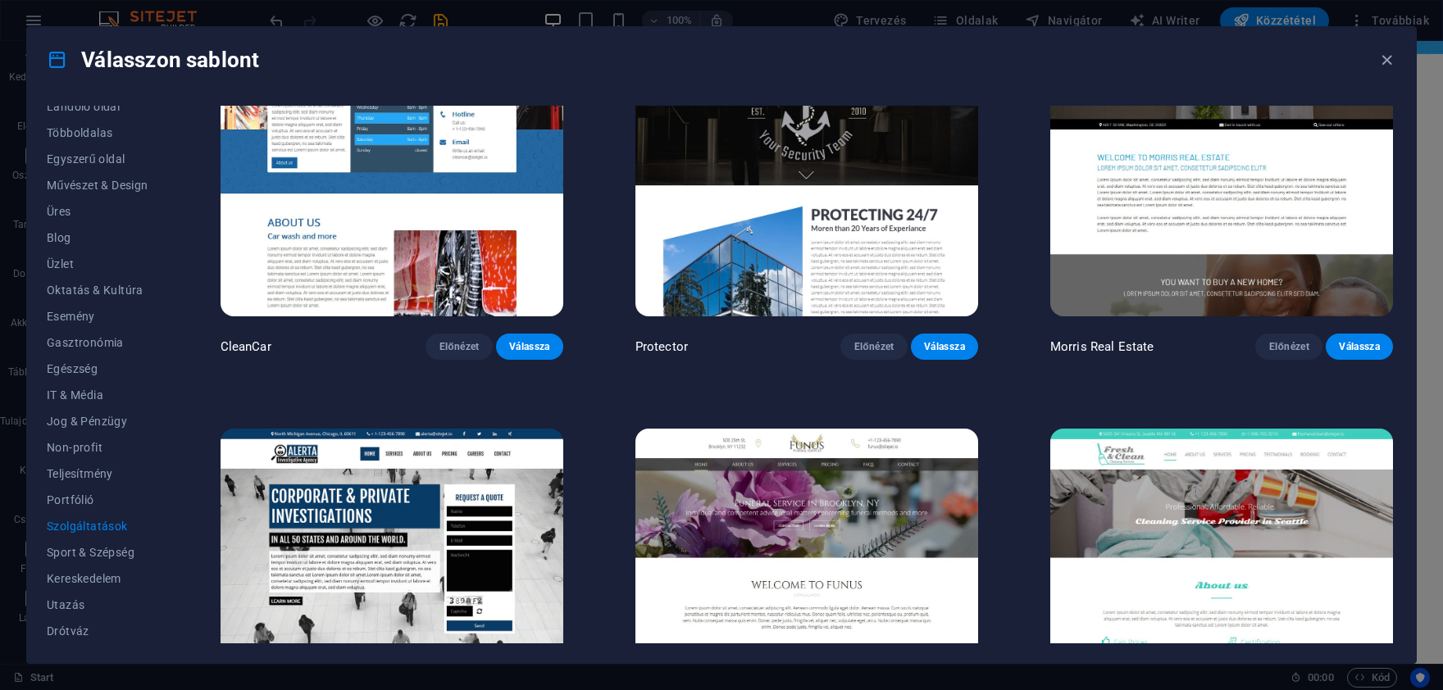
scroll to position [1916, 0]
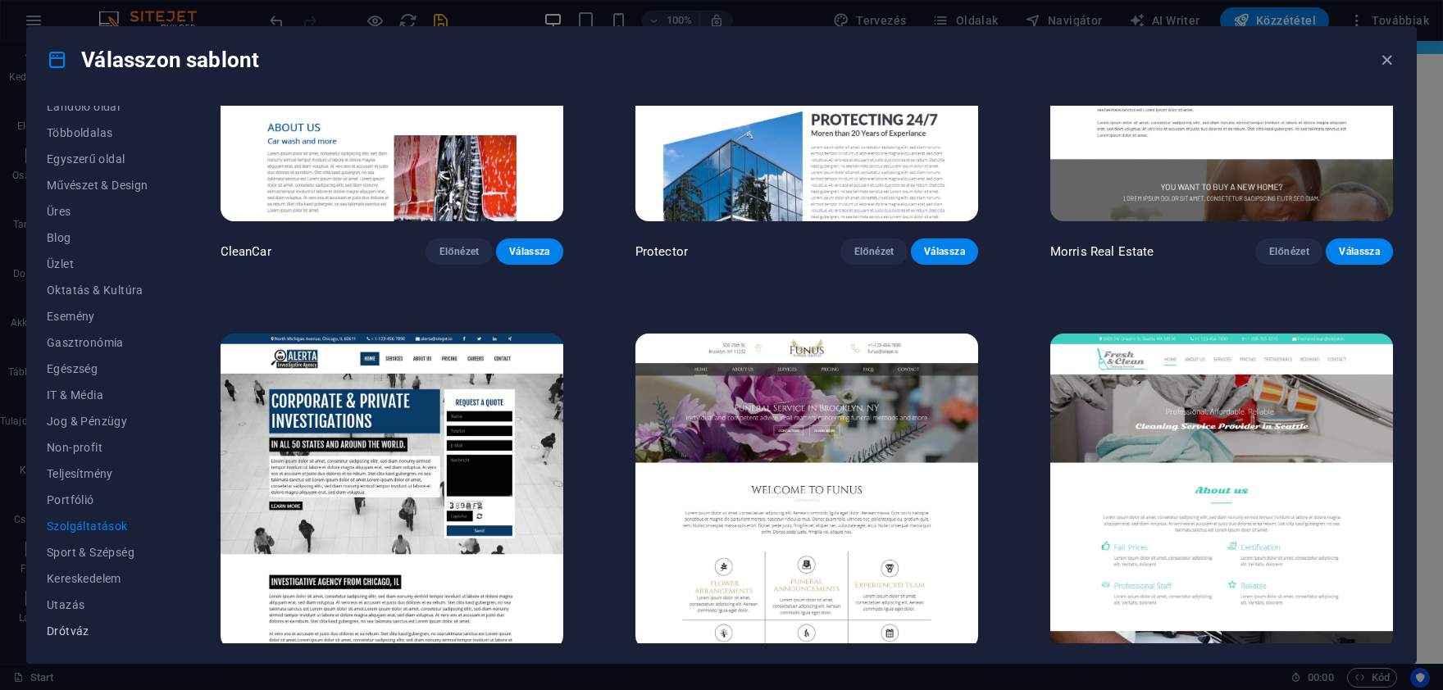
click at [108, 625] on button "Drótváz" at bounding box center [98, 631] width 102 height 26
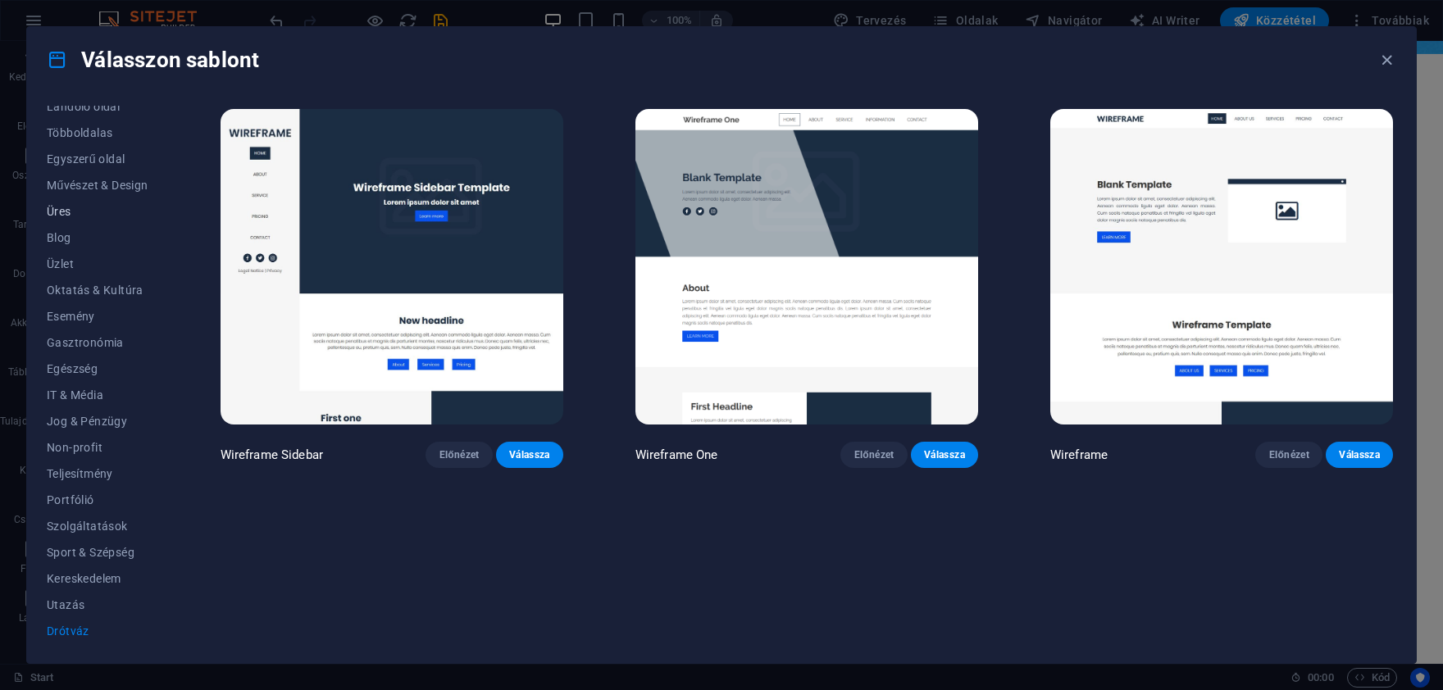
click at [74, 211] on span "Üres" at bounding box center [98, 211] width 102 height 13
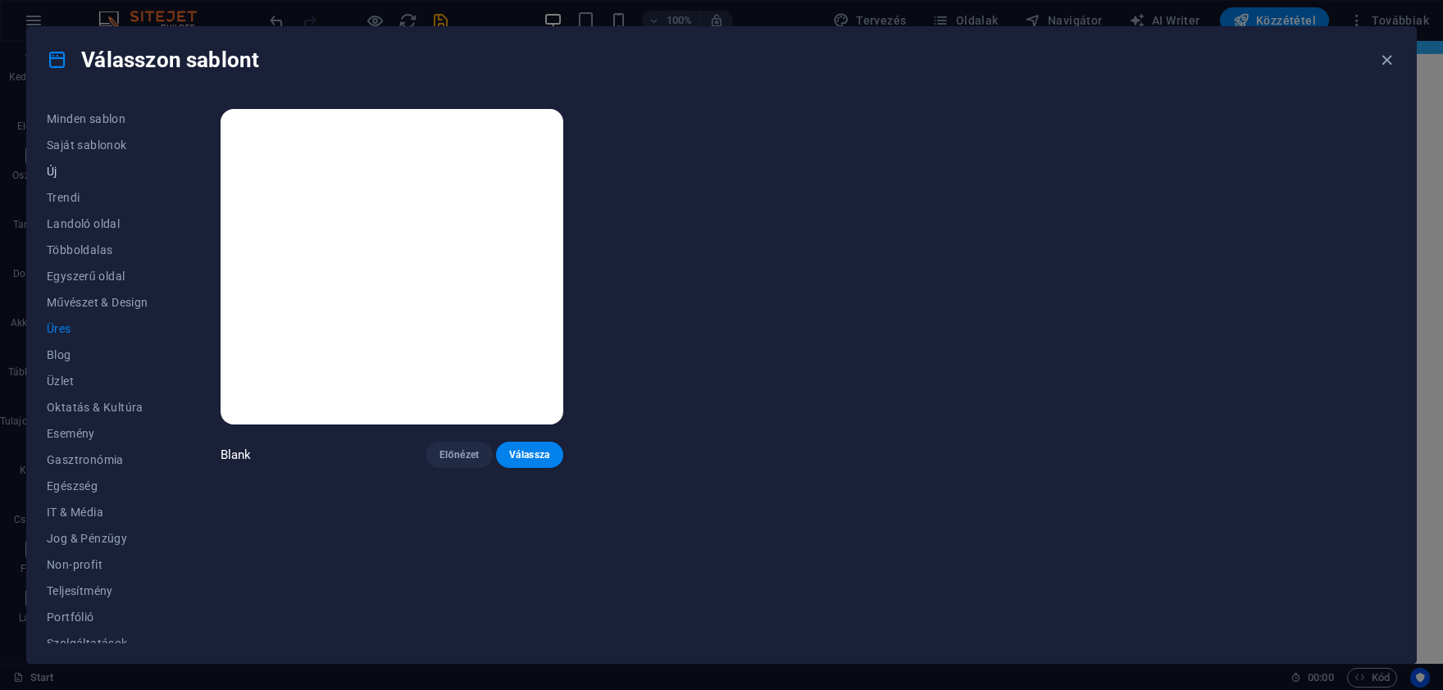
click at [72, 168] on span "Új" at bounding box center [98, 171] width 102 height 13
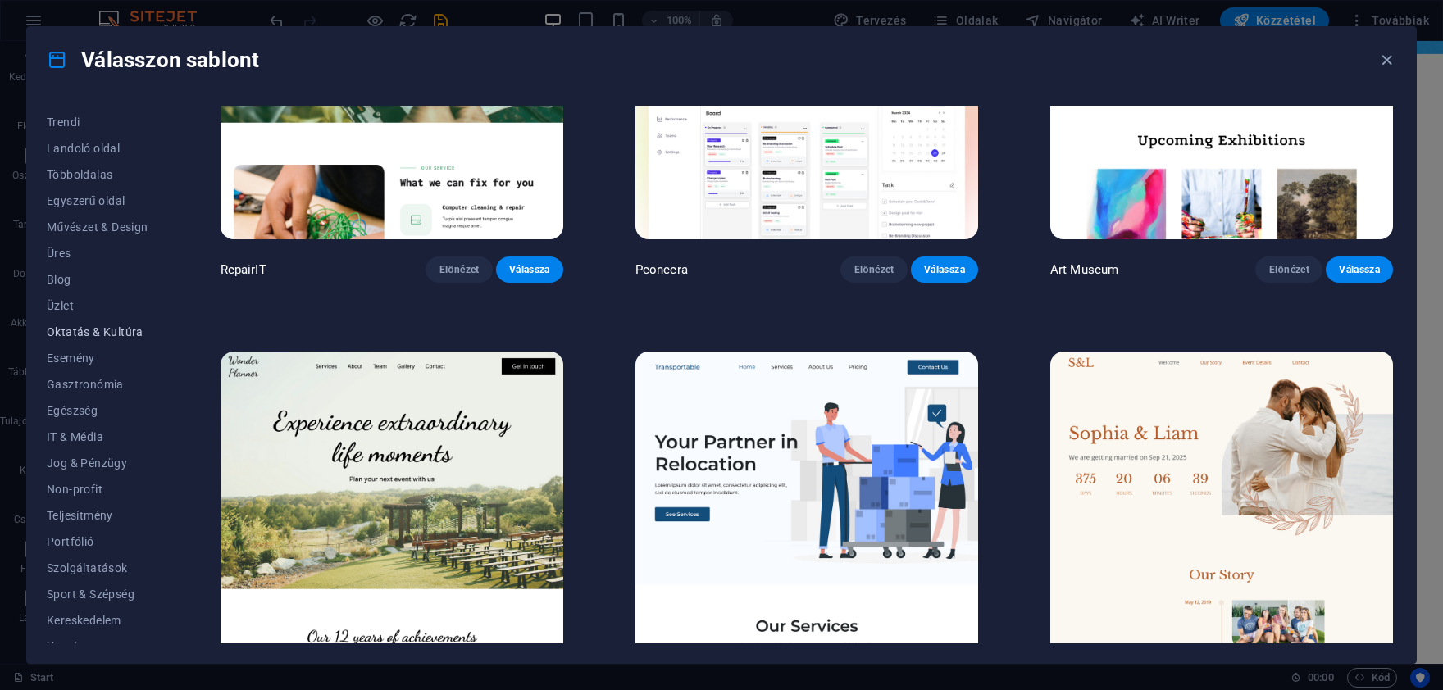
scroll to position [117, 0]
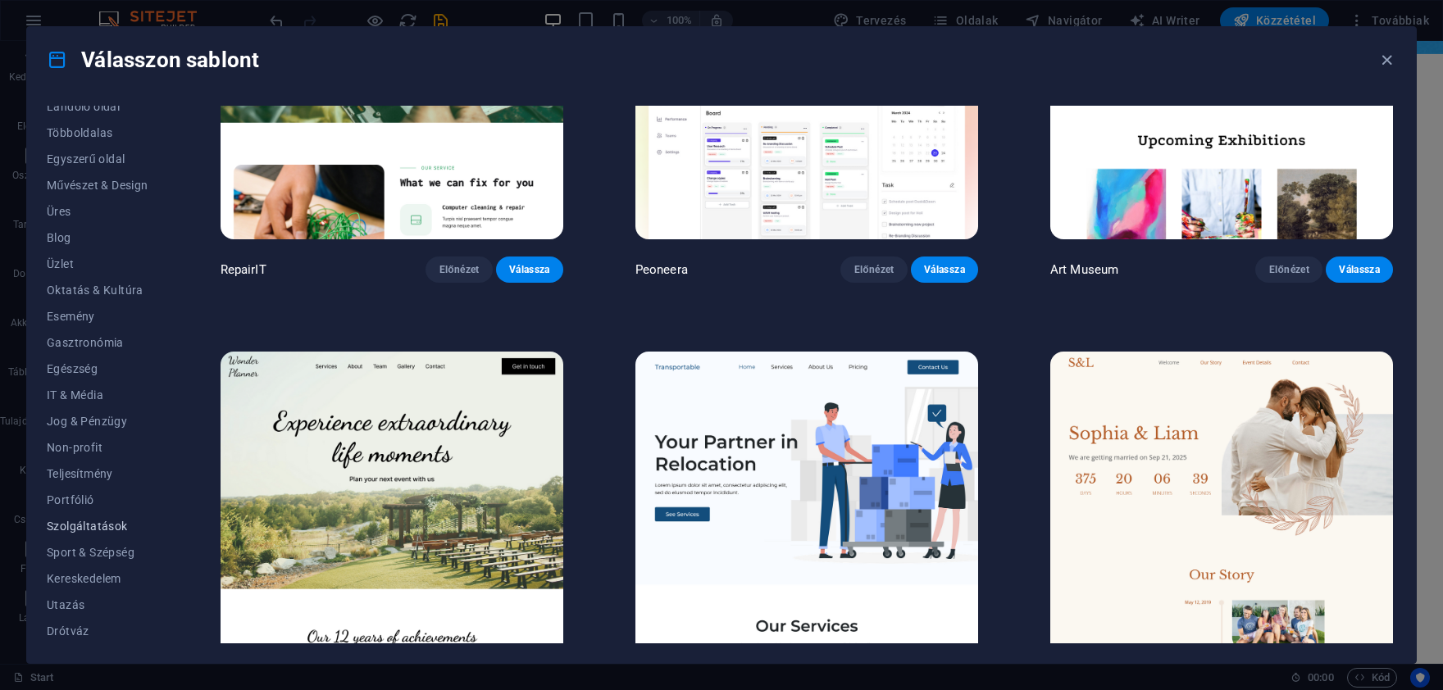
click at [88, 526] on span "Szolgáltatások" at bounding box center [98, 526] width 102 height 13
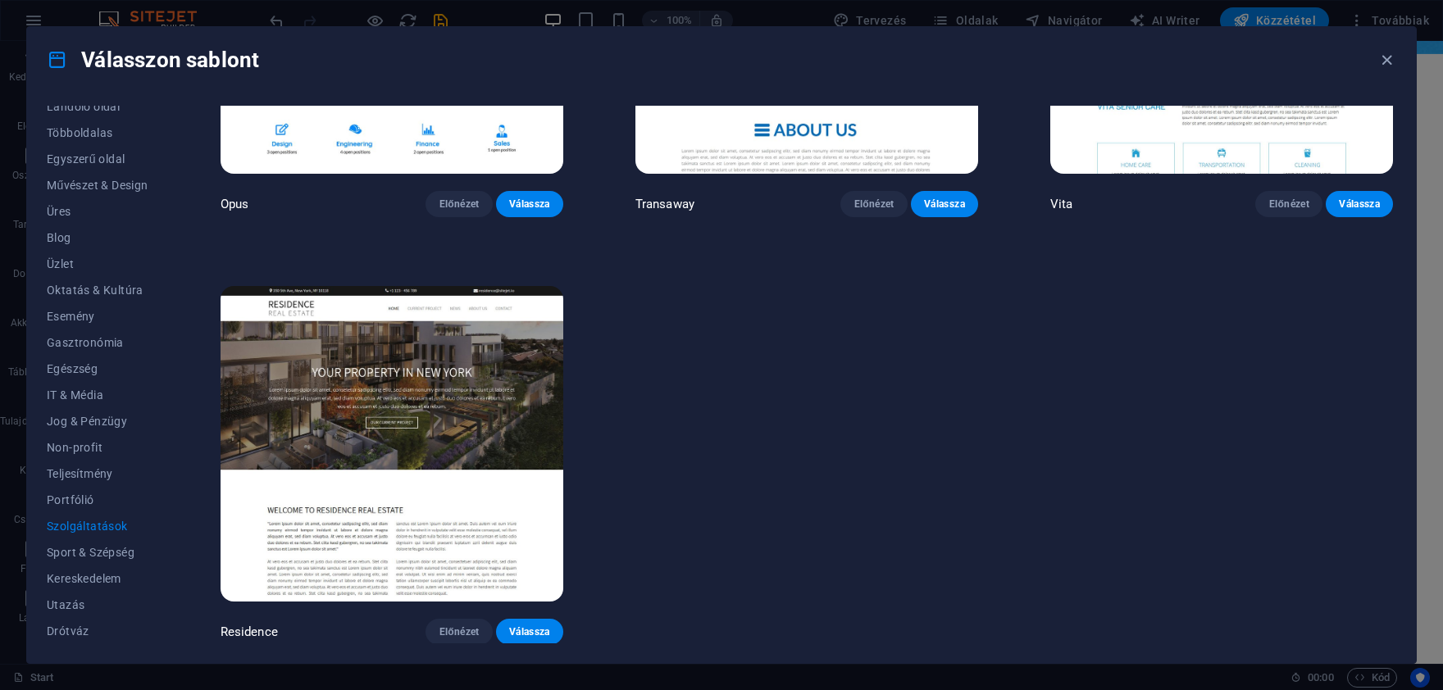
scroll to position [2822, 0]
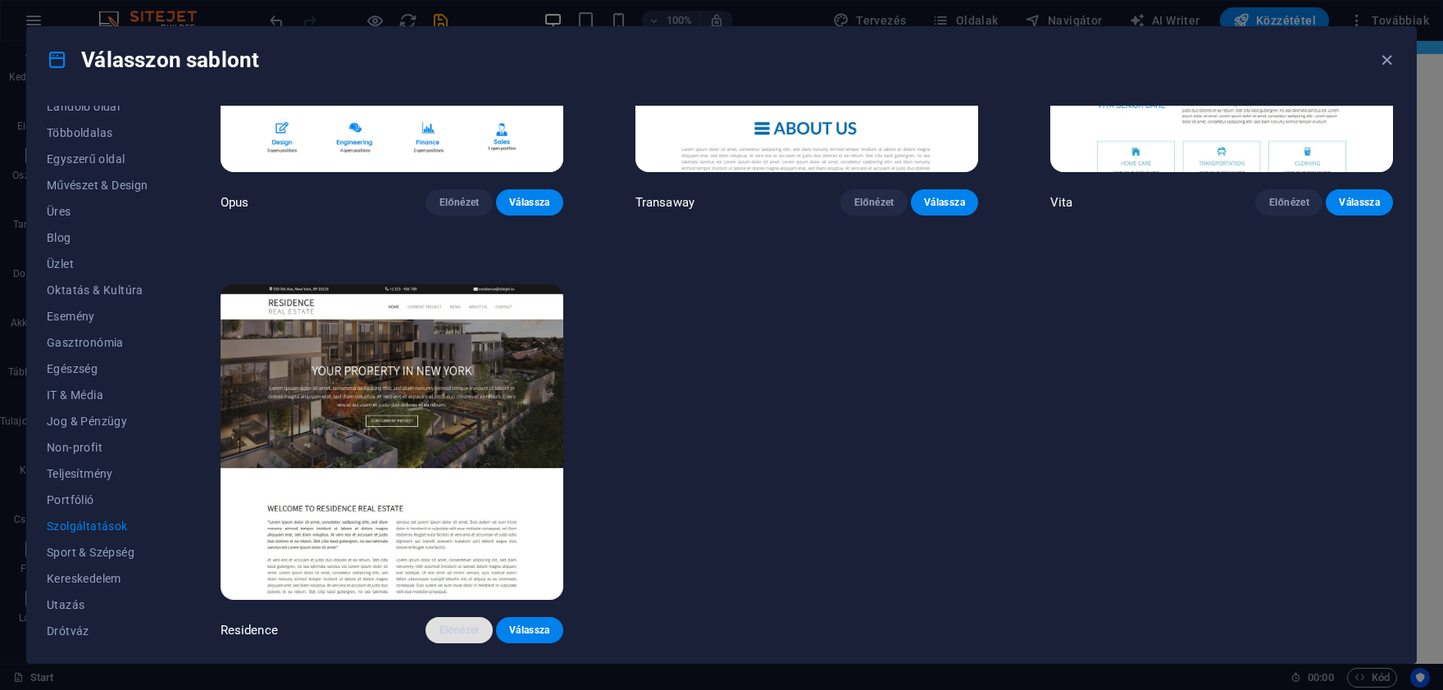
click at [449, 627] on span "Előnézet" at bounding box center [459, 630] width 41 height 13
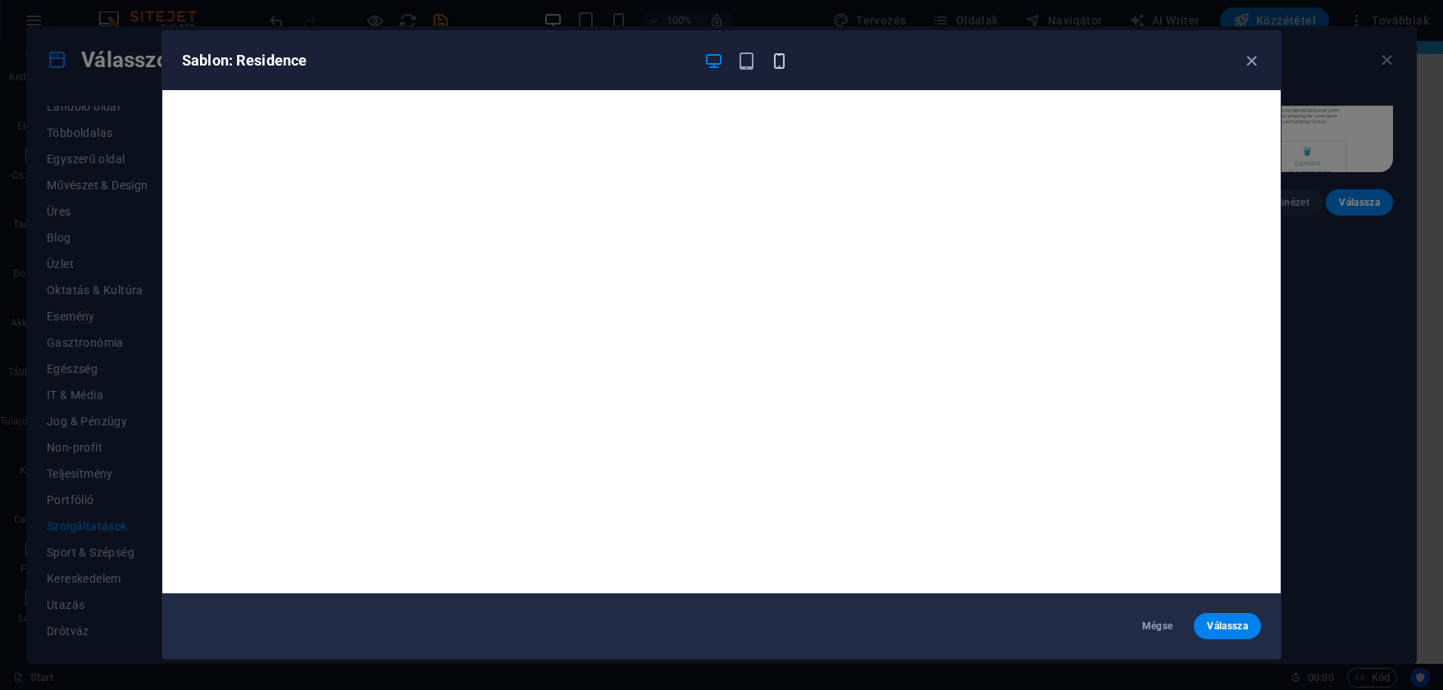
click at [774, 61] on icon "button" at bounding box center [779, 61] width 19 height 19
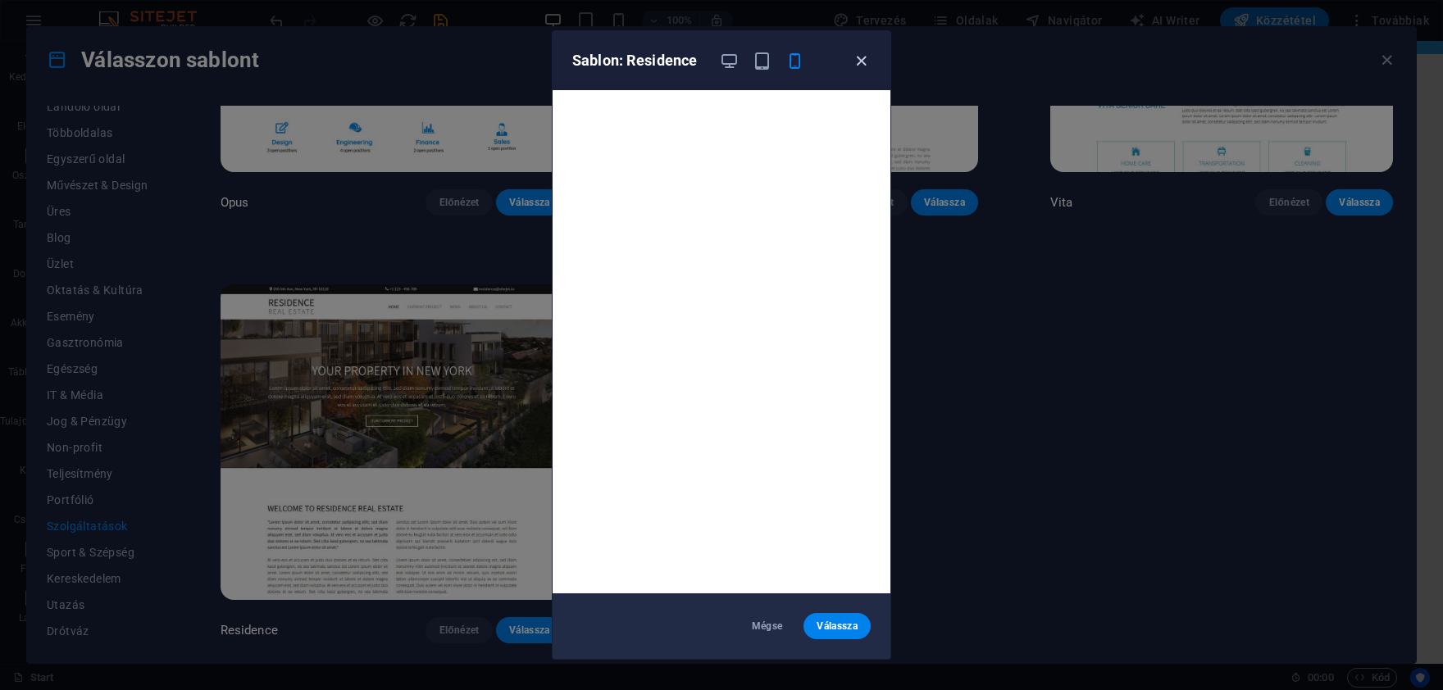
click at [863, 58] on icon "button" at bounding box center [861, 61] width 19 height 19
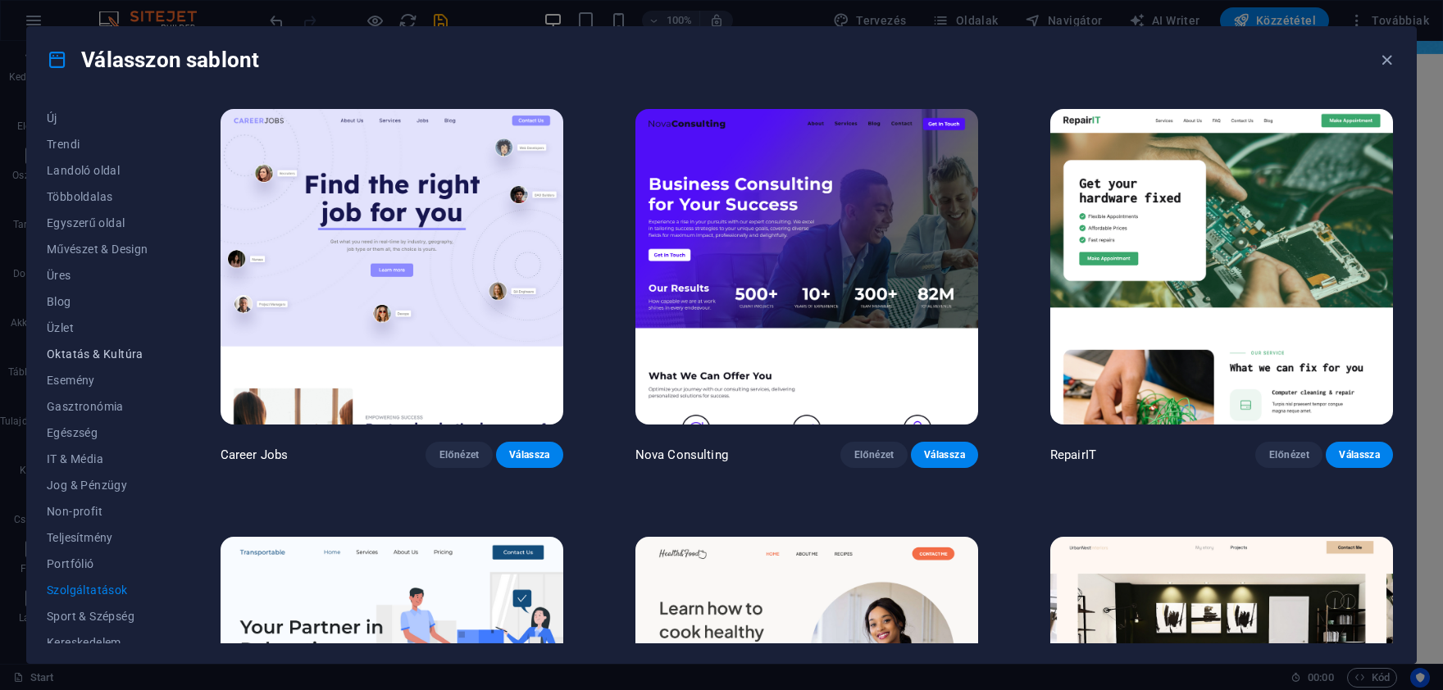
scroll to position [0, 0]
click at [108, 244] on span "Többoldalas" at bounding box center [98, 250] width 102 height 13
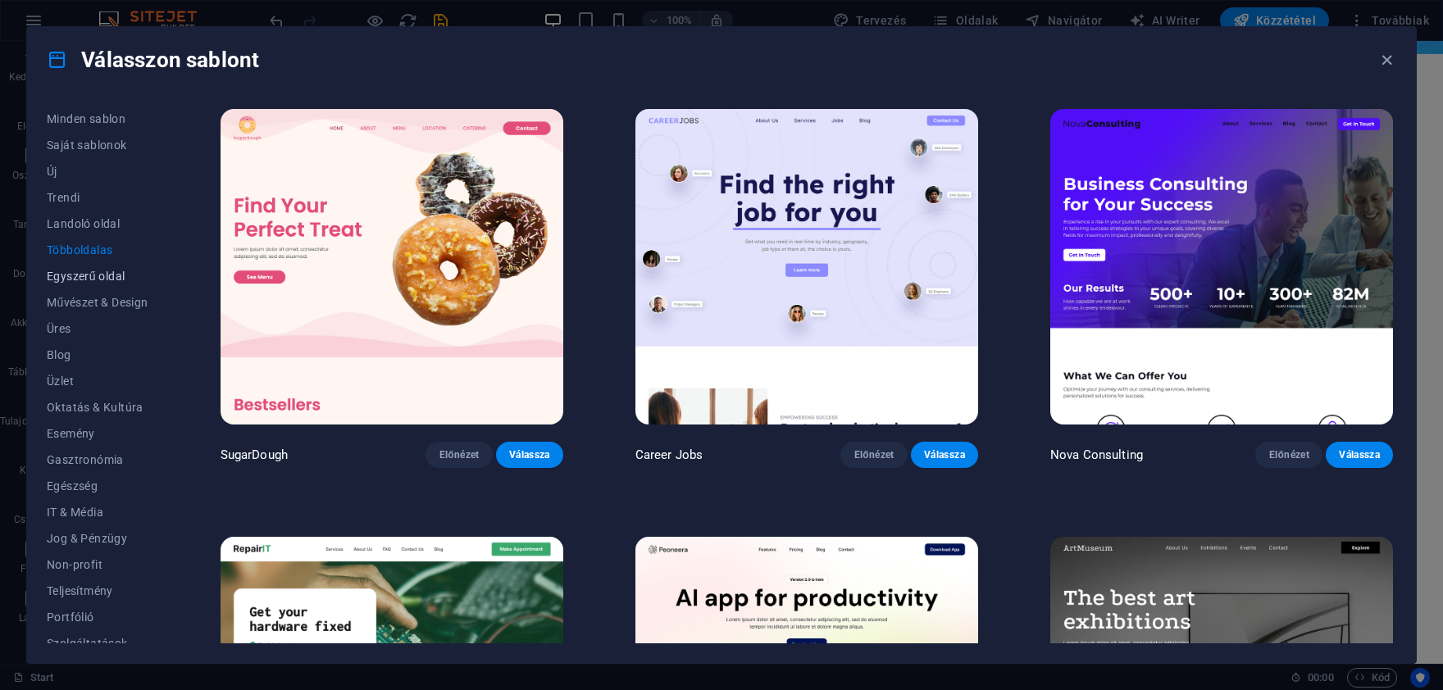
click at [98, 267] on button "Egyszerű oldal" at bounding box center [98, 276] width 102 height 26
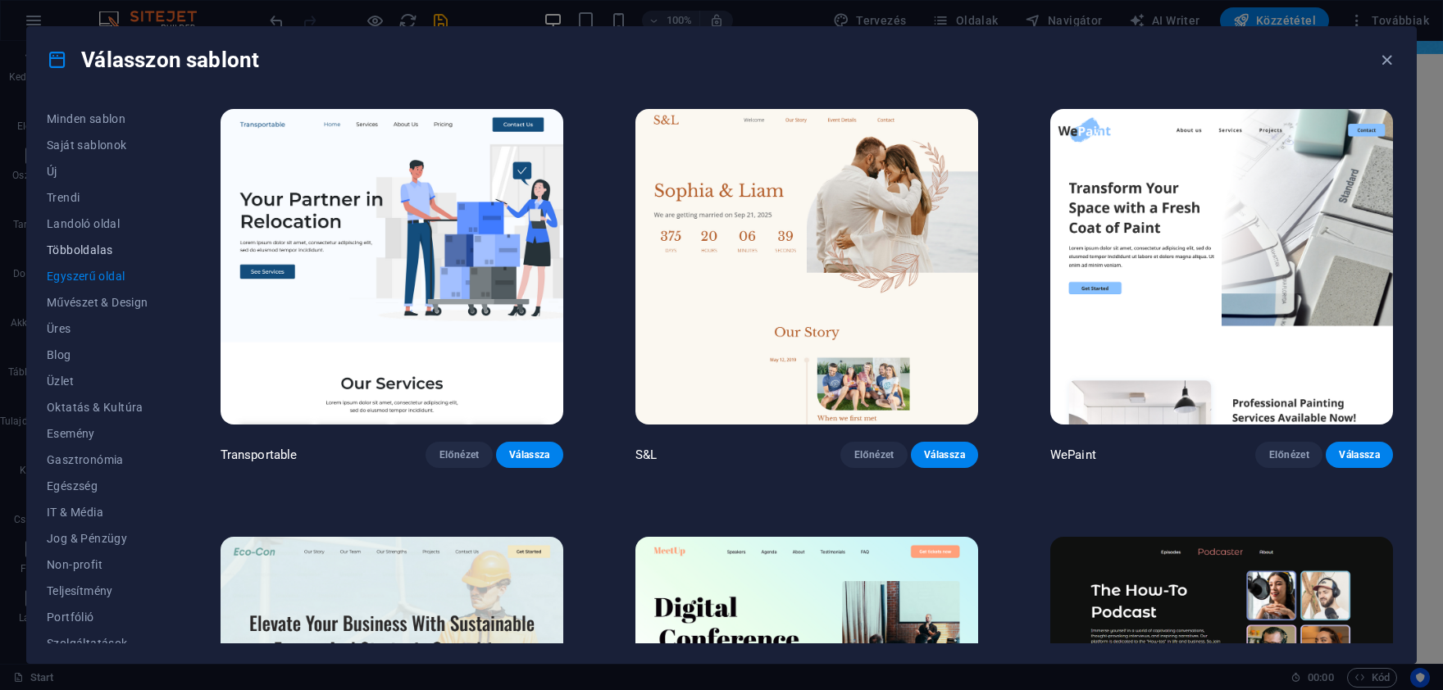
click at [102, 252] on span "Többoldalas" at bounding box center [98, 250] width 102 height 13
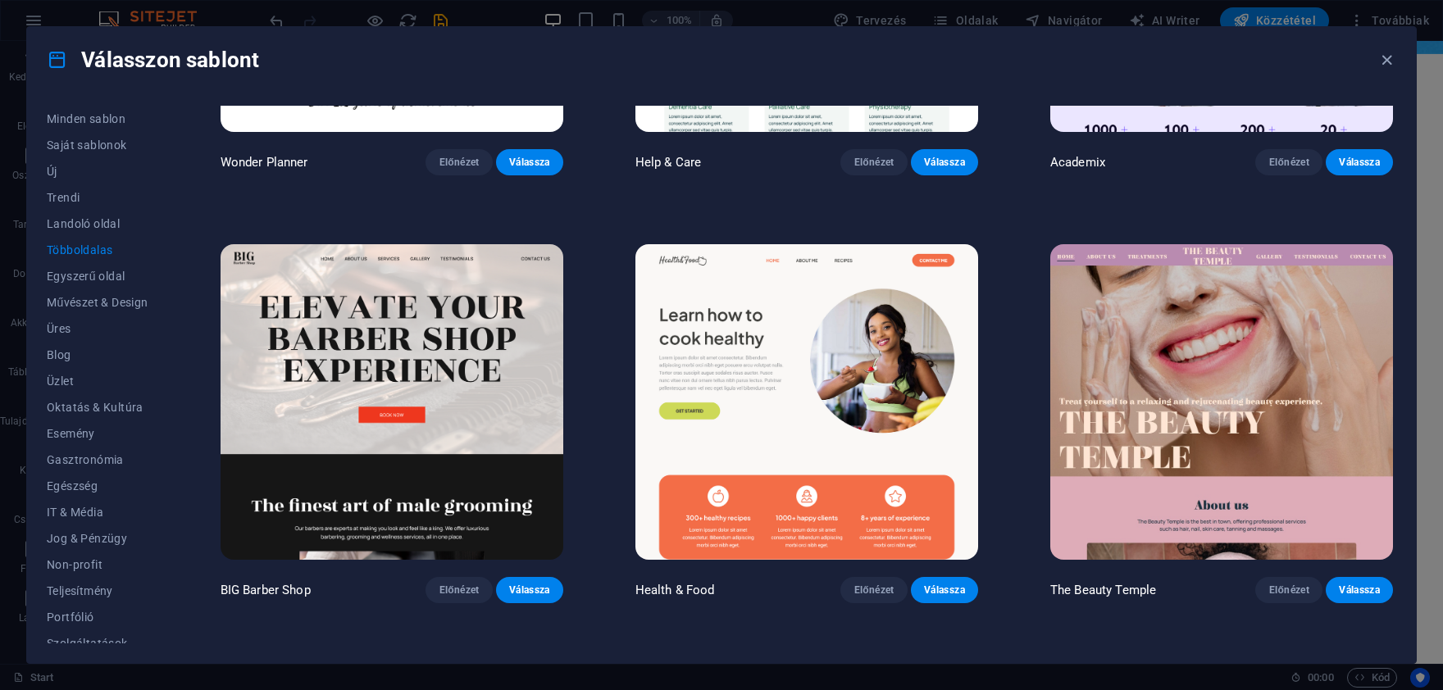
scroll to position [1303, 0]
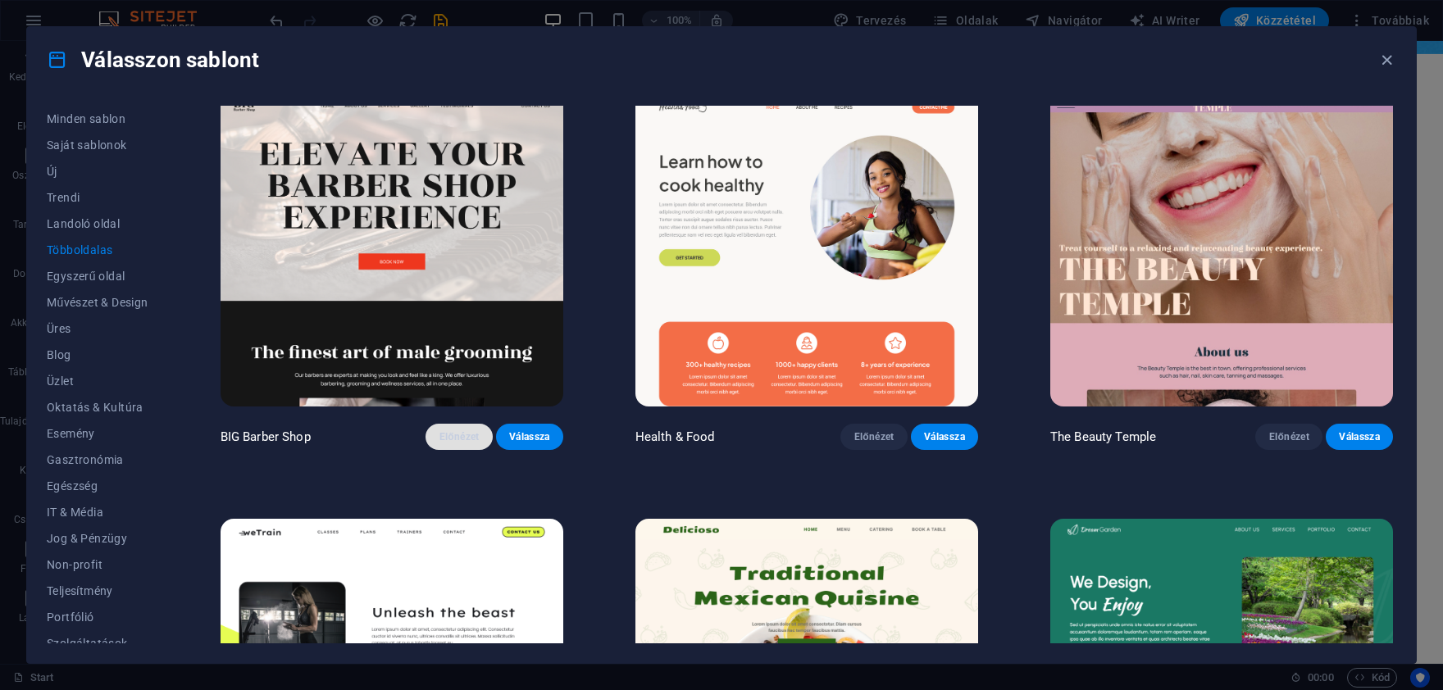
click at [462, 434] on span "Előnézet" at bounding box center [459, 436] width 41 height 13
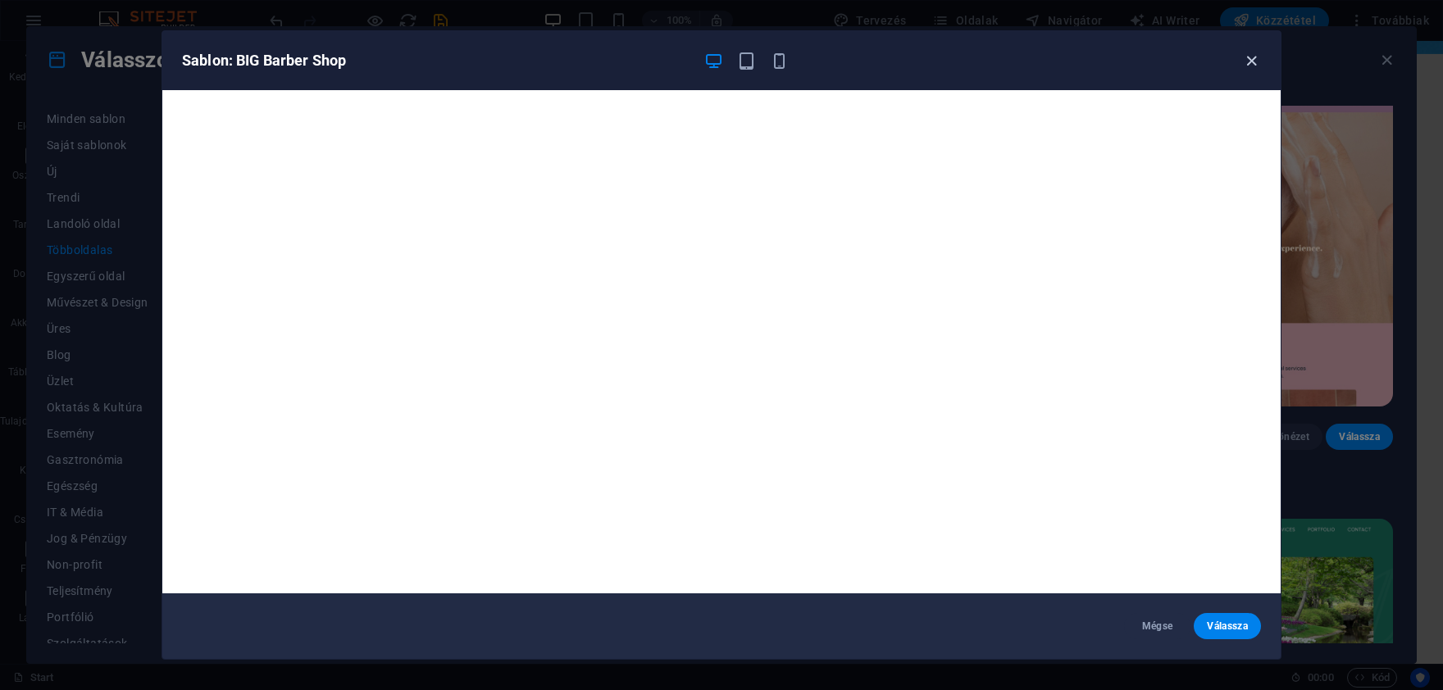
click at [1250, 61] on icon "button" at bounding box center [1251, 61] width 19 height 19
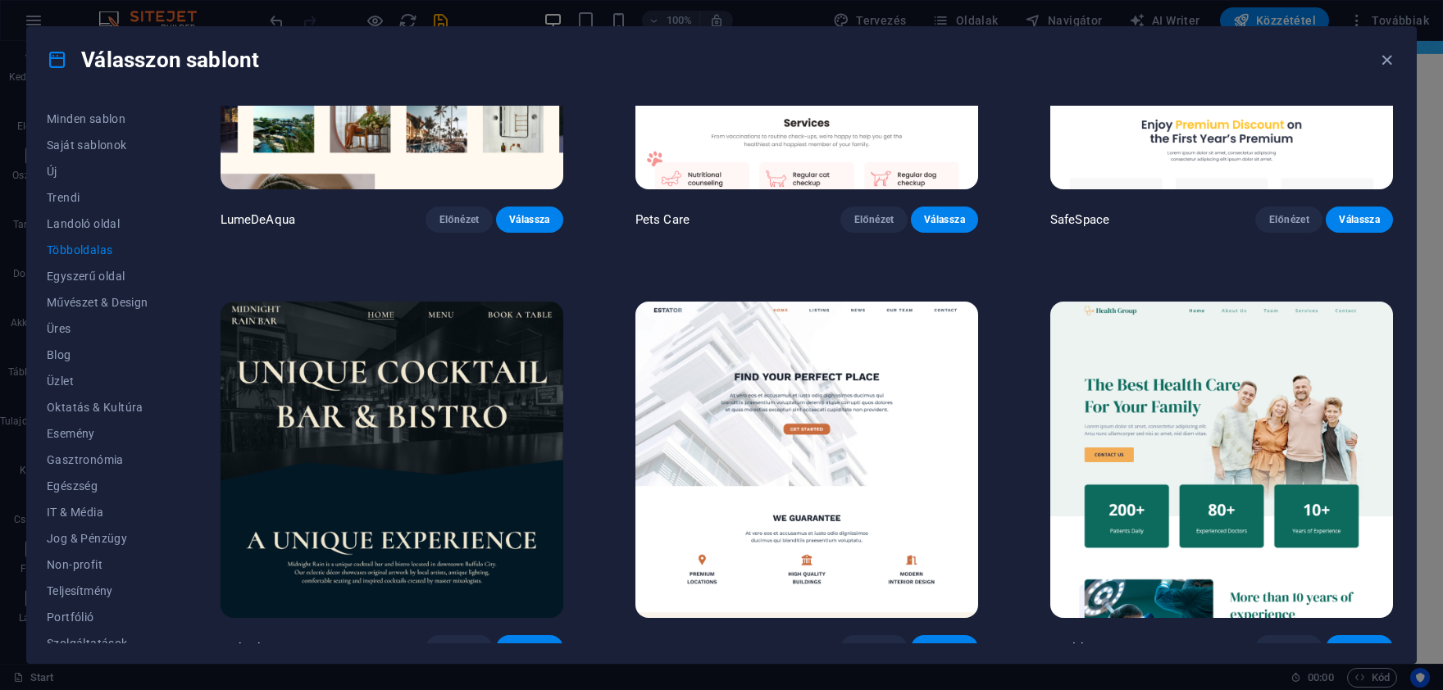
scroll to position [2683, 0]
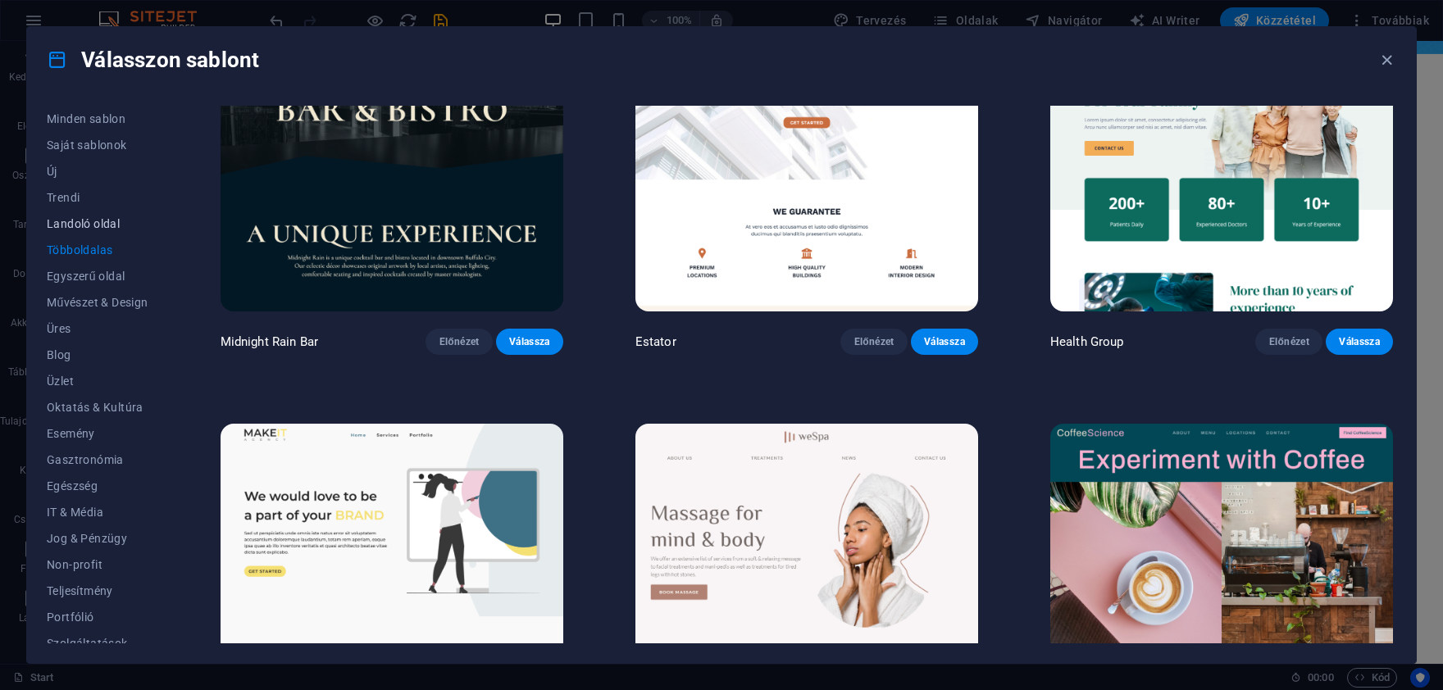
click at [85, 230] on span "Landoló oldal" at bounding box center [98, 223] width 102 height 13
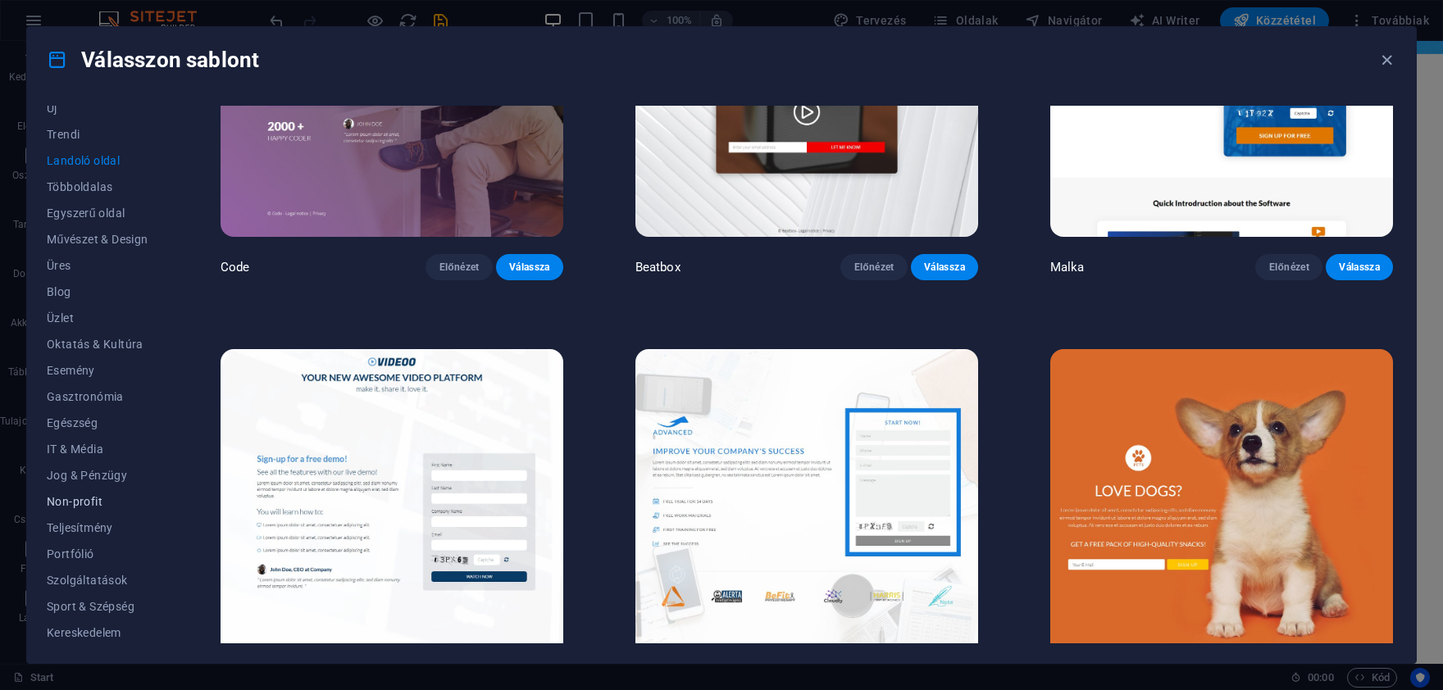
scroll to position [117, 0]
click at [90, 528] on span "Szolgáltatások" at bounding box center [98, 526] width 102 height 13
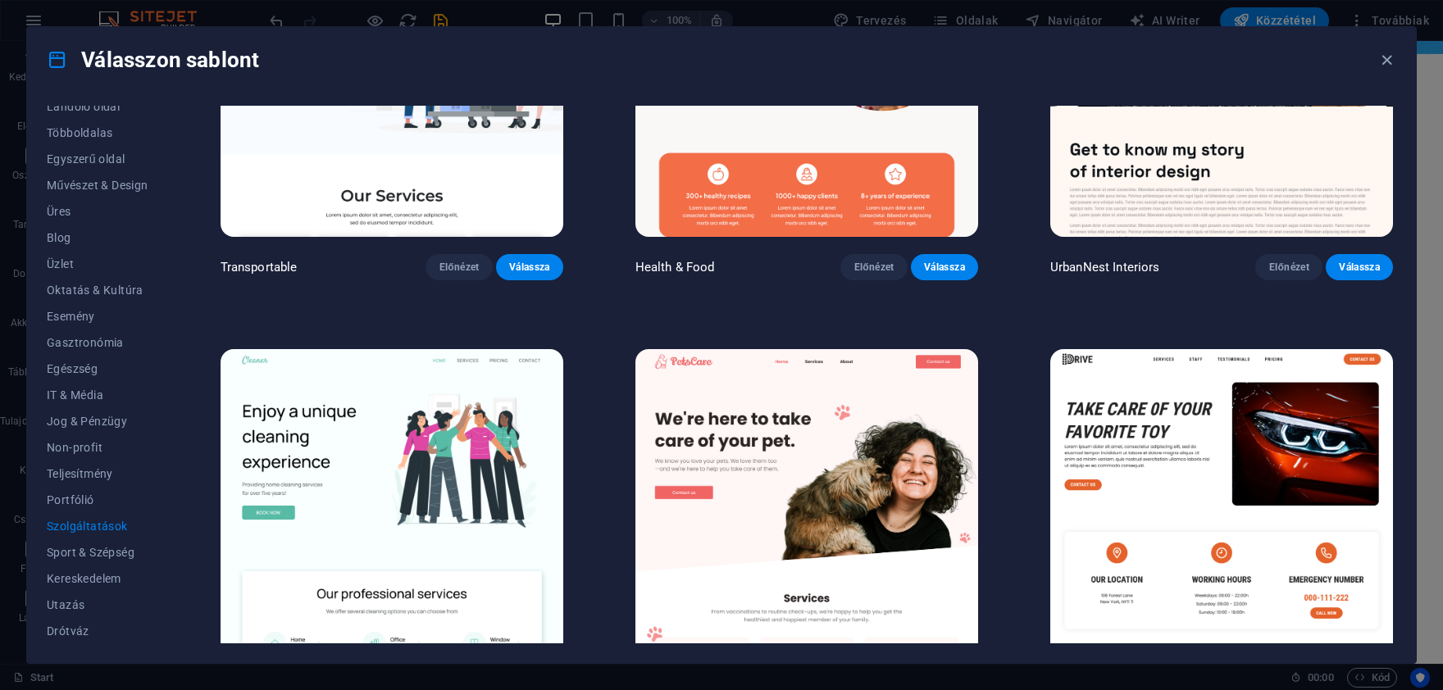
scroll to position [309, 0]
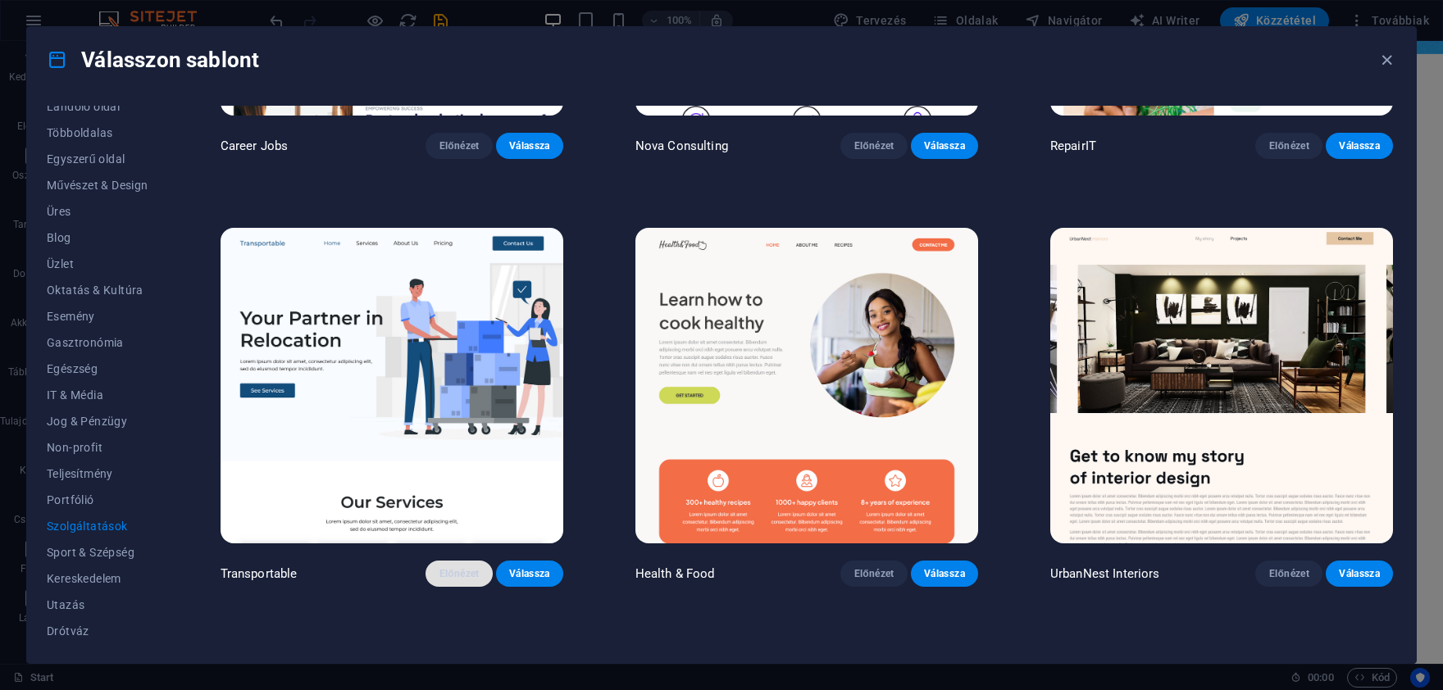
click at [461, 571] on span "Előnézet" at bounding box center [459, 573] width 41 height 13
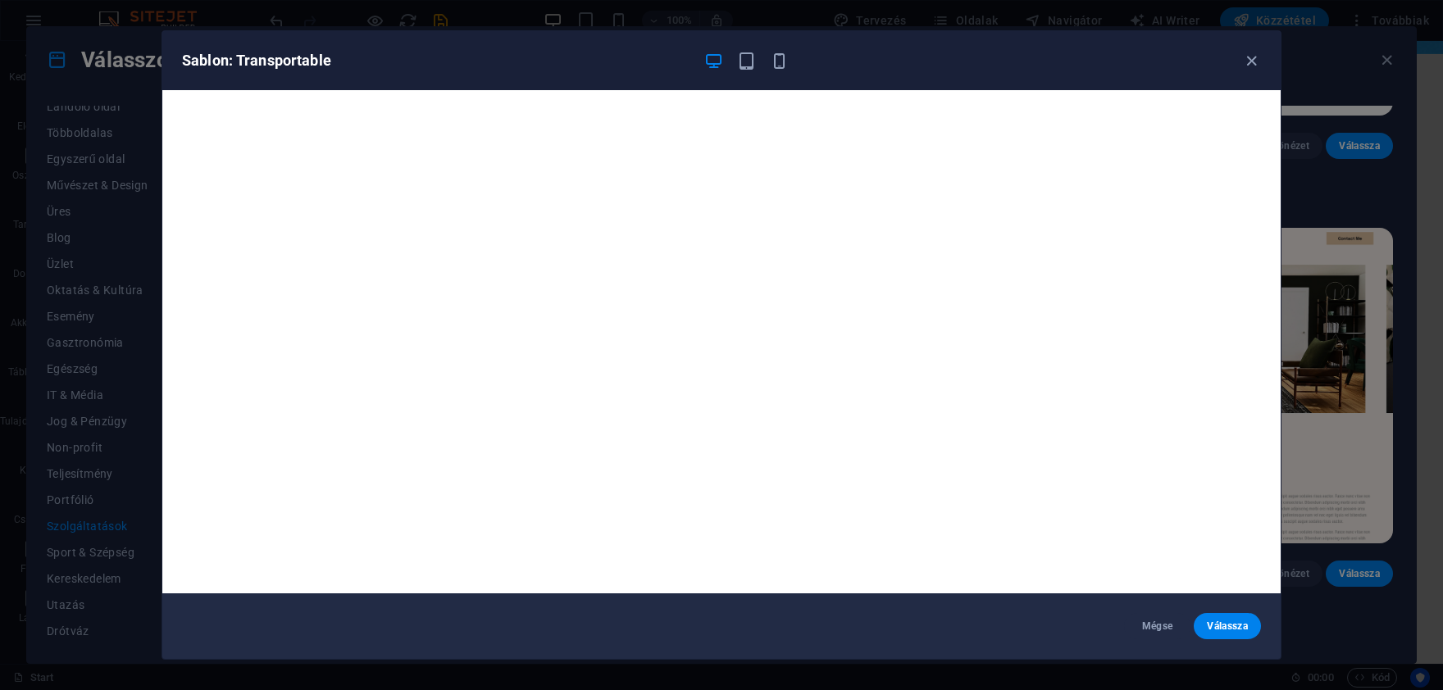
scroll to position [3, 0]
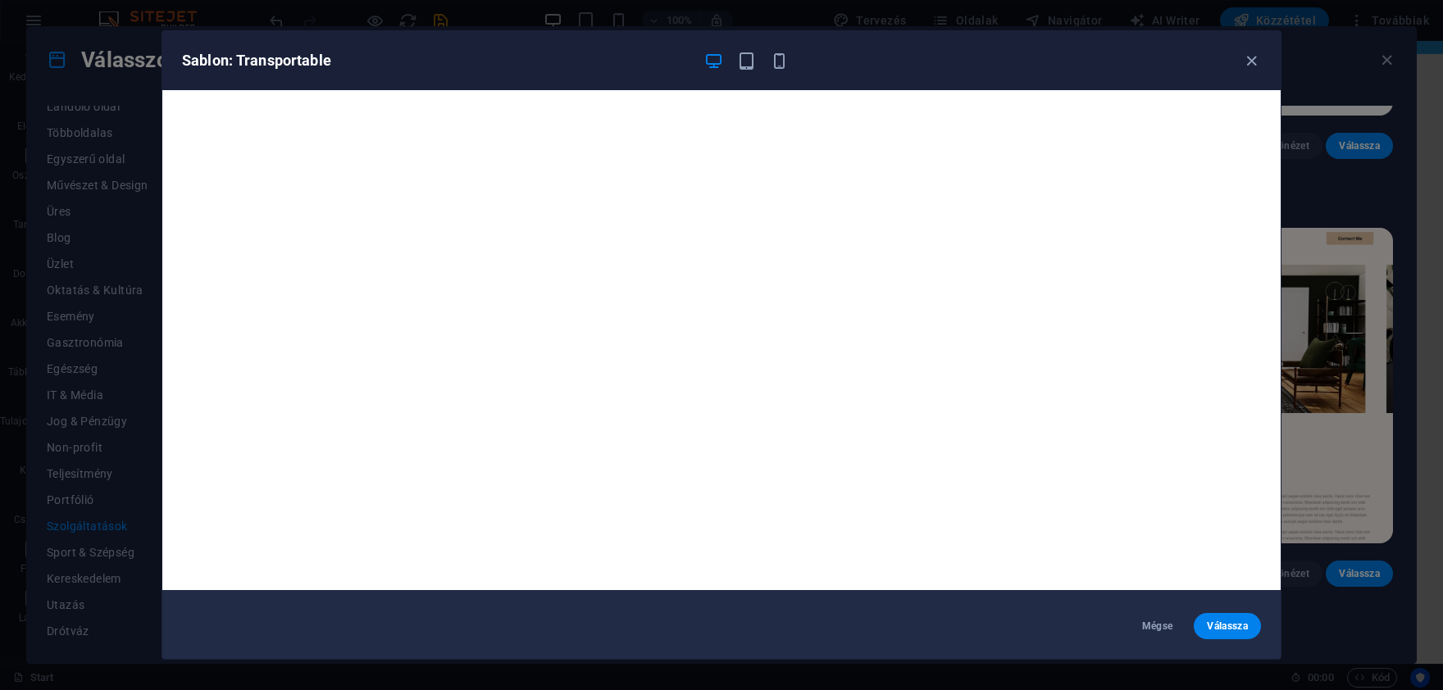
drag, startPoint x: 1159, startPoint y: 624, endPoint x: 1154, endPoint y: 603, distance: 21.3
click at [1157, 624] on span "Mégse" at bounding box center [1157, 626] width 41 height 13
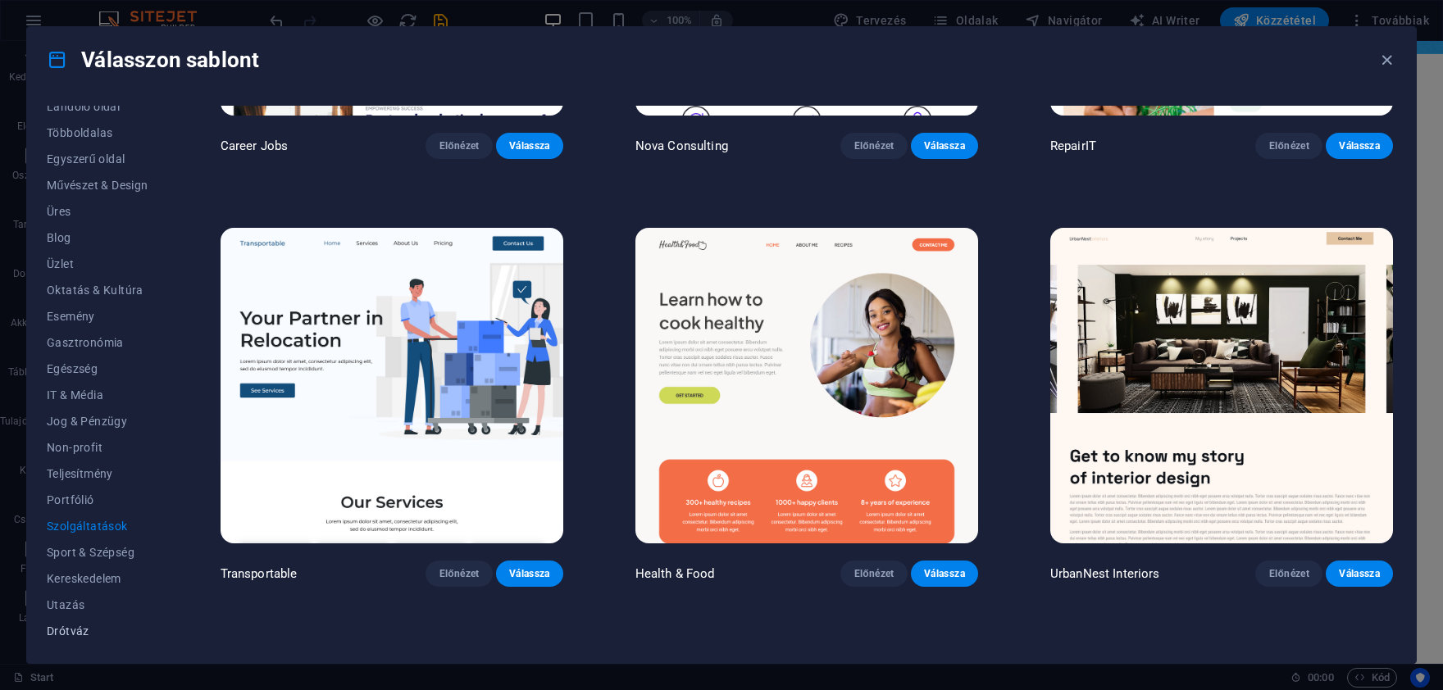
click at [55, 632] on span "Drótváz" at bounding box center [98, 631] width 102 height 13
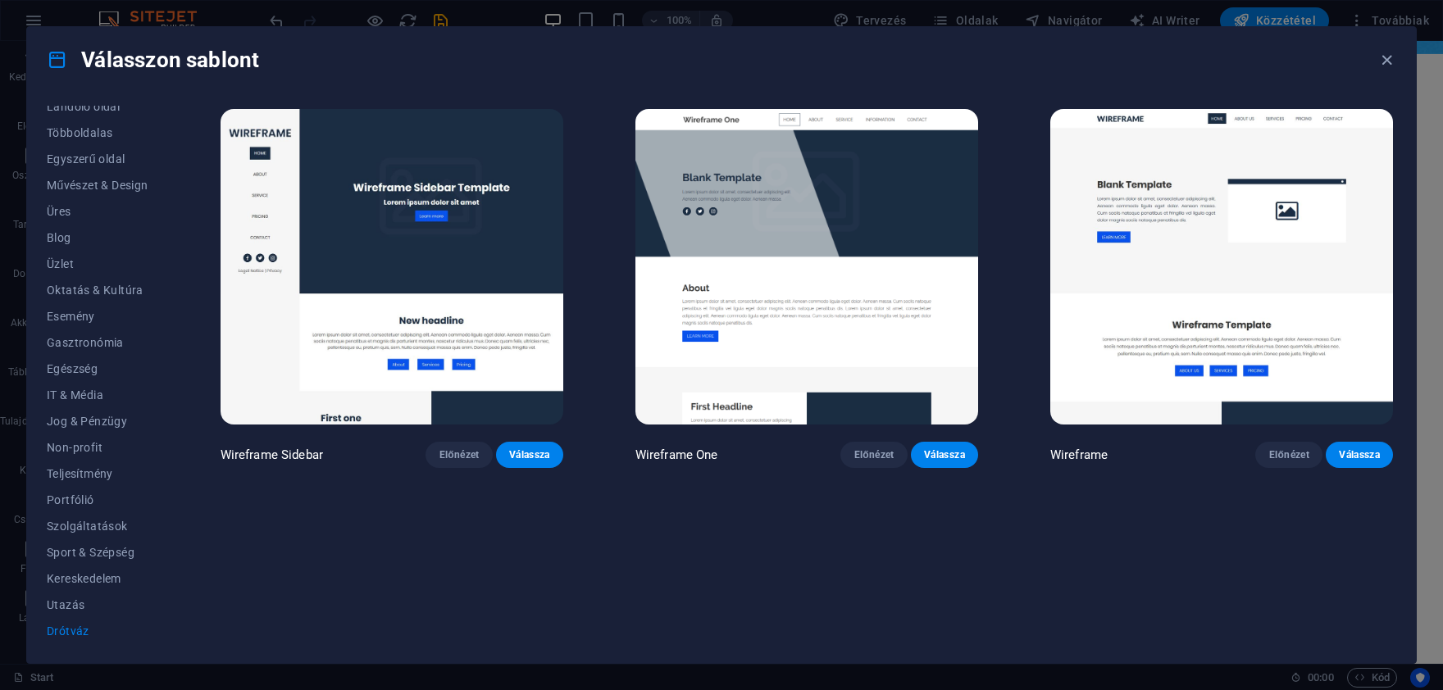
scroll to position [0, 0]
click at [864, 451] on span "Előnézet" at bounding box center [874, 455] width 41 height 13
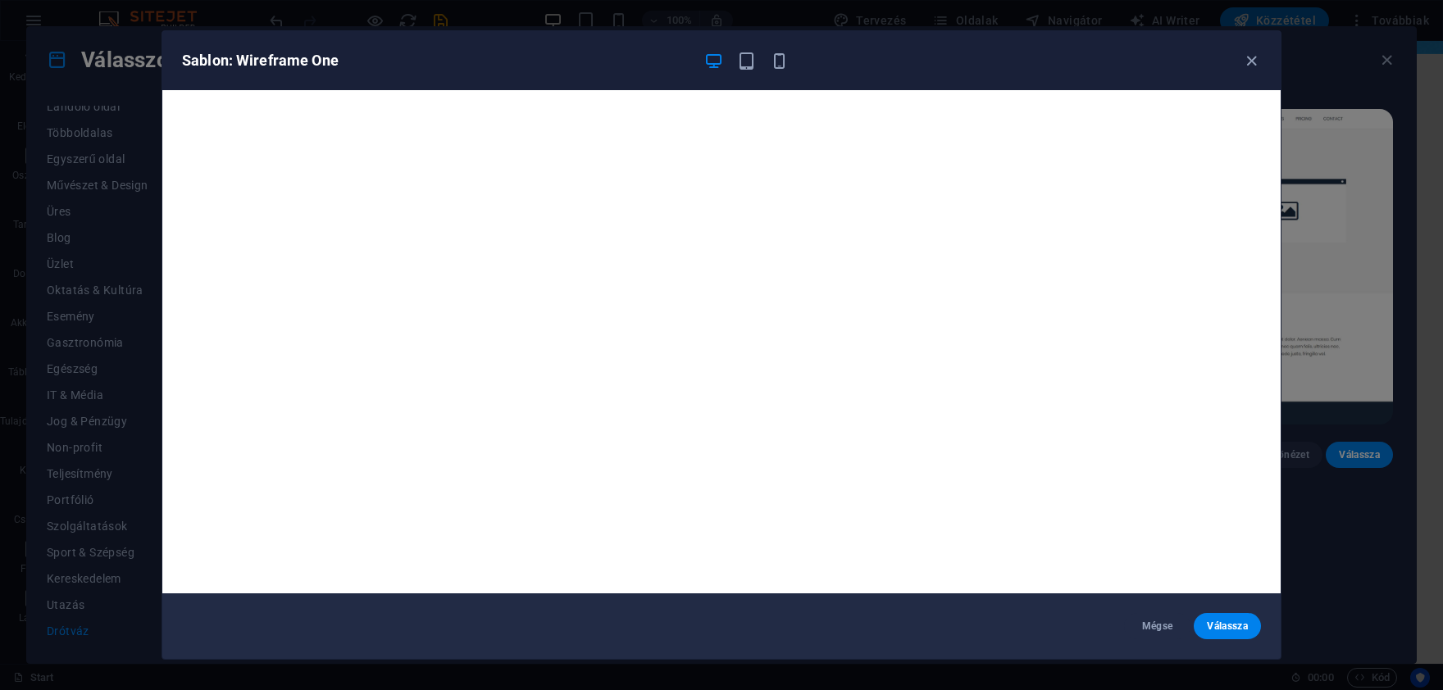
scroll to position [3, 0]
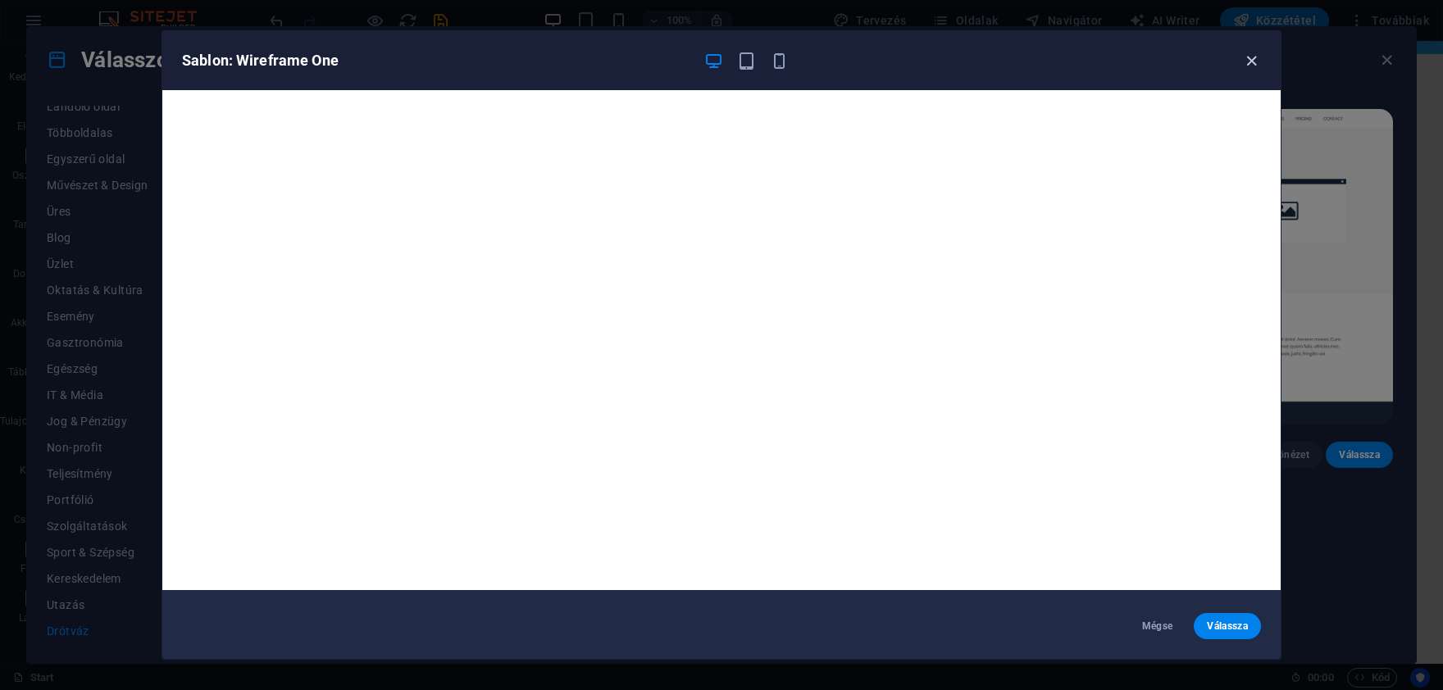
click at [1243, 60] on icon "button" at bounding box center [1251, 61] width 19 height 19
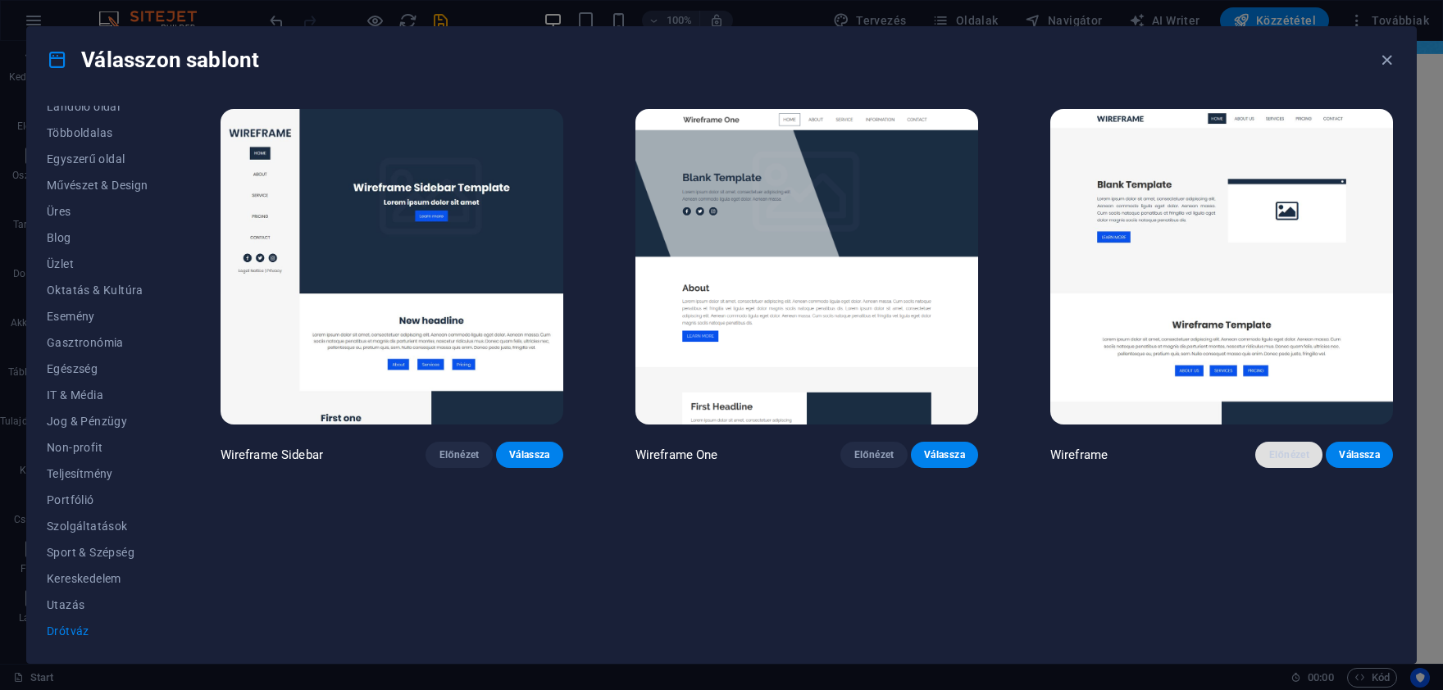
click at [1268, 451] on span "Előnézet" at bounding box center [1288, 455] width 41 height 13
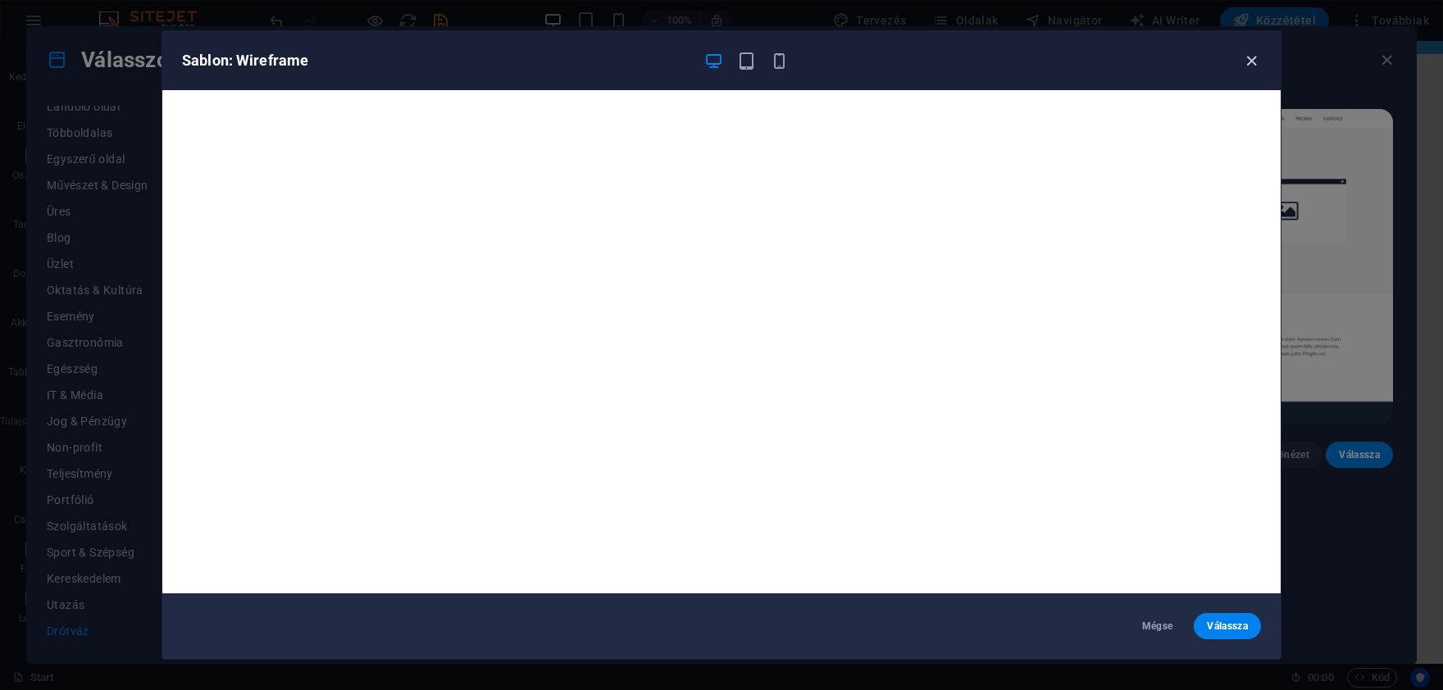
click at [1250, 57] on icon "button" at bounding box center [1251, 61] width 19 height 19
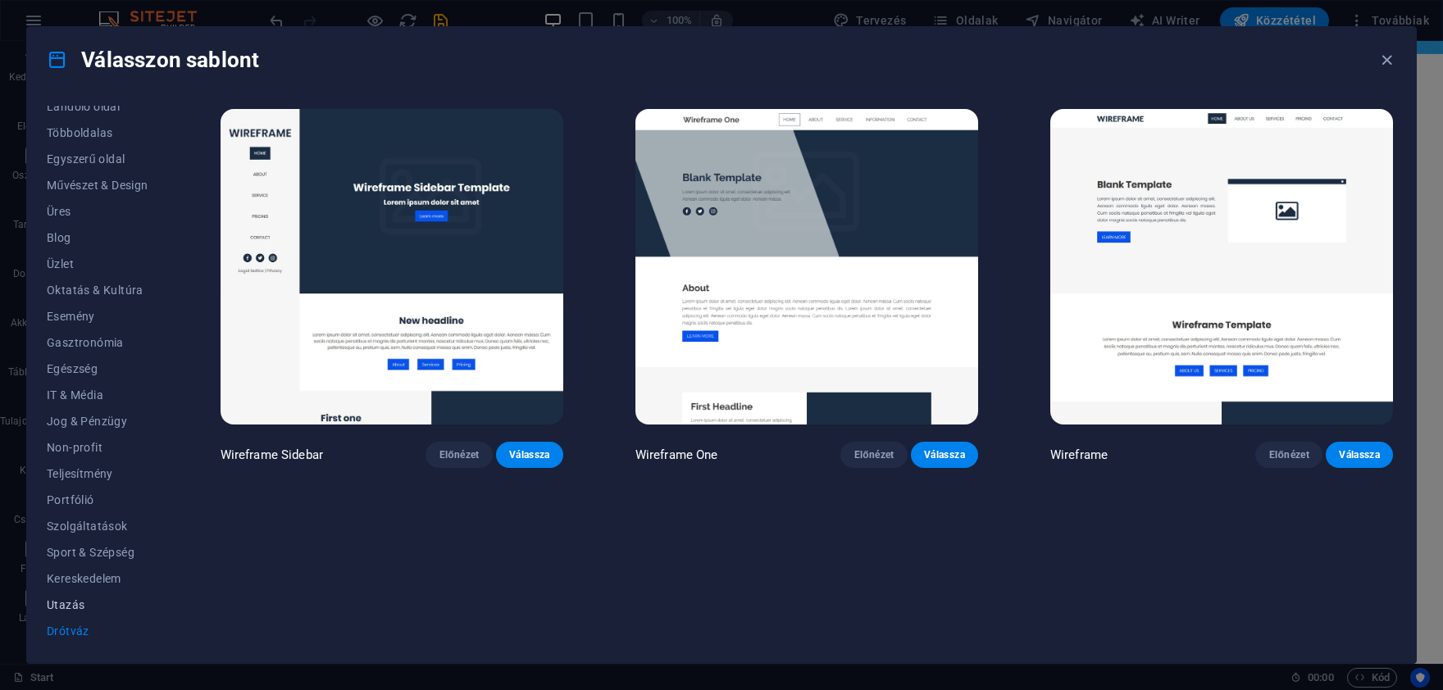
click at [71, 602] on span "Utazás" at bounding box center [98, 605] width 102 height 13
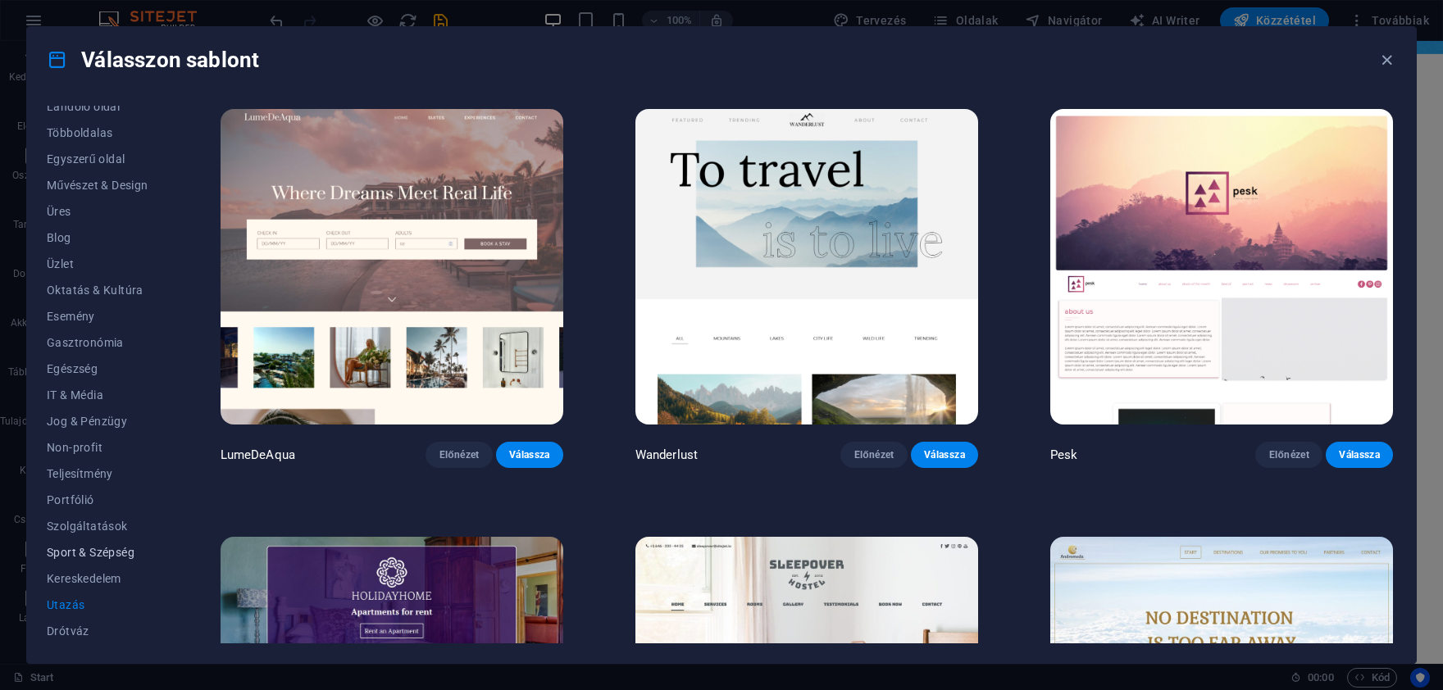
click at [77, 557] on span "Sport & Szépség" at bounding box center [98, 552] width 102 height 13
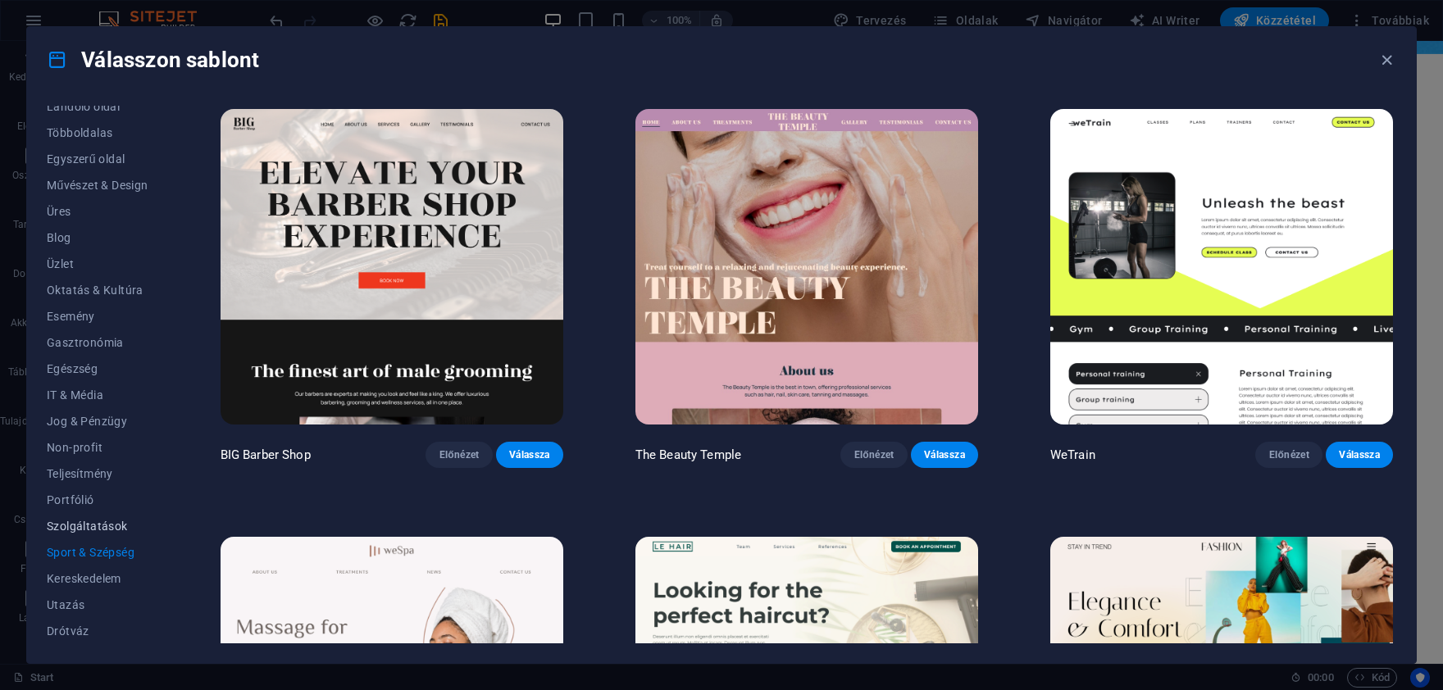
click at [78, 532] on span "Szolgáltatások" at bounding box center [98, 526] width 102 height 13
